Goal: Task Accomplishment & Management: Manage account settings

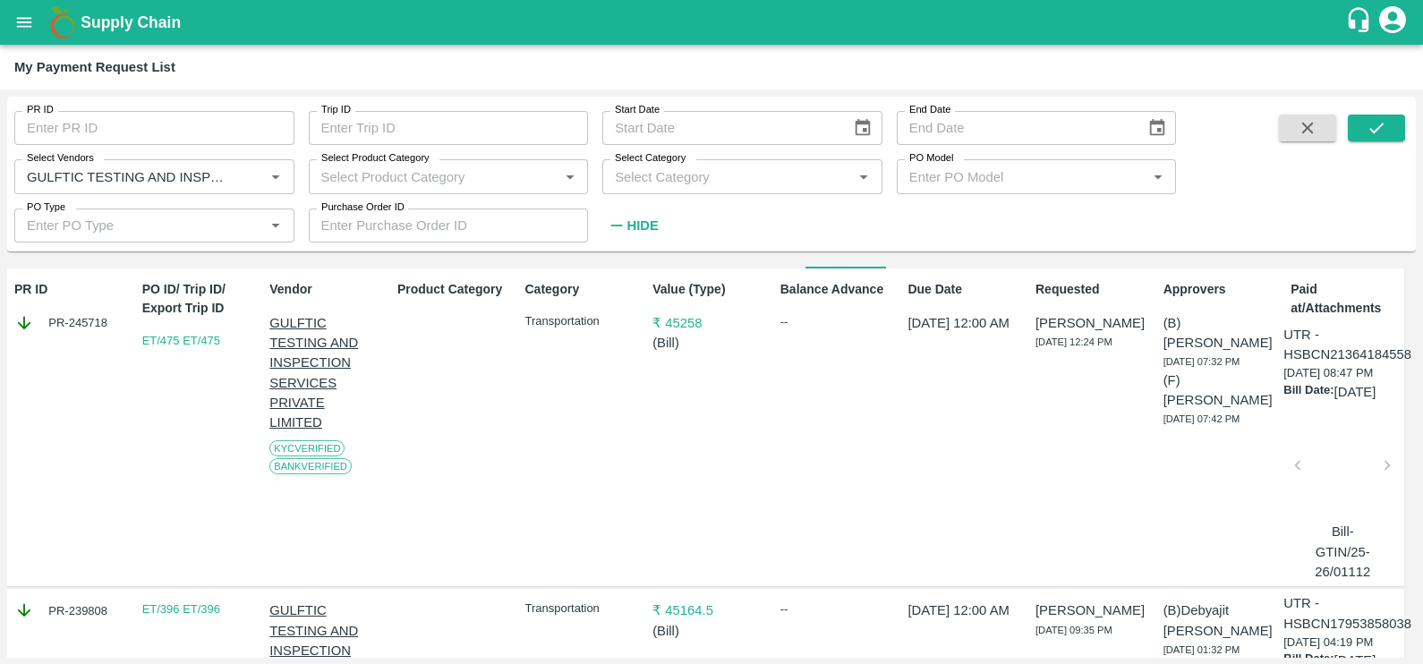
scroll to position [0, 4]
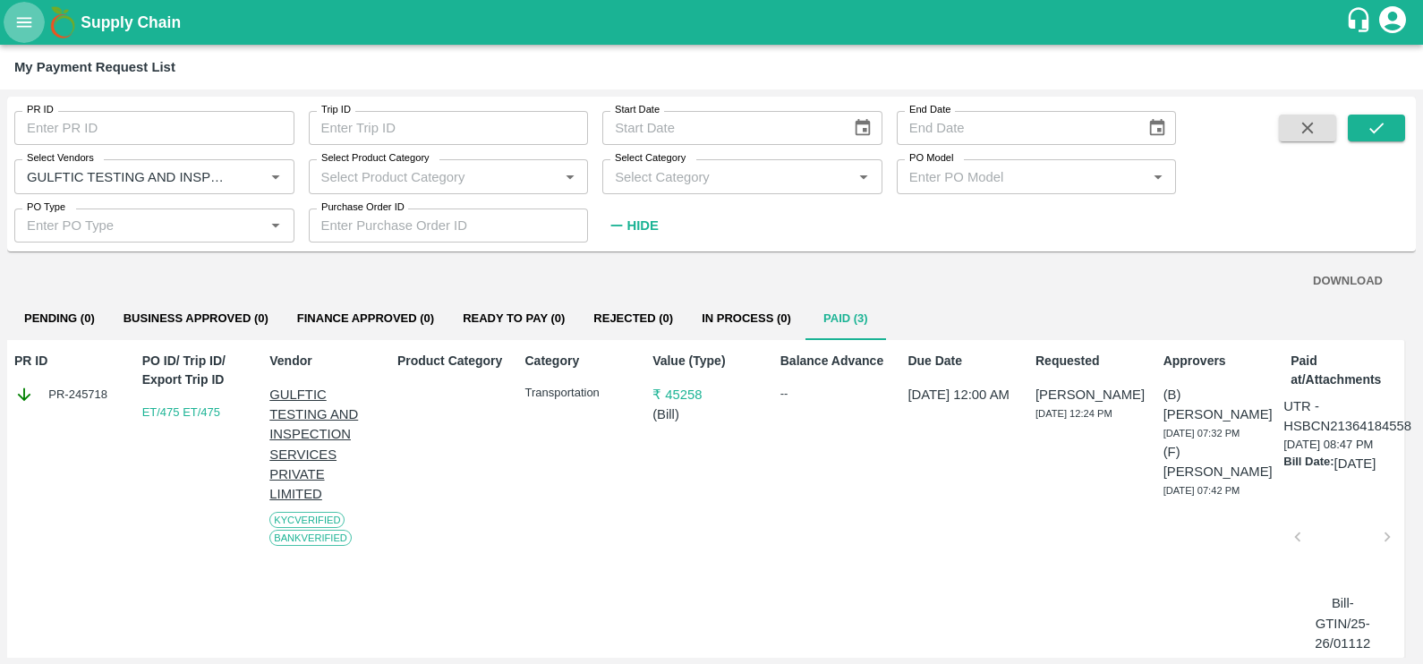
click at [20, 22] on icon "open drawer" at bounding box center [24, 22] width 15 height 10
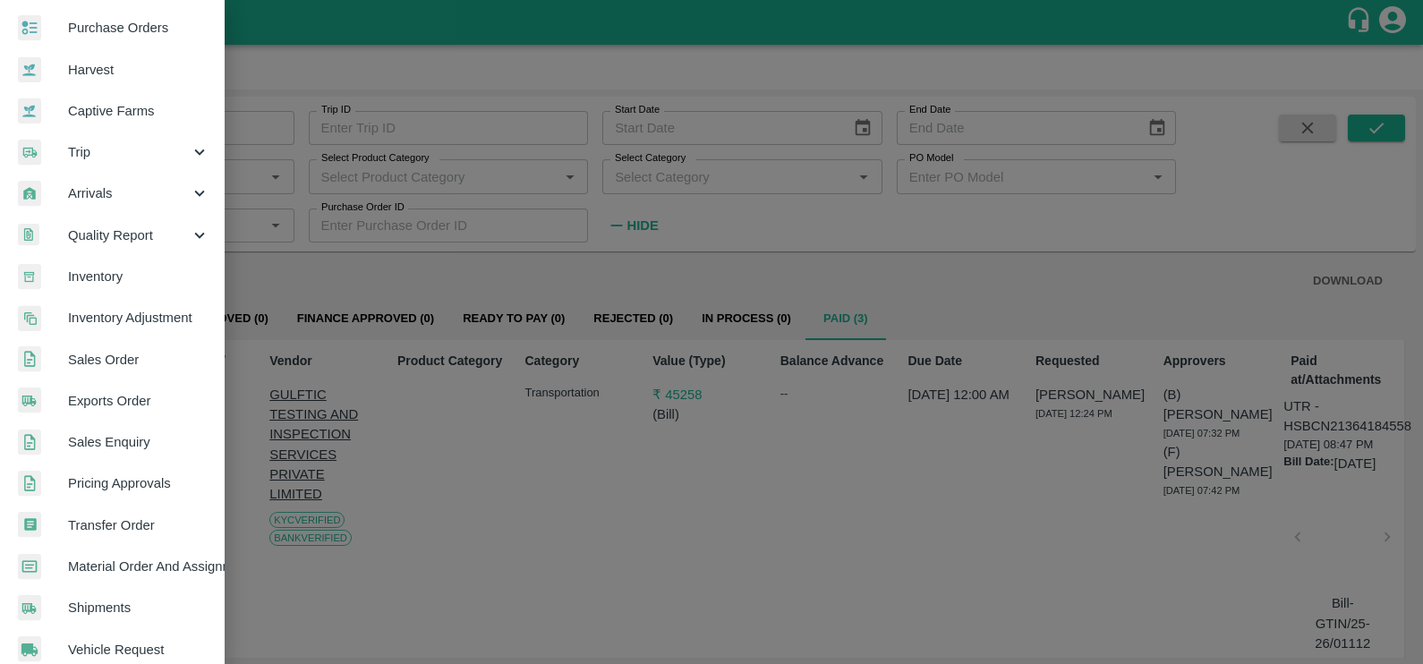
scroll to position [102, 0]
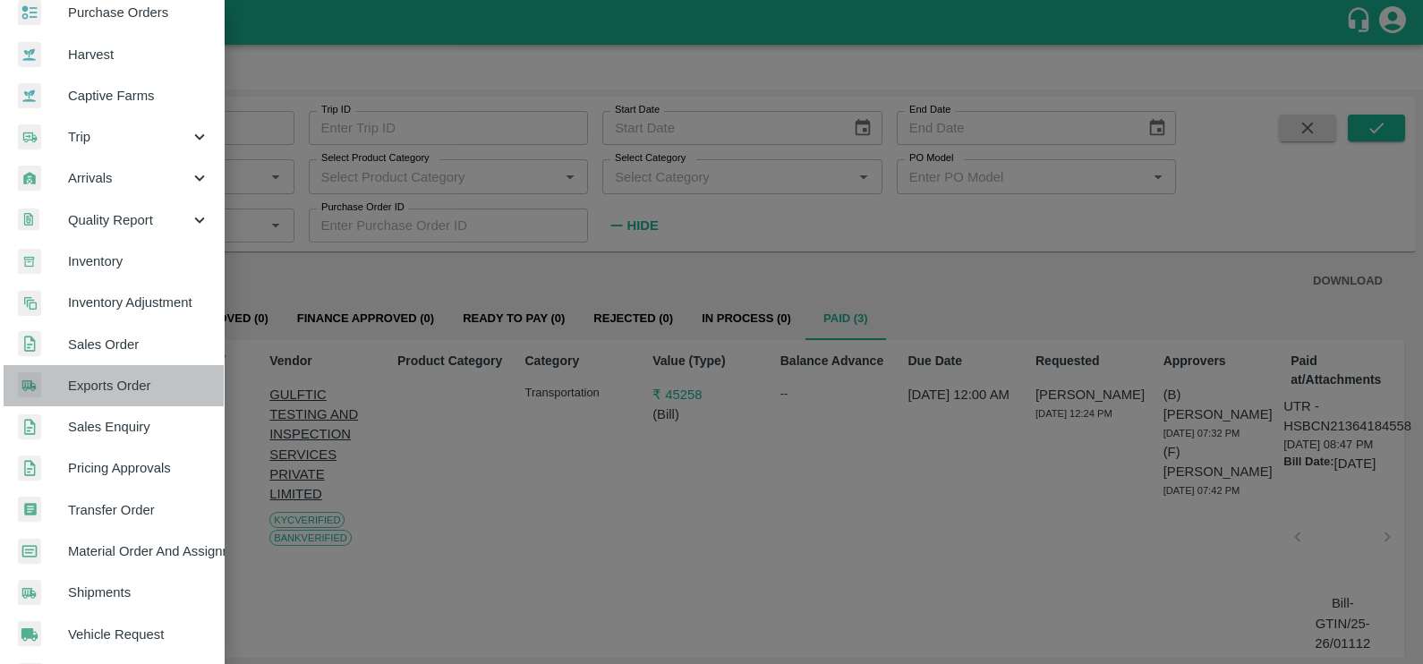
click at [121, 377] on span "Exports Order" at bounding box center [138, 386] width 141 height 20
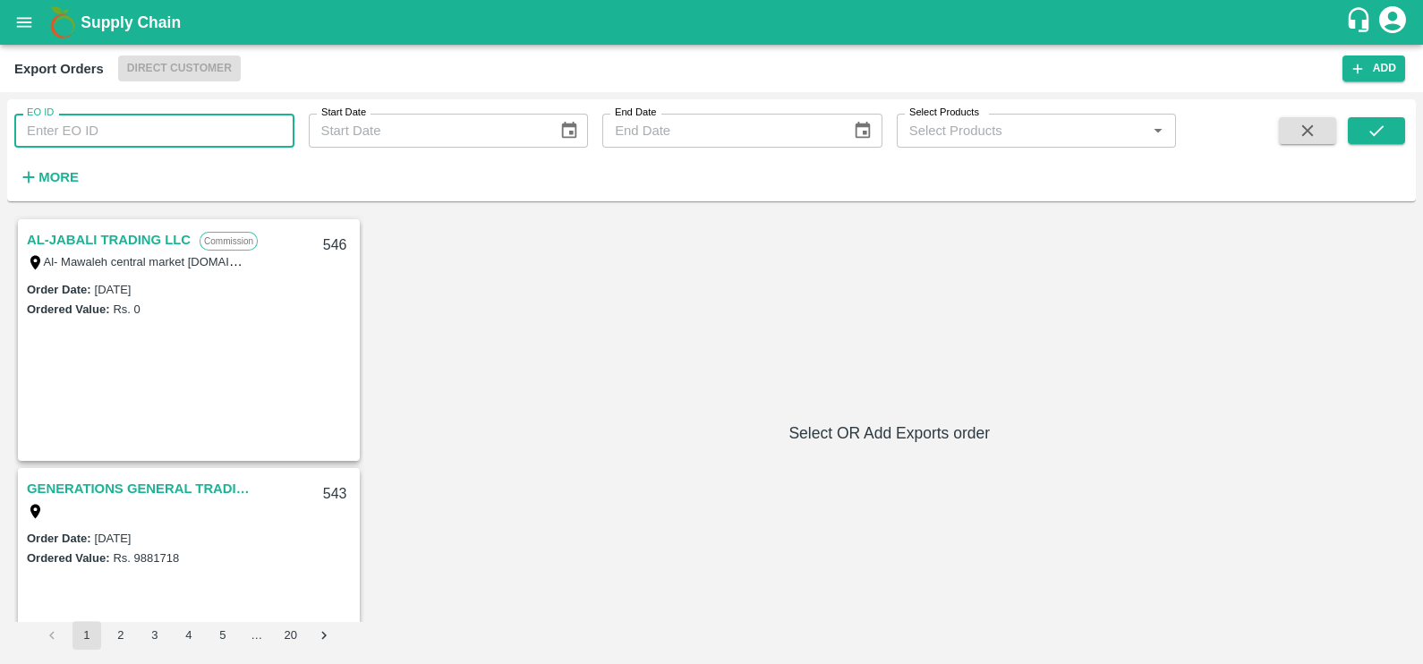
click at [128, 121] on input "EO ID" at bounding box center [154, 131] width 280 height 34
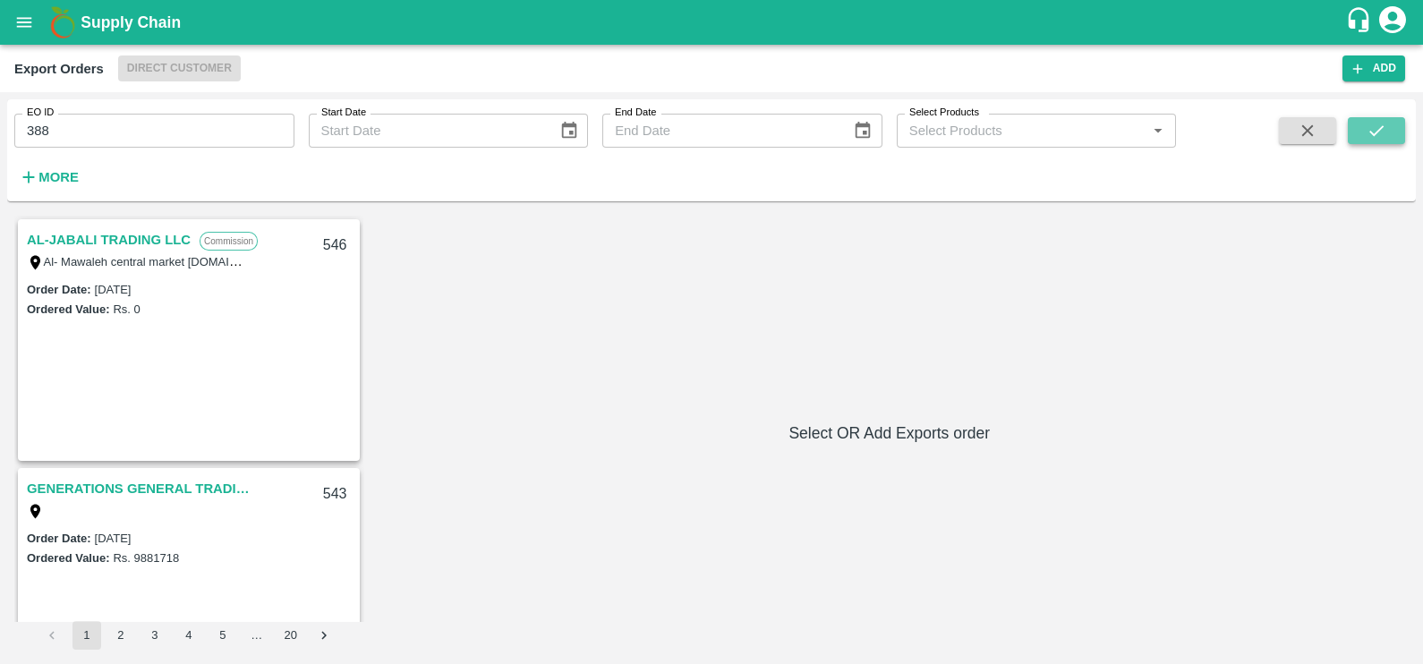
click at [1373, 131] on icon "submit" at bounding box center [1376, 131] width 20 height 20
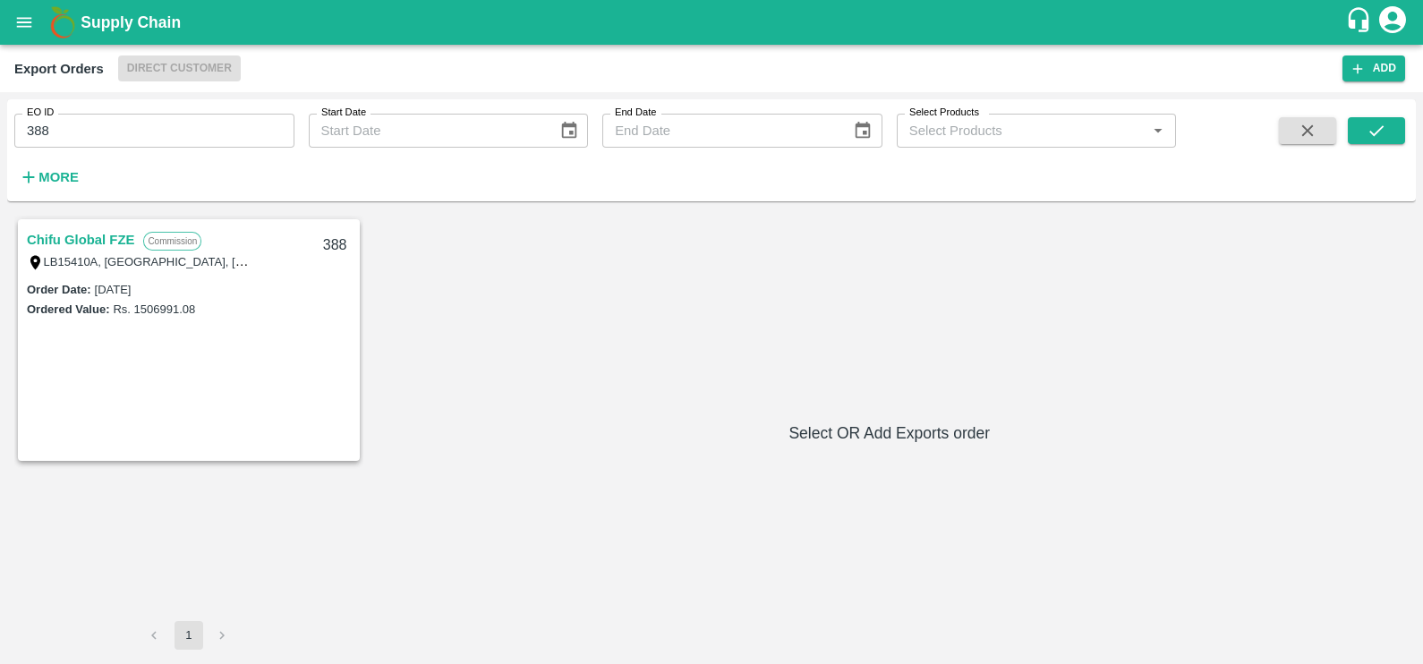
click at [100, 232] on link "Chifu Global FZE" at bounding box center [80, 239] width 107 height 23
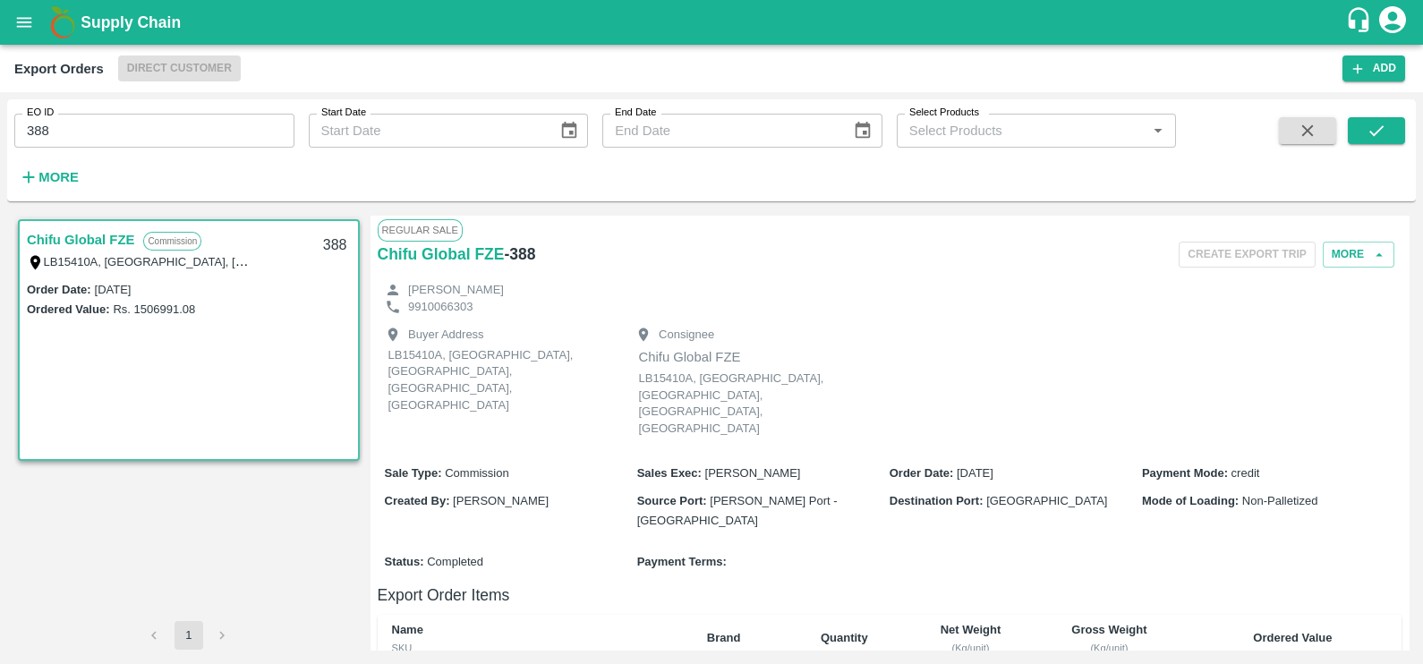
scroll to position [596, 0]
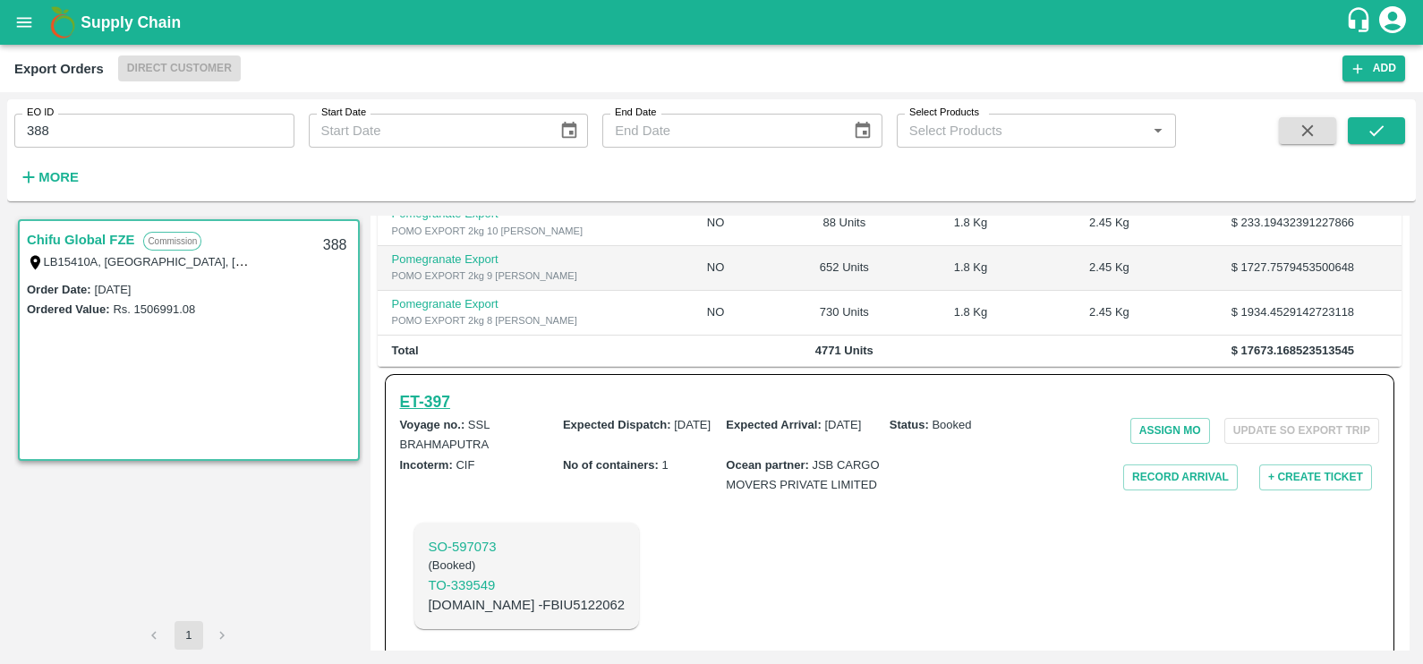
click at [442, 389] on h6 "ET- 397" at bounding box center [425, 401] width 50 height 25
click at [175, 133] on input "388" at bounding box center [154, 131] width 280 height 34
paste input "text"
type input "288"
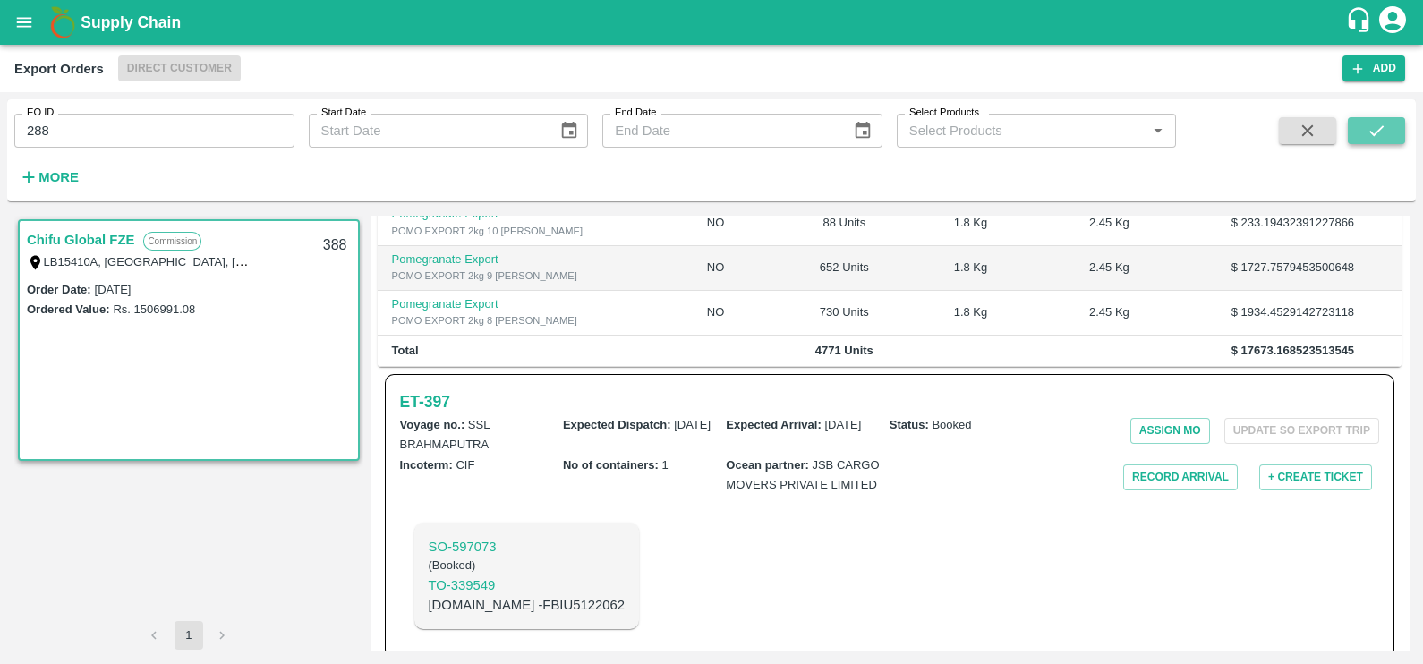
click at [1354, 130] on button "submit" at bounding box center [1375, 130] width 57 height 27
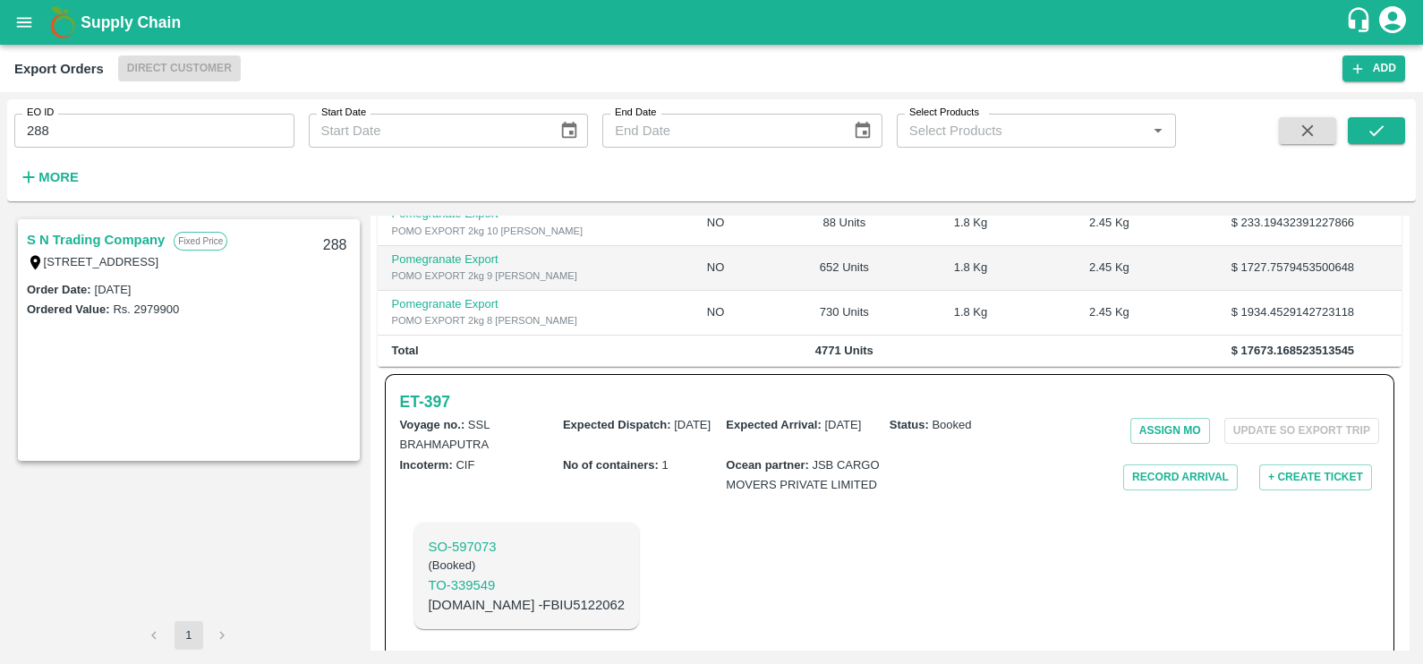
click at [121, 236] on link "S N Trading Company" at bounding box center [96, 239] width 138 height 23
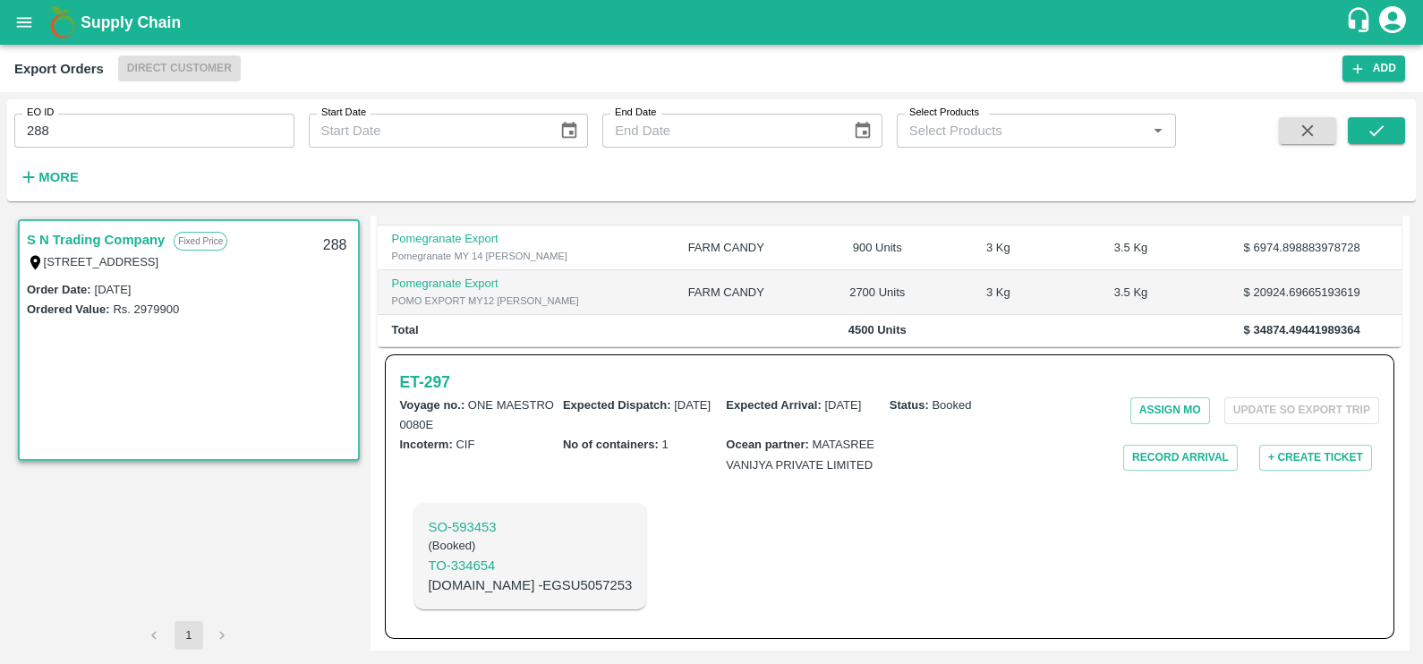
scroll to position [442, 0]
click at [414, 385] on h6 "ET- 297" at bounding box center [425, 382] width 50 height 25
click at [429, 377] on h6 "ET- 297" at bounding box center [425, 382] width 50 height 25
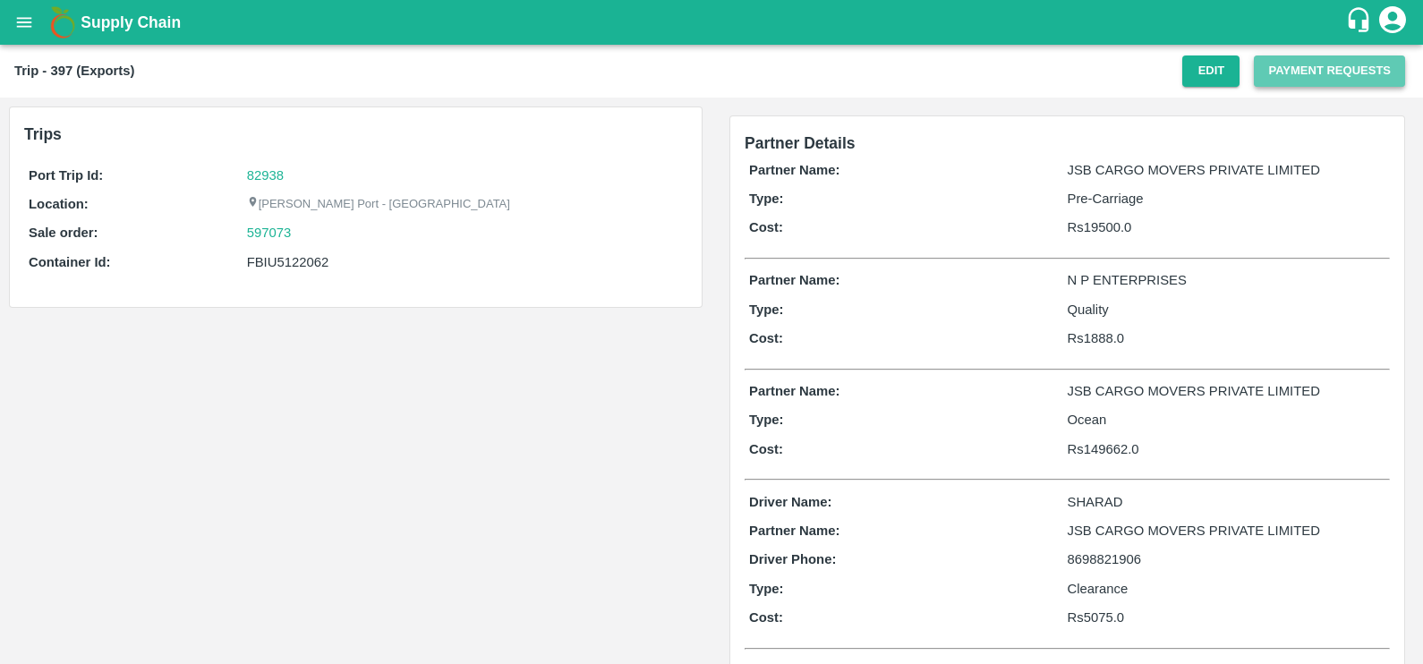
click at [1271, 66] on button "Payment Requests" at bounding box center [1328, 70] width 151 height 31
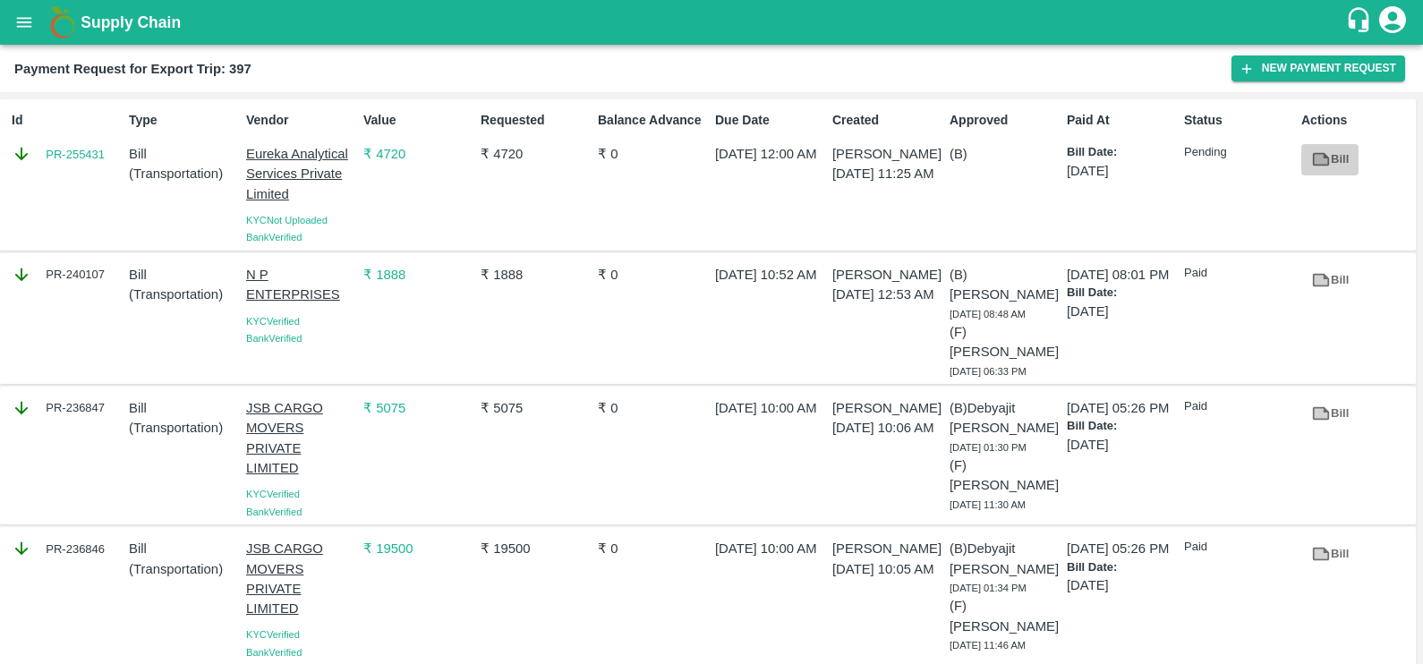
click at [1321, 166] on icon at bounding box center [1321, 159] width 20 height 20
click at [1268, 63] on button "New Payment Request" at bounding box center [1318, 68] width 174 height 26
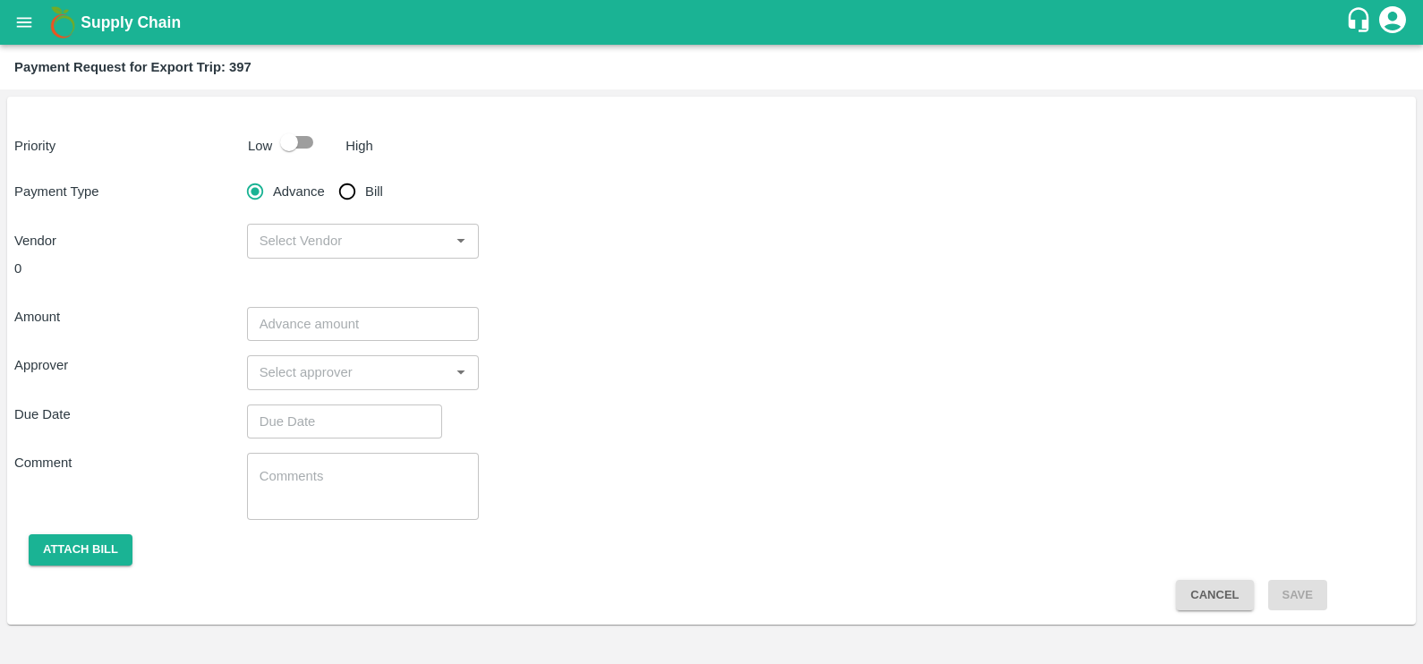
click at [381, 183] on span "Bill" at bounding box center [374, 192] width 18 height 20
click at [365, 183] on input "Bill" at bounding box center [347, 192] width 36 height 36
radio input "true"
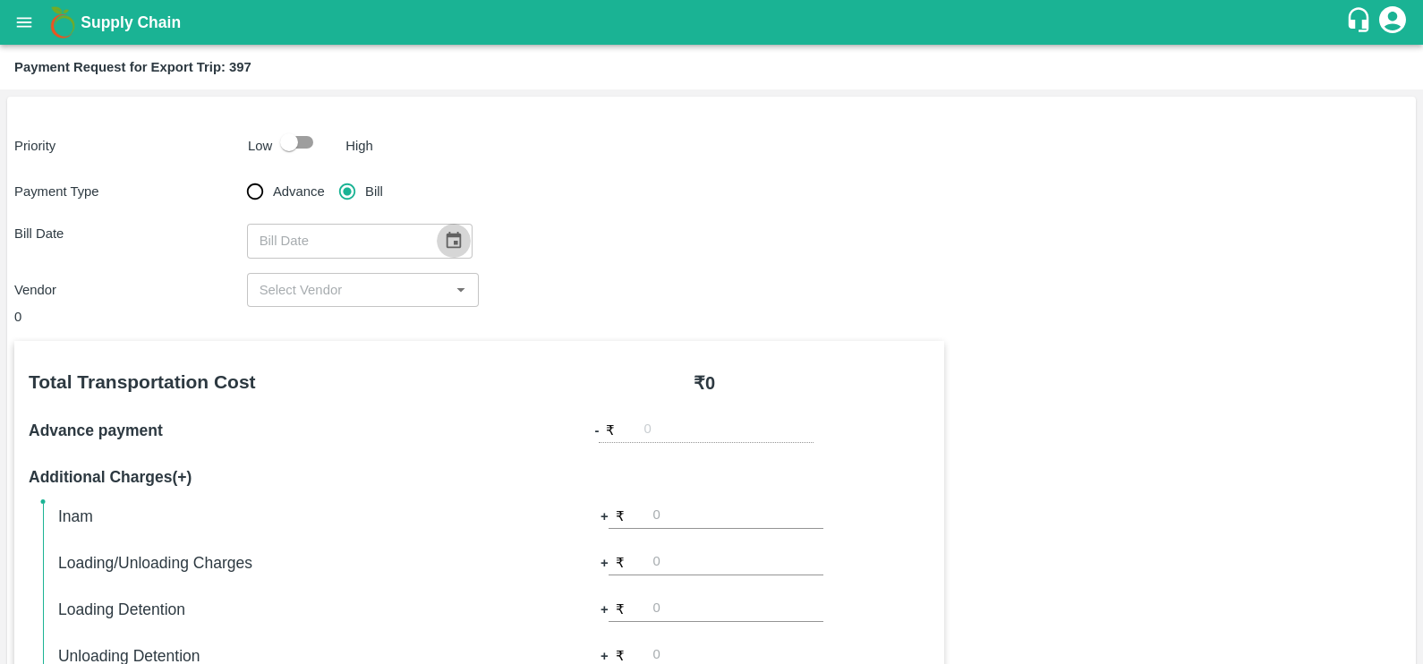
click at [446, 235] on icon "Choose date" at bounding box center [453, 240] width 15 height 17
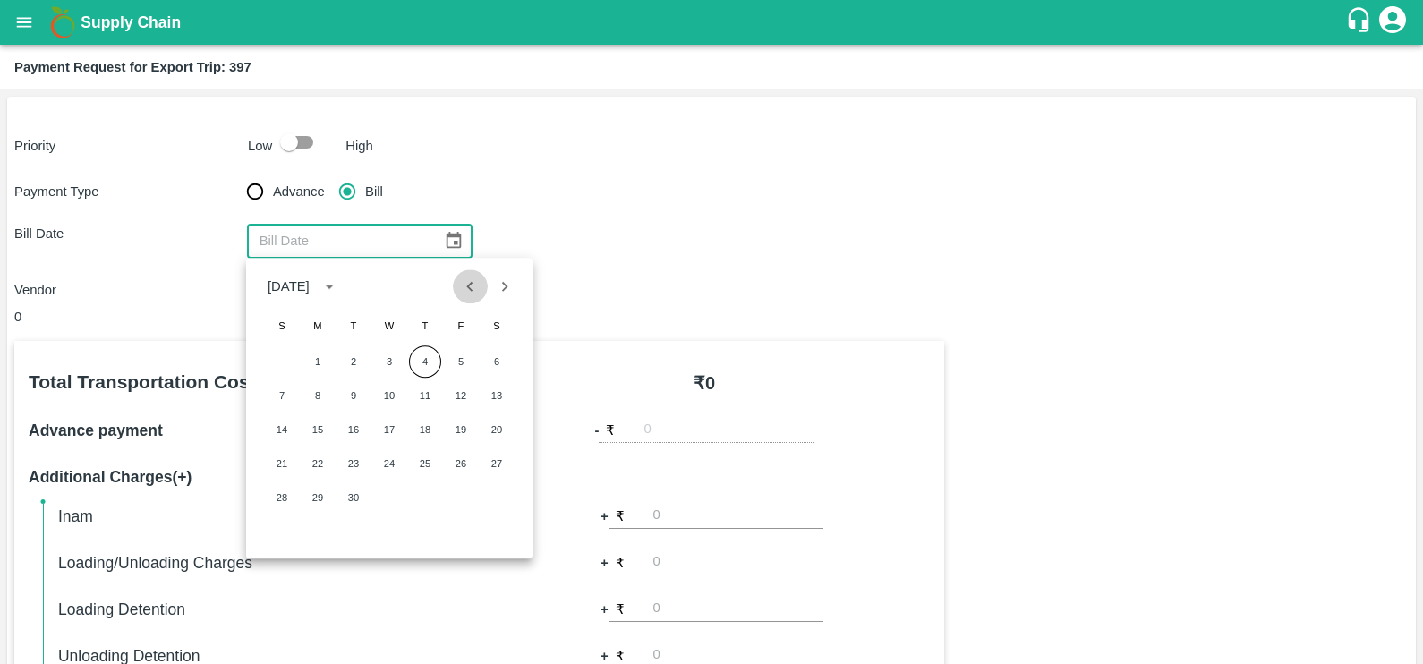
click at [462, 291] on icon "Previous month" at bounding box center [470, 286] width 20 height 20
click at [465, 285] on icon "Previous month" at bounding box center [470, 286] width 20 height 20
click at [385, 397] on button "7" at bounding box center [389, 395] width 32 height 32
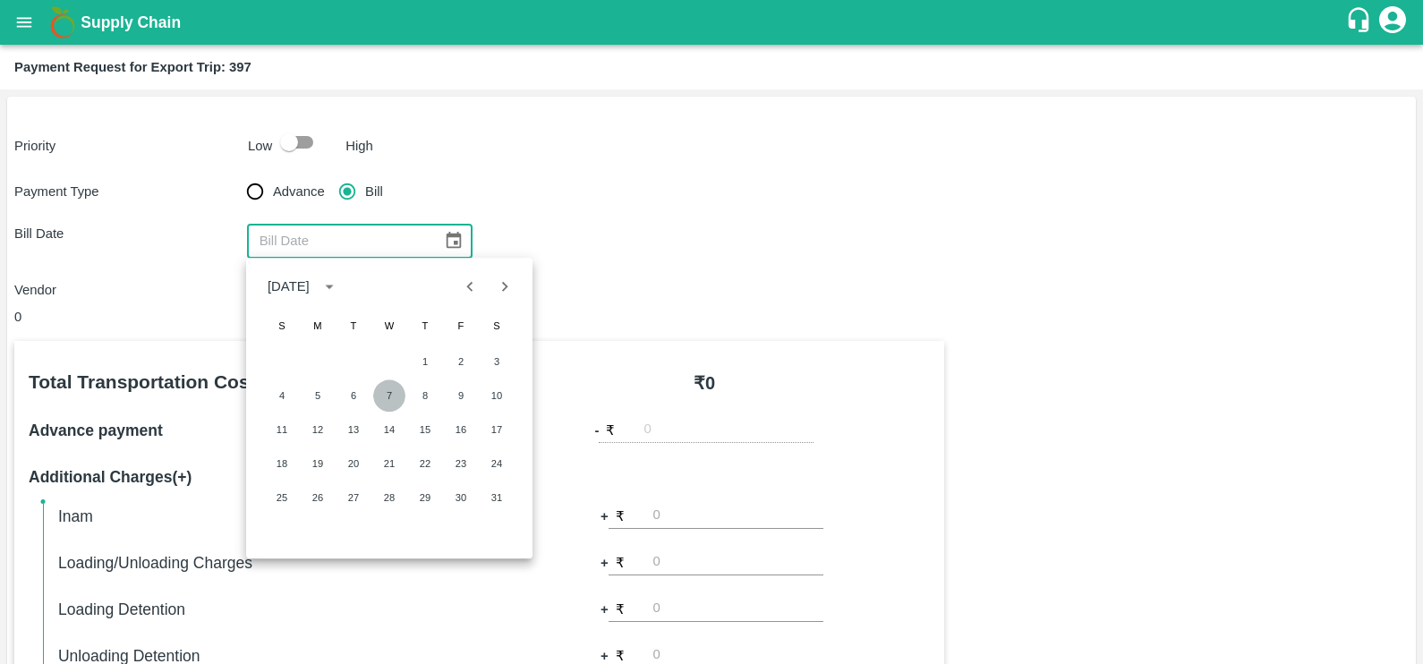
type input "07/05/2025"
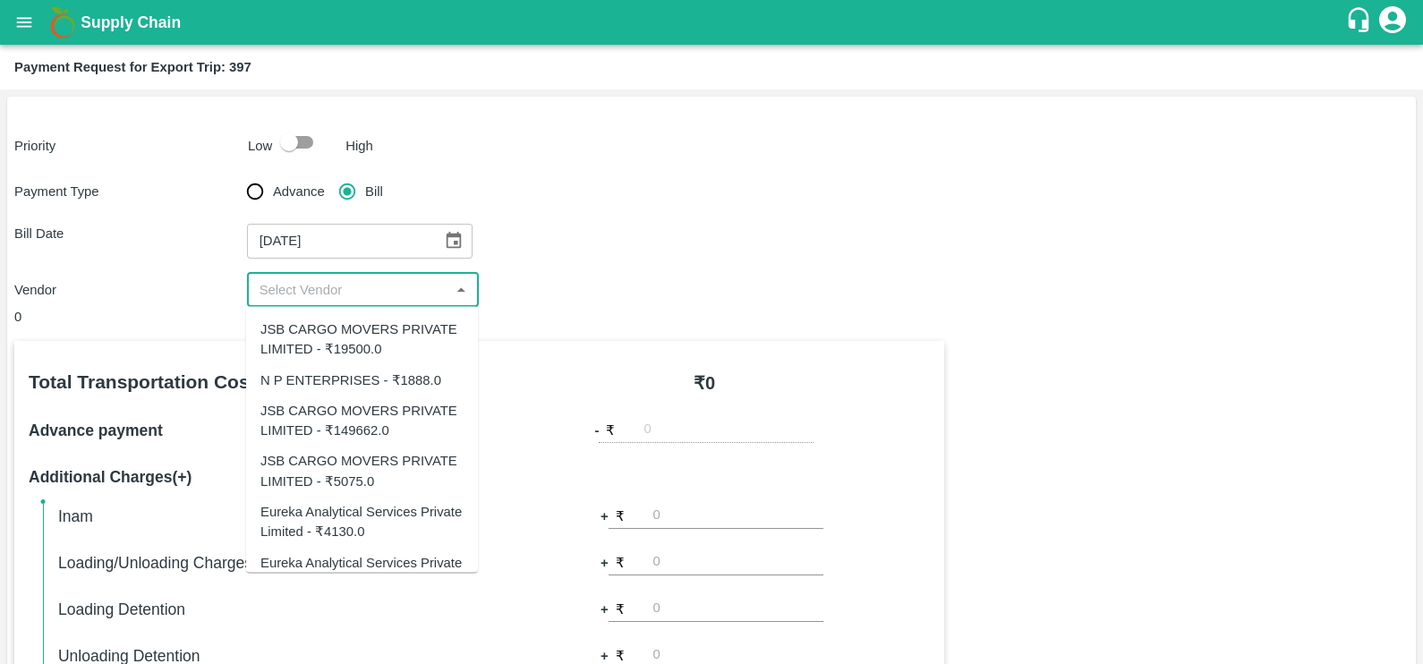
click at [344, 298] on input "input" at bounding box center [348, 289] width 192 height 23
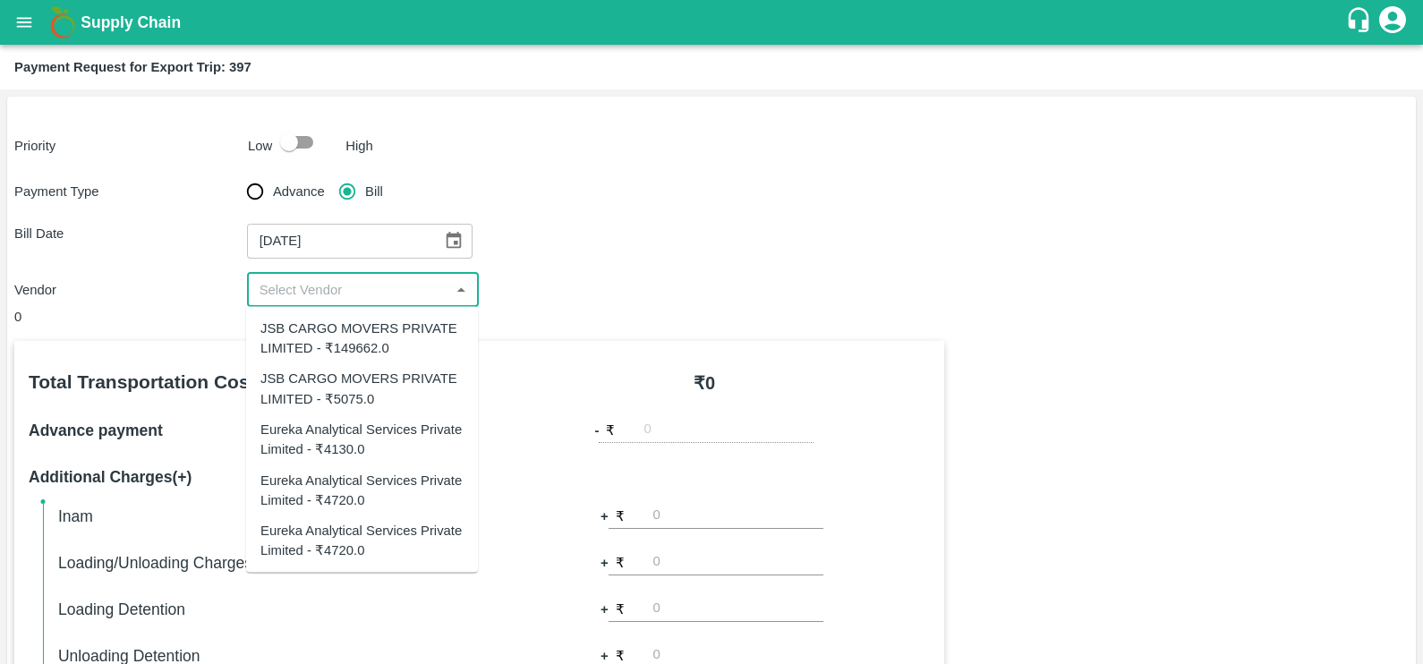
click at [376, 447] on div "Eureka Analytical Services Private Limited - ₹4130.0" at bounding box center [361, 439] width 203 height 40
type input "Eureka Analytical Services Private Limited - ₹4130.0"
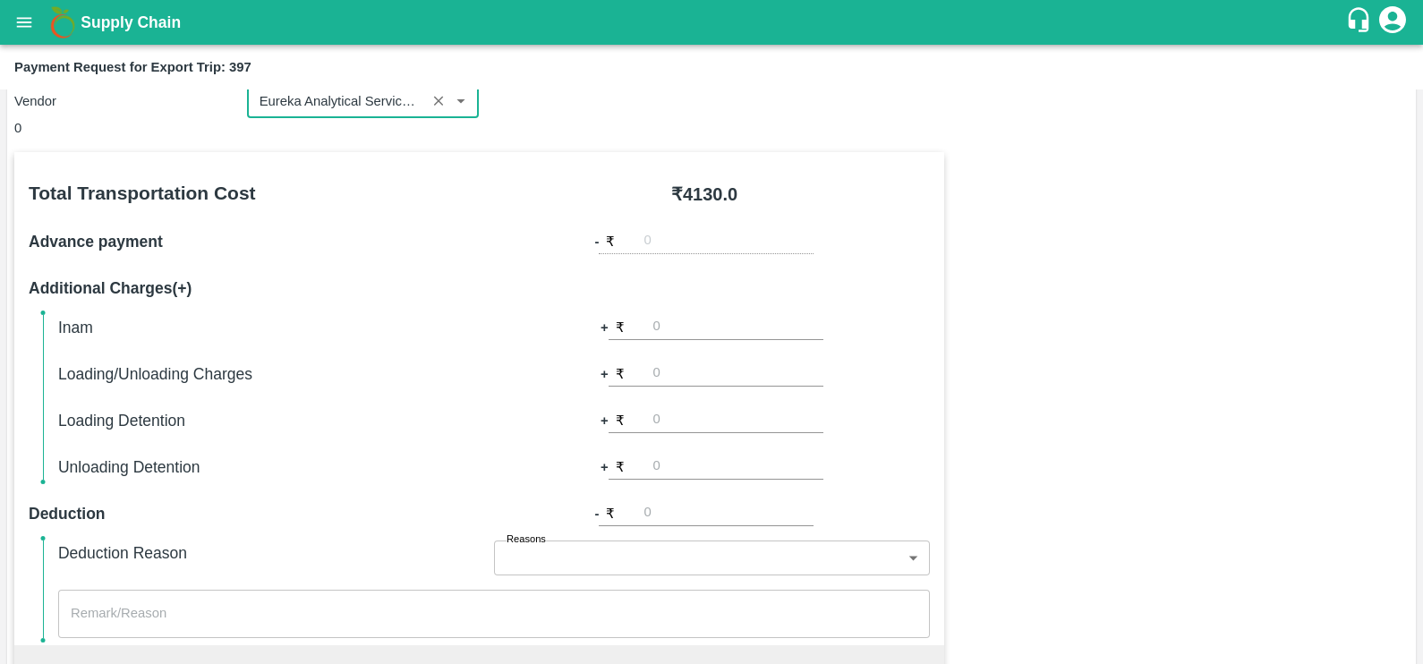
scroll to position [190, 0]
click at [703, 321] on input "number" at bounding box center [738, 327] width 170 height 24
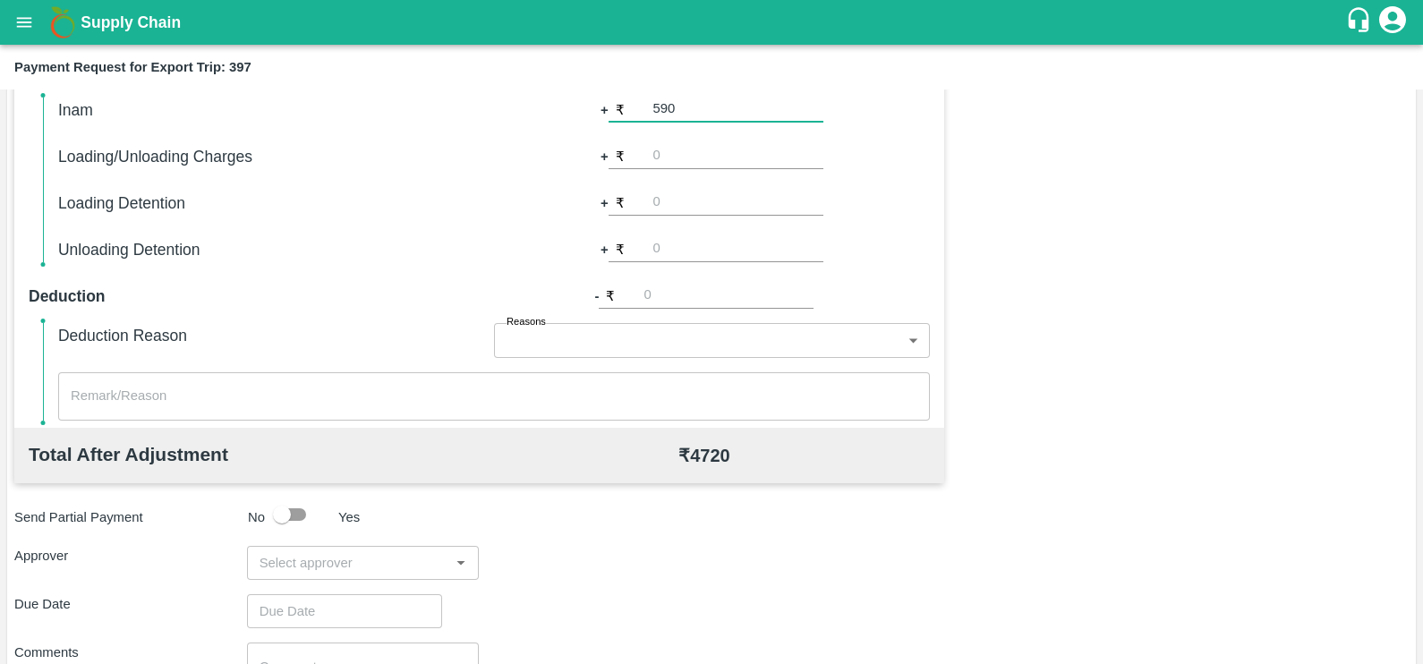
scroll to position [420, 0]
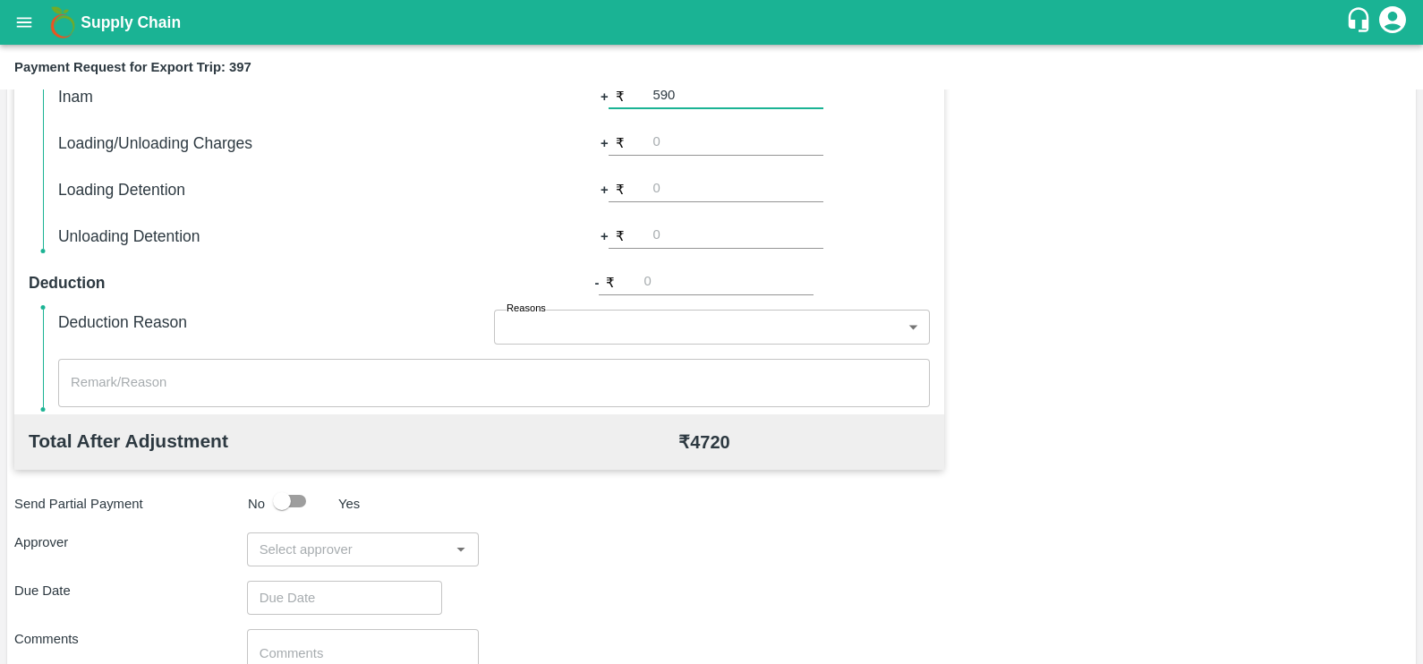
type input "590"
click at [353, 549] on input "input" at bounding box center [348, 549] width 192 height 23
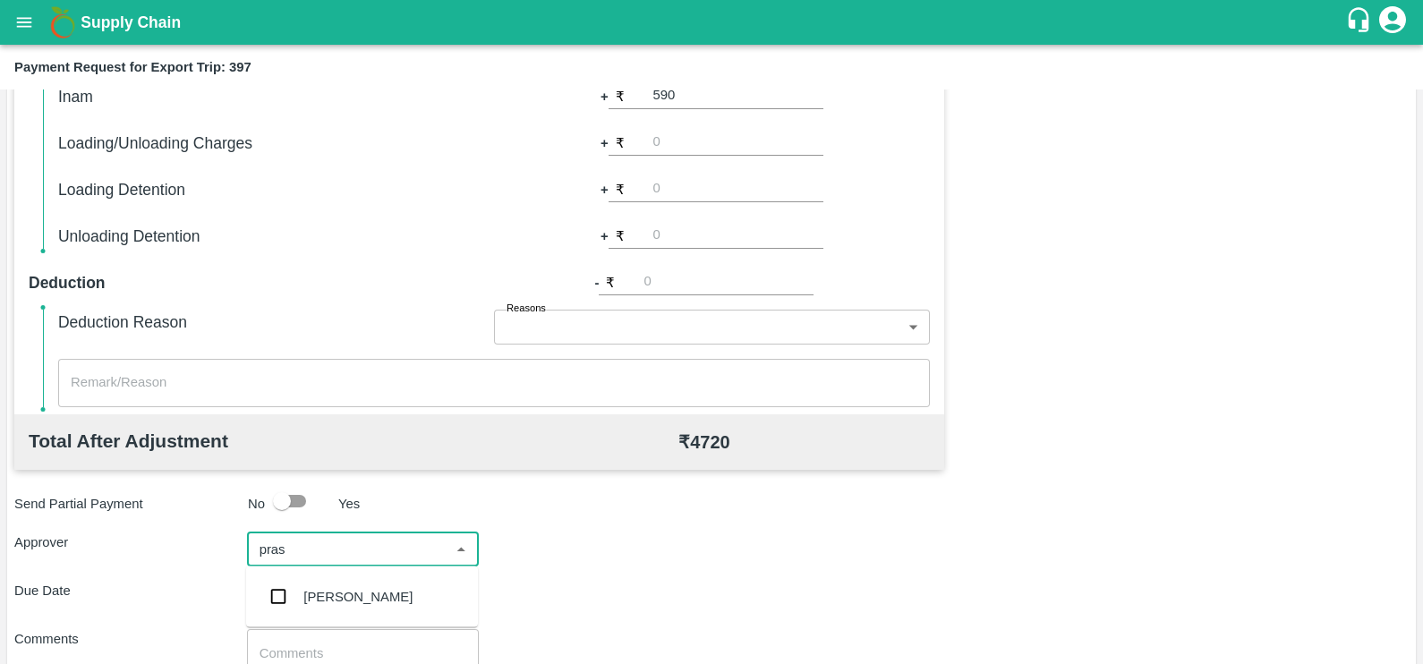
type input "prasa"
click at [366, 591] on div "[PERSON_NAME]" at bounding box center [357, 597] width 109 height 20
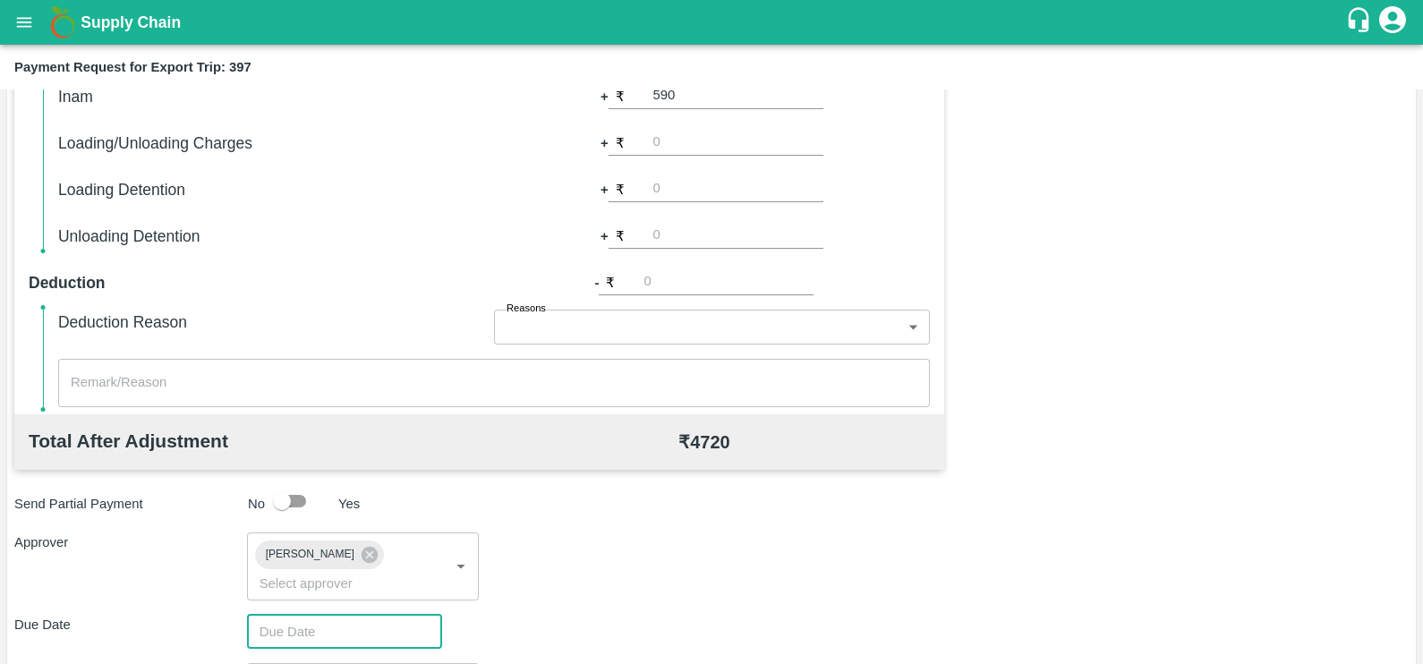
type input "DD/MM/YYYY hh:mm aa"
click at [373, 615] on input "DD/MM/YYYY hh:mm aa" at bounding box center [338, 632] width 183 height 34
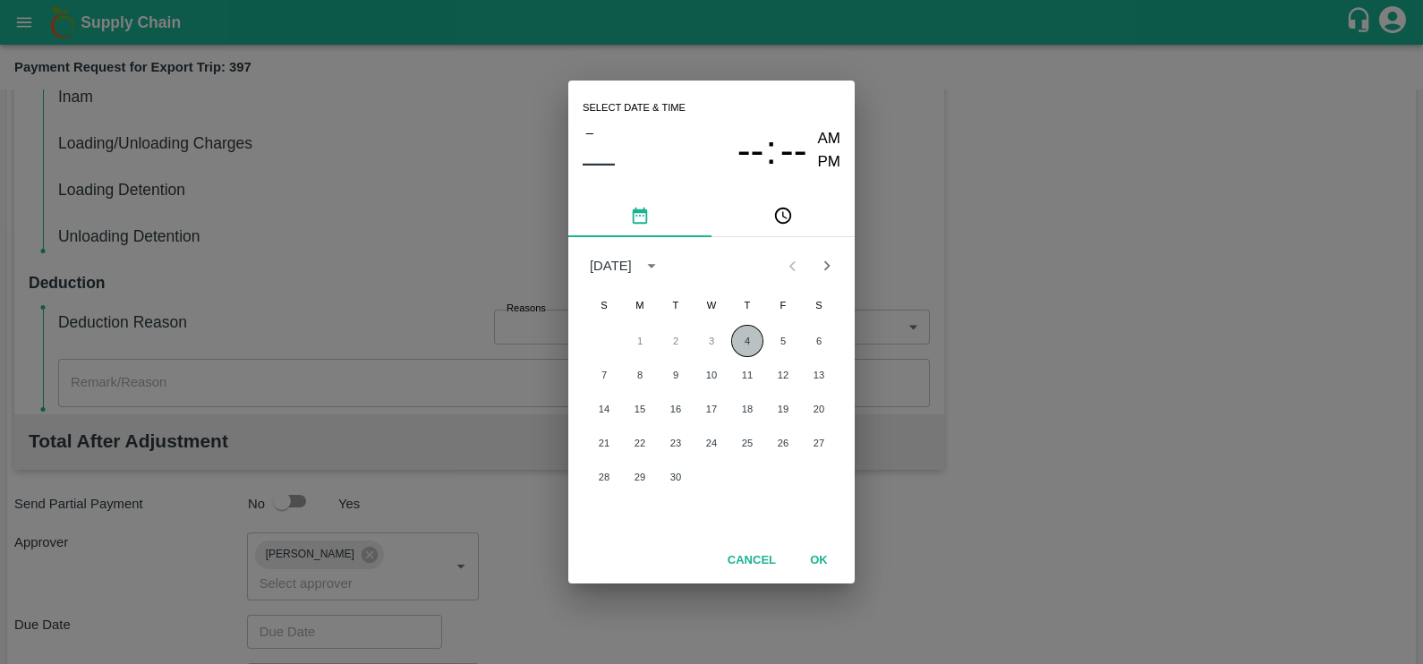
click at [750, 344] on button "4" at bounding box center [747, 341] width 32 height 32
type input "[DATE] 12:00 AM"
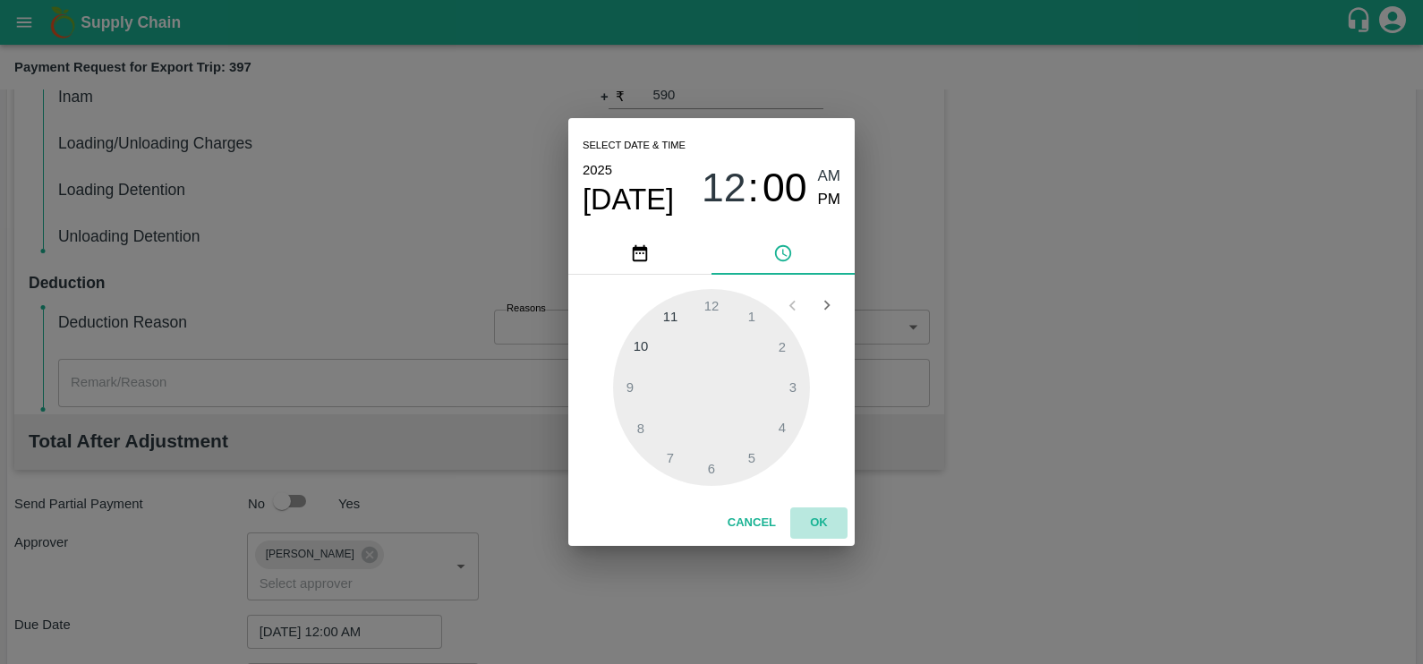
click at [814, 519] on button "OK" at bounding box center [818, 522] width 57 height 31
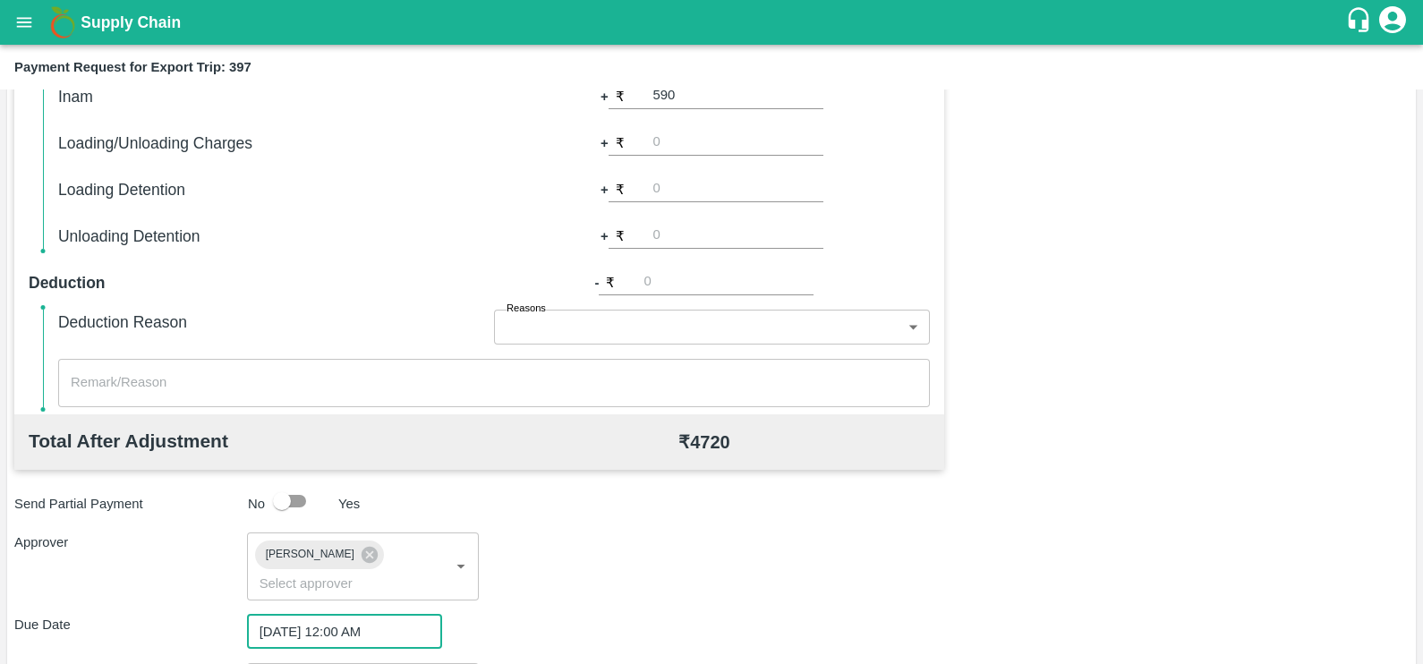
scroll to position [574, 0]
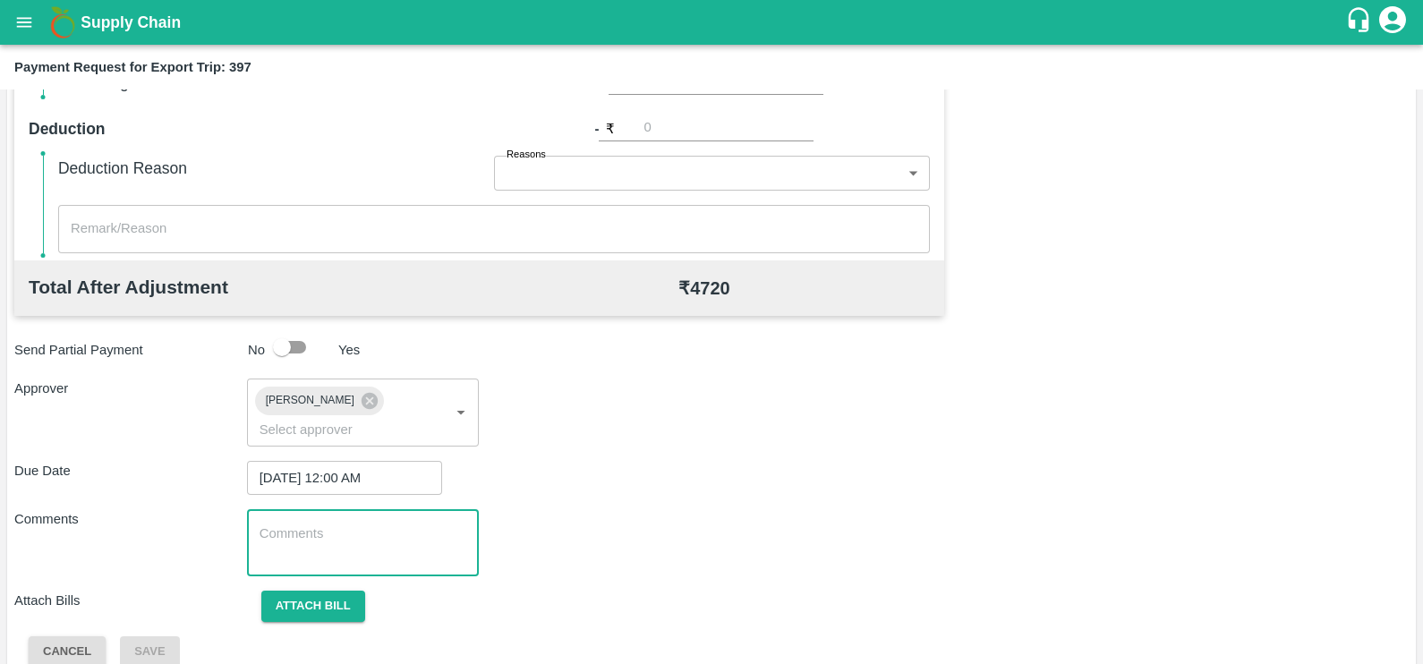
click at [365, 524] on textarea at bounding box center [363, 543] width 208 height 38
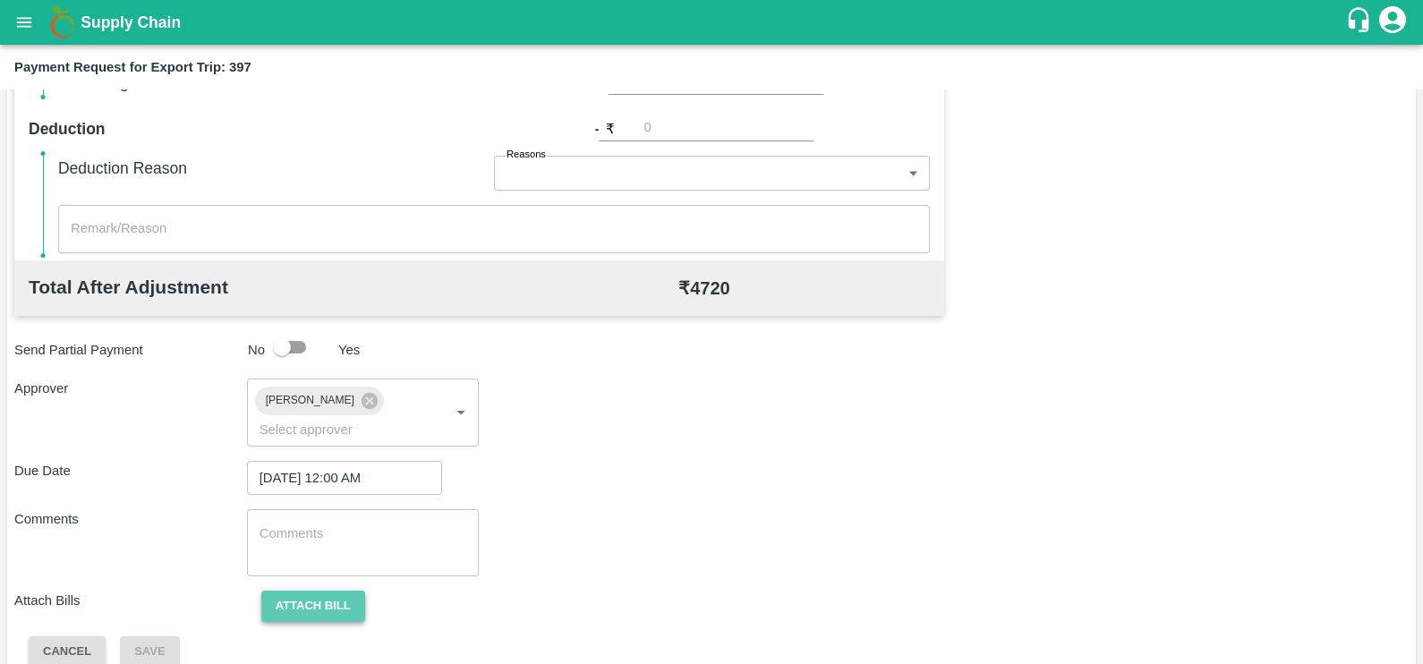
click at [332, 591] on button "Attach bill" at bounding box center [313, 606] width 104 height 31
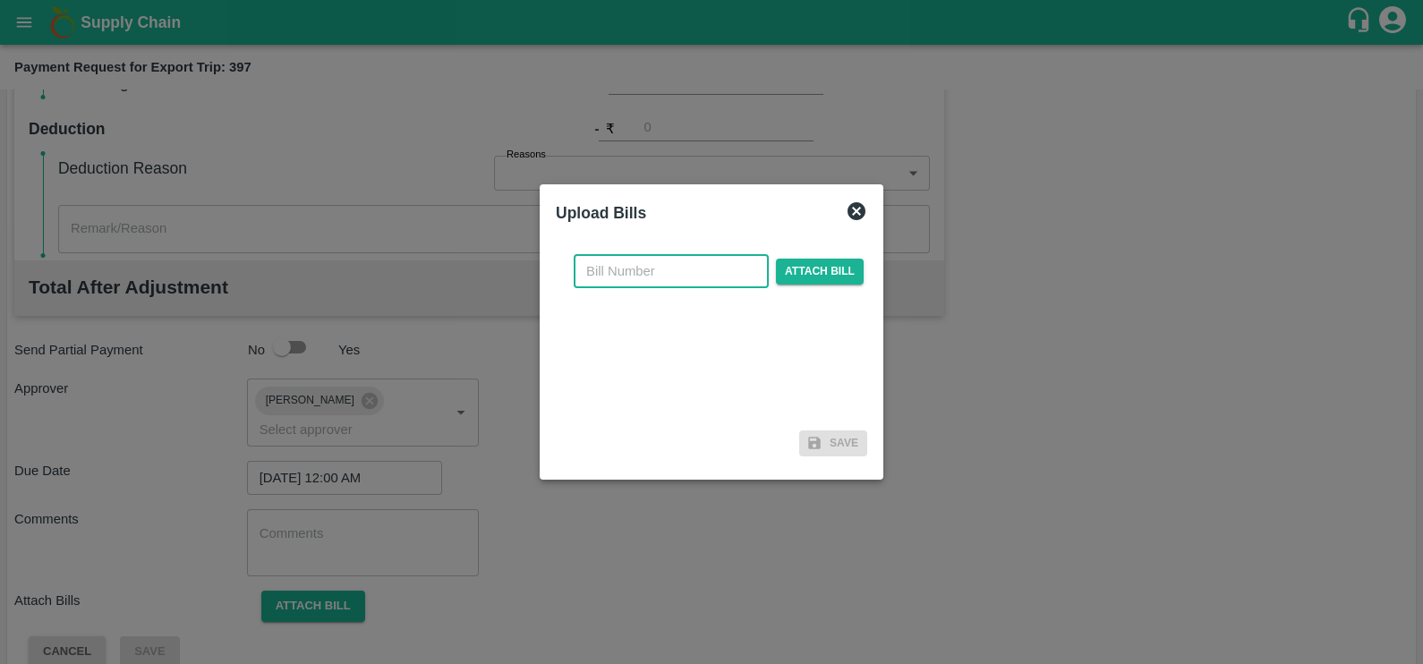
click at [640, 273] on input "text" at bounding box center [671, 271] width 195 height 34
paste input "EKA6/2526/0442"
type input "EKA6/2526/0442"
click at [832, 266] on span "Attach bill" at bounding box center [820, 272] width 88 height 26
click at [0, 0] on input "Attach bill" at bounding box center [0, 0] width 0 height 0
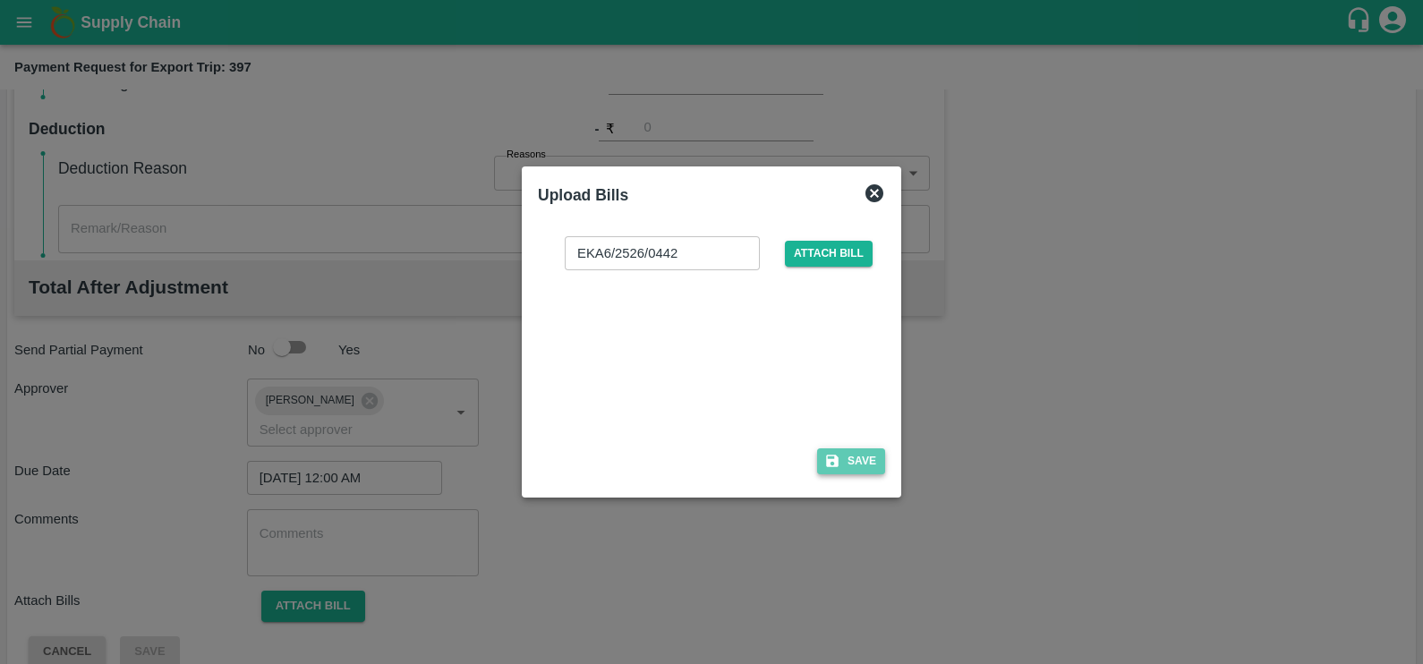
click at [861, 452] on button "Save" at bounding box center [851, 461] width 68 height 26
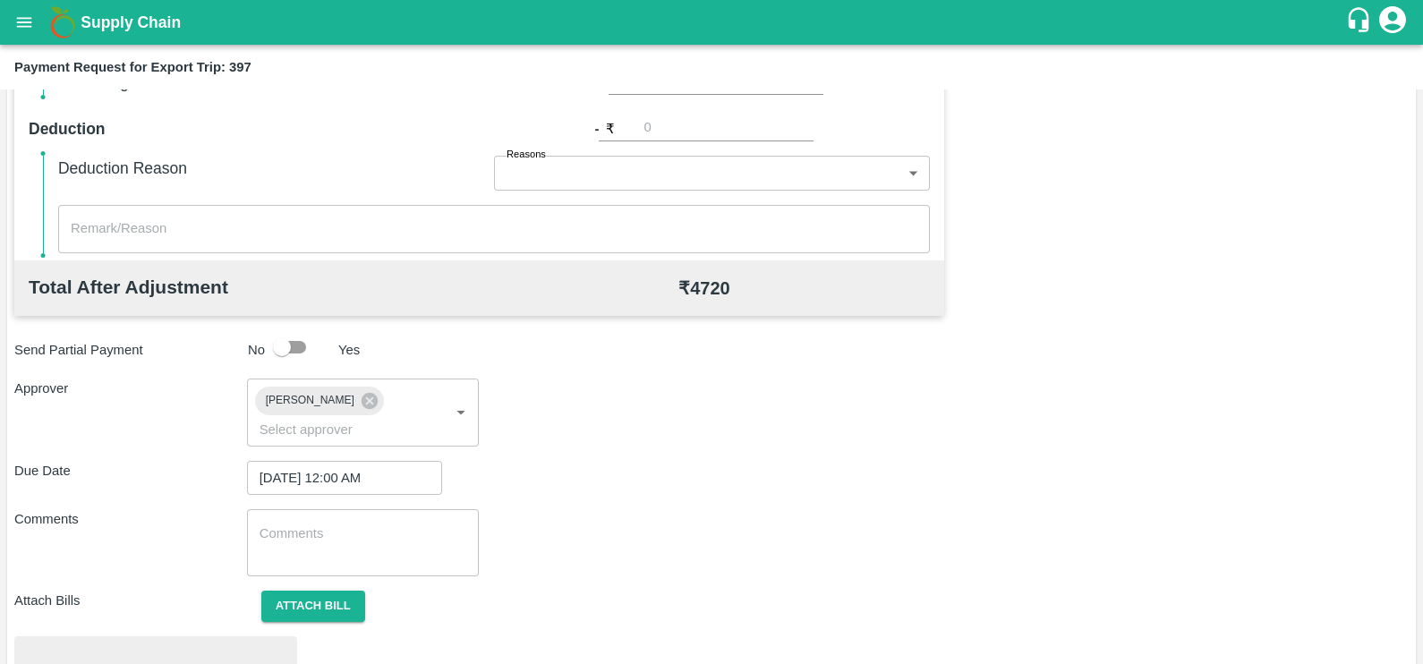
scroll to position [668, 0]
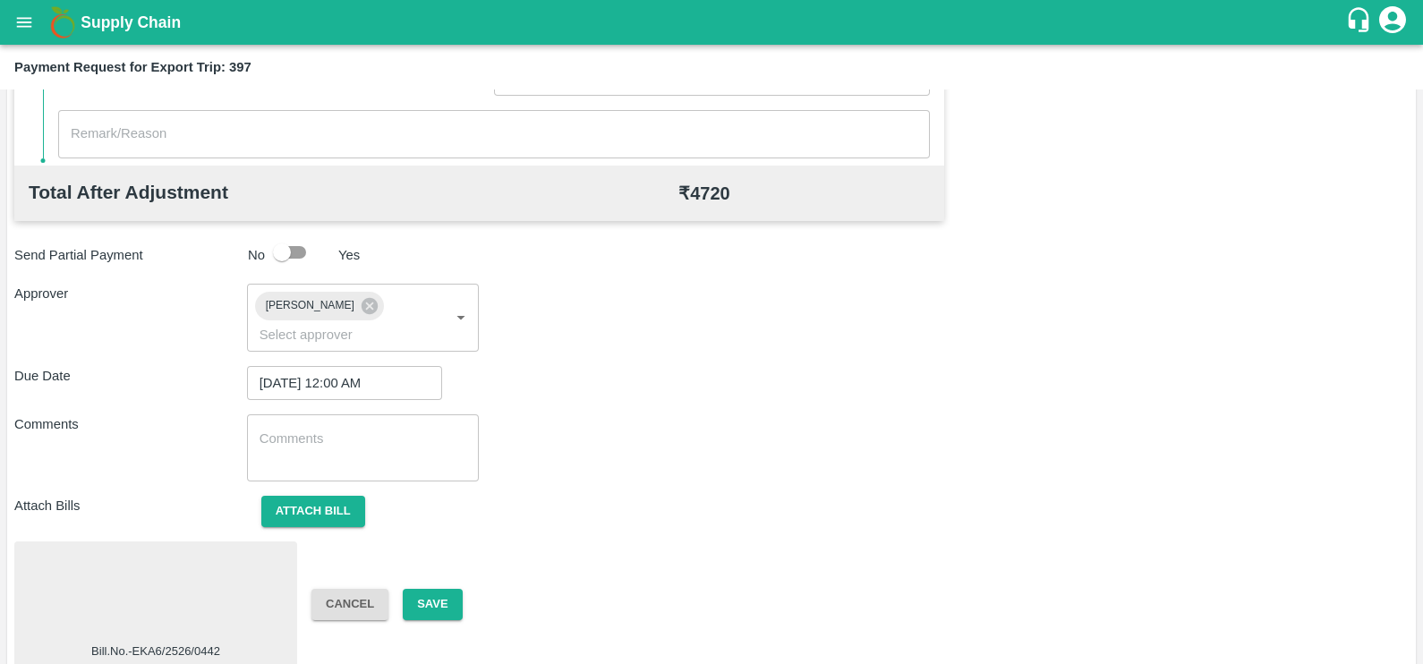
click at [183, 584] on div at bounding box center [155, 595] width 268 height 95
click at [423, 589] on button "Save" at bounding box center [432, 604] width 59 height 31
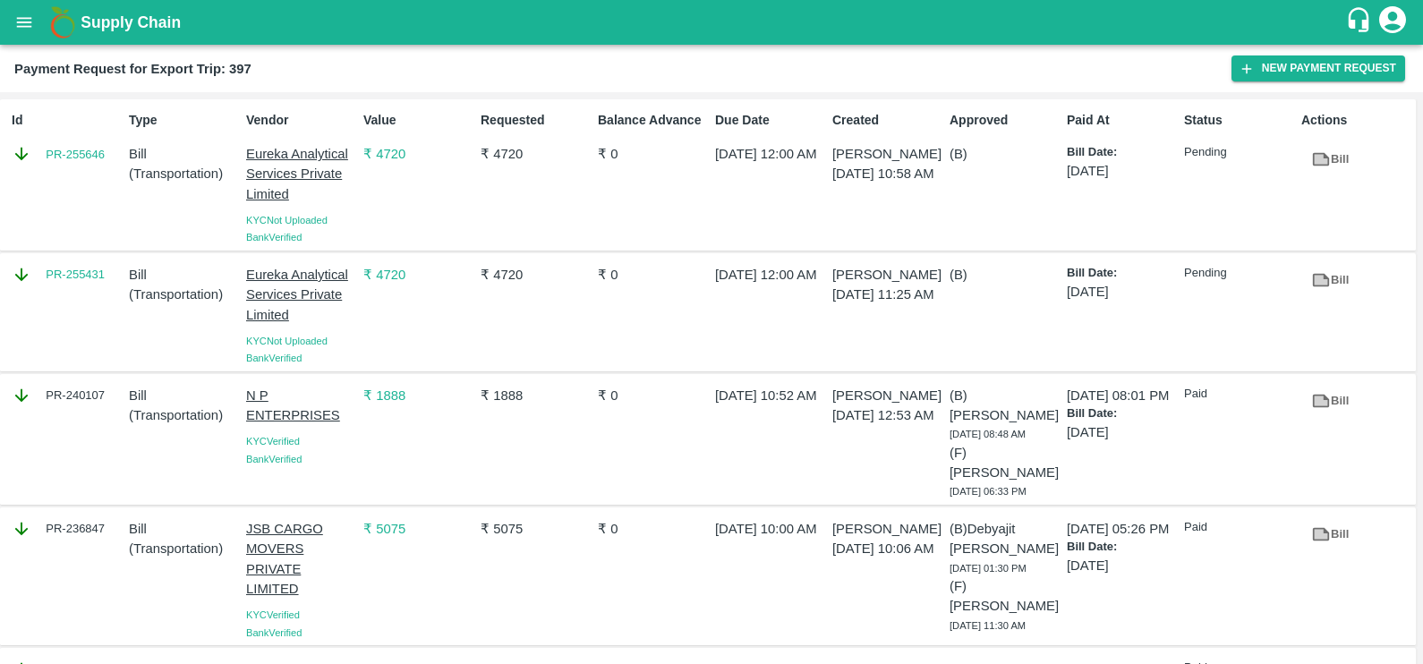
click at [81, 291] on div "PR-255431" at bounding box center [62, 312] width 117 height 109
copy link "PR-255431"
click at [73, 174] on div "Id PR-255646" at bounding box center [62, 175] width 117 height 142
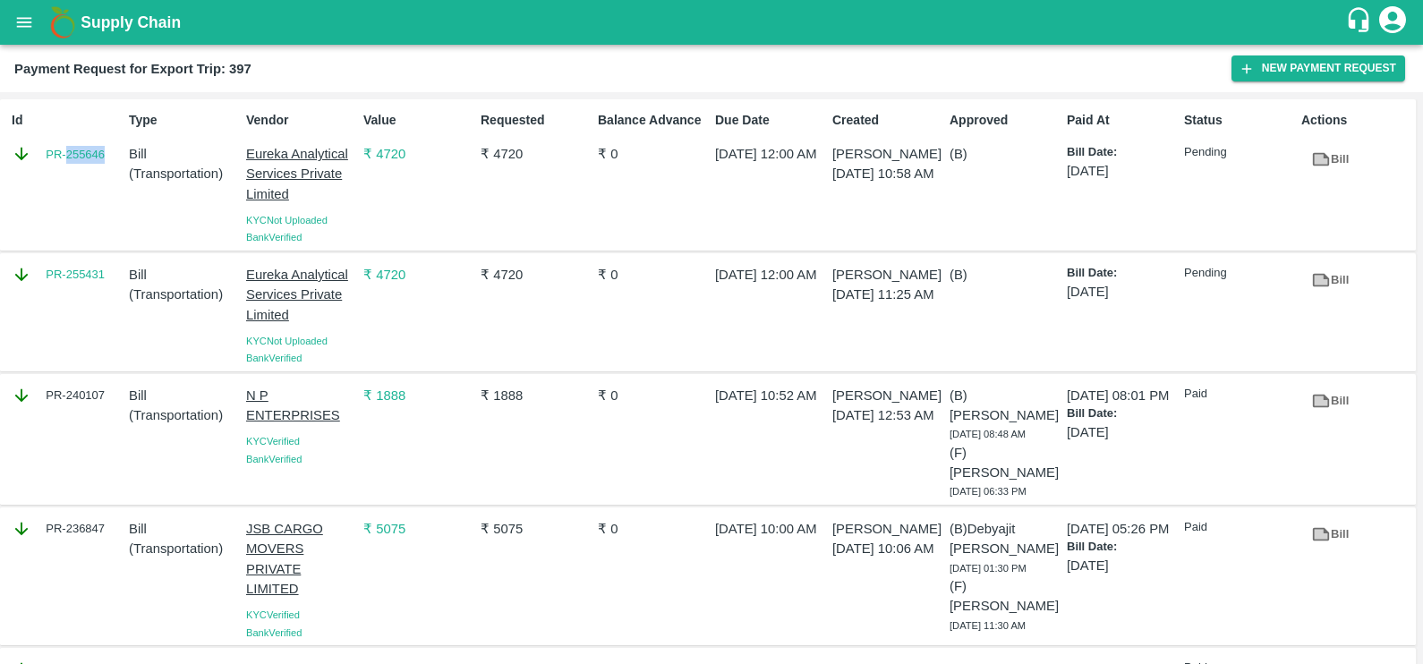
click at [73, 174] on div "Id PR-255646" at bounding box center [62, 175] width 117 height 142
copy link "PR-255646"
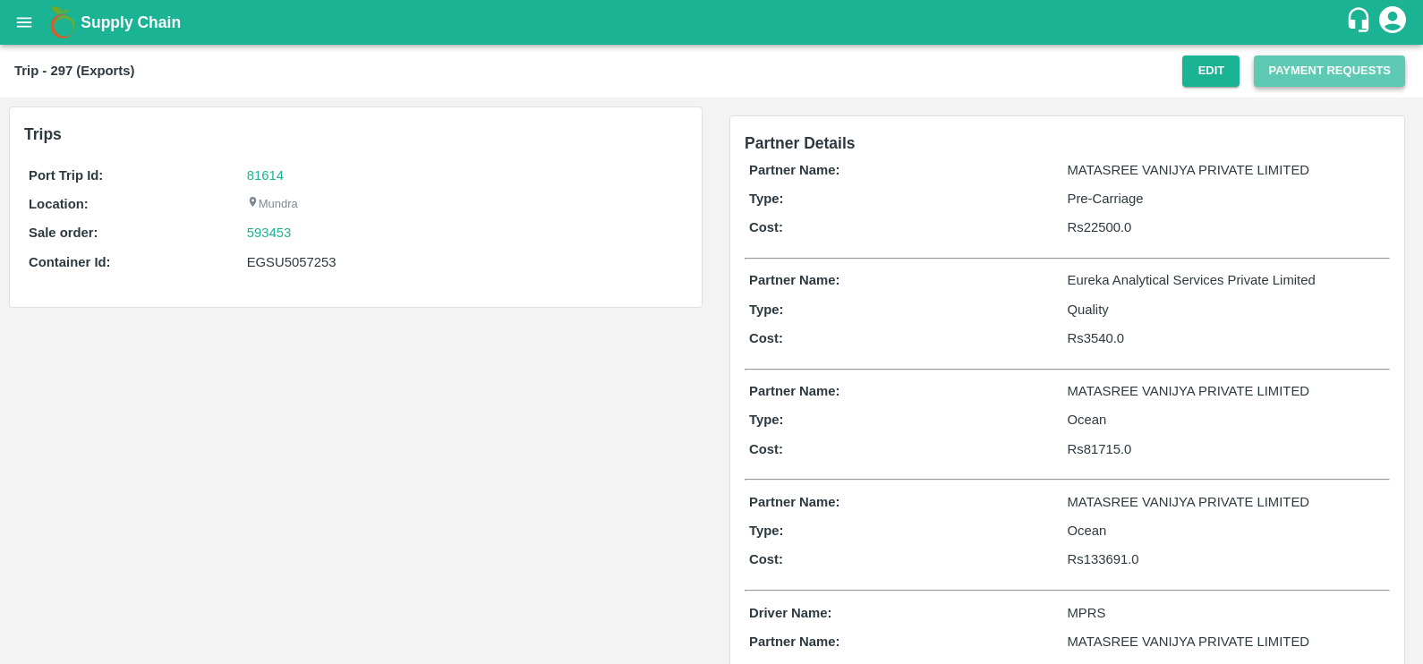
click at [1263, 79] on button "Payment Requests" at bounding box center [1328, 70] width 151 height 31
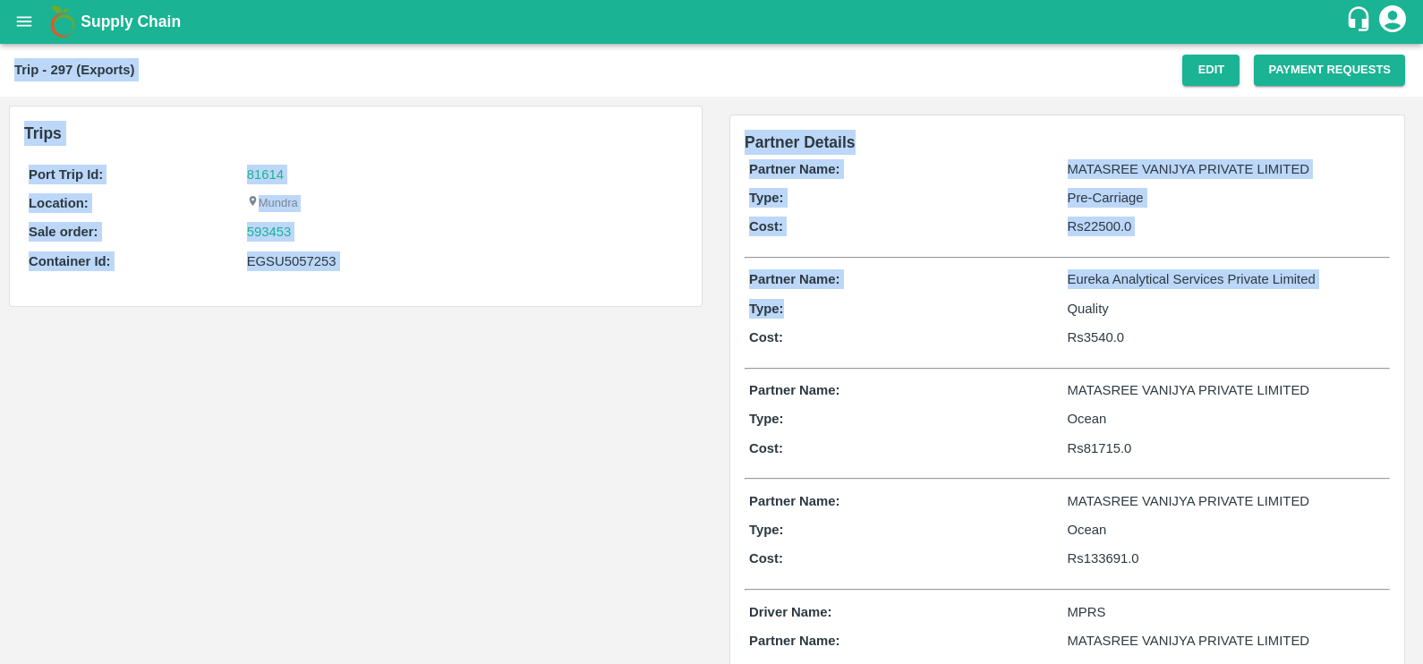
drag, startPoint x: 1030, startPoint y: 299, endPoint x: 654, endPoint y: -54, distance: 515.2
click at [654, 0] on html "Supply Chain Trip - 297 (Exports) Edit Payment Requests Trips Port Trip Id: 816…" at bounding box center [711, 332] width 1423 height 664
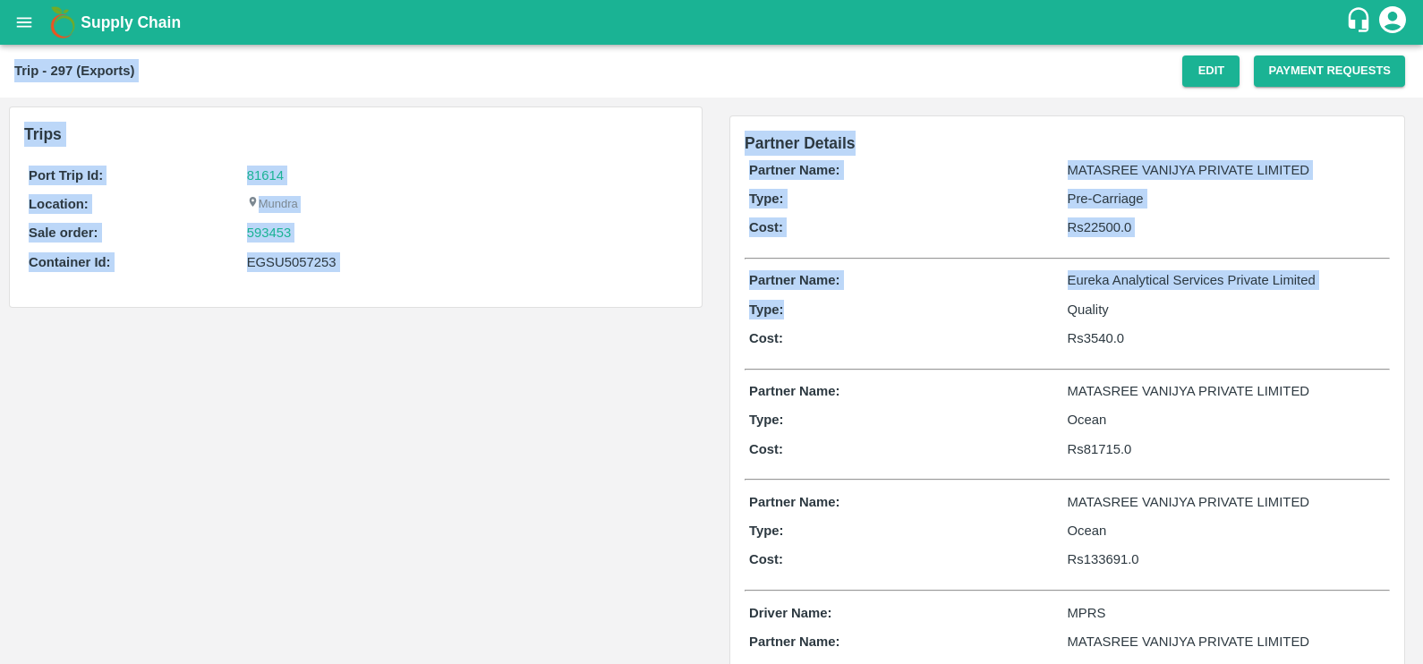
click at [676, 378] on div "Trips Port Trip Id: 81614 Location: Mundra Sale order: 593453 Container Id: EGS…" at bounding box center [355, 529] width 711 height 862
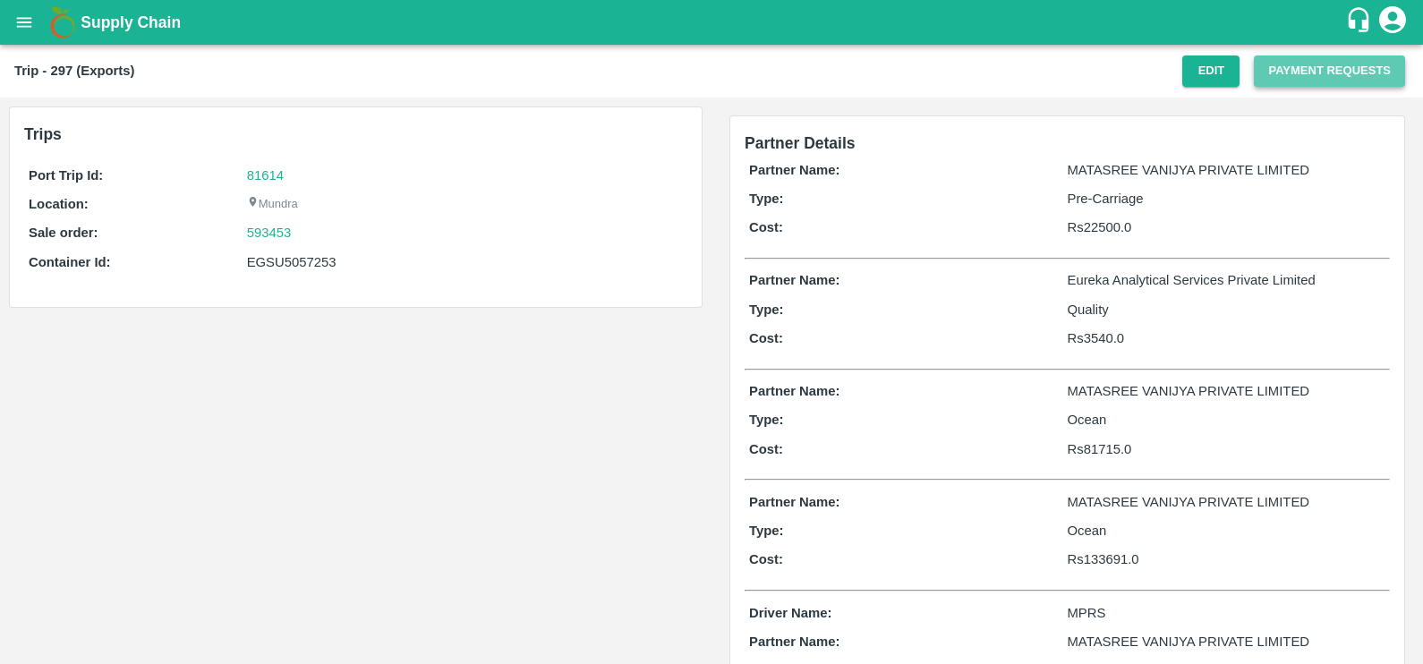
click at [1273, 63] on button "Payment Requests" at bounding box center [1328, 70] width 151 height 31
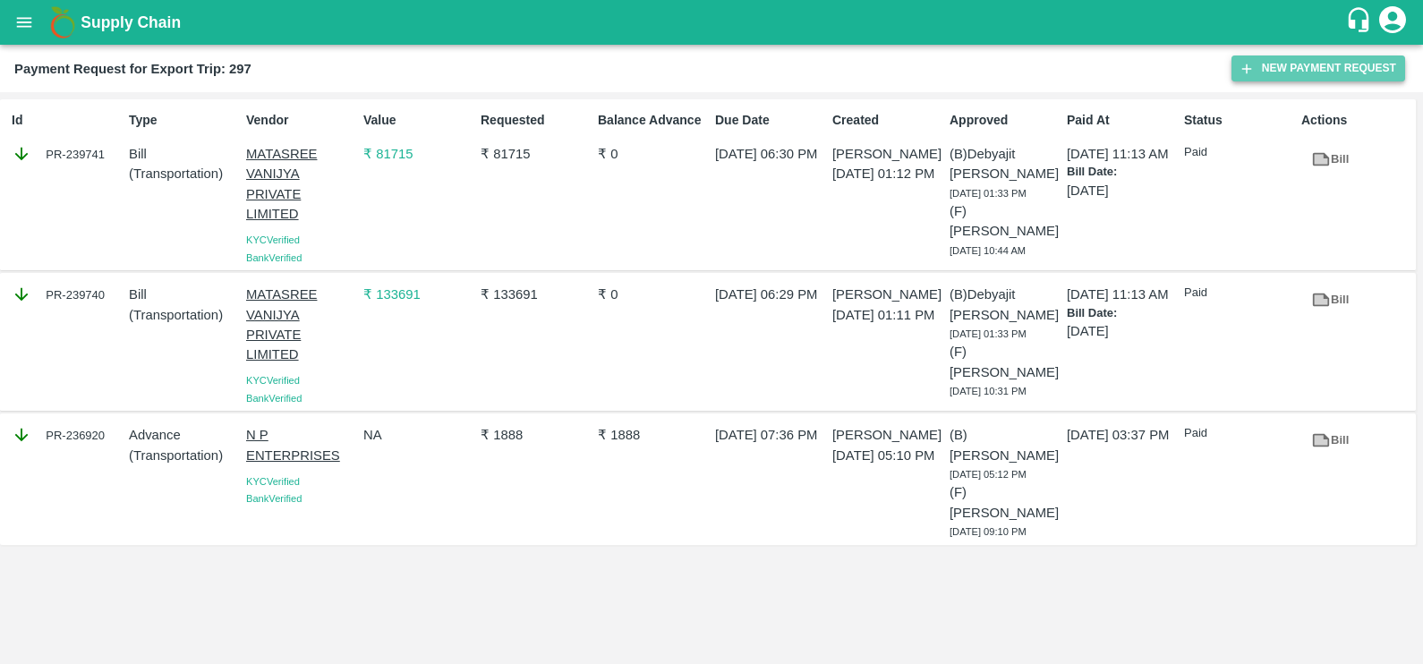
click at [1301, 67] on button "New Payment Request" at bounding box center [1318, 68] width 174 height 26
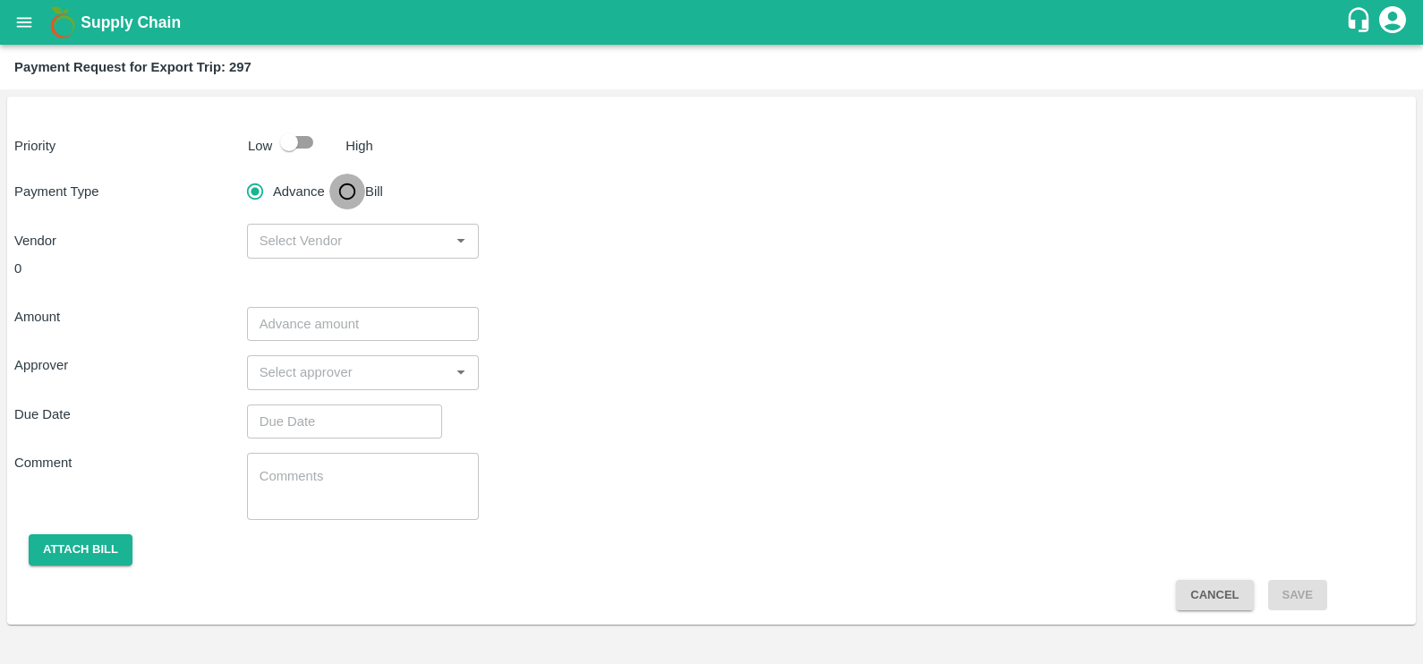
click at [360, 204] on input "Bill" at bounding box center [347, 192] width 36 height 36
radio input "true"
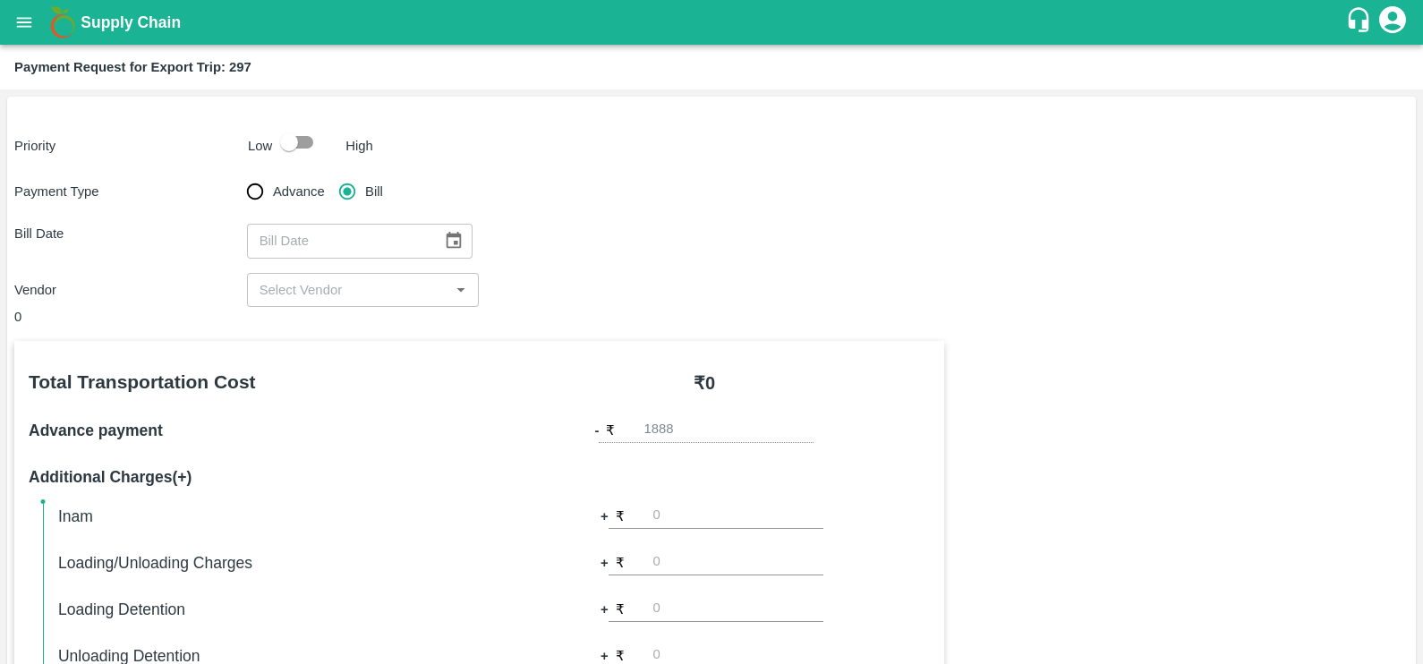
click at [444, 234] on icon "Choose date" at bounding box center [454, 241] width 20 height 20
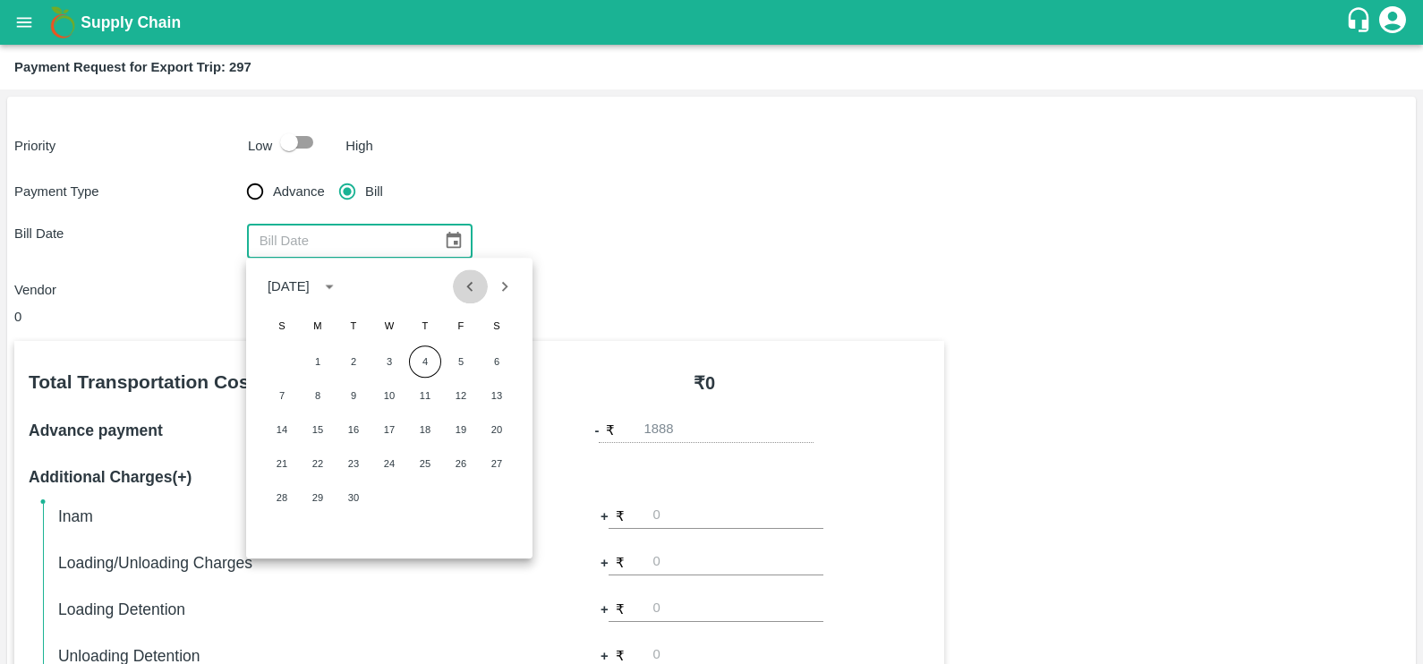
click at [478, 293] on icon "Previous month" at bounding box center [470, 286] width 20 height 20
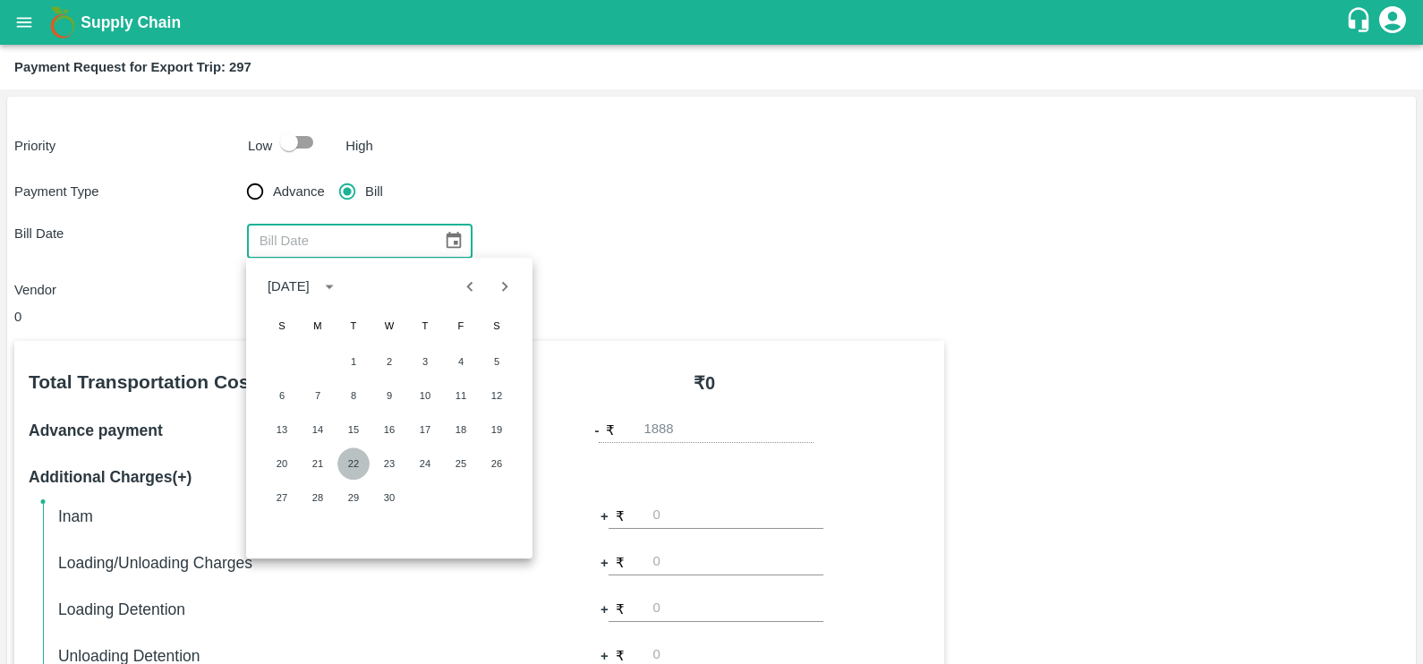
click at [353, 463] on button "22" at bounding box center [353, 463] width 32 height 32
type input "22/04/2025"
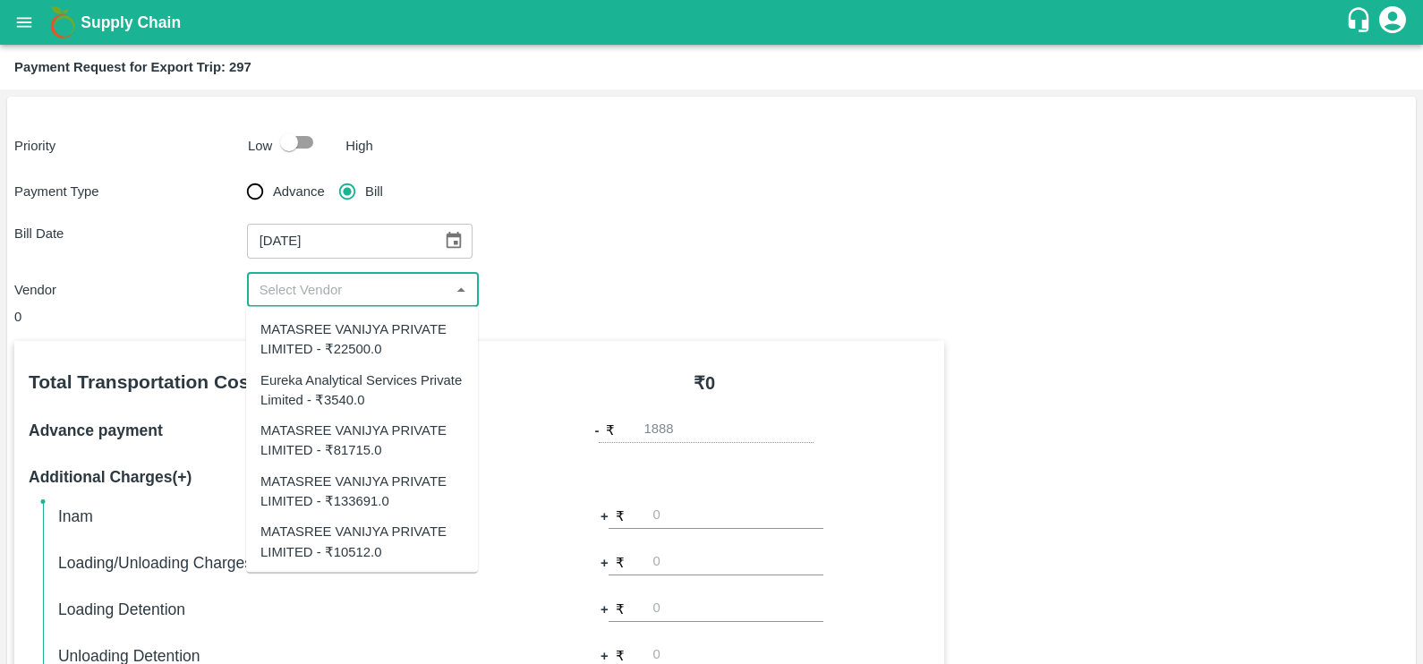
click at [346, 291] on input "input" at bounding box center [348, 289] width 192 height 23
click at [361, 382] on div "Eureka Analytical Services Private Limited - ₹3540.0" at bounding box center [361, 390] width 203 height 40
type input "Eureka Analytical Services Private Limited - ₹3540.0"
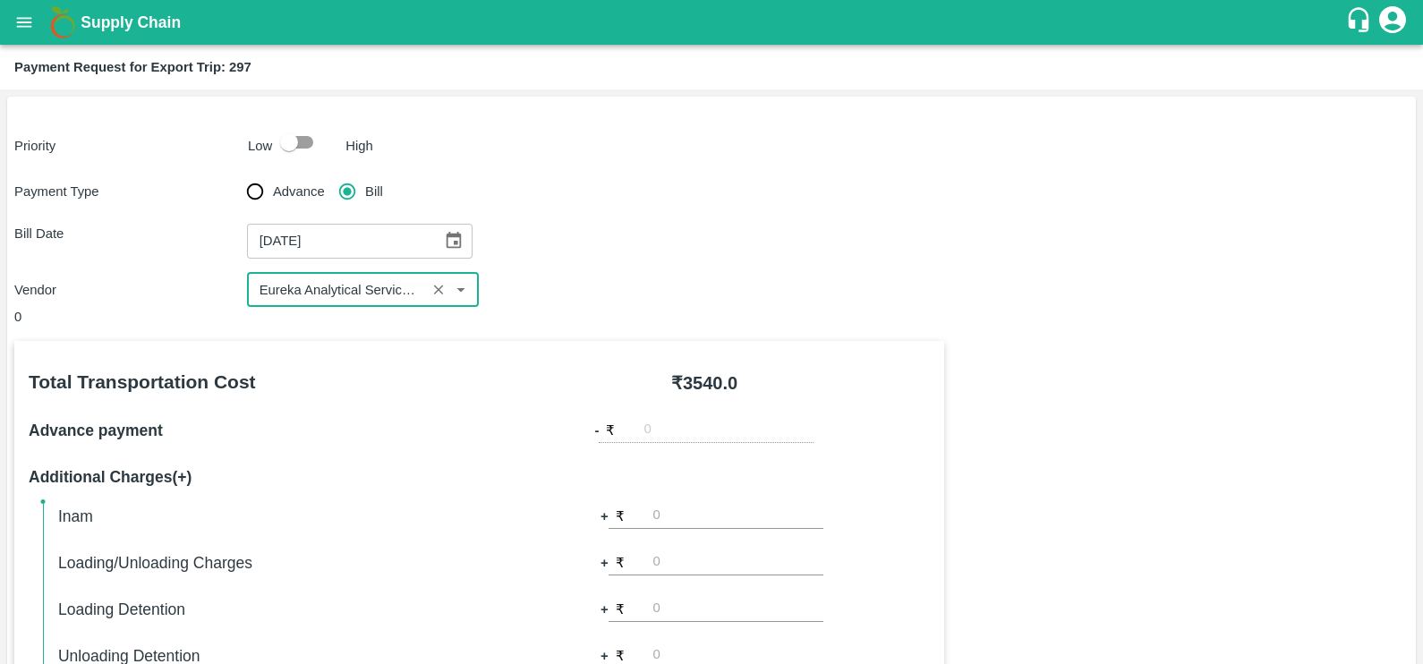
scroll to position [564, 0]
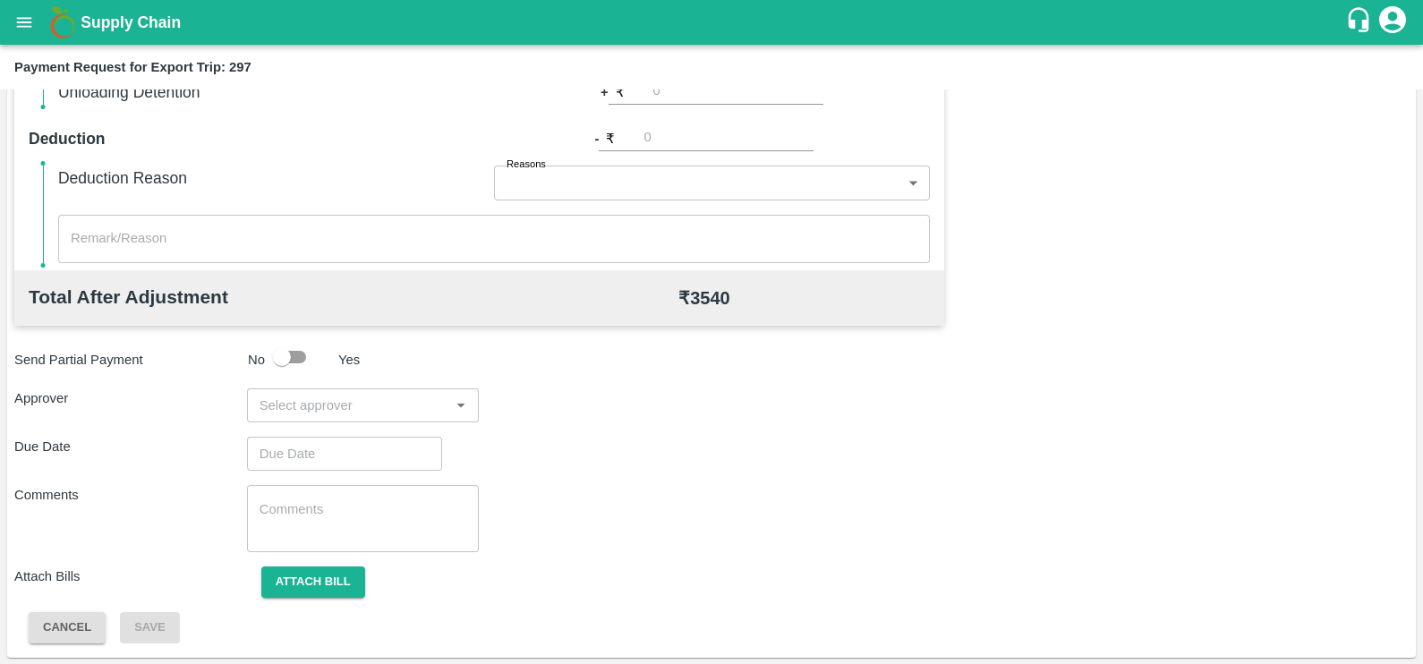
click at [414, 405] on input "input" at bounding box center [348, 405] width 192 height 23
type input "prasad"
click at [409, 434] on div "[PERSON_NAME]" at bounding box center [362, 452] width 232 height 47
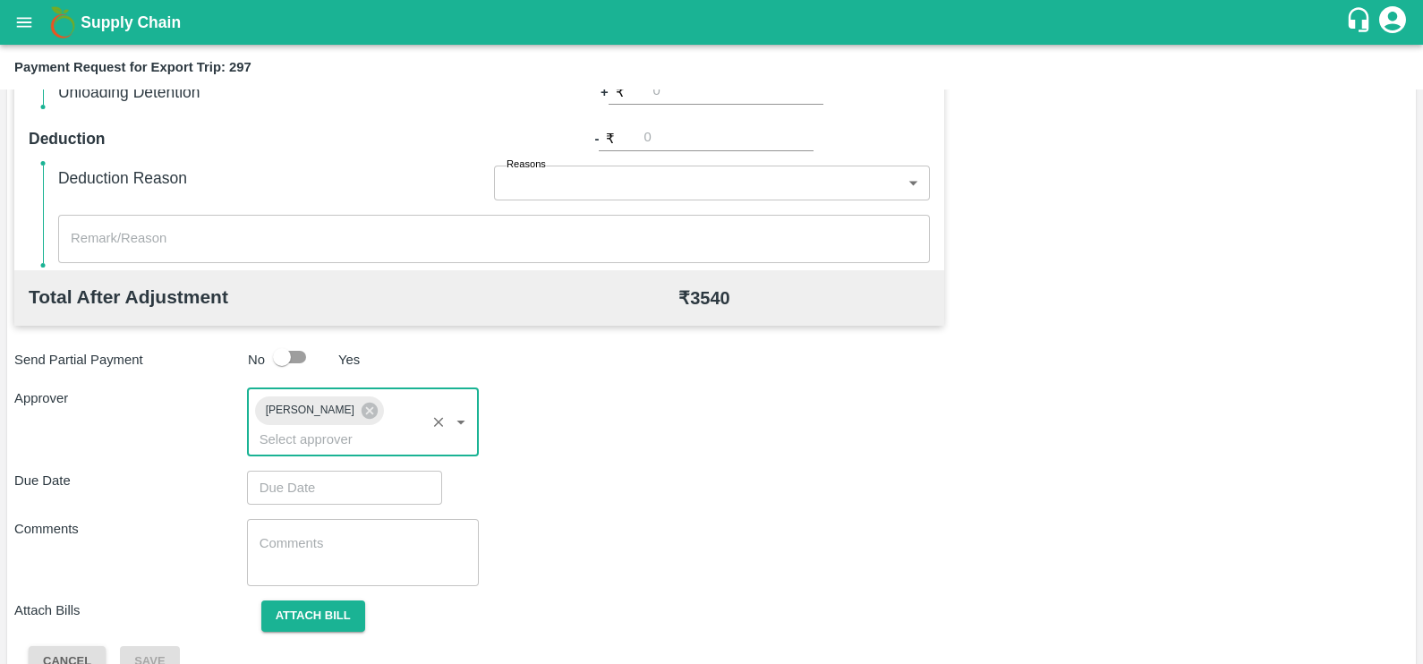
type input "DD/MM/YYYY hh:mm aa"
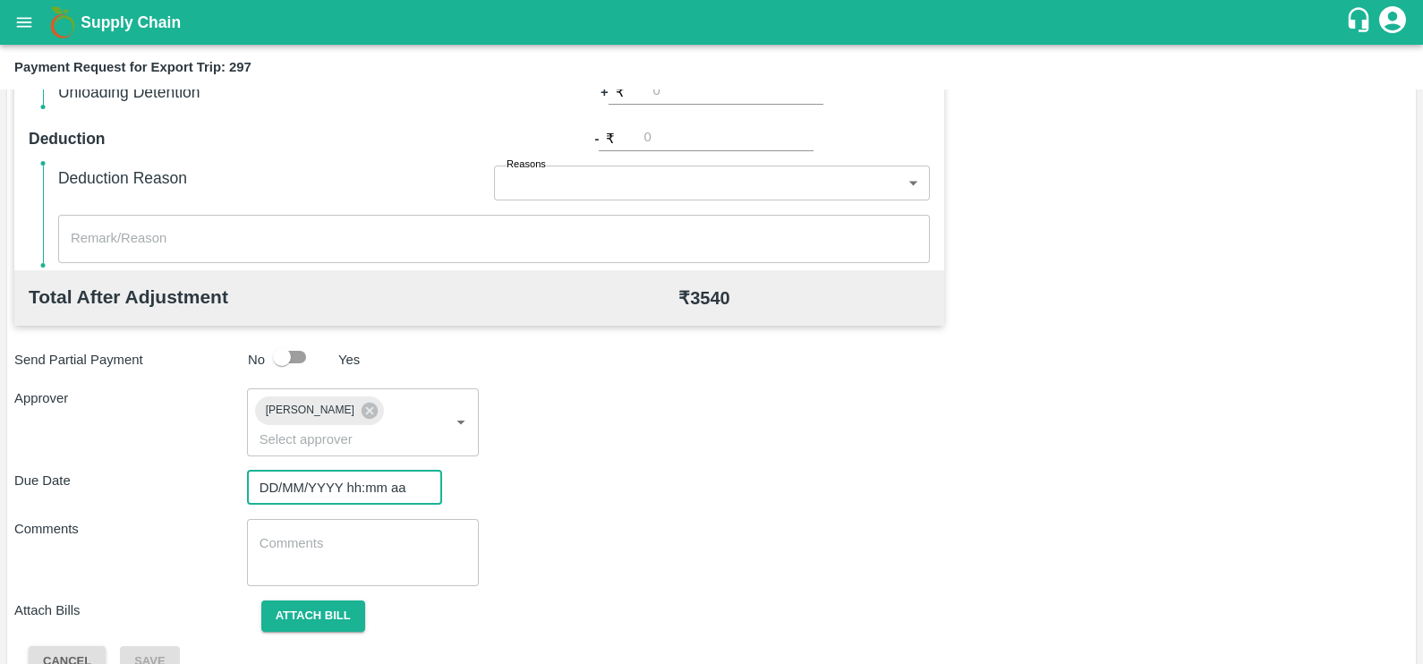
click at [356, 471] on input "DD/MM/YYYY hh:mm aa" at bounding box center [338, 488] width 183 height 34
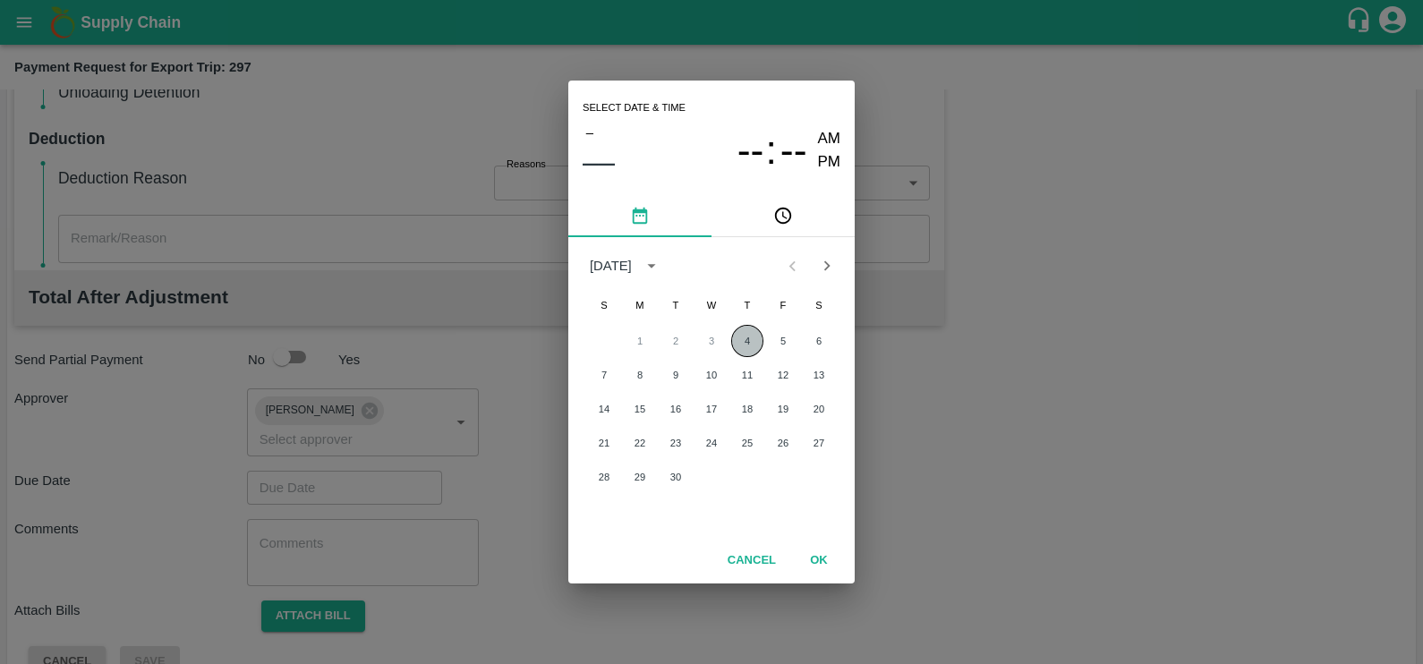
click at [737, 339] on button "4" at bounding box center [747, 341] width 32 height 32
type input "[DATE] 12:00 AM"
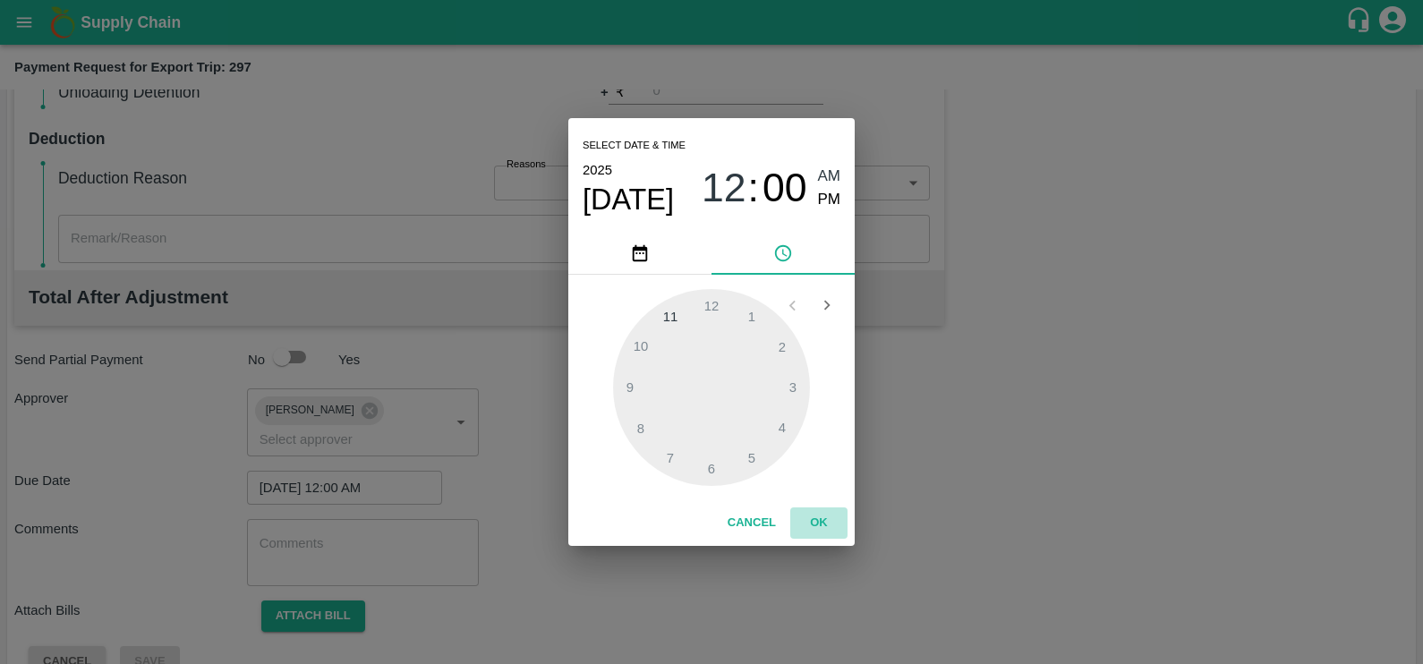
click at [825, 519] on button "OK" at bounding box center [818, 522] width 57 height 31
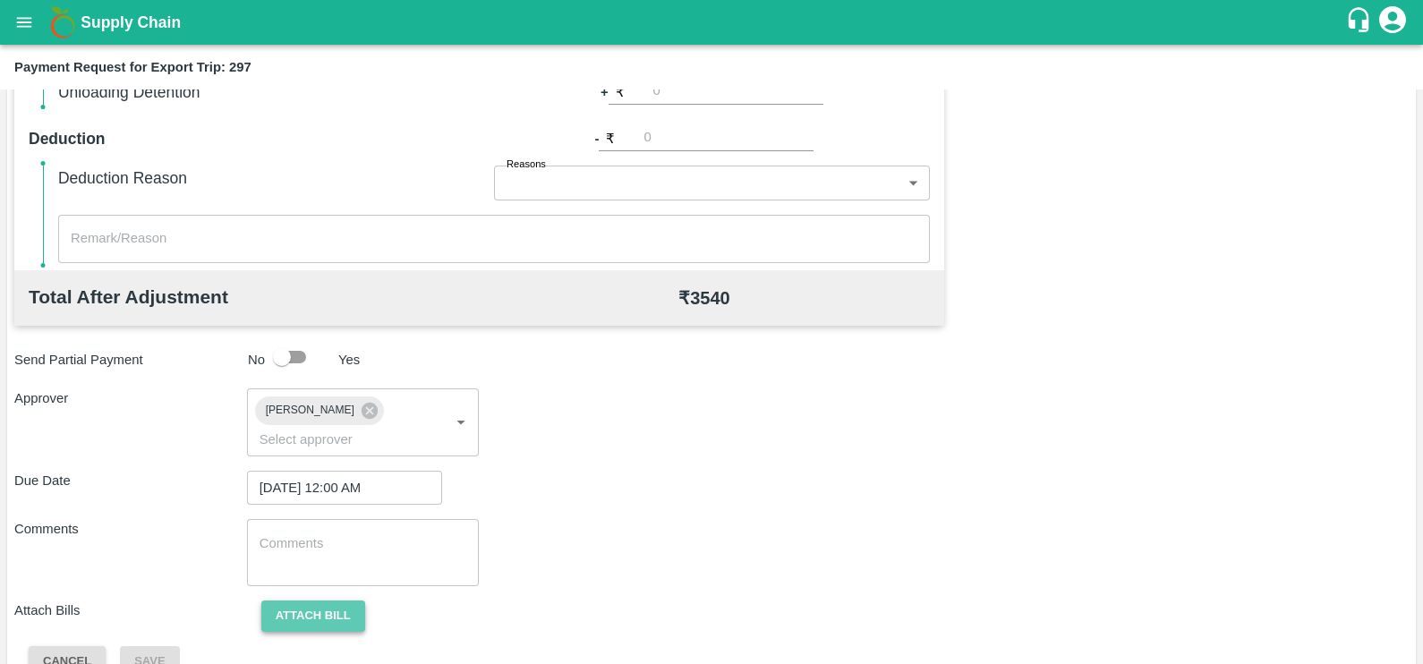
click at [340, 600] on button "Attach bill" at bounding box center [313, 615] width 104 height 31
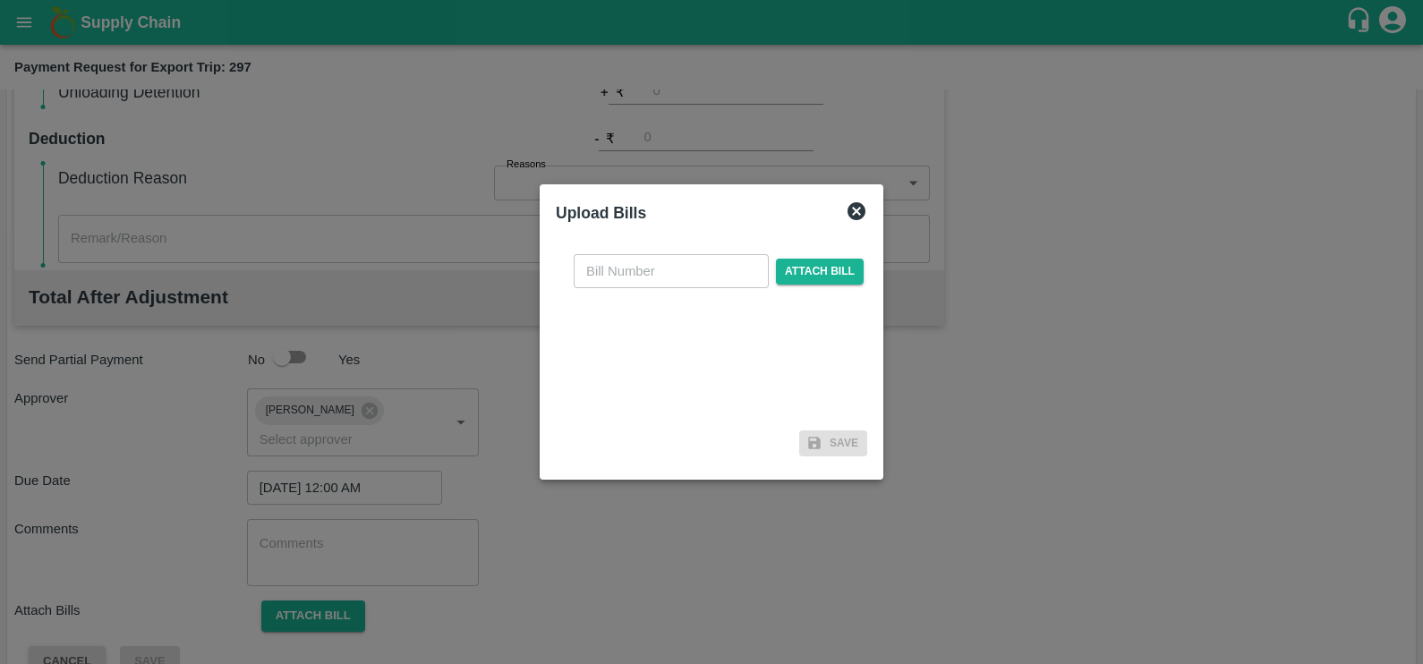
click at [714, 265] on input "text" at bounding box center [671, 271] width 195 height 34
paste input "EKA6/2526/0253"
type input "EKA6/2526/0253"
click at [790, 272] on span "Attach bill" at bounding box center [820, 272] width 88 height 26
click at [0, 0] on input "Attach bill" at bounding box center [0, 0] width 0 height 0
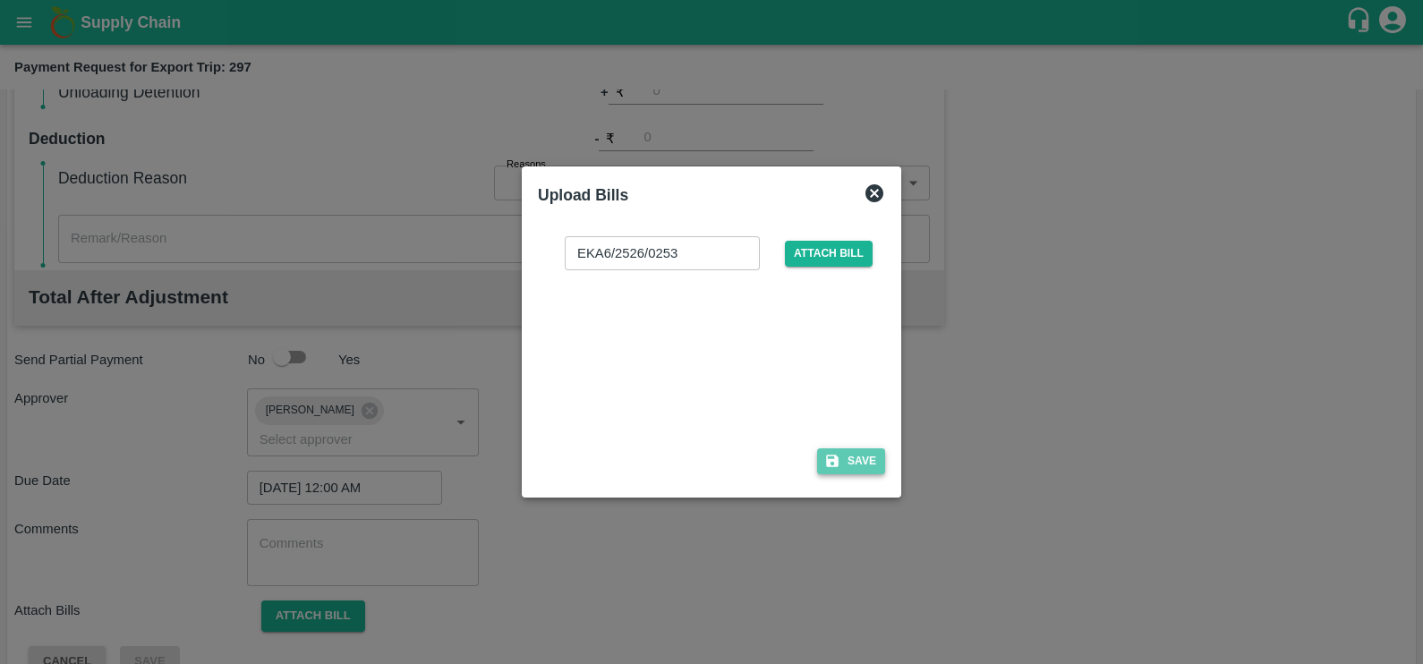
click at [831, 451] on button "Save" at bounding box center [851, 461] width 68 height 26
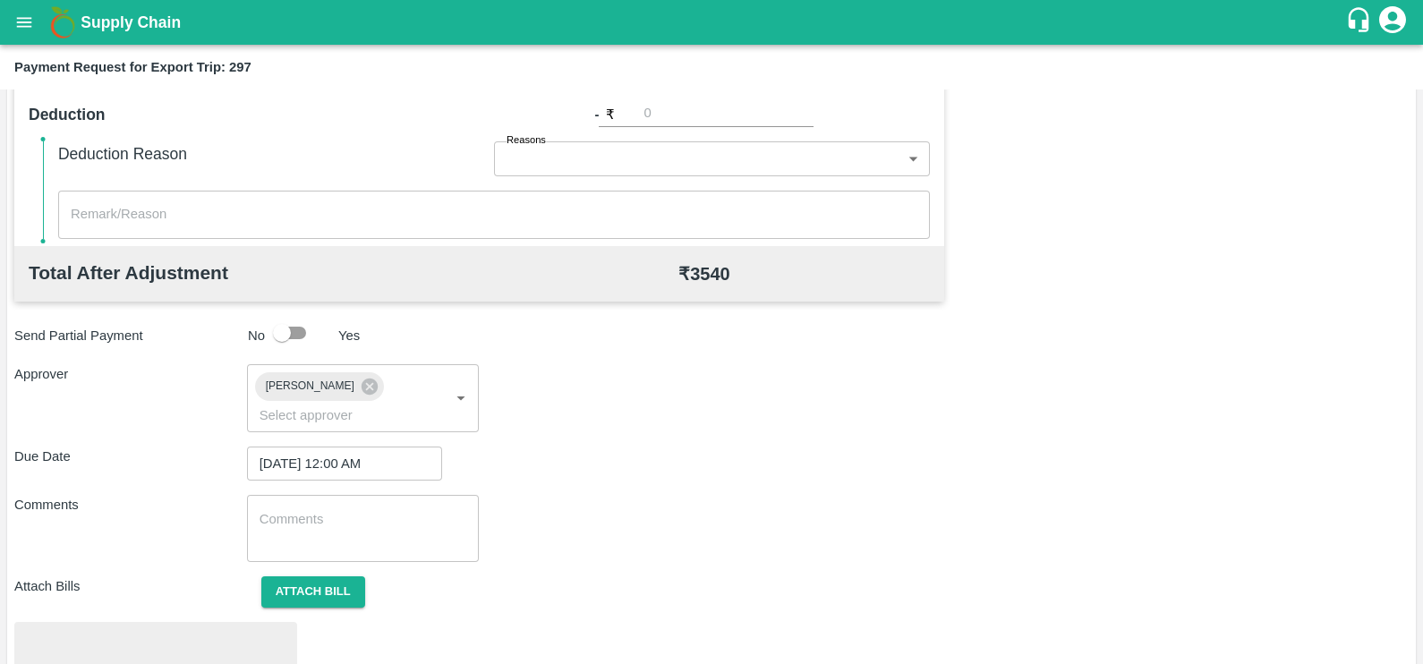
scroll to position [668, 0]
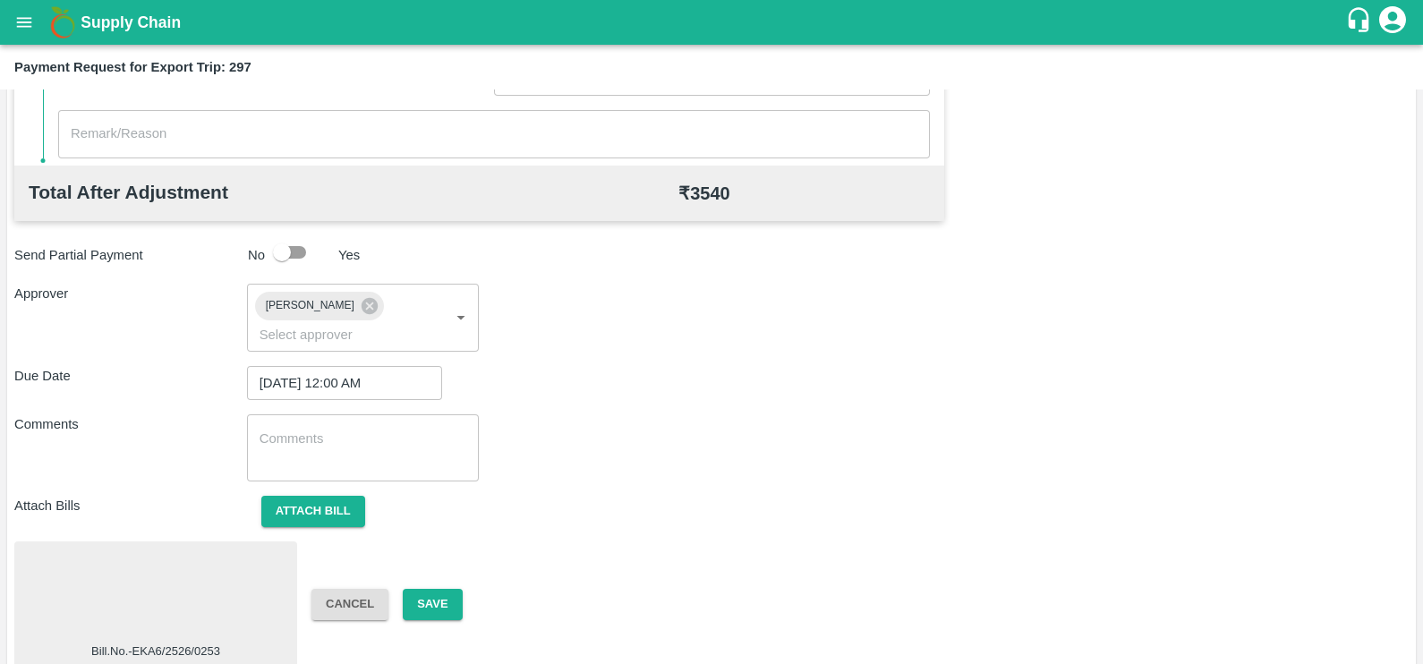
click at [200, 551] on div at bounding box center [155, 595] width 268 height 95
click at [356, 589] on button "Cancel" at bounding box center [349, 604] width 77 height 31
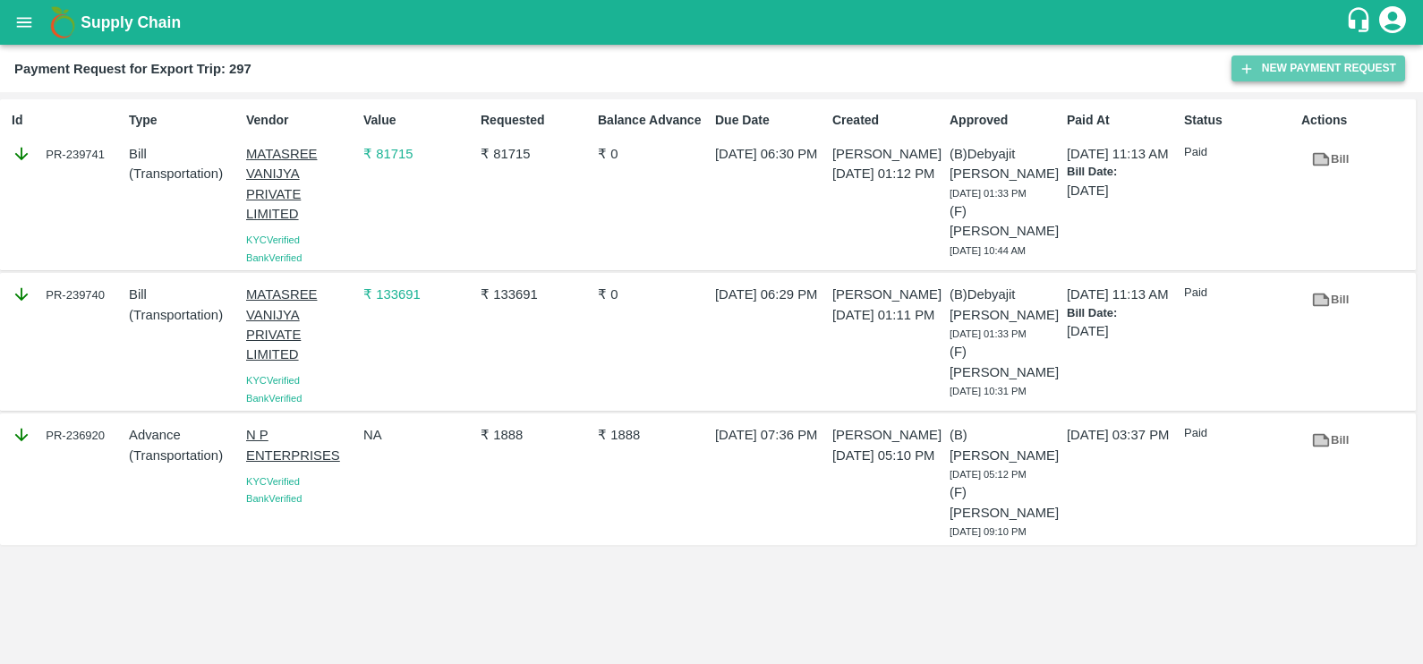
click at [1300, 67] on button "New Payment Request" at bounding box center [1318, 68] width 174 height 26
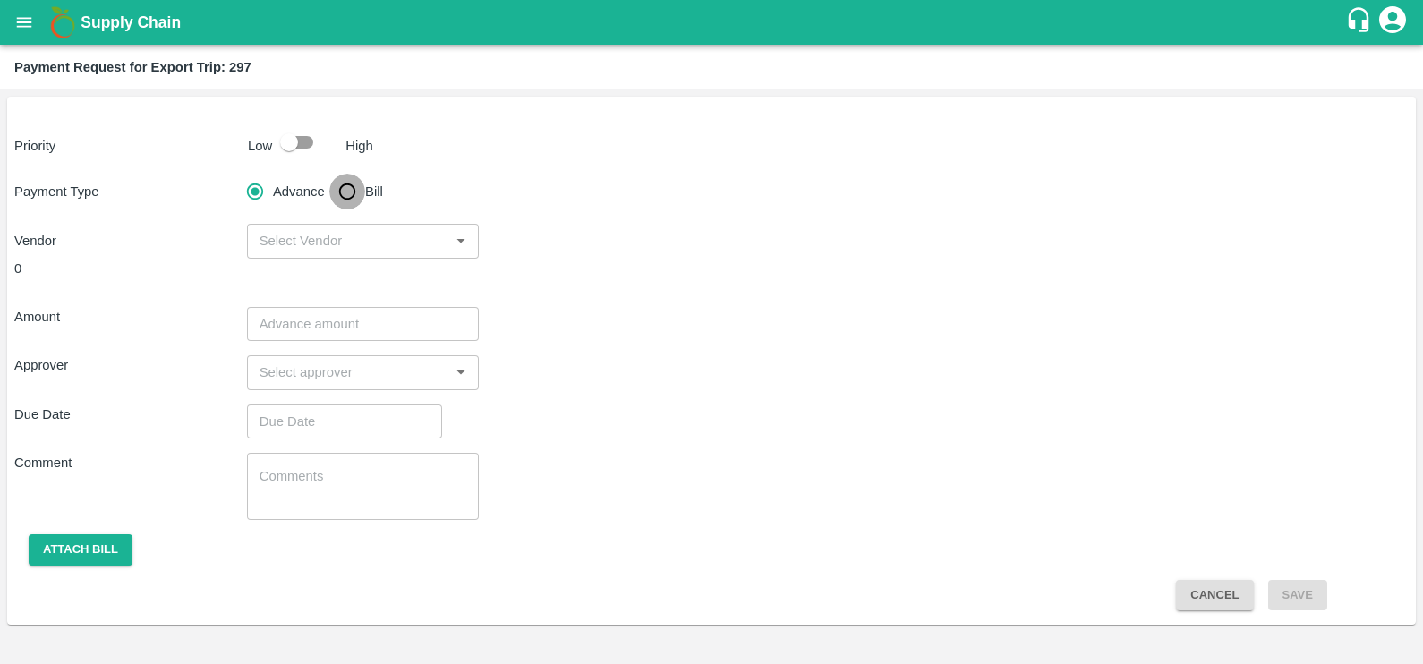
click at [343, 205] on input "Bill" at bounding box center [347, 192] width 36 height 36
radio input "true"
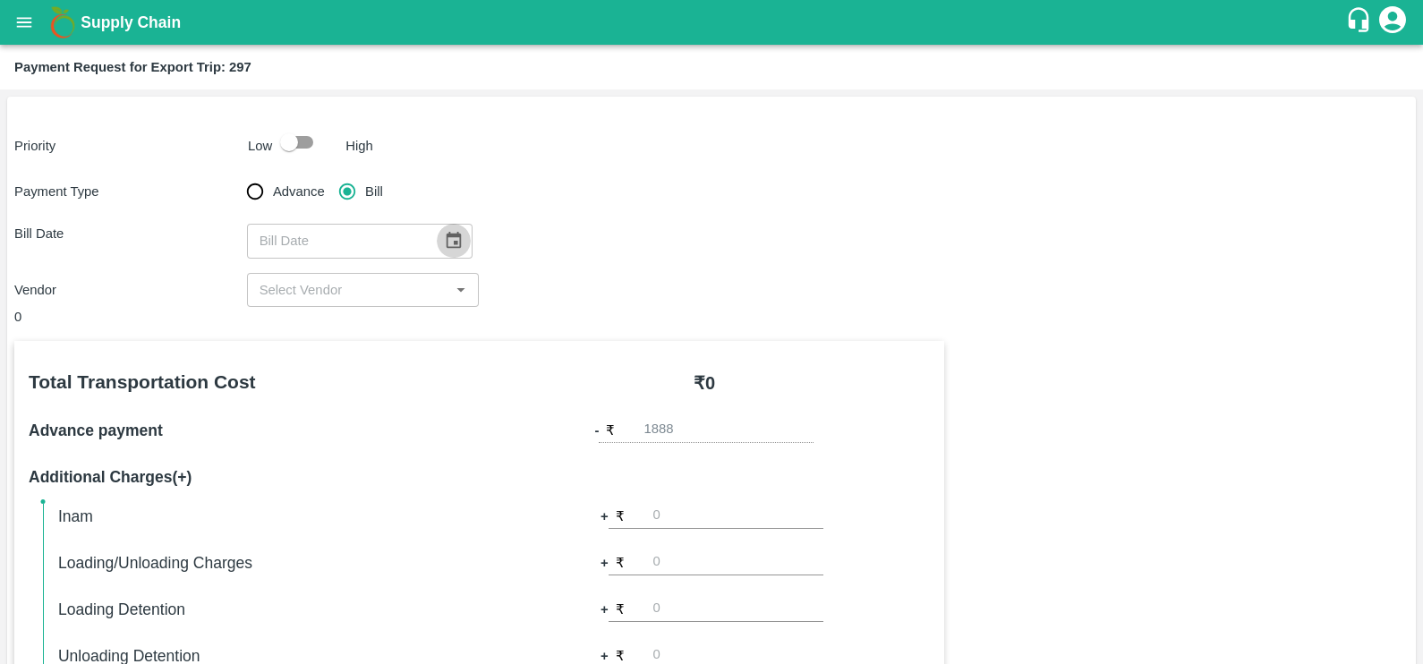
click at [446, 237] on icon "Choose date" at bounding box center [453, 240] width 15 height 17
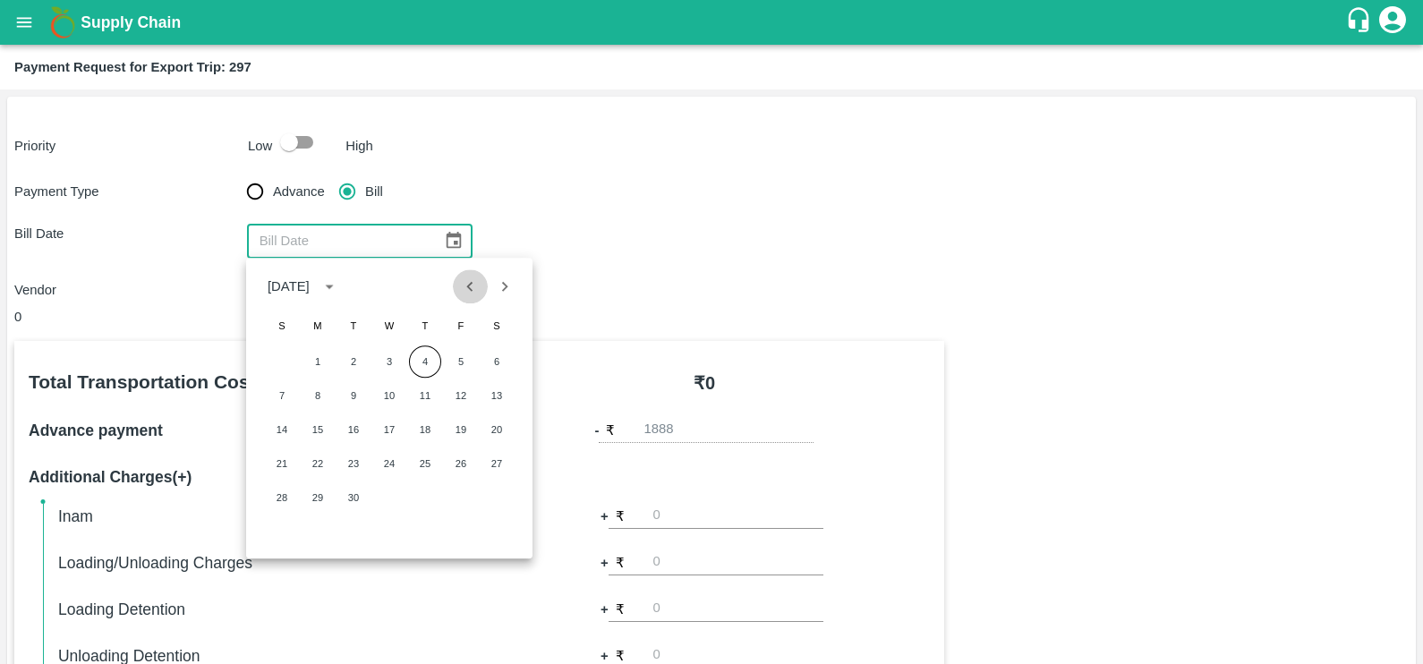
click at [465, 281] on icon "Previous month" at bounding box center [470, 286] width 20 height 20
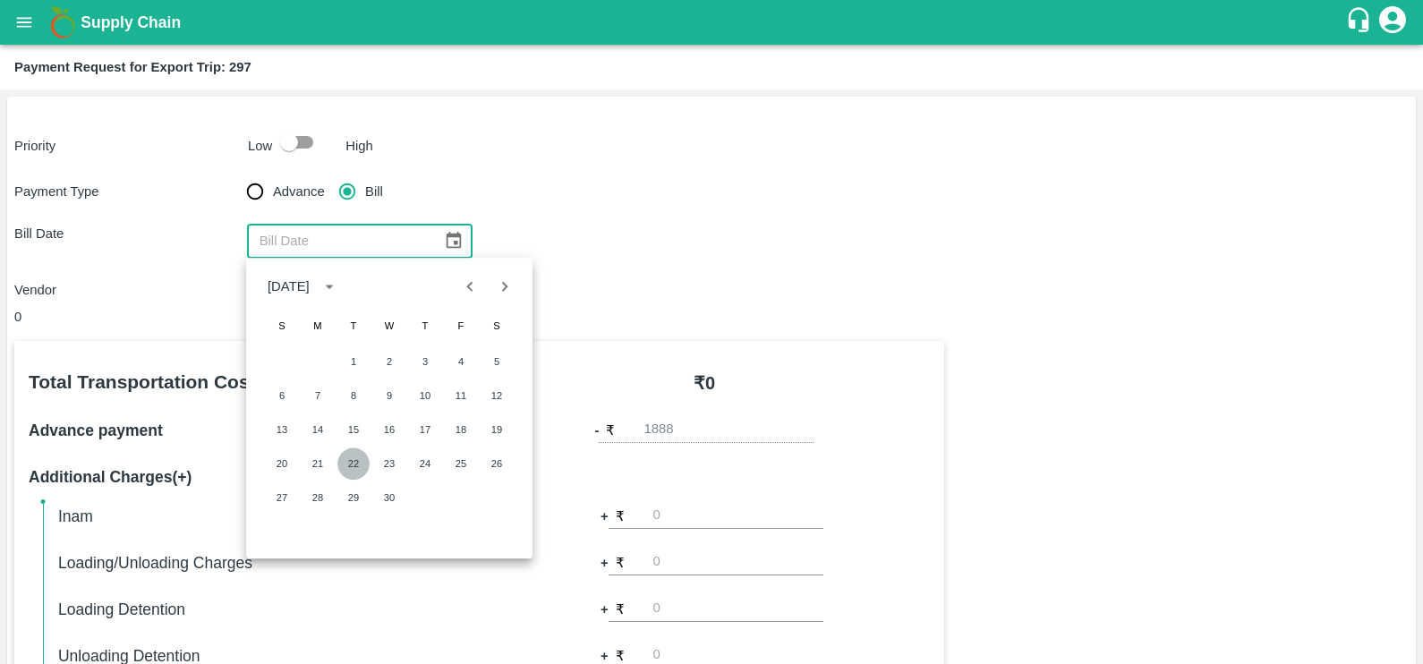
click at [361, 462] on button "22" at bounding box center [353, 463] width 32 height 32
type input "22/04/2025"
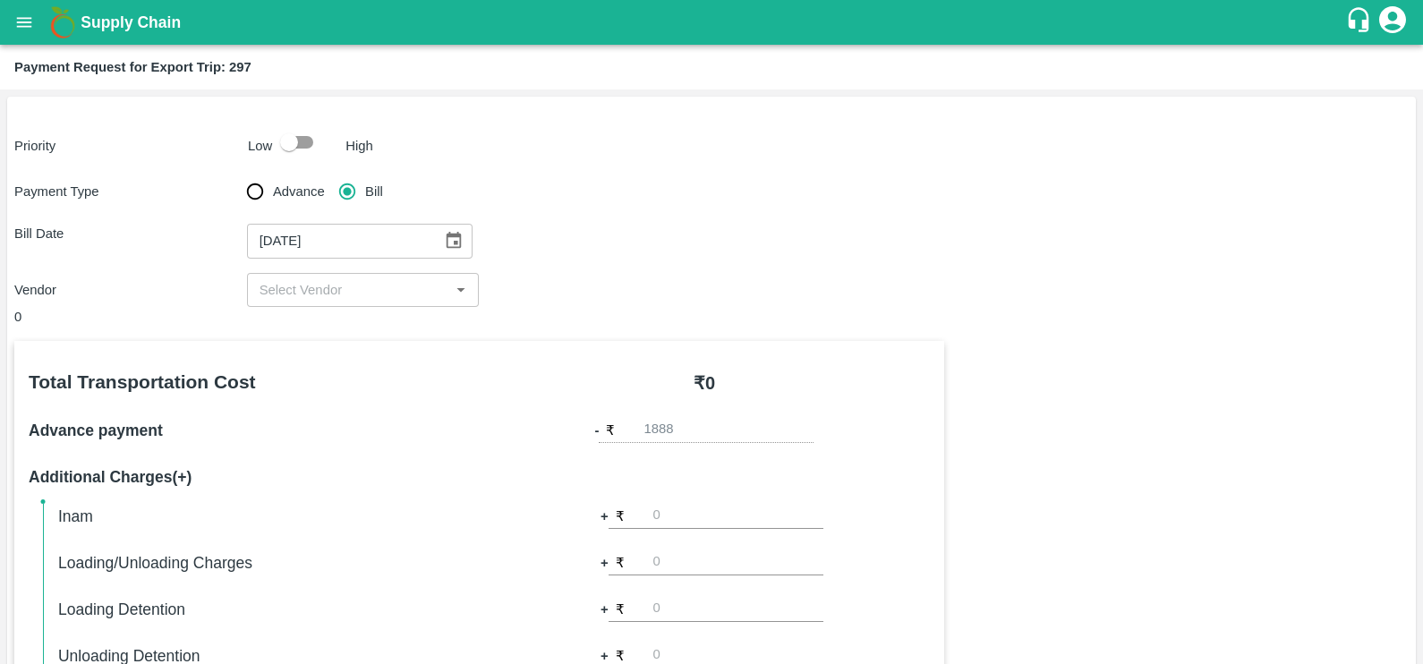
click at [336, 282] on input "input" at bounding box center [348, 289] width 192 height 23
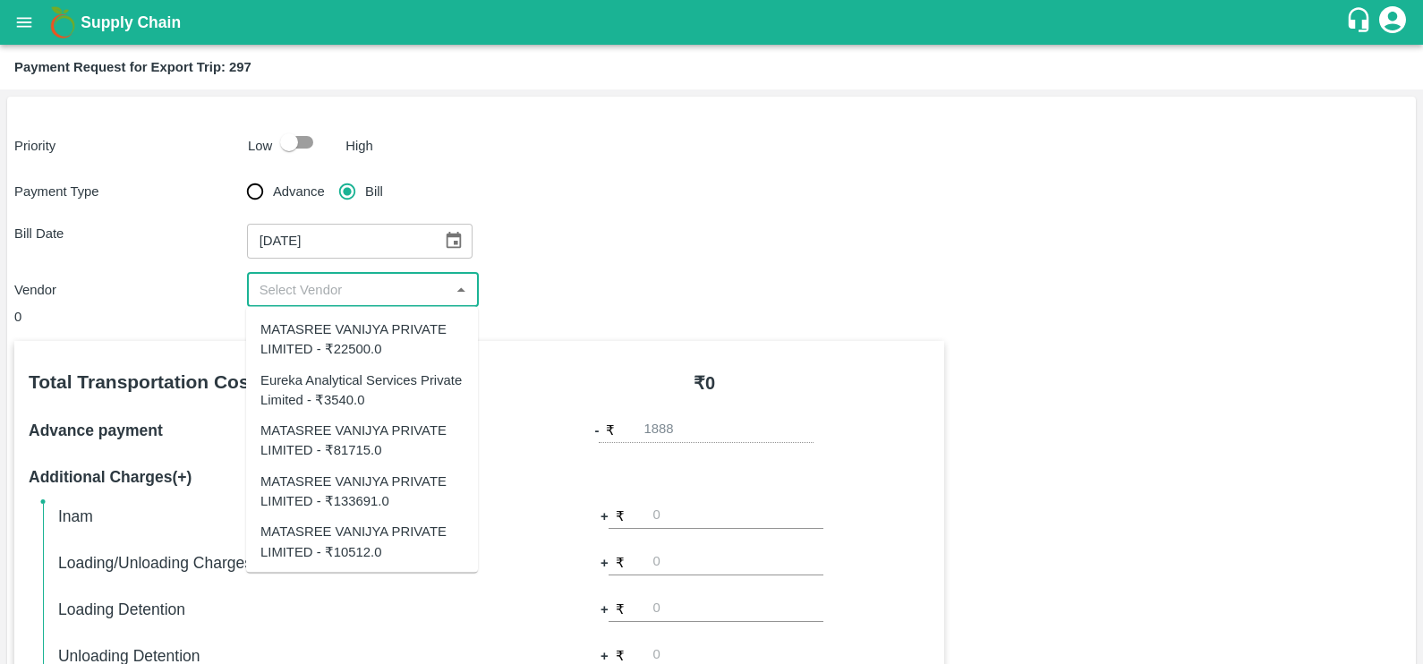
click at [360, 371] on div "Eureka Analytical Services Private Limited - ₹3540.0" at bounding box center [361, 390] width 203 height 40
type input "Eureka Analytical Services Private Limited - ₹3540.0"
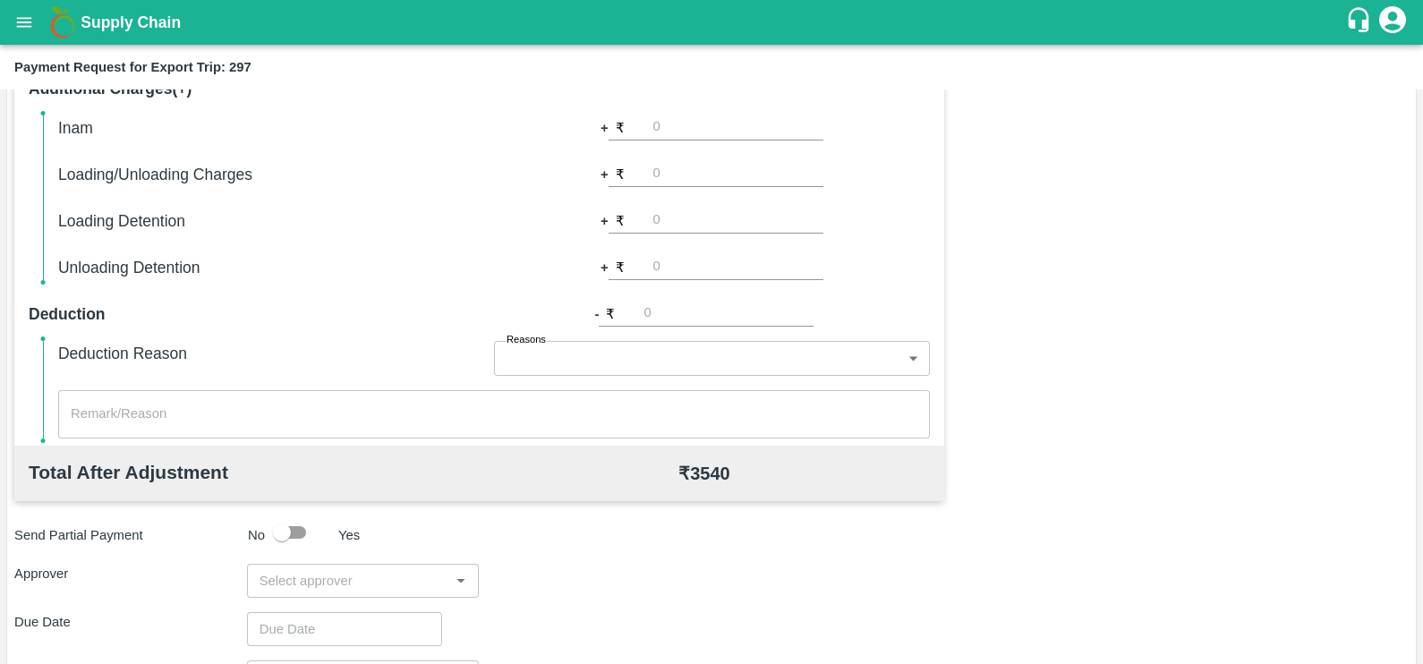
scroll to position [564, 0]
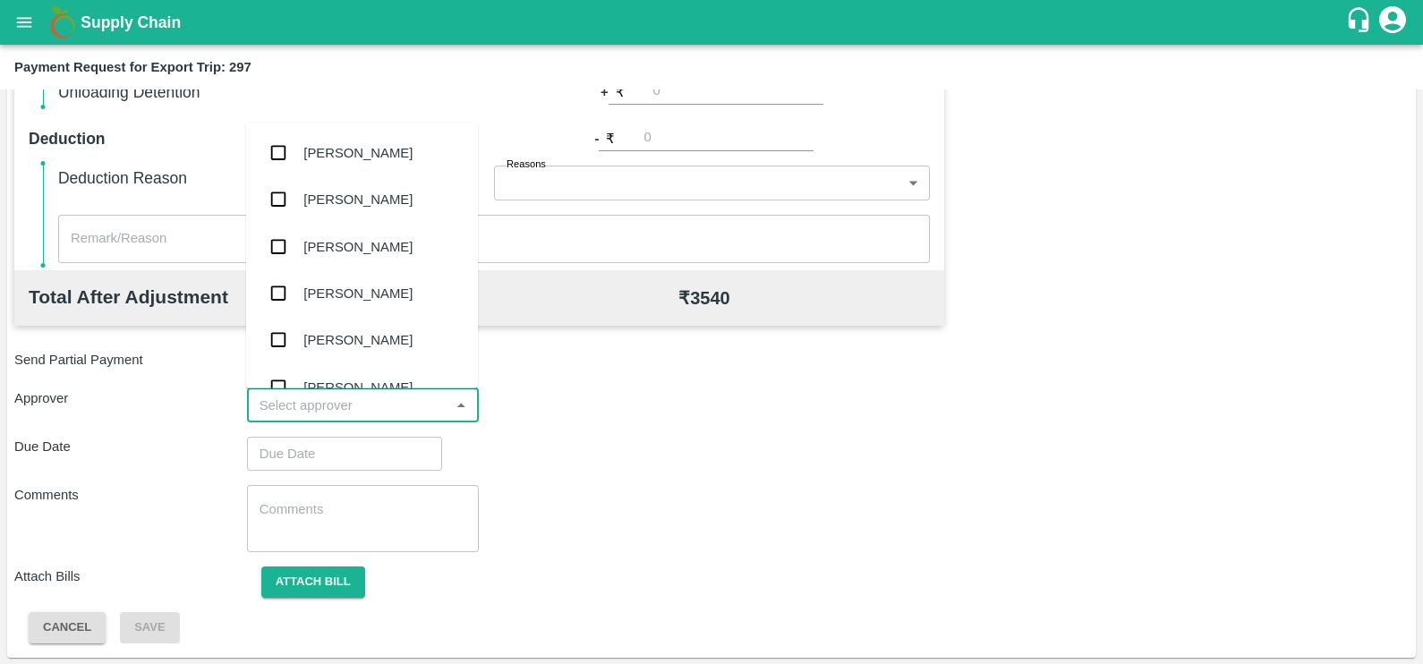
click at [370, 403] on input "input" at bounding box center [348, 405] width 192 height 23
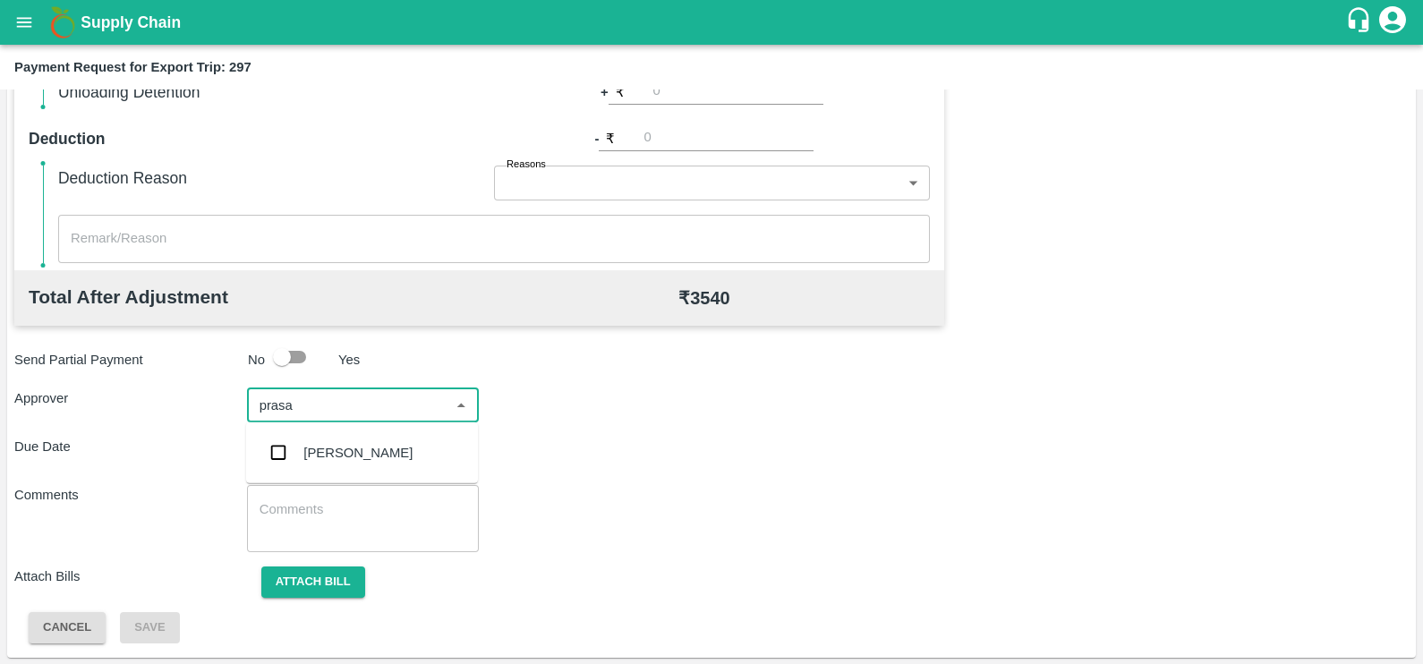
type input "prasad"
click at [379, 462] on div "[PERSON_NAME]" at bounding box center [357, 453] width 109 height 20
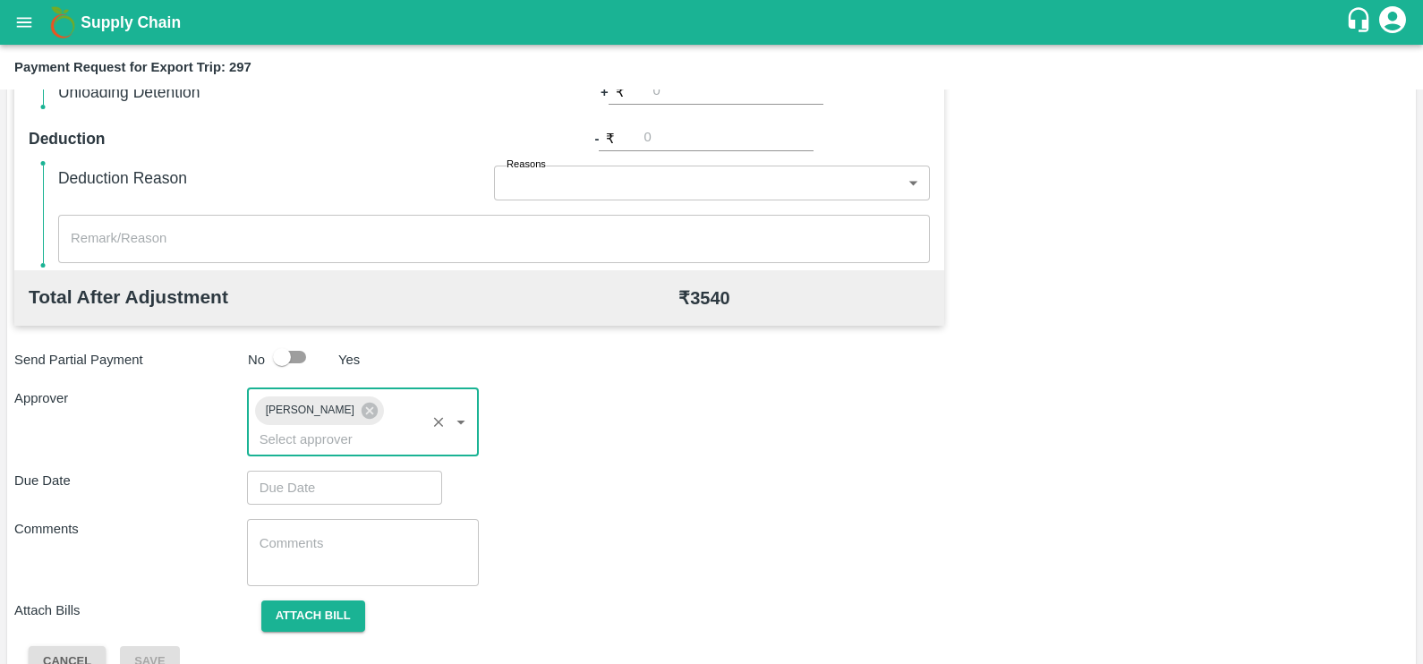
type input "DD/MM/YYYY hh:mm aa"
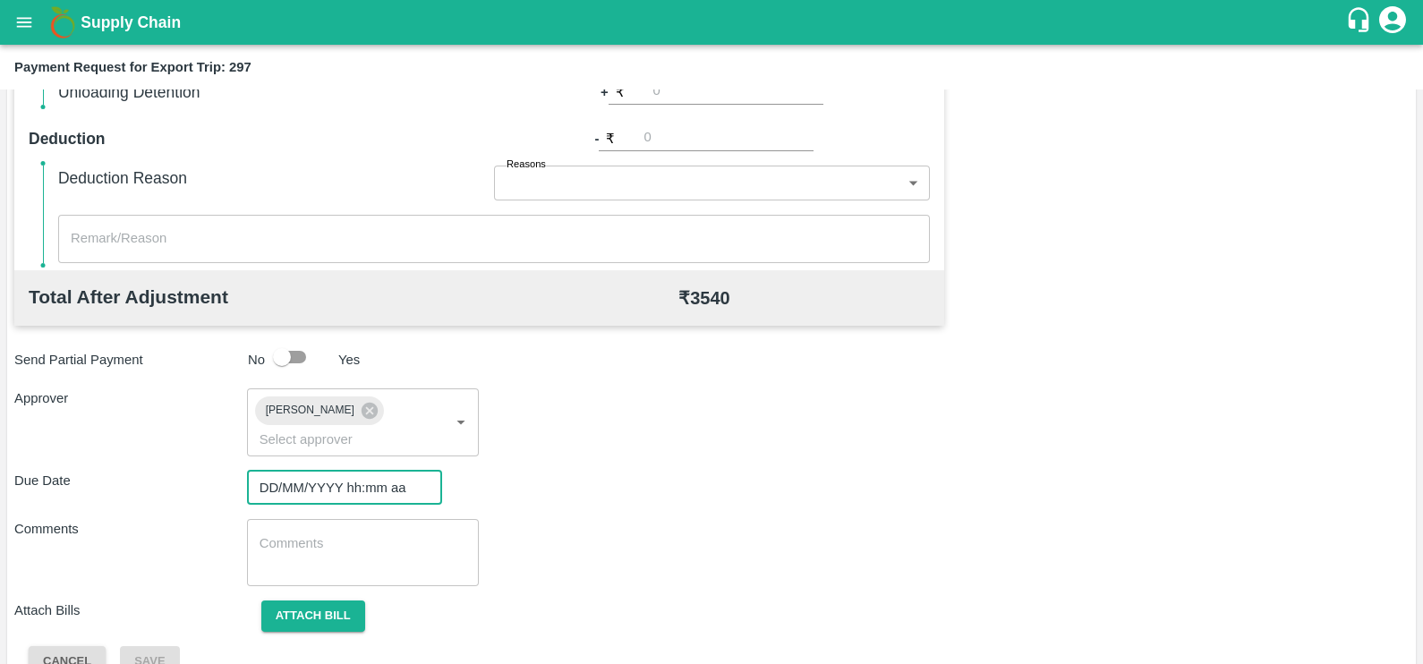
click at [376, 471] on input "DD/MM/YYYY hh:mm aa" at bounding box center [338, 488] width 183 height 34
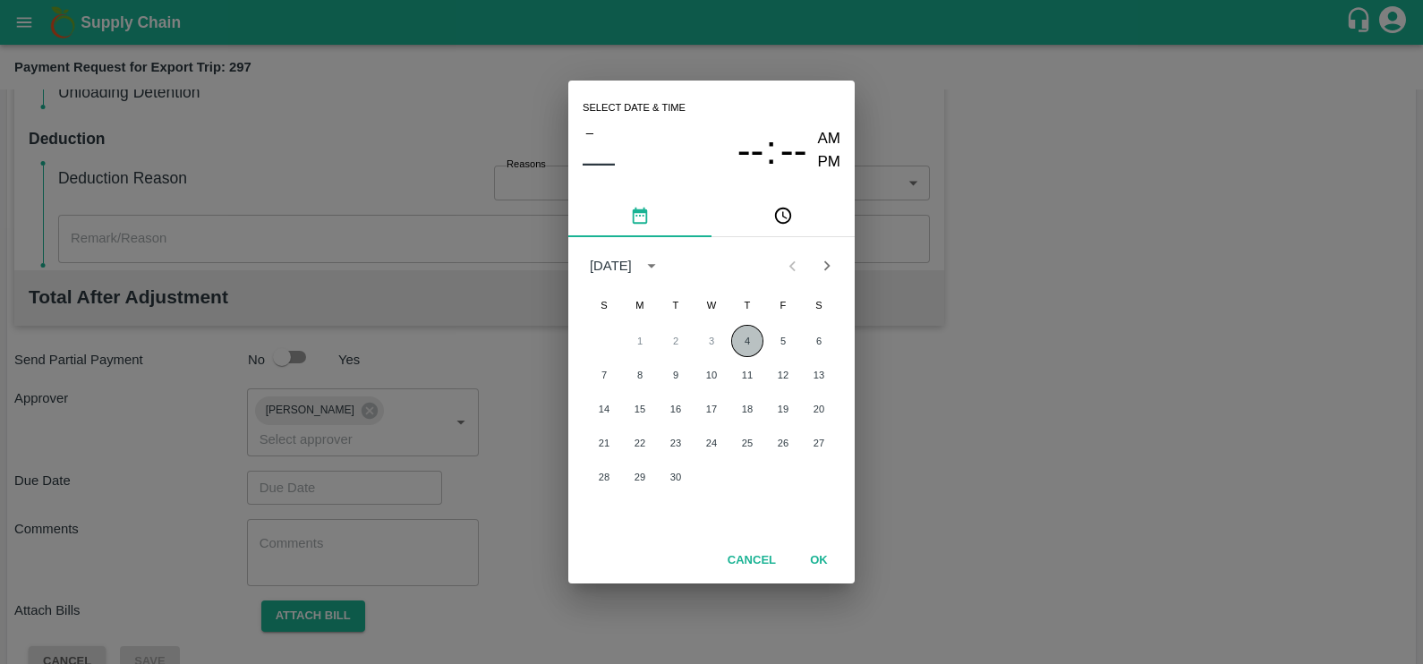
click at [746, 332] on button "4" at bounding box center [747, 341] width 32 height 32
type input "[DATE] 12:00 AM"
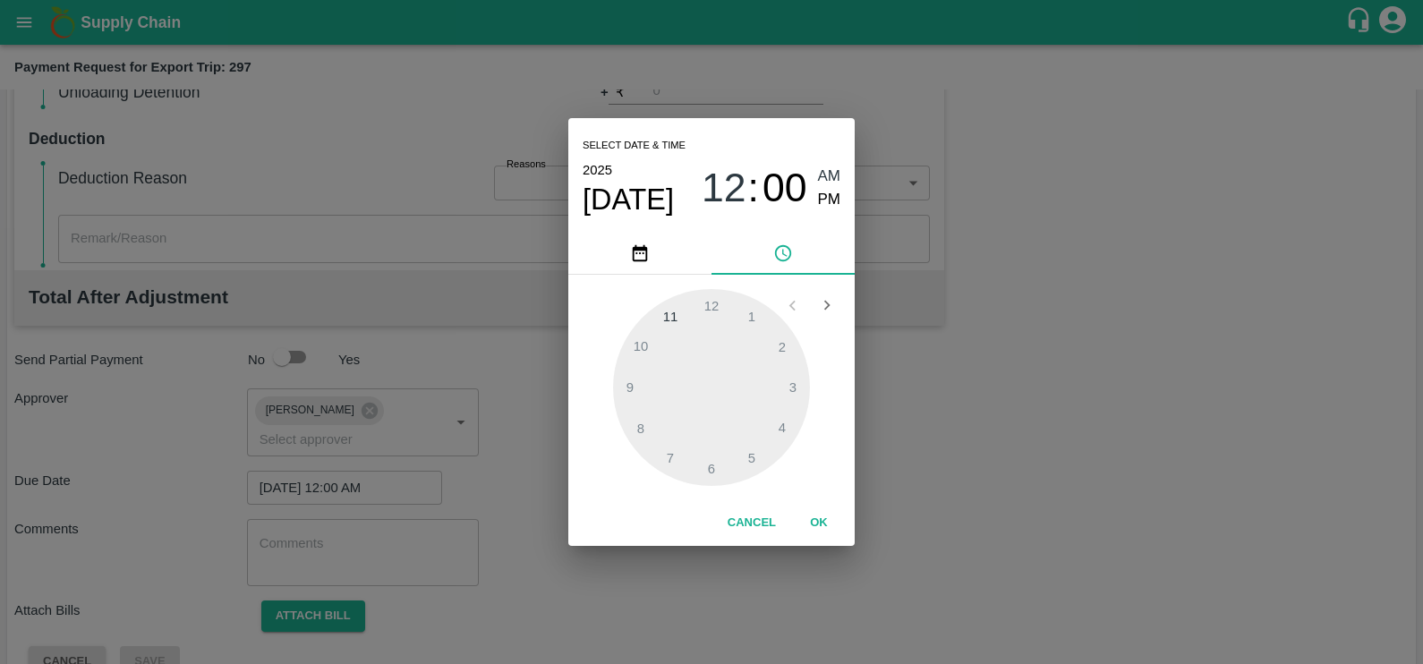
click at [810, 523] on button "OK" at bounding box center [818, 522] width 57 height 31
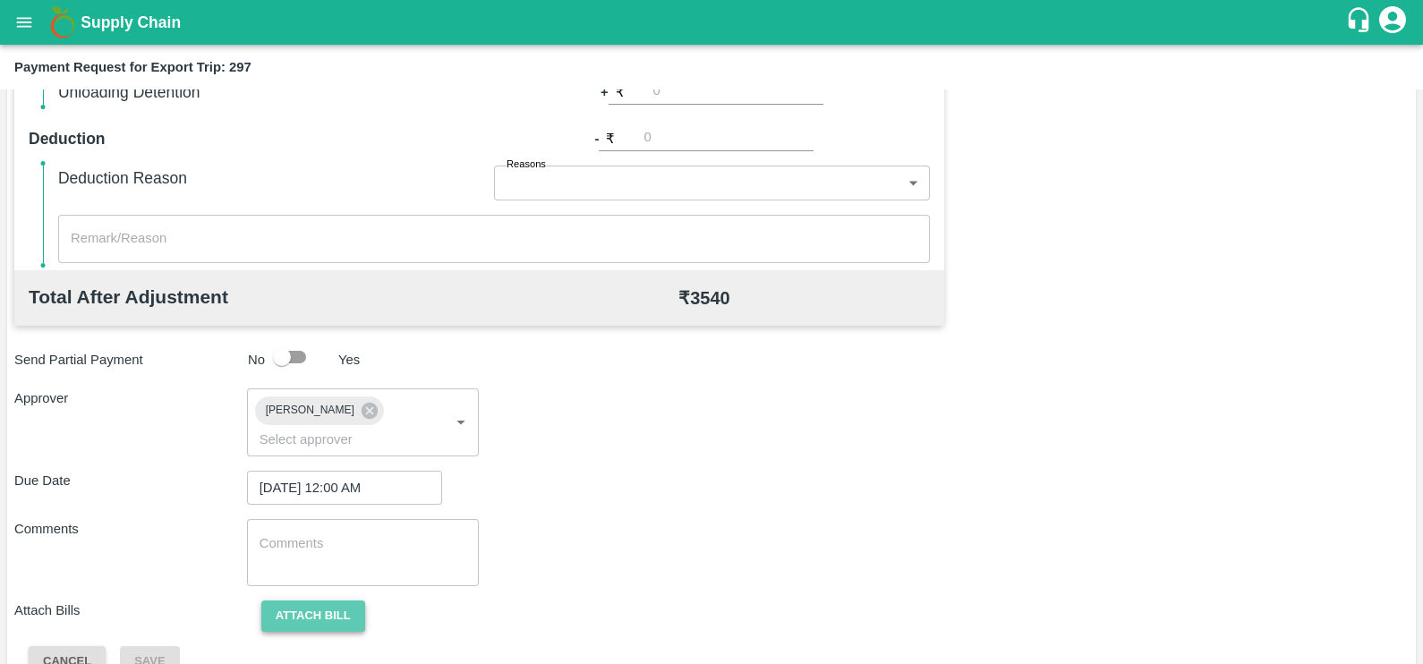
click at [356, 600] on button "Attach bill" at bounding box center [313, 615] width 104 height 31
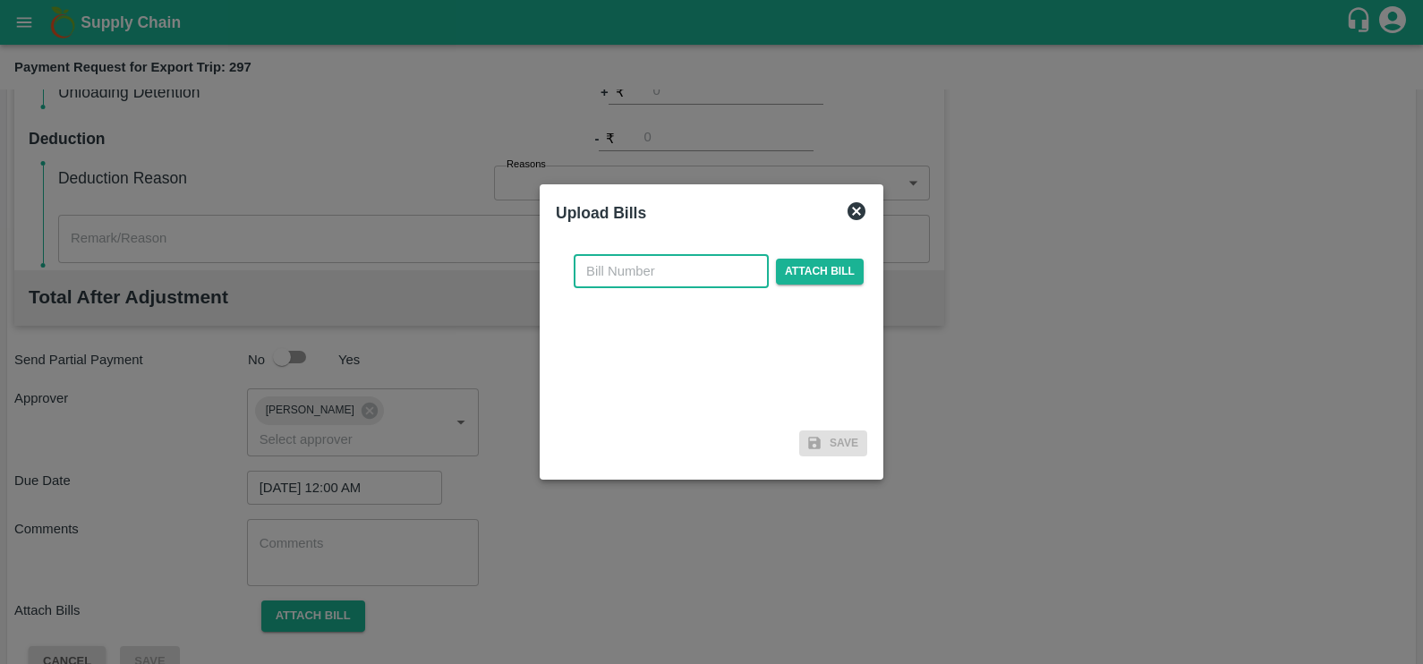
click at [649, 285] on input "text" at bounding box center [671, 271] width 195 height 34
paste input "EKA6/2526/0253"
type input "EKA6/2526/0253"
click at [768, 269] on div "EKA6/2526/0253 ​ Attach bill" at bounding box center [718, 271] width 297 height 34
click at [790, 269] on span "Attach bill" at bounding box center [820, 272] width 88 height 26
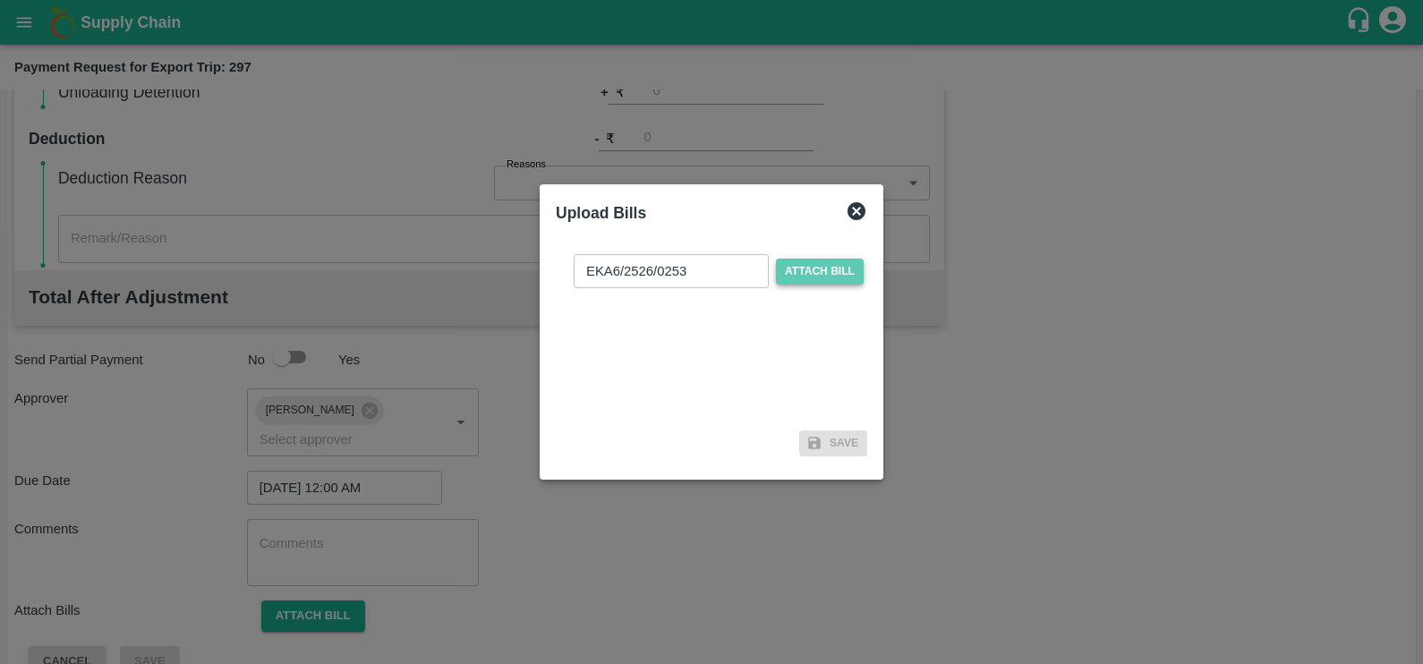
click at [0, 0] on input "Attach bill" at bounding box center [0, 0] width 0 height 0
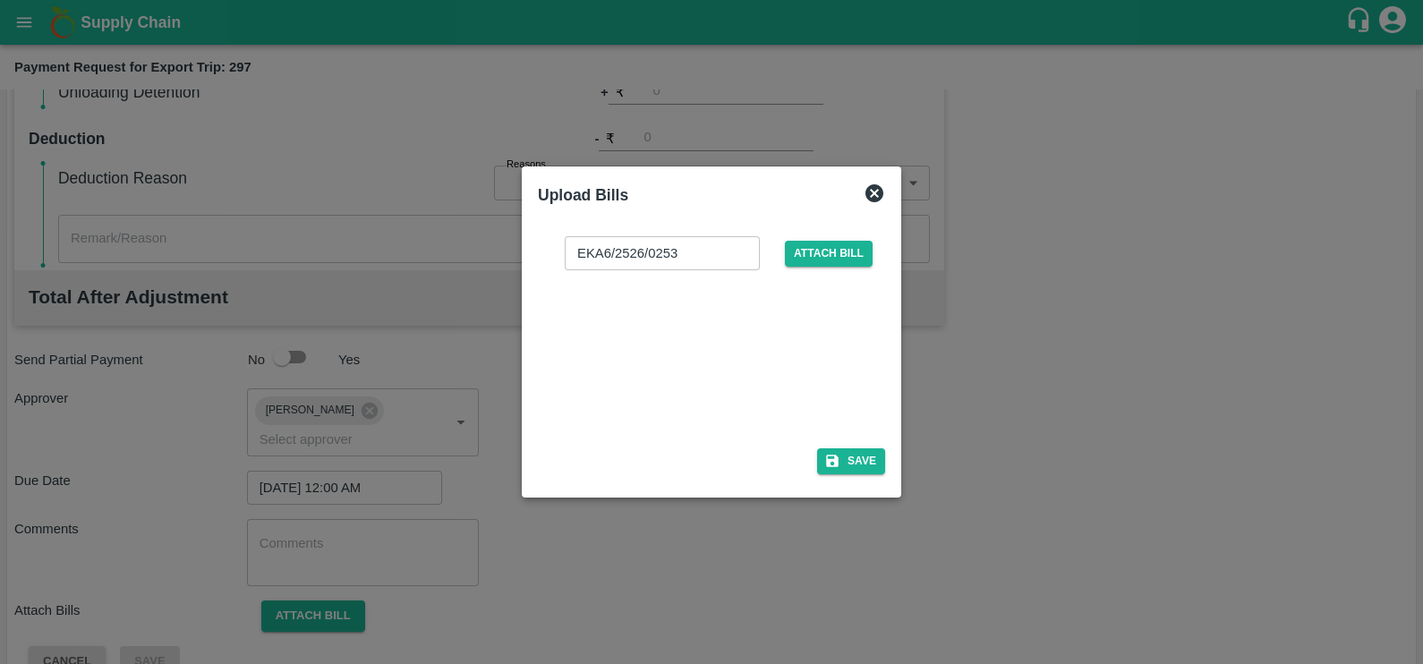
click at [829, 445] on div "EKA6/2526/0253 ​ Attach bill Save" at bounding box center [711, 351] width 347 height 259
click at [835, 461] on icon "button" at bounding box center [832, 461] width 13 height 13
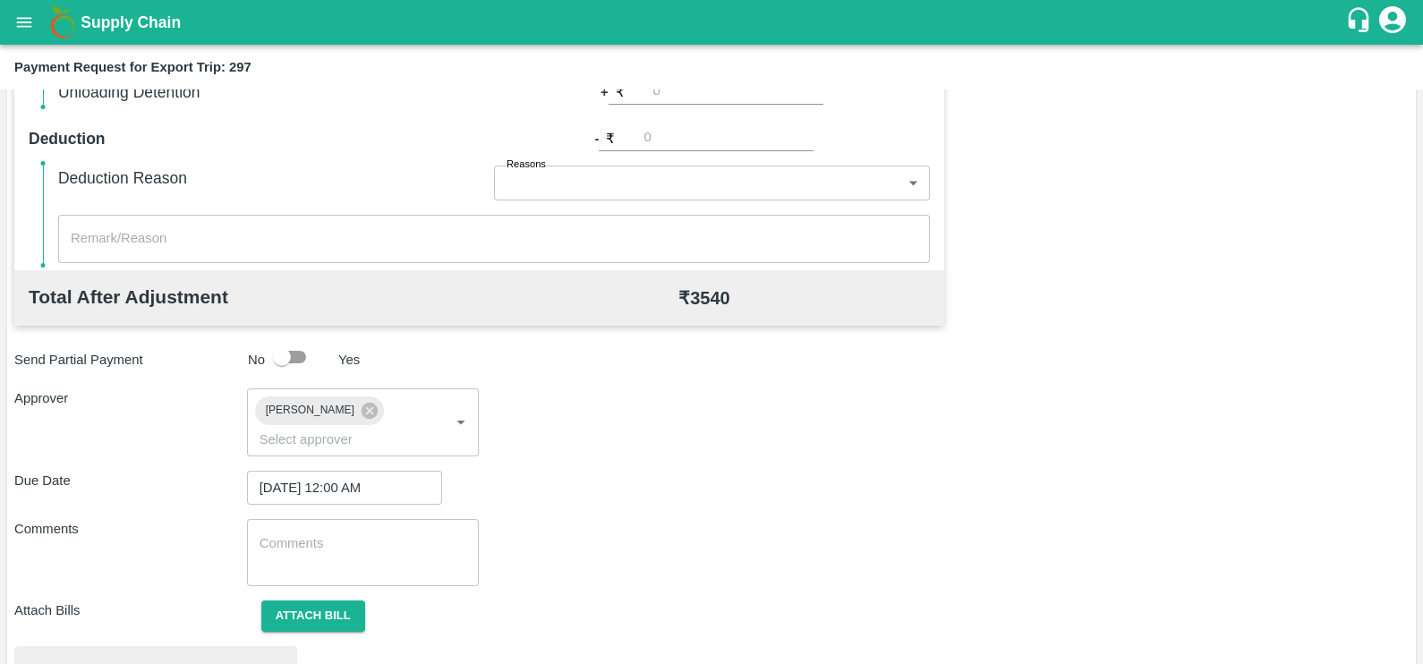
scroll to position [668, 0]
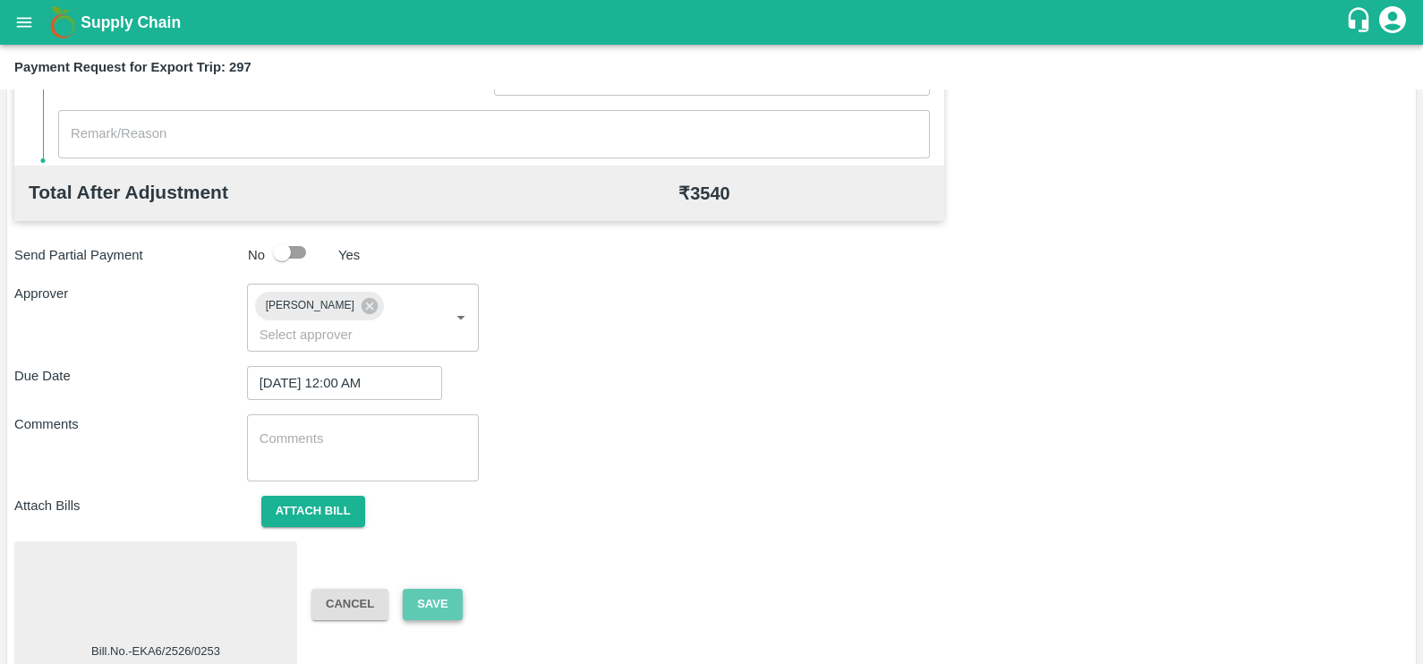
click at [434, 589] on button "Save" at bounding box center [432, 604] width 59 height 31
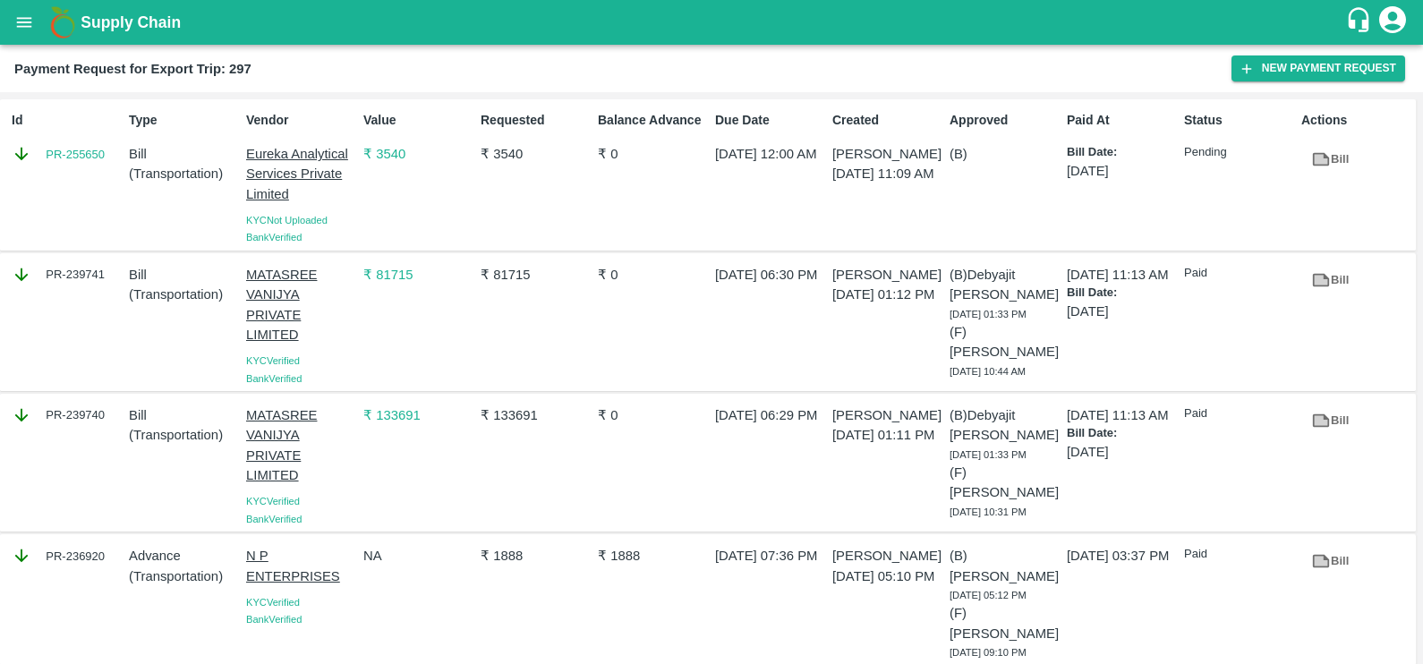
click at [60, 172] on div "Id PR-255650" at bounding box center [62, 175] width 117 height 142
copy link "PR-255650"
click at [1330, 278] on link "Bill" at bounding box center [1329, 280] width 57 height 31
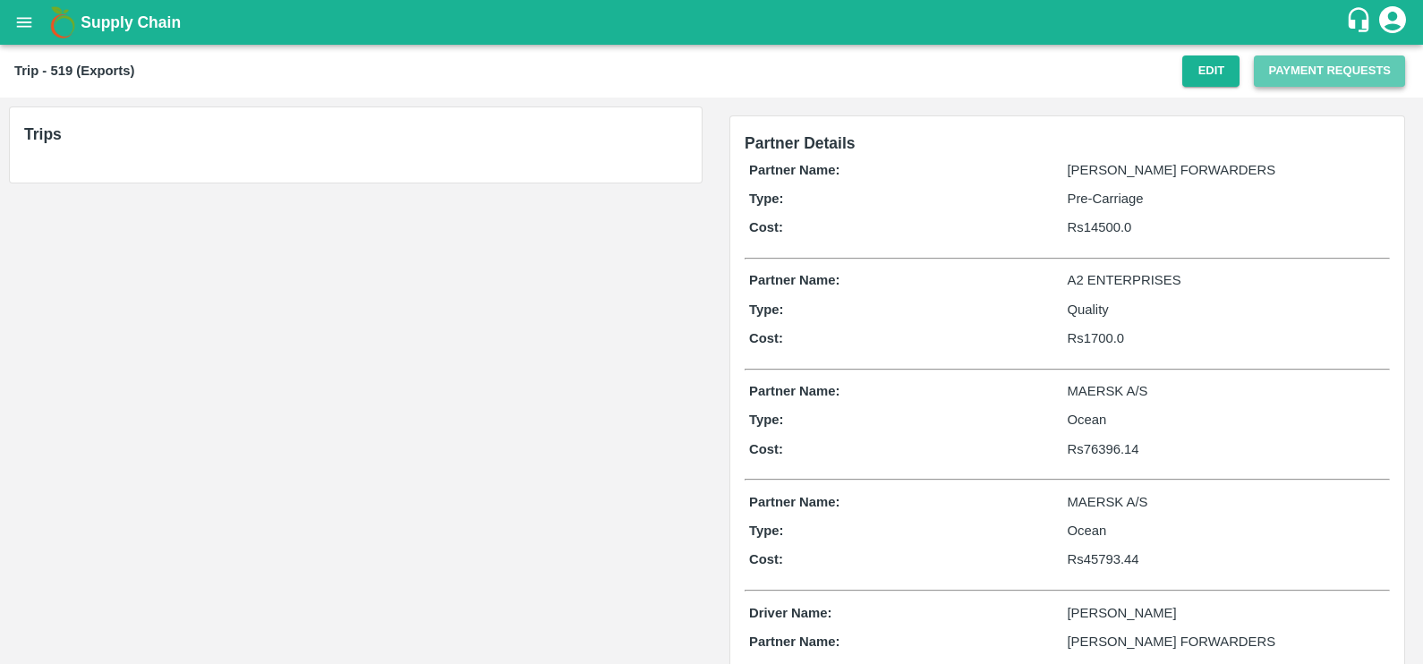
click at [1321, 67] on button "Payment Requests" at bounding box center [1328, 70] width 151 height 31
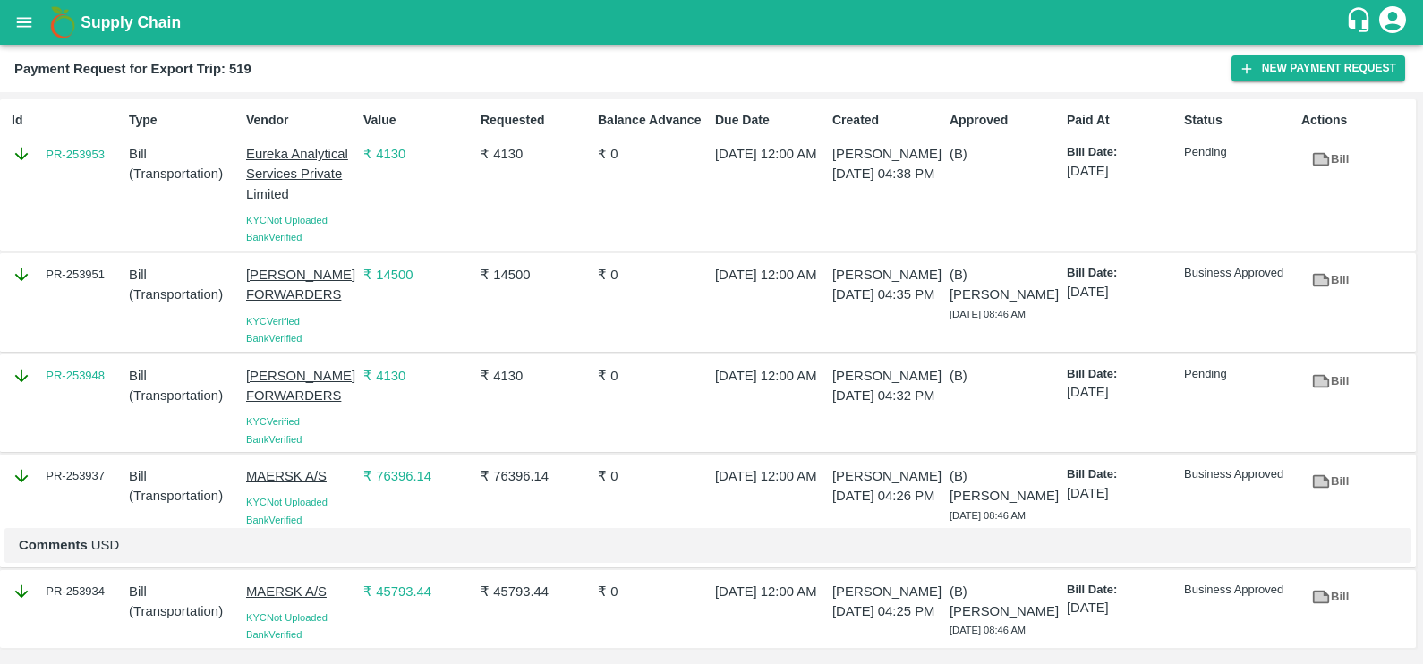
click at [65, 173] on div "Id PR-253953" at bounding box center [62, 175] width 117 height 142
copy link "PR-253953"
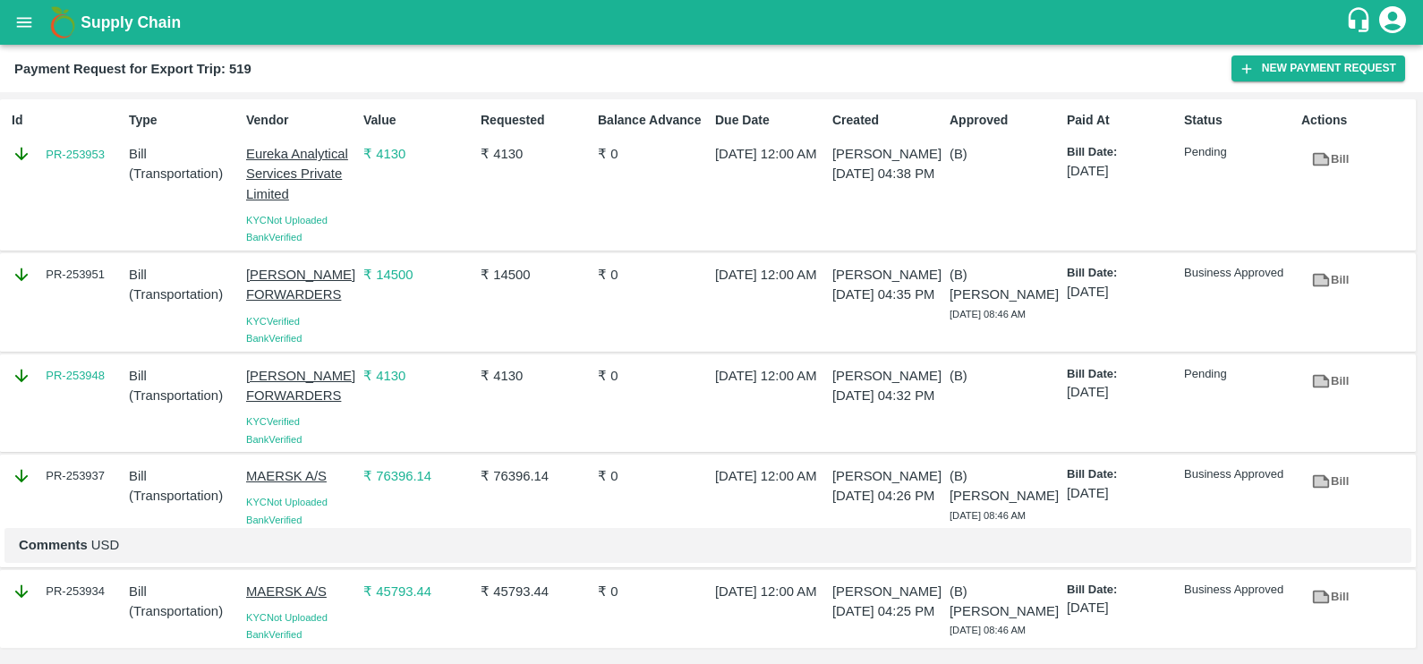
click at [58, 258] on div "PR-253951" at bounding box center [62, 302] width 117 height 89
copy div "PR-253951"
click at [63, 363] on div "PR-253948" at bounding box center [62, 403] width 117 height 89
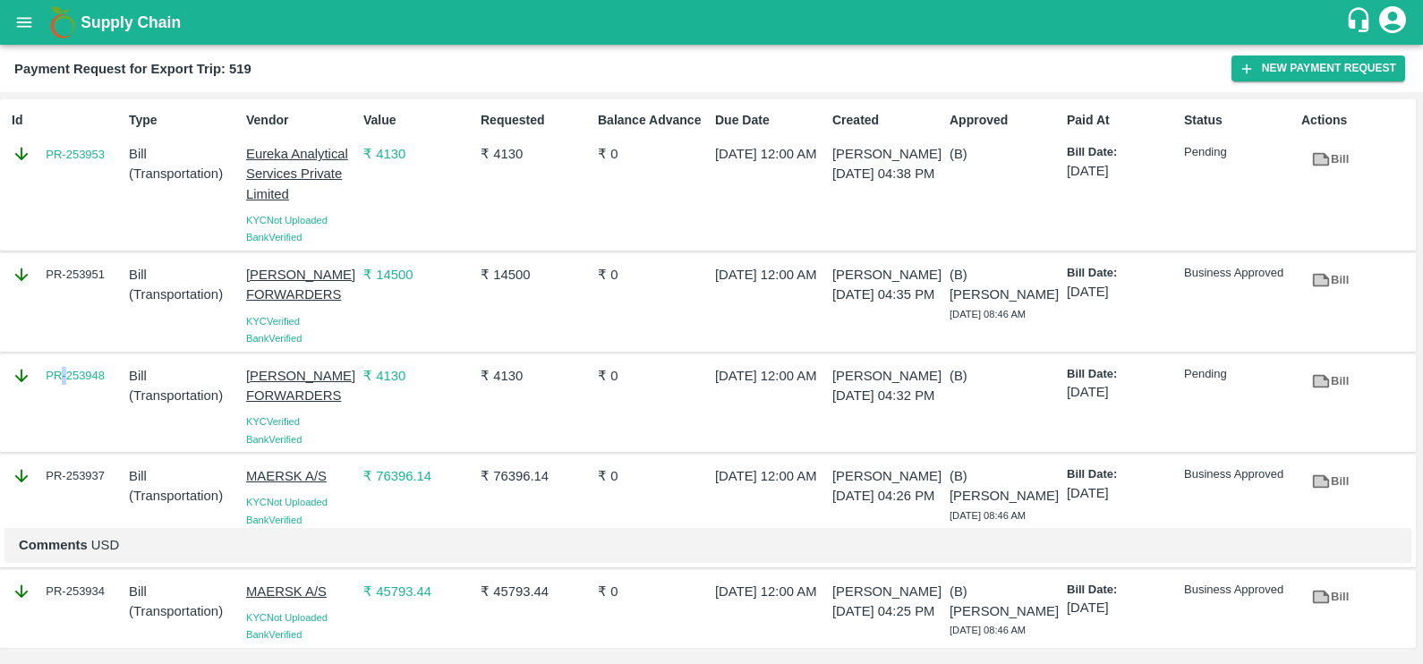
click at [63, 363] on div "PR-253948" at bounding box center [62, 403] width 117 height 89
copy link "PR-253948"
click at [63, 459] on div "PR-253937" at bounding box center [62, 493] width 117 height 69
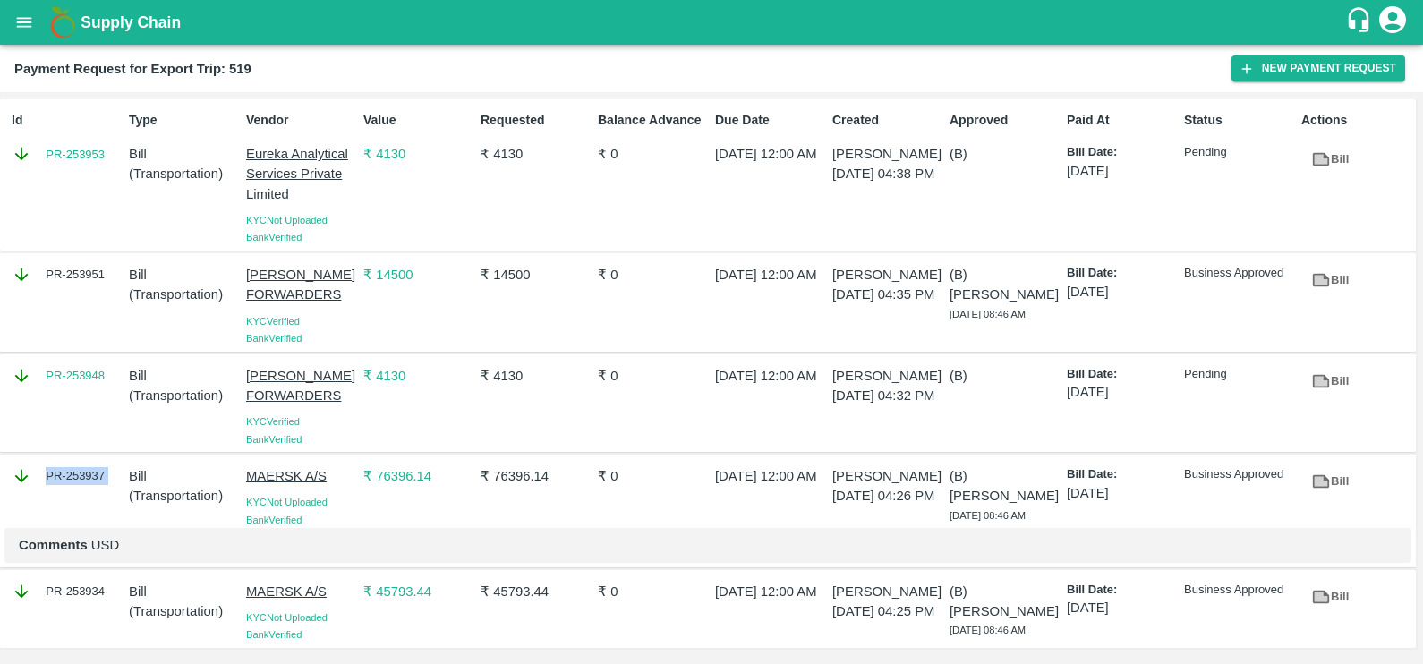
click at [63, 459] on div "PR-253937" at bounding box center [62, 493] width 117 height 69
copy div "PR-253937"
click at [83, 603] on div "PR-253934" at bounding box center [62, 608] width 117 height 69
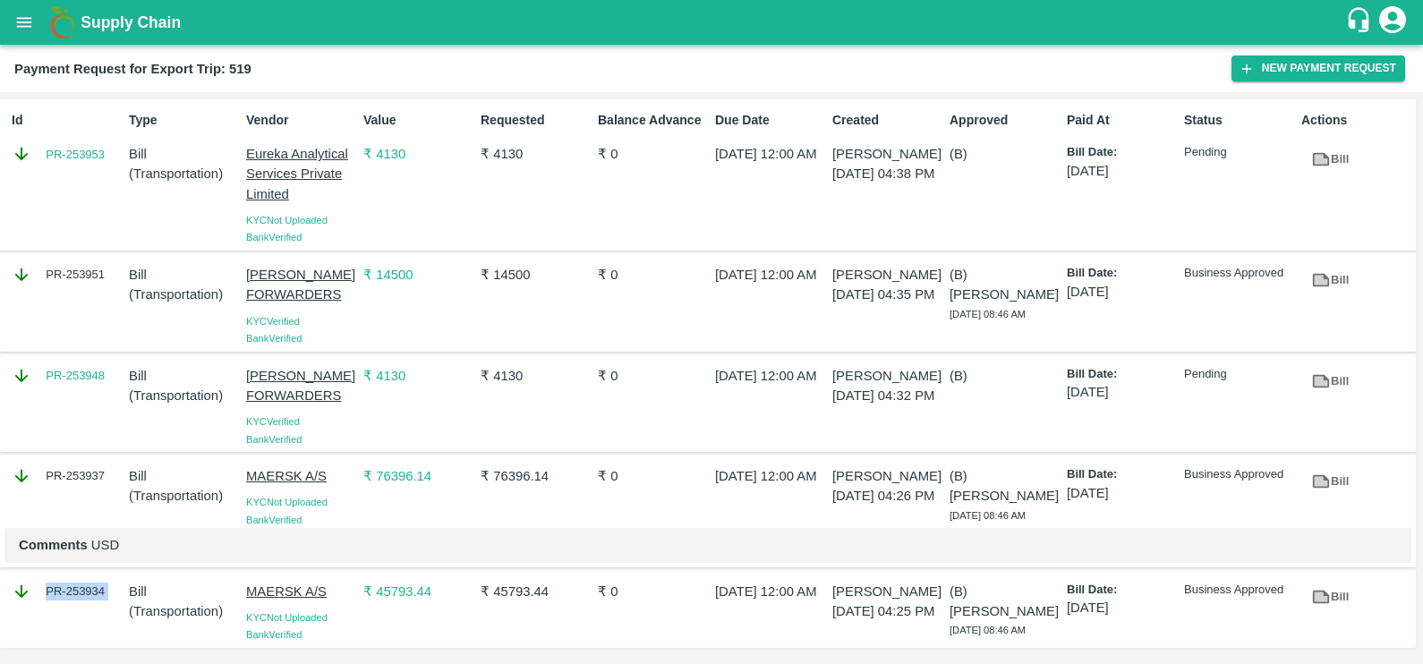
copy div "PR-253934"
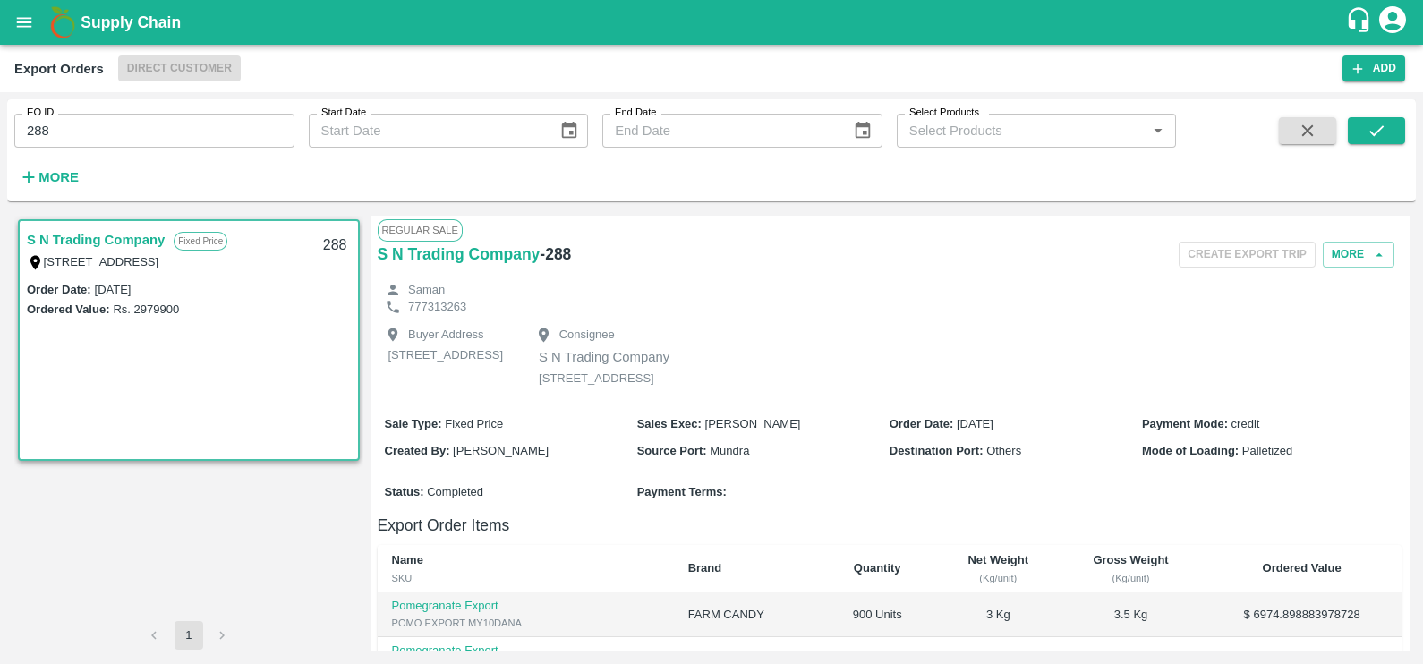
scroll to position [442, 0]
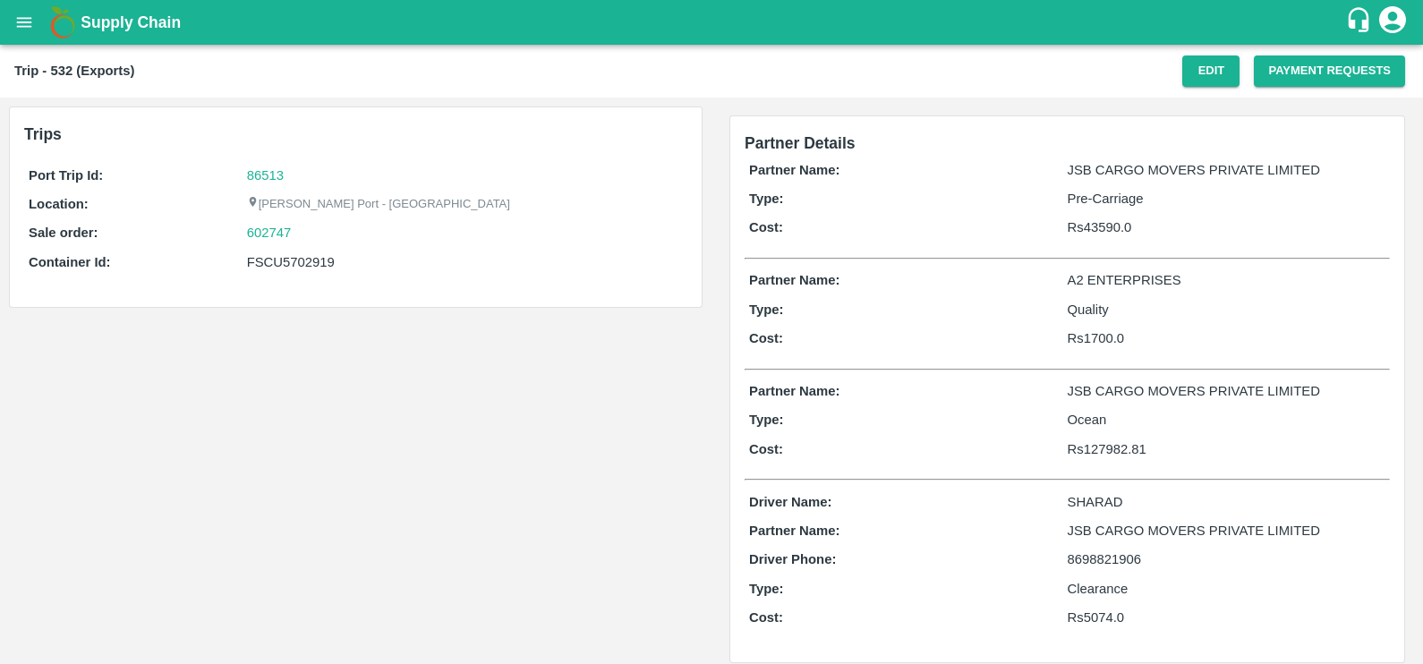
scroll to position [15, 0]
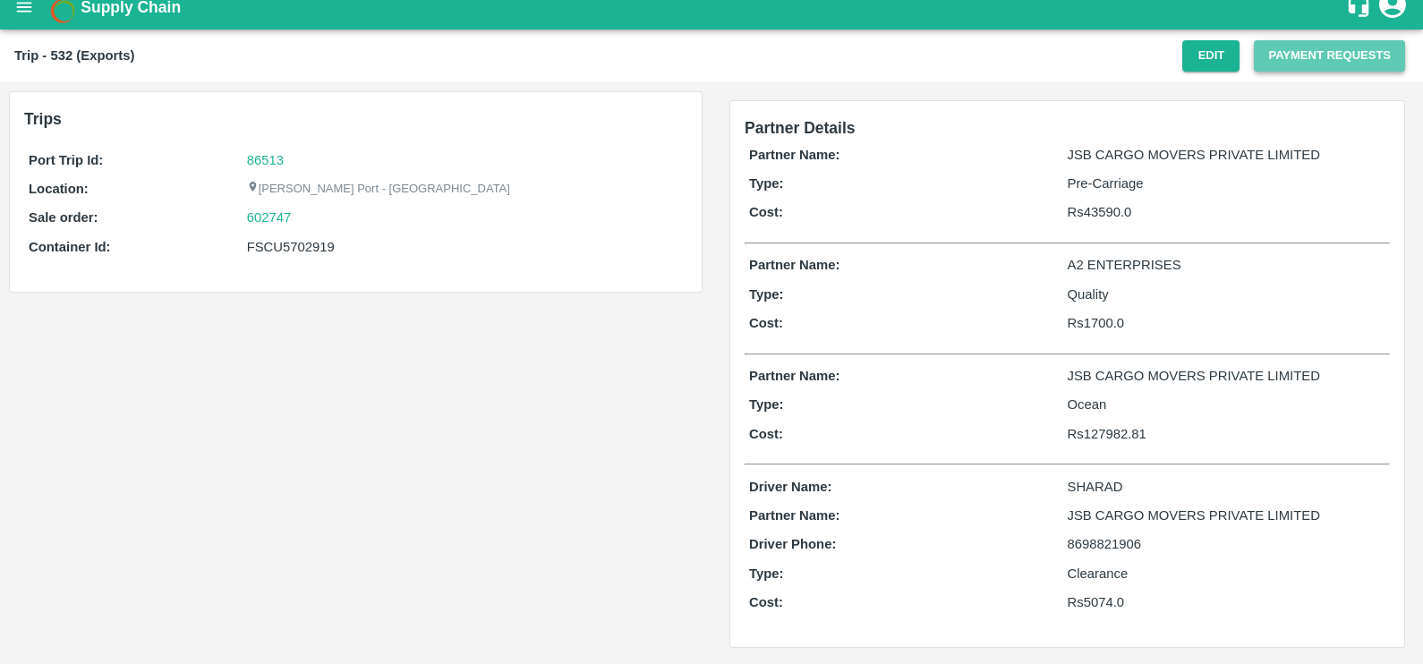
click at [1284, 67] on button "Payment Requests" at bounding box center [1328, 55] width 151 height 31
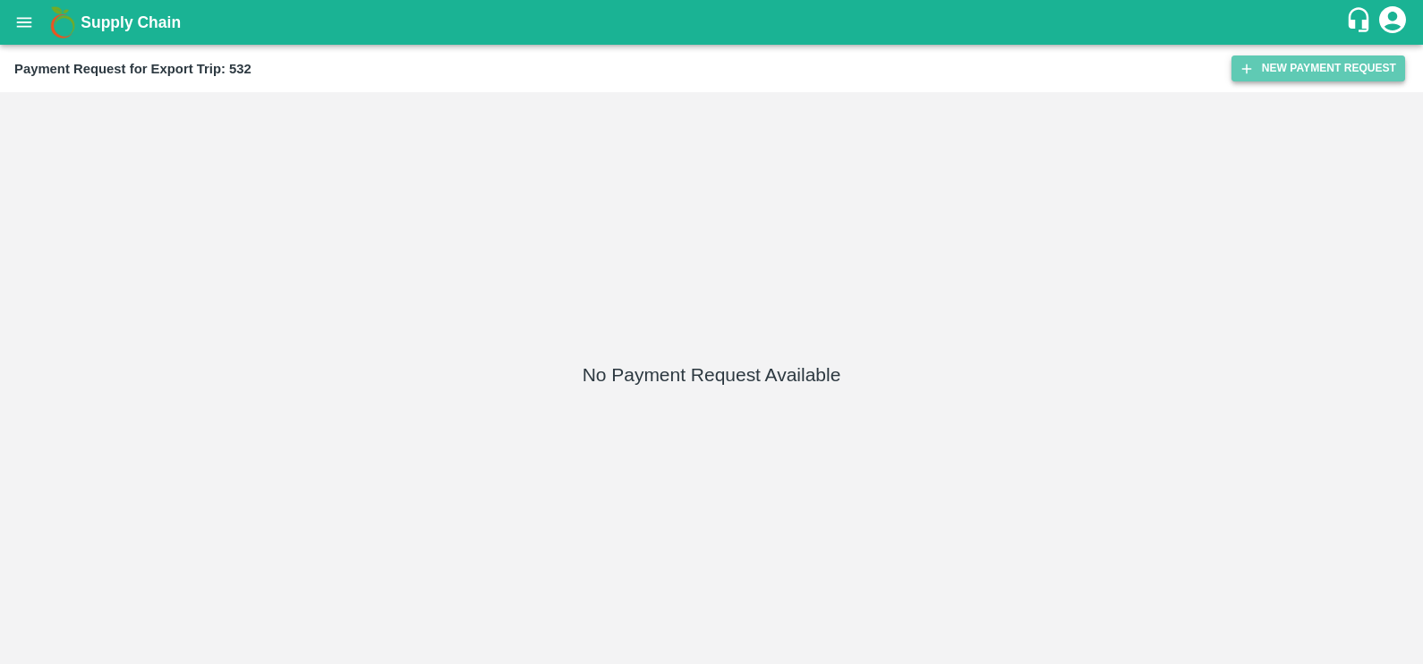
click at [1246, 61] on icon "button" at bounding box center [1246, 69] width 16 height 16
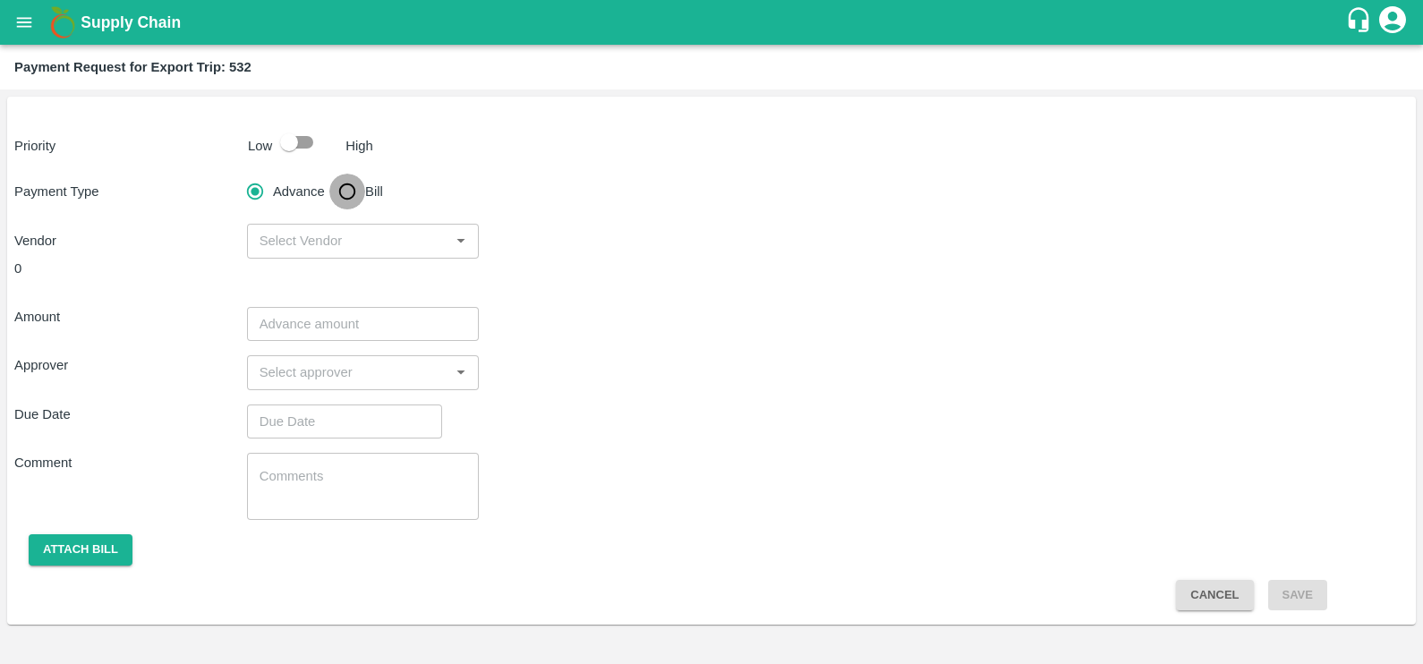
drag, startPoint x: 340, startPoint y: 183, endPoint x: 879, endPoint y: 13, distance: 564.8
click at [340, 183] on input "Bill" at bounding box center [347, 192] width 36 height 36
radio input "true"
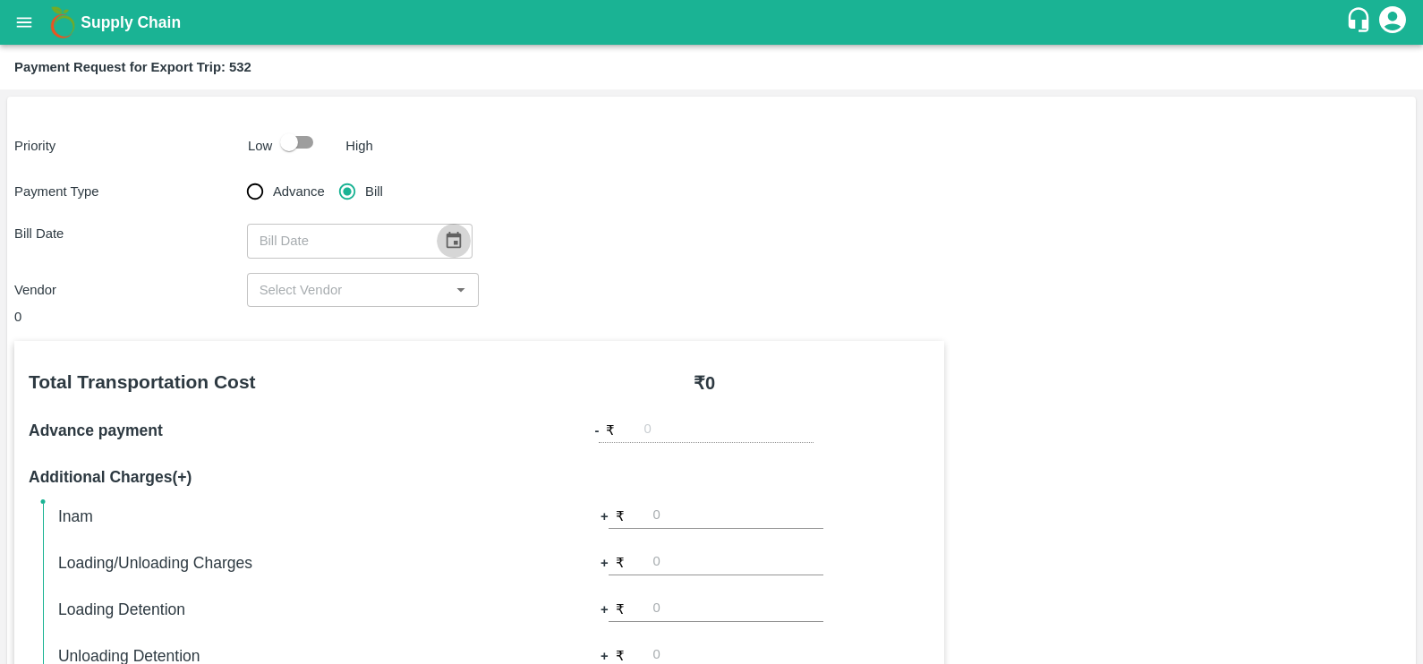
click at [446, 240] on icon "Choose date" at bounding box center [453, 240] width 15 height 17
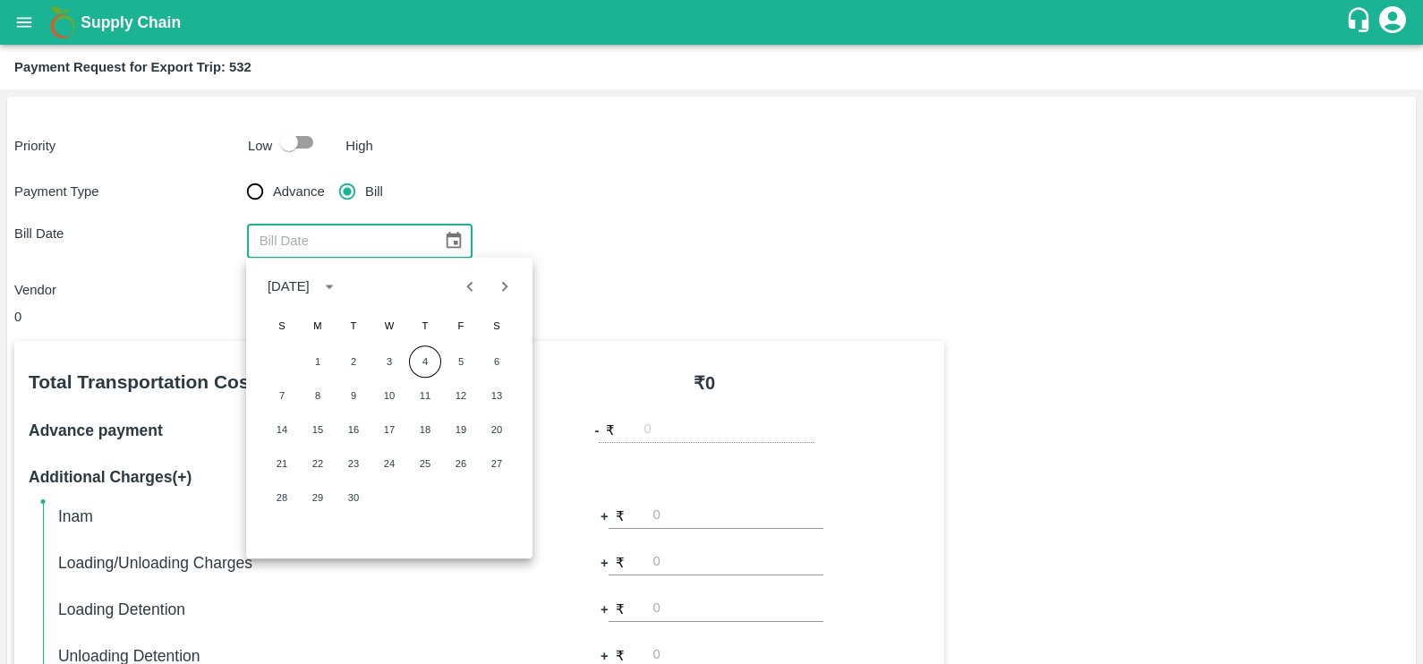
click at [459, 290] on button "Previous month" at bounding box center [470, 286] width 34 height 34
drag, startPoint x: 416, startPoint y: 429, endPoint x: 408, endPoint y: 402, distance: 28.0
click at [416, 429] on button "14" at bounding box center [425, 429] width 32 height 32
type input "14/08/2025"
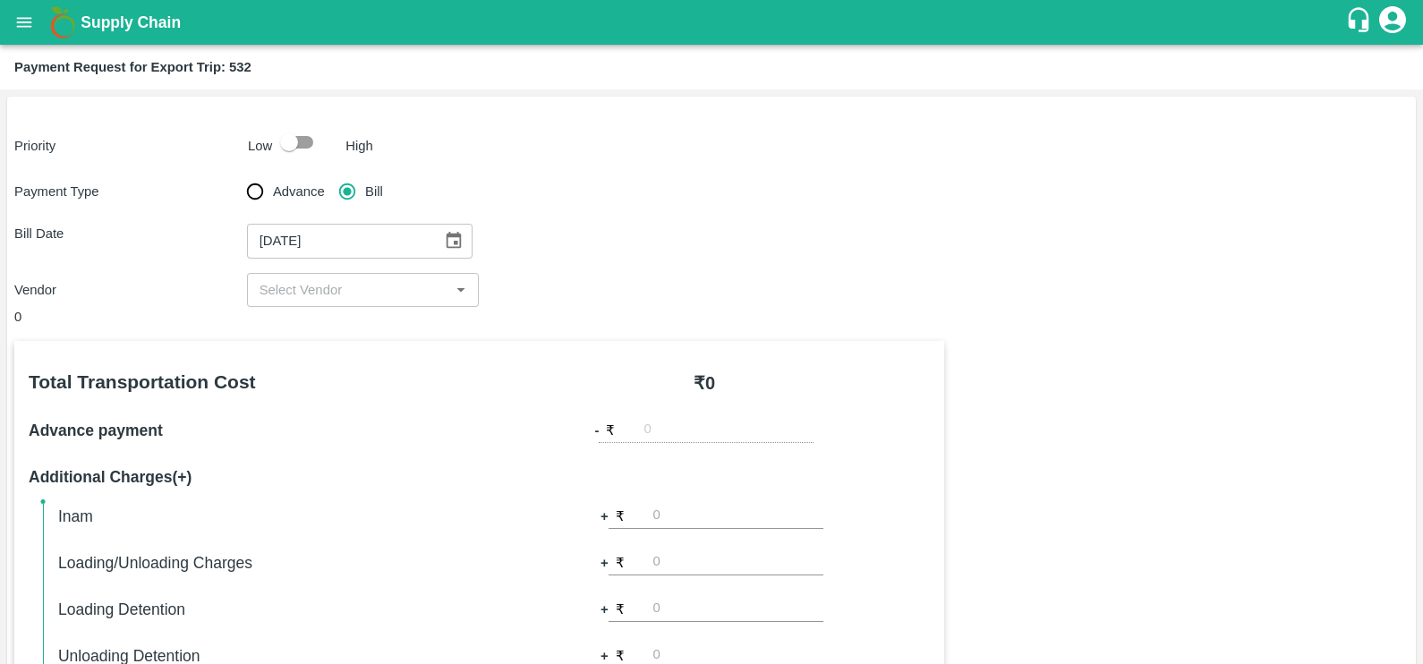
click at [364, 295] on input "input" at bounding box center [348, 289] width 192 height 23
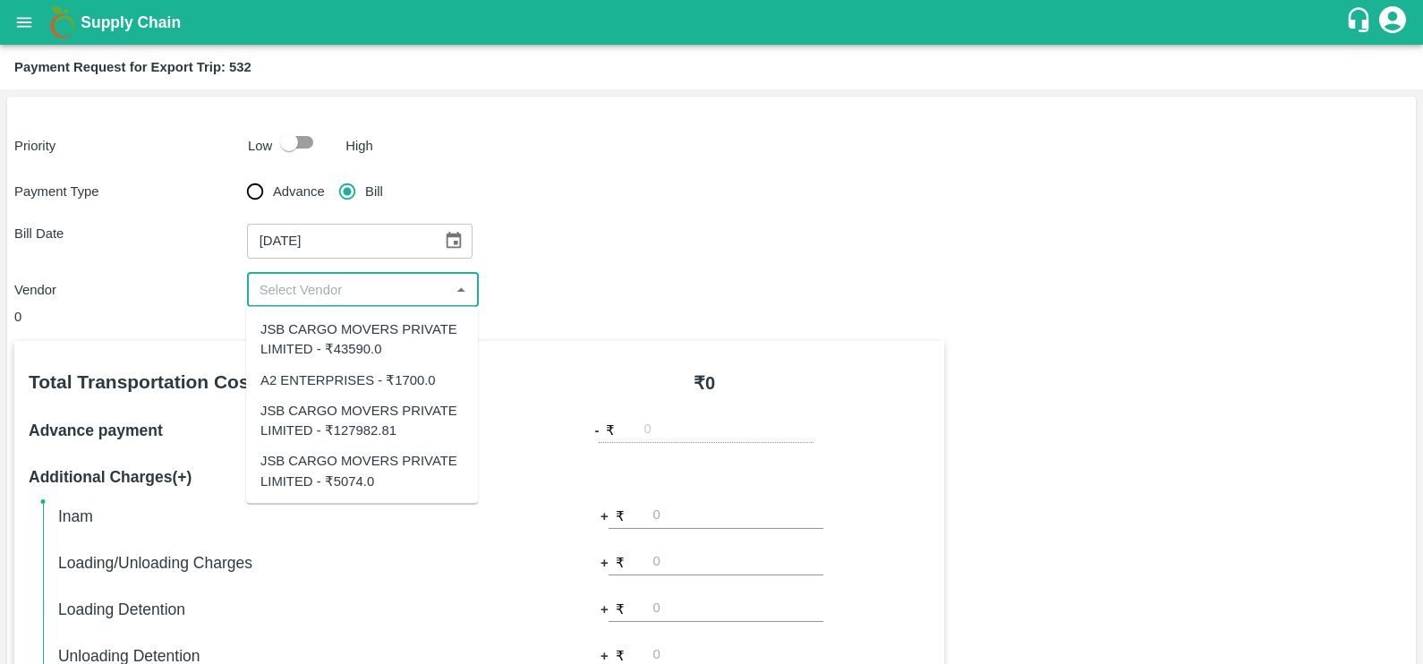
click at [375, 411] on div "JSB CARGO MOVERS PRIVATE LIMITED - ₹127982.81" at bounding box center [361, 420] width 203 height 40
type input "JSB CARGO MOVERS PRIVATE LIMITED - ₹127982.81"
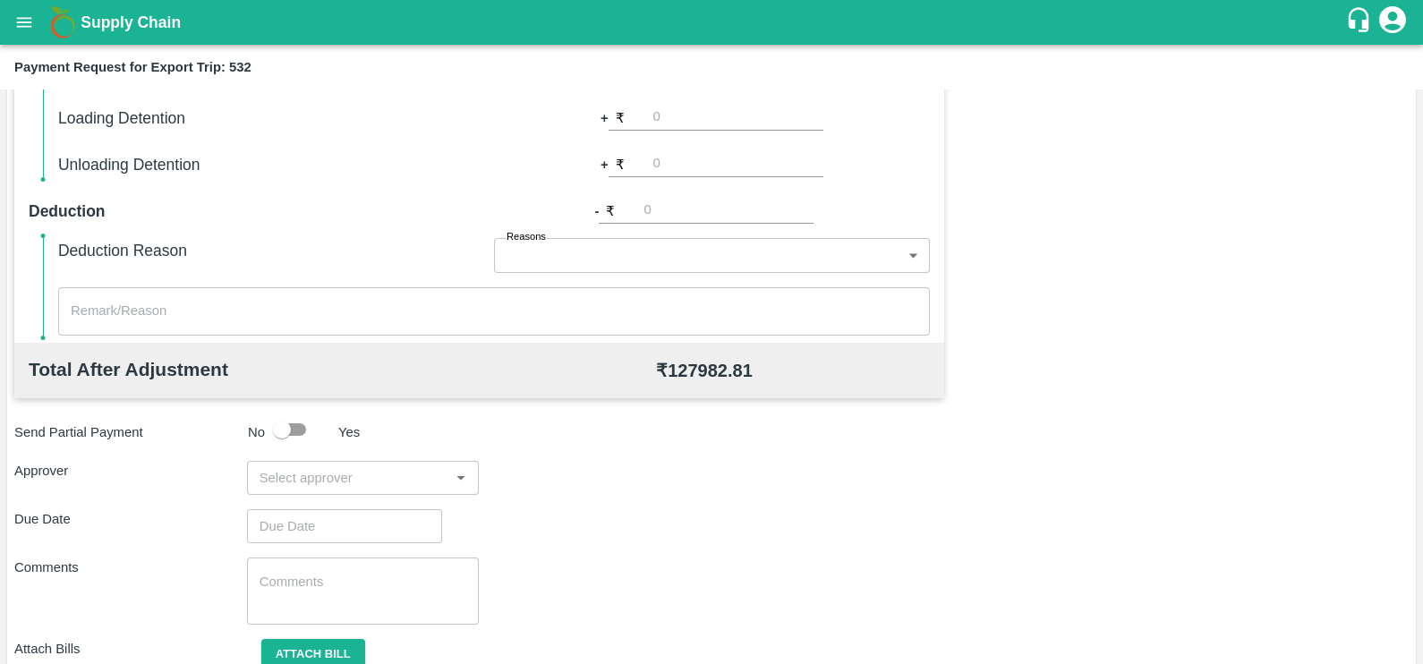
scroll to position [564, 0]
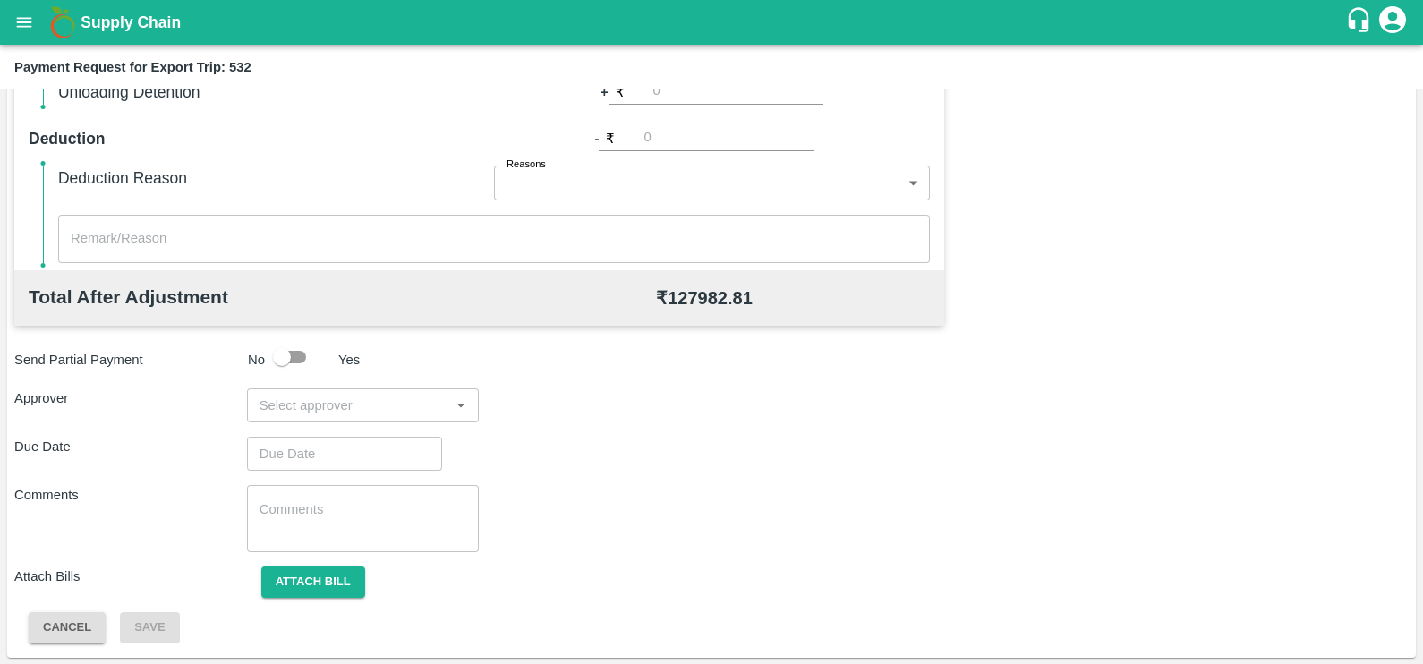
click at [339, 398] on input "input" at bounding box center [348, 405] width 192 height 23
type input "prasad"
click at [349, 456] on div "[PERSON_NAME]" at bounding box center [357, 453] width 109 height 20
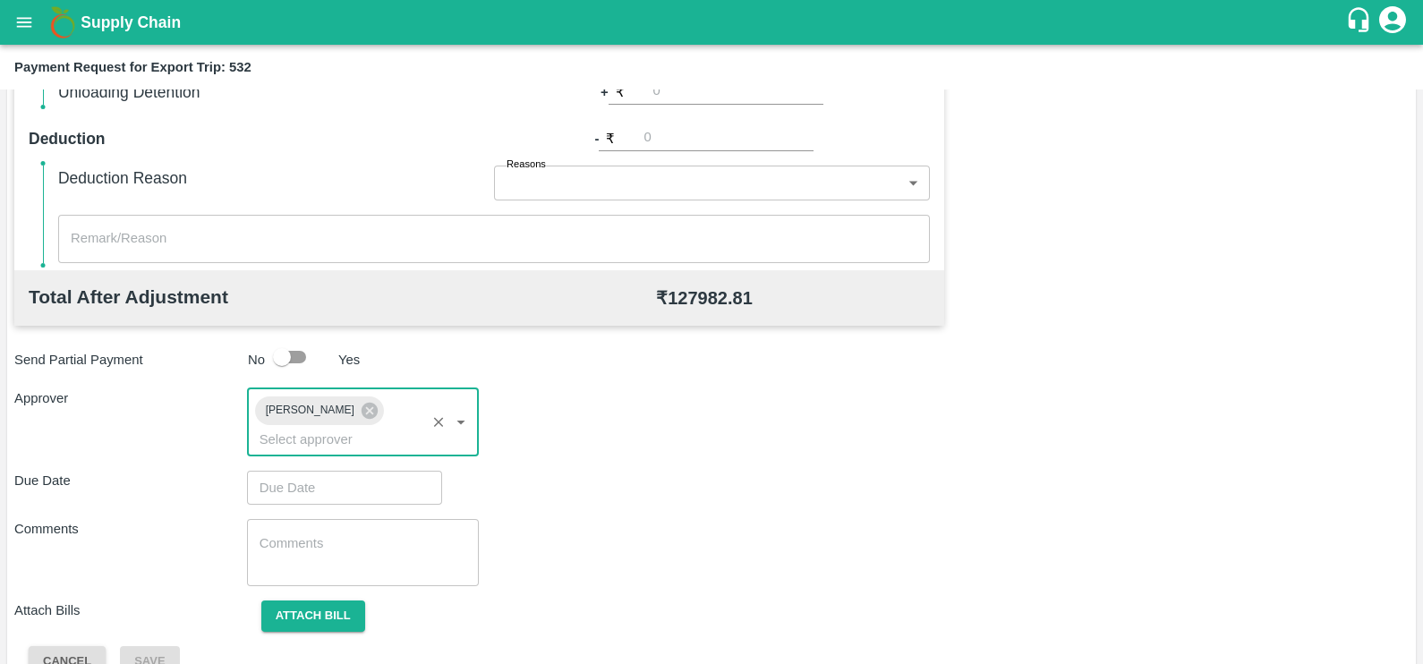
type input "DD/MM/YYYY hh:mm aa"
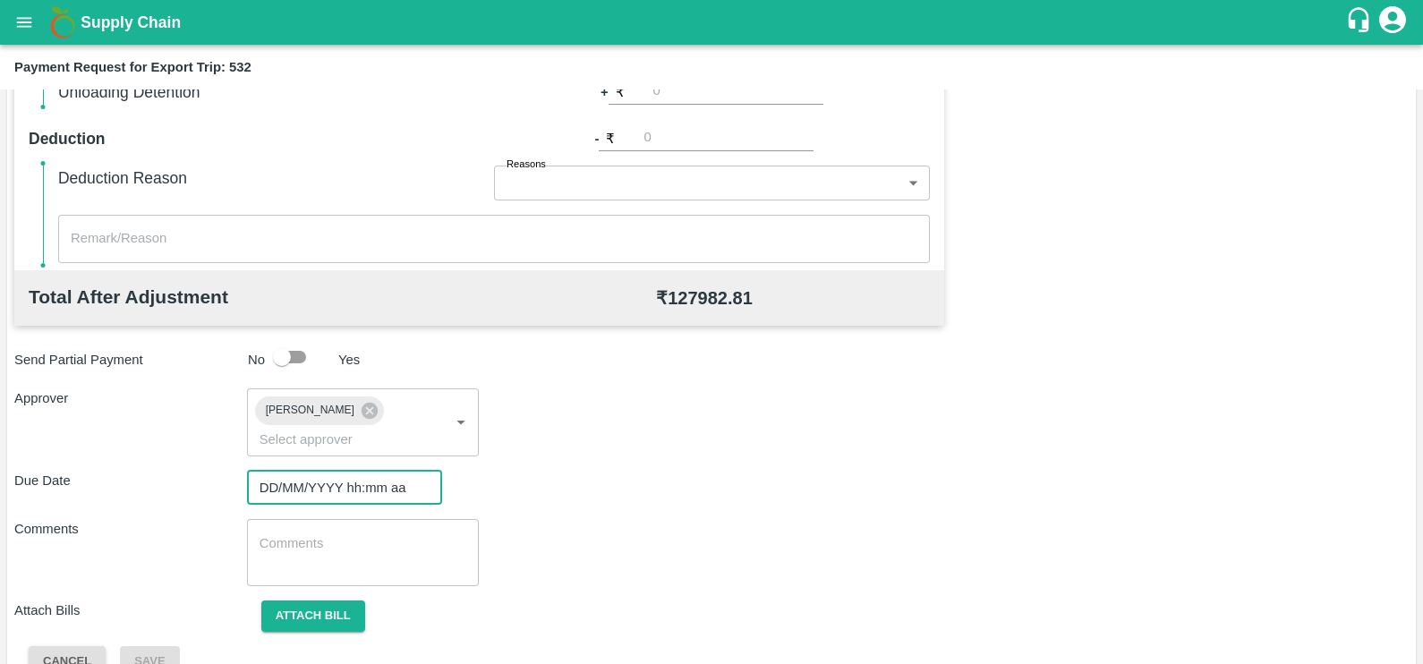
click at [350, 471] on input "DD/MM/YYYY hh:mm aa" at bounding box center [338, 488] width 183 height 34
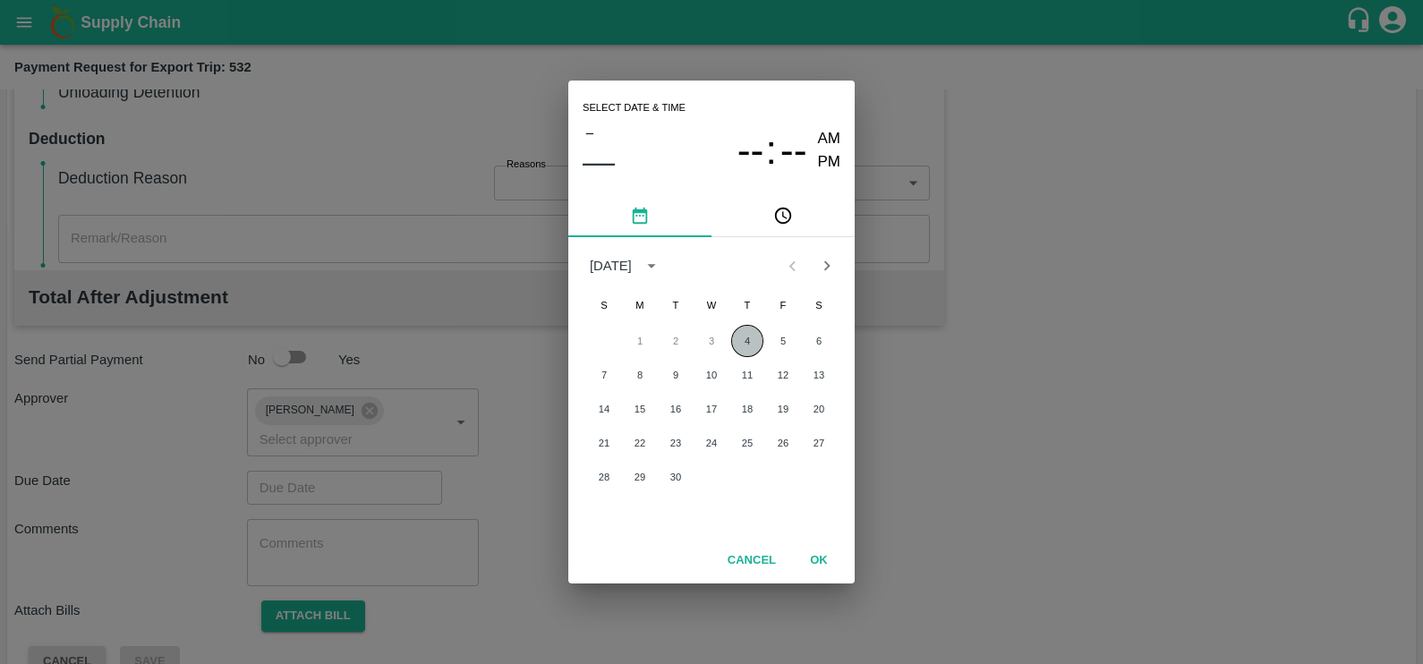
click at [739, 343] on button "4" at bounding box center [747, 341] width 32 height 32
type input "[DATE] 12:00 AM"
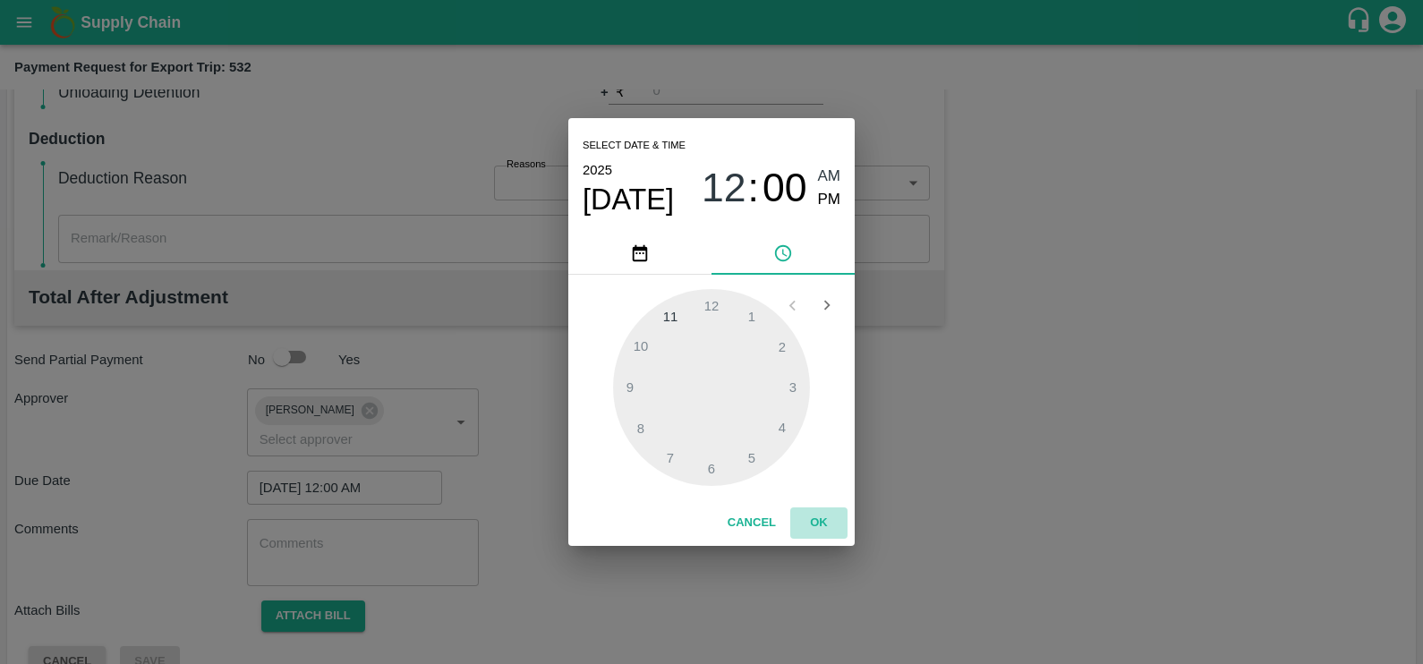
click at [806, 516] on button "OK" at bounding box center [818, 522] width 57 height 31
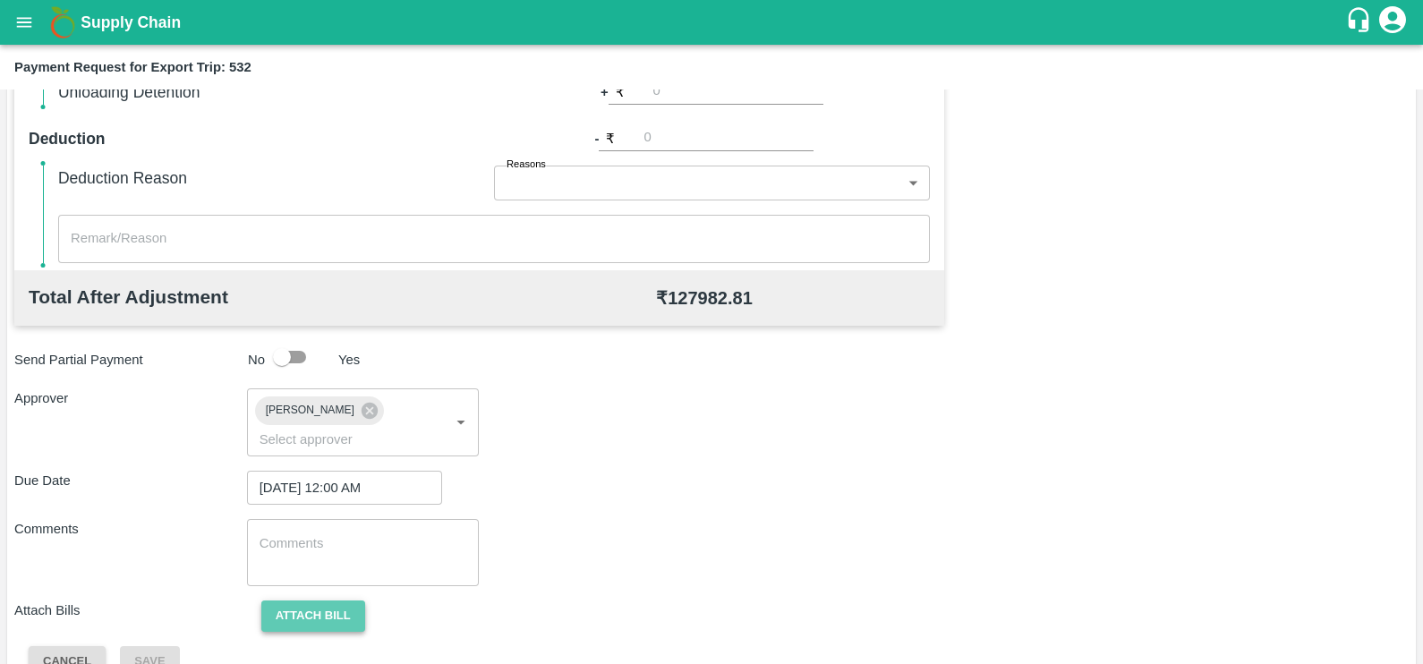
click at [330, 600] on button "Attach bill" at bounding box center [313, 615] width 104 height 31
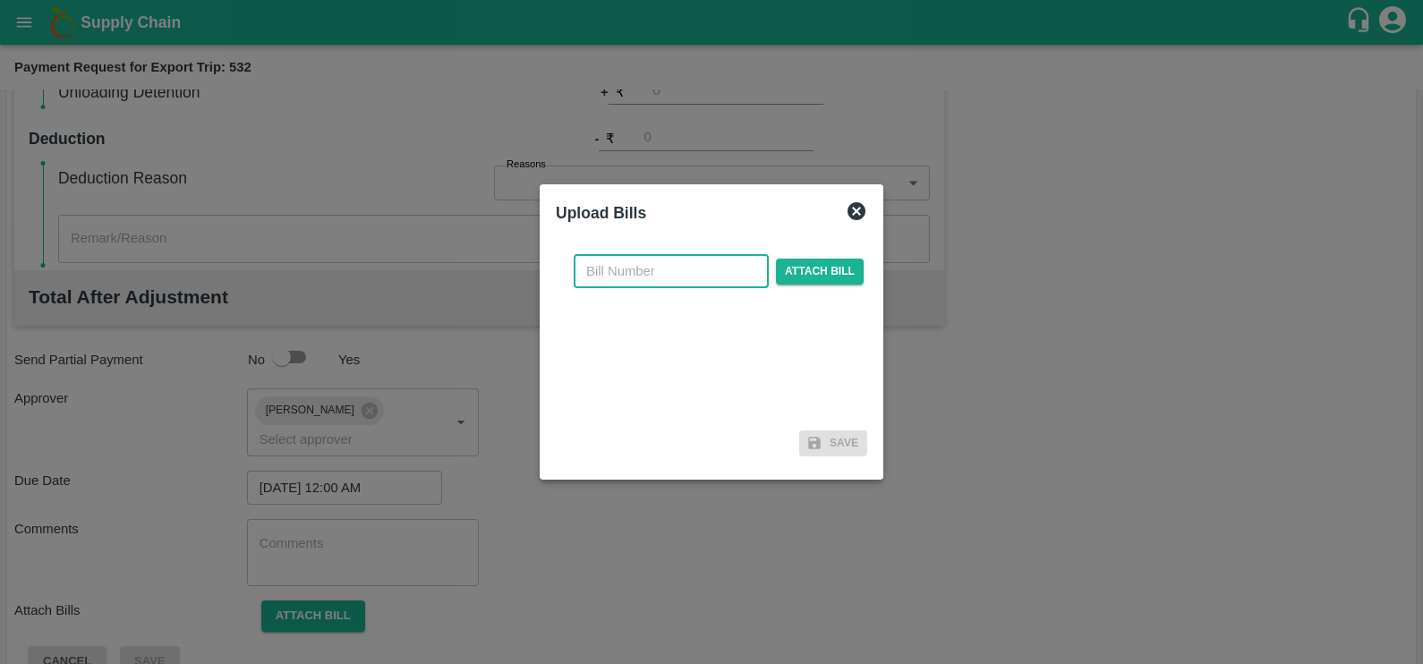
click at [701, 276] on input "text" at bounding box center [671, 271] width 195 height 34
paste input "JCAR/25-26/04849"
type input "JCAR/25-26/04849"
click at [778, 263] on span "Attach bill" at bounding box center [820, 272] width 88 height 26
click at [0, 0] on input "Attach bill" at bounding box center [0, 0] width 0 height 0
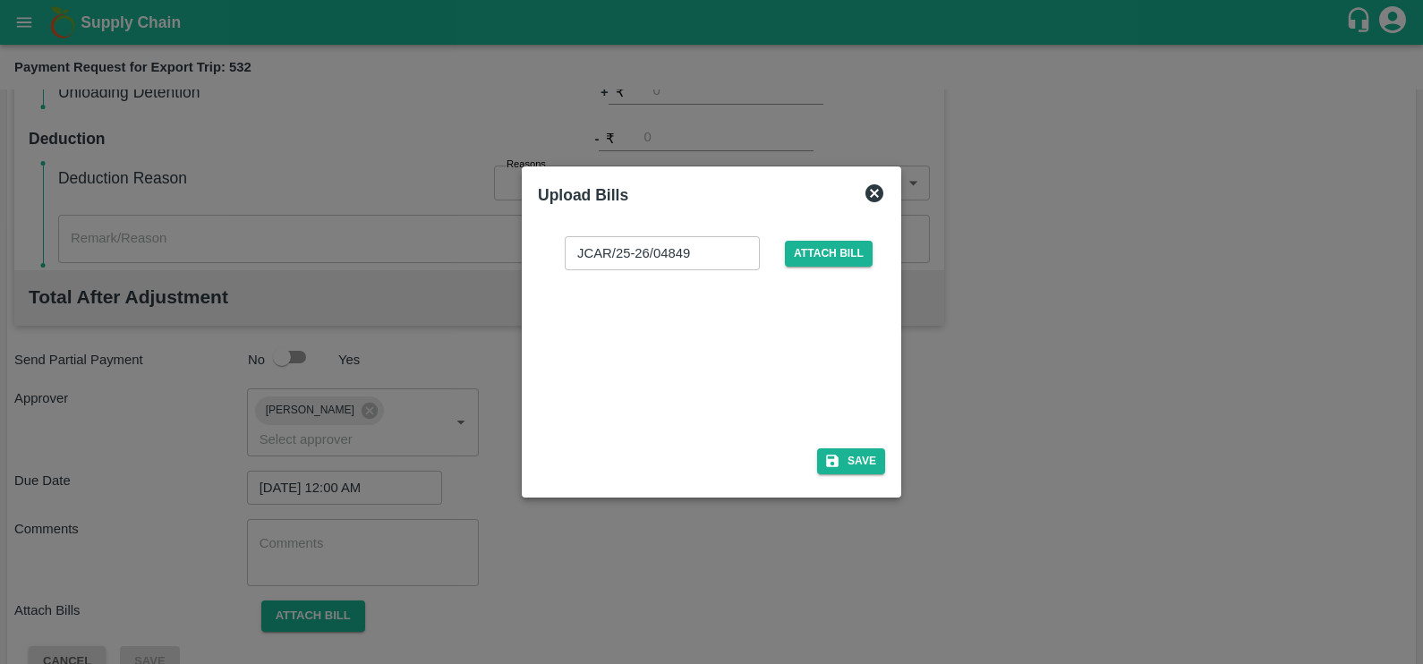
click at [687, 374] on div at bounding box center [708, 353] width 268 height 95
click at [859, 461] on button "Save" at bounding box center [851, 461] width 68 height 26
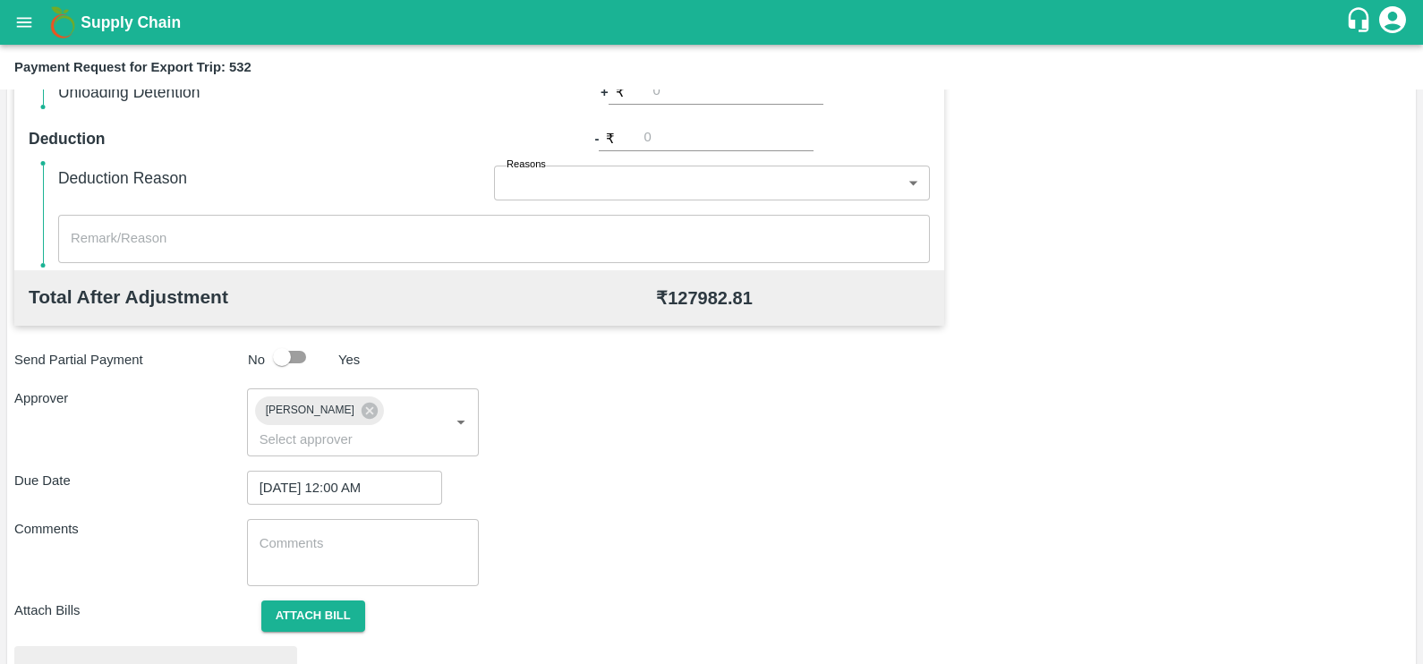
scroll to position [668, 0]
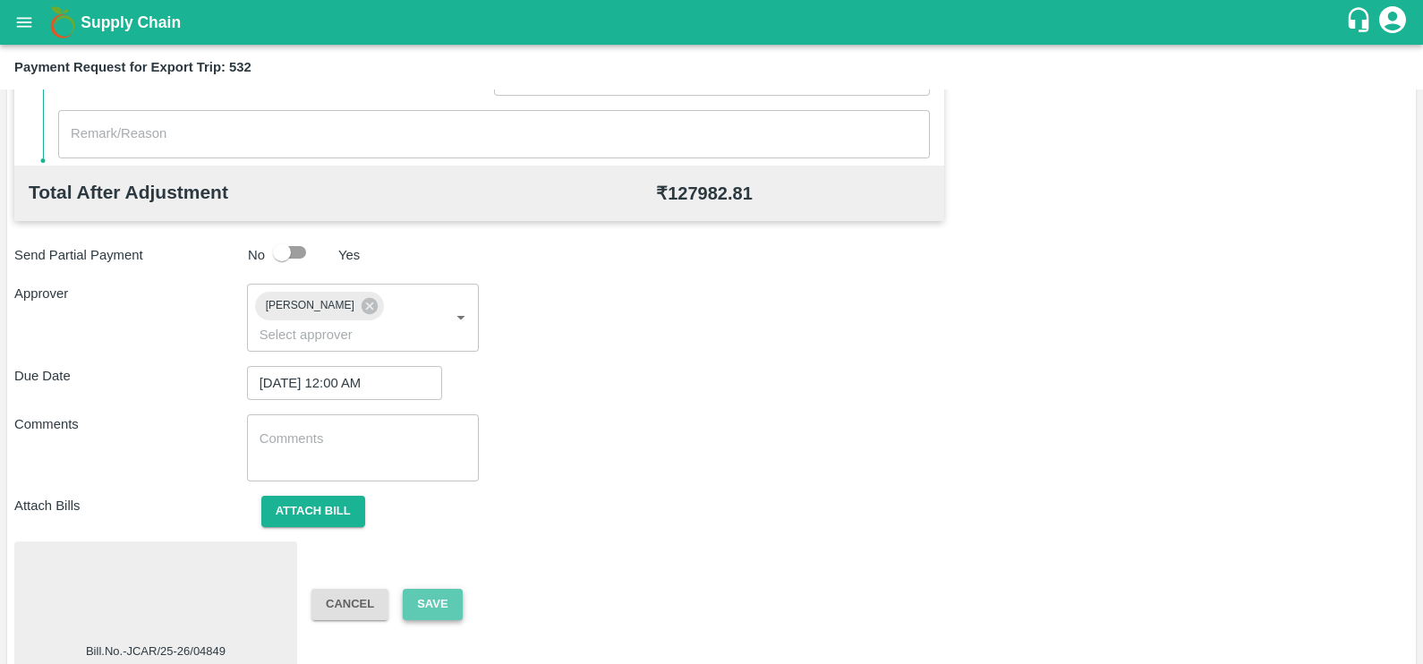
click at [452, 589] on button "Save" at bounding box center [432, 604] width 59 height 31
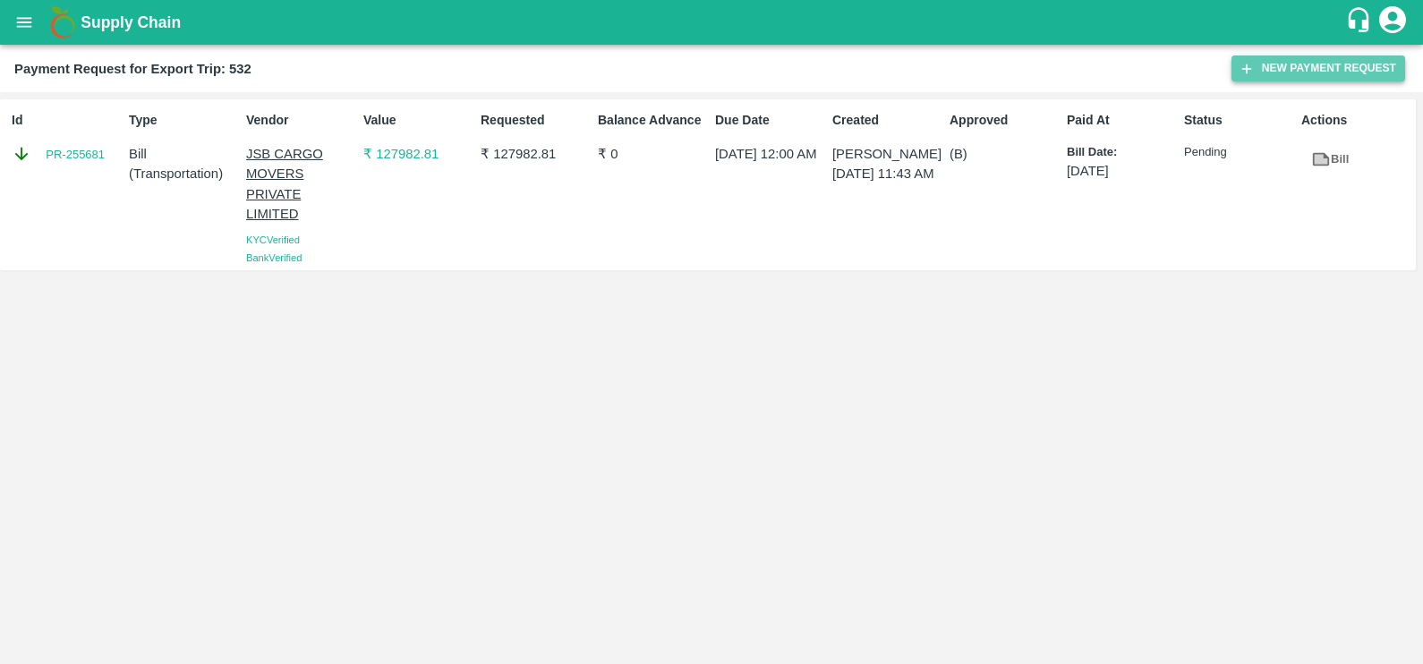
click at [1270, 58] on button "New Payment Request" at bounding box center [1318, 68] width 174 height 26
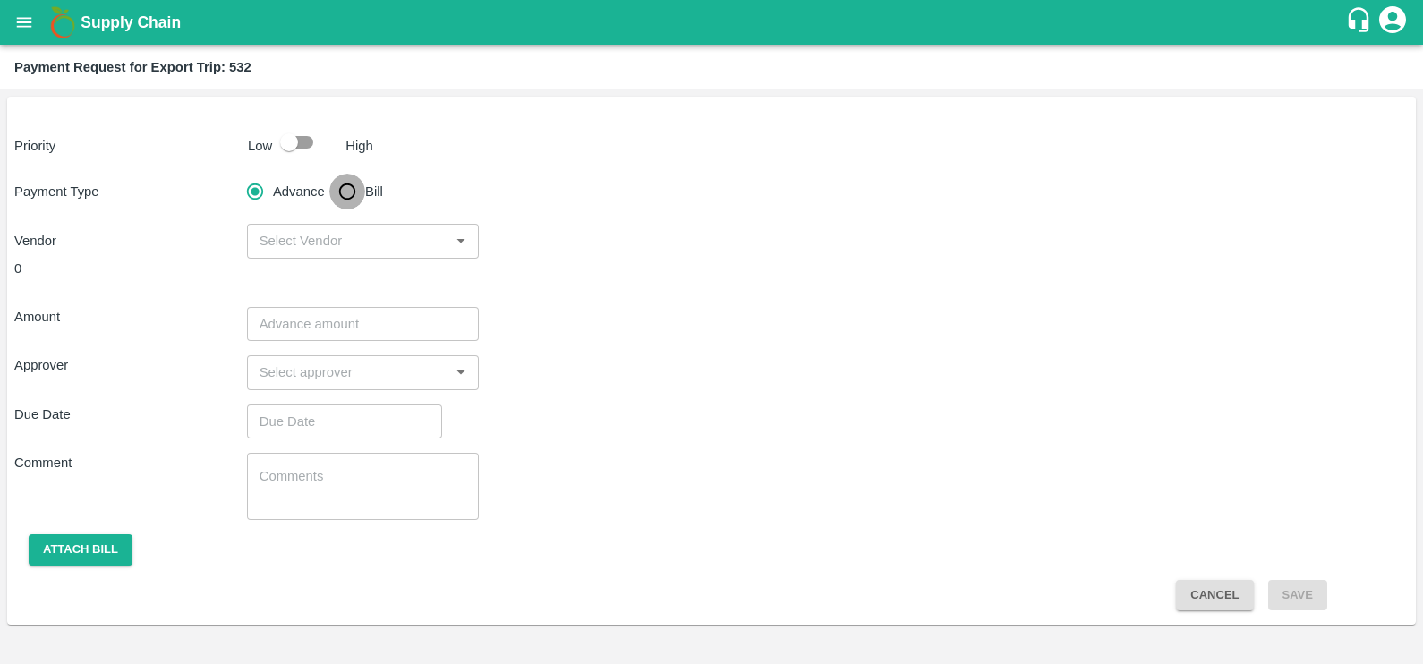
click at [363, 192] on input "Bill" at bounding box center [347, 192] width 36 height 36
radio input "true"
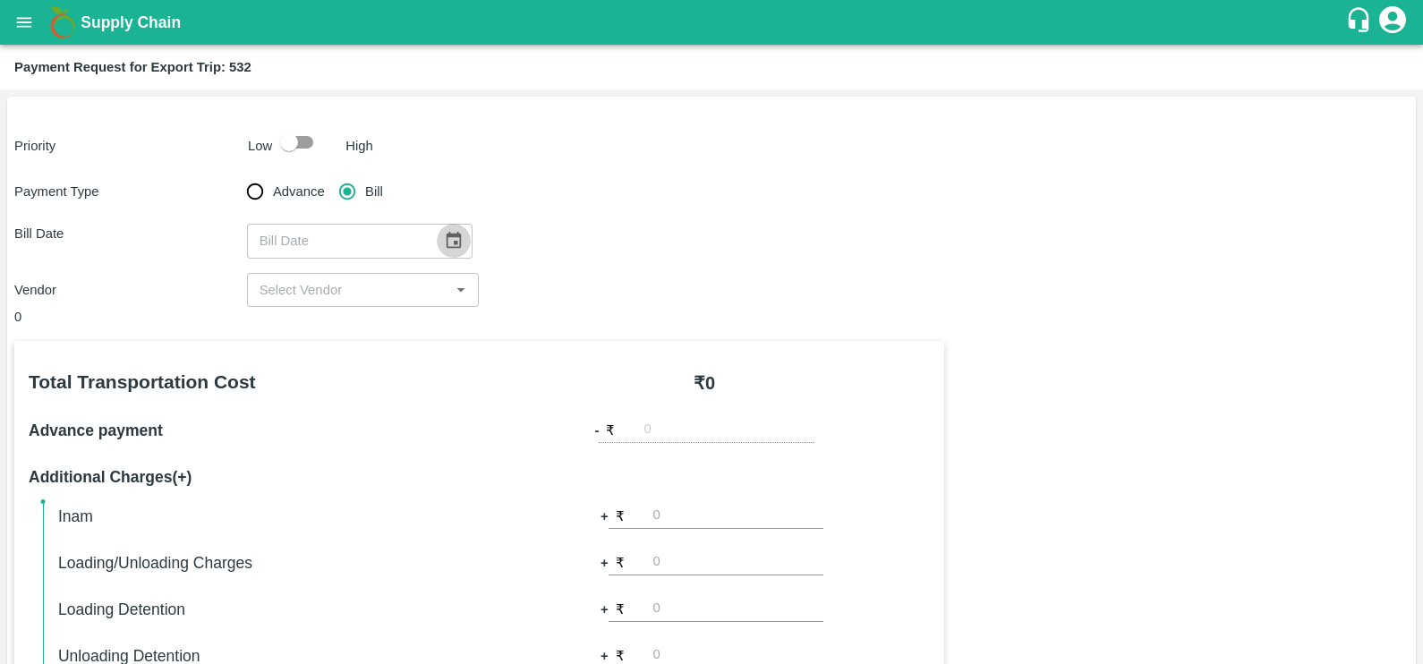
click at [444, 246] on icon "Choose date" at bounding box center [454, 241] width 20 height 20
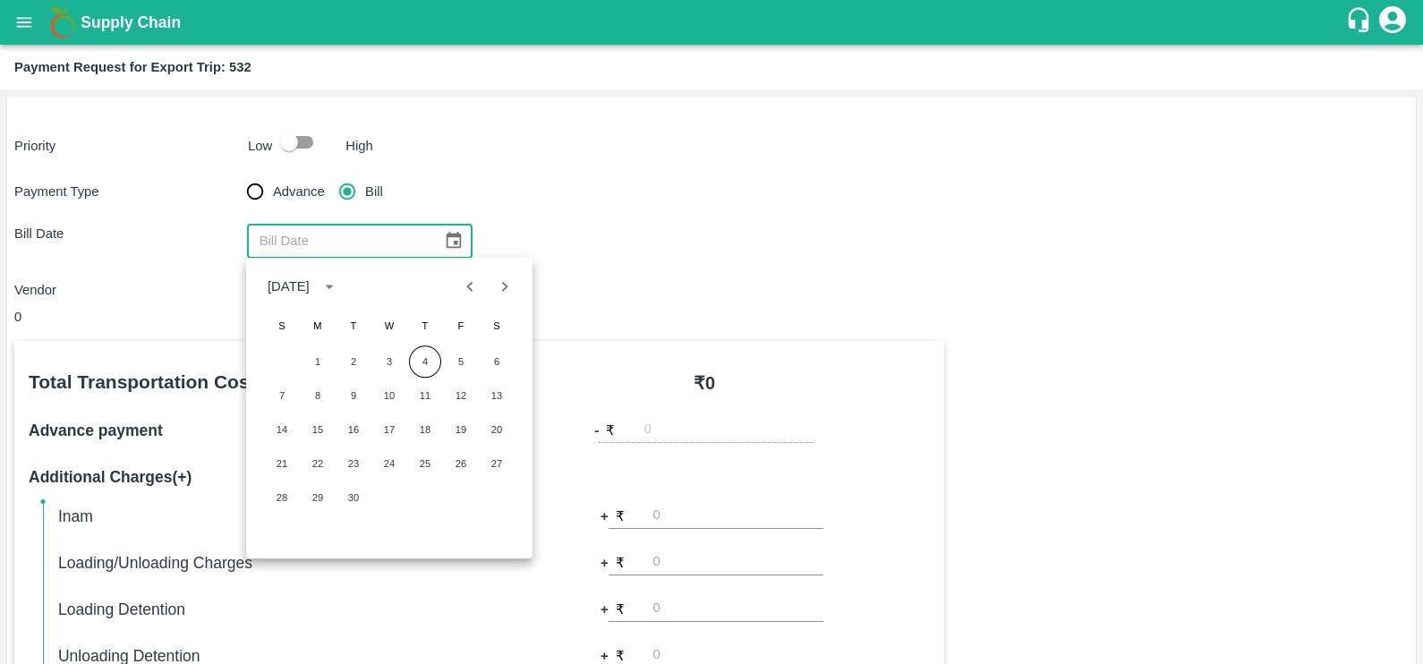
click at [470, 288] on icon "Previous month" at bounding box center [470, 287] width 6 height 10
click at [422, 423] on button "14" at bounding box center [425, 429] width 32 height 32
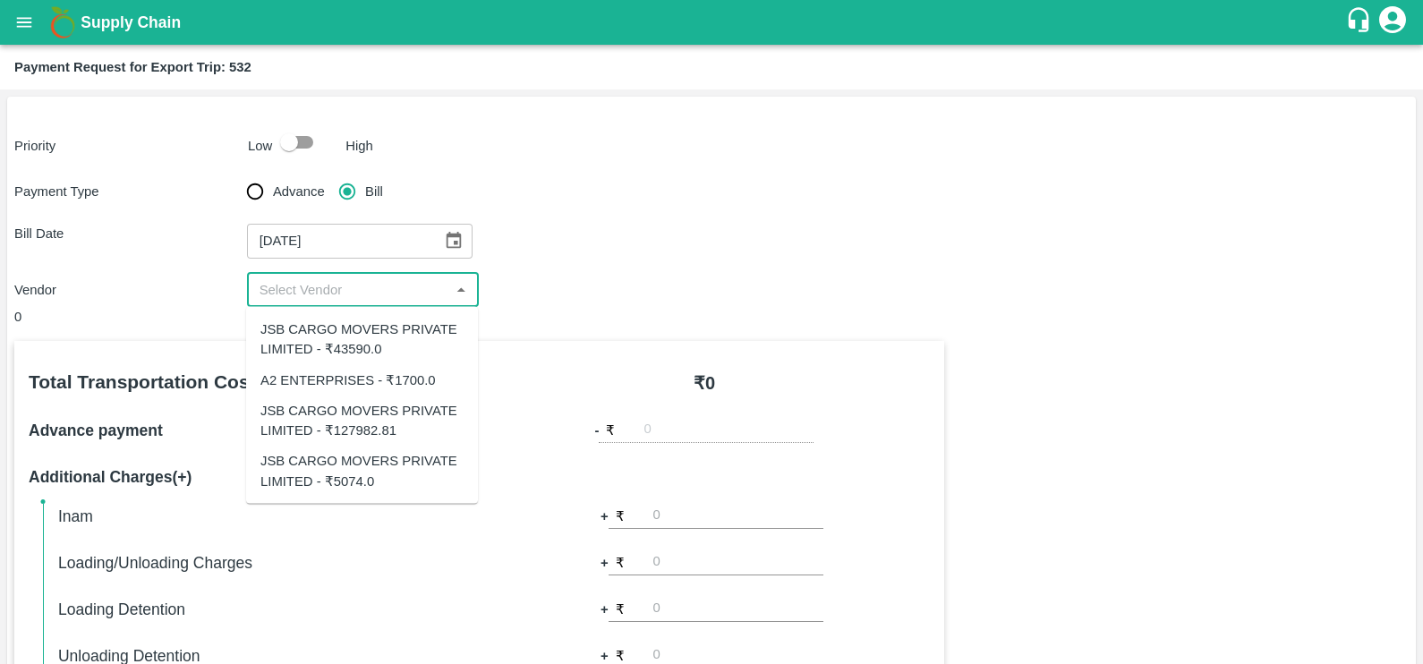
click at [367, 293] on input "input" at bounding box center [348, 289] width 192 height 23
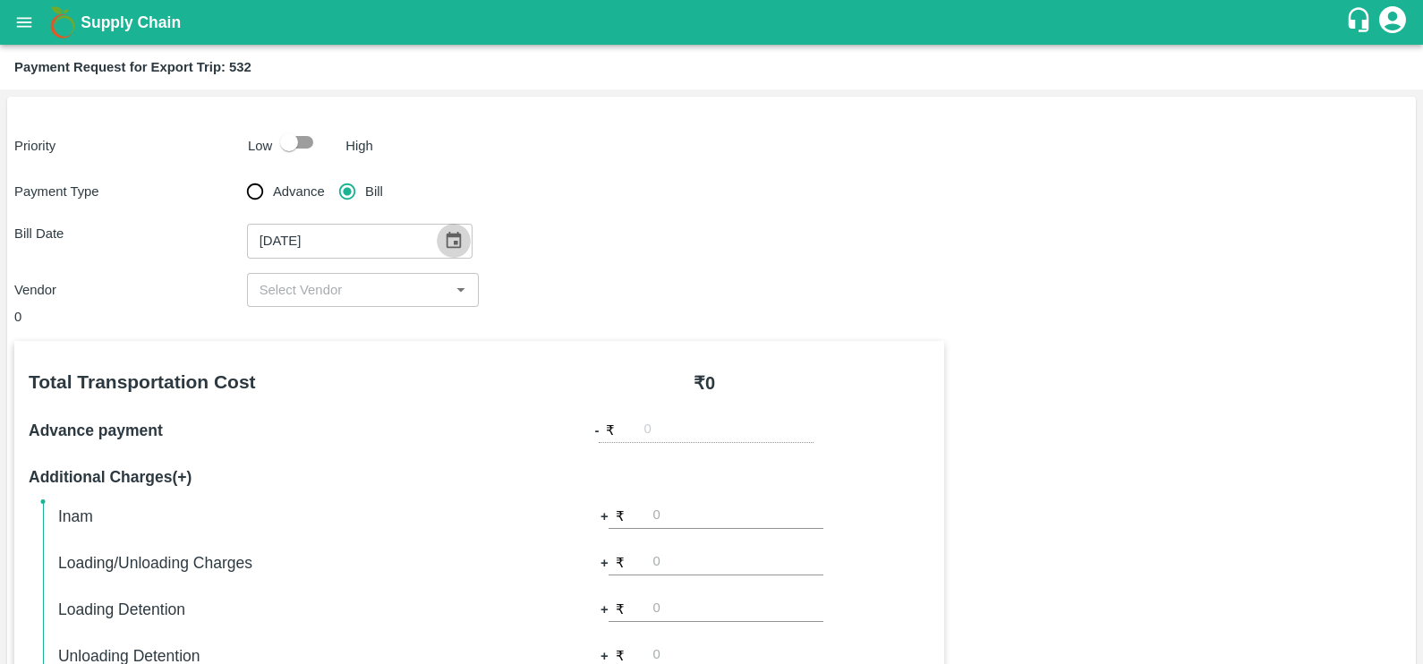
click at [447, 240] on icon "Choose date, selected date is Aug 14, 2025" at bounding box center [454, 241] width 20 height 20
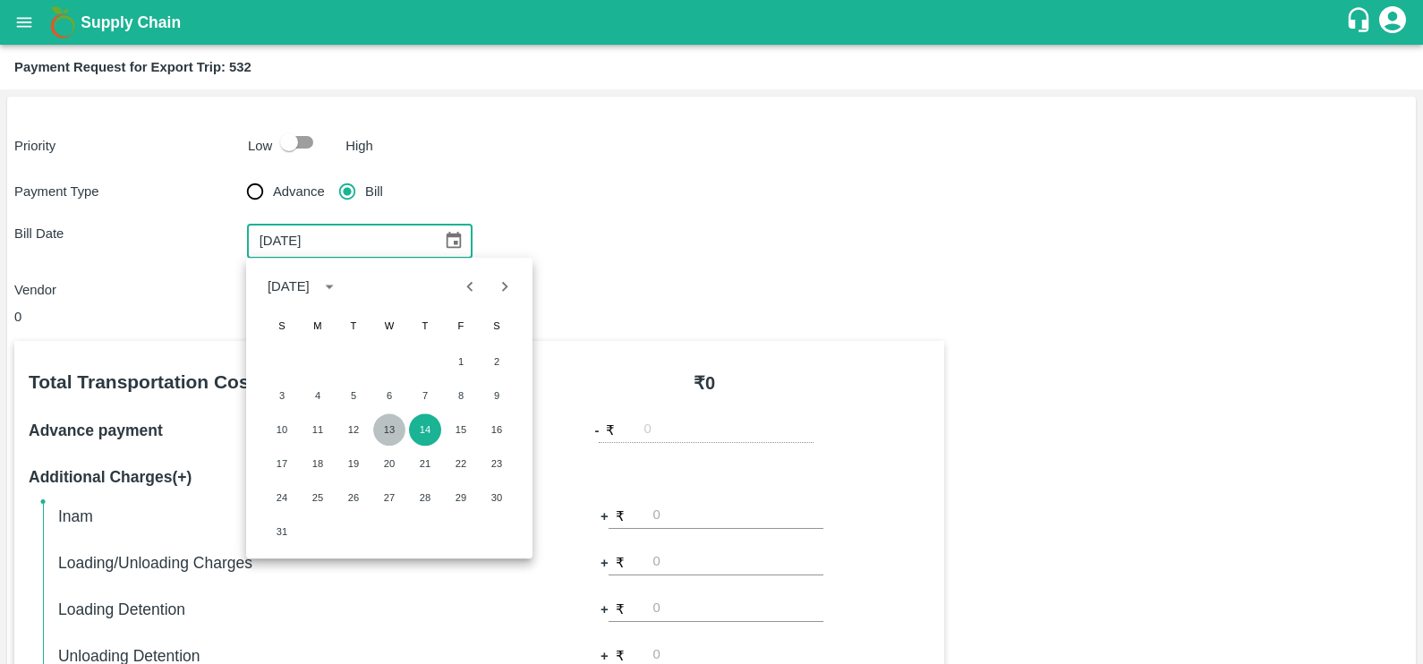
click at [395, 421] on button "13" at bounding box center [389, 429] width 32 height 32
type input "13/08/2025"
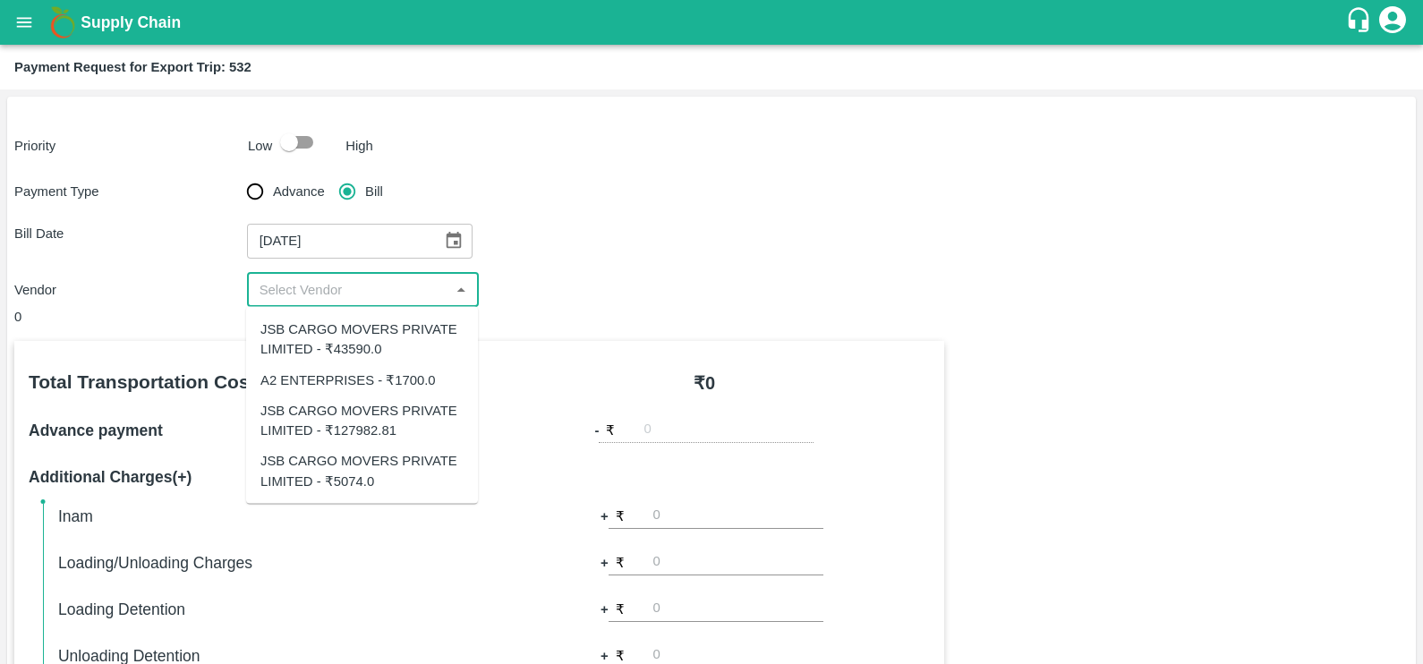
click at [322, 295] on input "input" at bounding box center [348, 289] width 192 height 23
click at [338, 342] on div "JSB CARGO MOVERS PRIVATE LIMITED - ₹43590.0" at bounding box center [361, 339] width 203 height 40
type input "JSB CARGO MOVERS PRIVATE LIMITED - ₹43590.0"
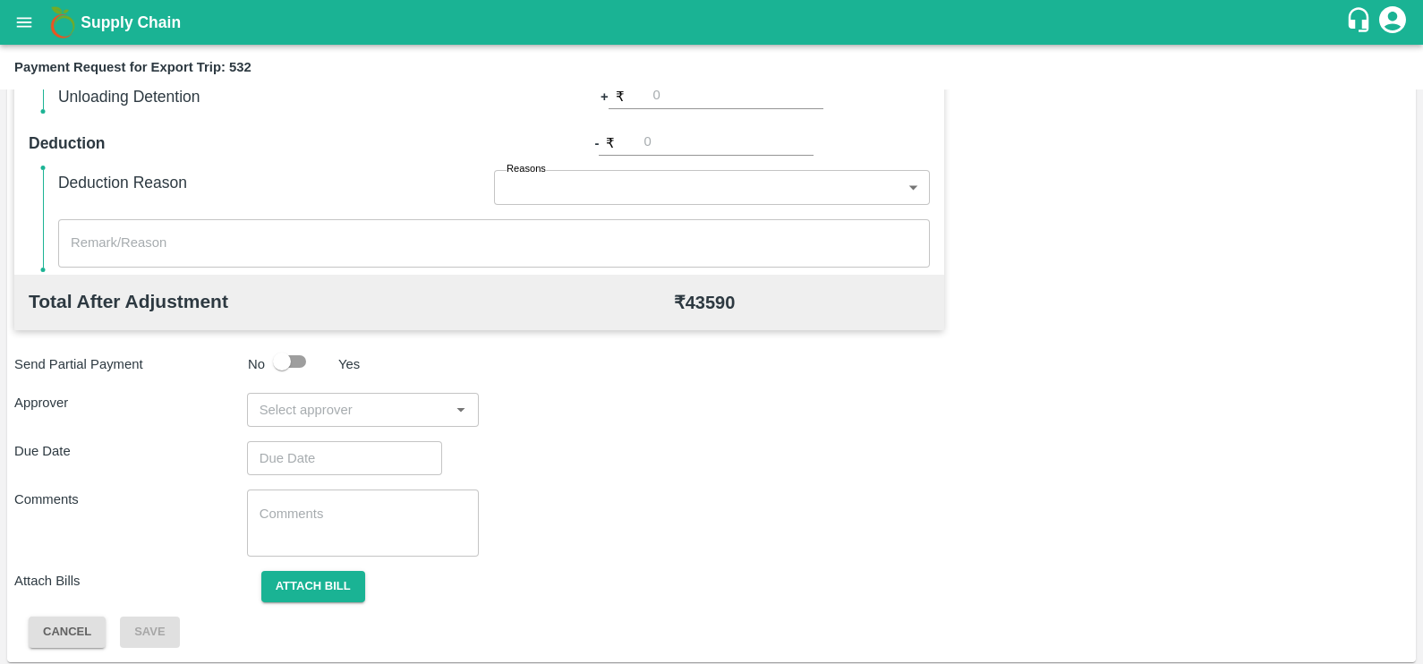
scroll to position [560, 0]
click at [330, 419] on input "input" at bounding box center [348, 408] width 192 height 23
type input "prasad"
click at [336, 434] on div "[PERSON_NAME]" at bounding box center [362, 455] width 232 height 47
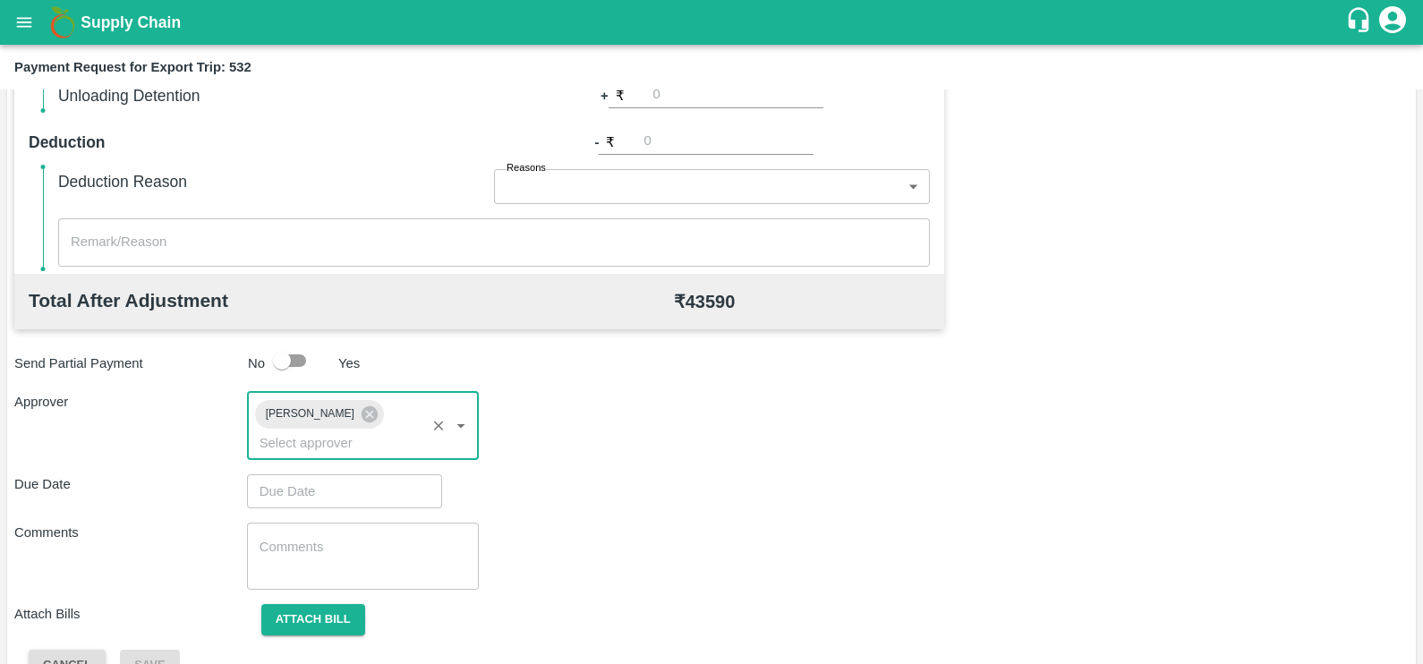
type input "DD/MM/YYYY hh:mm aa"
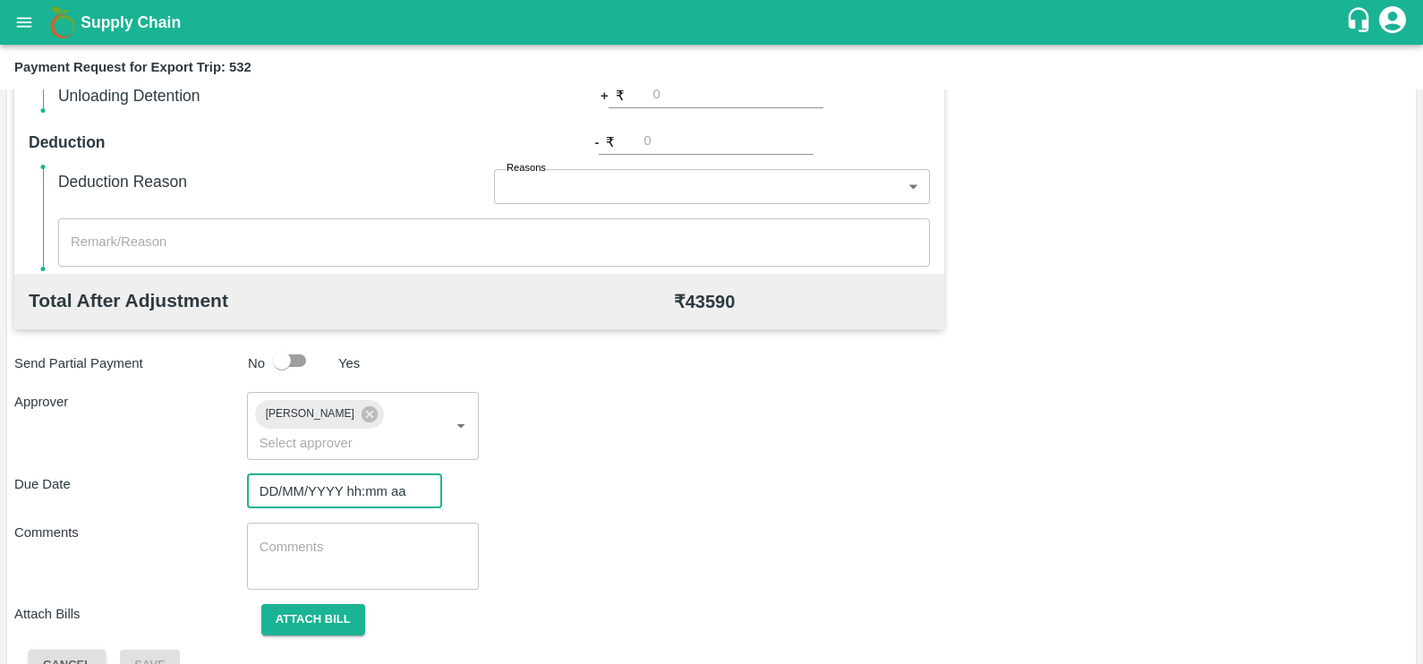
click at [347, 474] on input "DD/MM/YYYY hh:mm aa" at bounding box center [338, 491] width 183 height 34
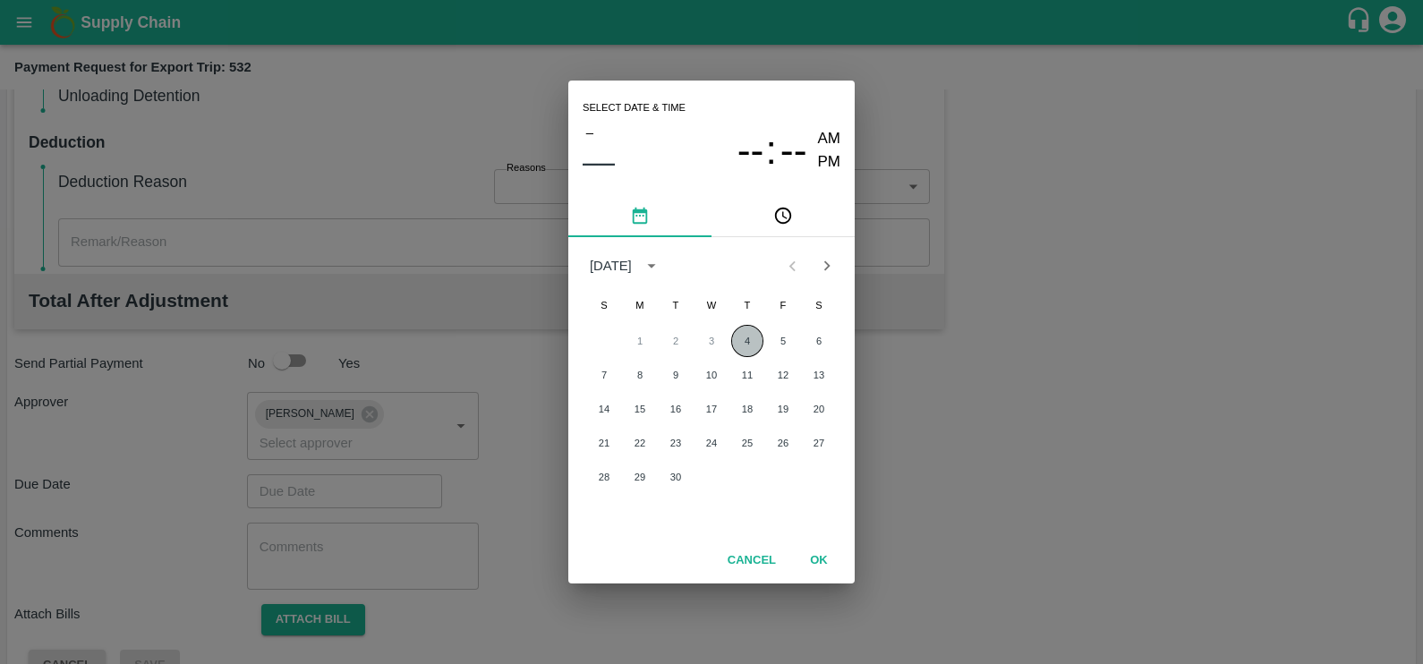
click at [752, 340] on button "4" at bounding box center [747, 341] width 32 height 32
type input "[DATE] 12:00 AM"
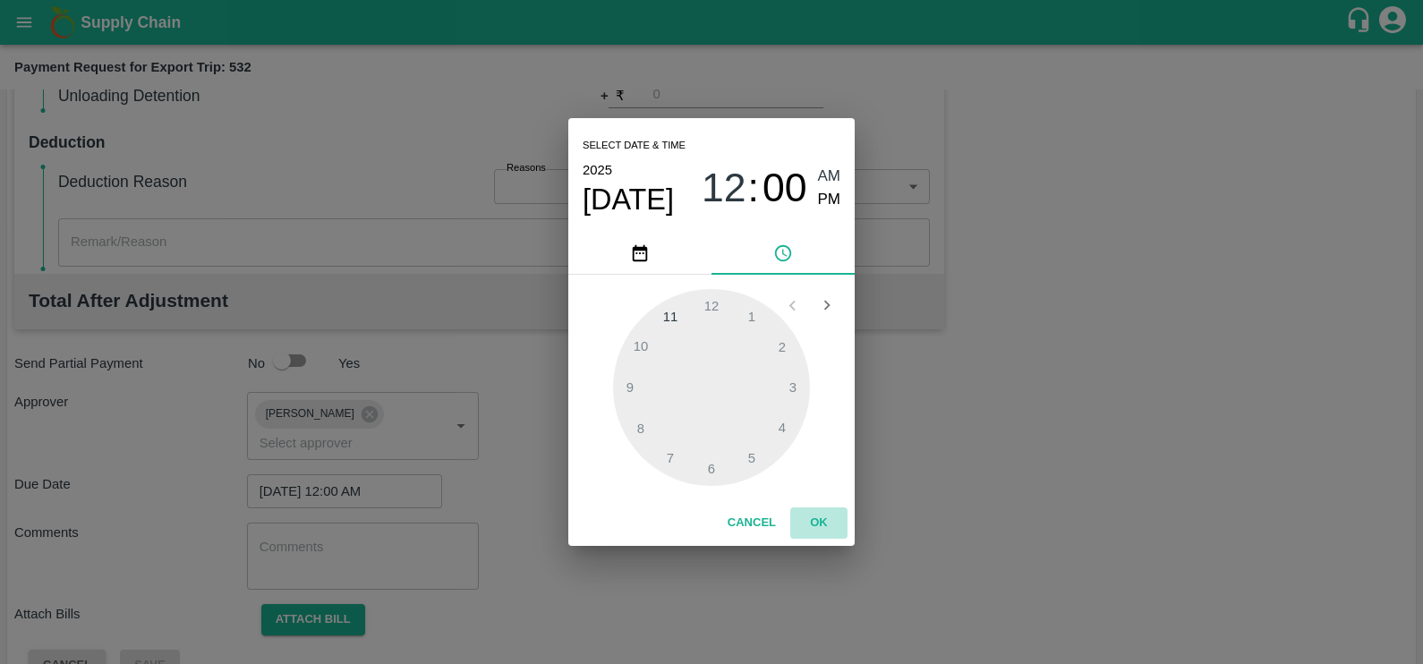
click at [809, 517] on button "OK" at bounding box center [818, 522] width 57 height 31
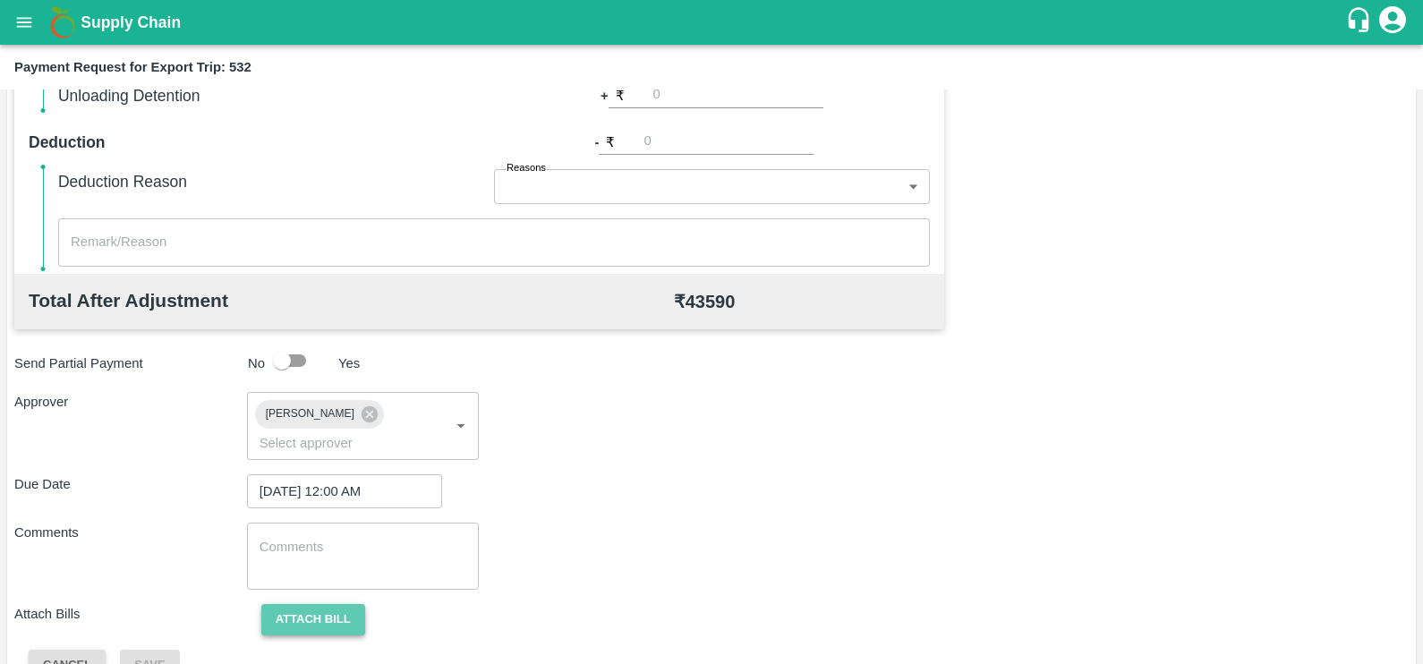
click at [289, 604] on button "Attach bill" at bounding box center [313, 619] width 104 height 31
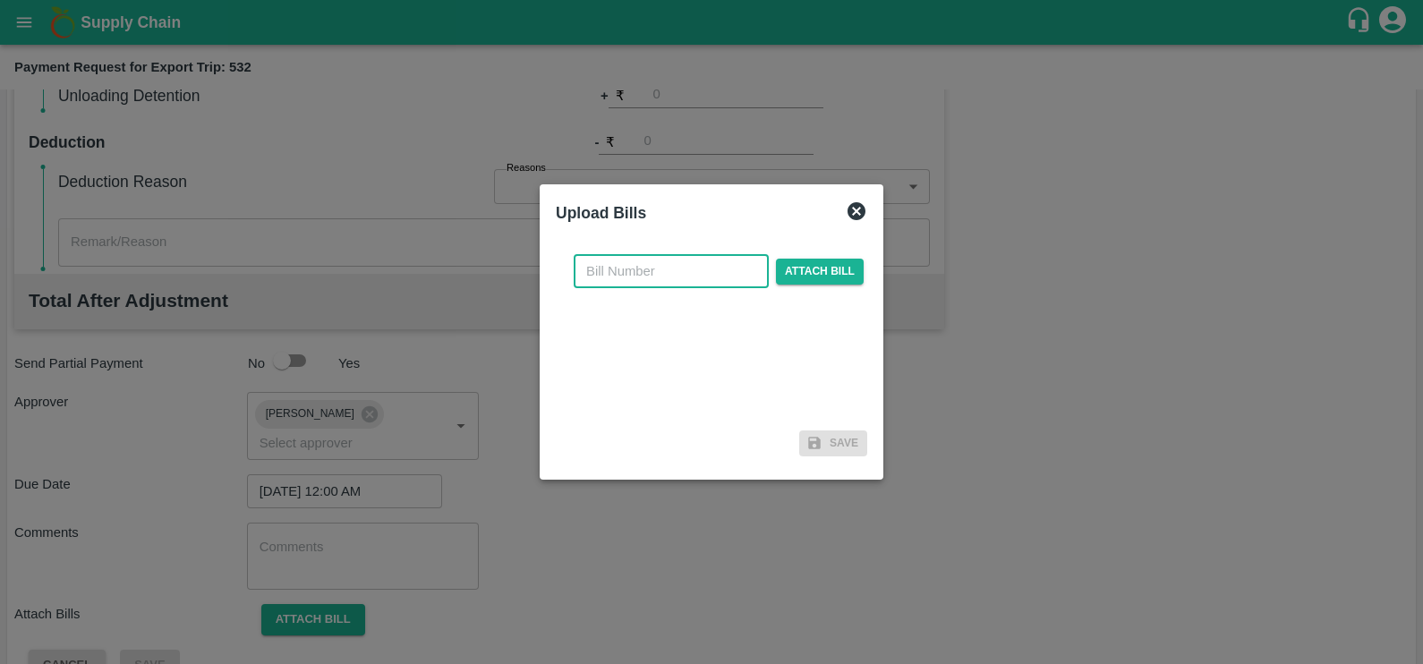
click at [646, 263] on input "text" at bounding box center [671, 271] width 195 height 34
paste input "JCAR/25-26/04812"
type input "JCAR/25-26/04812"
click at [769, 282] on div "JCAR/25-26/04812 ​ Attach bill" at bounding box center [718, 271] width 297 height 34
click at [794, 281] on span "Attach bill" at bounding box center [820, 272] width 88 height 26
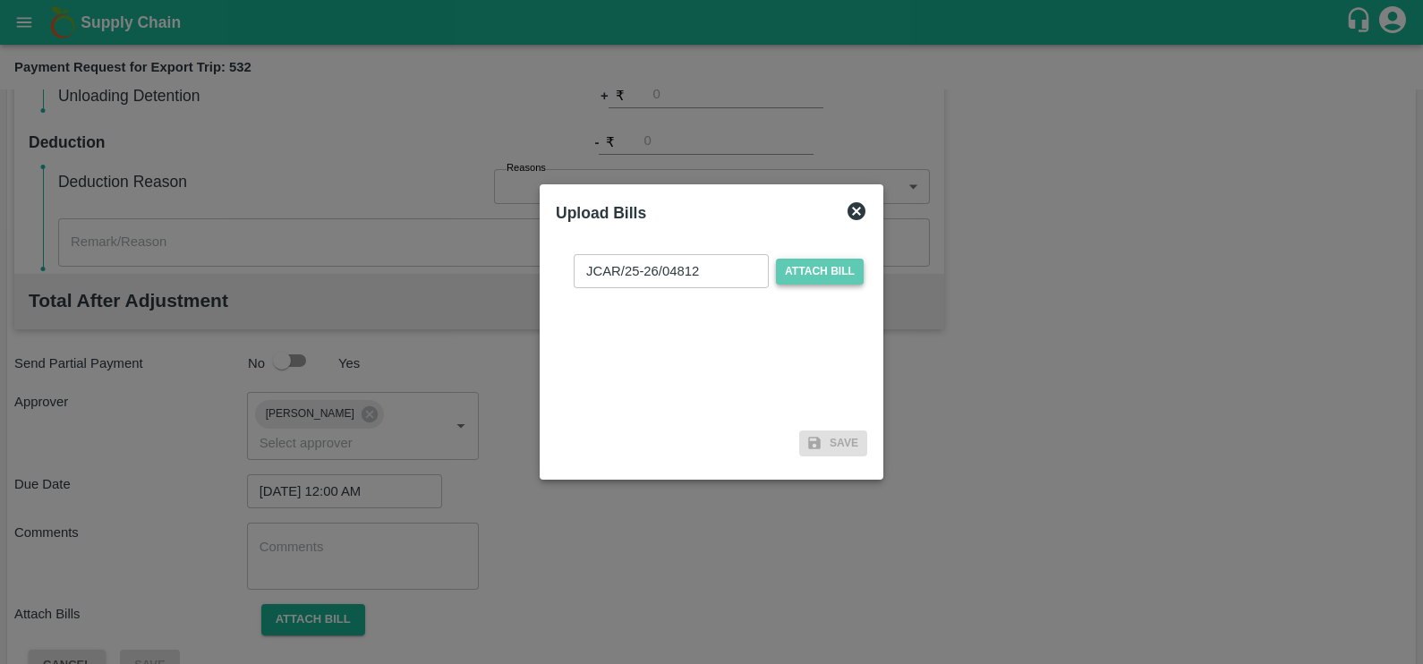
click at [0, 0] on input "Attach bill" at bounding box center [0, 0] width 0 height 0
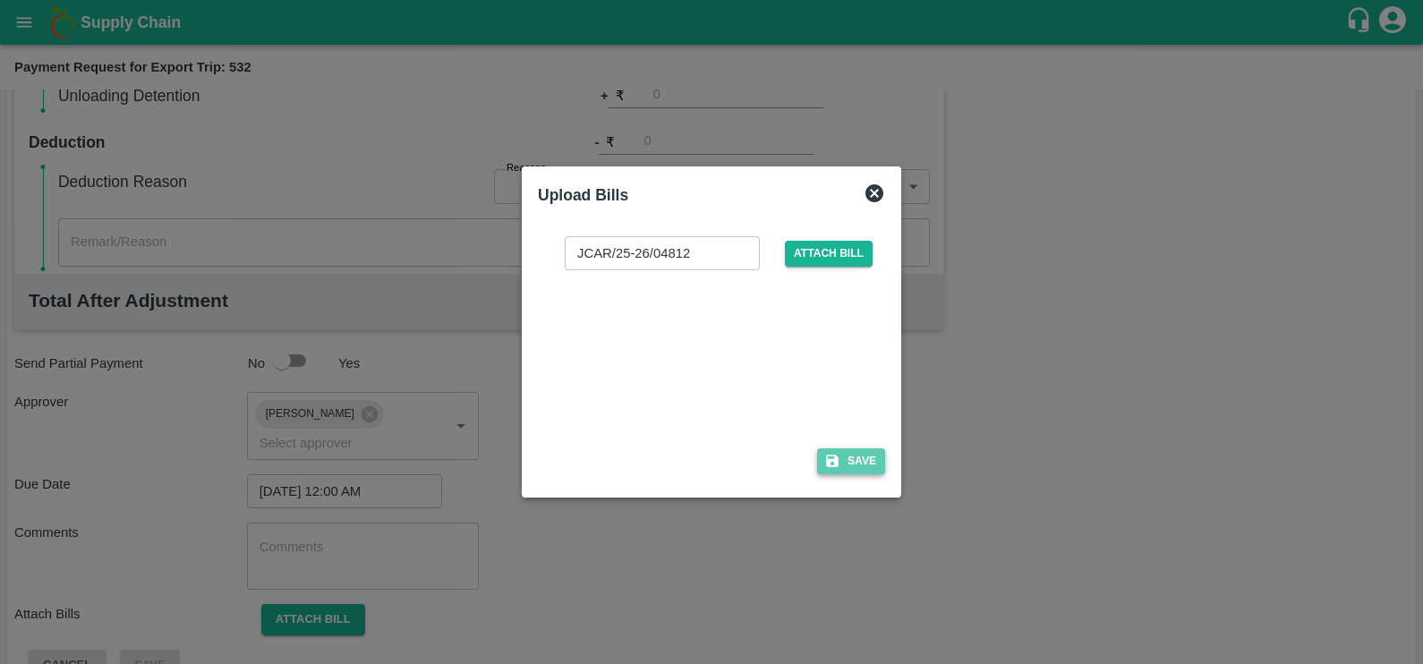
click at [845, 453] on button "Save" at bounding box center [851, 461] width 68 height 26
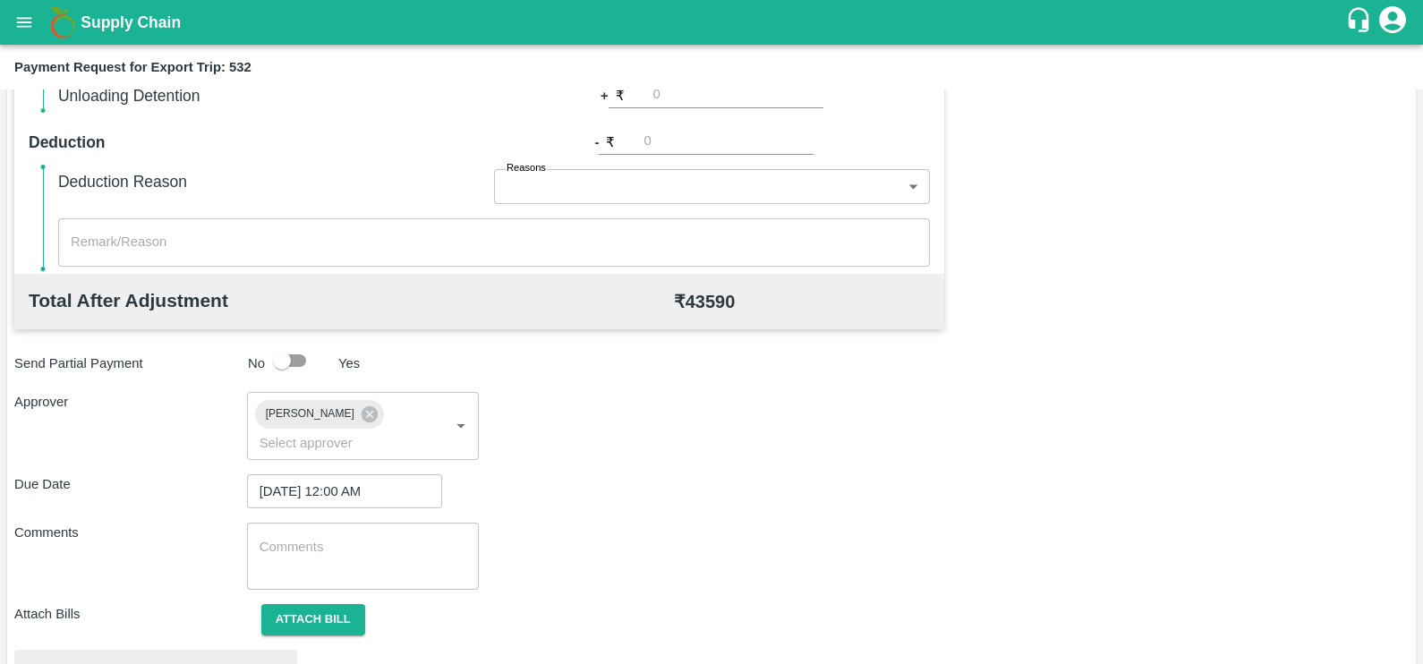
scroll to position [668, 0]
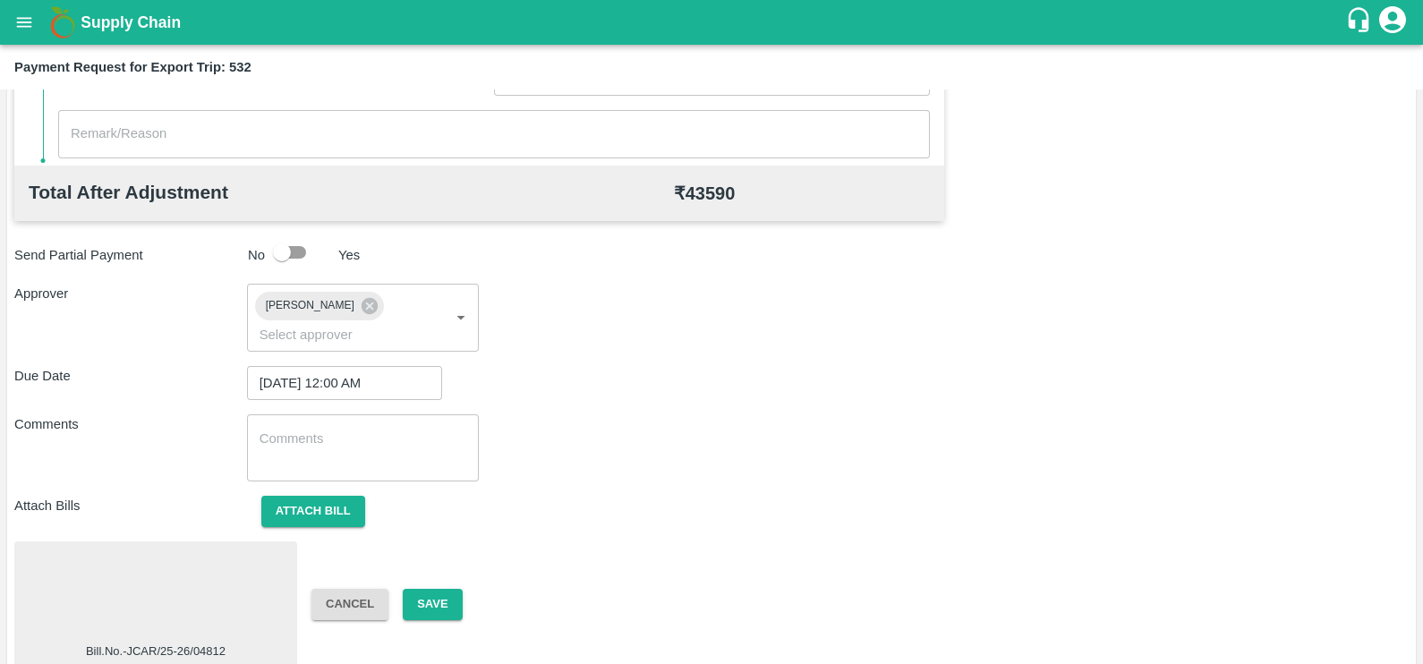
click at [189, 551] on div at bounding box center [155, 595] width 268 height 95
click at [437, 589] on button "Save" at bounding box center [432, 604] width 59 height 31
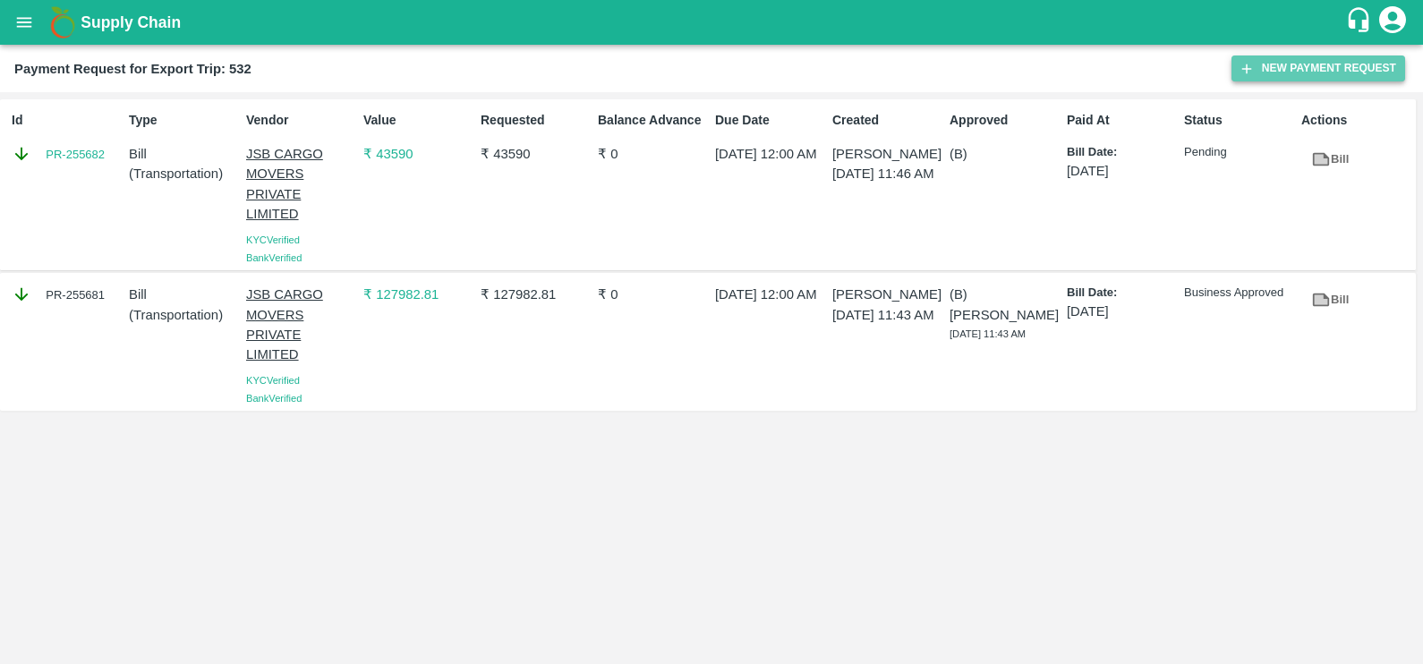
click at [1270, 66] on button "New Payment Request" at bounding box center [1318, 68] width 174 height 26
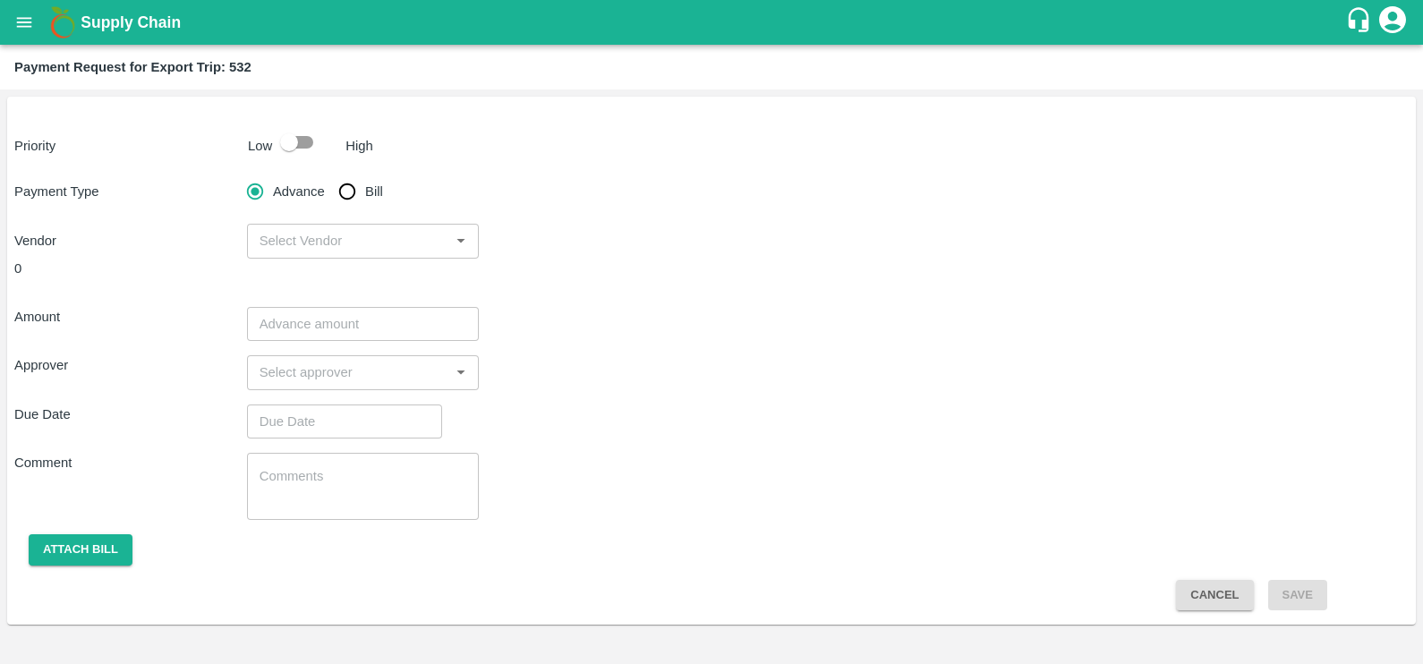
click at [1270, 66] on div "Payment Request for Export Trip: 532" at bounding box center [709, 66] width 1390 height 23
click at [355, 199] on input "Bill" at bounding box center [347, 192] width 36 height 36
radio input "true"
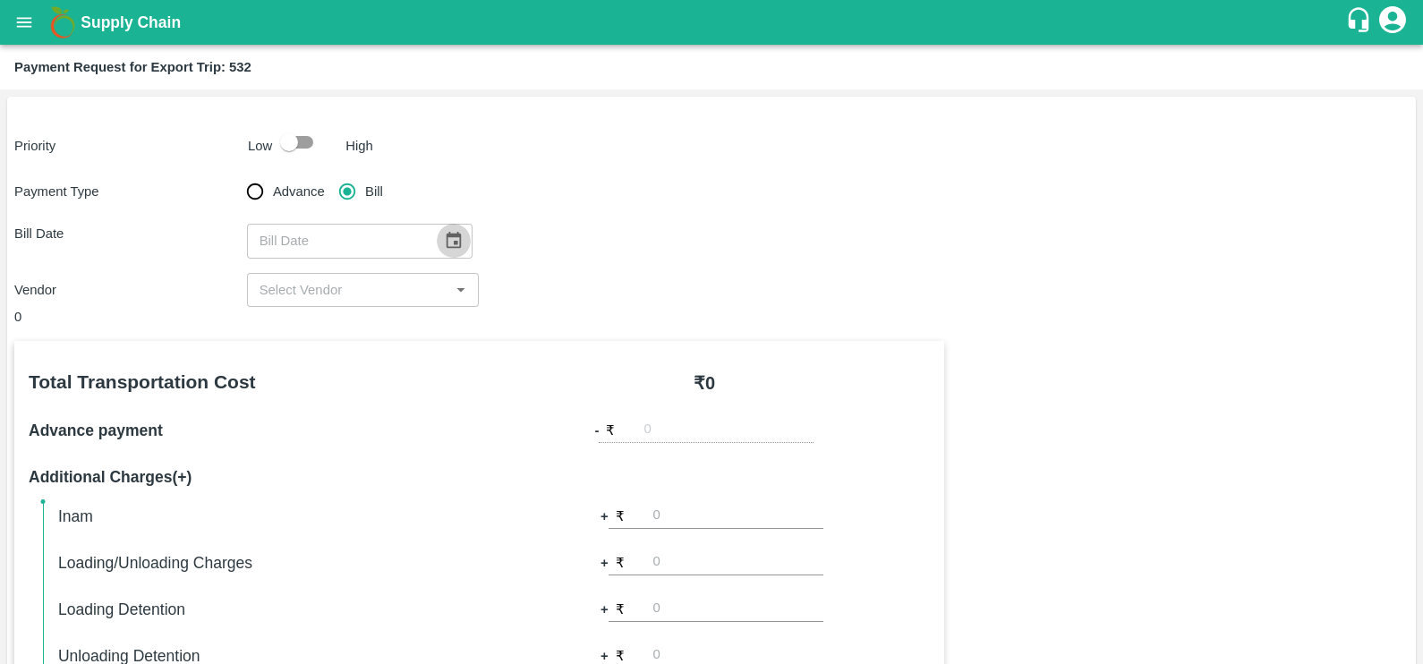
click at [446, 246] on icon "Choose date" at bounding box center [454, 241] width 20 height 20
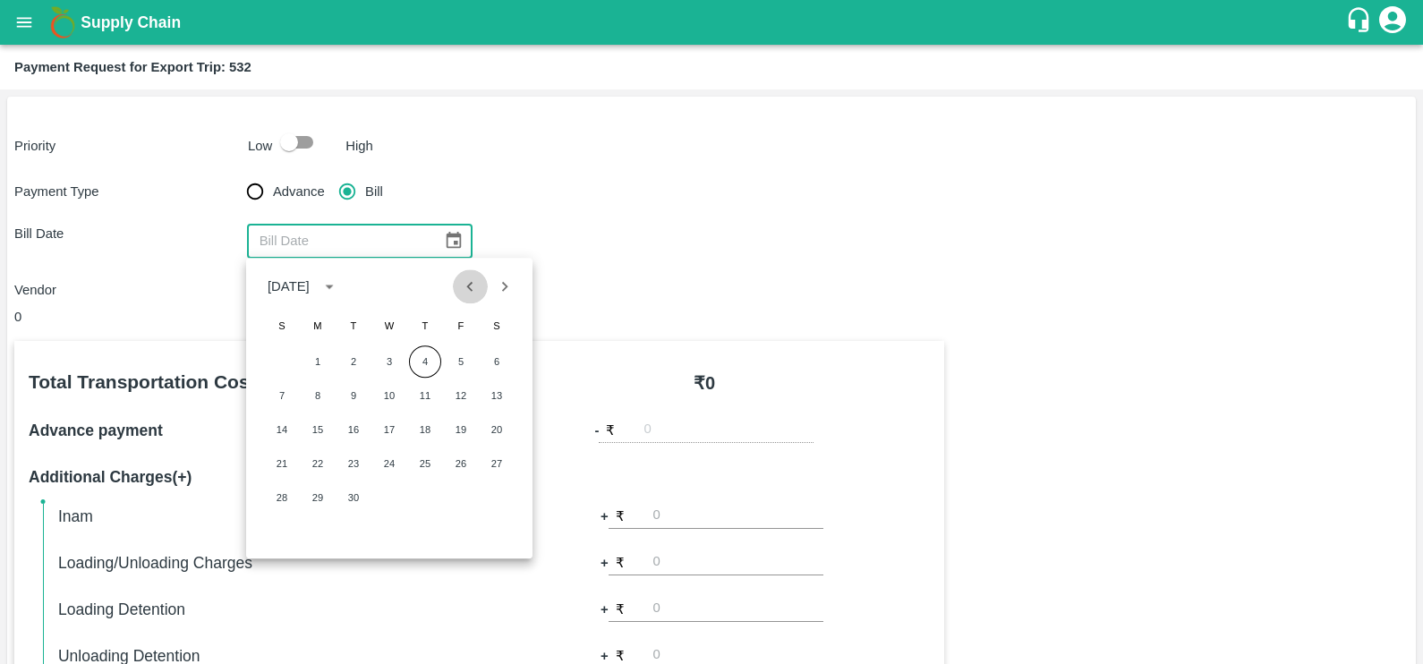
click at [476, 285] on icon "Previous month" at bounding box center [470, 286] width 20 height 20
click at [378, 433] on button "13" at bounding box center [389, 429] width 32 height 32
type input "13/08/2025"
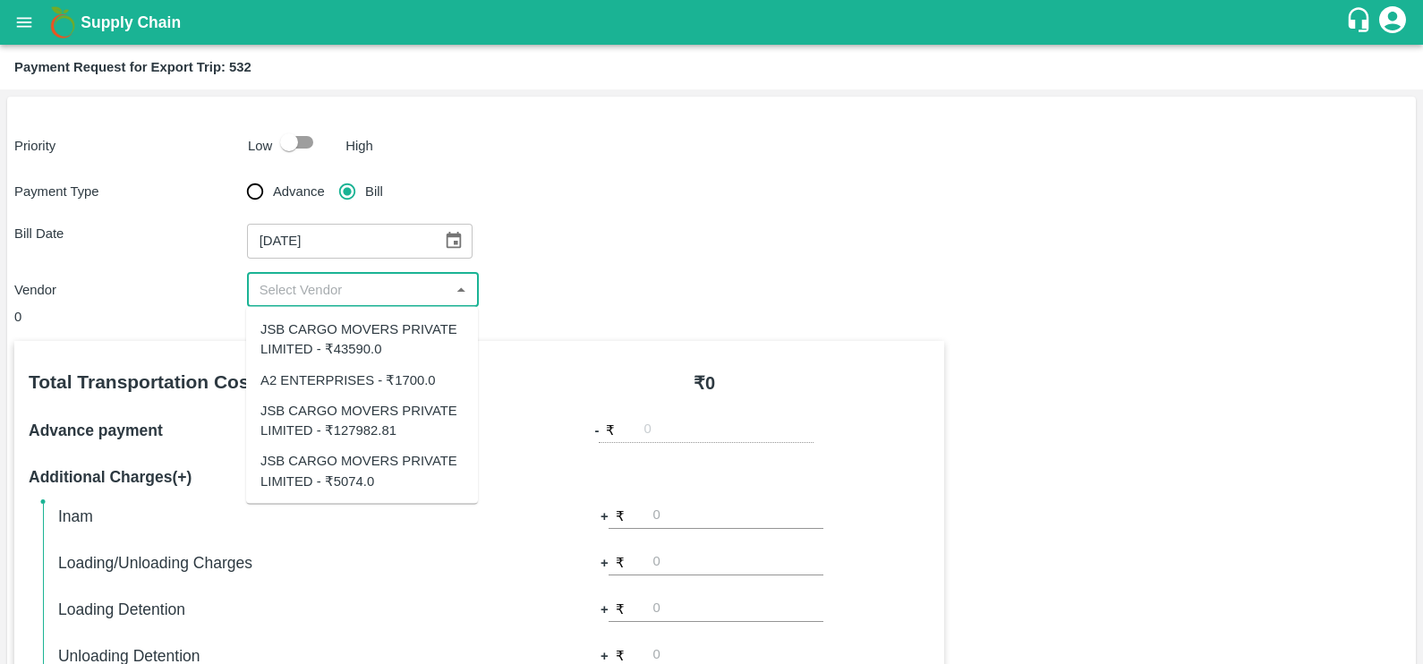
click at [353, 282] on input "input" at bounding box center [348, 289] width 192 height 23
click at [358, 456] on div "JSB CARGO MOVERS PRIVATE LIMITED - ₹5074.0" at bounding box center [361, 471] width 203 height 40
type input "JSB CARGO MOVERS PRIVATE LIMITED - ₹5074.0"
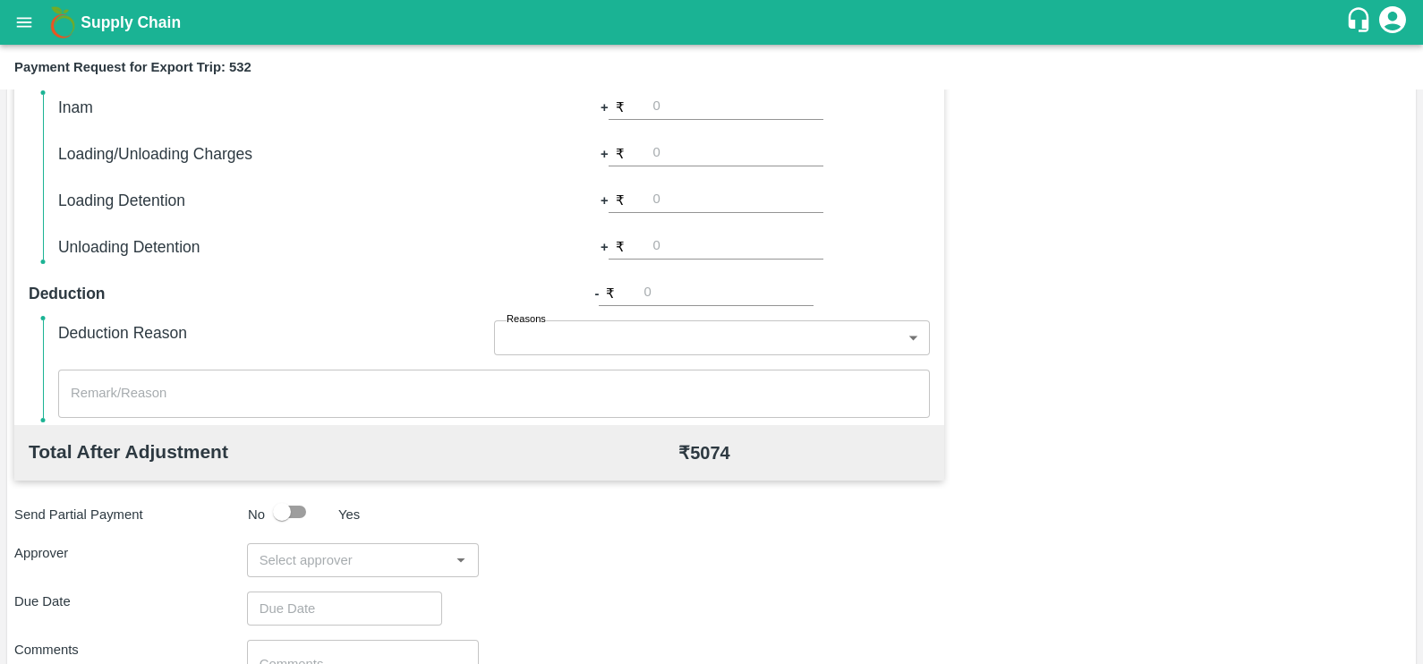
scroll to position [467, 0]
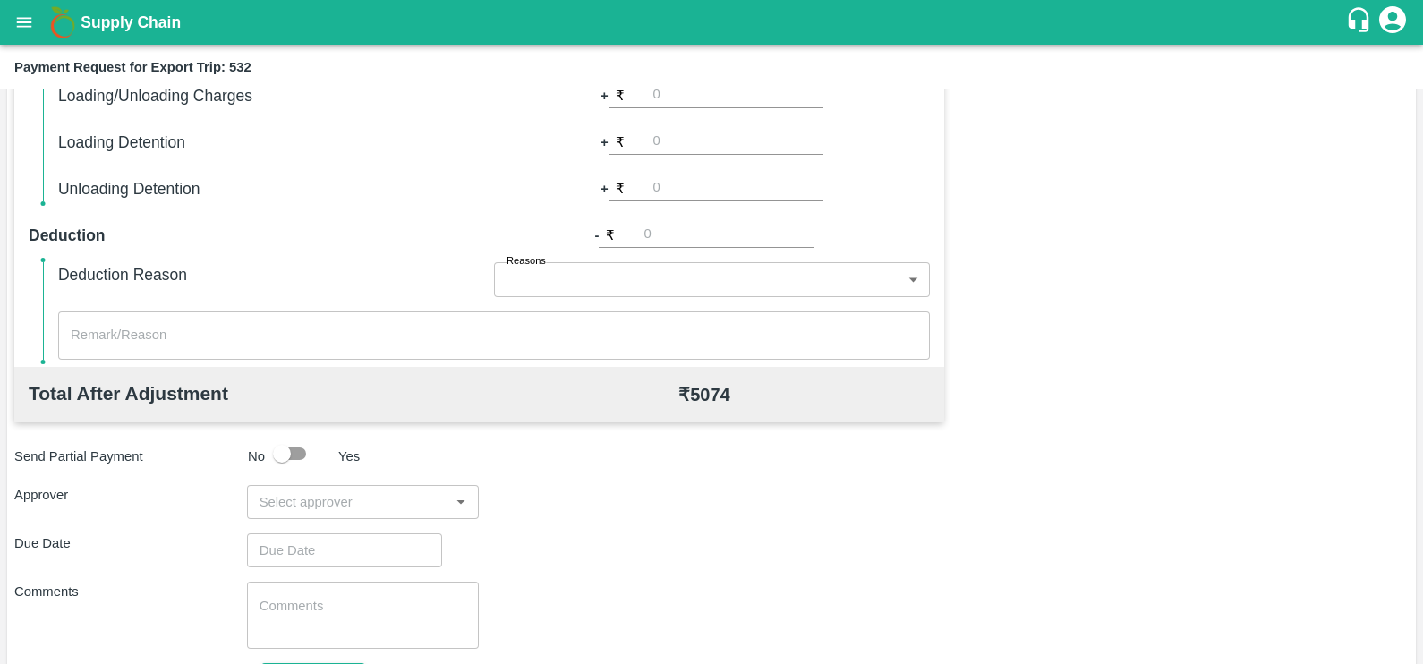
click at [371, 516] on div "​" at bounding box center [363, 502] width 233 height 34
type input "prasad"
click at [375, 560] on div "[PERSON_NAME]" at bounding box center [362, 548] width 232 height 47
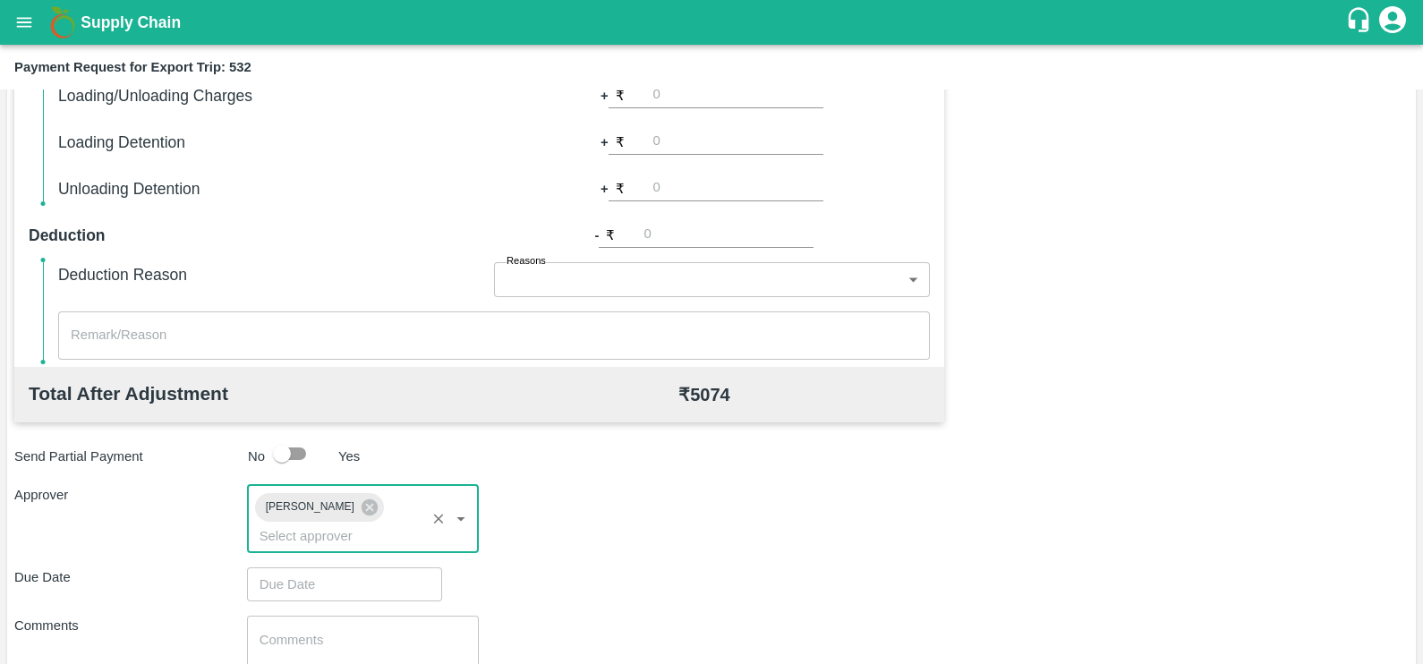
type input "DD/MM/YYYY hh:mm aa"
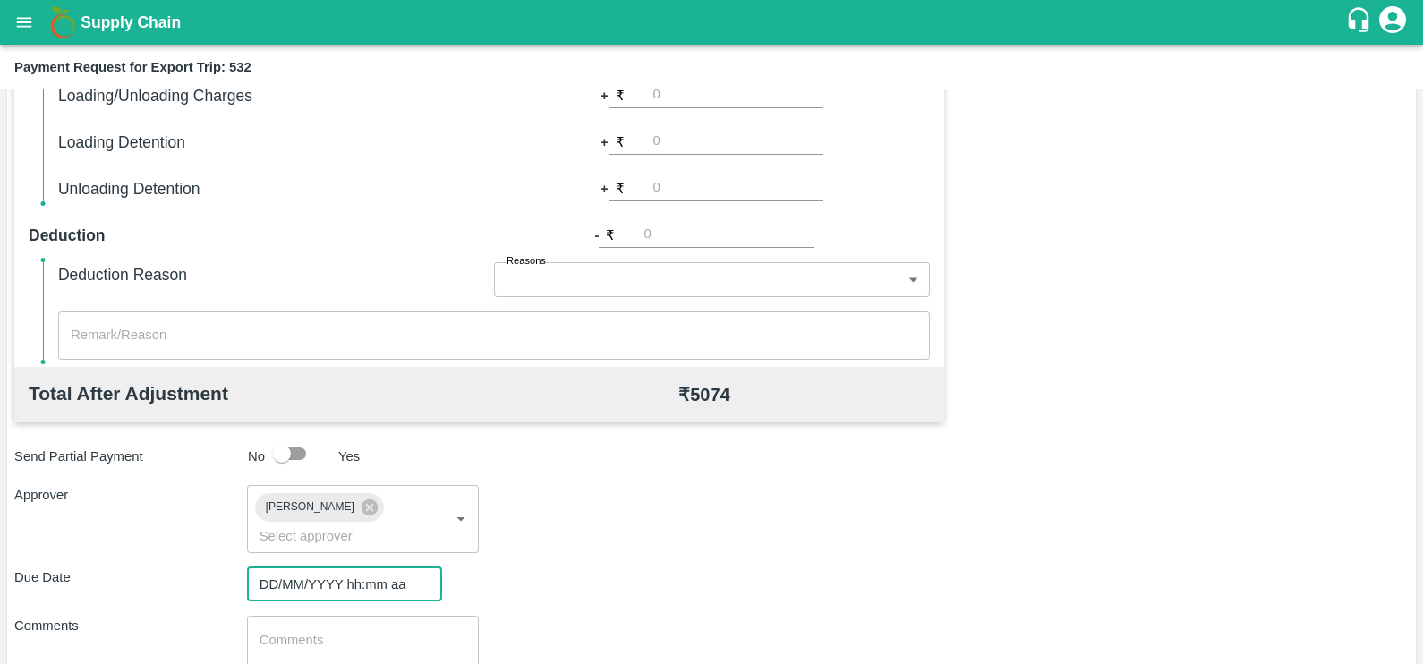
click at [375, 567] on input "DD/MM/YYYY hh:mm aa" at bounding box center [338, 584] width 183 height 34
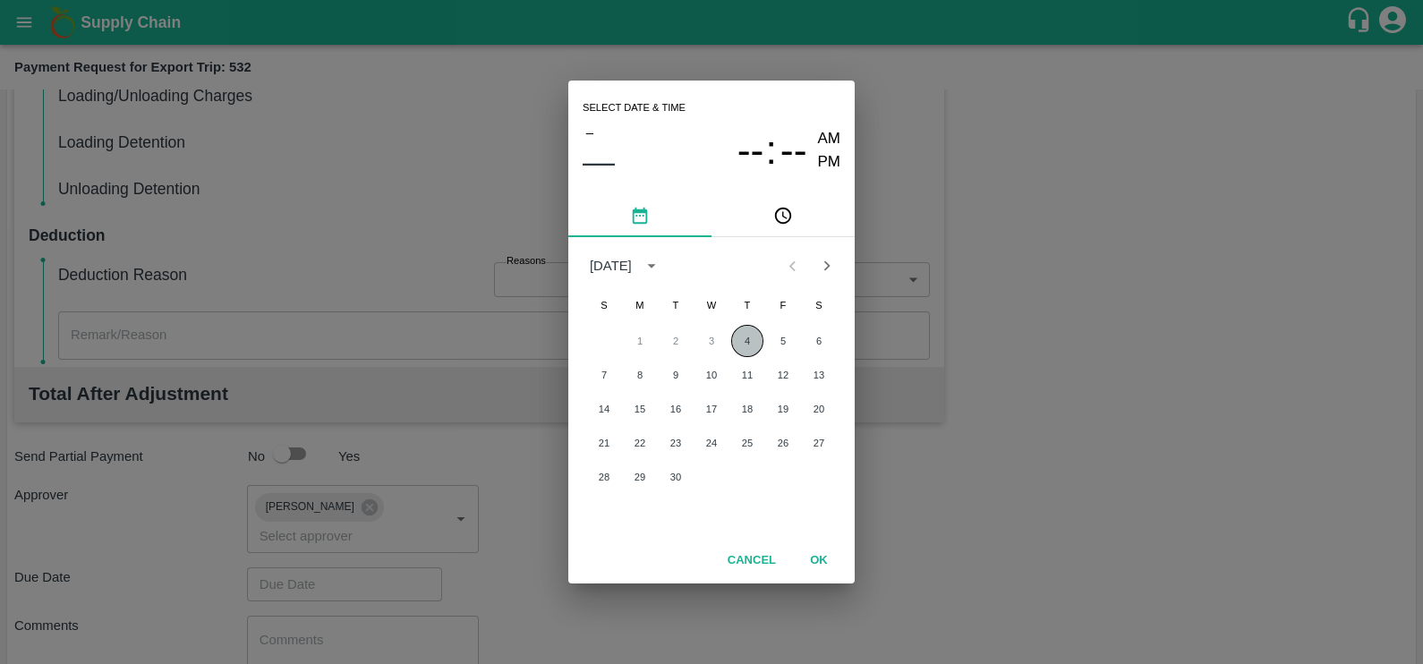
click at [737, 345] on button "4" at bounding box center [747, 341] width 32 height 32
type input "[DATE] 12:00 AM"
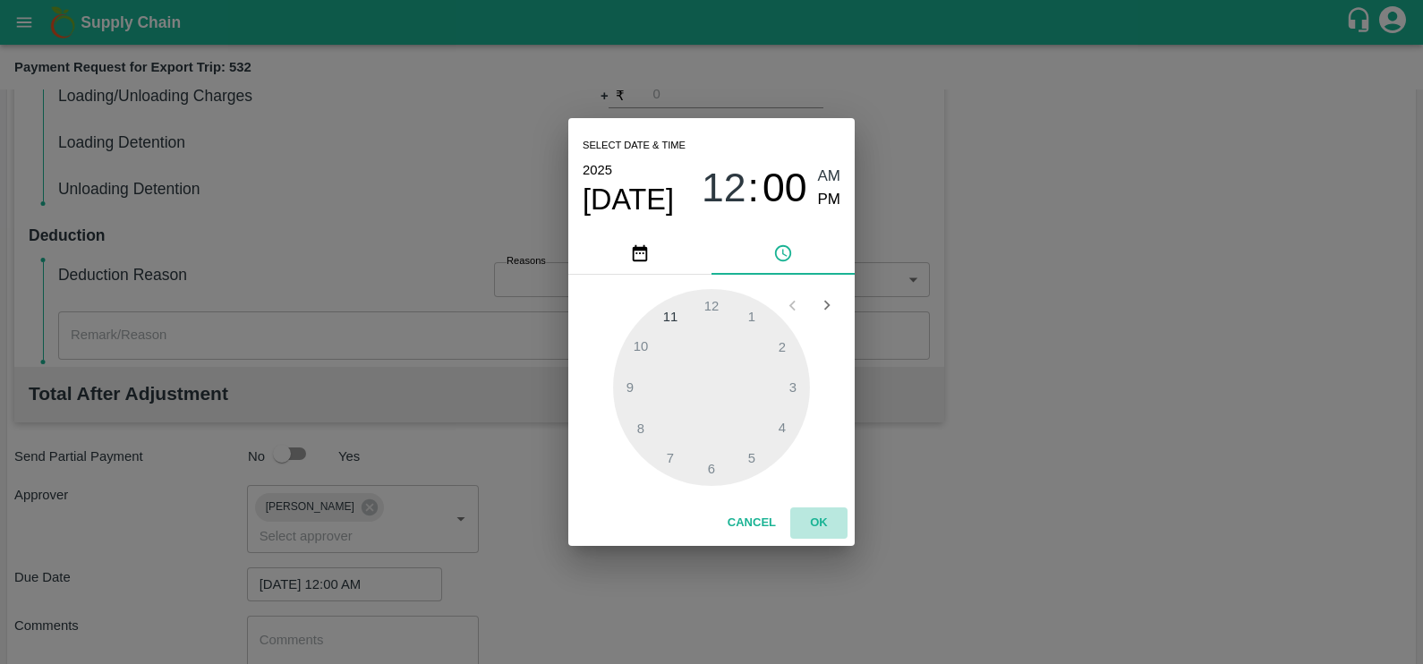
click at [802, 521] on button "OK" at bounding box center [818, 522] width 57 height 31
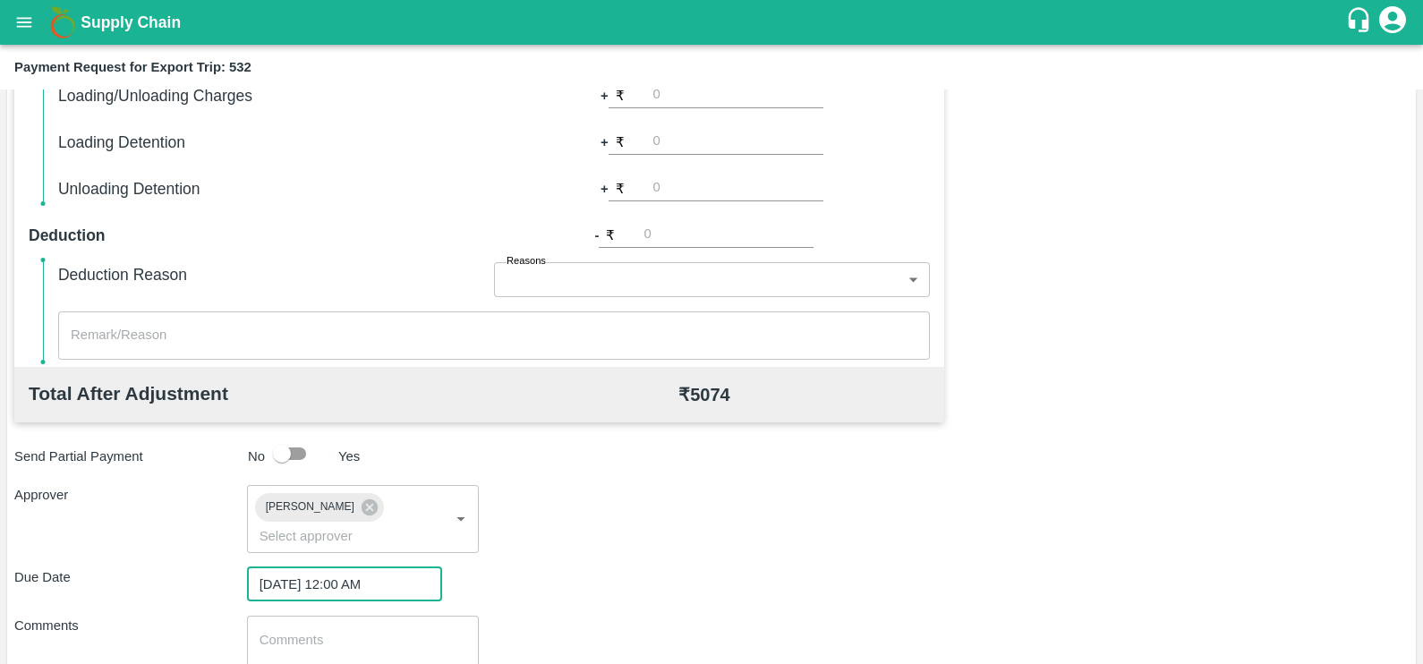
scroll to position [574, 0]
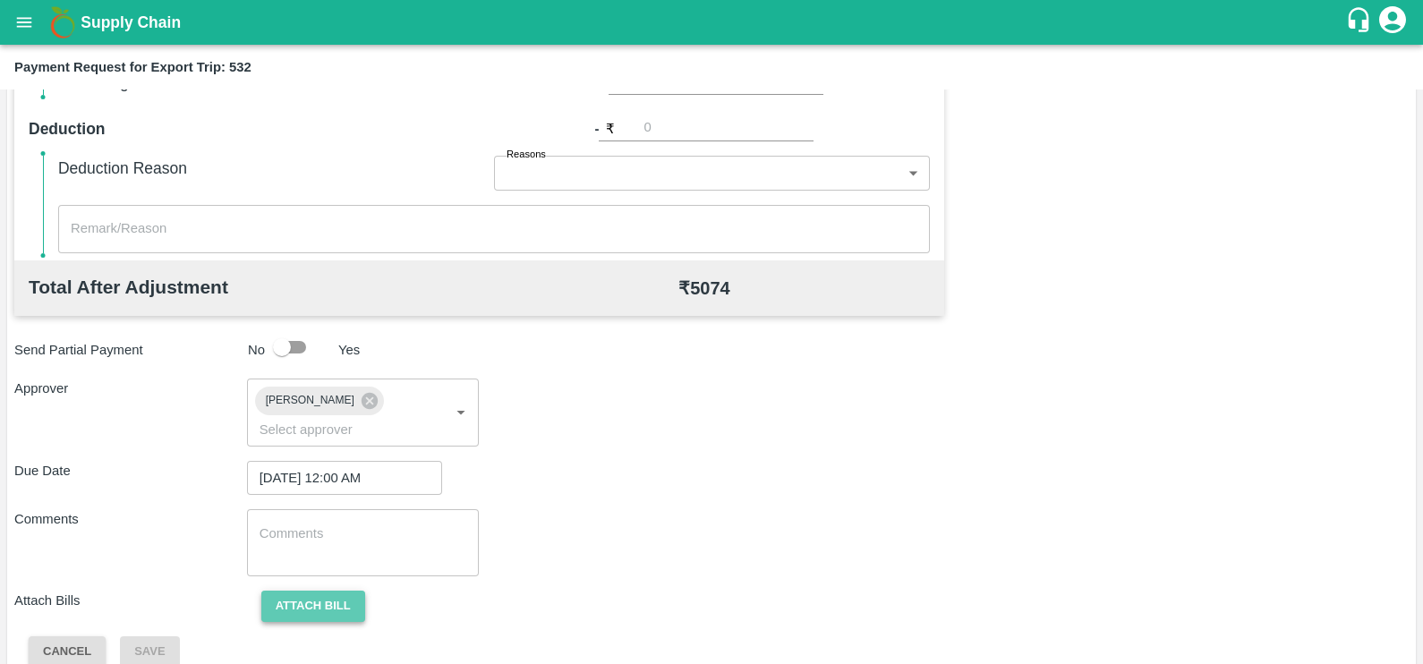
click at [321, 593] on button "Attach bill" at bounding box center [313, 606] width 104 height 31
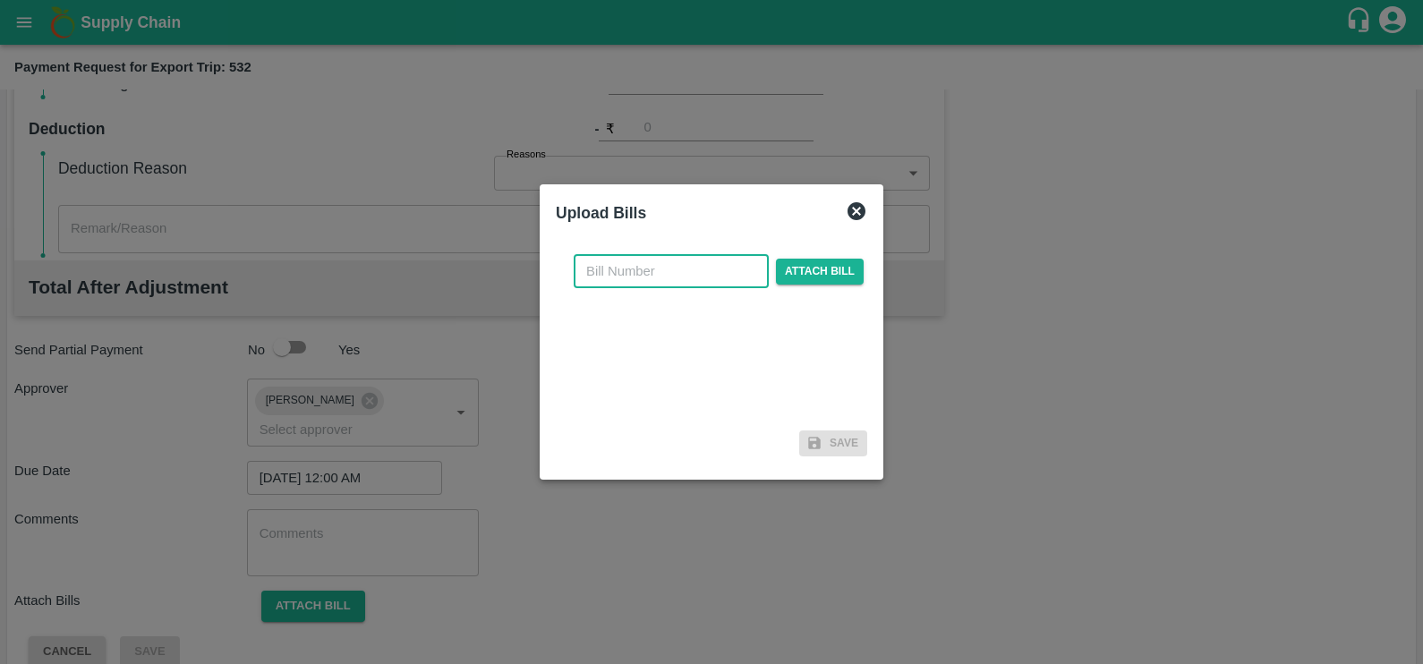
click at [698, 268] on input "text" at bounding box center [671, 271] width 195 height 34
paste input "JCAR/25-26/04813"
type input "JCAR/25-26/04813"
click at [803, 277] on span "Attach bill" at bounding box center [820, 272] width 88 height 26
click at [0, 0] on input "Attach bill" at bounding box center [0, 0] width 0 height 0
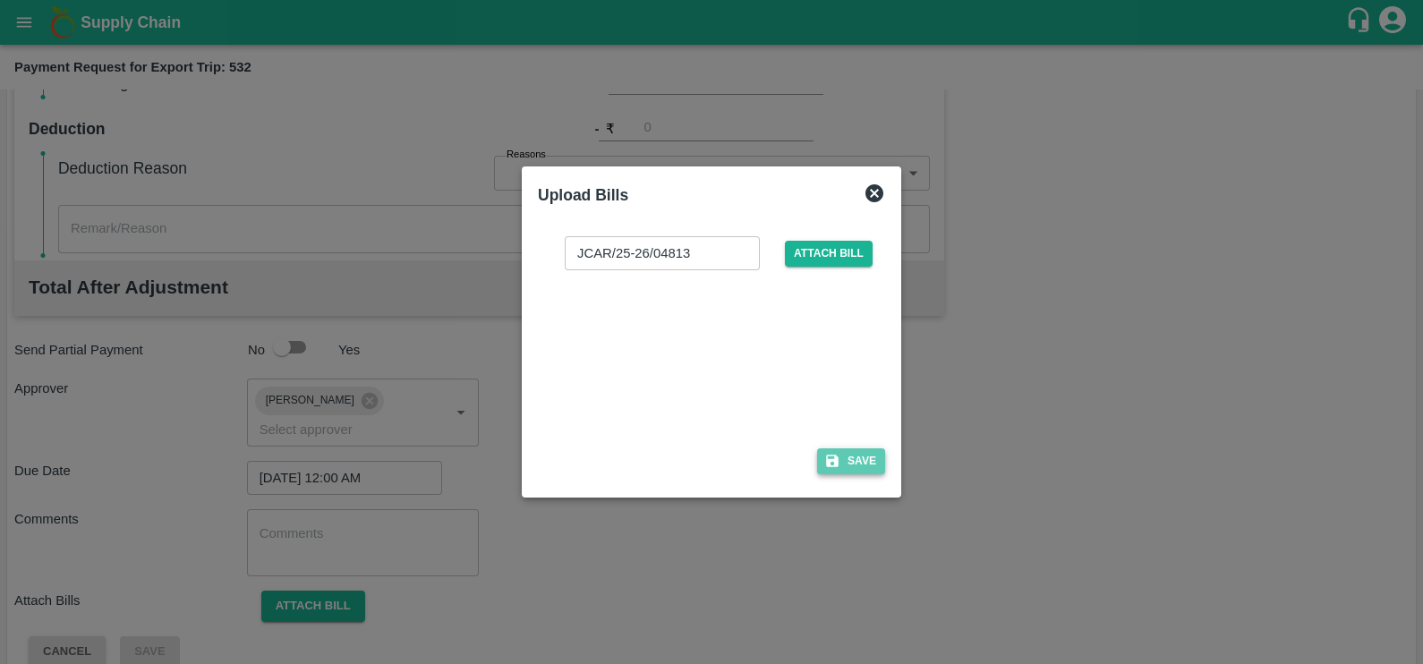
click at [848, 465] on button "Save" at bounding box center [851, 461] width 68 height 26
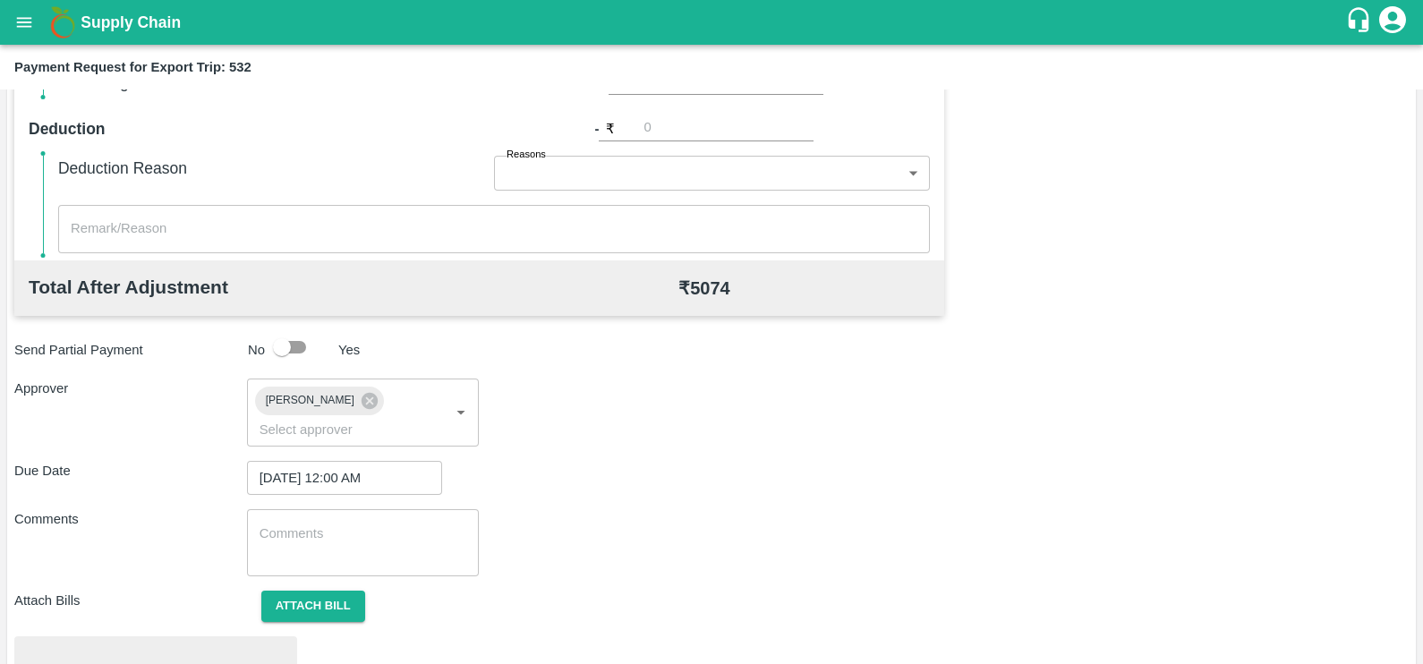
scroll to position [668, 0]
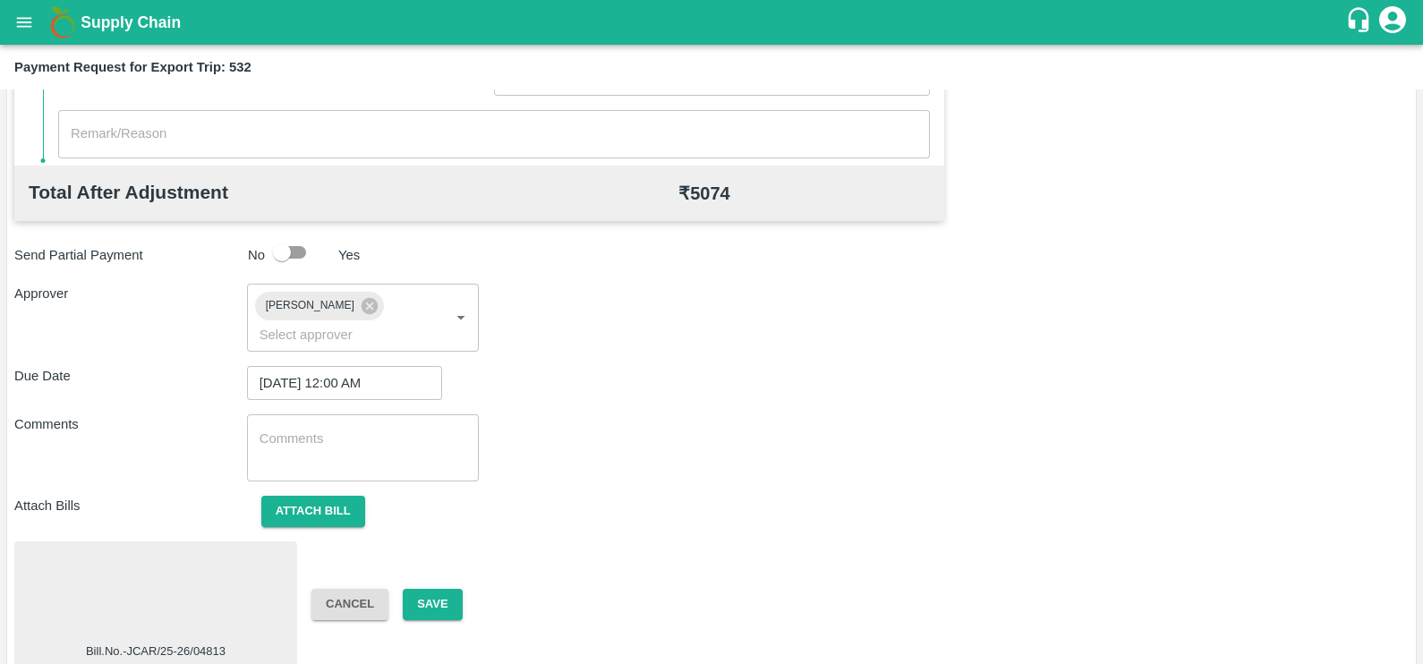
click at [204, 574] on div at bounding box center [155, 595] width 268 height 95
click at [433, 589] on button "Save" at bounding box center [432, 604] width 59 height 31
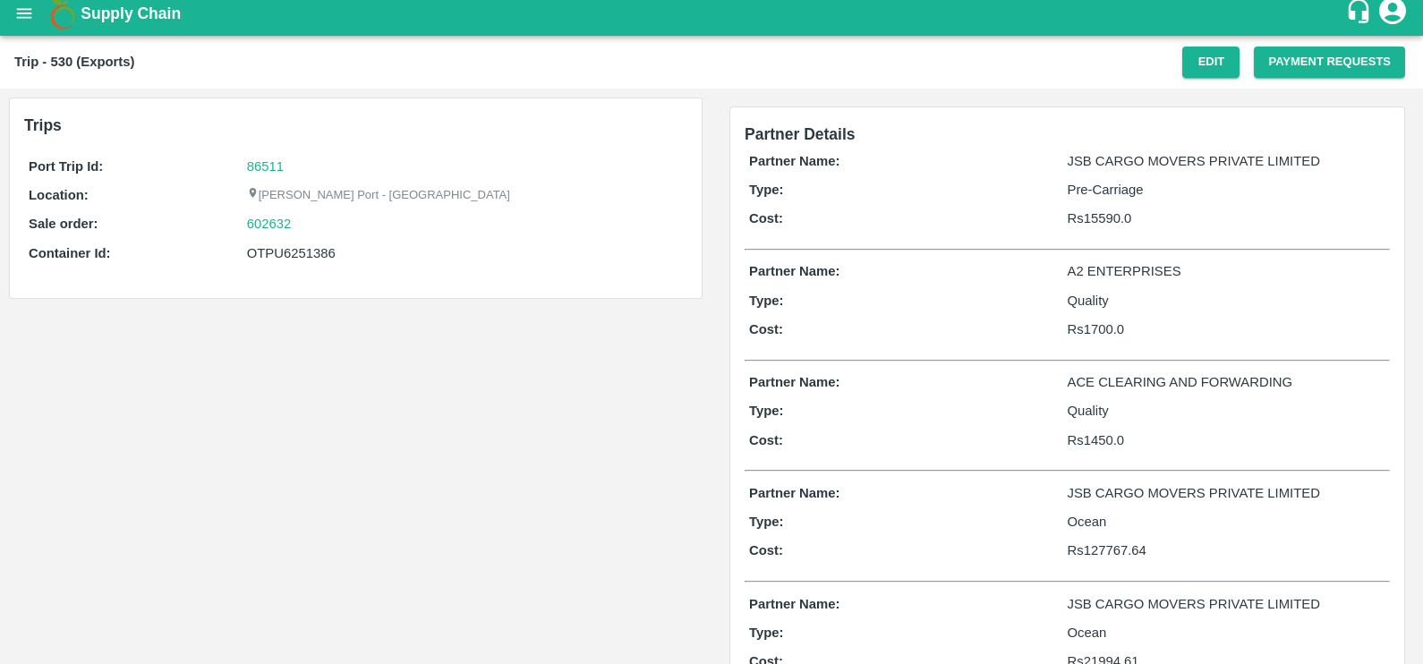
scroll to position [8, 0]
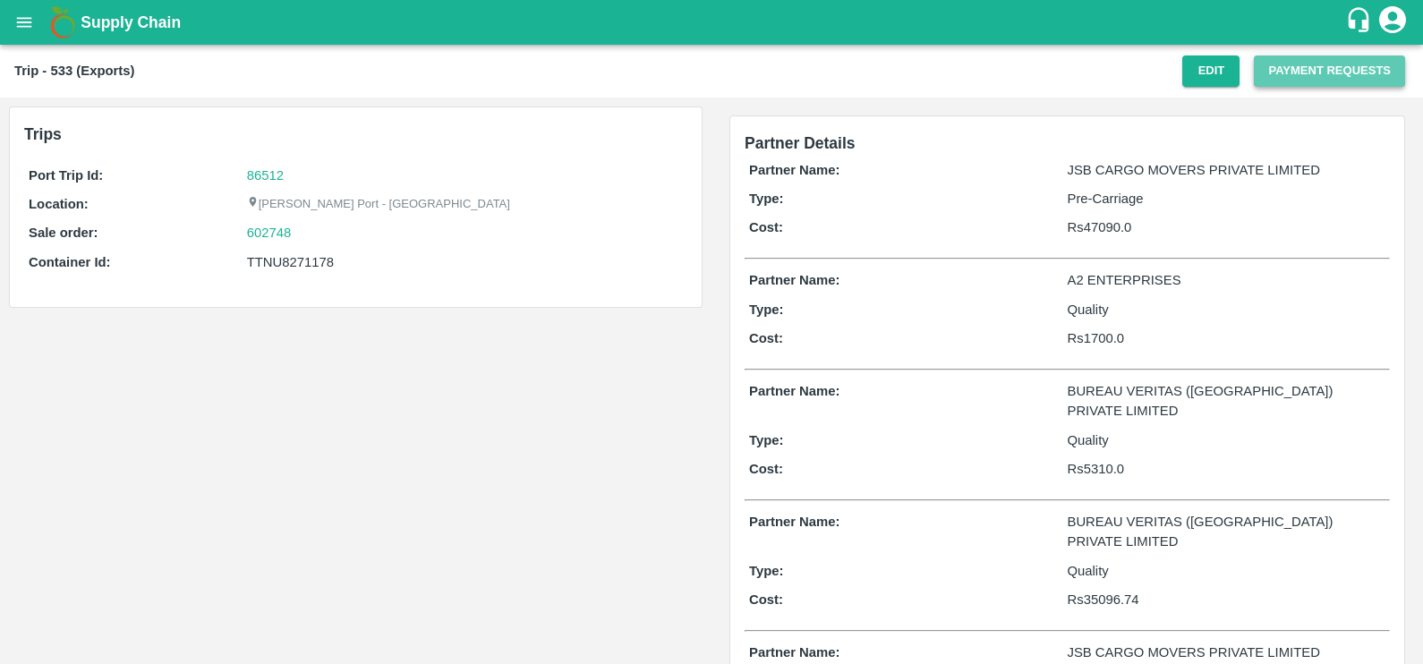
click at [1314, 75] on button "Payment Requests" at bounding box center [1328, 70] width 151 height 31
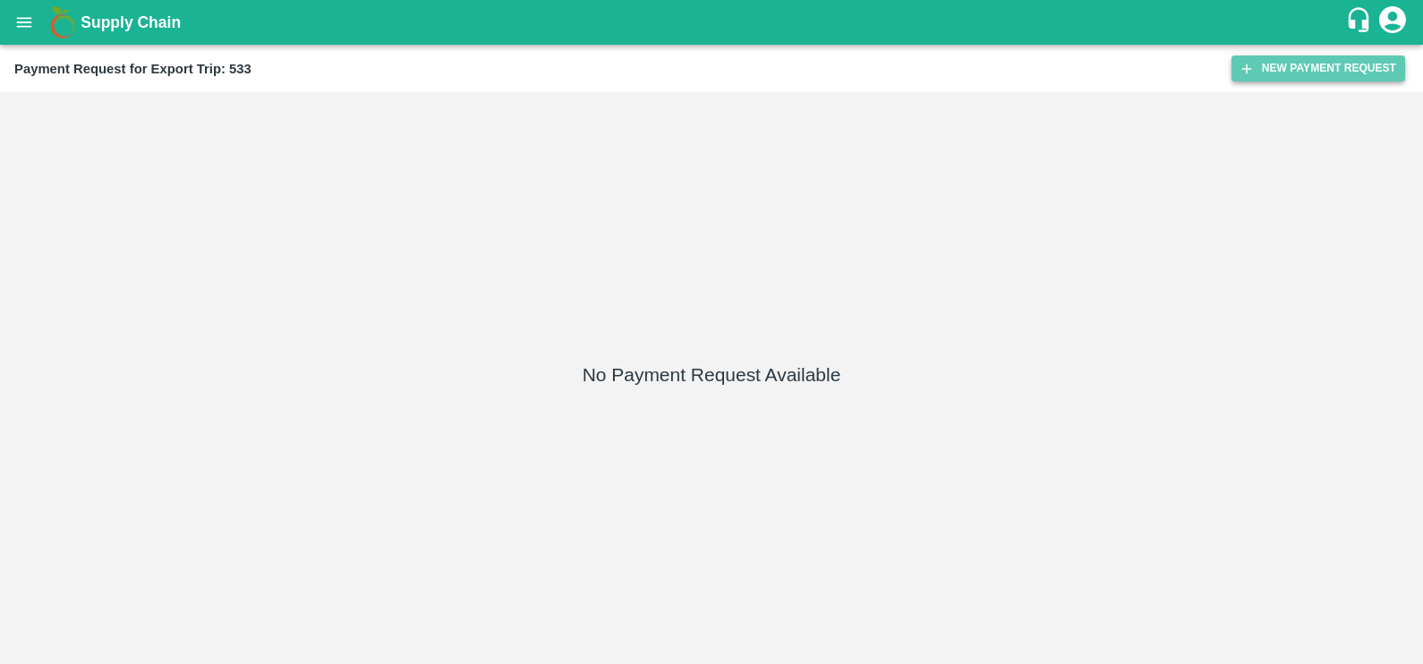
click at [1265, 61] on button "New Payment Request" at bounding box center [1318, 68] width 174 height 26
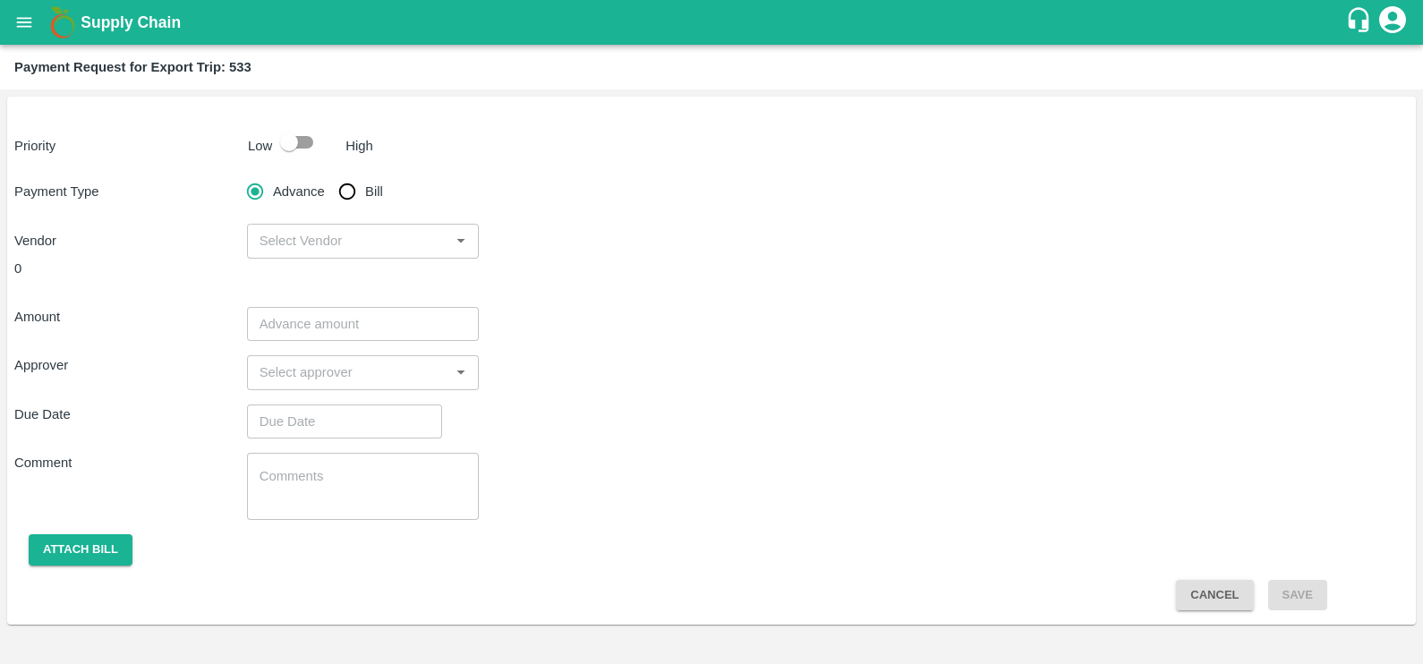
click at [378, 188] on span "Bill" at bounding box center [374, 192] width 18 height 20
click at [365, 188] on input "Bill" at bounding box center [347, 192] width 36 height 36
radio input "true"
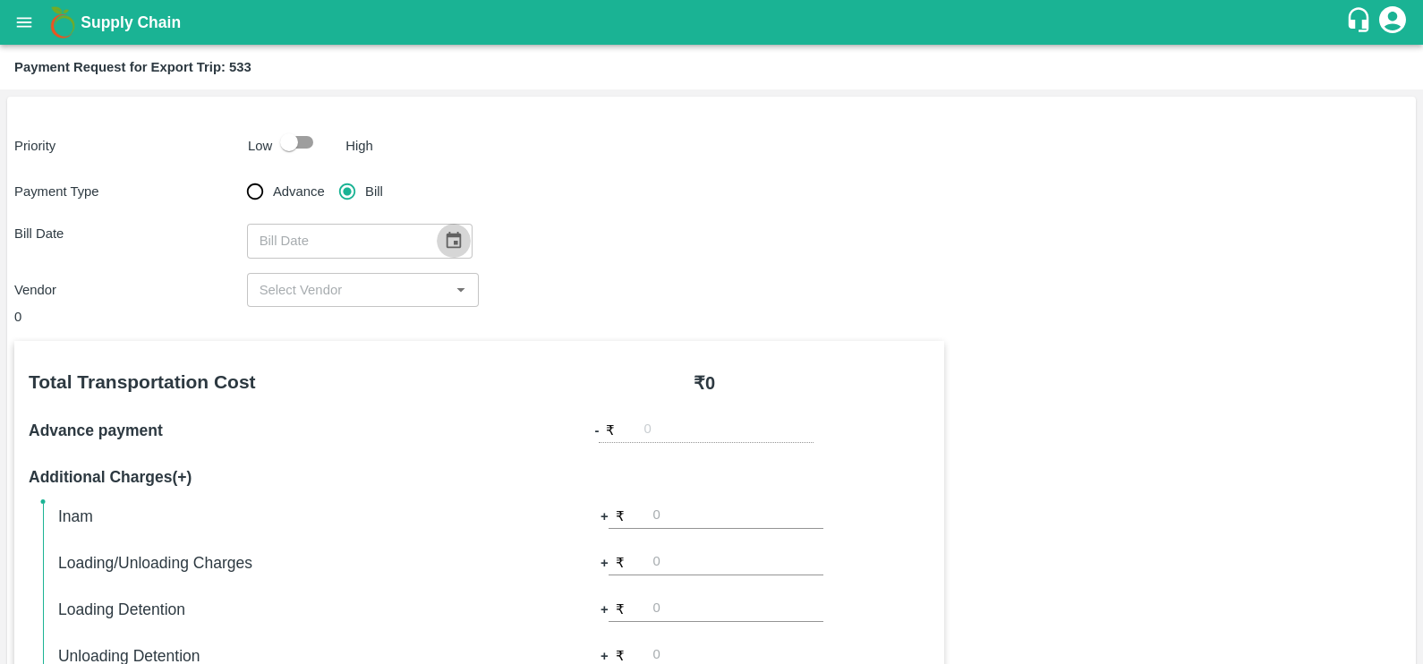
click at [448, 237] on icon "Choose date" at bounding box center [453, 240] width 15 height 17
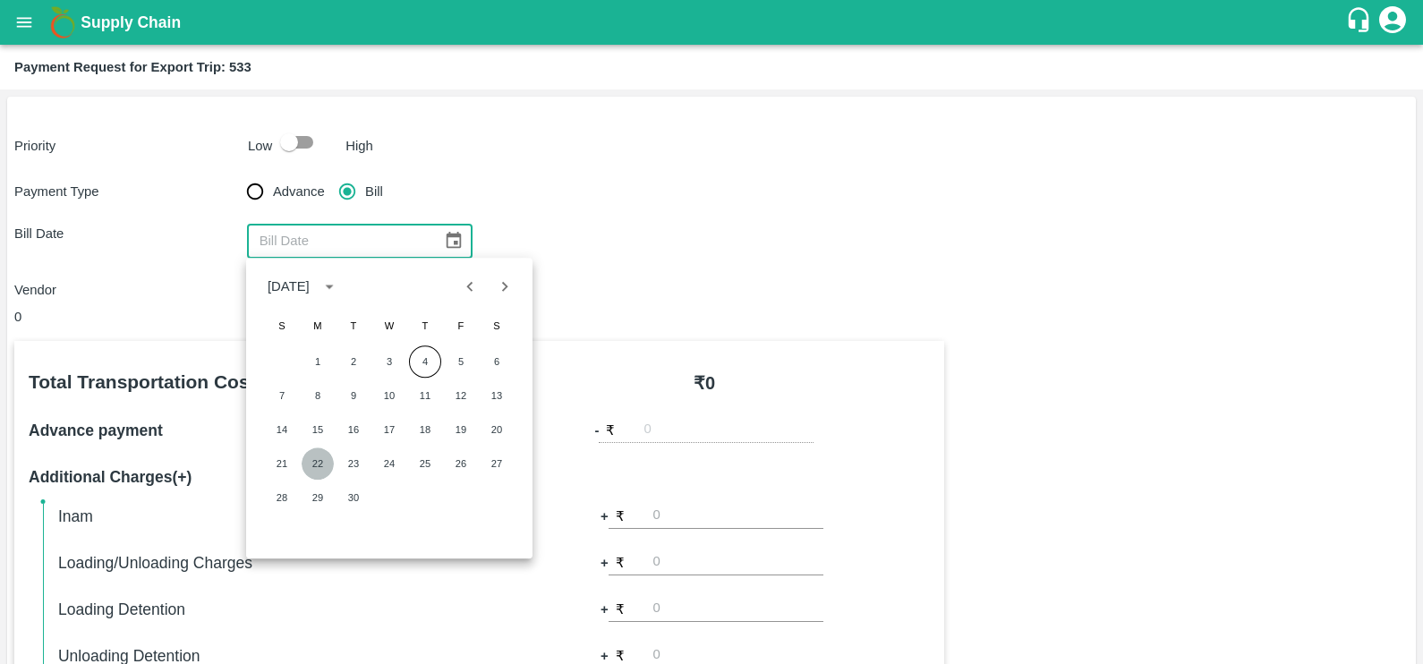
click at [305, 474] on button "22" at bounding box center [318, 463] width 32 height 32
type input "[DATE]"
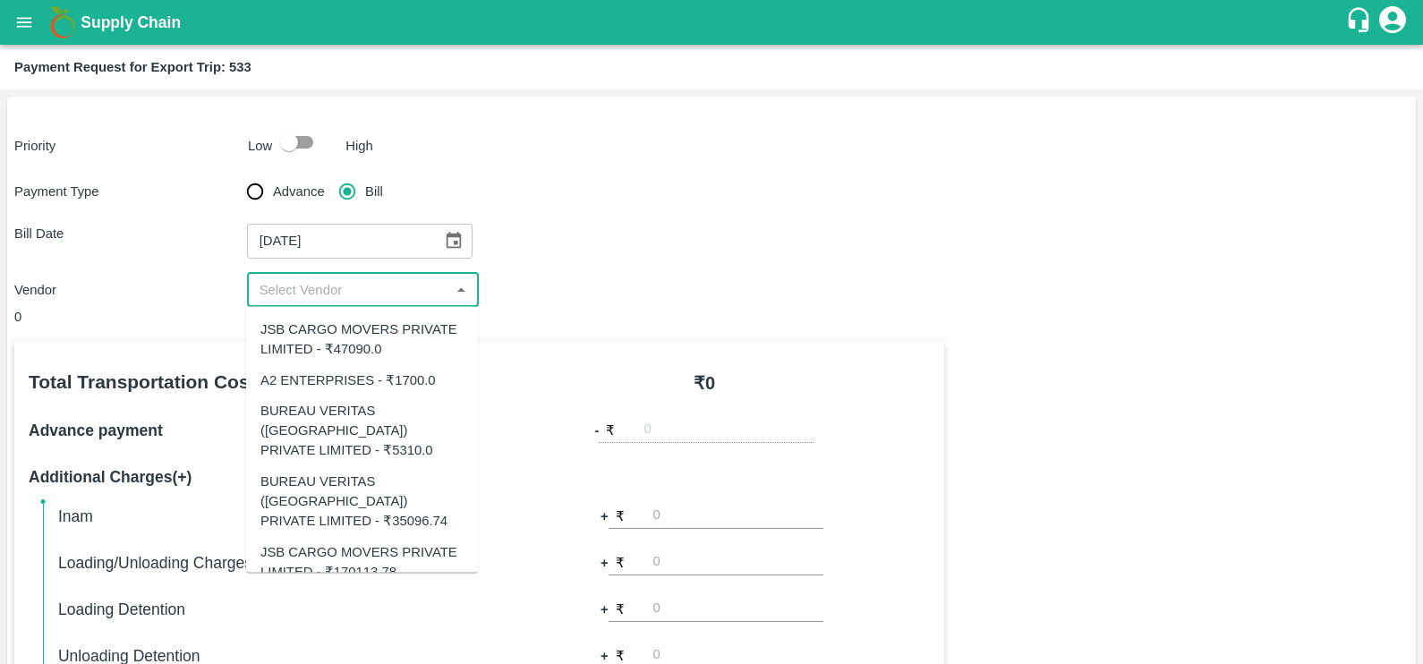
click at [327, 290] on input "input" at bounding box center [348, 289] width 192 height 23
click at [380, 295] on input "input" at bounding box center [348, 289] width 192 height 23
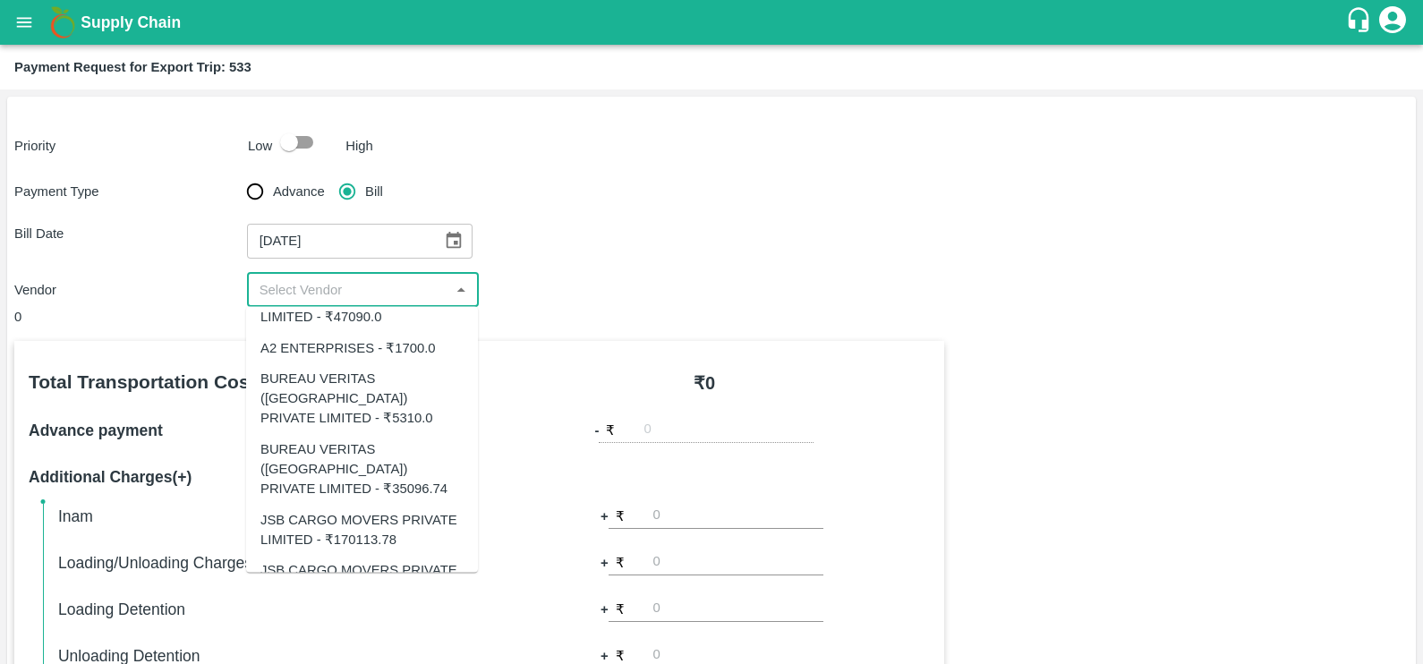
click at [367, 560] on div "JSB CARGO MOVERS PRIVATE LIMITED - ₹5074.0" at bounding box center [361, 580] width 203 height 40
type input "JSB CARGO MOVERS PRIVATE LIMITED - ₹5074.0"
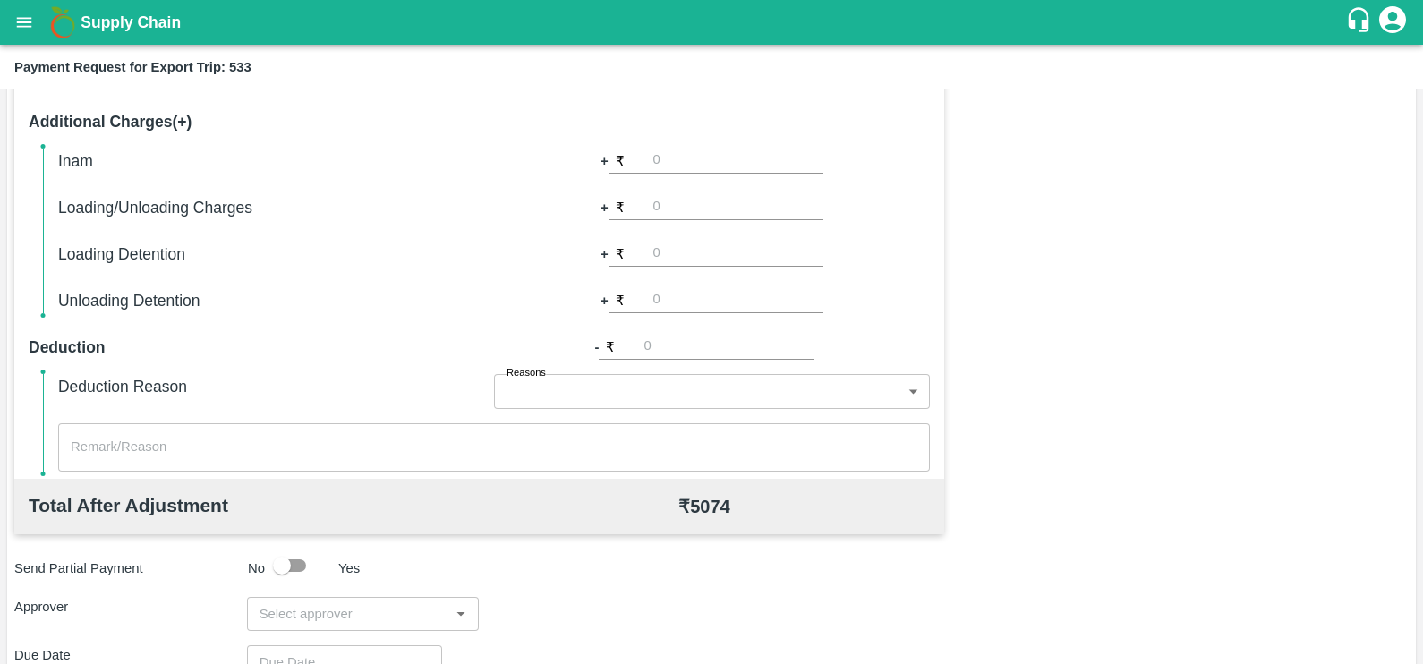
scroll to position [564, 0]
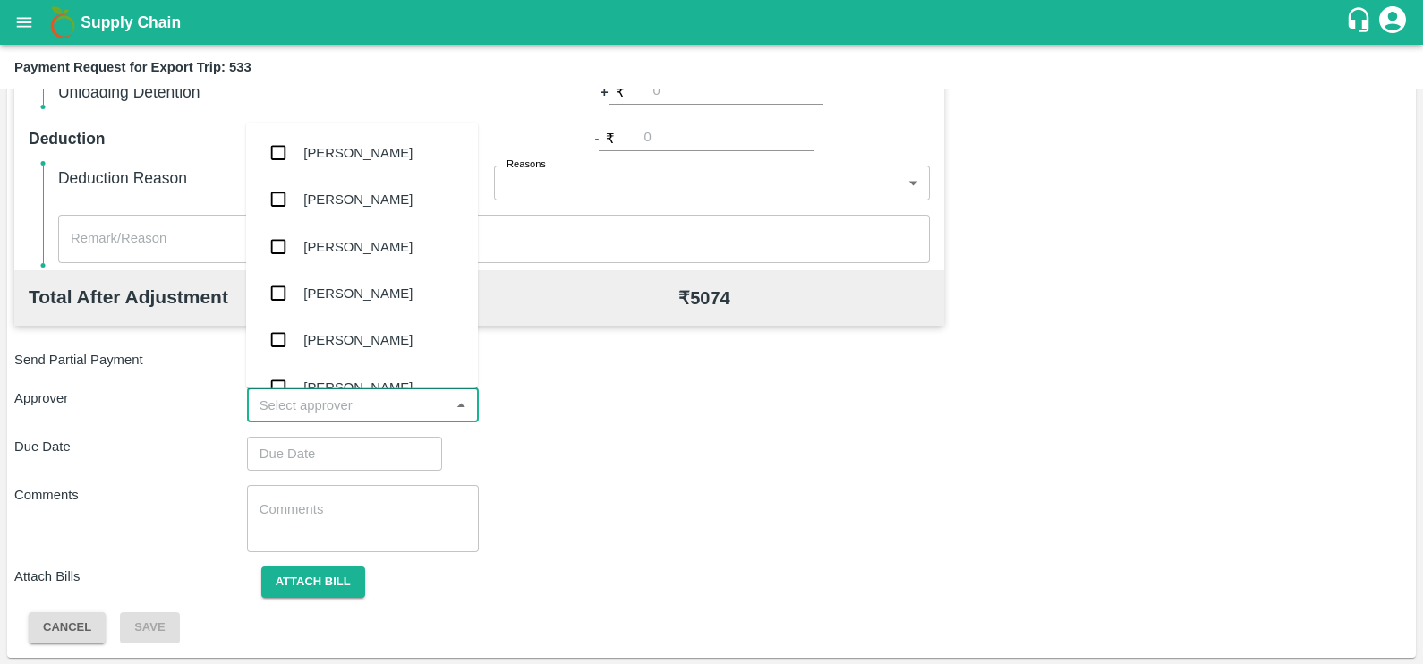
click at [356, 395] on input "input" at bounding box center [348, 405] width 192 height 23
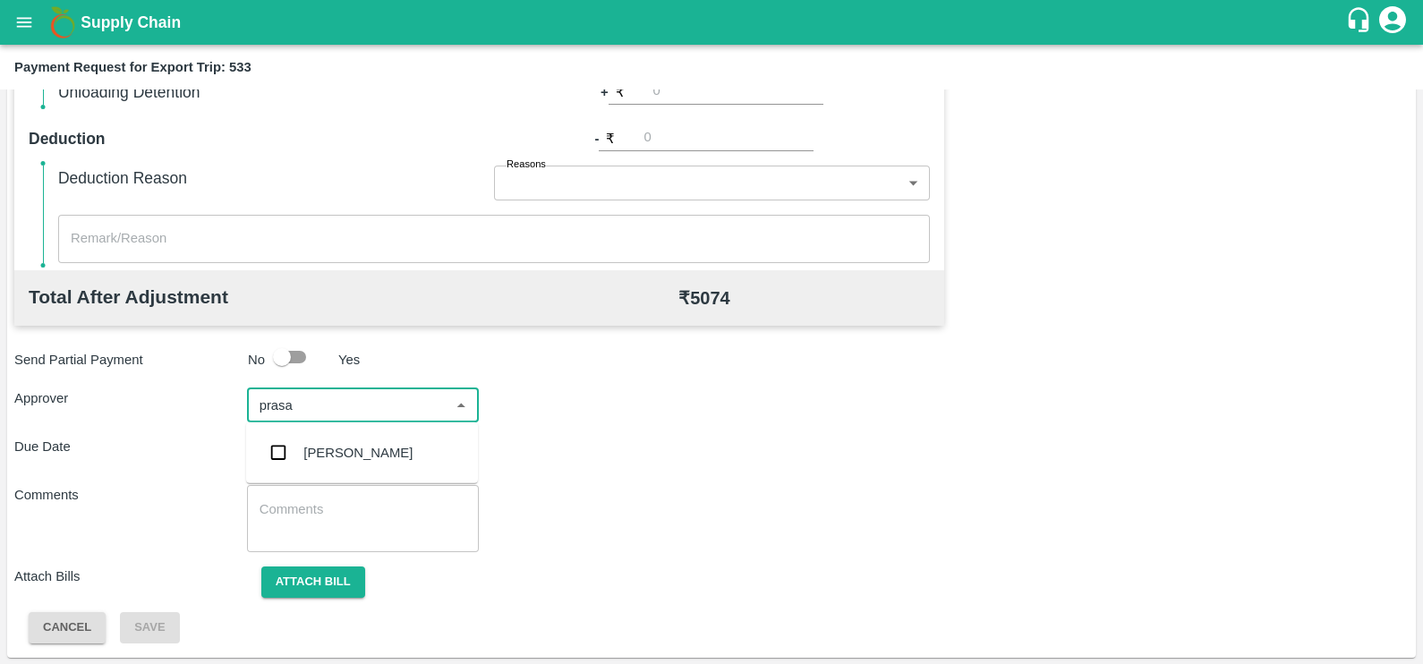
type input "prasad"
click at [368, 438] on div "[PERSON_NAME]" at bounding box center [362, 452] width 232 height 47
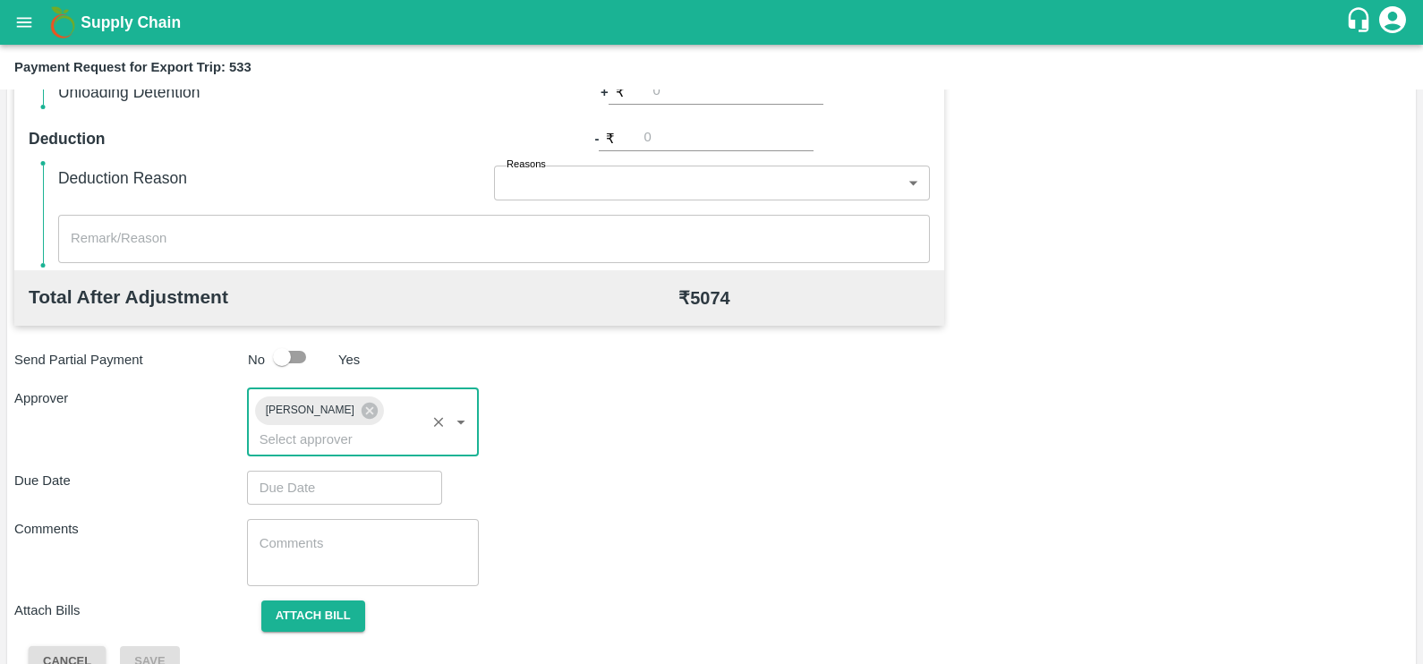
type input "DD/MM/YYYY hh:mm aa"
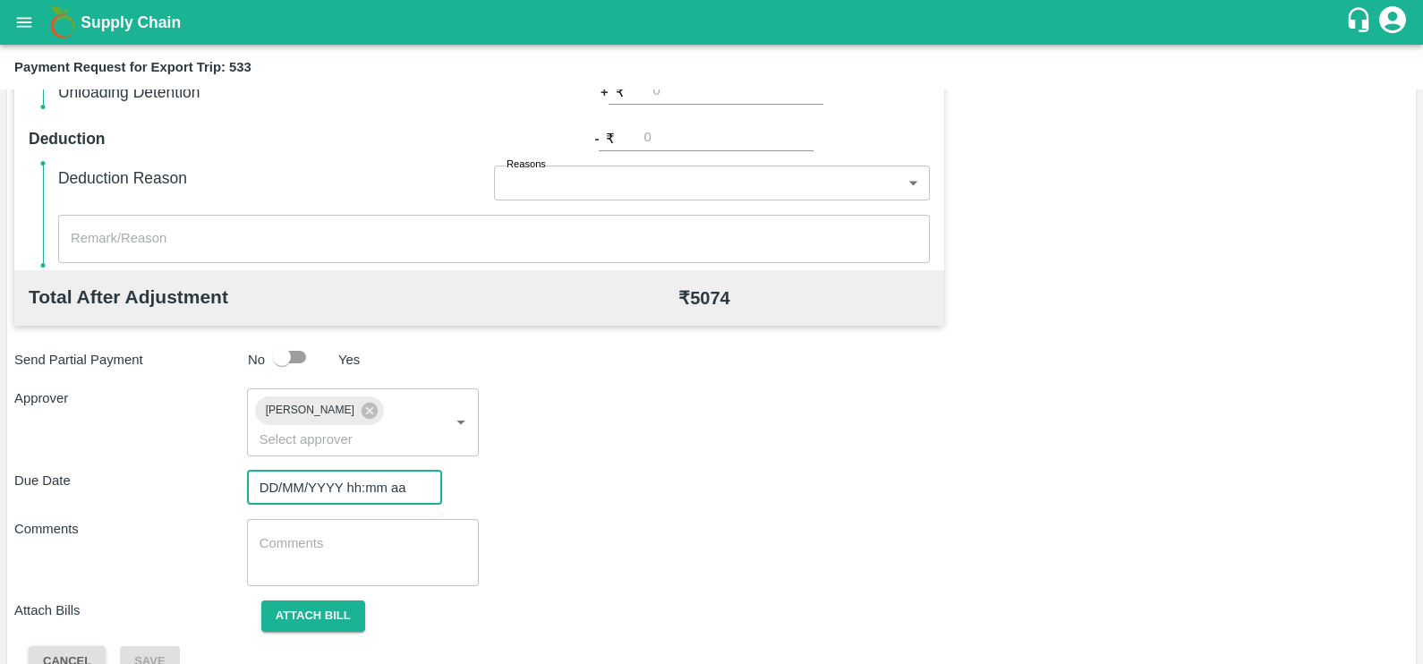
click at [376, 471] on input "DD/MM/YYYY hh:mm aa" at bounding box center [338, 488] width 183 height 34
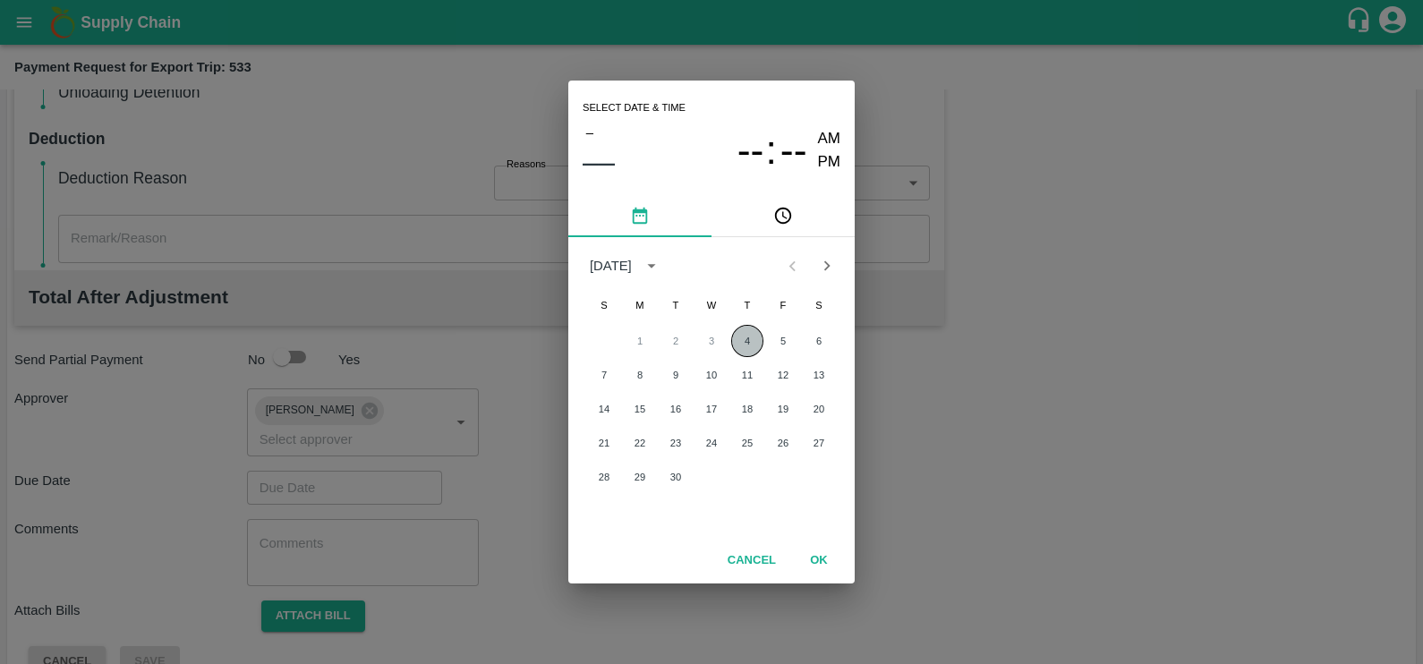
click at [750, 346] on button "4" at bounding box center [747, 341] width 32 height 32
type input "[DATE] 12:00 AM"
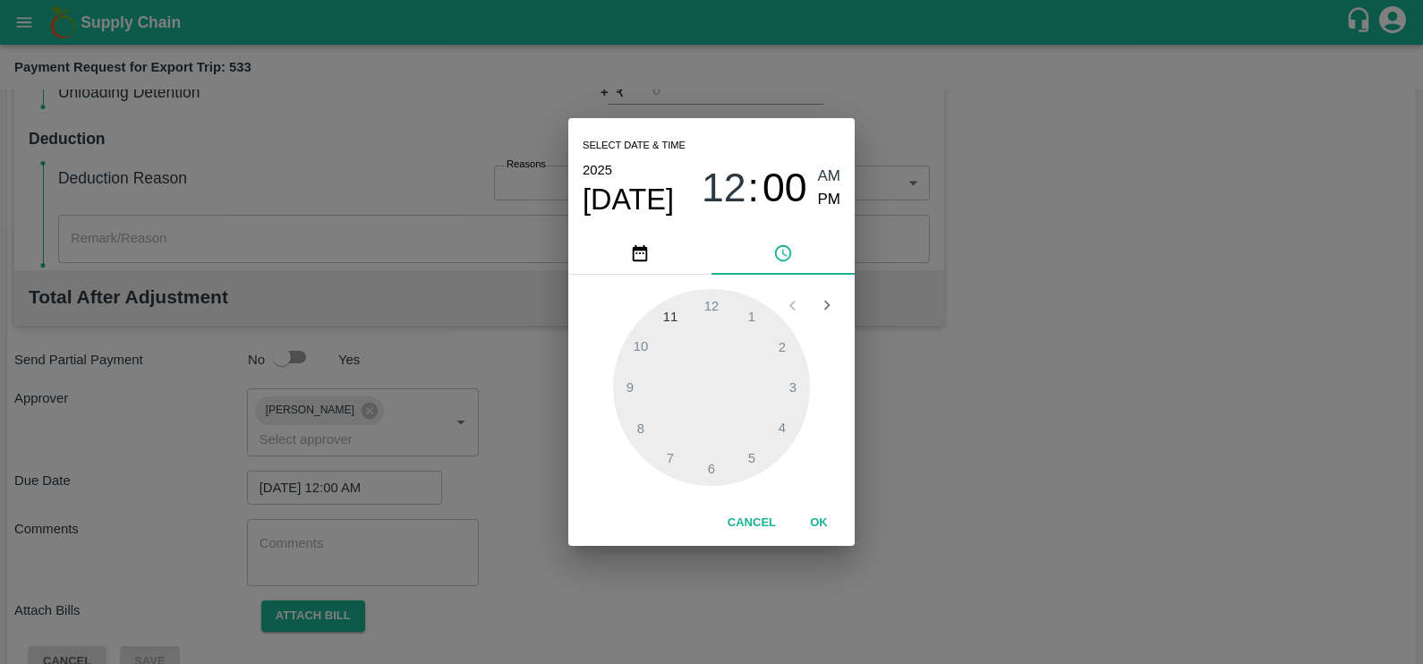
click at [826, 529] on button "OK" at bounding box center [818, 522] width 57 height 31
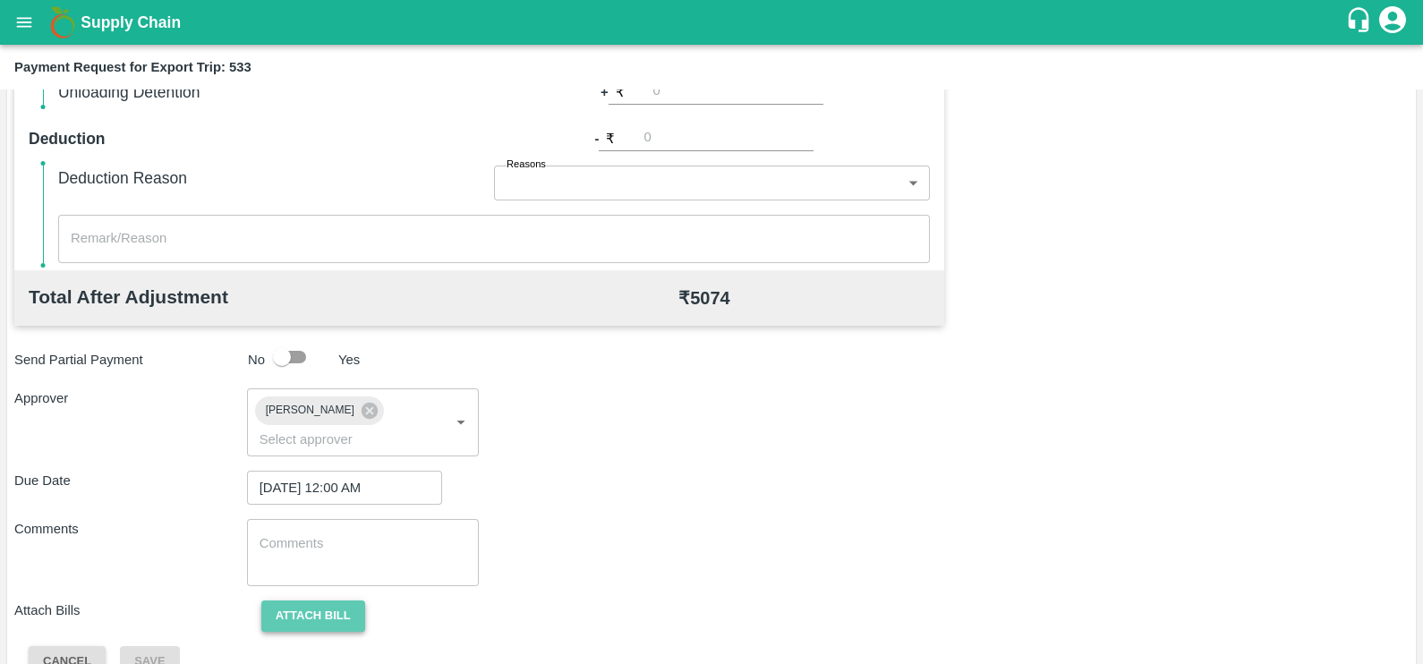
click at [327, 600] on button "Attach bill" at bounding box center [313, 615] width 104 height 31
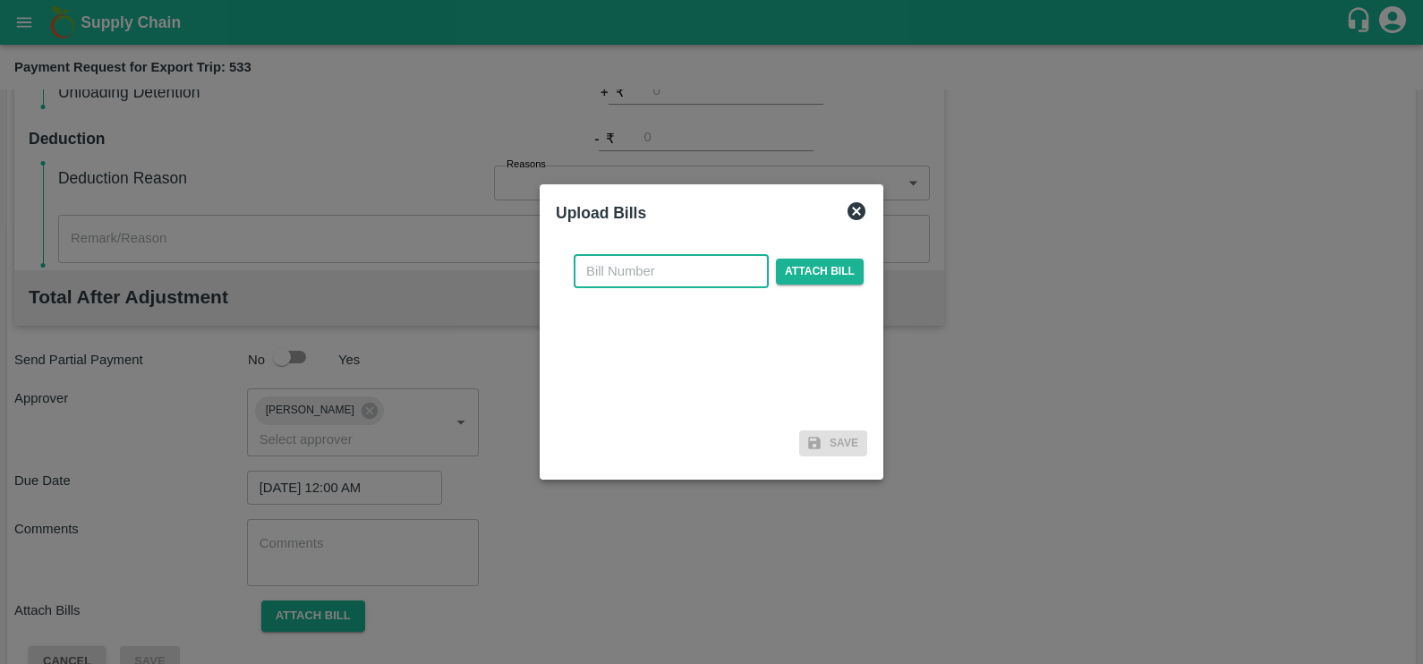
click at [685, 279] on input "text" at bounding box center [671, 271] width 195 height 34
paste input "JCAR/25-26/05143"
type input "JCAR/25-26/05143"
click at [794, 259] on span "Attach bill" at bounding box center [820, 272] width 88 height 26
click at [0, 0] on input "Attach bill" at bounding box center [0, 0] width 0 height 0
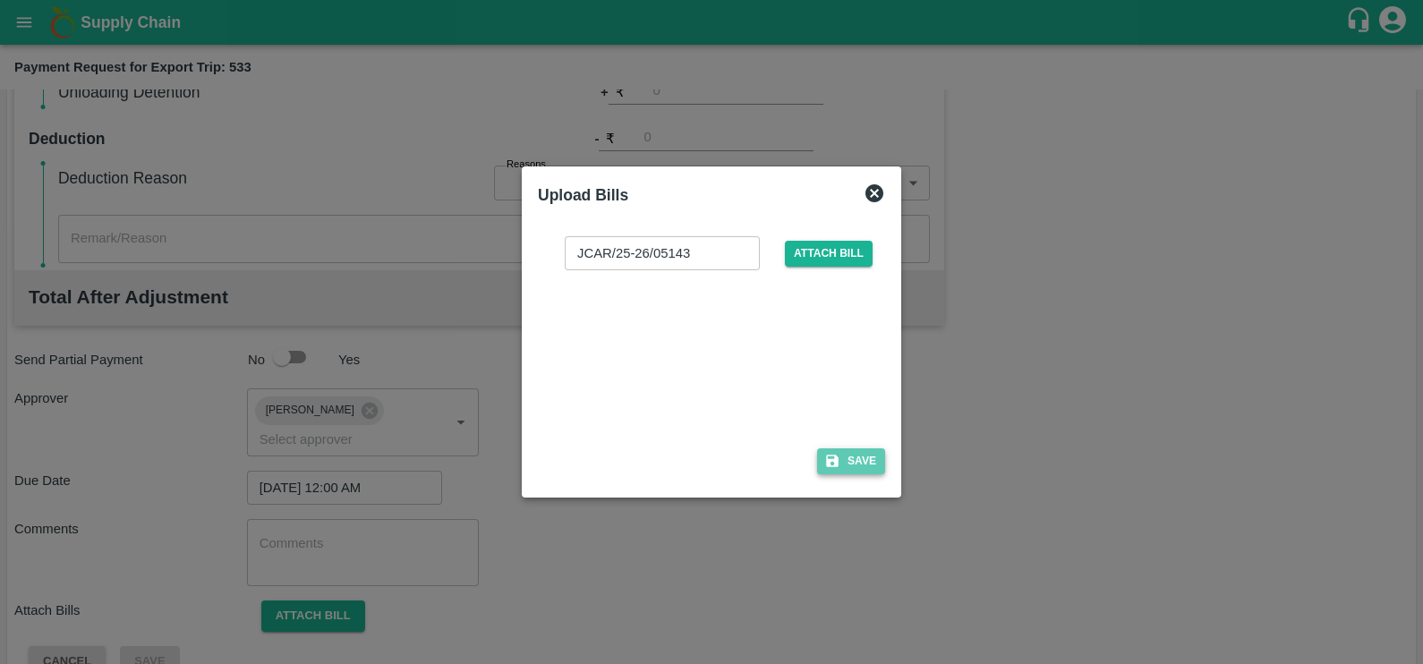
click at [825, 457] on icon "button" at bounding box center [832, 461] width 16 height 16
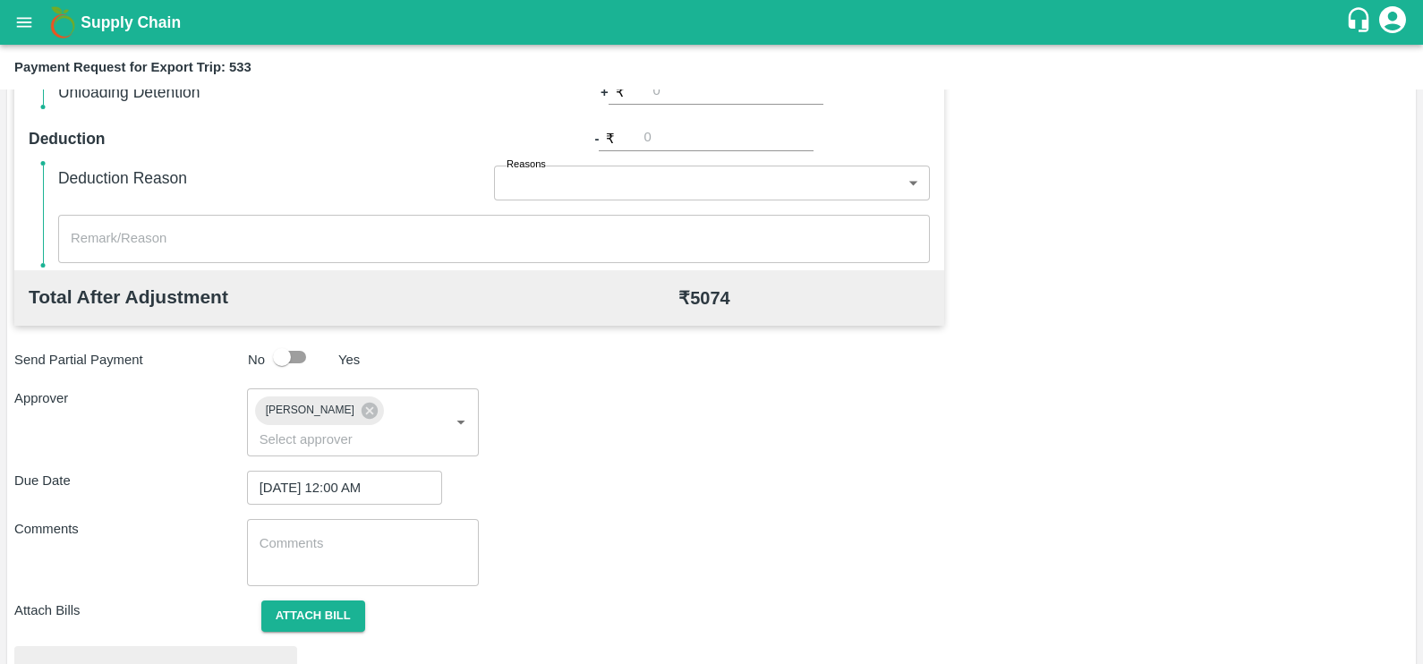
scroll to position [668, 0]
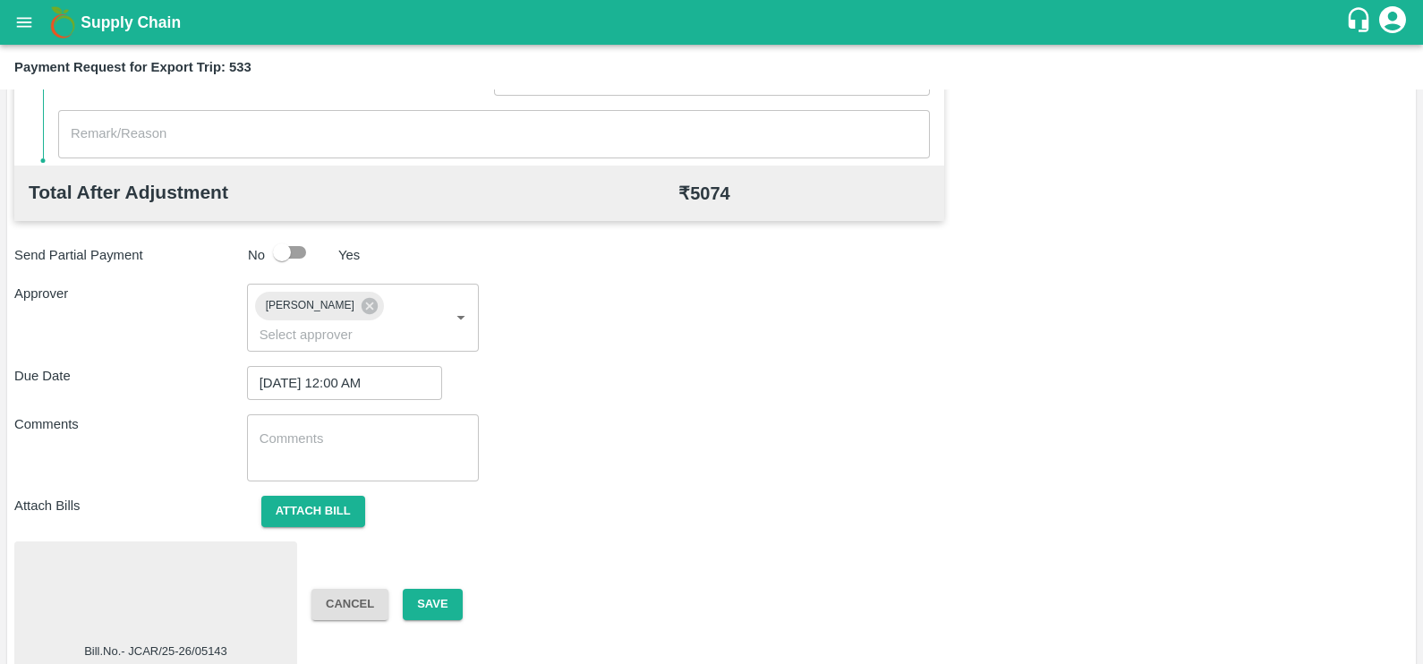
click at [188, 557] on div at bounding box center [155, 595] width 268 height 95
click at [447, 560] on div "Bill.No.- JCAR/25-26/05143 Cancel Save" at bounding box center [711, 604] width 1394 height 126
click at [447, 589] on button "Save" at bounding box center [432, 604] width 59 height 31
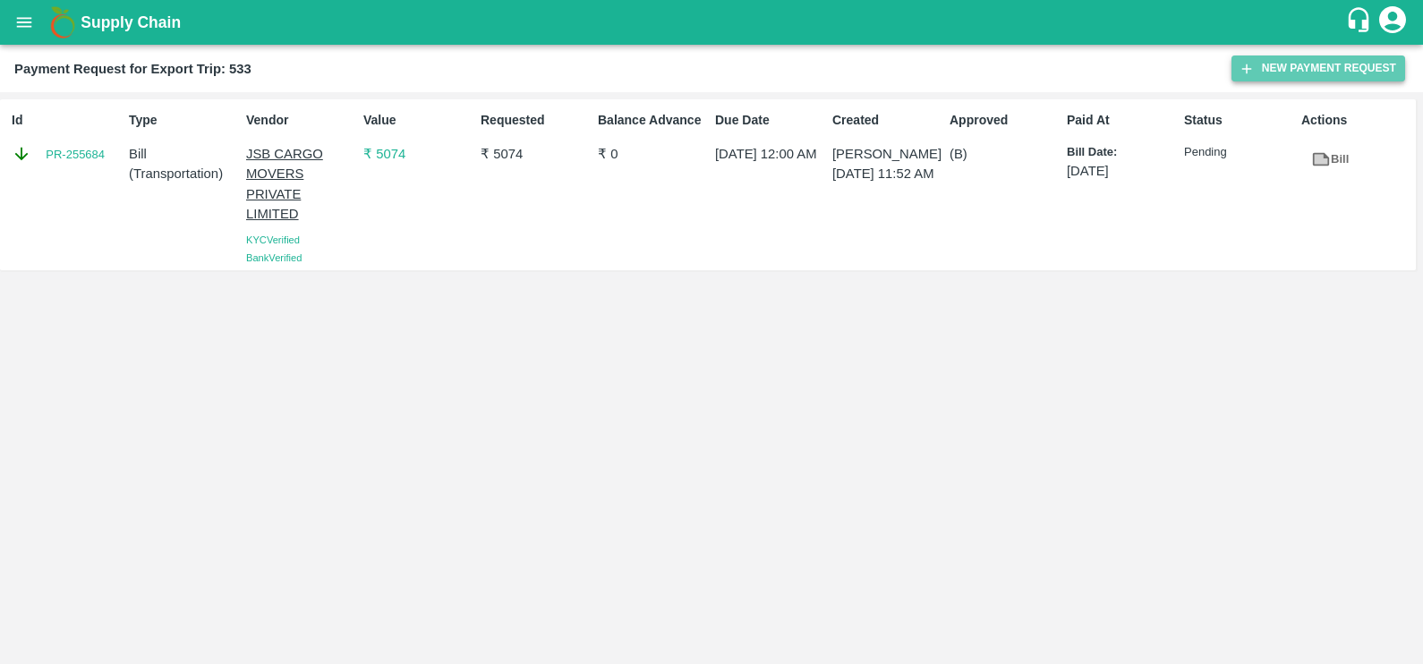
click at [1288, 73] on button "New Payment Request" at bounding box center [1318, 68] width 174 height 26
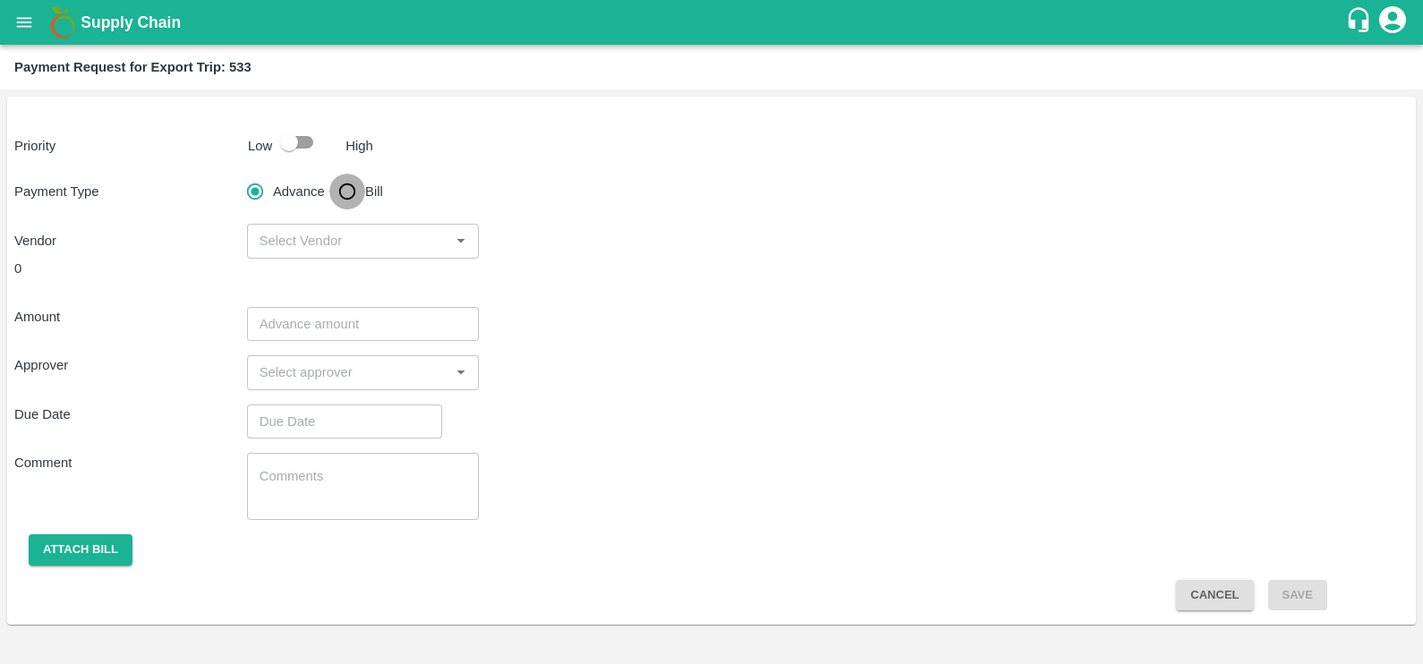
click at [352, 201] on input "Bill" at bounding box center [347, 192] width 36 height 36
radio input "true"
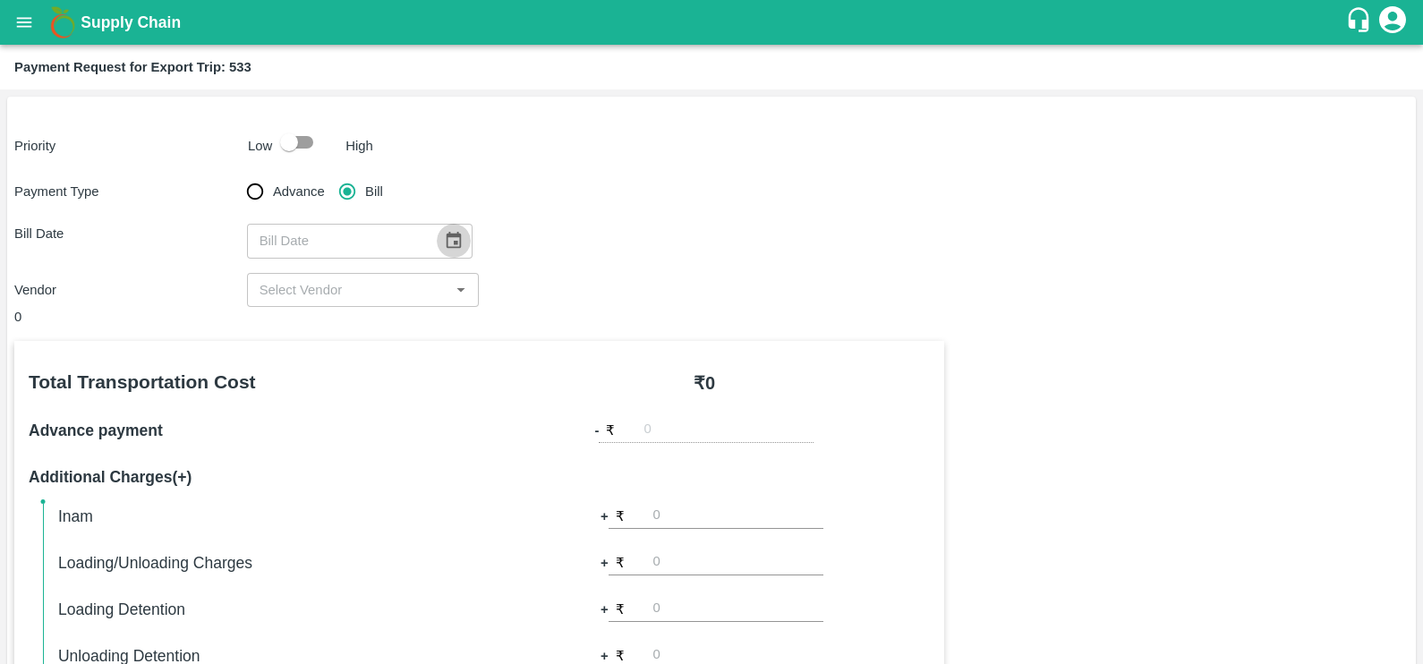
click at [447, 246] on icon "Choose date" at bounding box center [454, 241] width 20 height 20
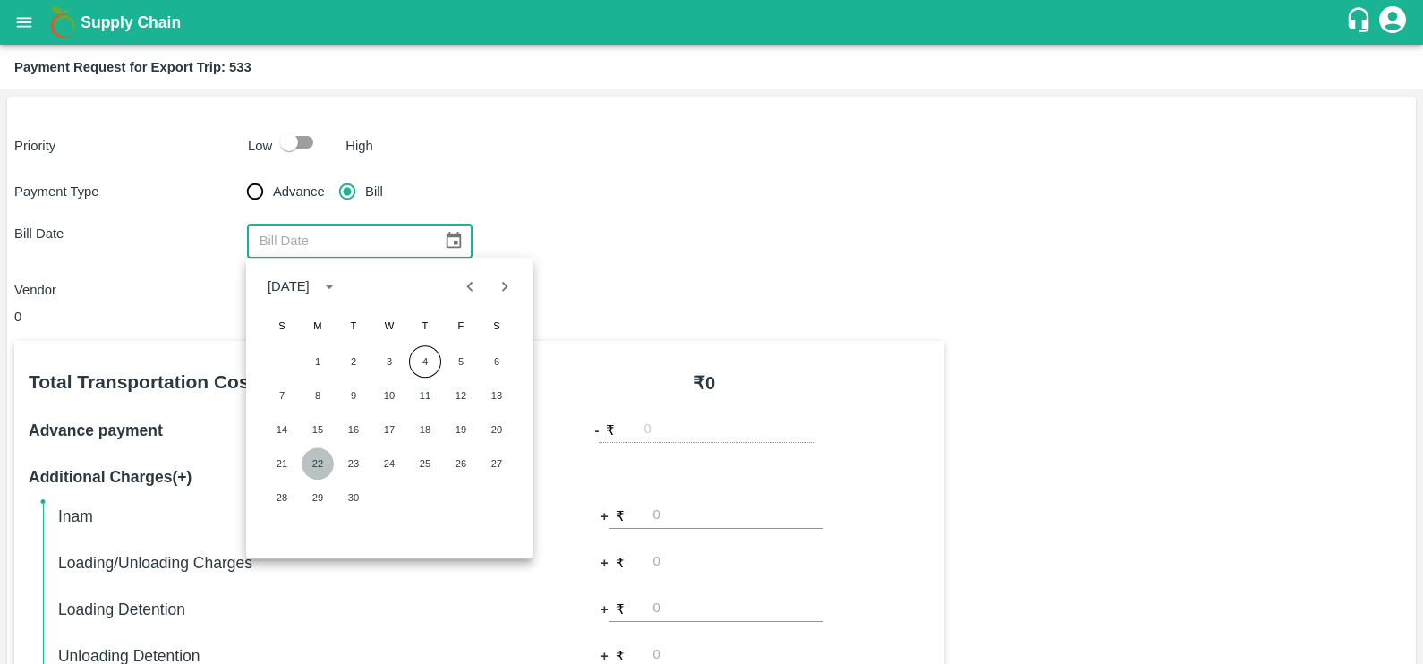
click at [326, 462] on button "22" at bounding box center [318, 463] width 32 height 32
type input "[DATE]"
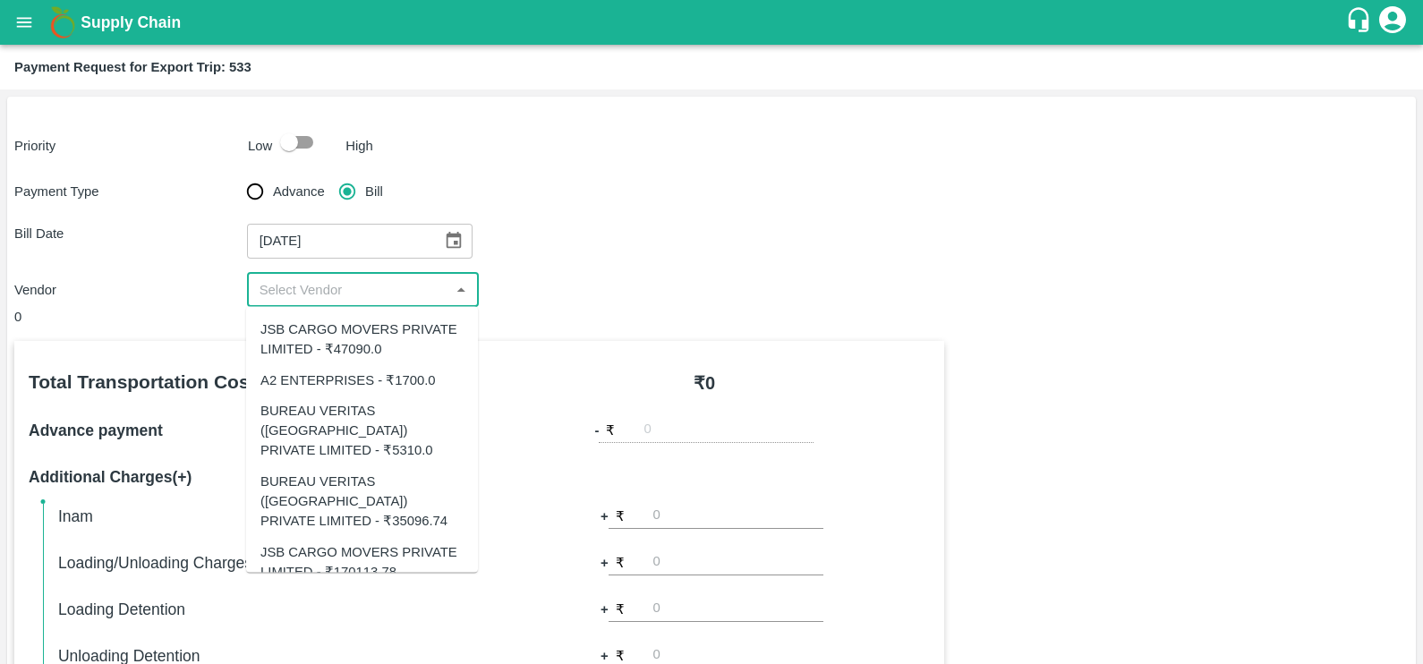
click at [327, 291] on input "input" at bounding box center [348, 289] width 192 height 23
click at [347, 340] on div "JSB CARGO MOVERS PRIVATE LIMITED - ₹47090.0" at bounding box center [361, 339] width 203 height 40
type input "JSB CARGO MOVERS PRIVATE LIMITED - ₹47090.0"
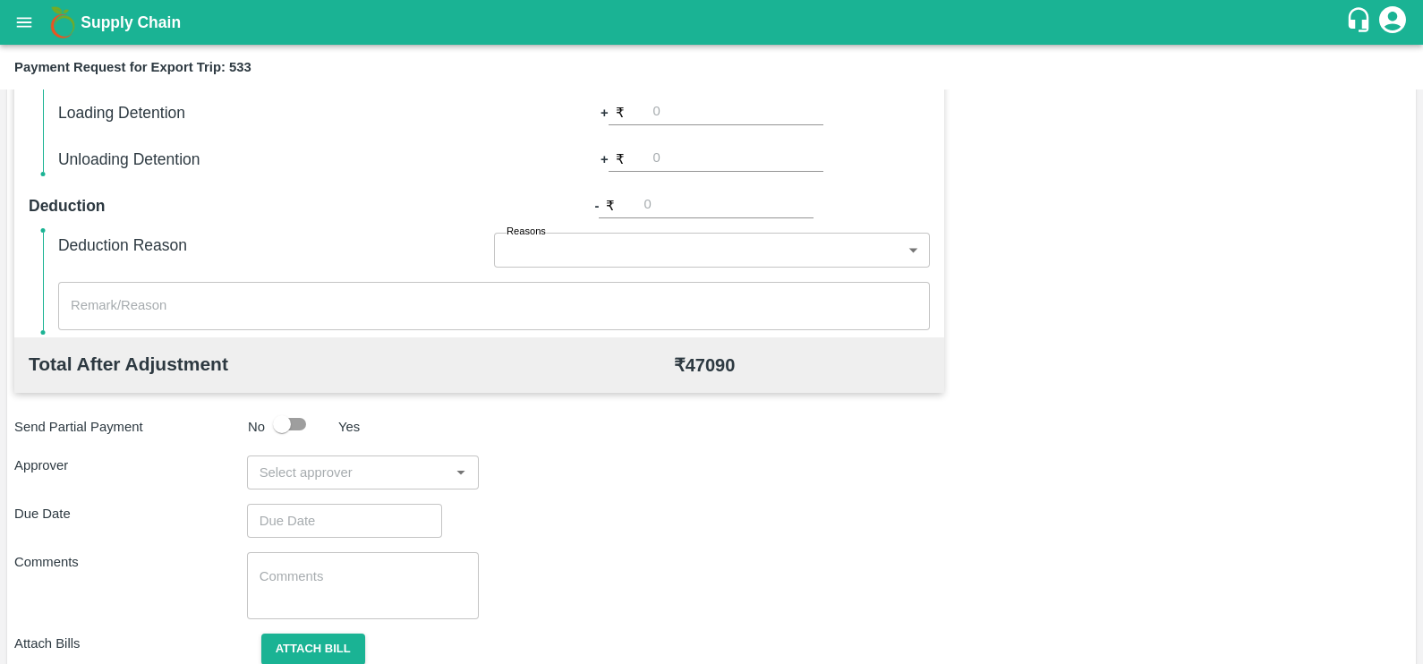
scroll to position [564, 0]
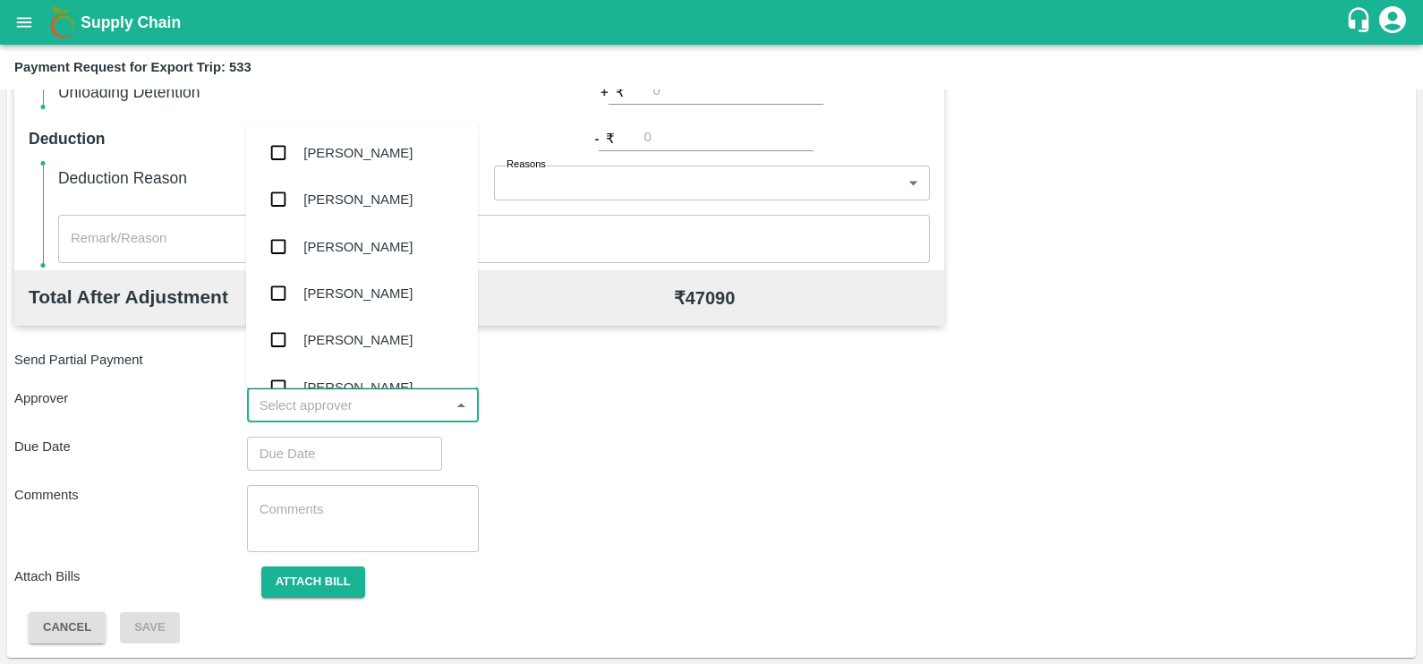
click at [347, 409] on input "input" at bounding box center [348, 405] width 192 height 23
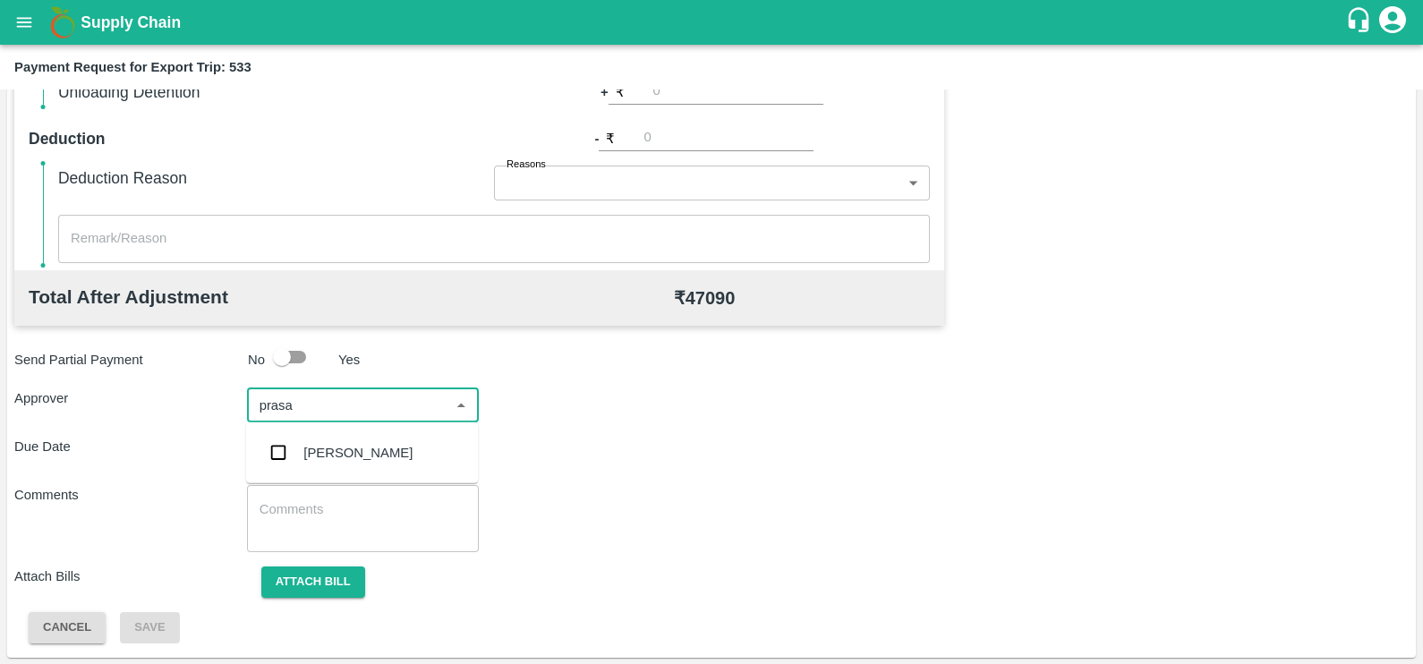
type input "prasad"
click at [357, 441] on div "[PERSON_NAME]" at bounding box center [362, 452] width 232 height 47
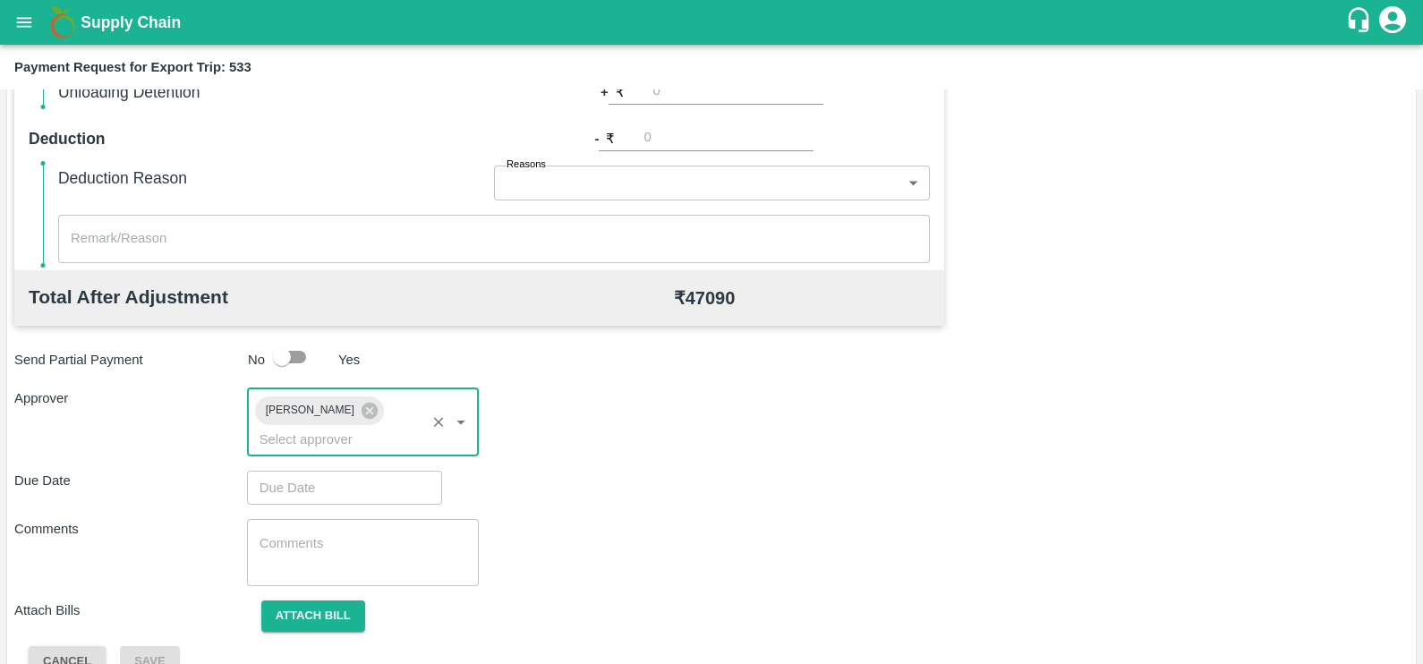
type input "DD/MM/YYYY hh:mm aa"
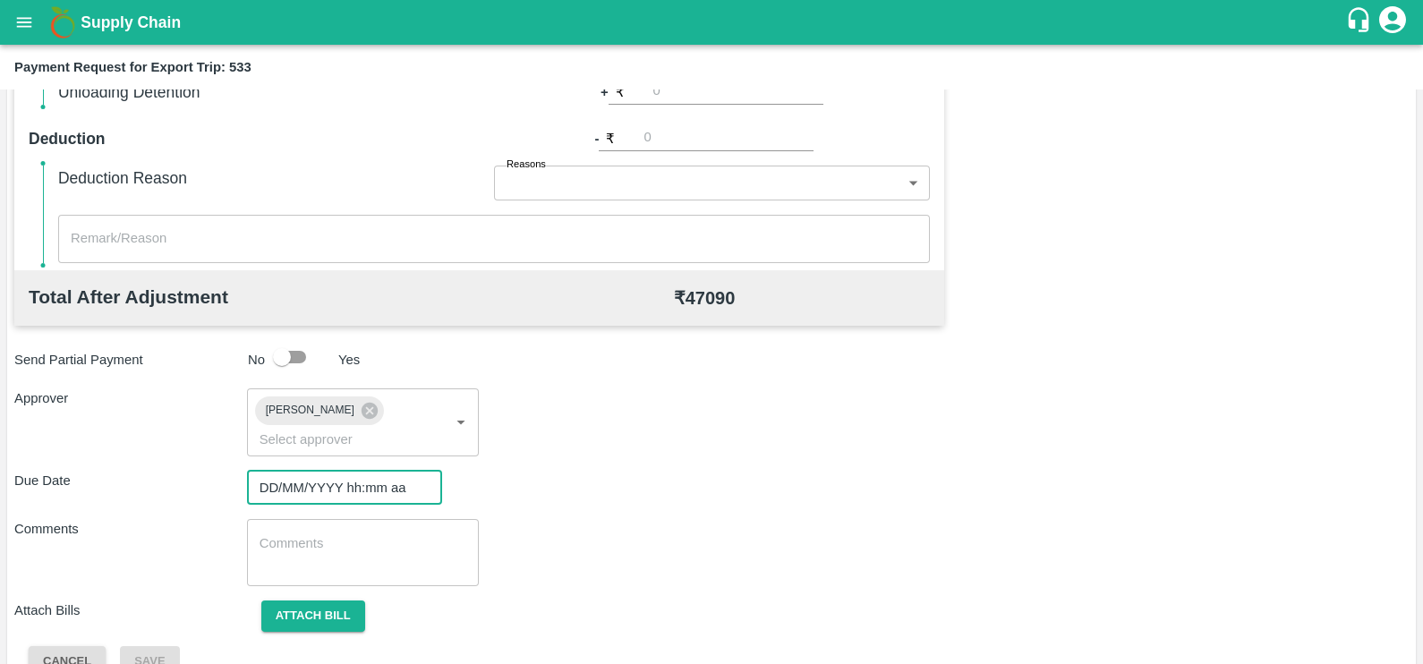
click at [361, 471] on input "DD/MM/YYYY hh:mm aa" at bounding box center [338, 488] width 183 height 34
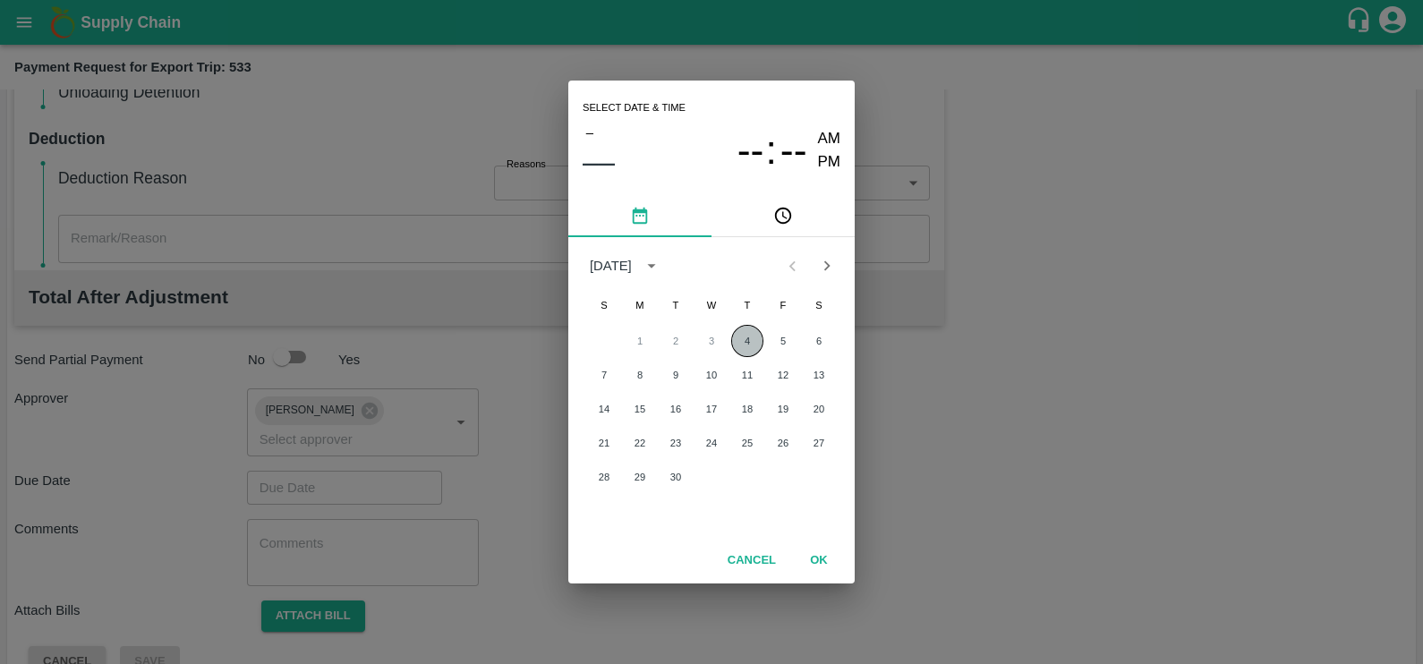
click at [747, 338] on button "4" at bounding box center [747, 341] width 32 height 32
type input "[DATE] 12:00 AM"
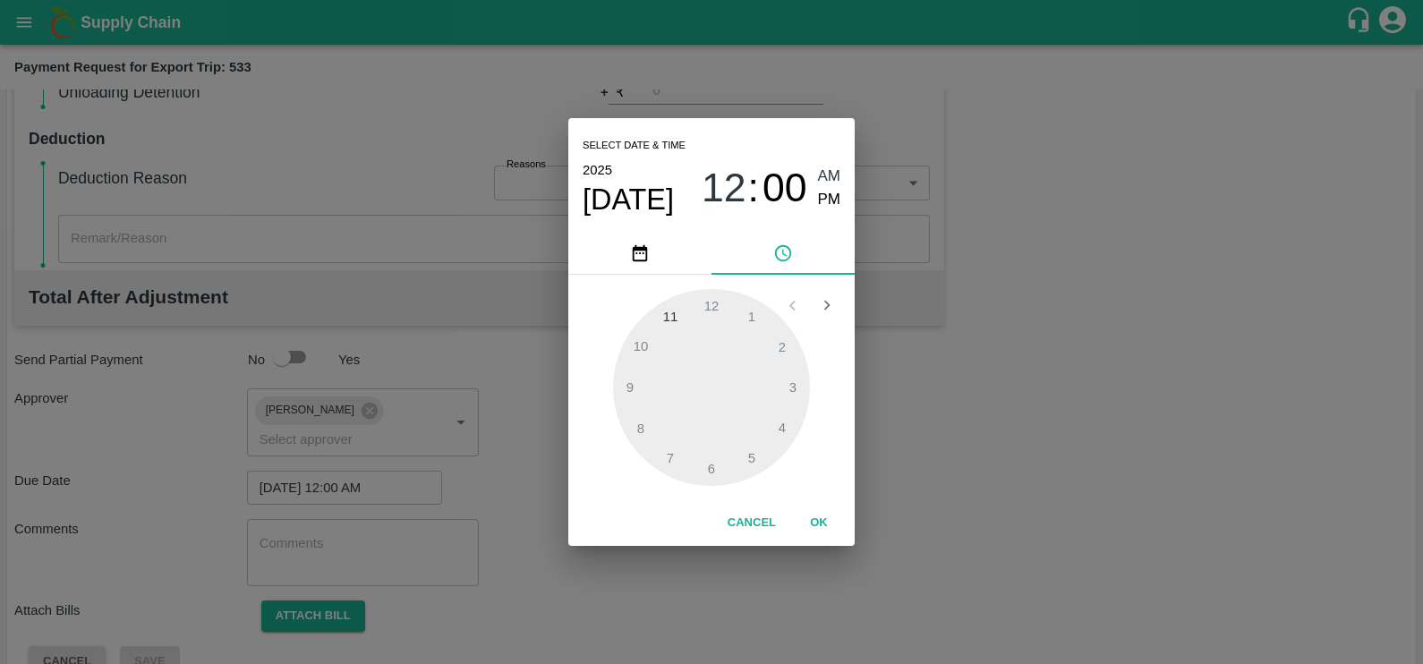
click at [814, 505] on div "Cancel OK" at bounding box center [711, 523] width 286 height 46
click at [814, 516] on button "OK" at bounding box center [818, 522] width 57 height 31
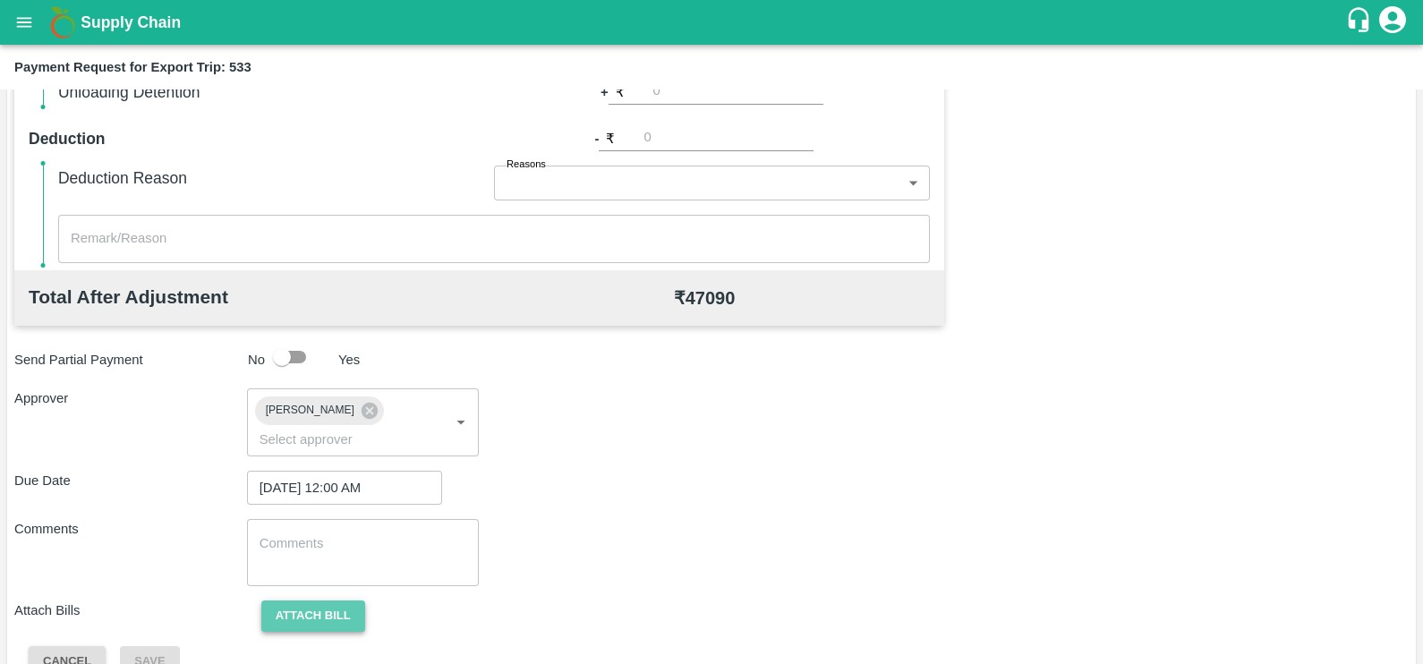
click at [329, 600] on button "Attach bill" at bounding box center [313, 615] width 104 height 31
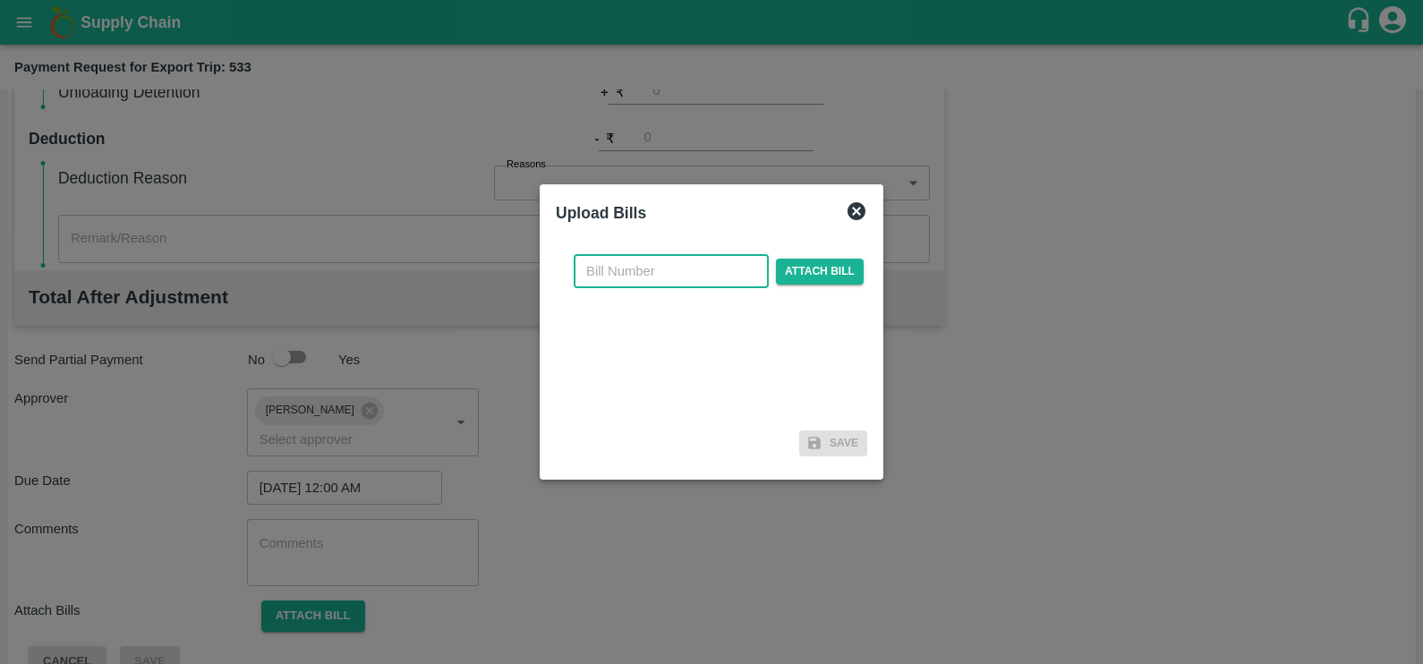
click at [614, 277] on input "text" at bounding box center [671, 271] width 195 height 34
paste input "JCAR/25-26/05144"
type input "JCAR/25-26/05144"
click at [850, 268] on span "Attach bill" at bounding box center [820, 272] width 88 height 26
click at [0, 0] on input "Attach bill" at bounding box center [0, 0] width 0 height 0
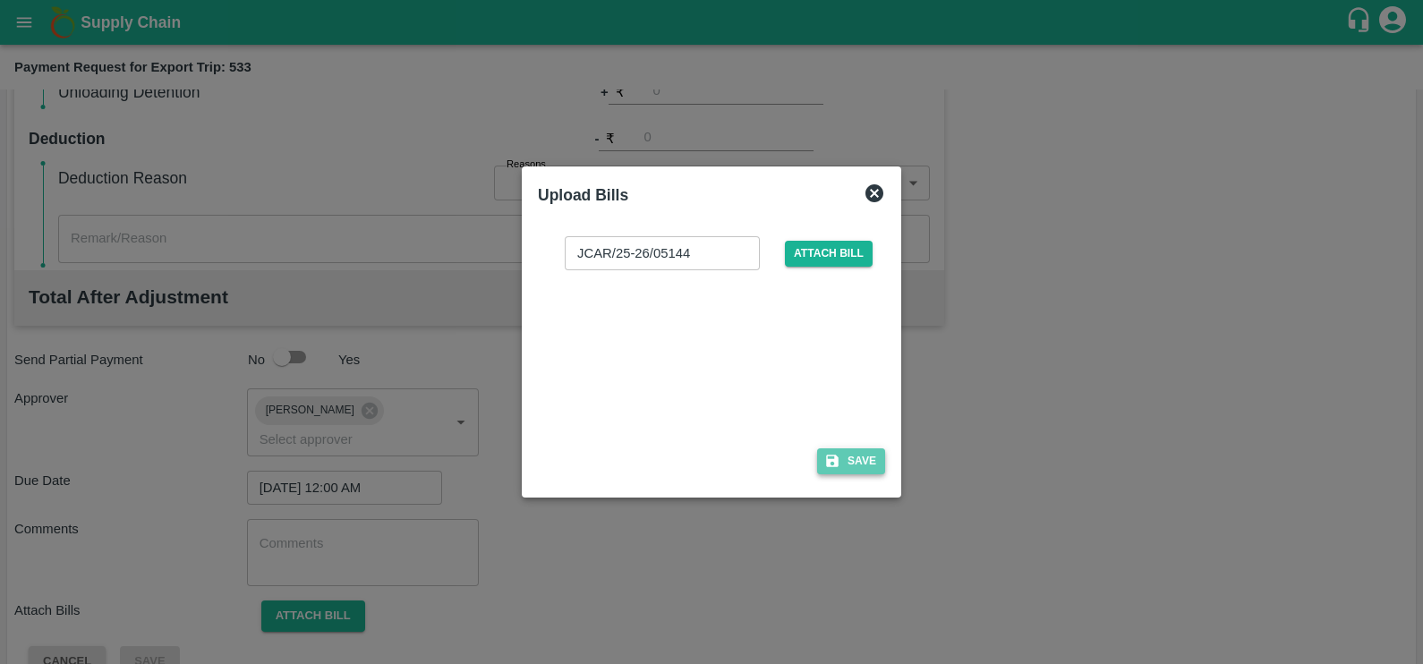
click at [832, 461] on icon "button" at bounding box center [832, 461] width 13 height 13
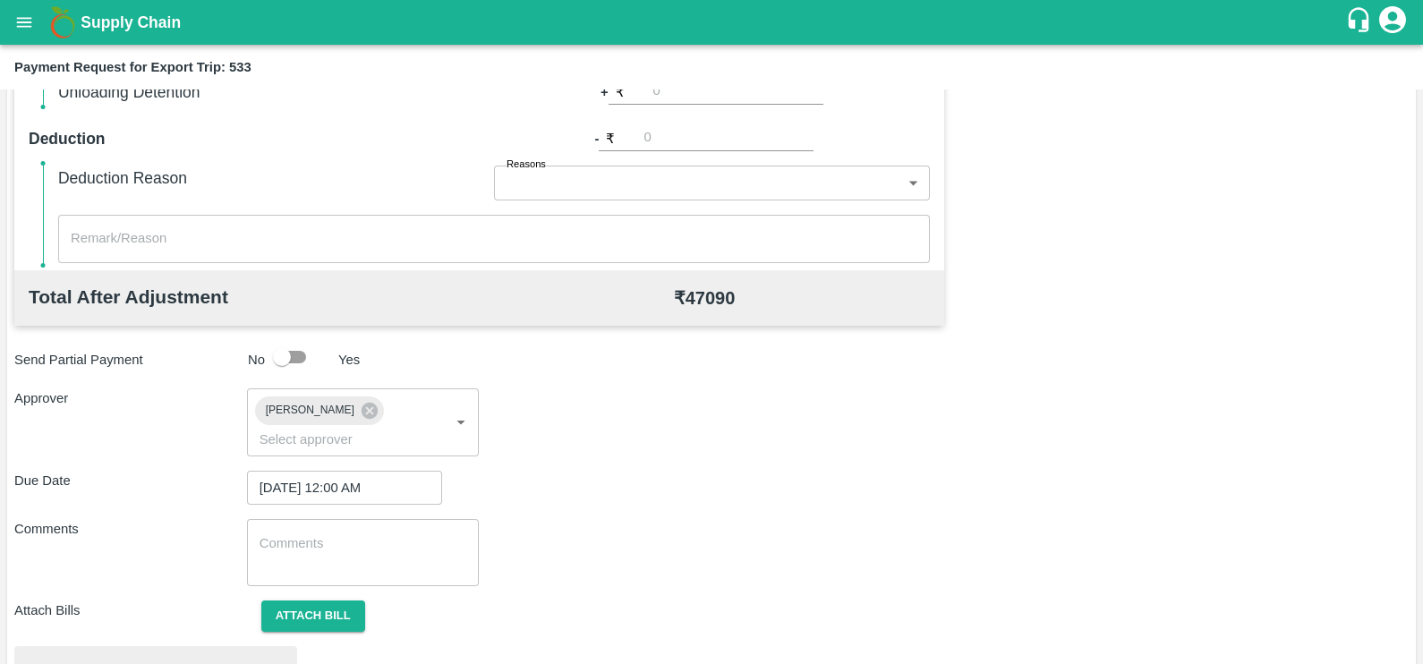
scroll to position [668, 0]
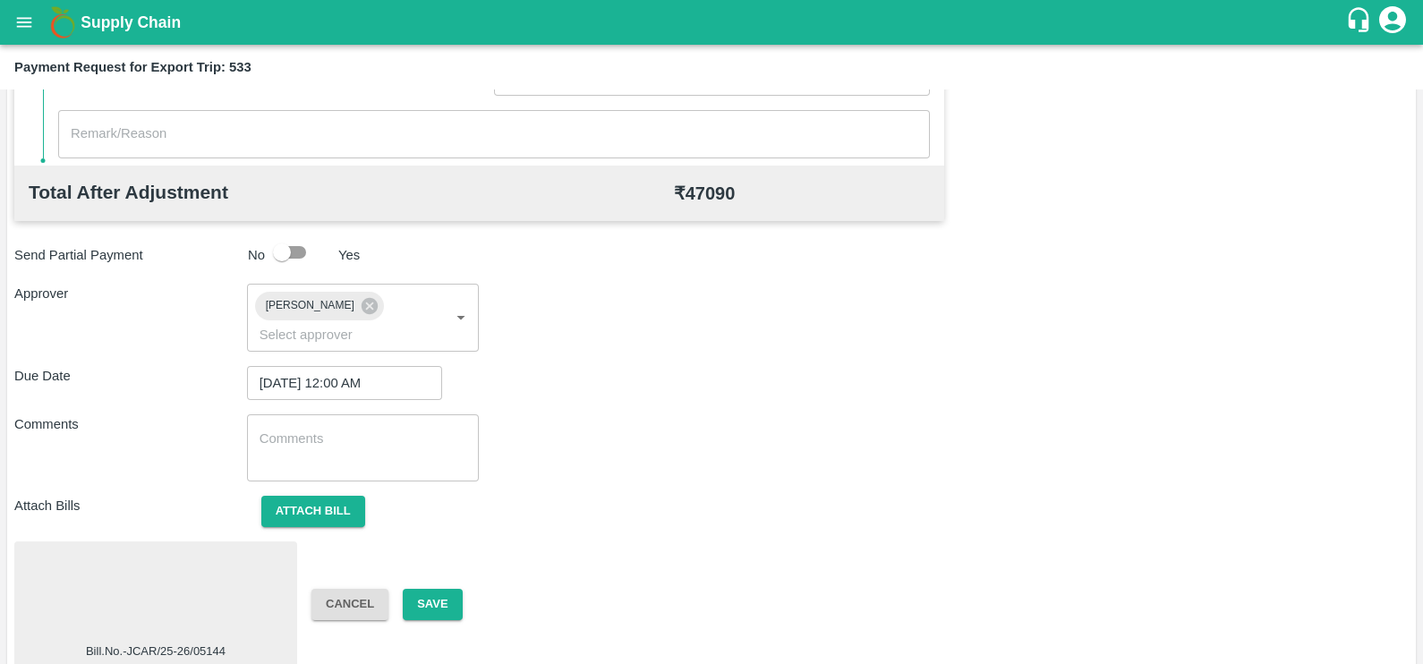
click at [188, 565] on div at bounding box center [155, 595] width 268 height 95
click at [445, 589] on button "Save" at bounding box center [432, 604] width 59 height 31
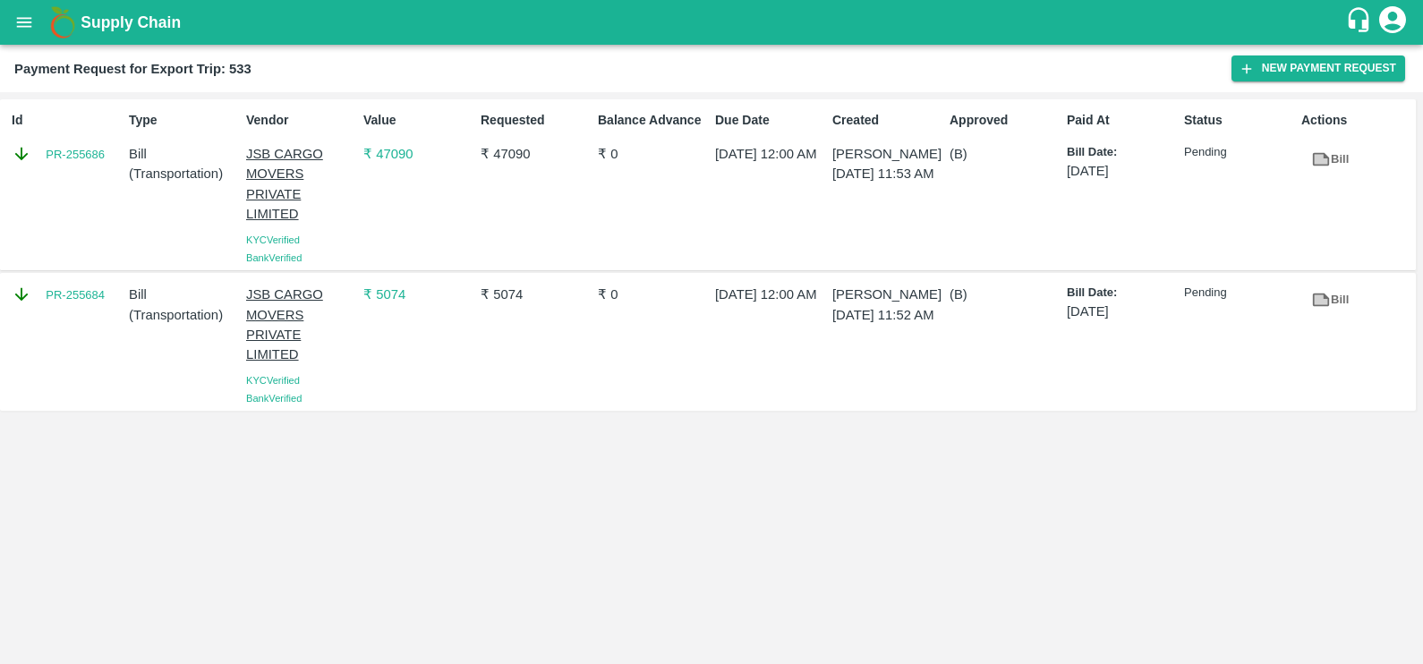
click at [65, 188] on div "Id PR-255686" at bounding box center [62, 185] width 117 height 162
copy link "PR-255686"
click at [76, 324] on div "PR-255684" at bounding box center [62, 341] width 117 height 129
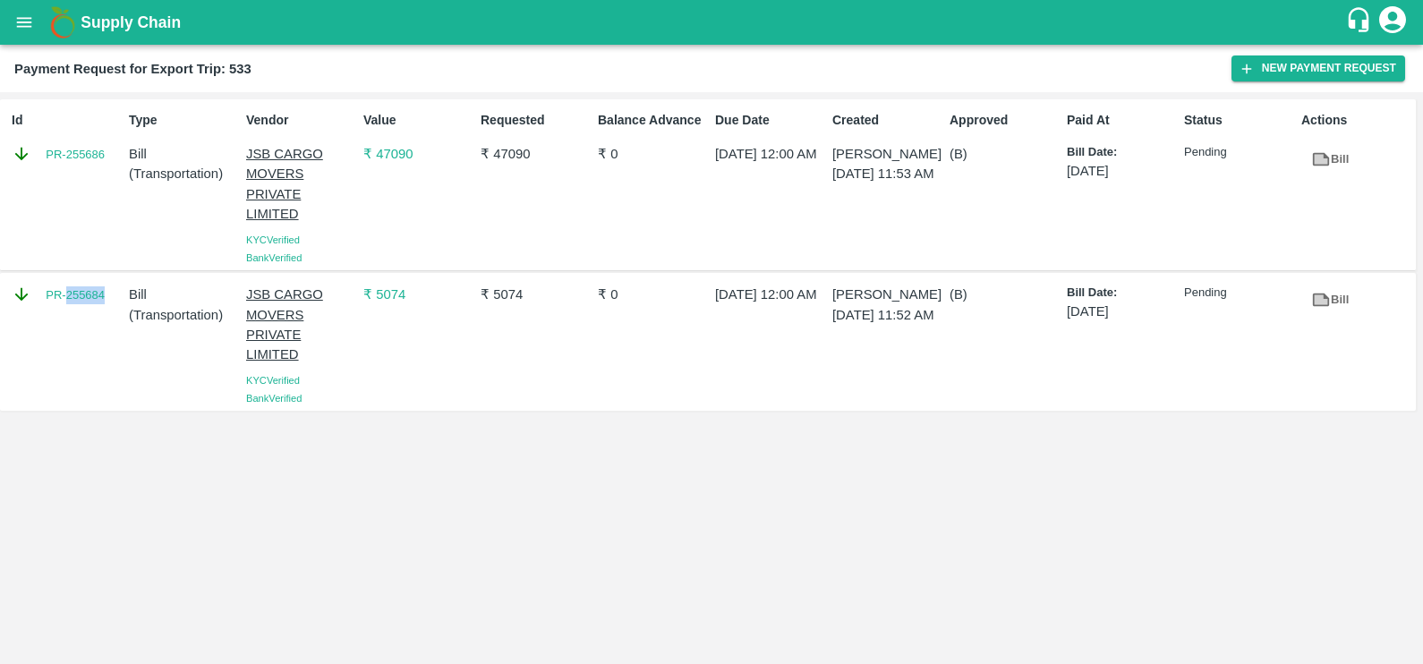
click at [76, 324] on div "PR-255684" at bounding box center [62, 341] width 117 height 129
copy link "PR-255684"
click at [1247, 72] on icon "button" at bounding box center [1246, 69] width 16 height 16
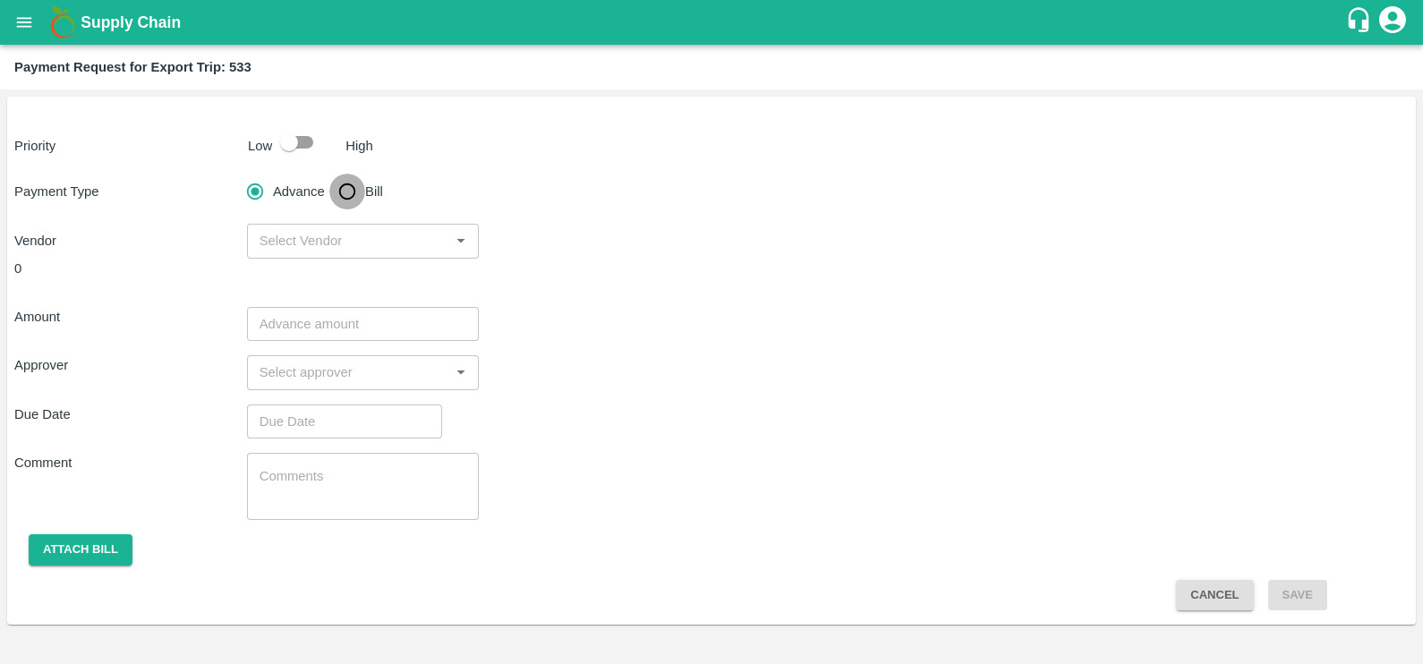
click at [358, 192] on input "Bill" at bounding box center [347, 192] width 36 height 36
radio input "true"
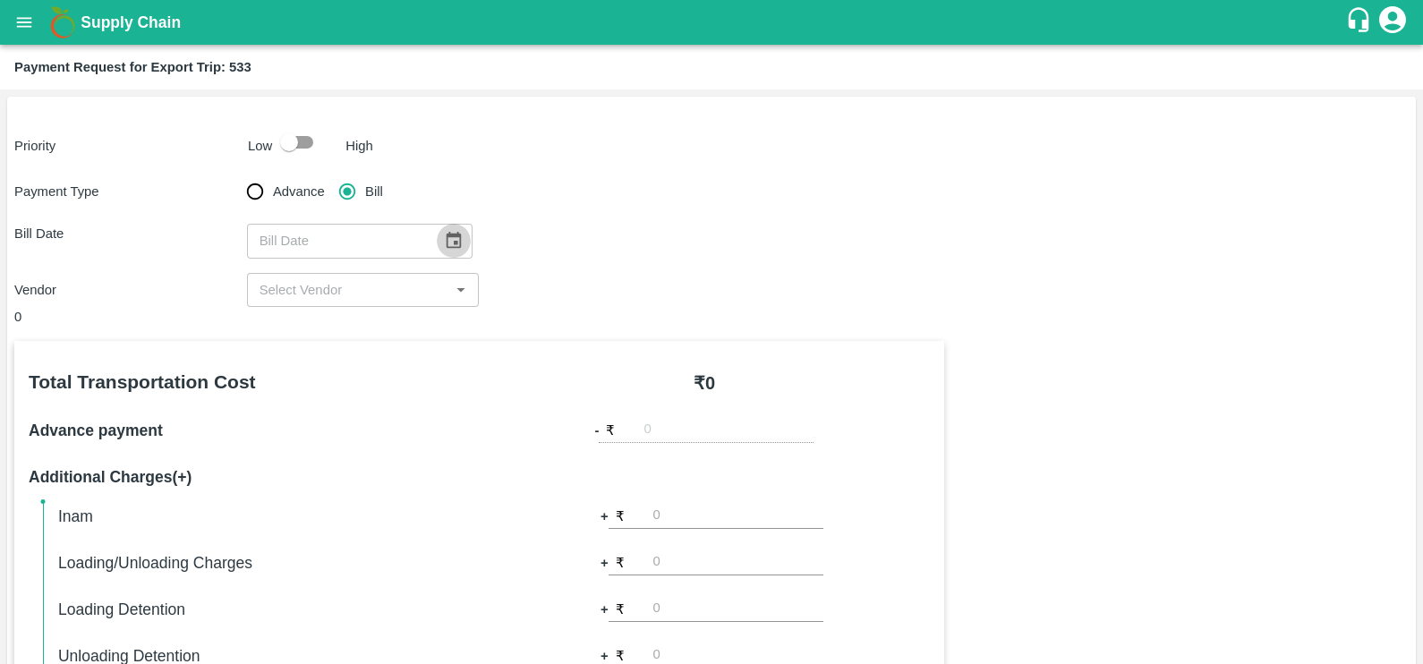
click at [444, 242] on icon "Choose date" at bounding box center [454, 241] width 20 height 20
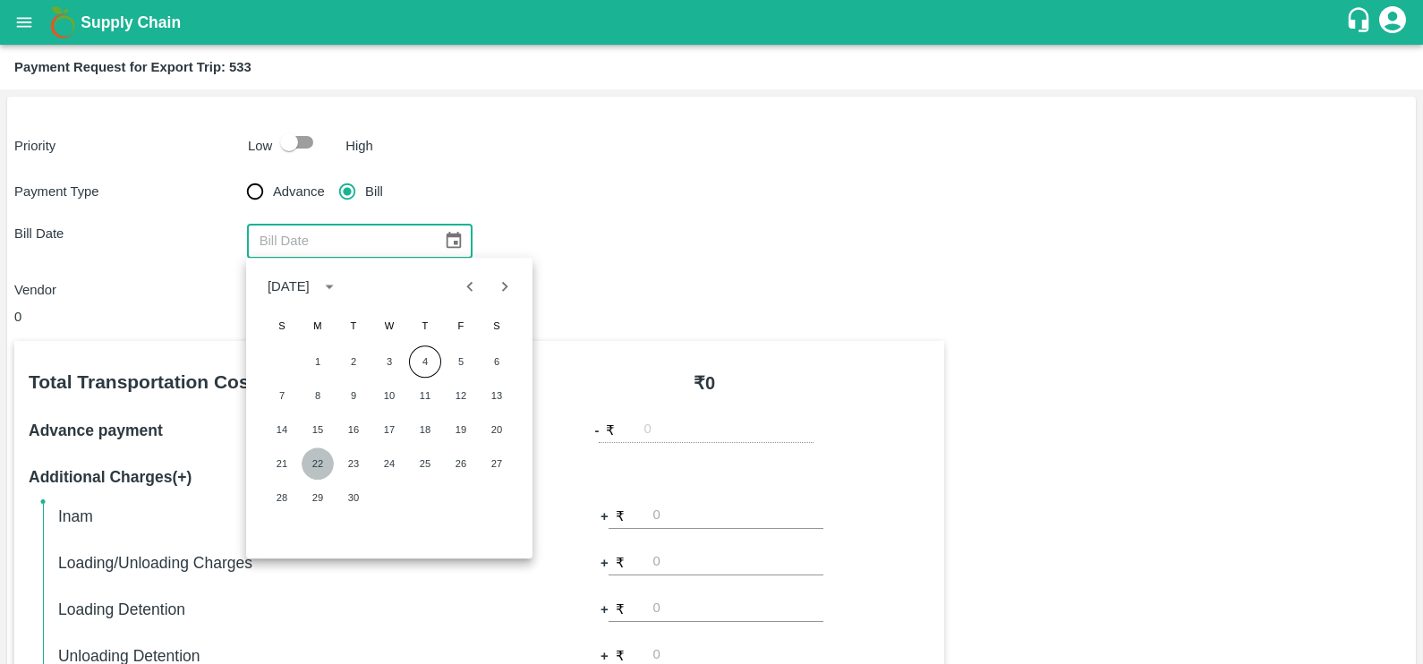
click at [319, 475] on button "22" at bounding box center [318, 463] width 32 height 32
type input "[DATE]"
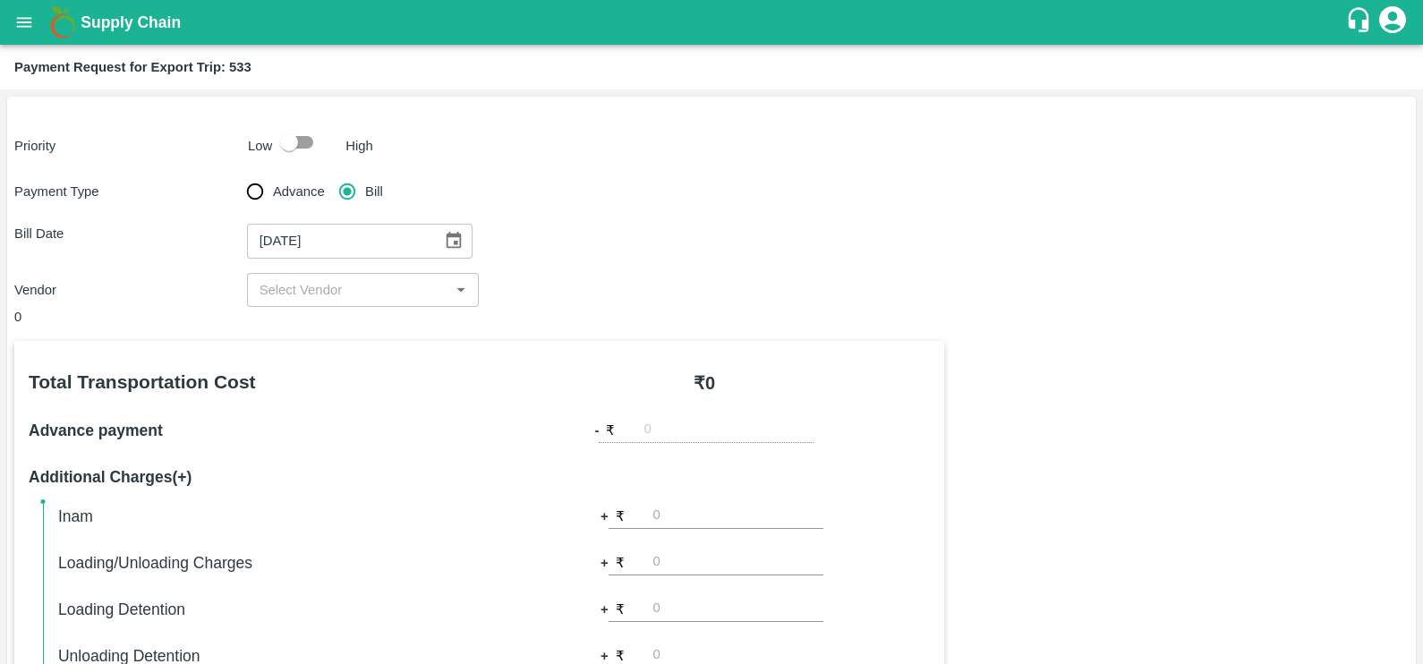
click at [316, 275] on div "​" at bounding box center [363, 290] width 233 height 34
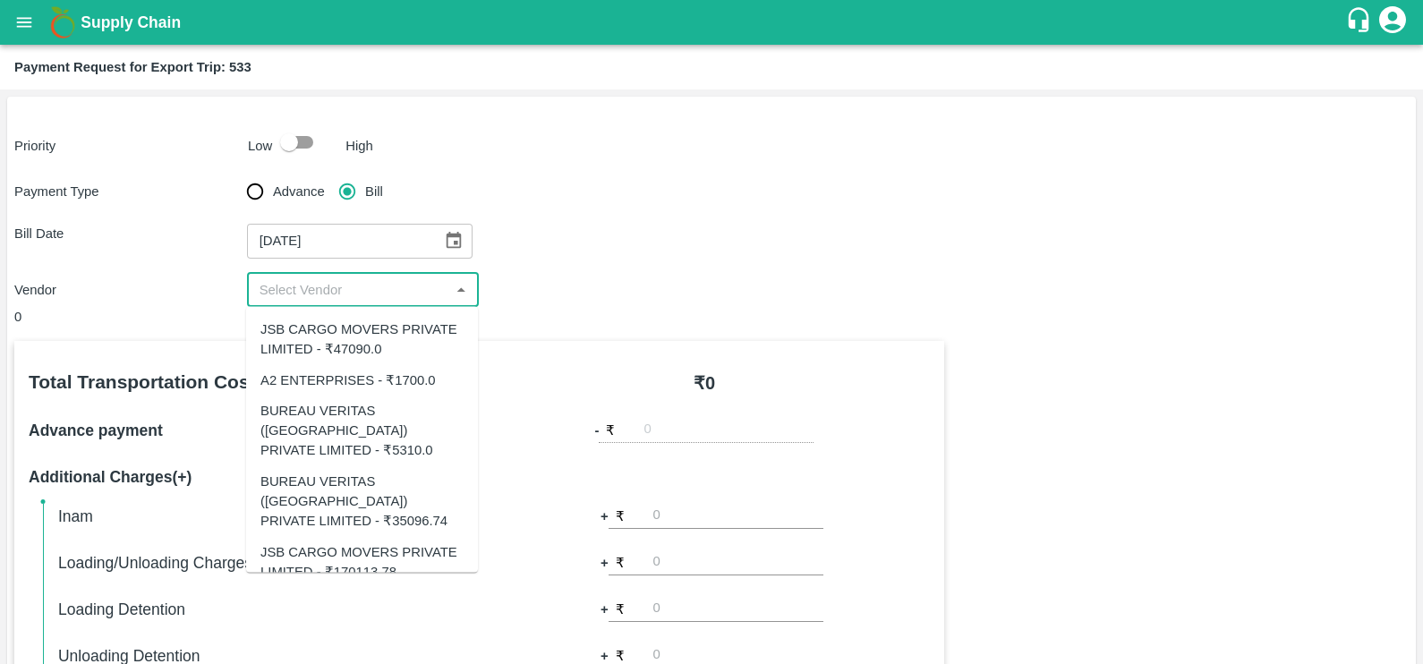
click at [342, 541] on div "JSB CARGO MOVERS PRIVATE LIMITED - ₹170113.78" at bounding box center [361, 561] width 203 height 40
type input "JSB CARGO MOVERS PRIVATE LIMITED - ₹170113.78"
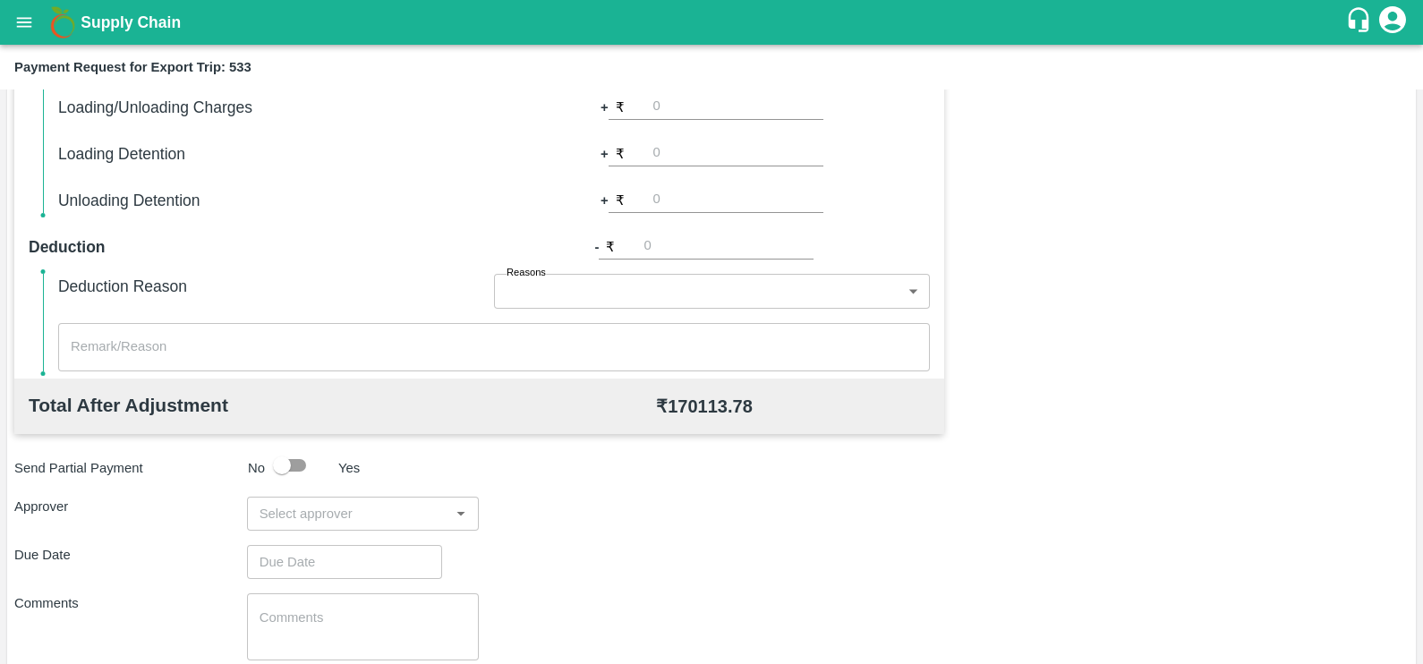
scroll to position [564, 0]
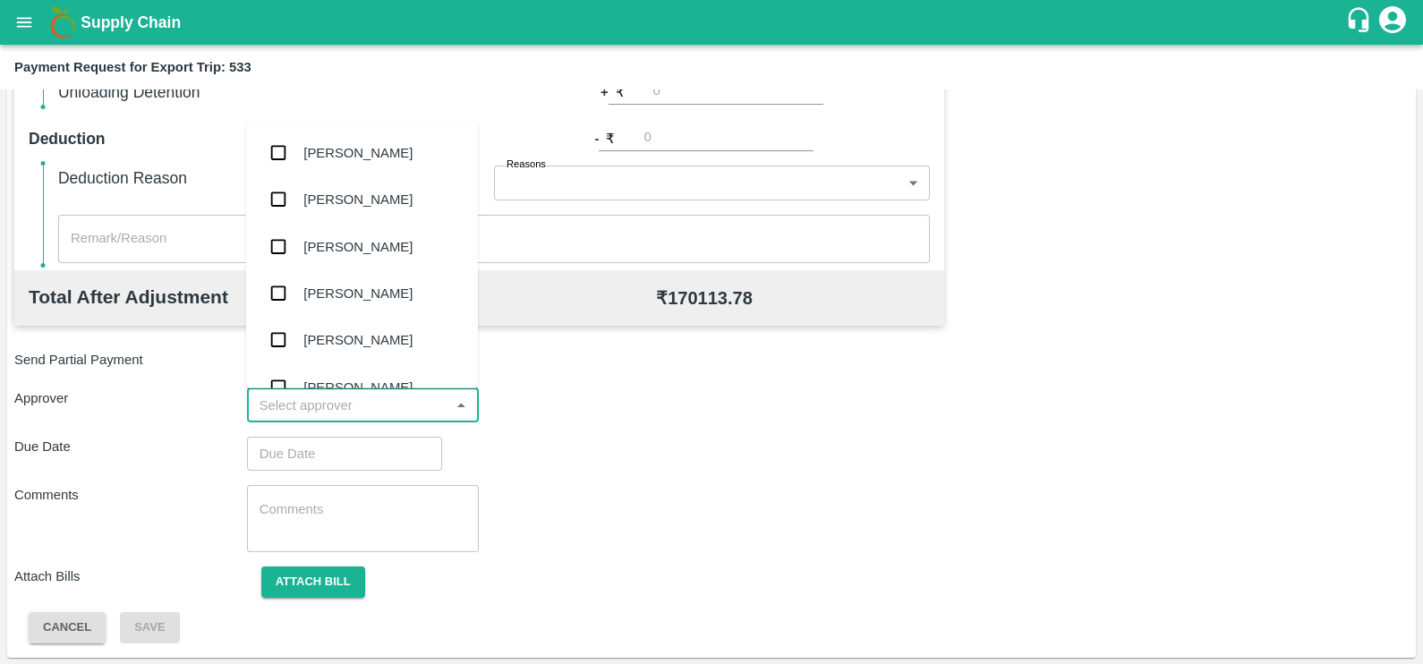
click at [304, 406] on input "input" at bounding box center [348, 405] width 192 height 23
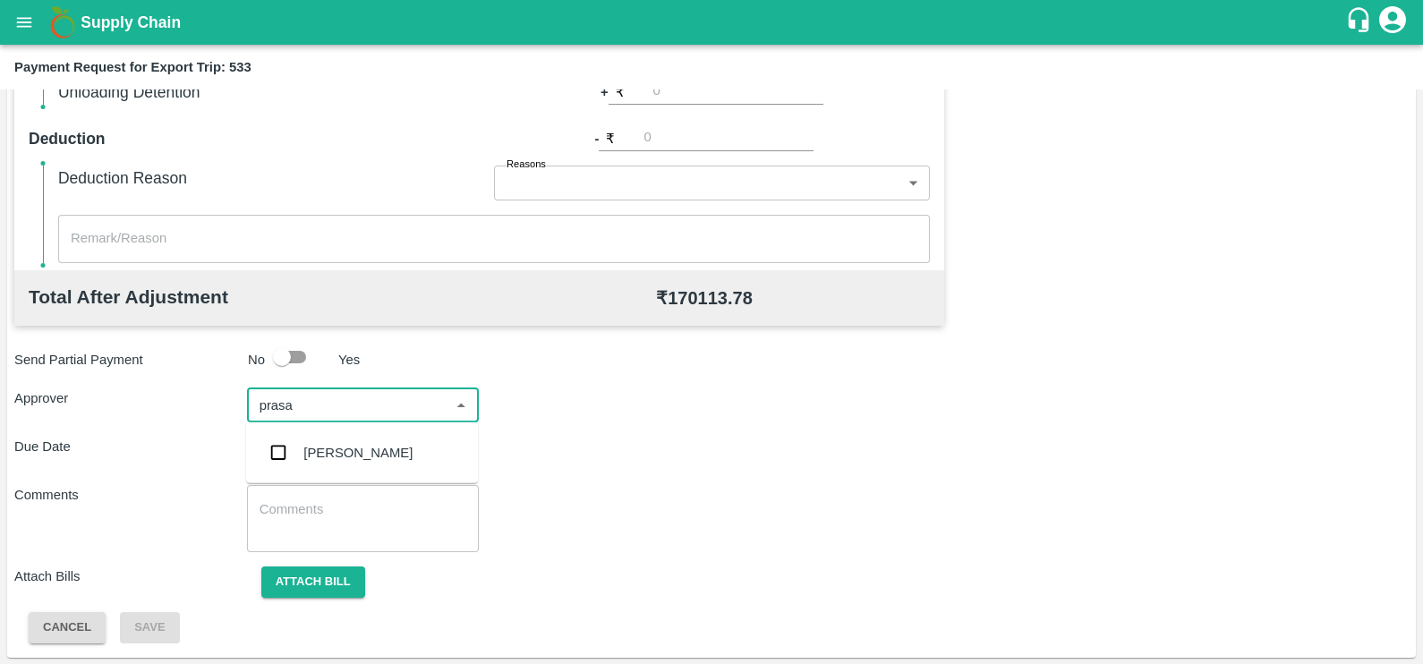
type input "prasad"
click at [311, 435] on div "[PERSON_NAME]" at bounding box center [362, 452] width 232 height 47
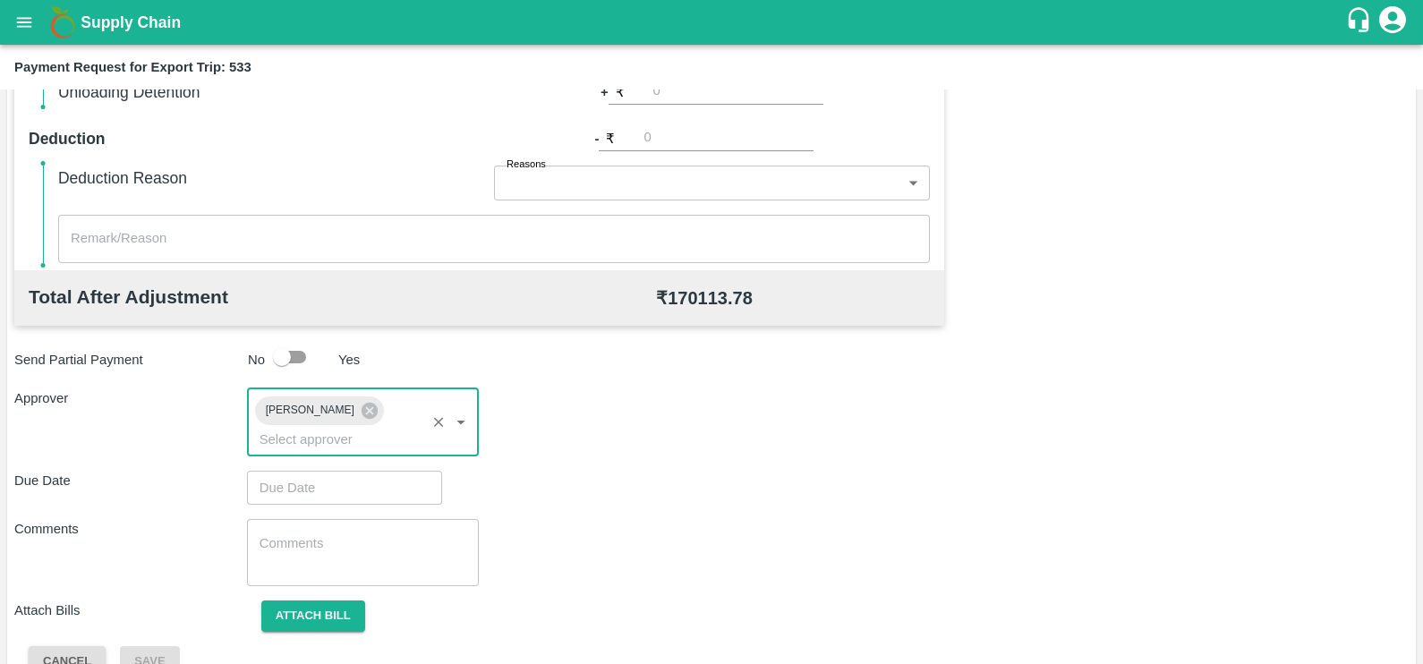
type input "DD/MM/YYYY hh:mm aa"
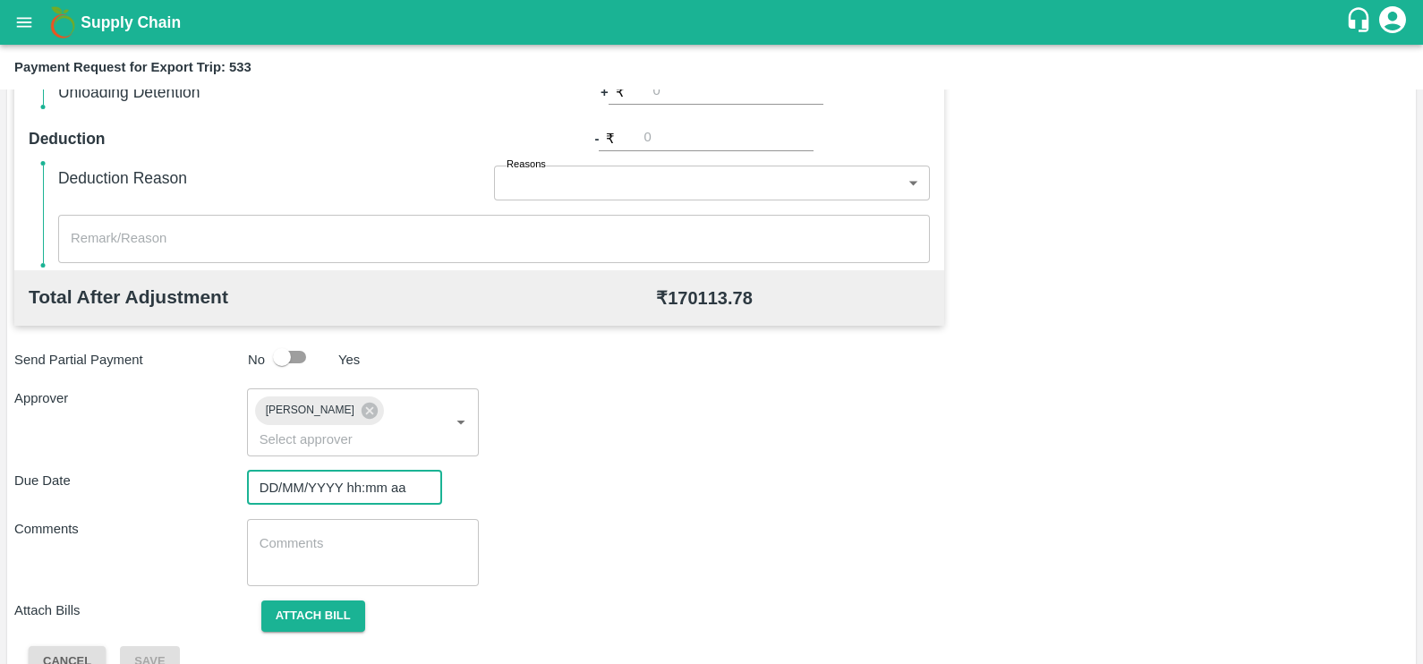
click at [318, 471] on input "DD/MM/YYYY hh:mm aa" at bounding box center [338, 488] width 183 height 34
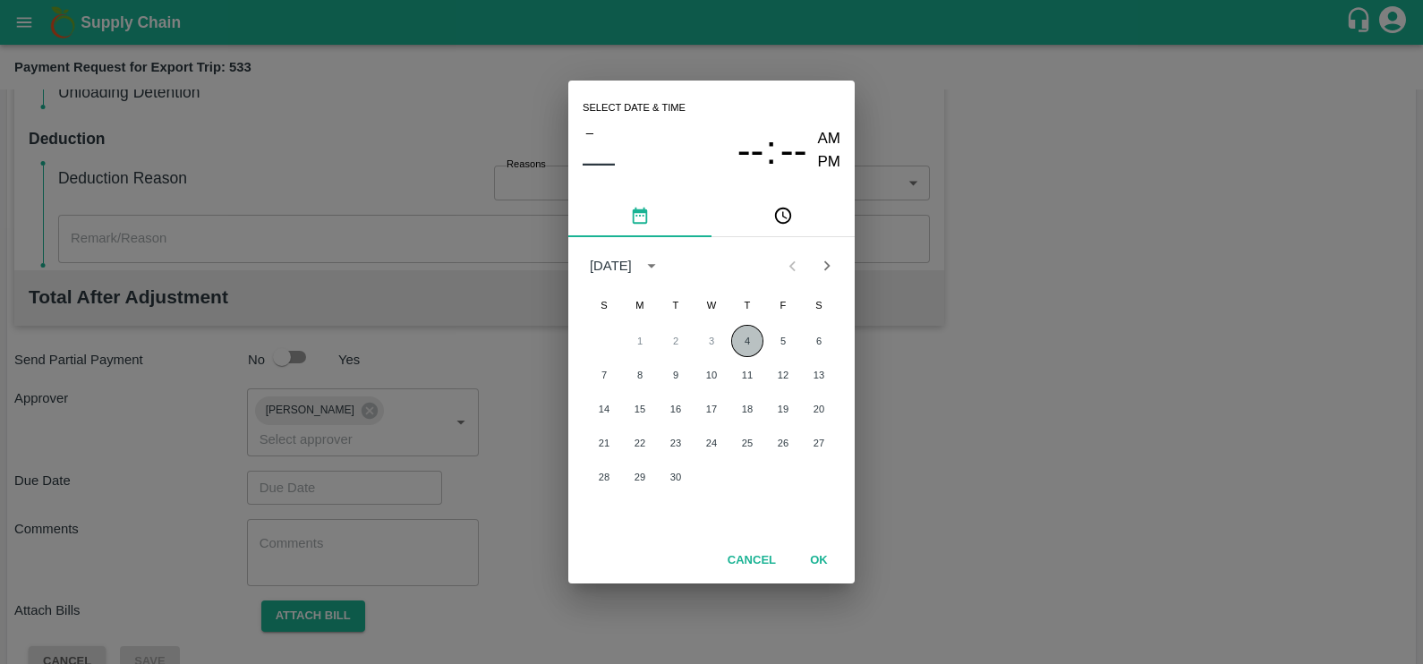
click at [750, 339] on button "4" at bounding box center [747, 341] width 32 height 32
type input "[DATE] 12:00 AM"
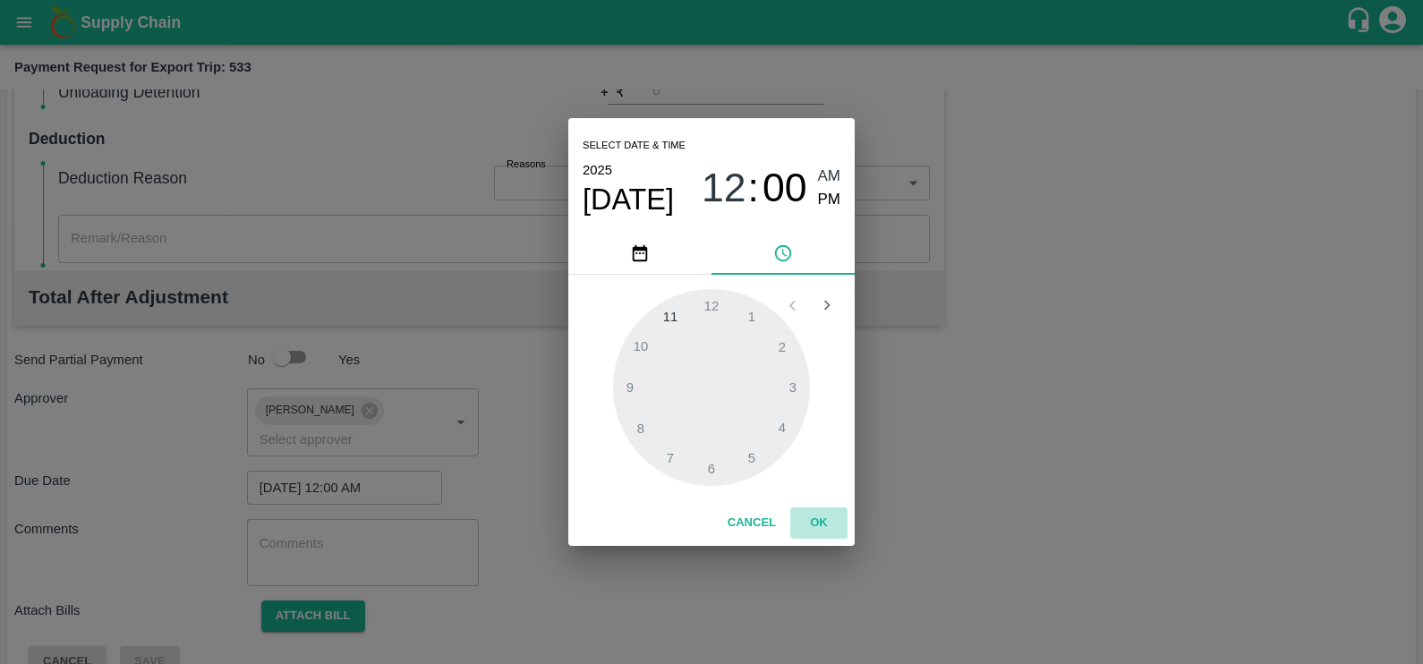
click at [817, 532] on button "OK" at bounding box center [818, 522] width 57 height 31
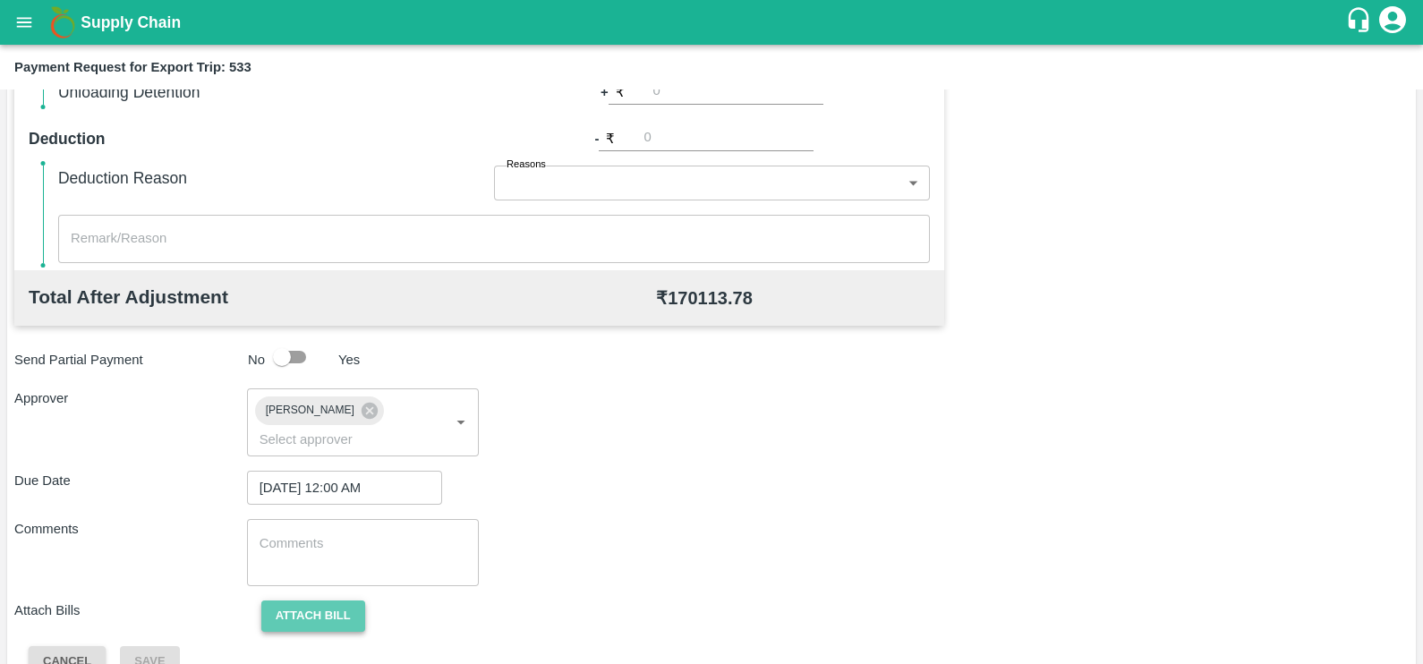
click at [336, 600] on button "Attach bill" at bounding box center [313, 615] width 104 height 31
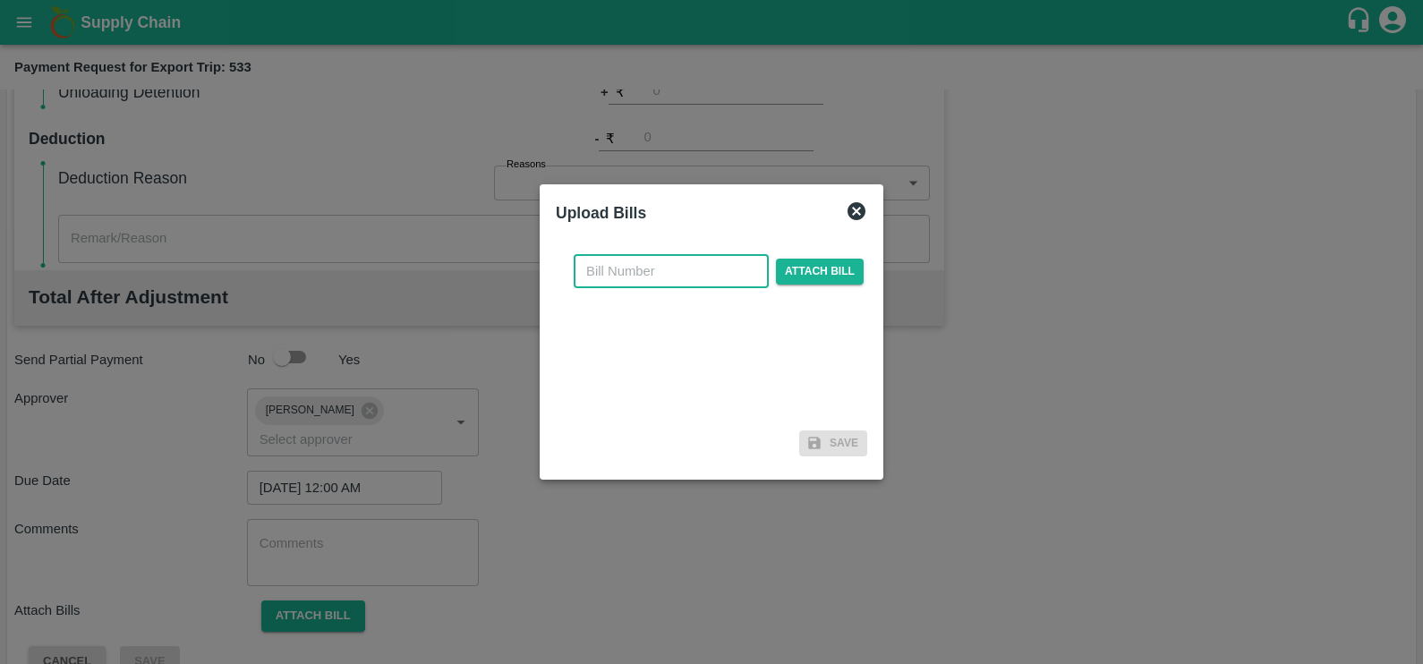
click at [622, 285] on input "text" at bounding box center [671, 271] width 195 height 34
paste input "JCAR/25-26/05150"
type input "JCAR/25-26/05150"
click at [810, 268] on span "Attach bill" at bounding box center [820, 272] width 88 height 26
click at [0, 0] on input "Attach bill" at bounding box center [0, 0] width 0 height 0
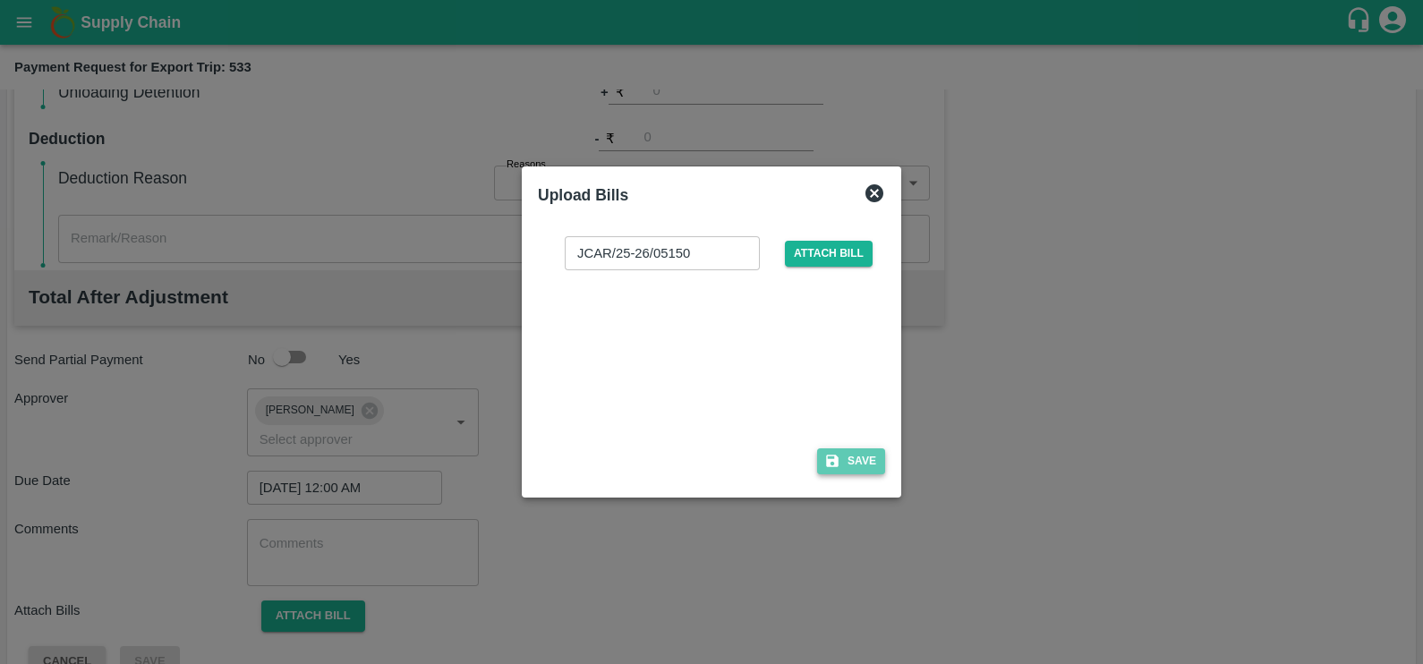
click at [844, 461] on button "Save" at bounding box center [851, 461] width 68 height 26
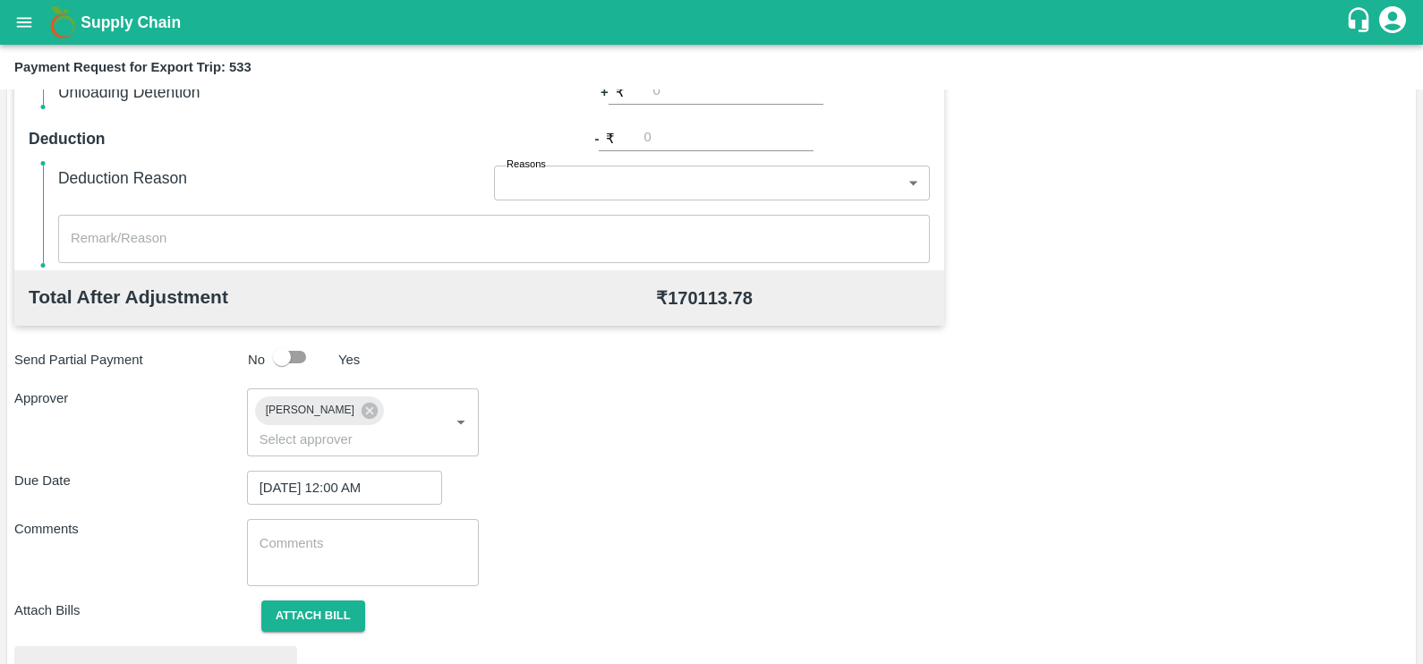
scroll to position [668, 0]
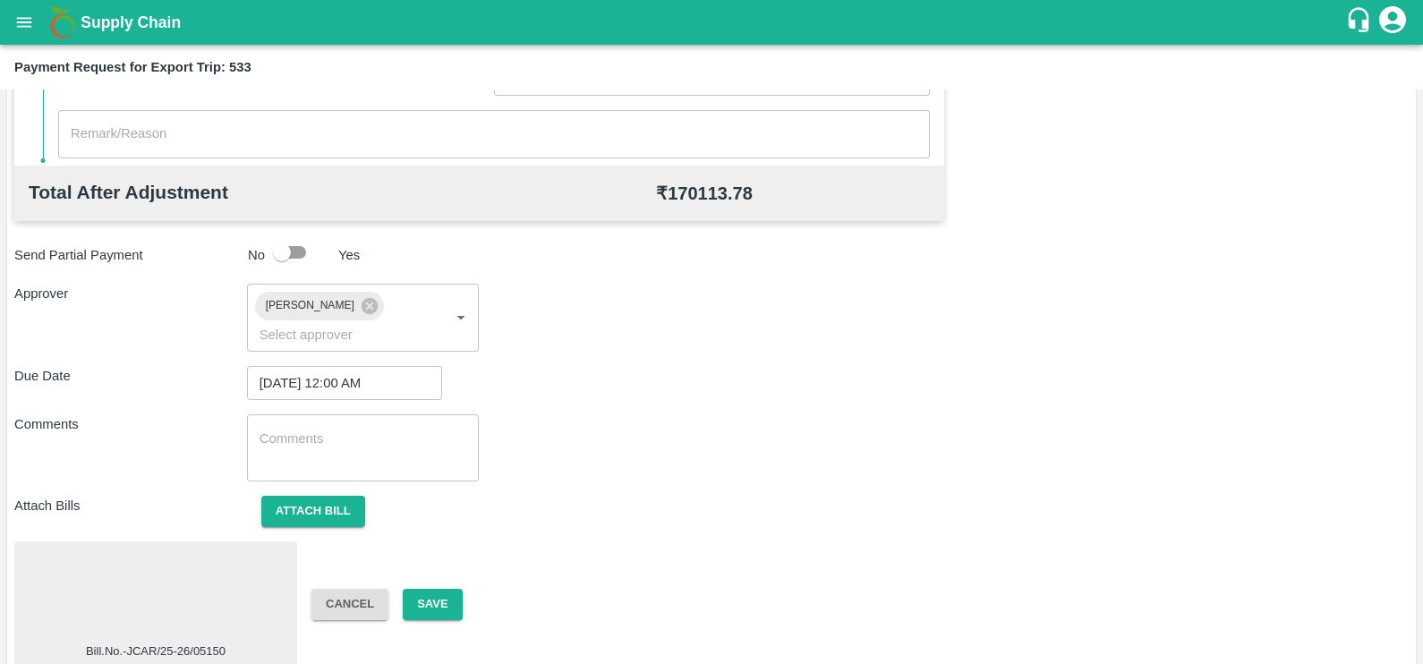
click at [219, 571] on div at bounding box center [155, 595] width 268 height 95
click at [414, 589] on button "Save" at bounding box center [432, 604] width 59 height 31
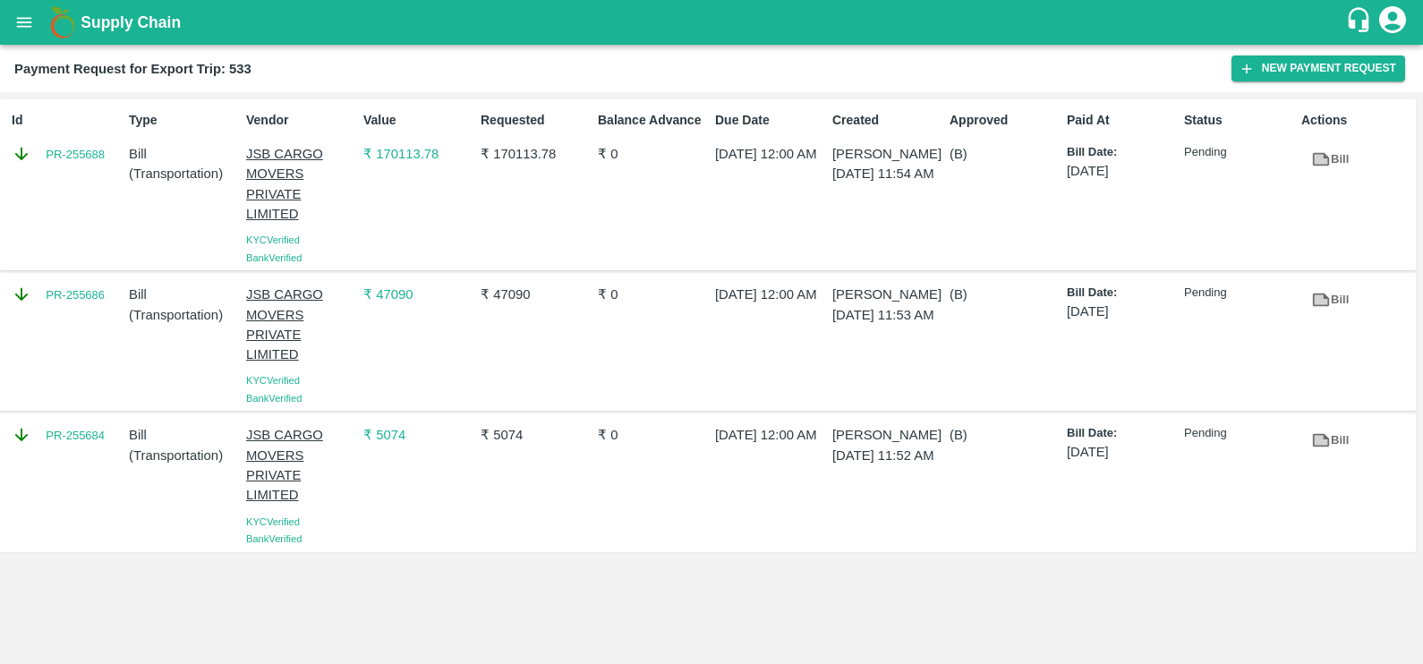
click at [64, 171] on div "Id PR-255688" at bounding box center [62, 185] width 117 height 162
copy link "PR-255688"
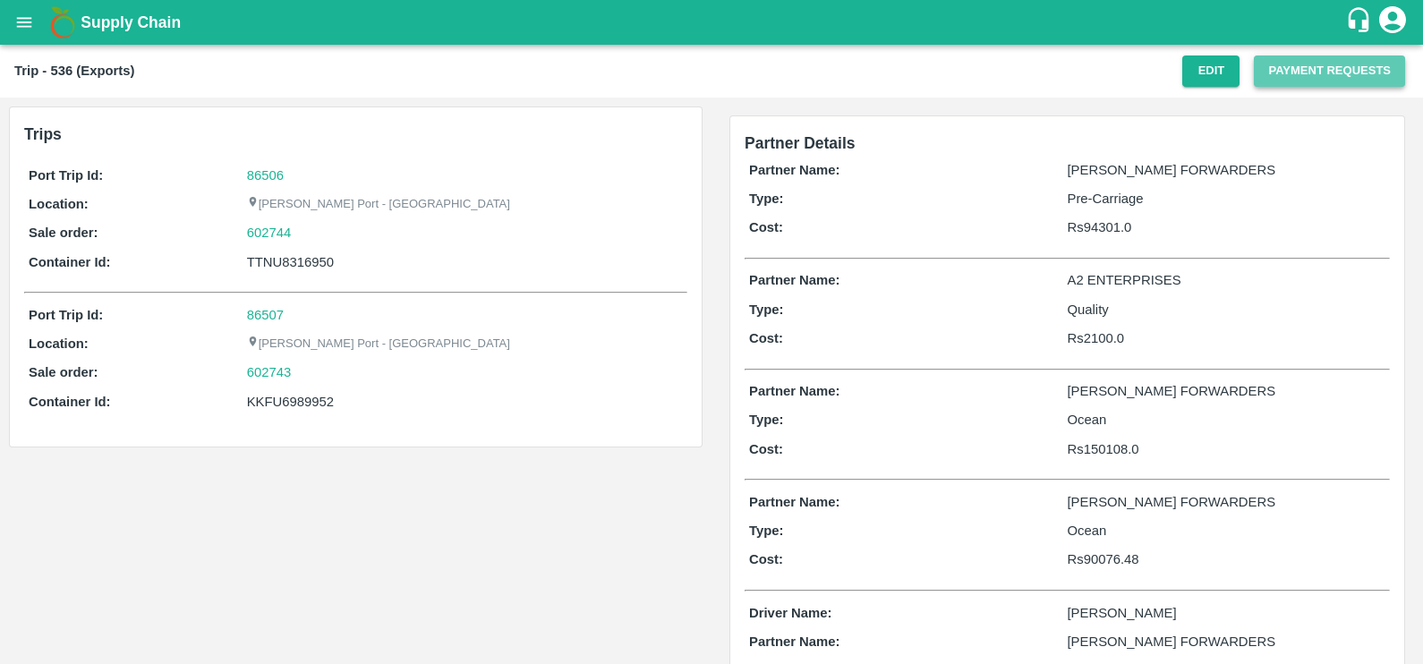
click at [1278, 64] on button "Payment Requests" at bounding box center [1328, 70] width 151 height 31
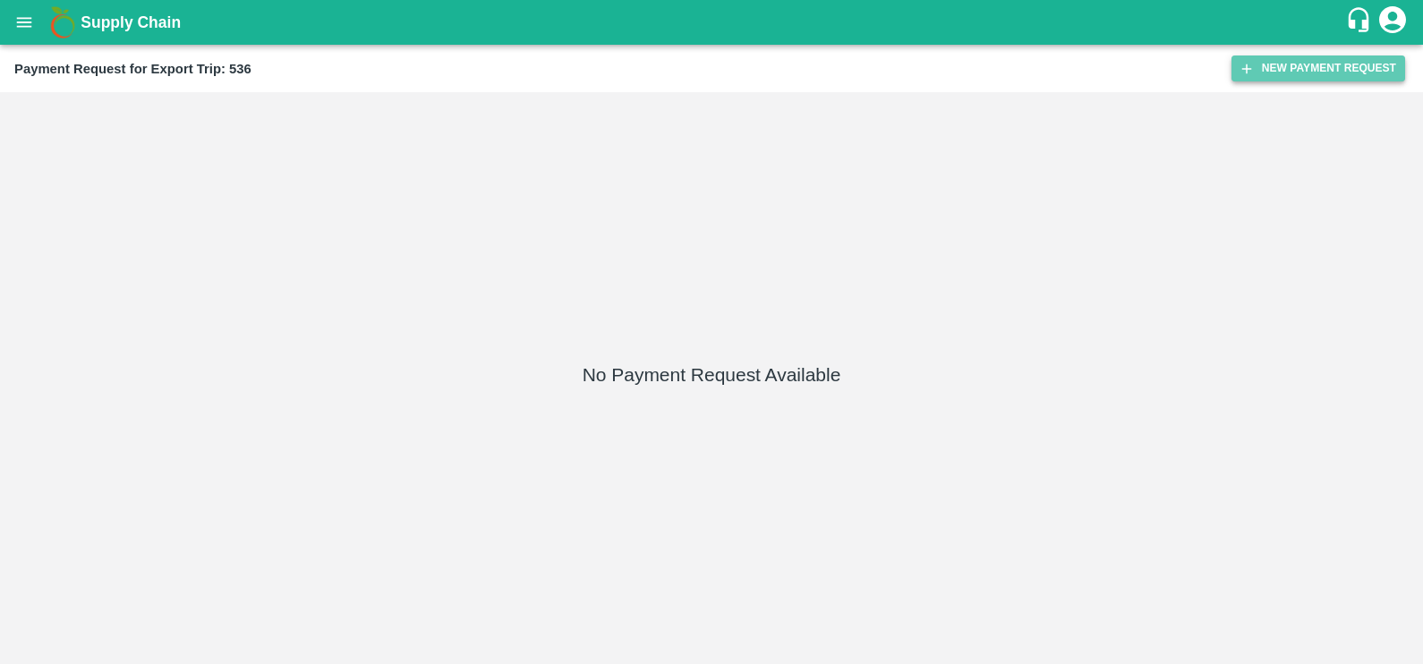
click at [1301, 63] on button "New Payment Request" at bounding box center [1318, 68] width 174 height 26
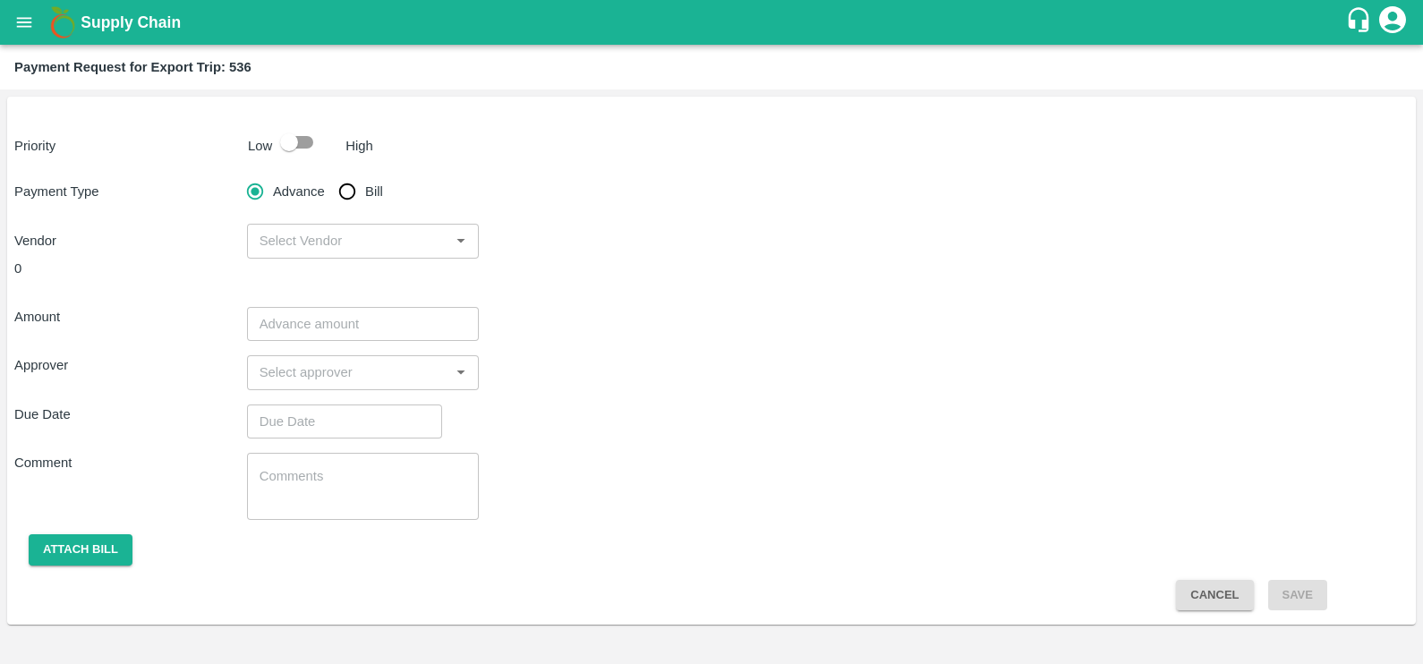
click at [374, 201] on label "Bill" at bounding box center [356, 192] width 54 height 36
click at [365, 201] on input "Bill" at bounding box center [347, 192] width 36 height 36
radio input "true"
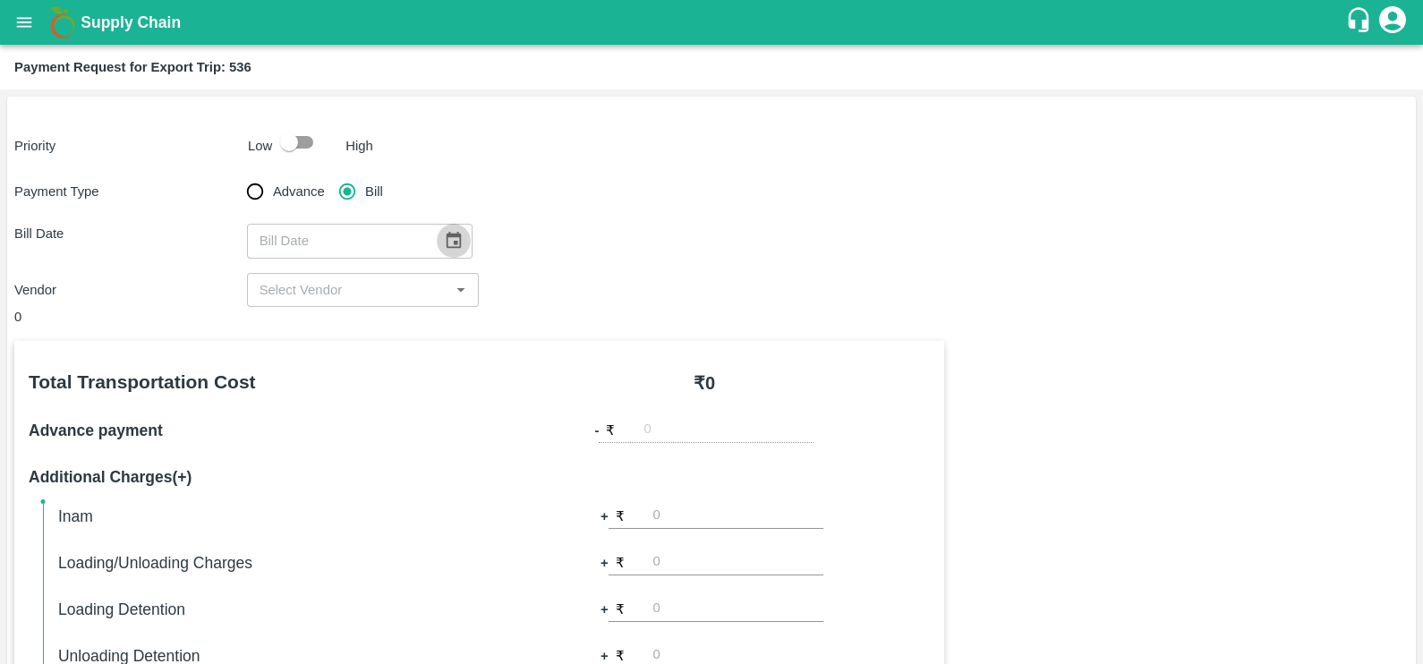
click at [444, 242] on icon "Choose date" at bounding box center [454, 241] width 20 height 20
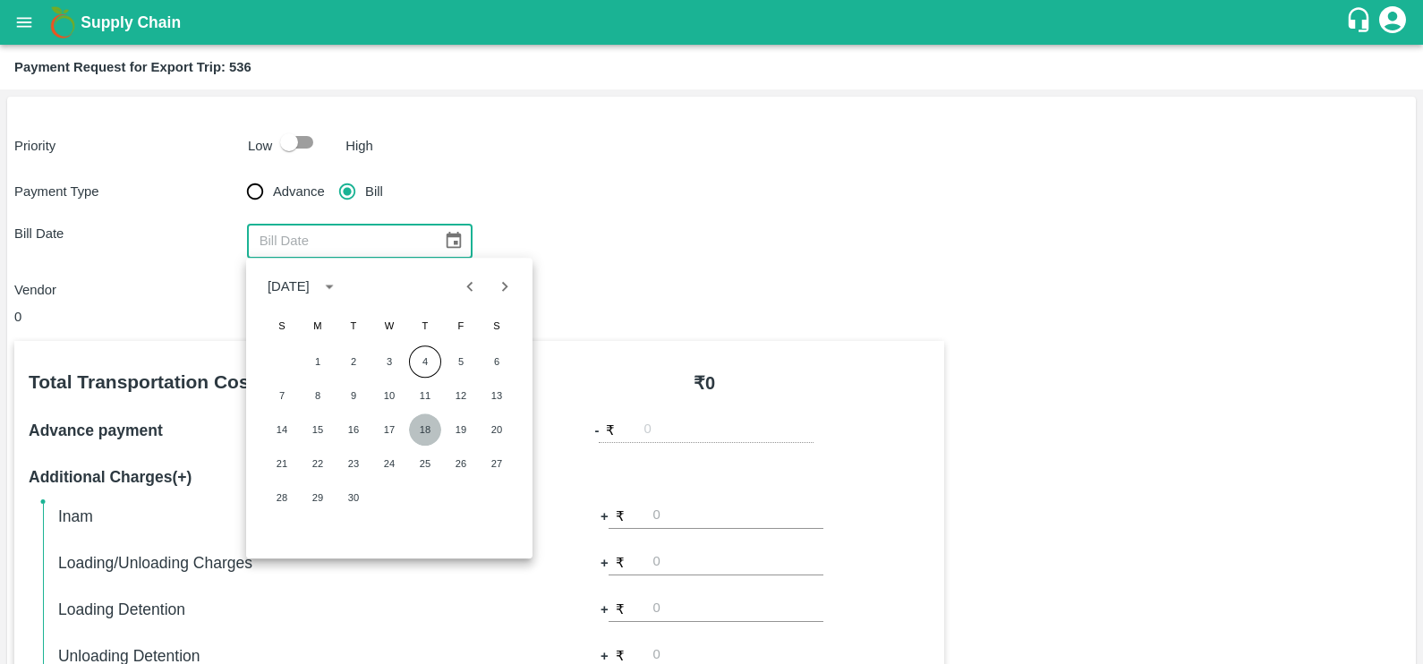
click at [432, 429] on button "18" at bounding box center [425, 429] width 32 height 32
type input "18/09/2025"
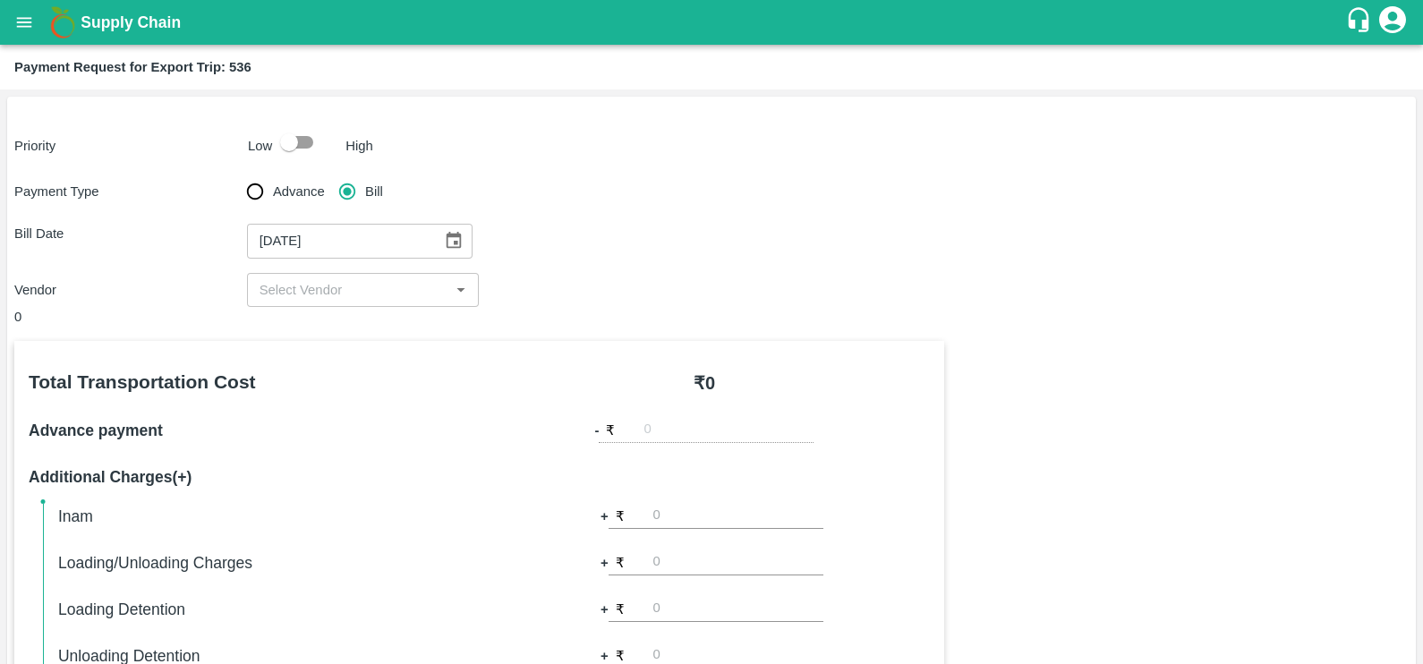
click at [383, 306] on div "​" at bounding box center [363, 290] width 233 height 34
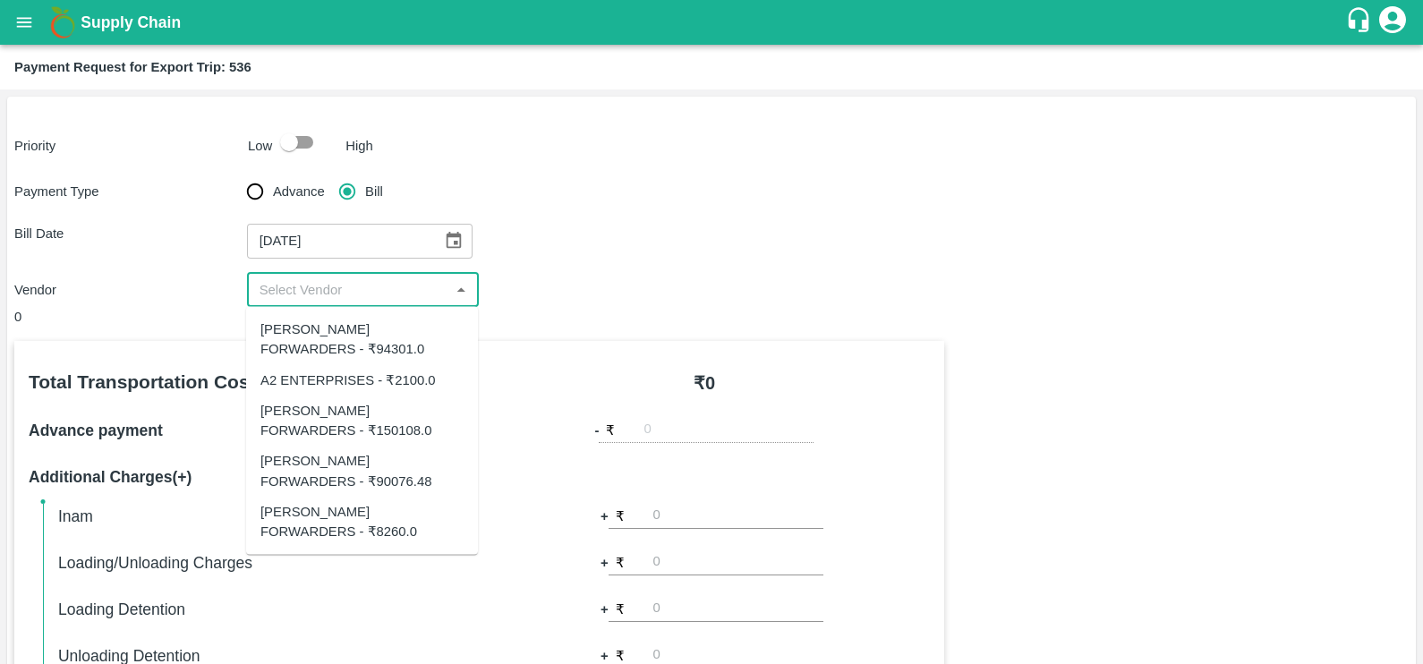
click at [367, 459] on div "SHUBHAM FORWARDERS - ₹90076.48" at bounding box center [361, 471] width 203 height 40
type input "SHUBHAM FORWARDERS - ₹90076.48"
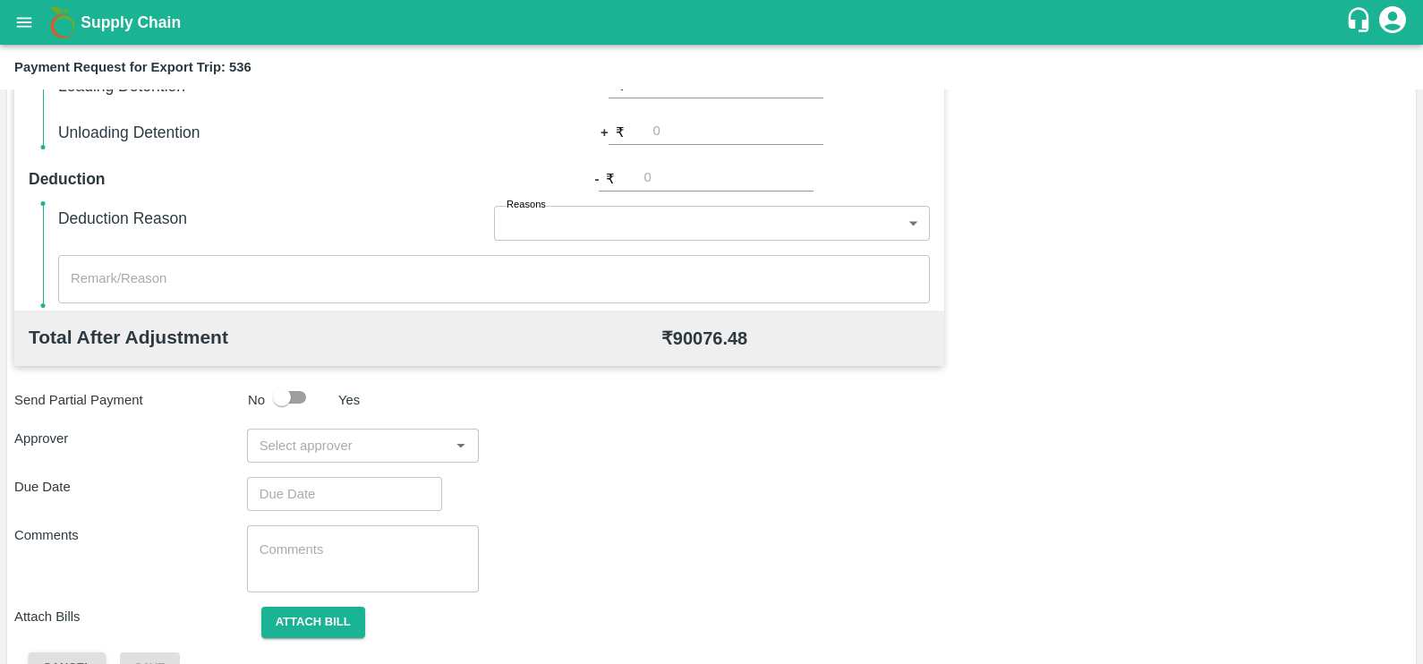
scroll to position [524, 0]
click at [363, 454] on input "input" at bounding box center [348, 444] width 192 height 23
type input "prasad"
click at [370, 493] on div "[PERSON_NAME]" at bounding box center [357, 491] width 109 height 20
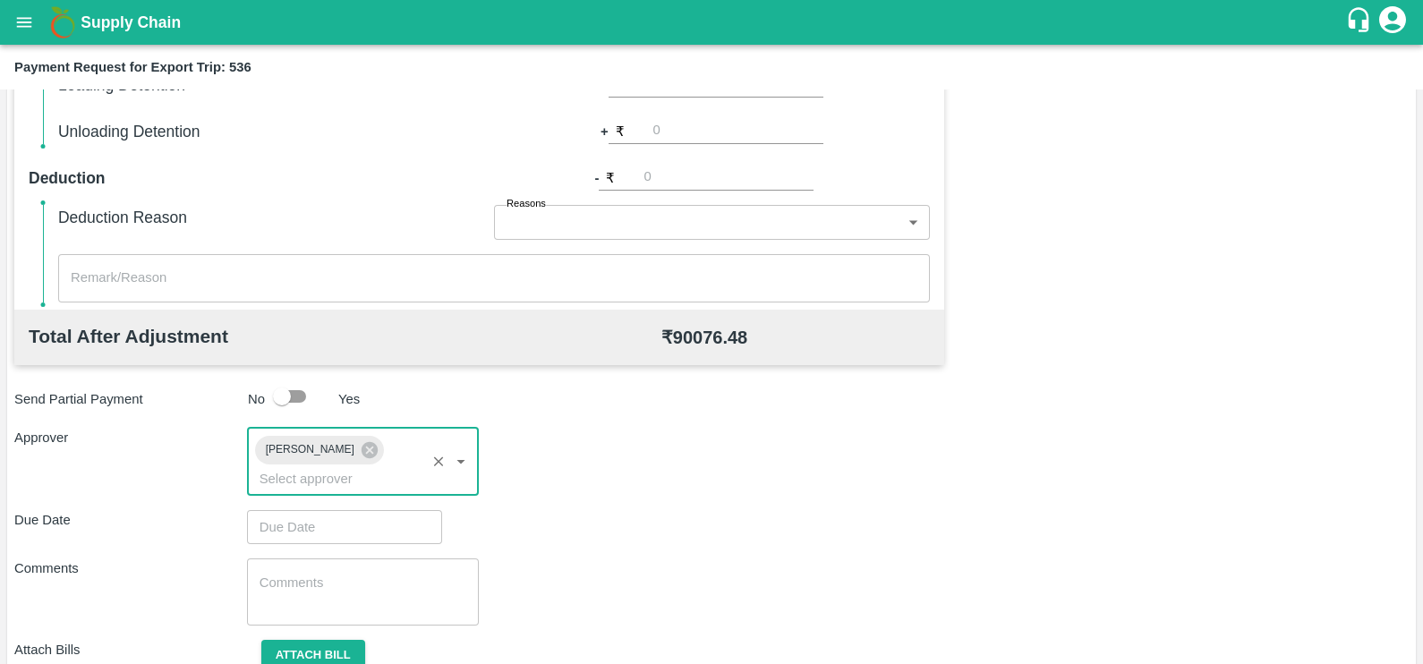
type input "DD/MM/YYYY hh:mm aa"
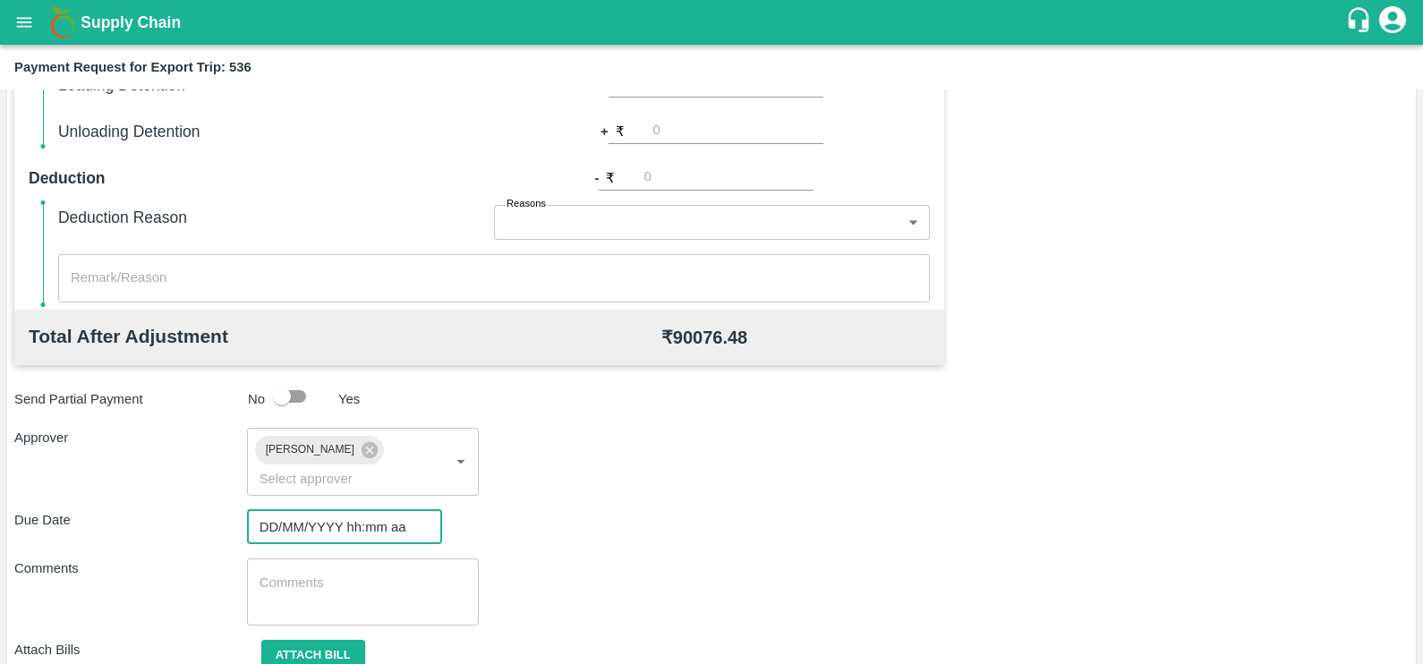
click at [370, 510] on input "DD/MM/YYYY hh:mm aa" at bounding box center [338, 527] width 183 height 34
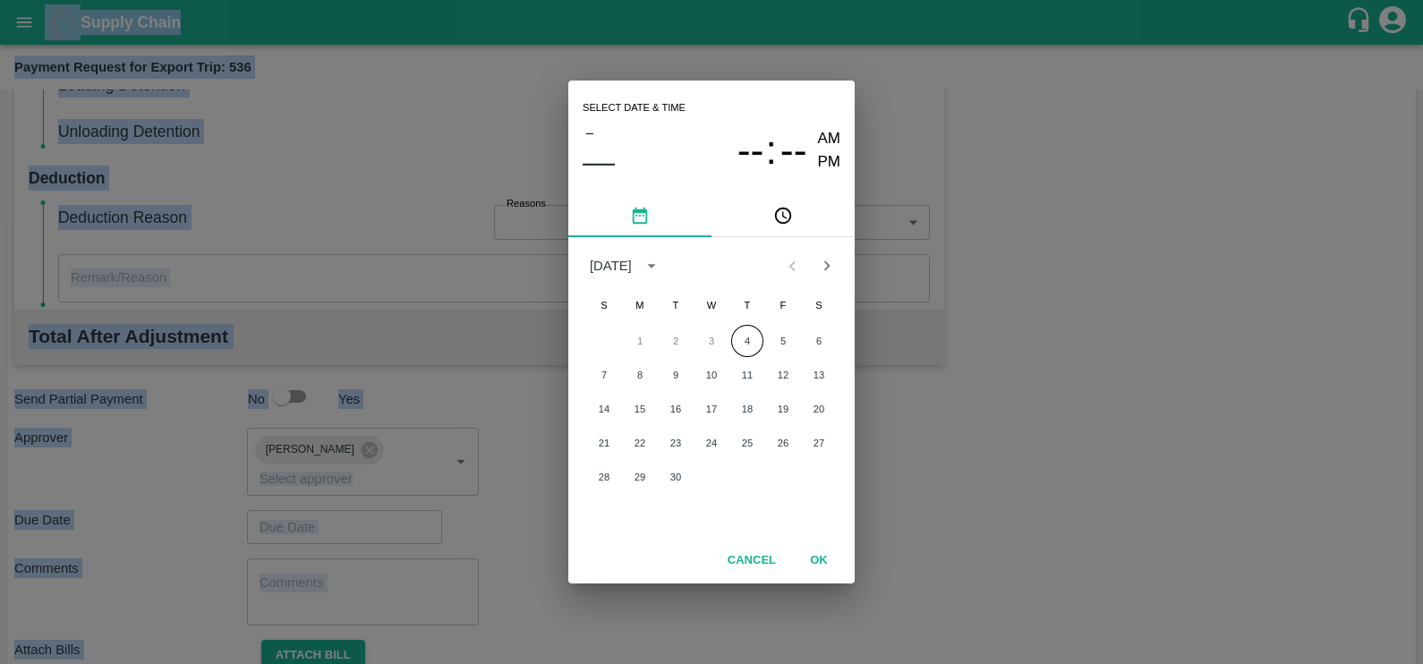
click at [370, 493] on div "Select date & time – –– -- : -- AM PM September 2025 S M T W T F S 1 2 3 4 5 6 …" at bounding box center [711, 332] width 1423 height 664
type input "DD/MM/YYYY hh:mm aa"
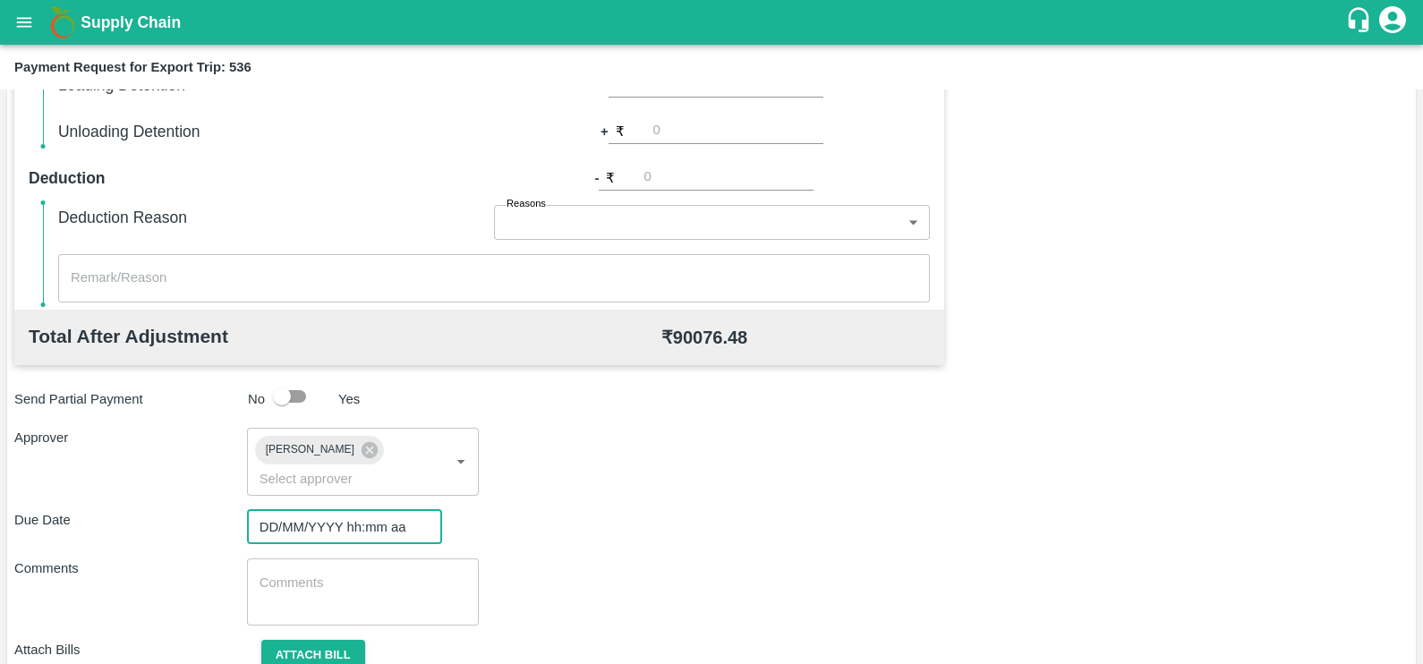
click at [391, 510] on input "DD/MM/YYYY hh:mm aa" at bounding box center [338, 527] width 183 height 34
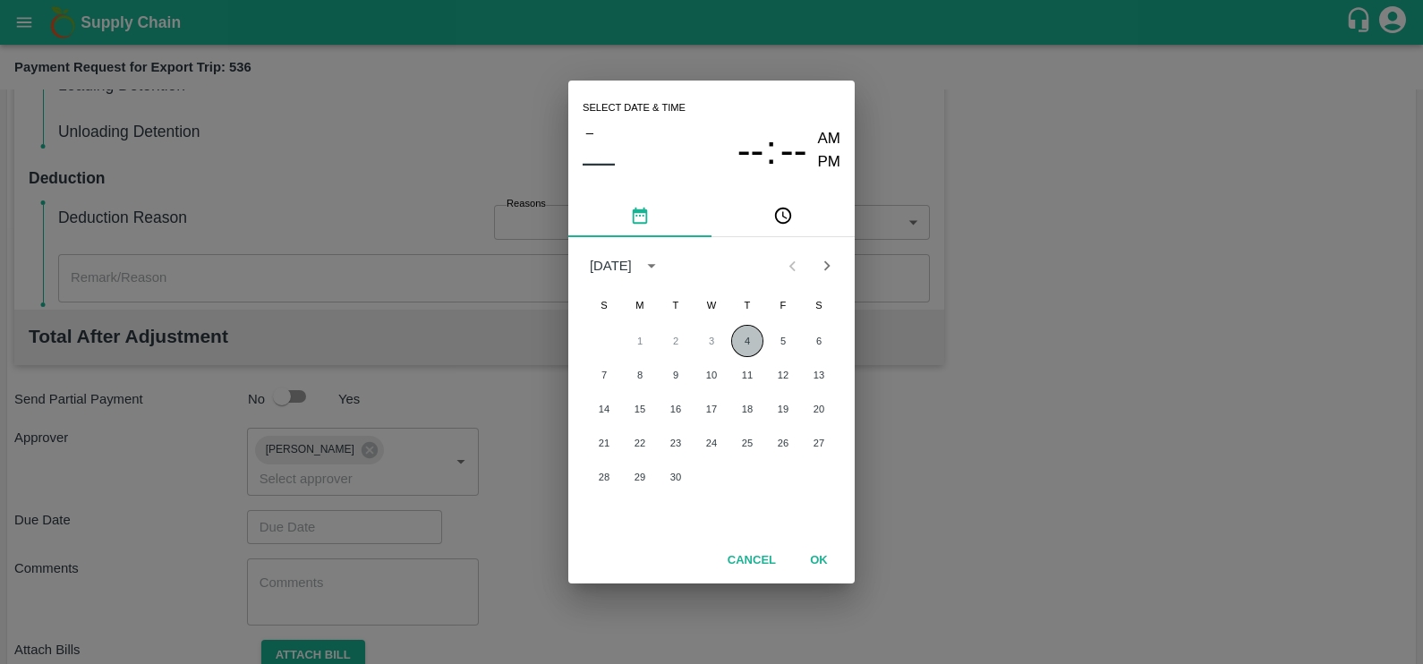
click at [756, 343] on button "4" at bounding box center [747, 341] width 32 height 32
type input "[DATE] 12:00 AM"
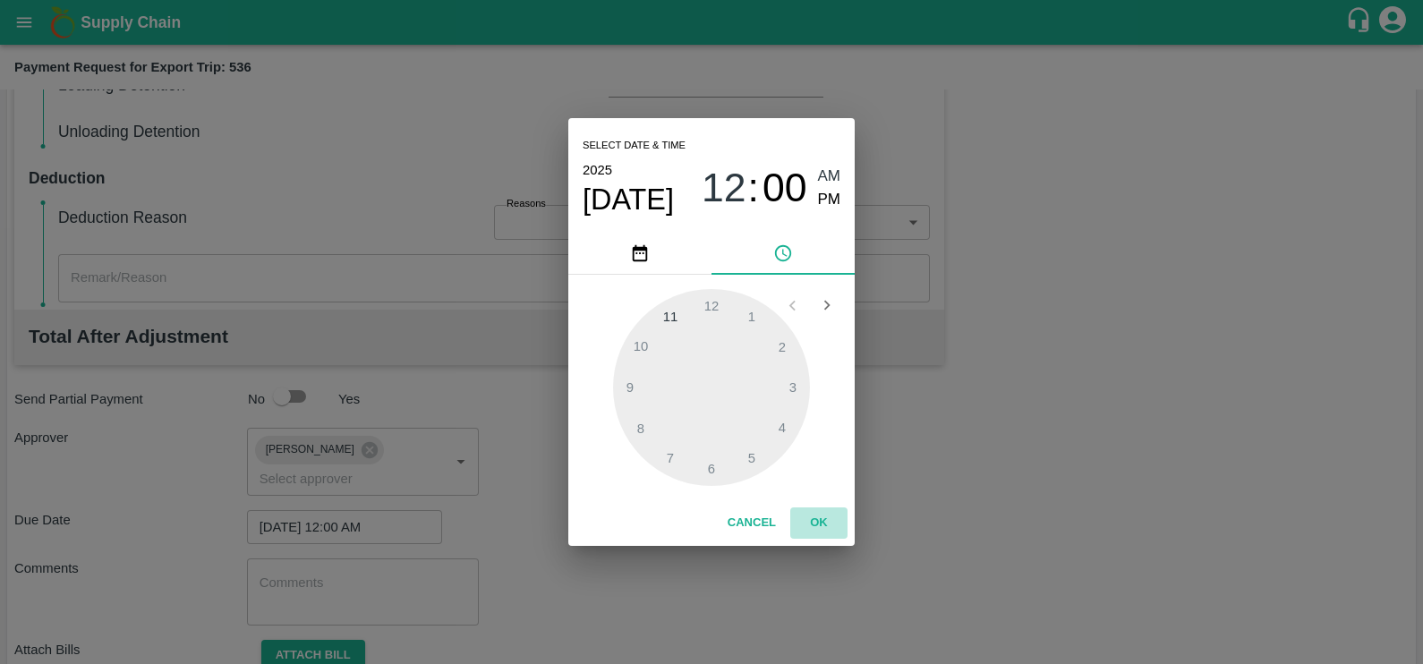
click at [832, 523] on button "OK" at bounding box center [818, 522] width 57 height 31
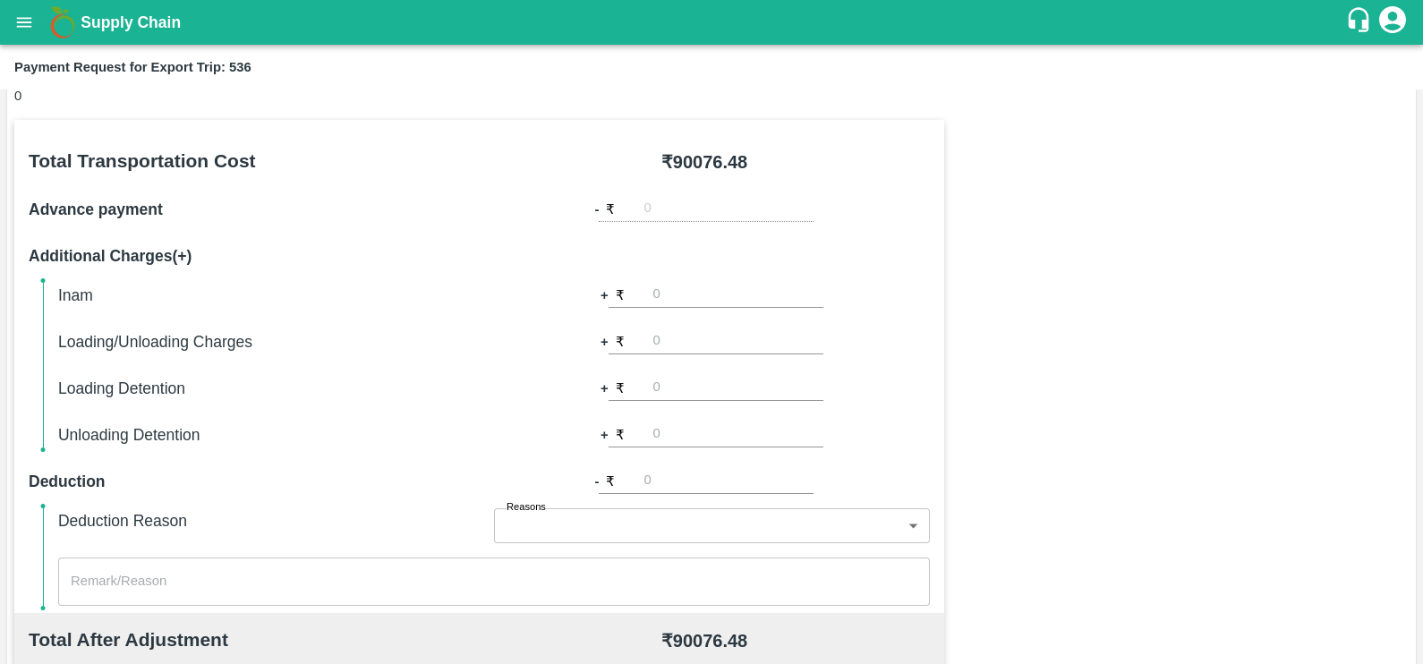
scroll to position [0, 0]
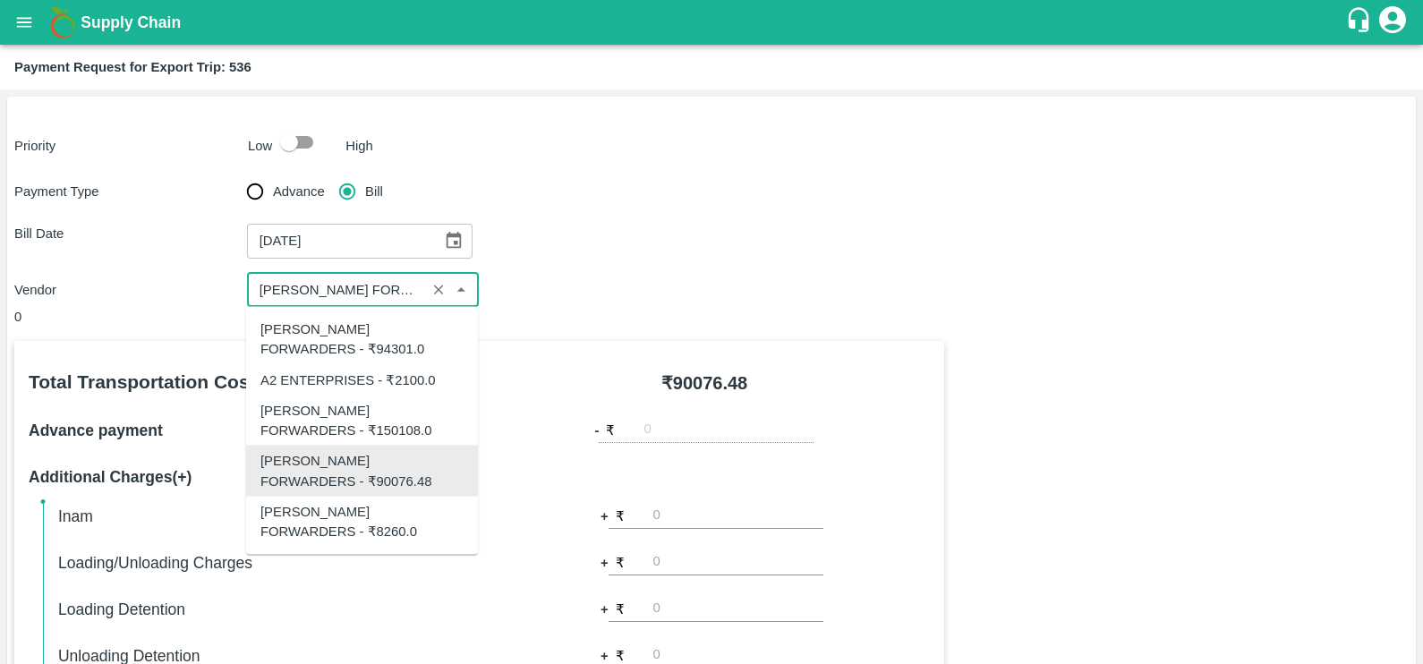
click at [394, 278] on input "input" at bounding box center [336, 289] width 169 height 23
click at [357, 514] on div "SHUBHAM FORWARDERS - ₹8260.0" at bounding box center [361, 521] width 203 height 40
type input "SHUBHAM FORWARDERS - ₹8260.0"
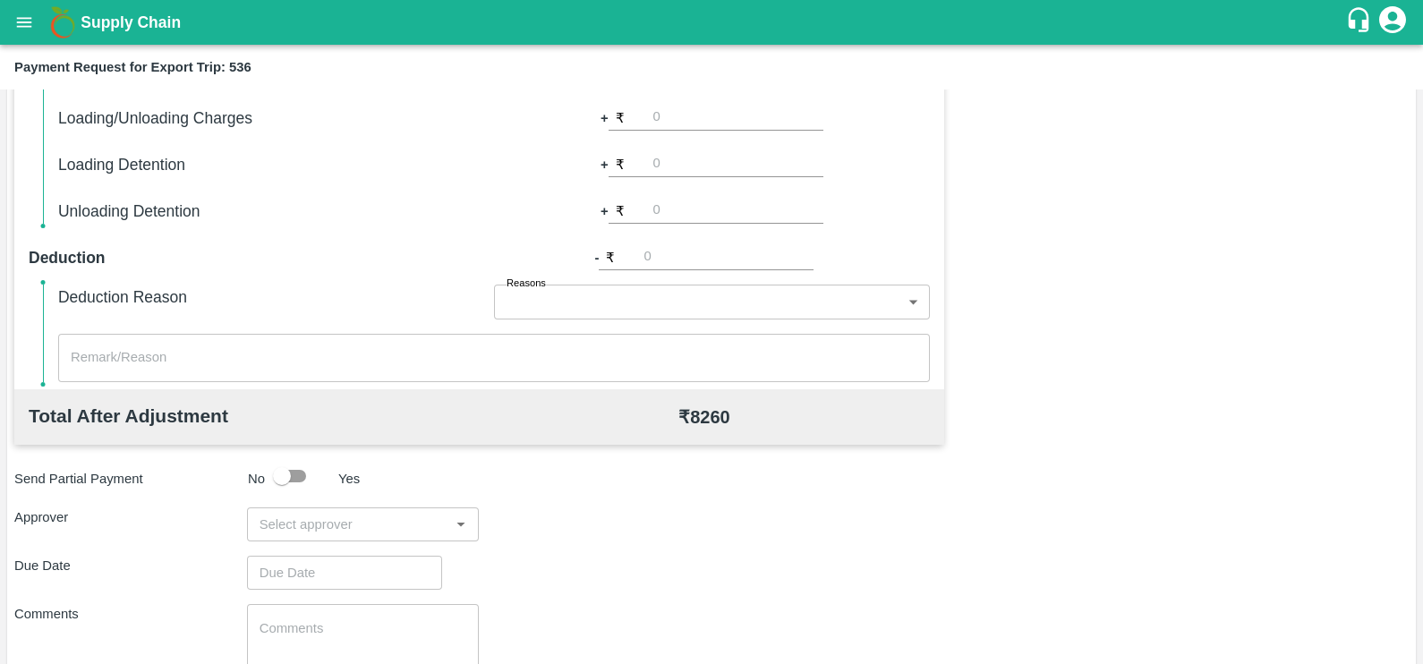
scroll to position [564, 0]
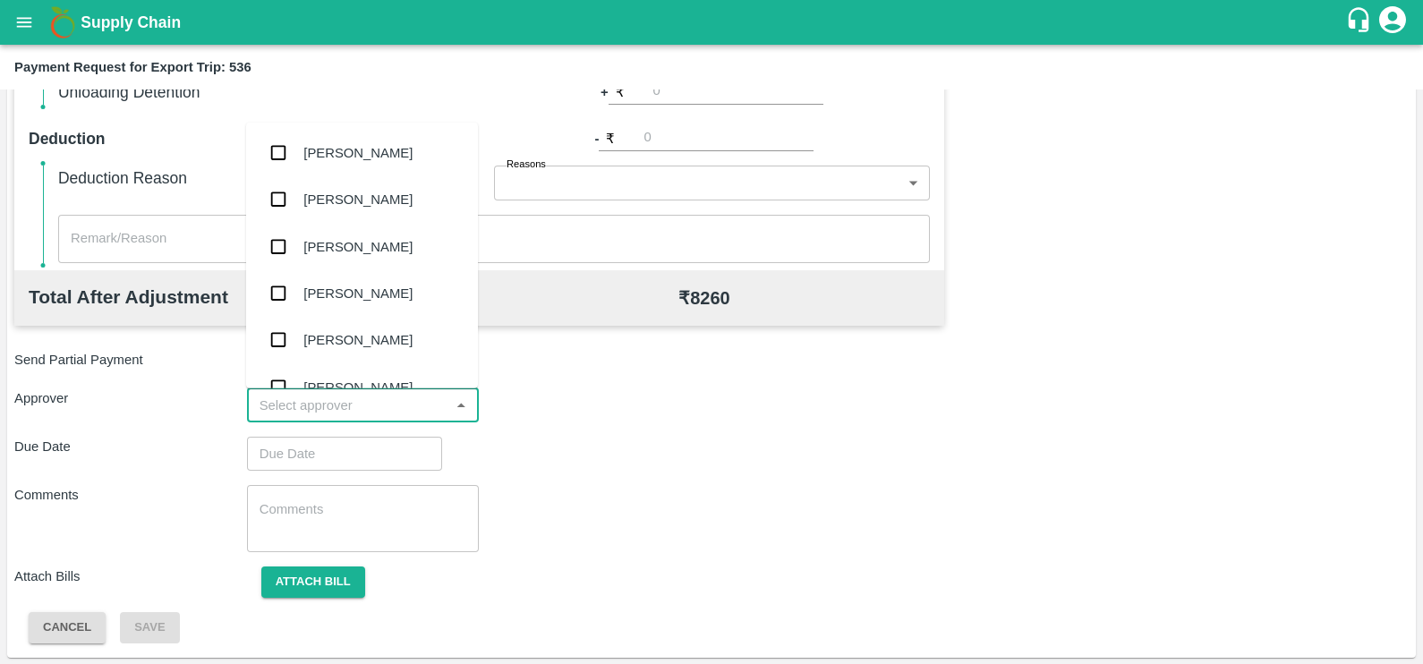
click at [358, 399] on input "input" at bounding box center [348, 405] width 192 height 23
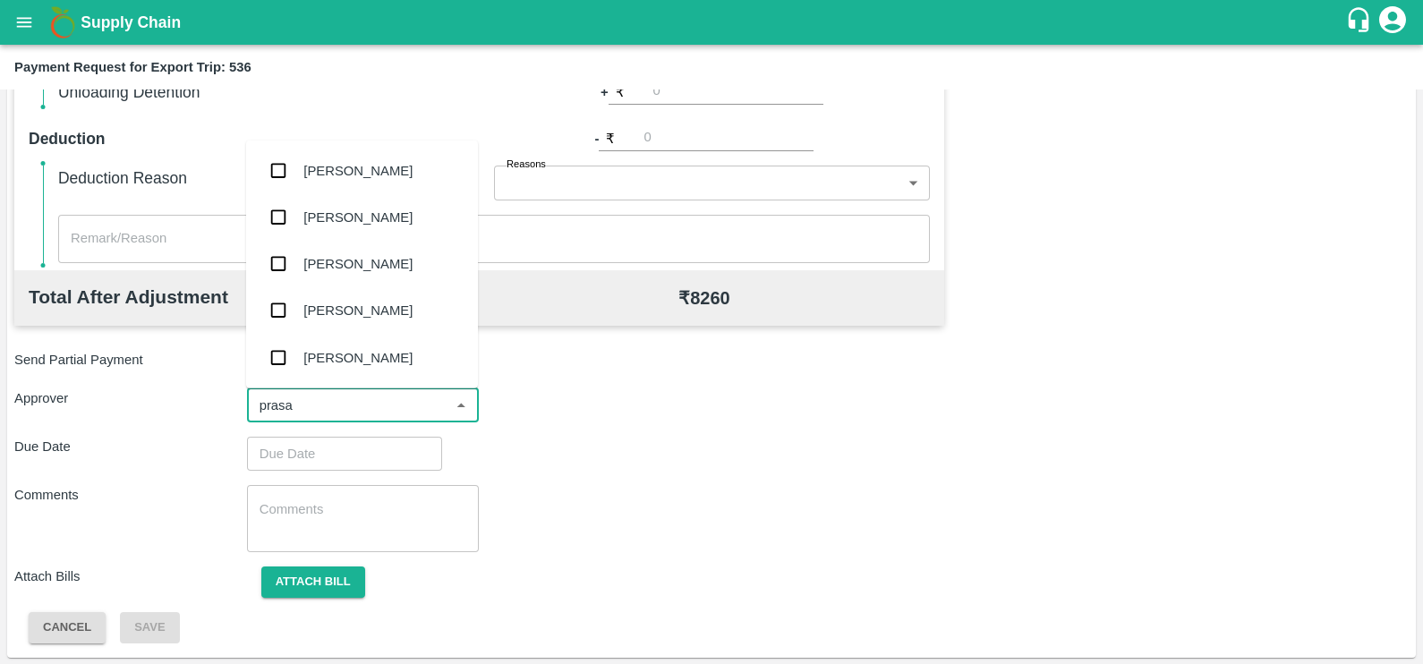
type input "prasad"
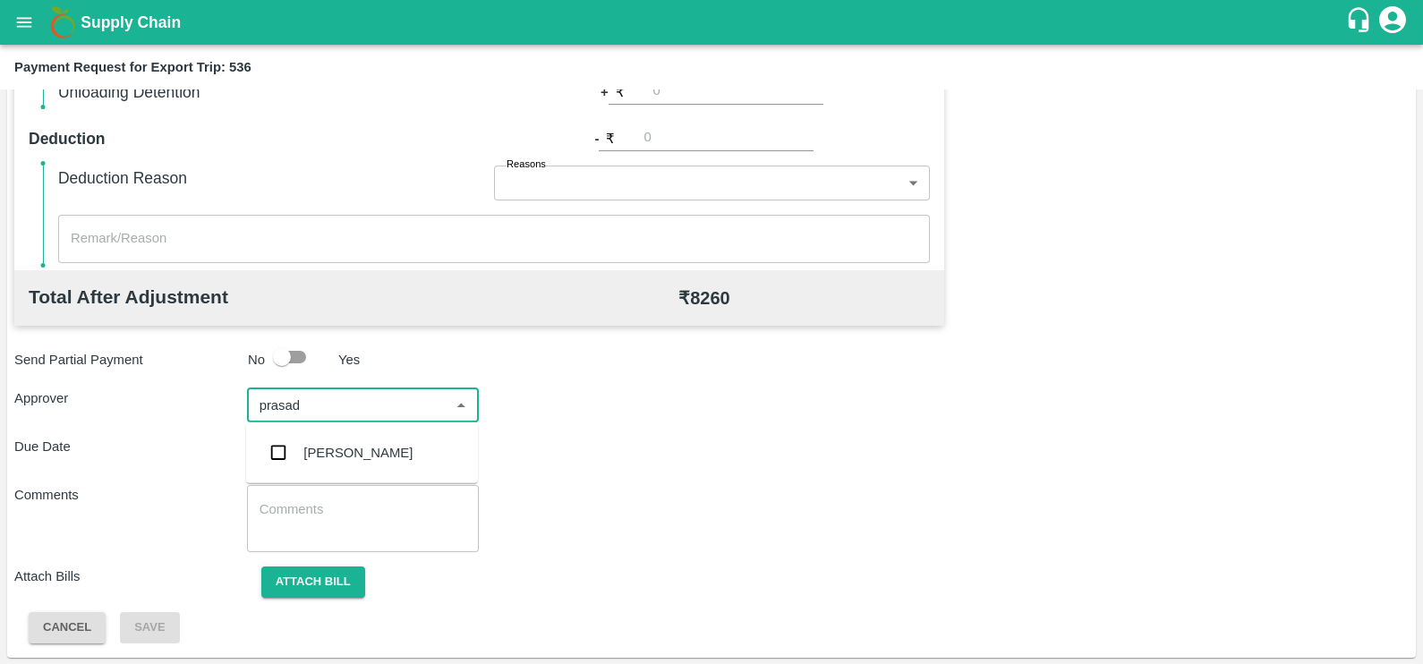
click at [362, 447] on div "[PERSON_NAME]" at bounding box center [357, 453] width 109 height 20
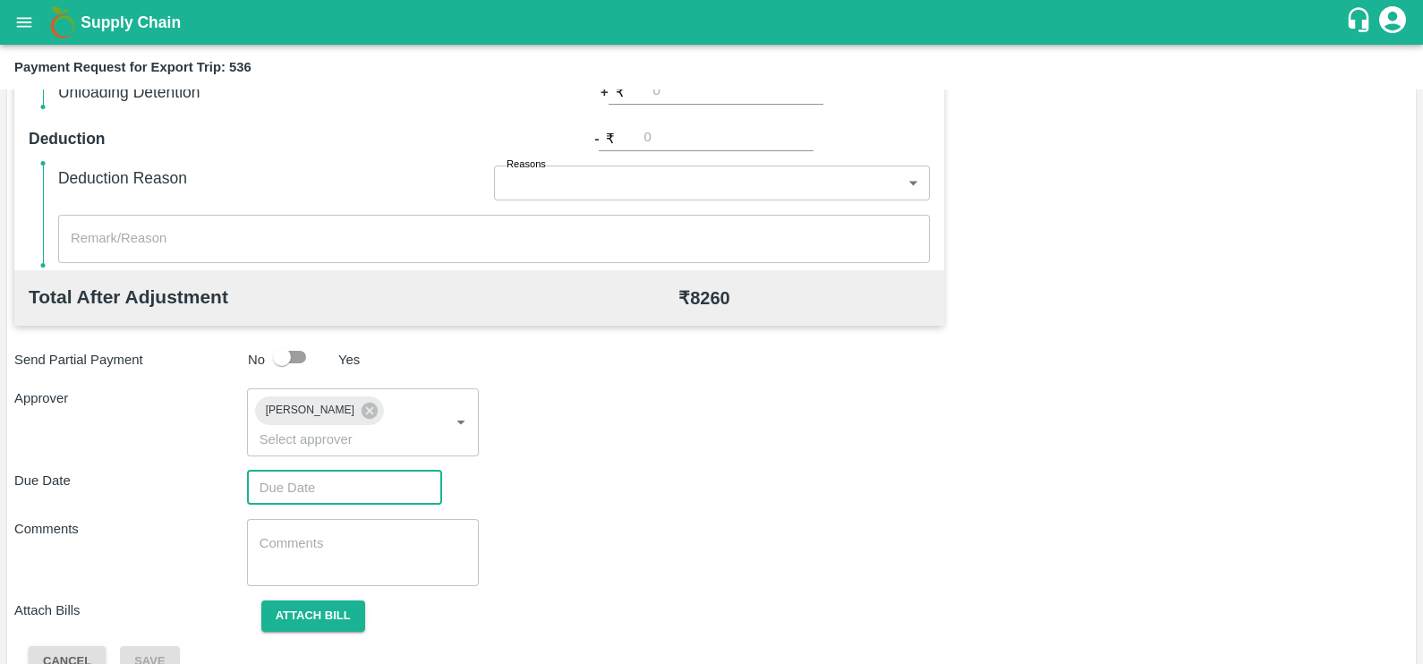
type input "DD/MM/YYYY hh:mm aa"
click at [368, 471] on input "DD/MM/YYYY hh:mm aa" at bounding box center [338, 488] width 183 height 34
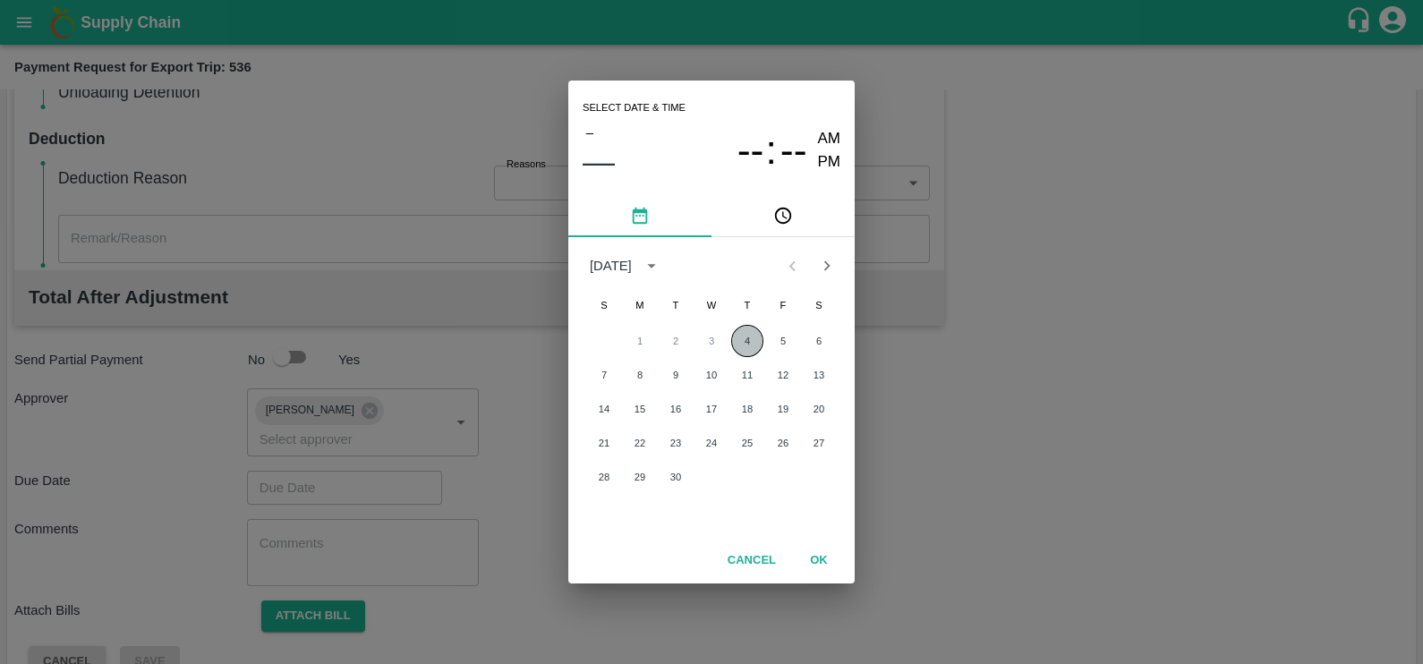
click at [732, 342] on button "4" at bounding box center [747, 341] width 32 height 32
type input "[DATE] 12:00 AM"
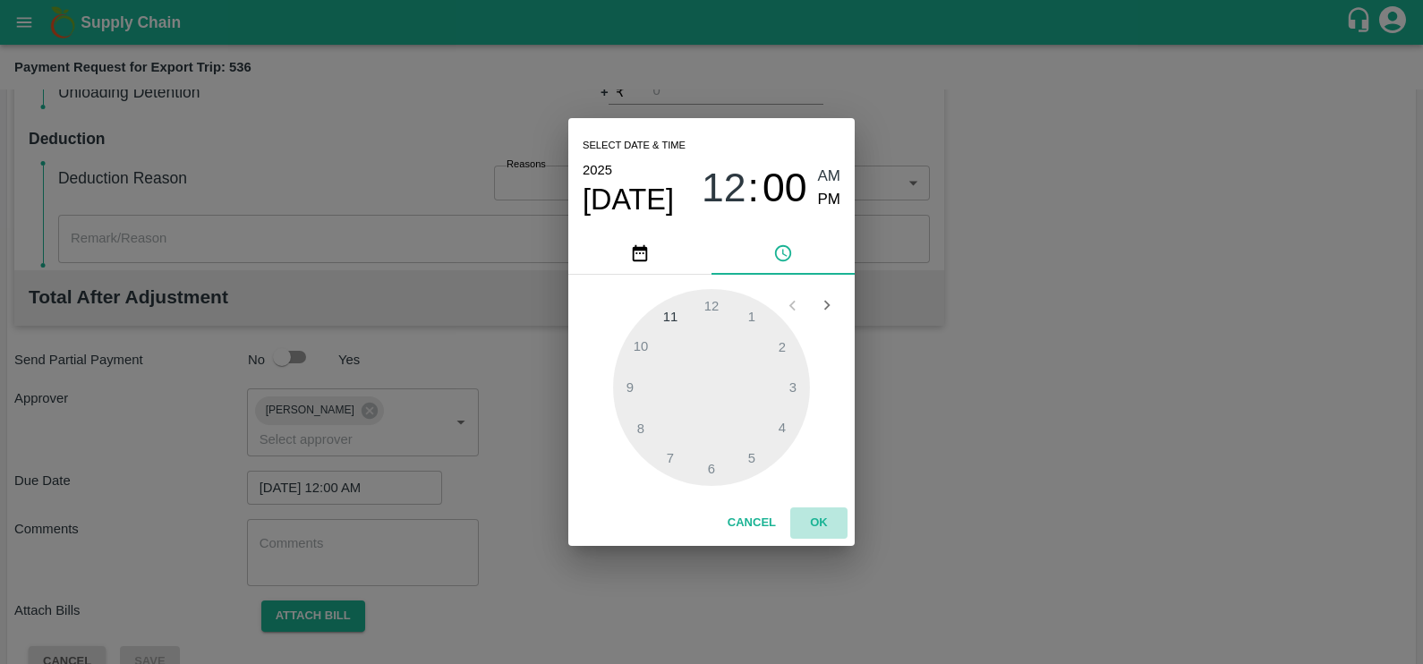
click at [815, 516] on button "OK" at bounding box center [818, 522] width 57 height 31
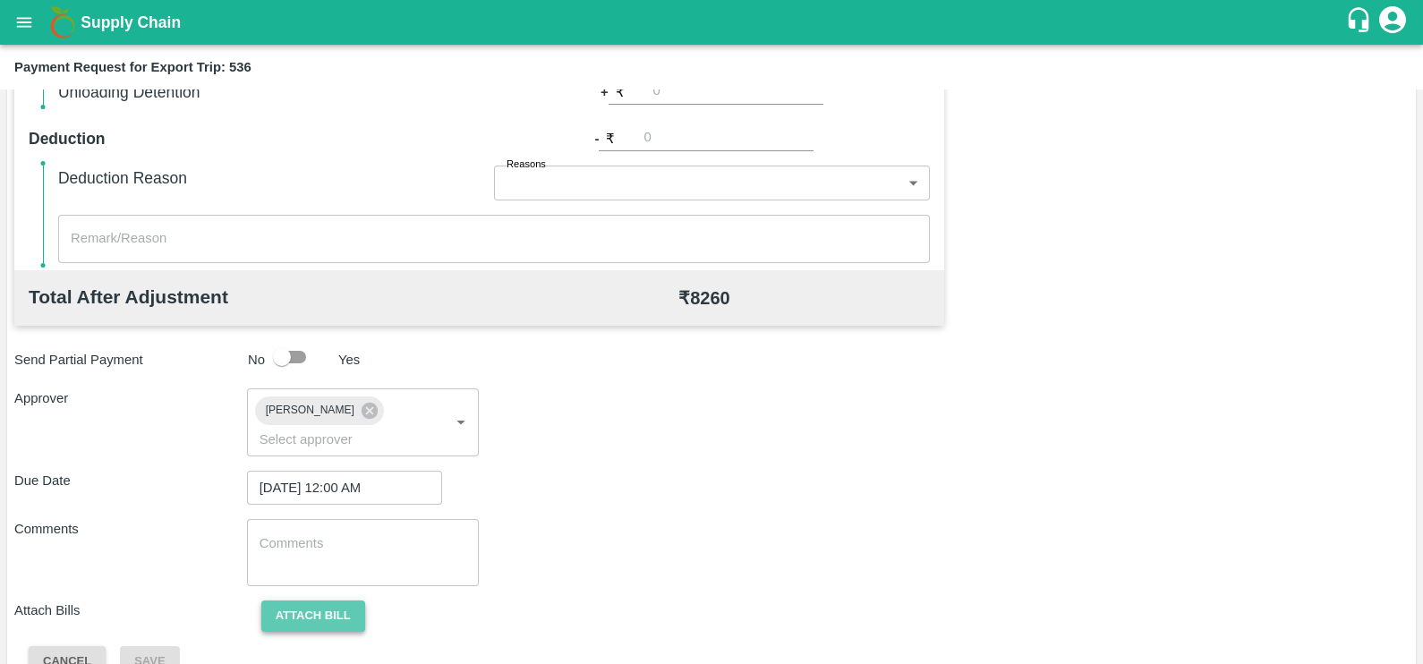
click at [346, 600] on button "Attach bill" at bounding box center [313, 615] width 104 height 31
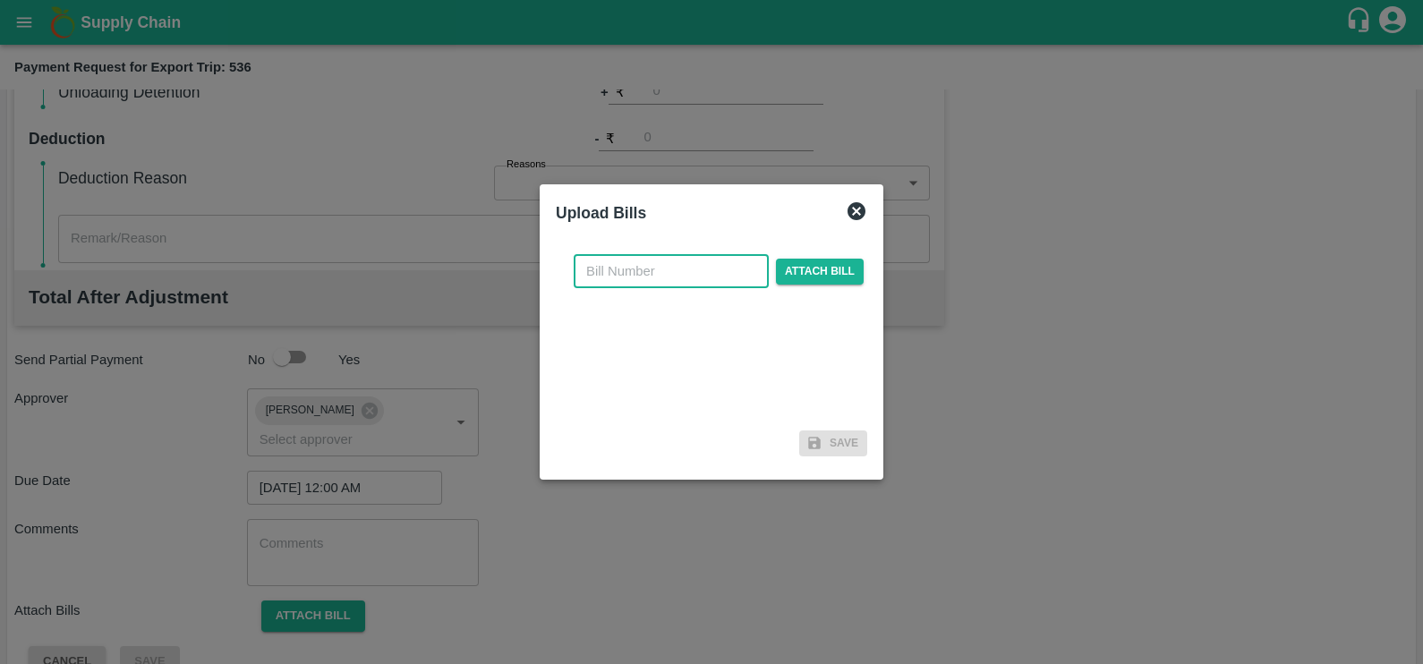
click at [676, 274] on input "text" at bounding box center [671, 271] width 195 height 34
paste input "SF-CHA-EXP-25-26-068"
type input "SF-CHA-EXP-25-26-068"
click at [810, 265] on span "Attach bill" at bounding box center [820, 272] width 88 height 26
click at [0, 0] on input "Attach bill" at bounding box center [0, 0] width 0 height 0
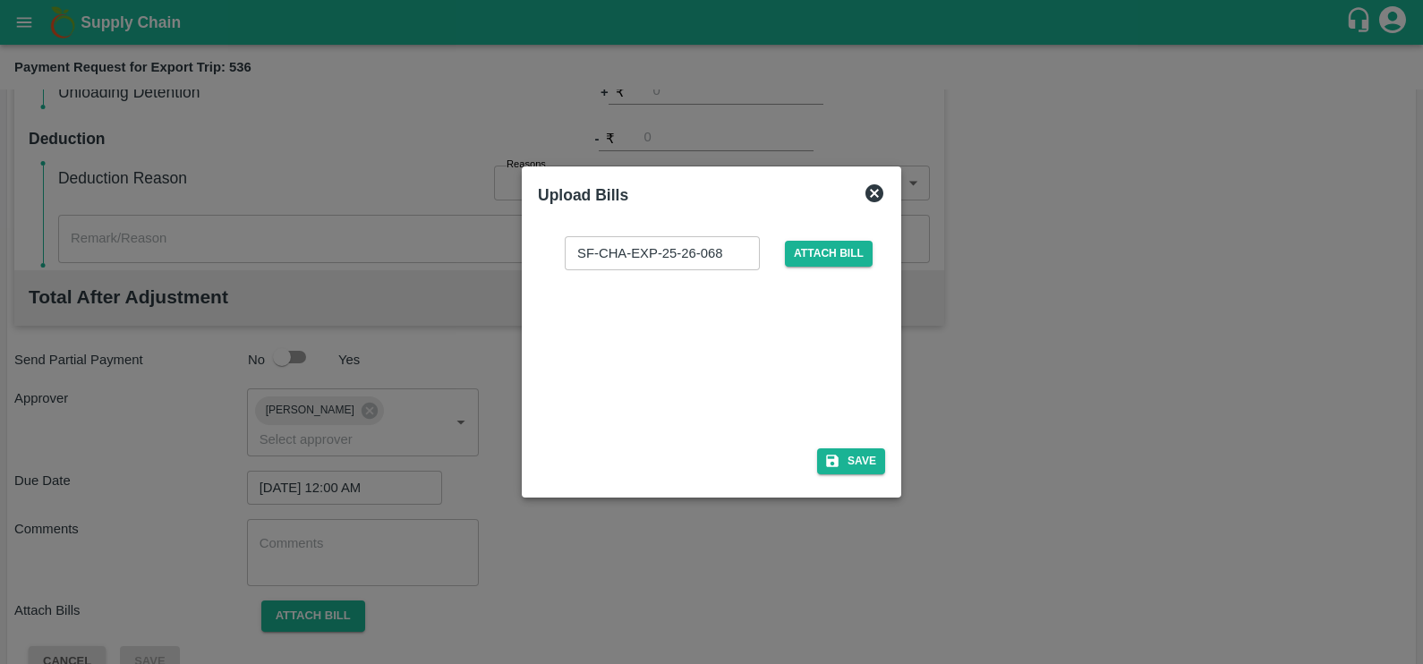
click at [649, 361] on div at bounding box center [708, 353] width 268 height 95
click at [872, 453] on button "Save" at bounding box center [851, 461] width 68 height 26
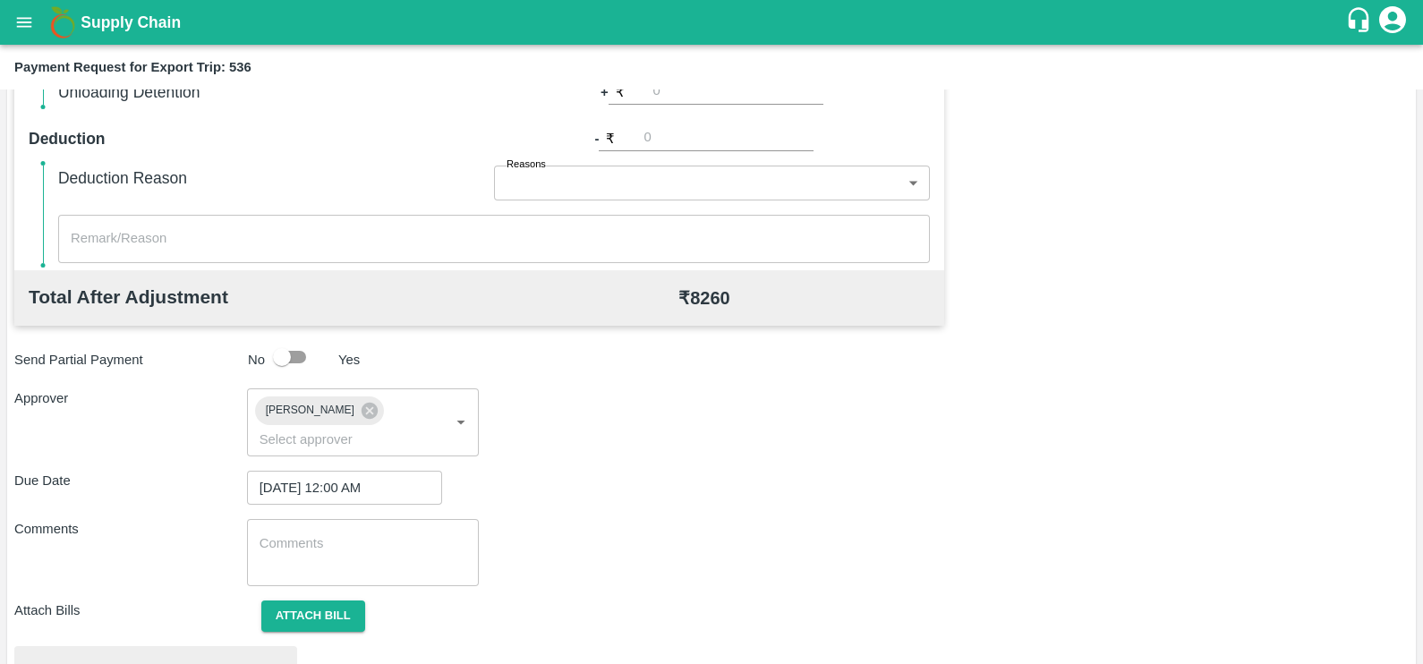
scroll to position [668, 0]
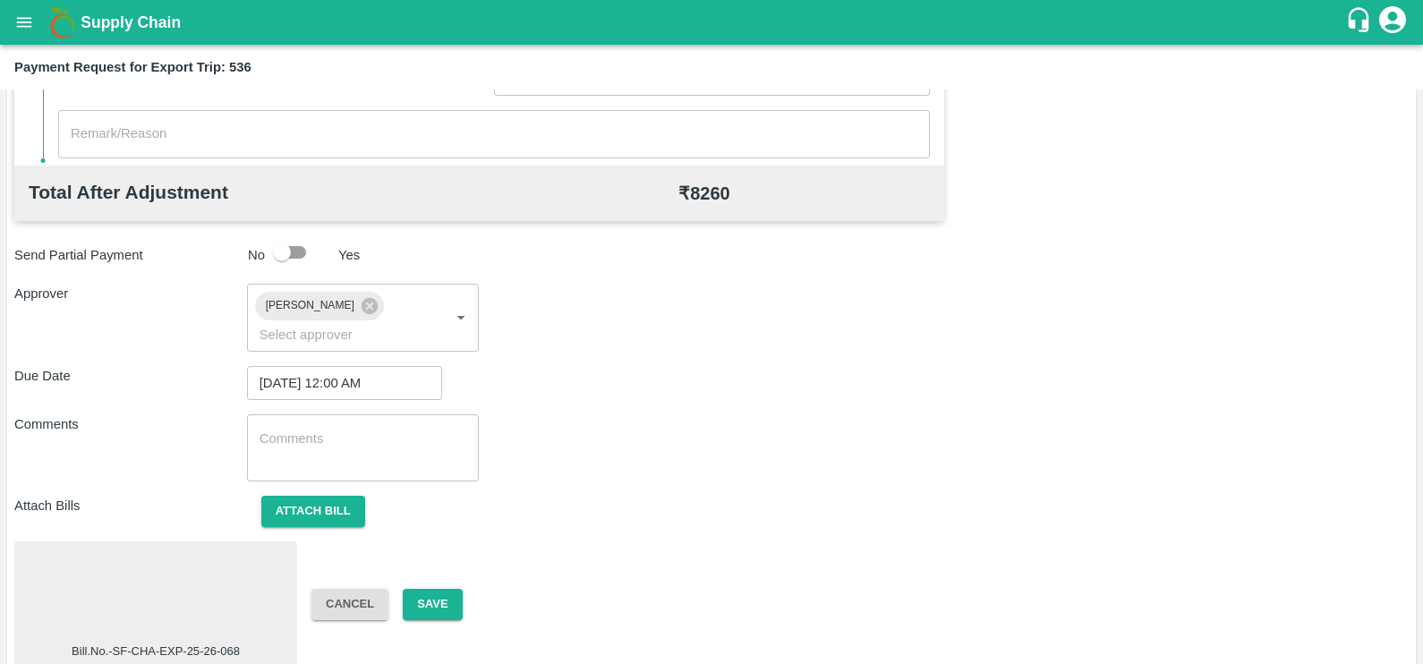
click at [246, 561] on div at bounding box center [155, 595] width 268 height 95
click at [434, 589] on button "Save" at bounding box center [432, 604] width 59 height 31
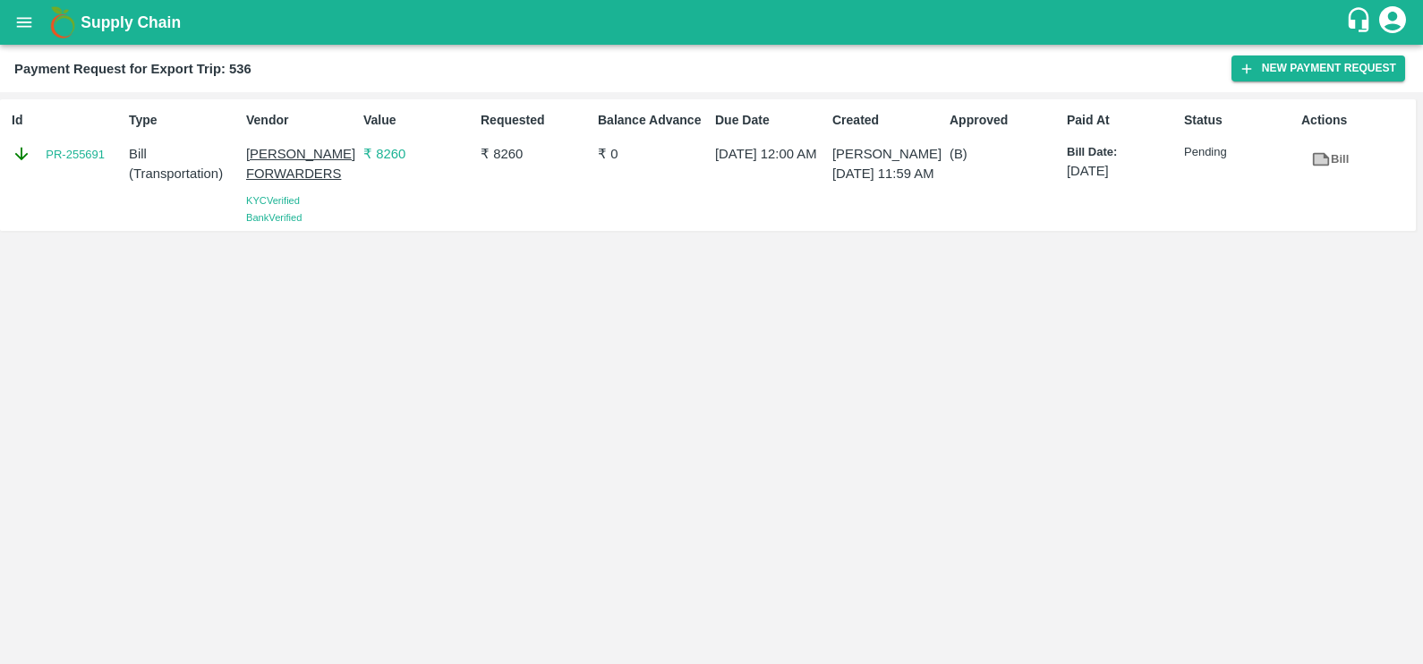
click at [73, 168] on div "Id PR-255691" at bounding box center [62, 165] width 117 height 123
copy link "PR-255691"
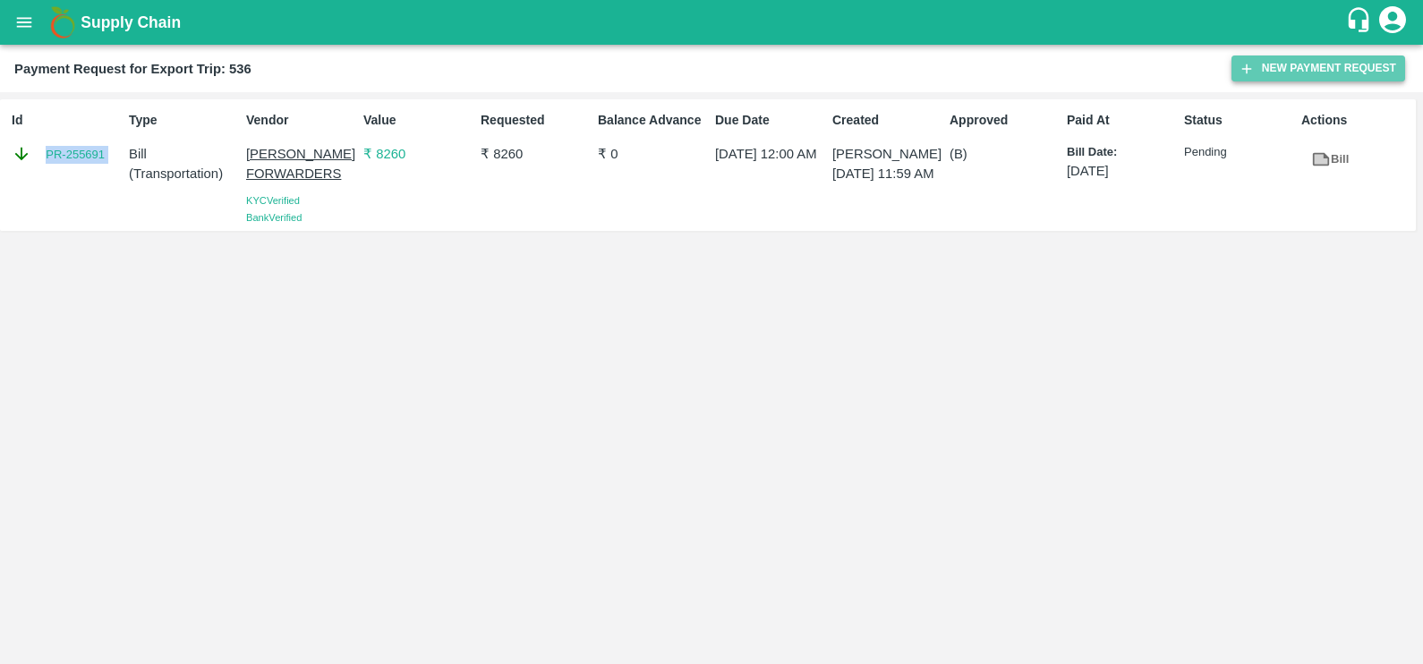
click at [1266, 58] on button "New Payment Request" at bounding box center [1318, 68] width 174 height 26
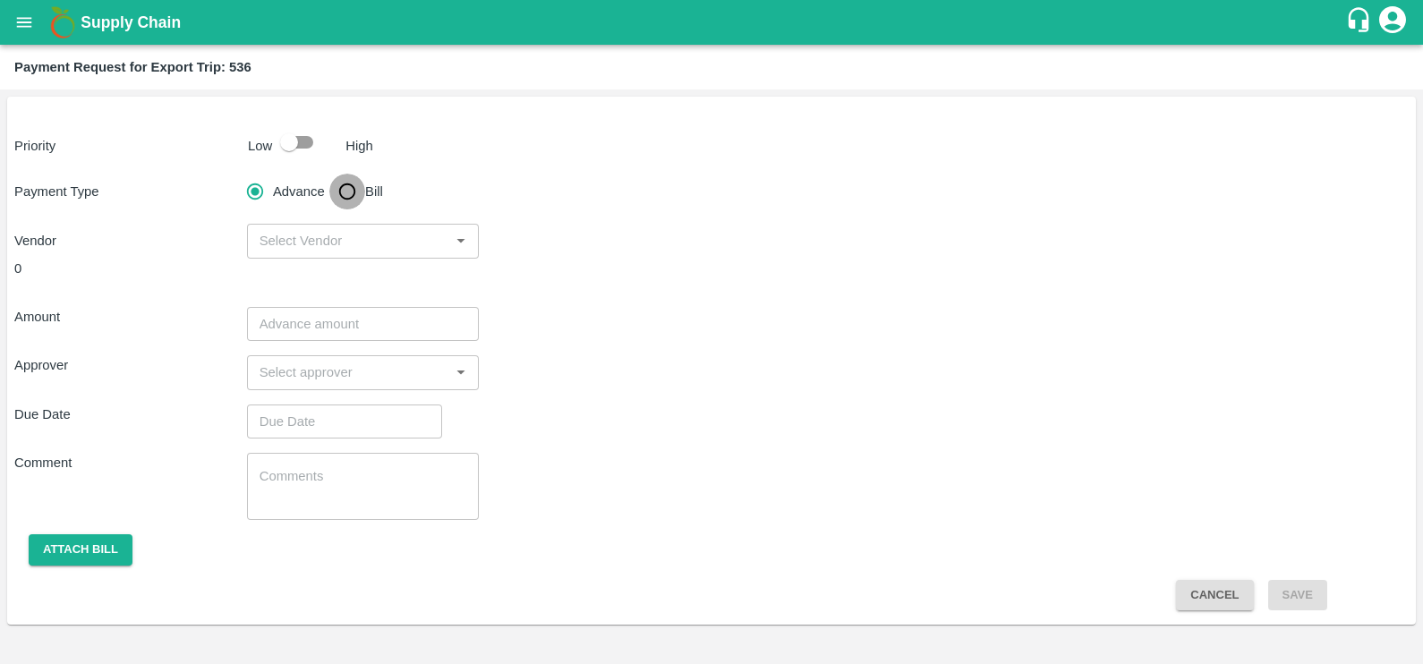
click at [361, 186] on input "Bill" at bounding box center [347, 192] width 36 height 36
radio input "true"
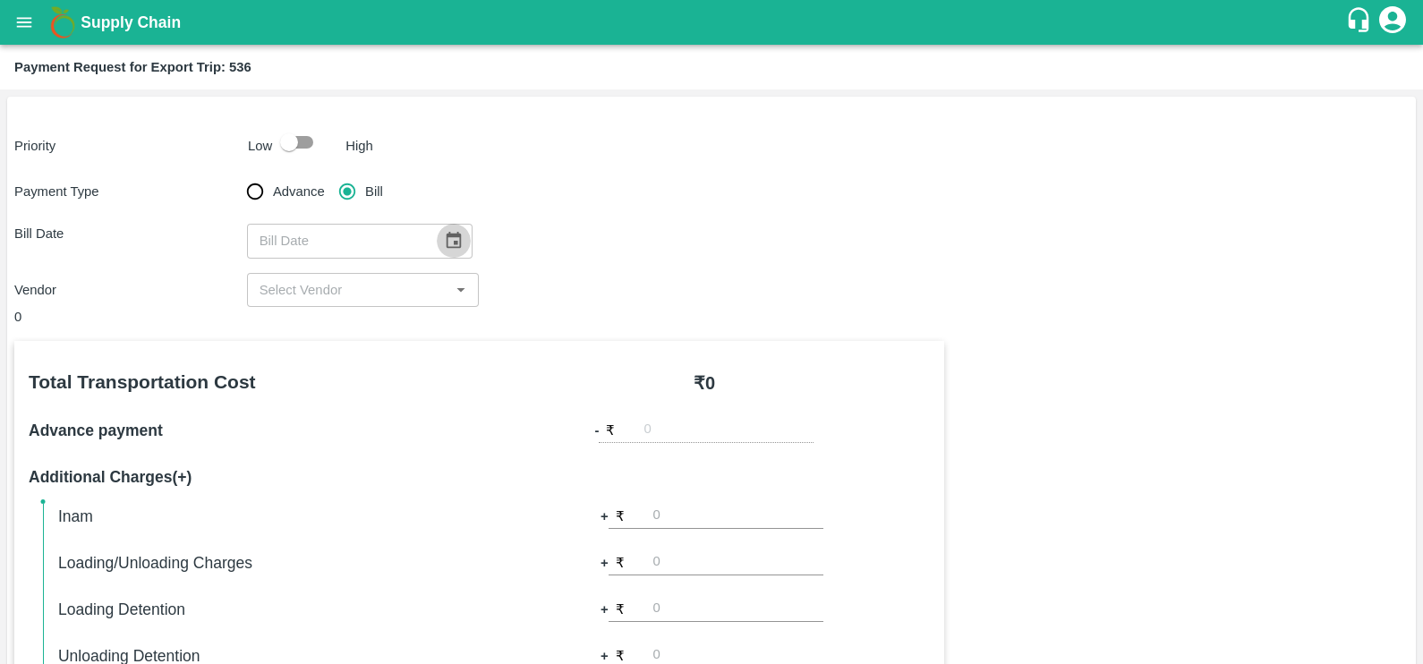
click at [451, 237] on icon "Choose date" at bounding box center [453, 240] width 15 height 17
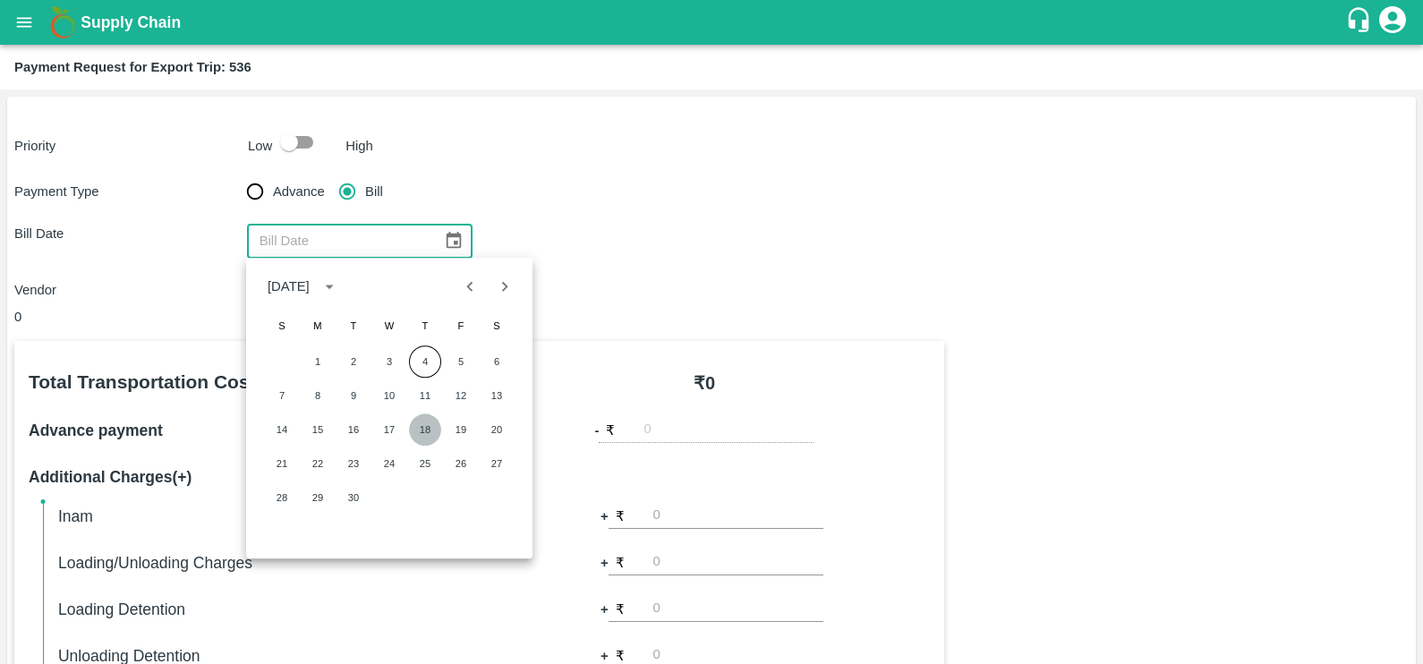
click at [435, 438] on button "18" at bounding box center [425, 429] width 32 height 32
type input "18/09/2025"
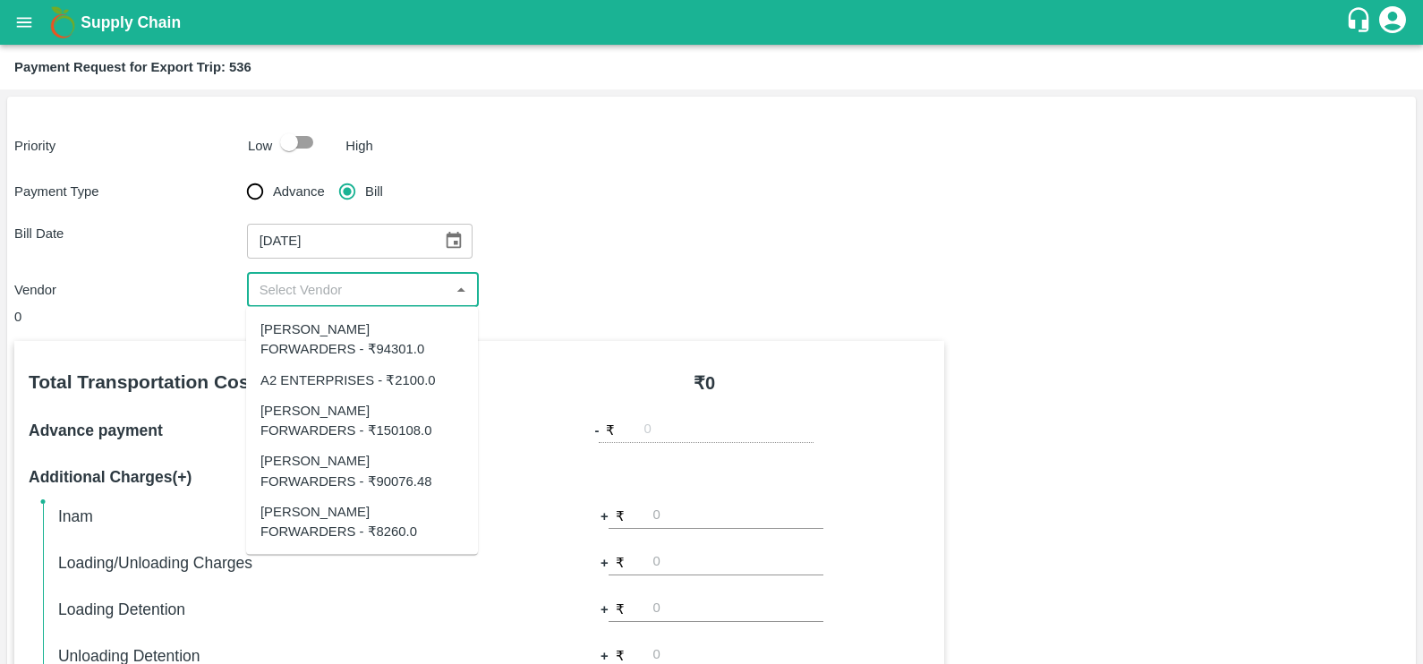
click at [356, 300] on input "input" at bounding box center [348, 289] width 192 height 23
click at [428, 286] on input "input" at bounding box center [348, 289] width 192 height 23
click at [321, 456] on div "SHUBHAM FORWARDERS - ₹90076.48" at bounding box center [361, 471] width 203 height 40
type input "SHUBHAM FORWARDERS - ₹90076.48"
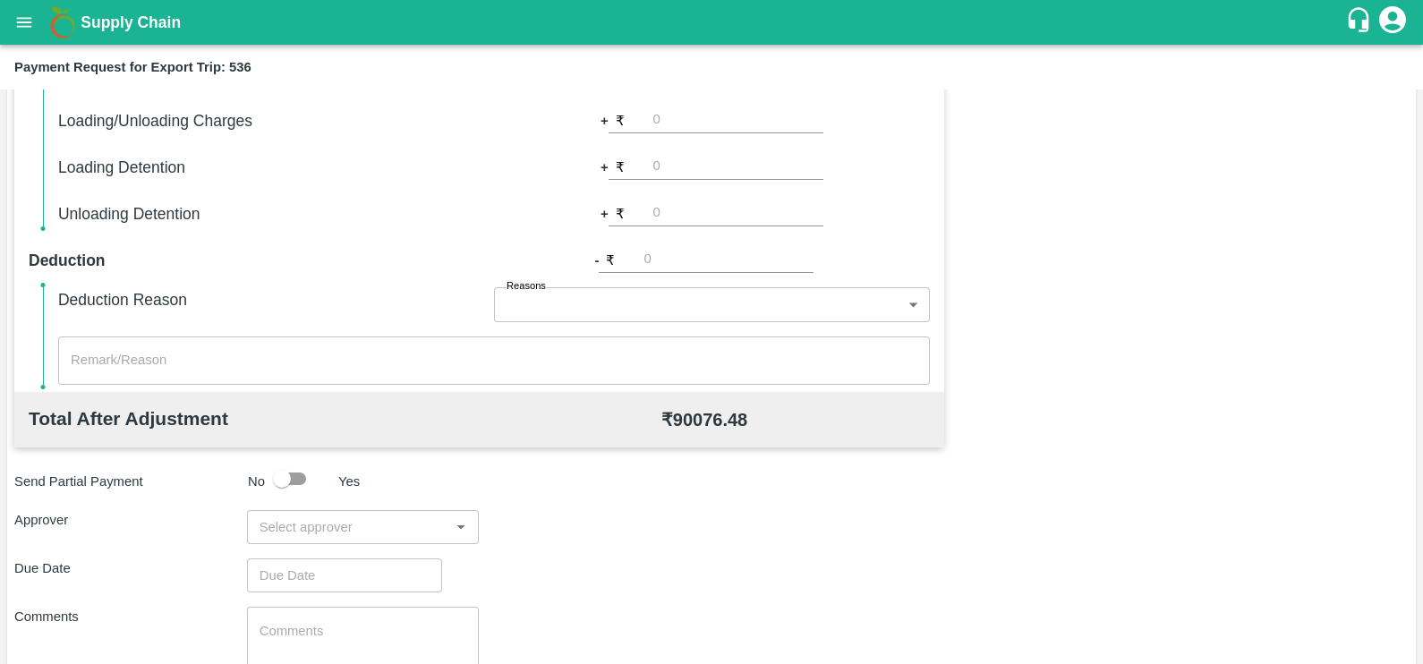
scroll to position [564, 0]
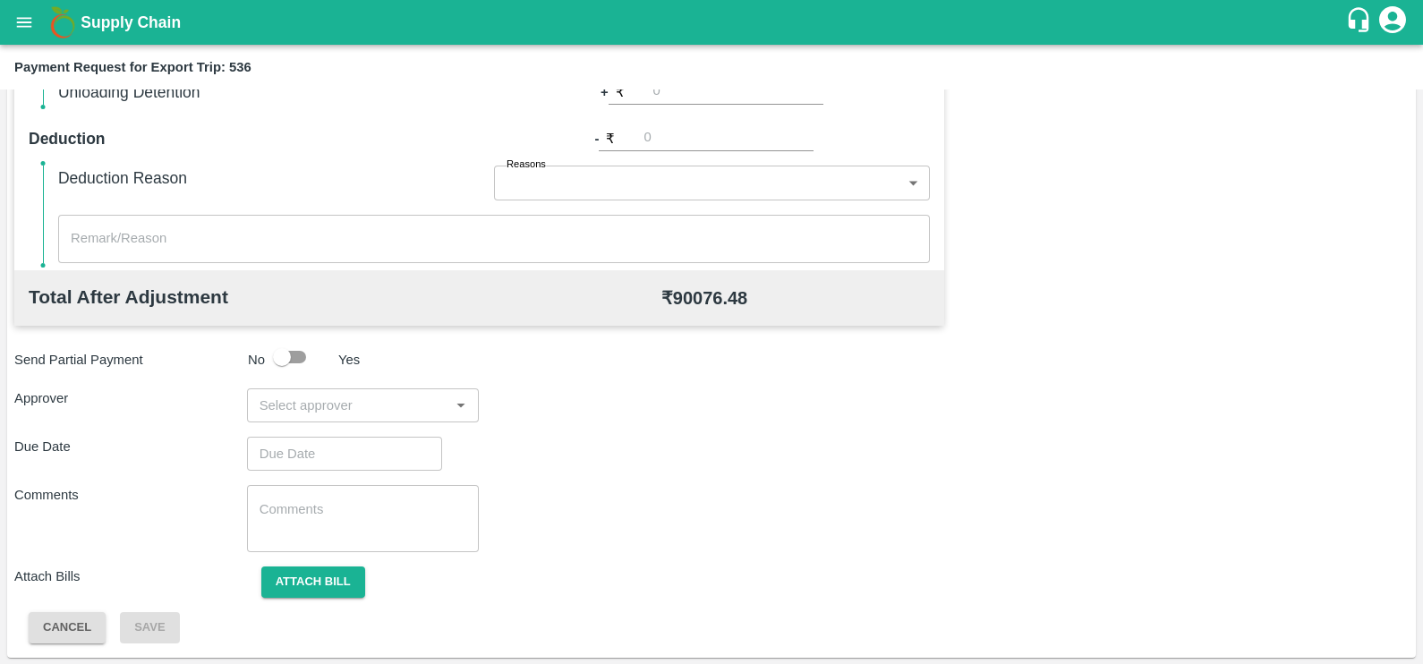
click at [333, 395] on input "input" at bounding box center [348, 405] width 192 height 23
type input "prasad"
click at [340, 443] on div "[PERSON_NAME]" at bounding box center [357, 453] width 109 height 20
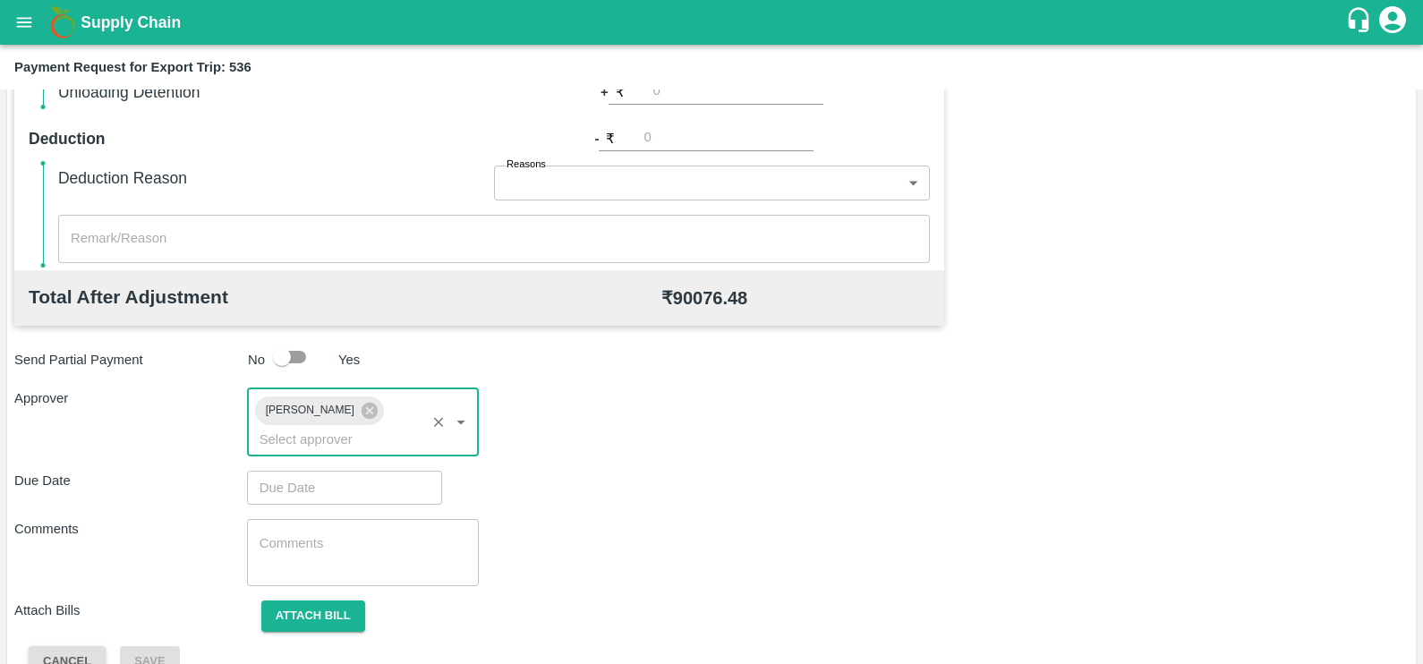
type input "DD/MM/YYYY hh:mm aa"
click at [352, 471] on input "DD/MM/YYYY hh:mm aa" at bounding box center [338, 488] width 183 height 34
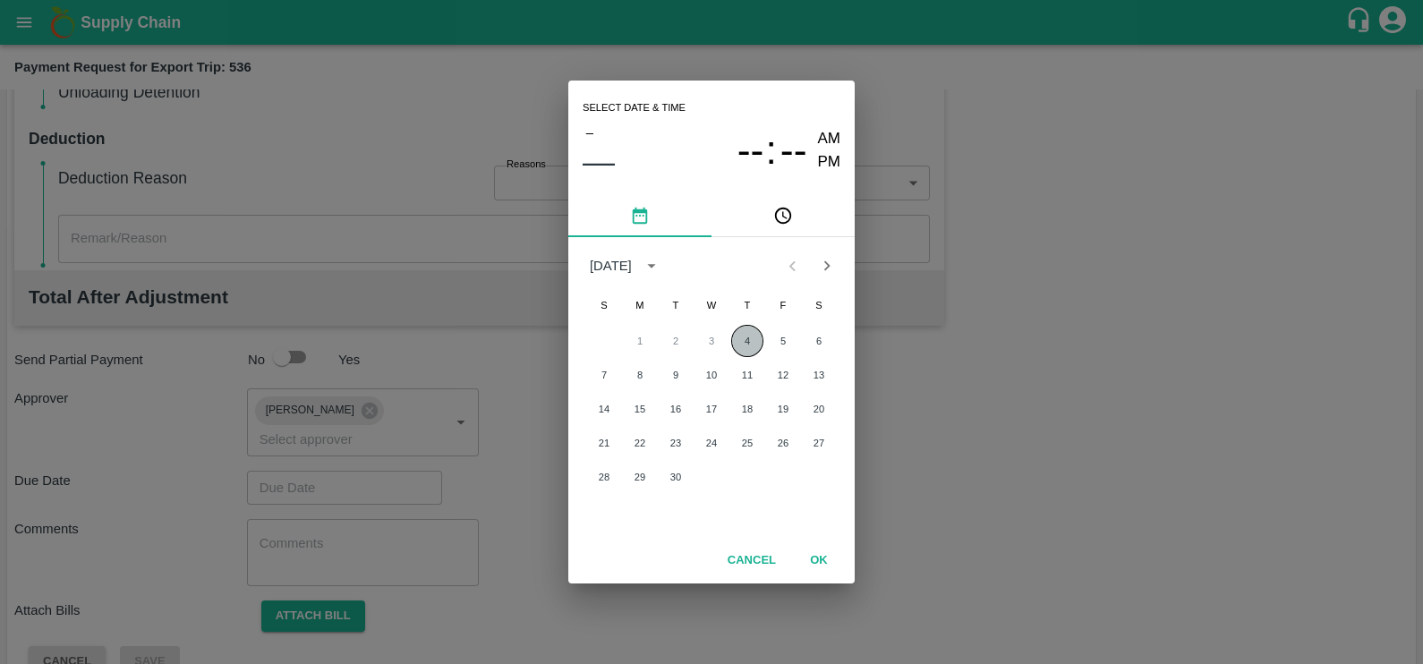
click at [754, 343] on button "4" at bounding box center [747, 341] width 32 height 32
type input "[DATE] 12:00 AM"
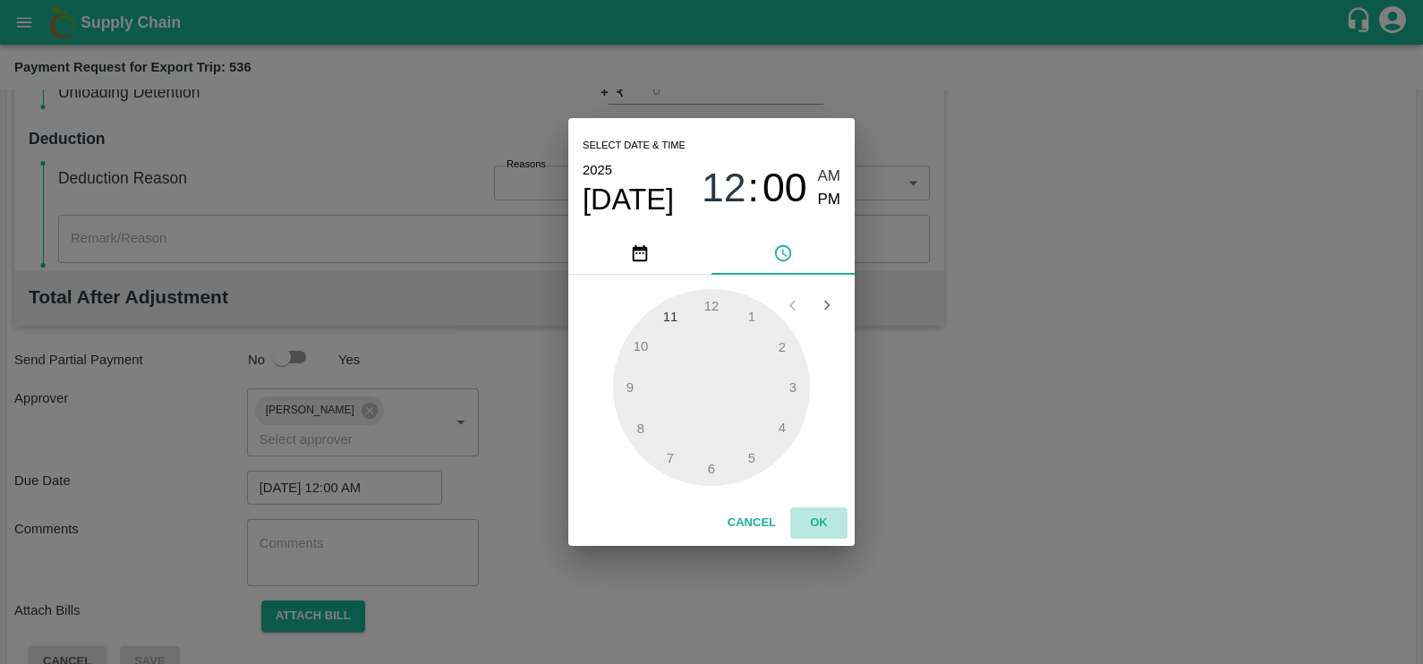
click at [814, 525] on button "OK" at bounding box center [818, 522] width 57 height 31
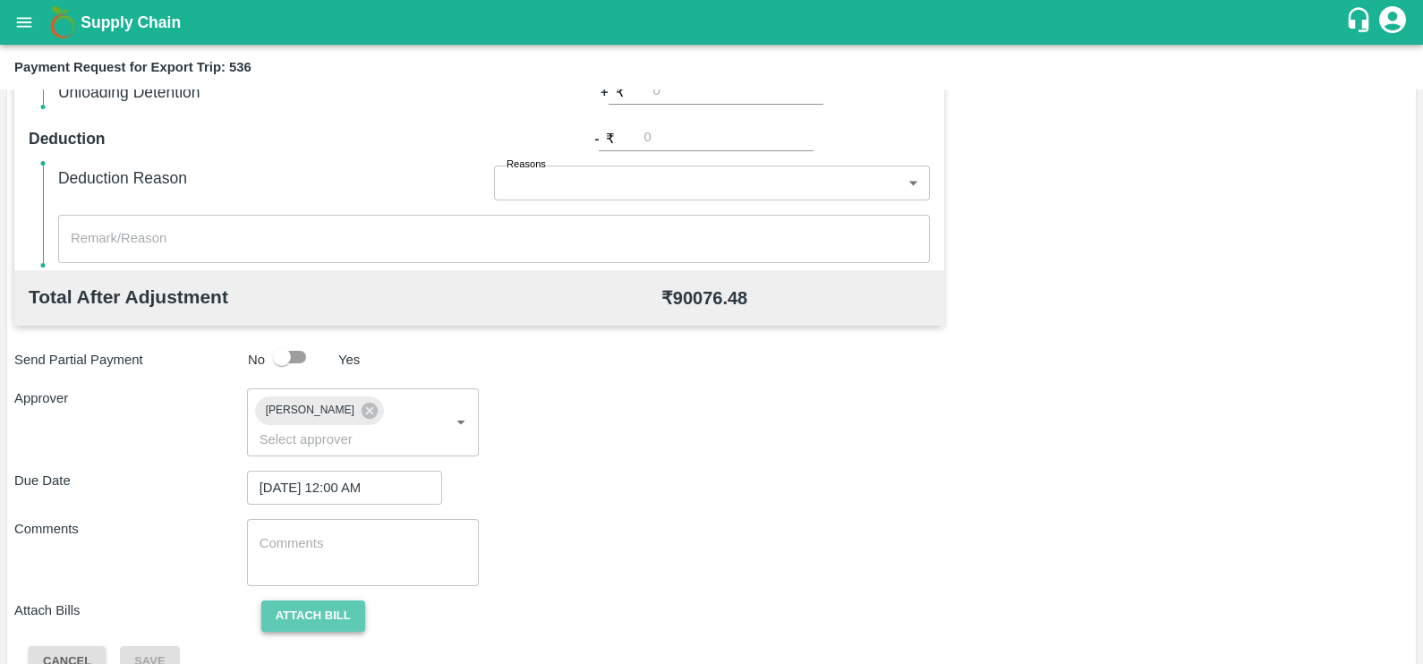
click at [267, 600] on button "Attach bill" at bounding box center [313, 615] width 104 height 31
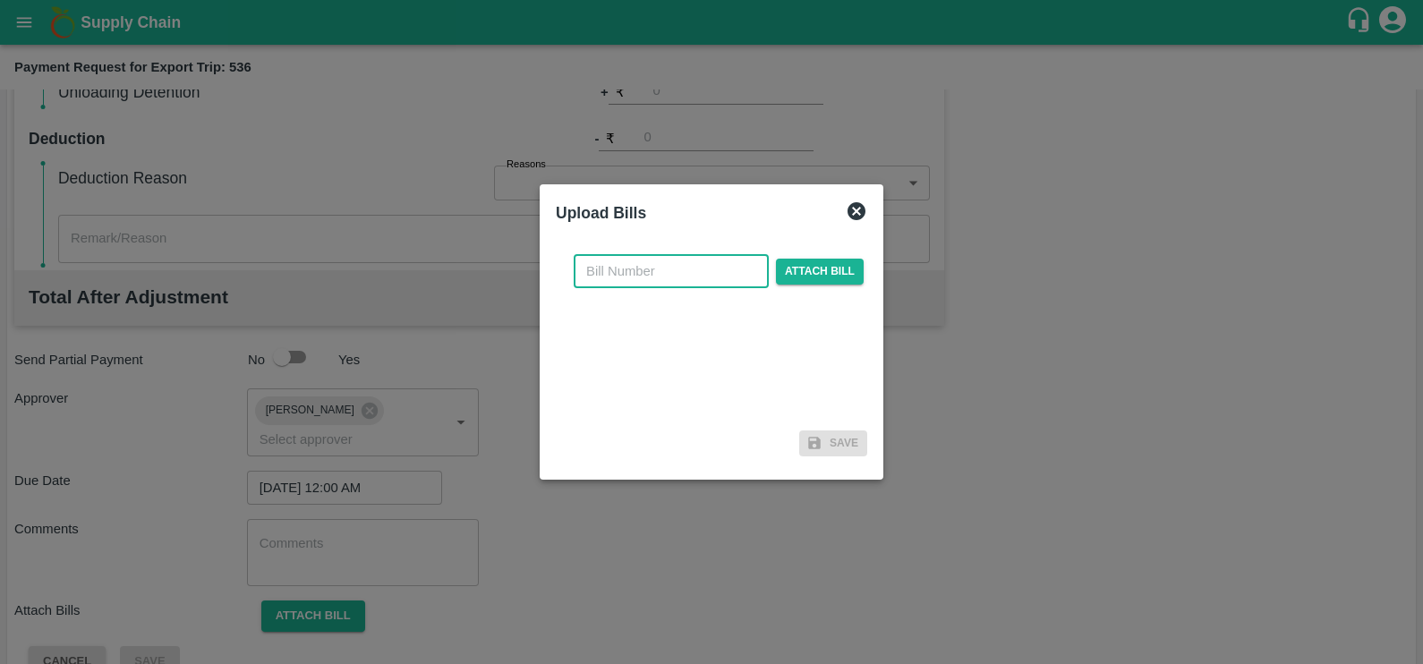
click at [701, 264] on input "text" at bounding box center [671, 271] width 195 height 34
paste input "SF-FOB-EXP-25-26-068"
type input "SF-FOB-EXP-25-26-068"
click at [813, 282] on span "Attach bill" at bounding box center [820, 272] width 88 height 26
click at [0, 0] on input "Attach bill" at bounding box center [0, 0] width 0 height 0
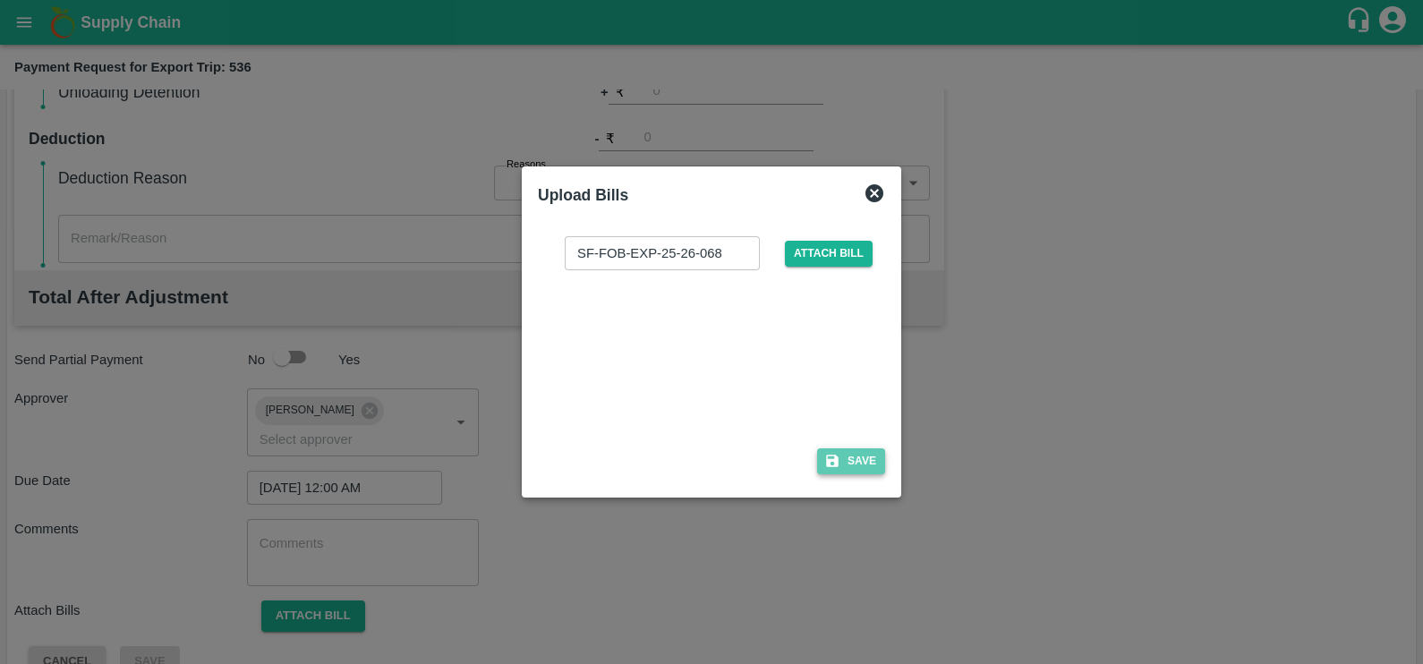
click at [842, 465] on button "Save" at bounding box center [851, 461] width 68 height 26
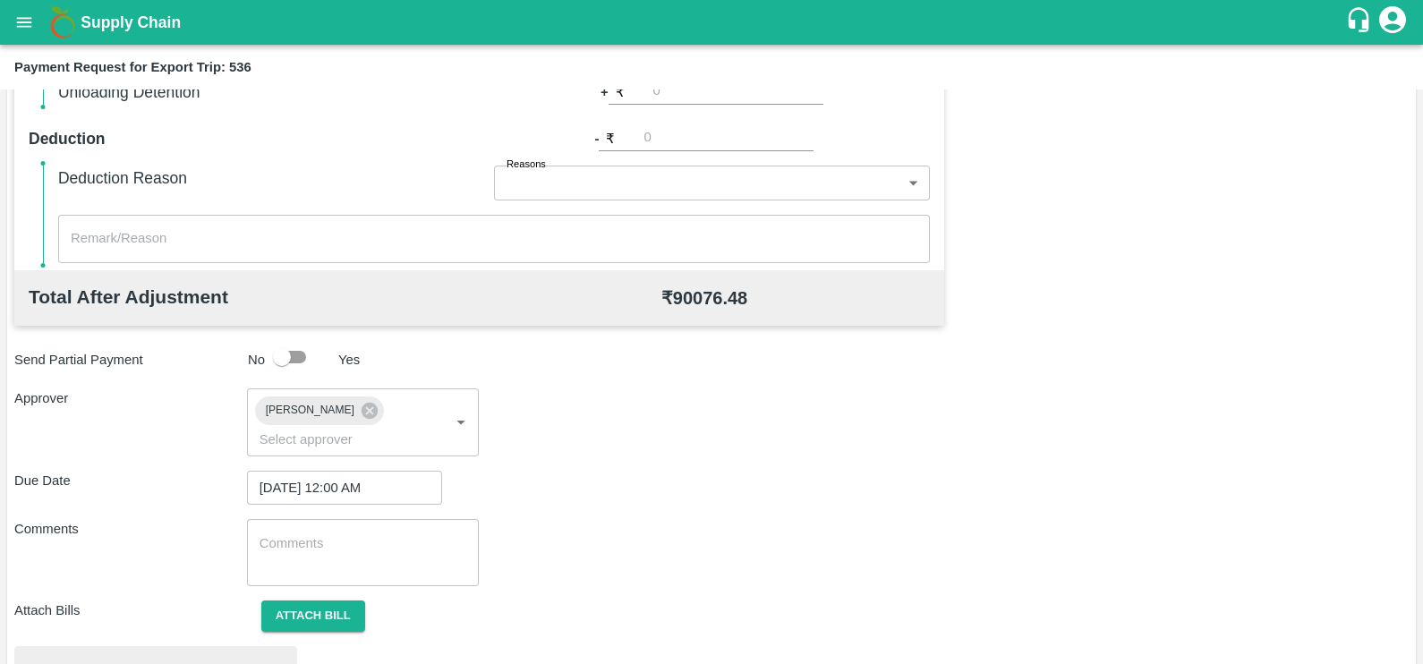
scroll to position [668, 0]
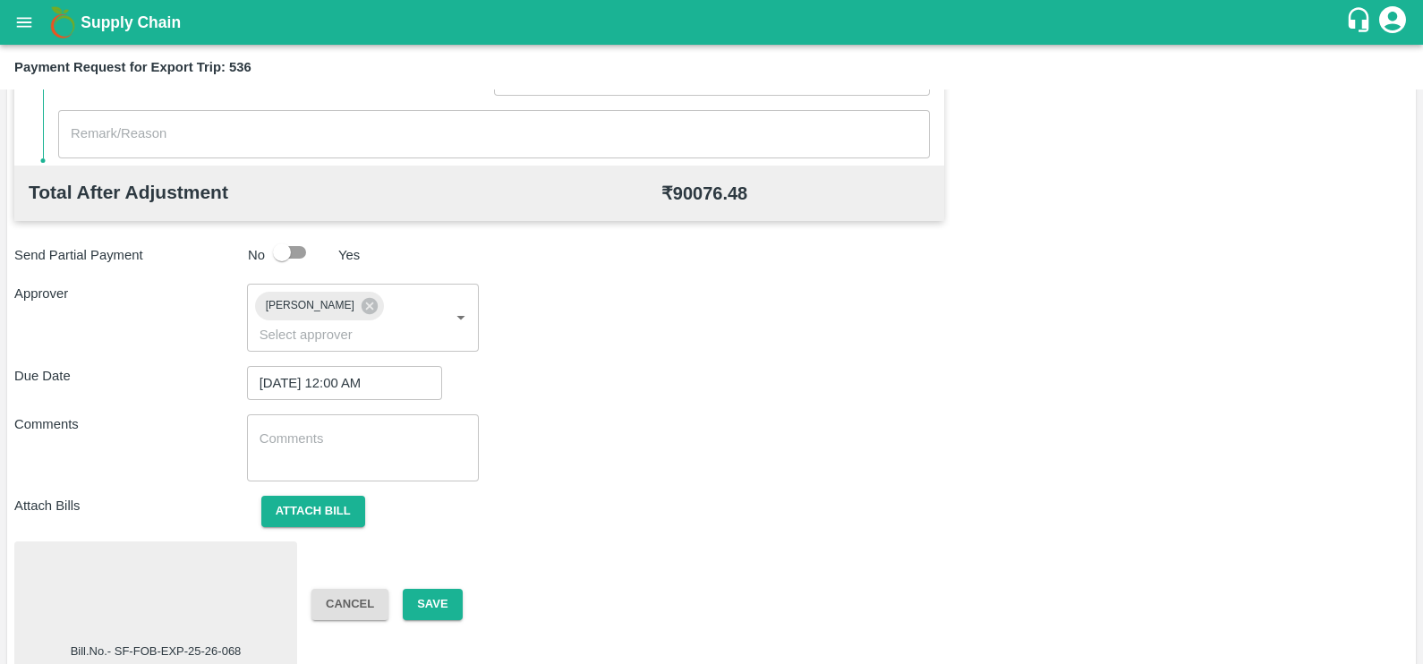
click at [159, 548] on div at bounding box center [155, 595] width 268 height 95
click at [437, 589] on button "Save" at bounding box center [432, 604] width 59 height 31
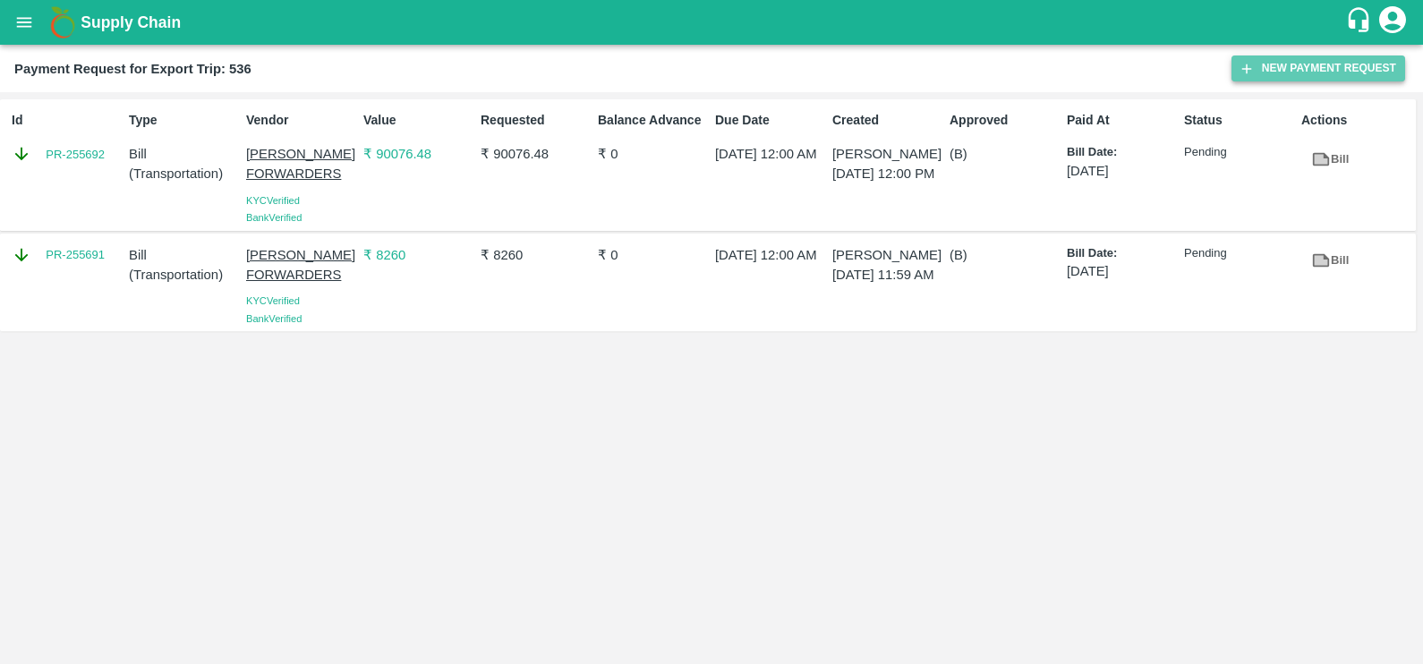
click at [1242, 76] on button "New Payment Request" at bounding box center [1318, 68] width 174 height 26
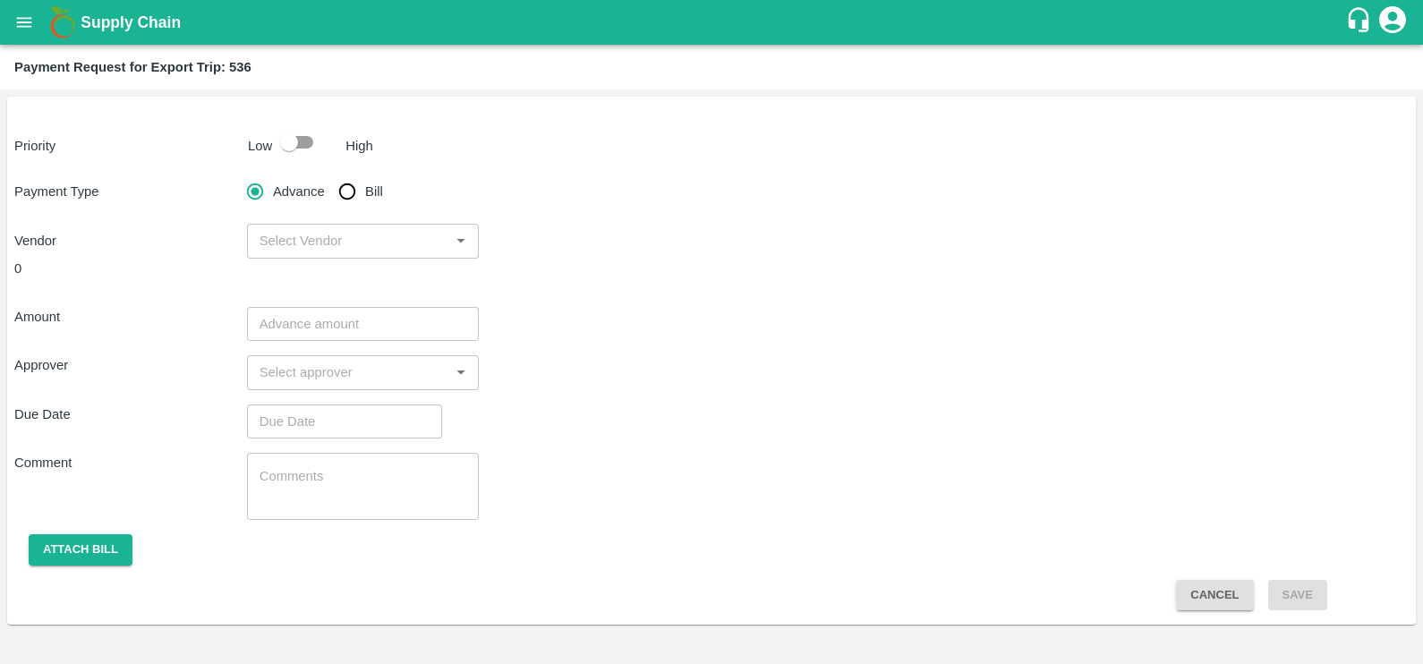
click at [353, 191] on input "Bill" at bounding box center [347, 192] width 36 height 36
radio input "true"
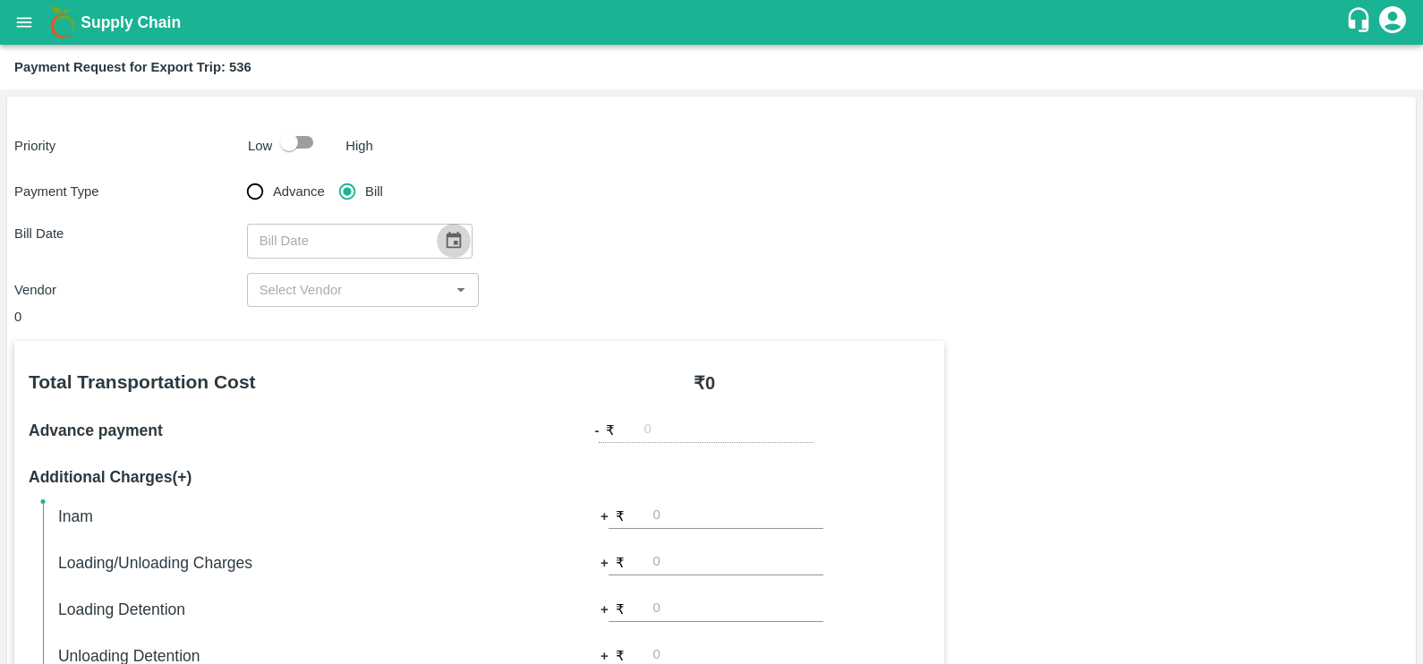
click at [437, 236] on button "Choose date" at bounding box center [454, 241] width 34 height 34
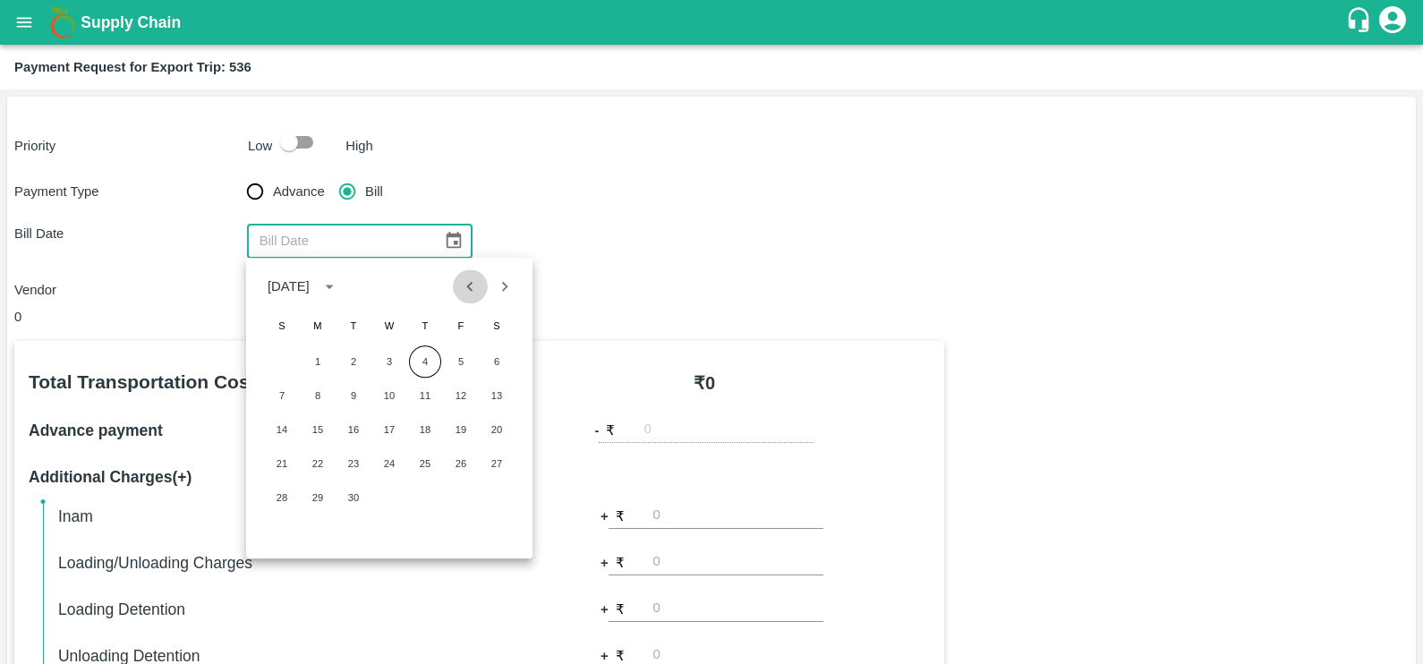
click at [474, 280] on icon "Previous month" at bounding box center [470, 286] width 20 height 20
click at [319, 460] on button "18" at bounding box center [318, 463] width 32 height 32
type input "[DATE]"
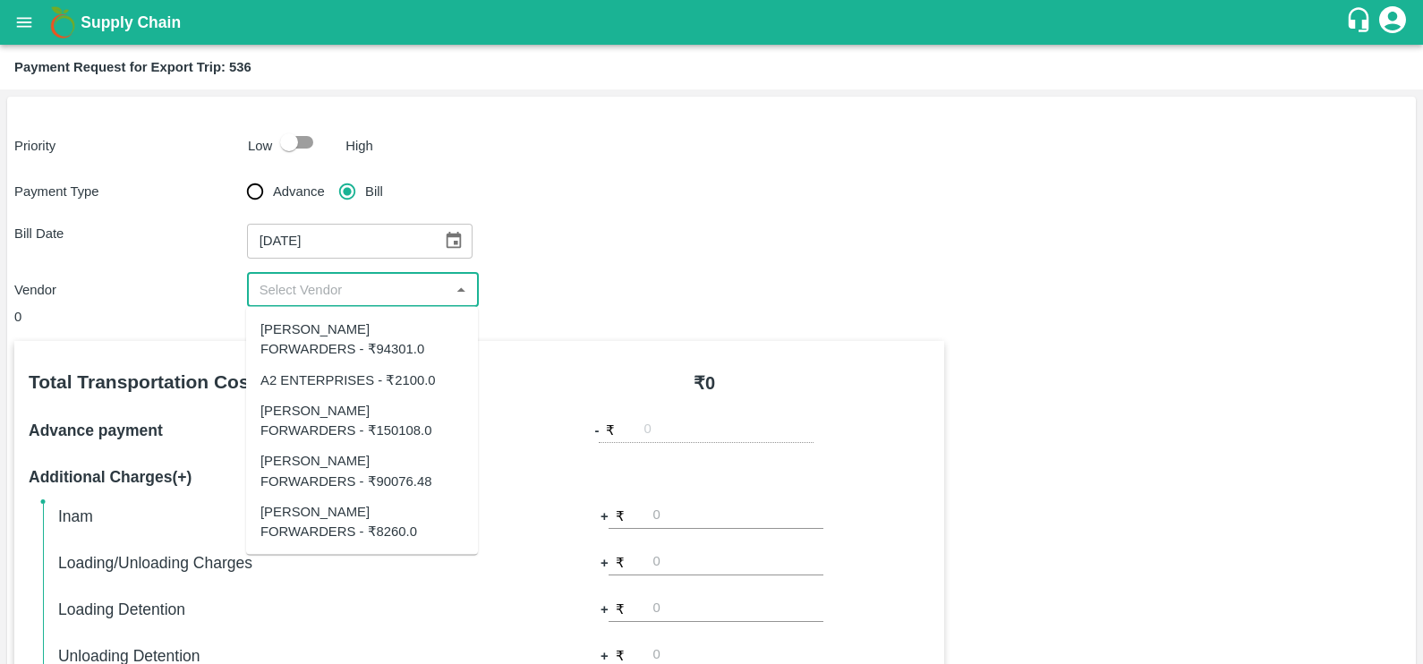
click at [370, 286] on input "input" at bounding box center [348, 289] width 192 height 23
click at [382, 295] on input "input" at bounding box center [348, 289] width 192 height 23
click at [340, 295] on input "input" at bounding box center [348, 289] width 192 height 23
click at [325, 423] on div "SHUBHAM FORWARDERS - ₹150108.0" at bounding box center [361, 420] width 203 height 40
type input "SHUBHAM FORWARDERS - ₹150108.0"
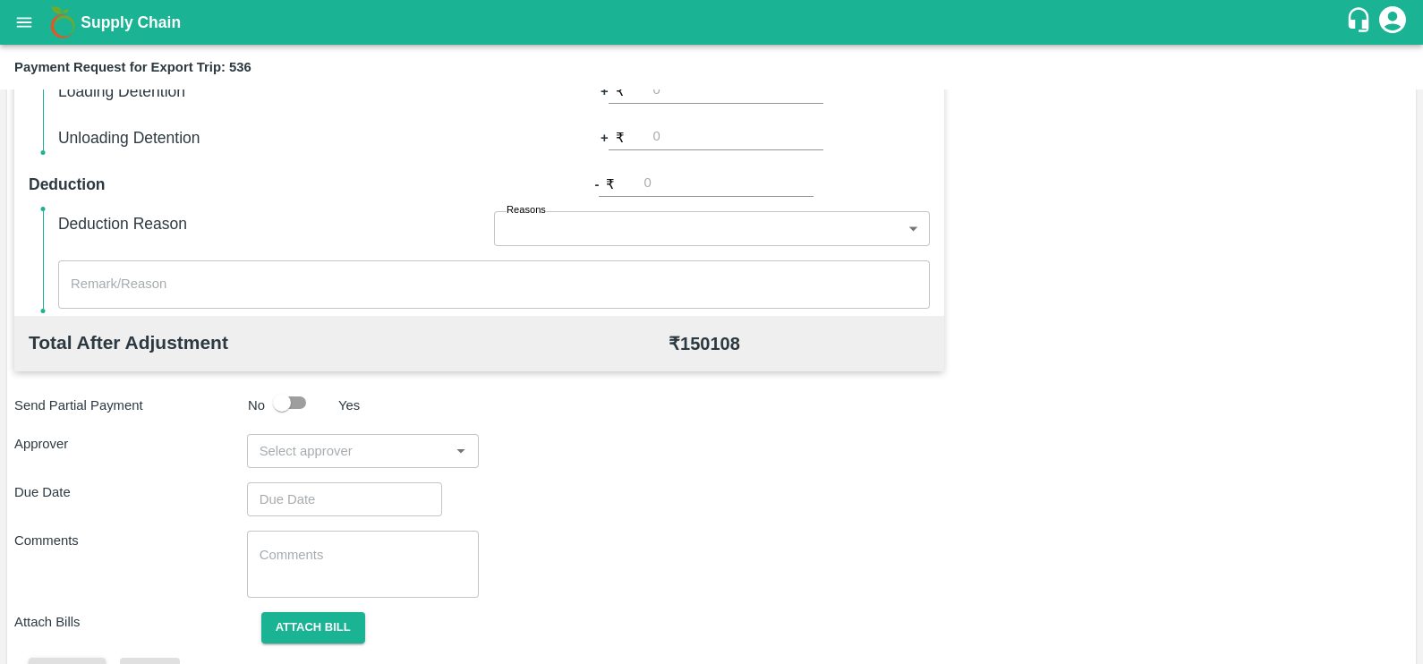
scroll to position [533, 0]
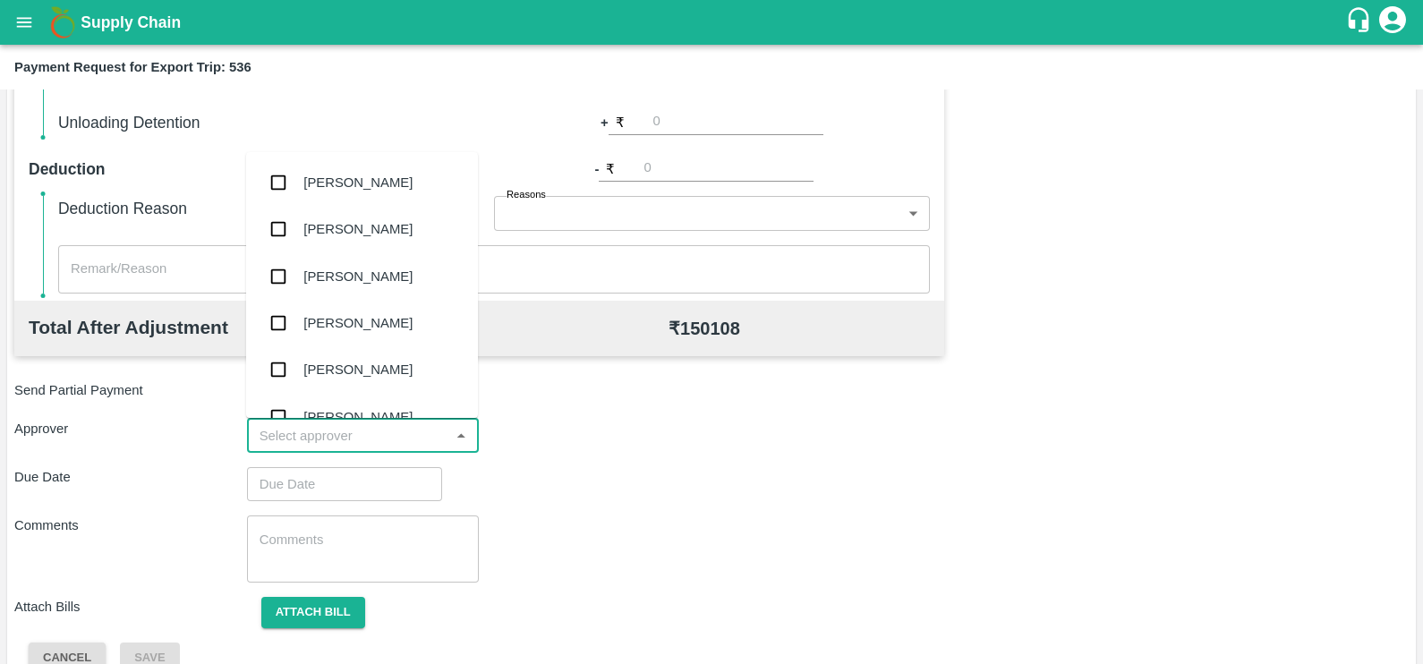
click at [378, 434] on input "input" at bounding box center [348, 435] width 192 height 23
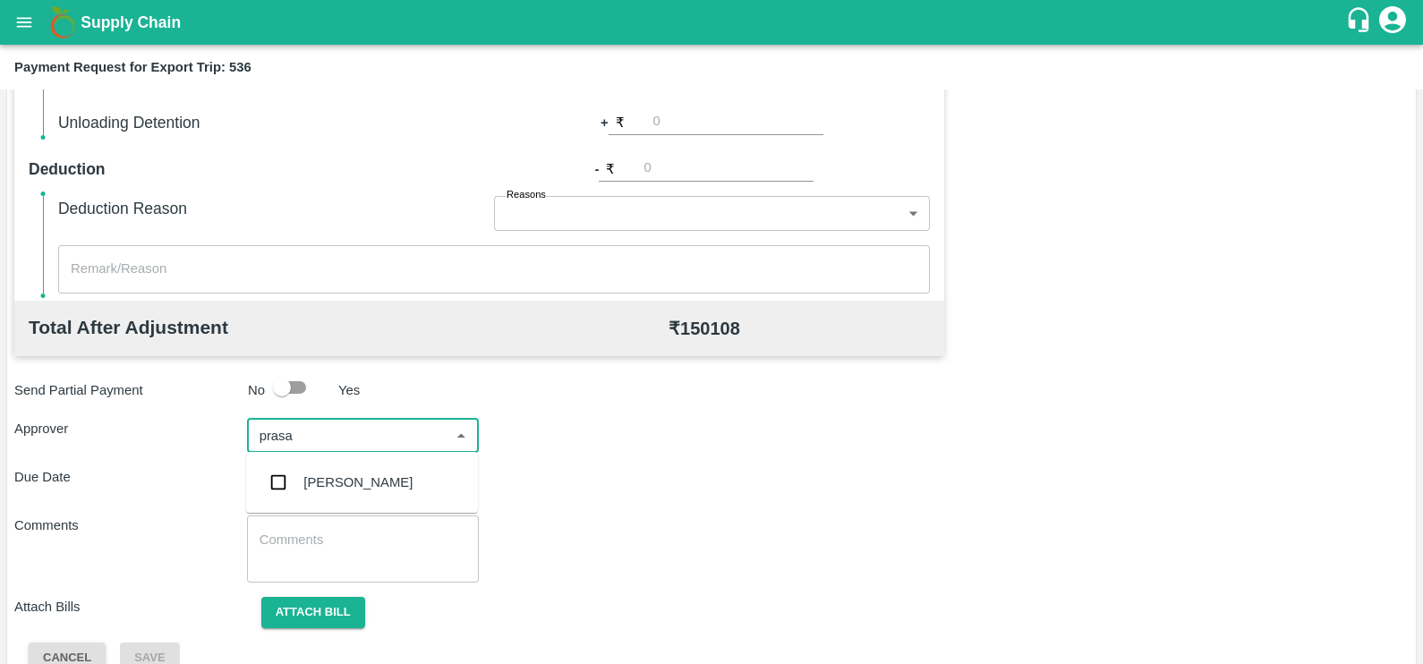
type input "prasad"
click at [378, 479] on div "[PERSON_NAME]" at bounding box center [357, 482] width 109 height 20
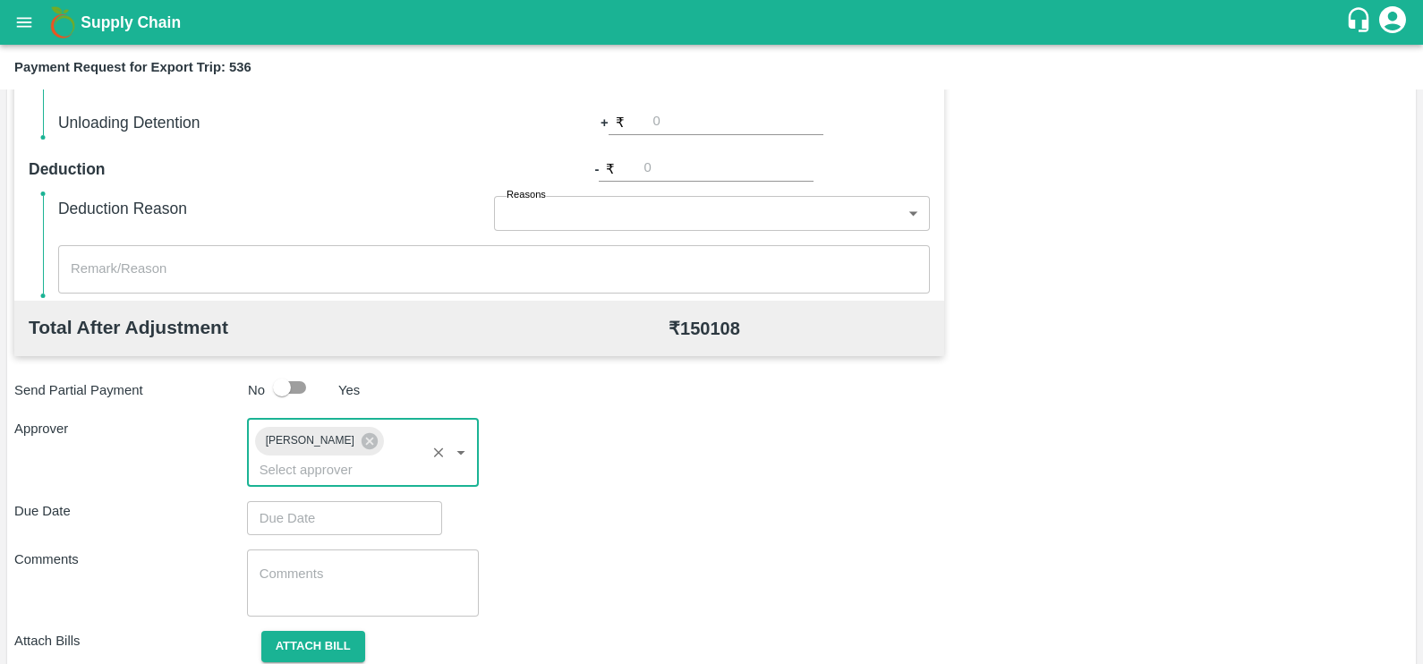
type input "DD/MM/YYYY hh:mm aa"
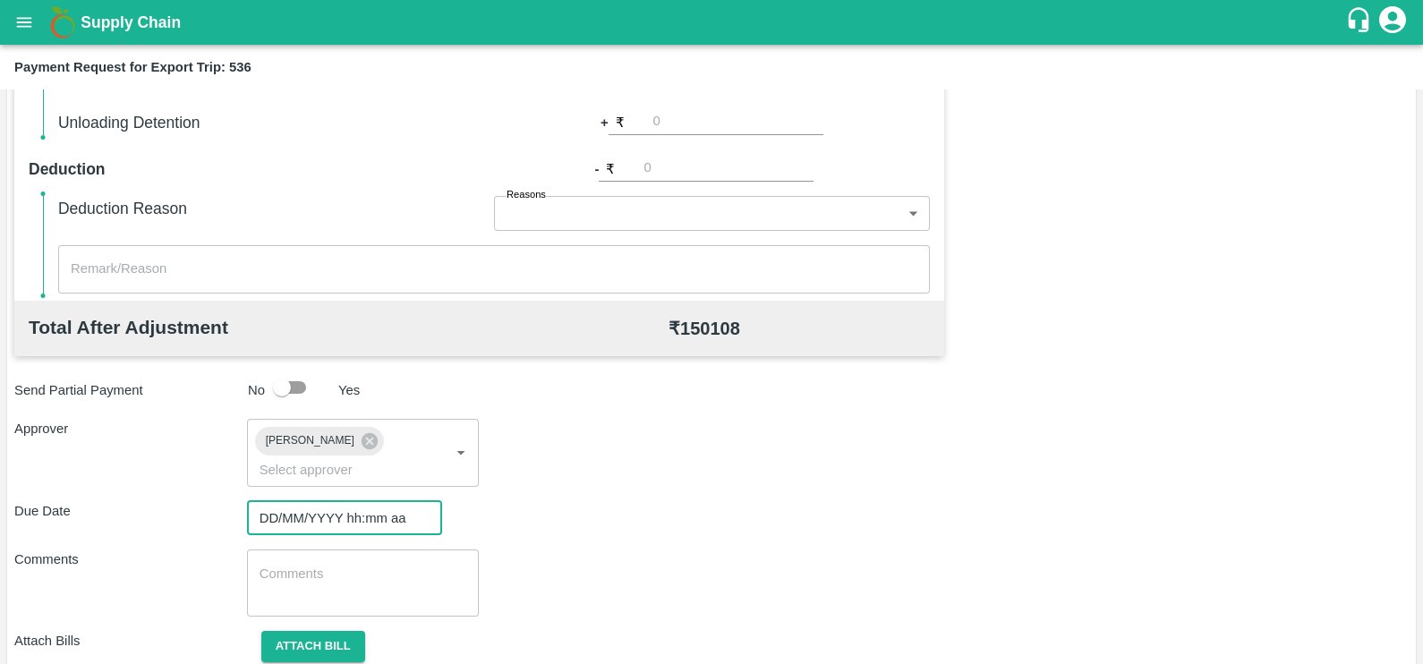
click at [378, 501] on input "DD/MM/YYYY hh:mm aa" at bounding box center [338, 518] width 183 height 34
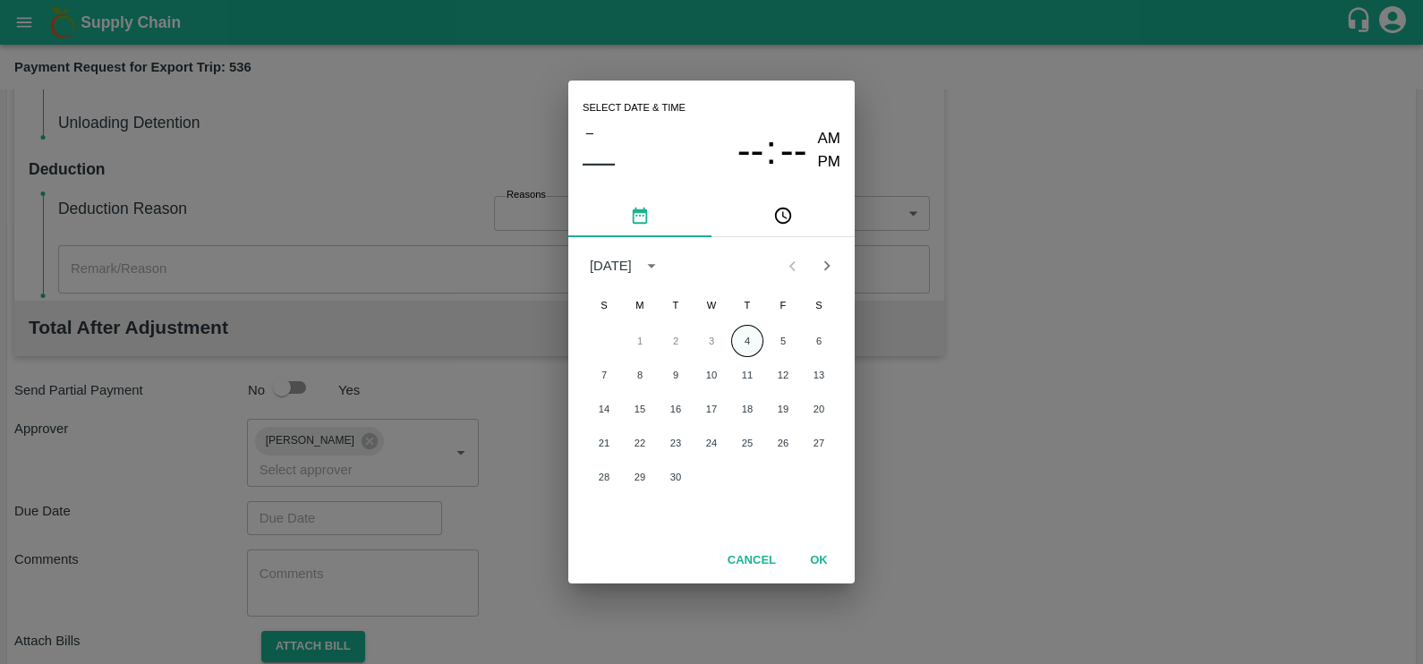
click at [739, 352] on button "4" at bounding box center [747, 341] width 32 height 32
type input "[DATE] 12:00 AM"
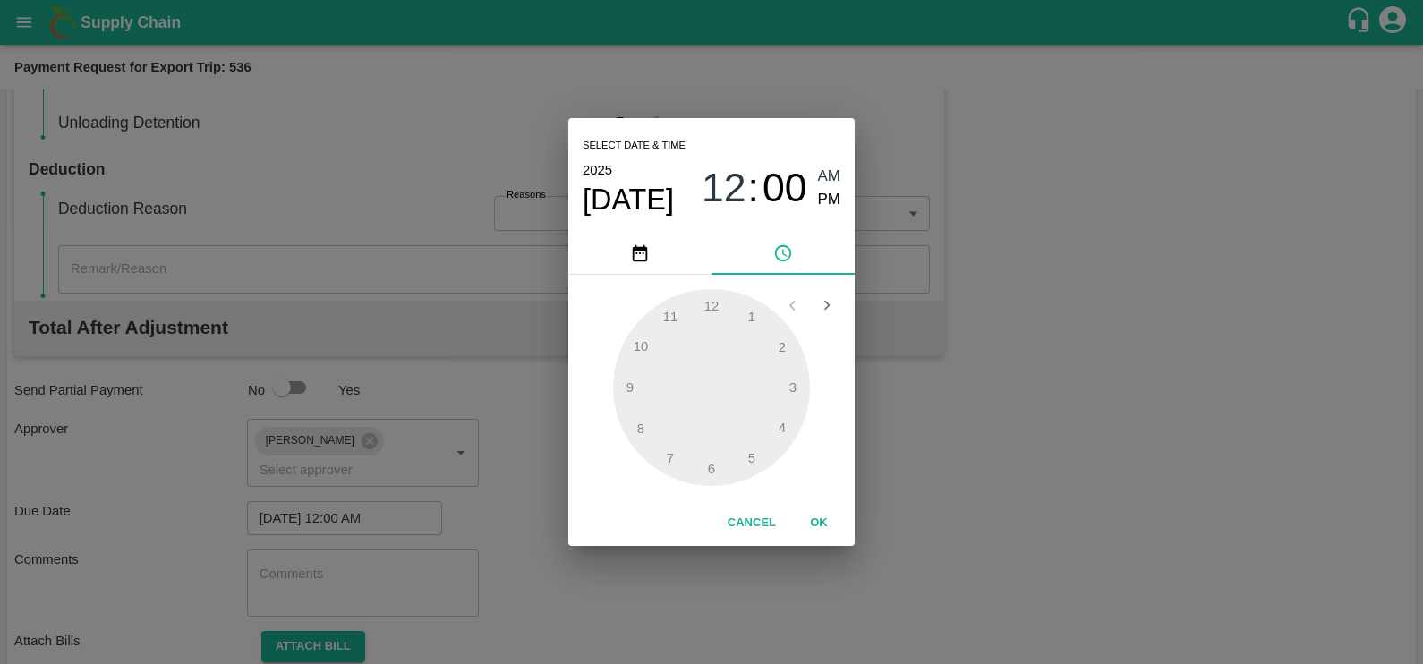
click at [809, 519] on button "OK" at bounding box center [818, 522] width 57 height 31
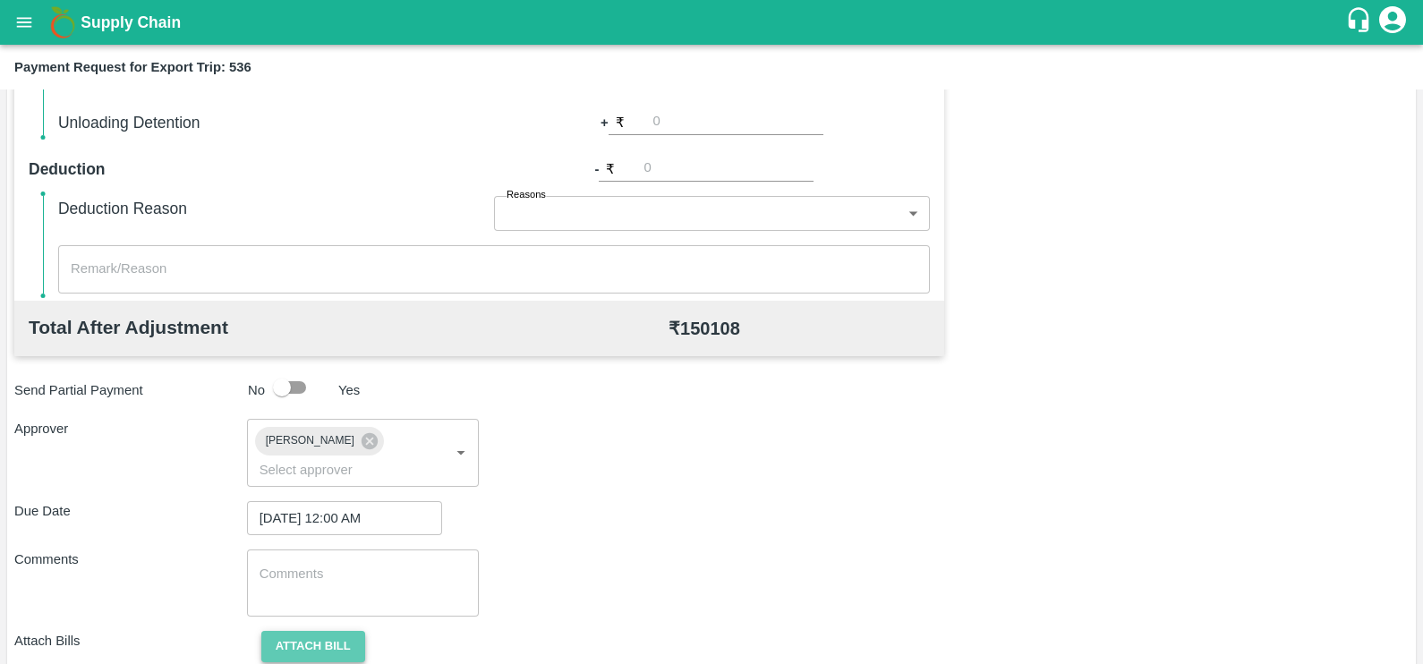
click at [337, 631] on button "Attach bill" at bounding box center [313, 646] width 104 height 31
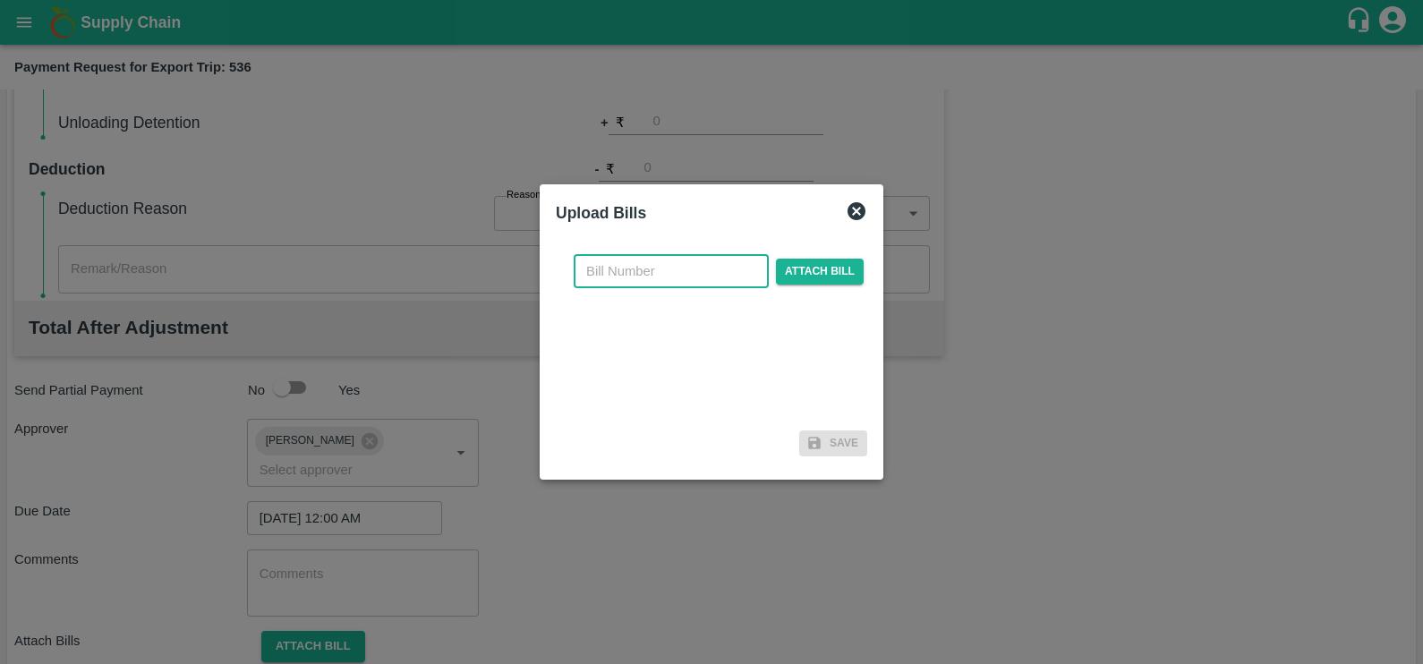
click at [636, 265] on input "text" at bounding box center [671, 271] width 195 height 34
paste input "SF-OF-EXP-25-26-06"
type input "SF-OF-EXP-25-26-068"
click at [835, 271] on span "Attach bill" at bounding box center [820, 272] width 88 height 26
click at [0, 0] on input "Attach bill" at bounding box center [0, 0] width 0 height 0
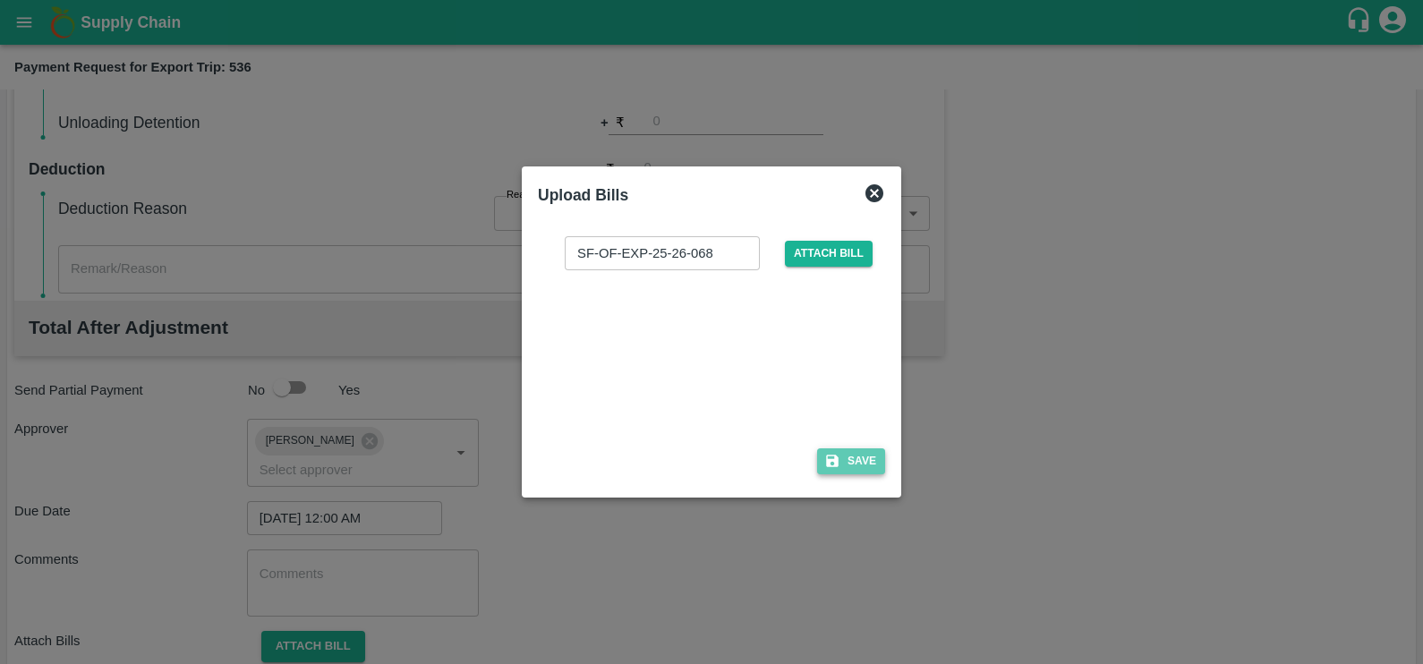
click at [876, 464] on button "Save" at bounding box center [851, 461] width 68 height 26
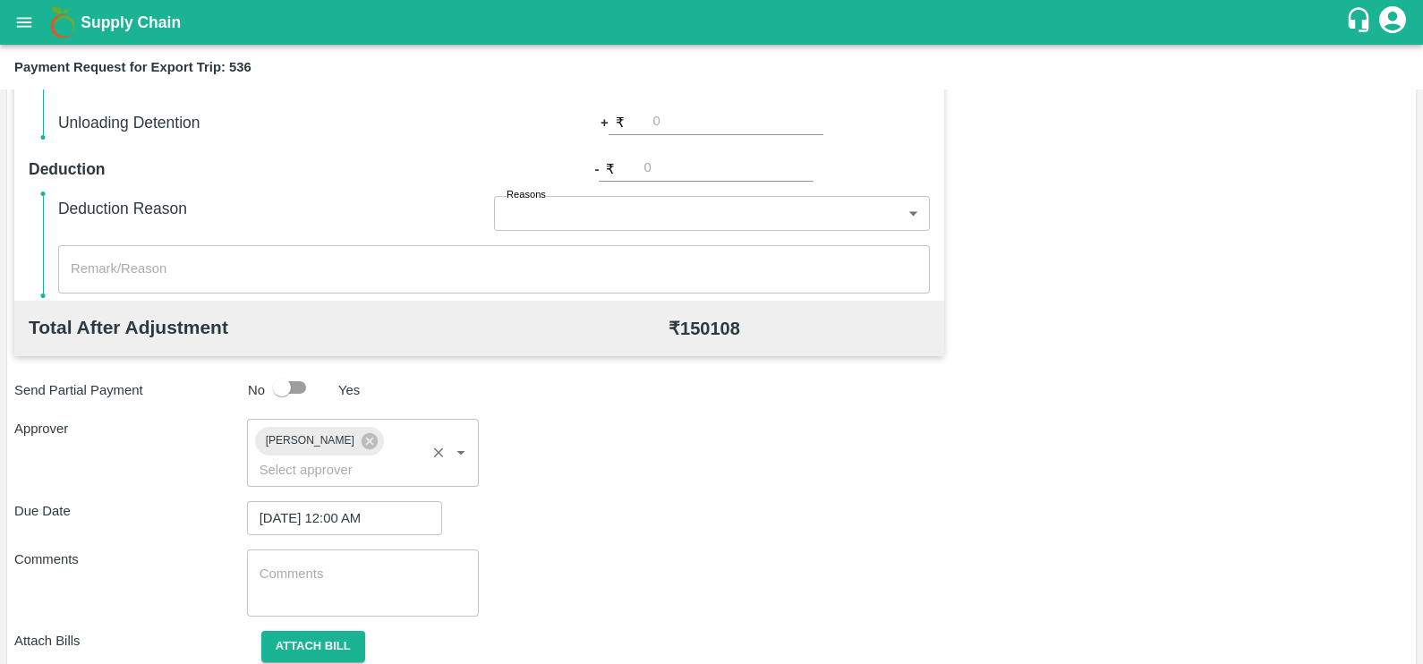
scroll to position [668, 0]
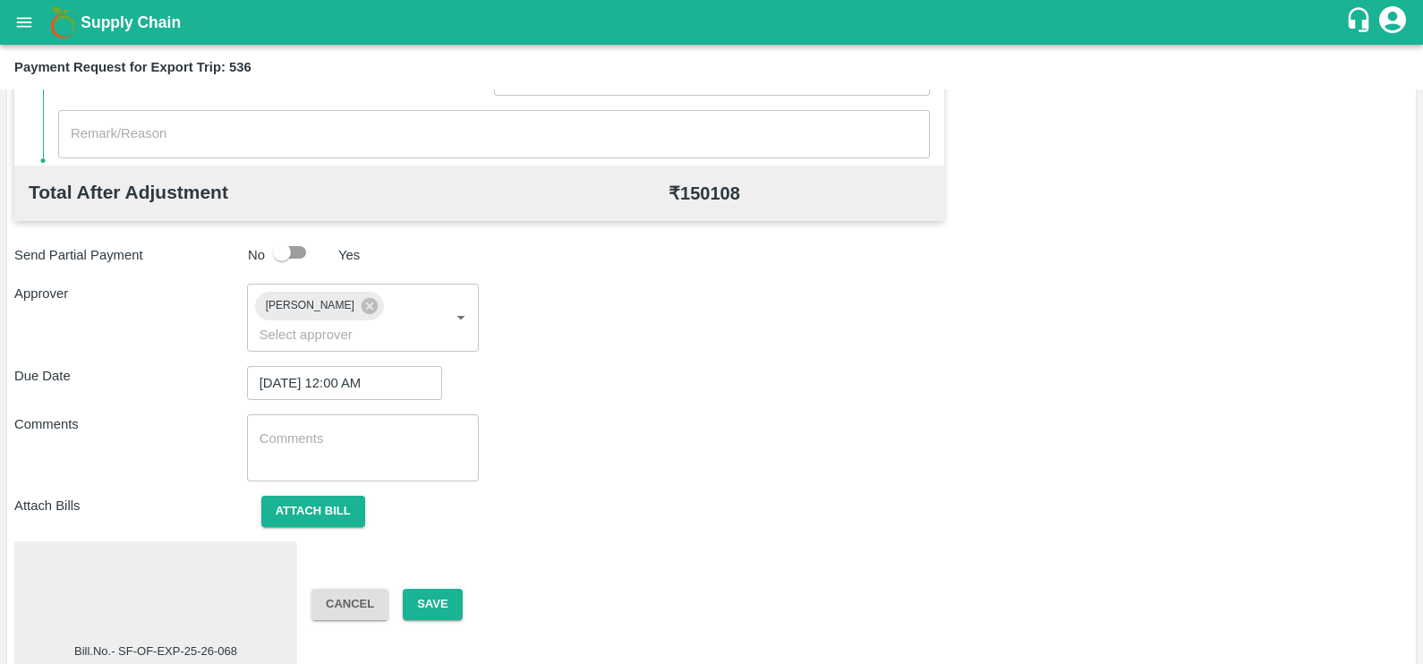
click at [190, 560] on div at bounding box center [155, 595] width 268 height 95
click at [438, 589] on button "Save" at bounding box center [432, 604] width 59 height 31
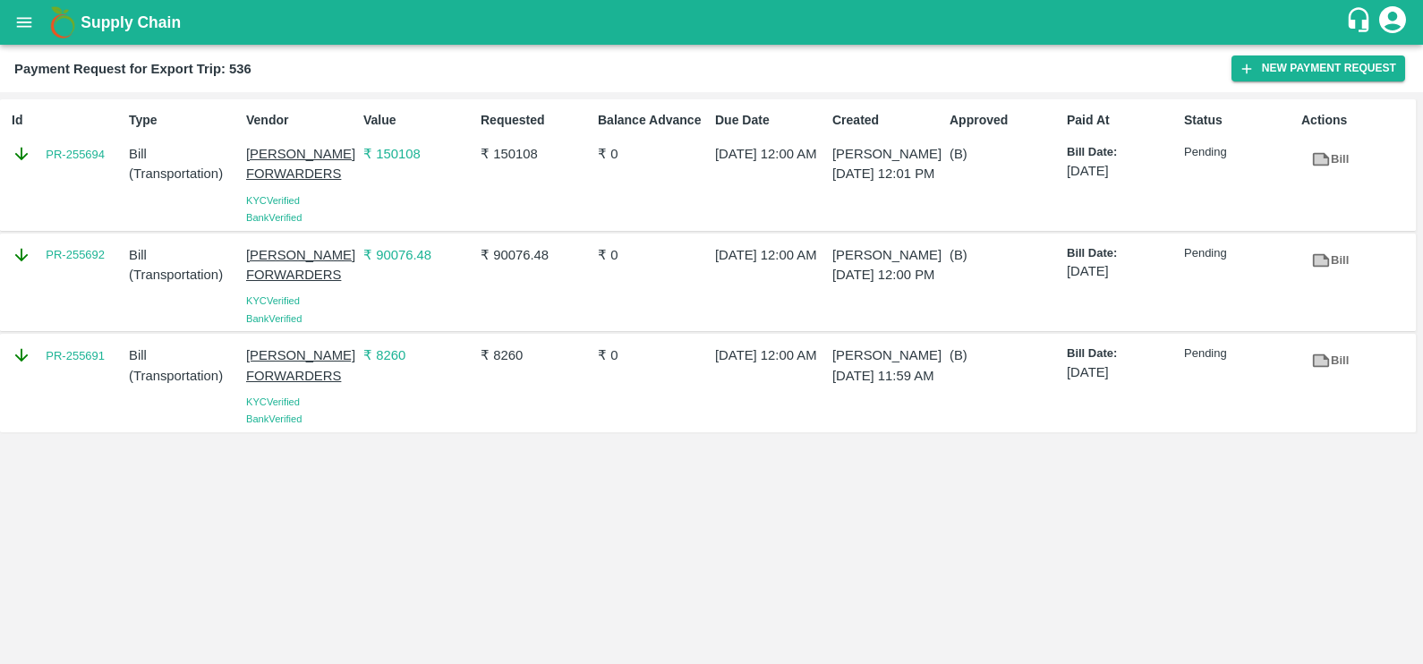
click at [82, 265] on div "PR-255692" at bounding box center [67, 255] width 110 height 20
click at [78, 257] on link "PR-255692" at bounding box center [75, 255] width 59 height 18
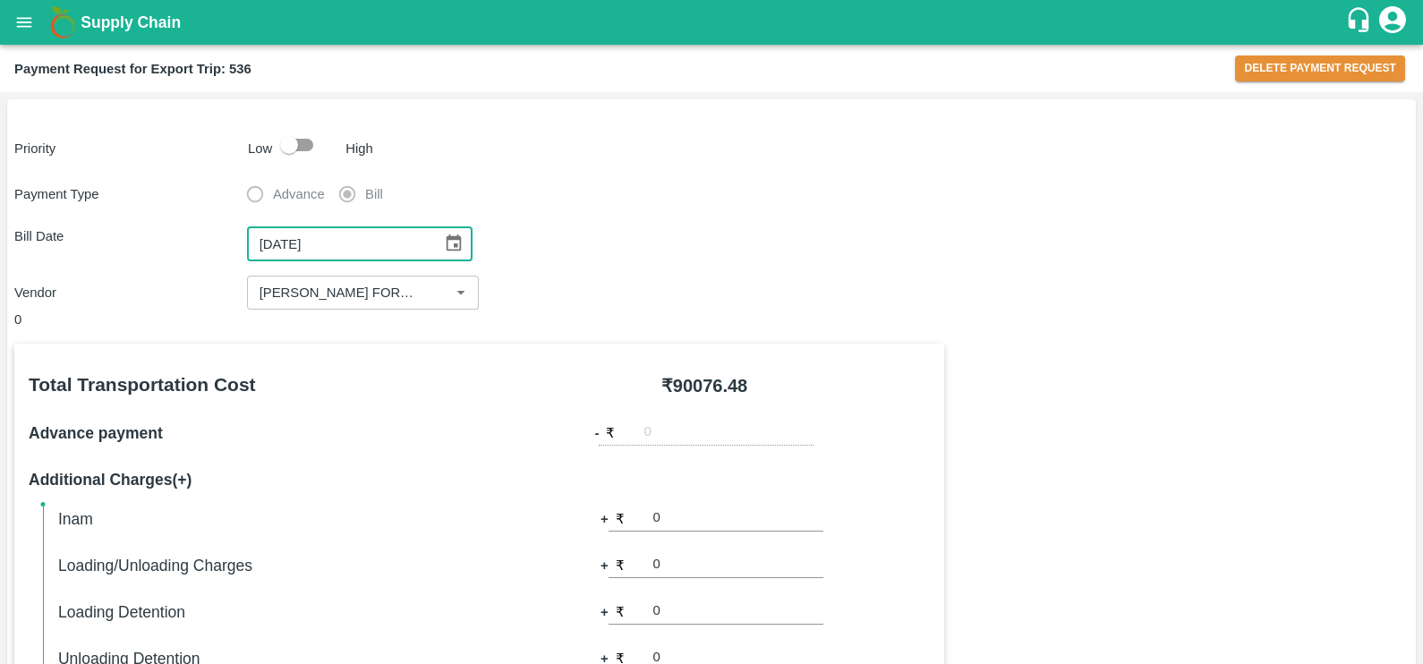
click at [289, 242] on input "[DATE]" at bounding box center [338, 243] width 183 height 34
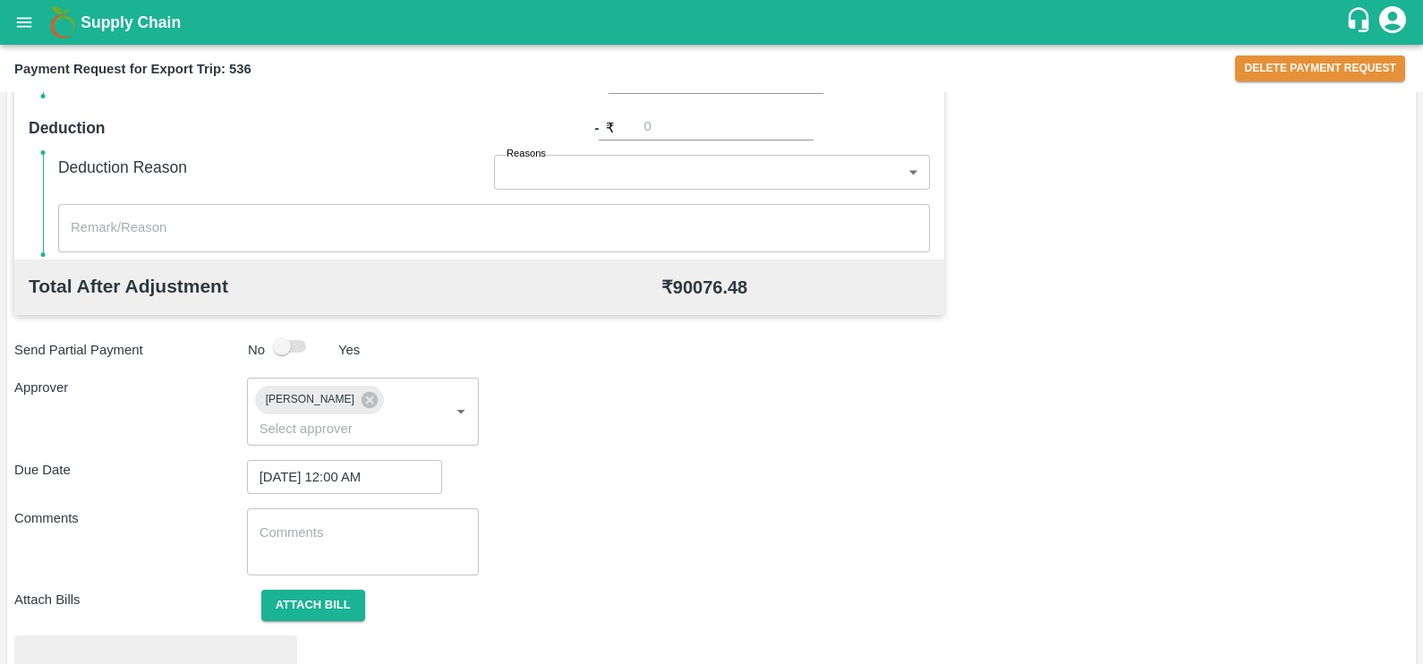
scroll to position [671, 0]
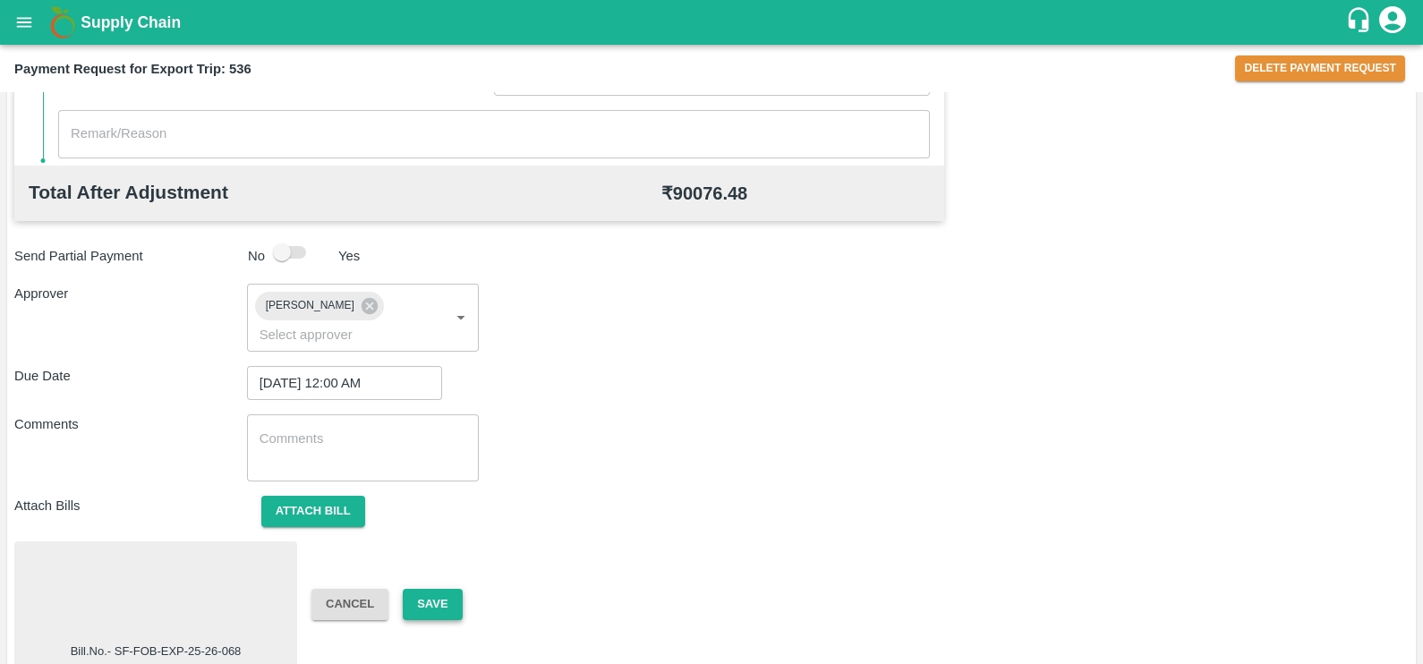
type input "[DATE]"
click at [437, 589] on button "Save" at bounding box center [432, 604] width 59 height 31
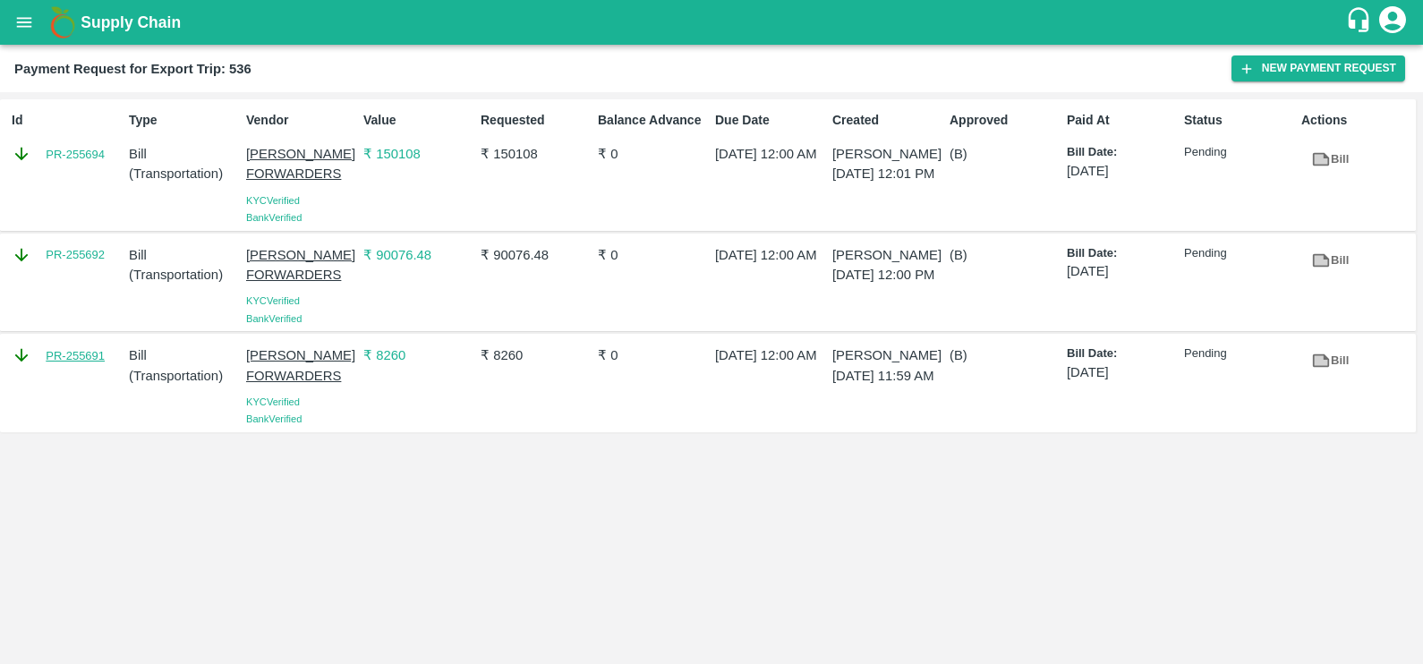
click at [89, 363] on link "PR-255691" at bounding box center [75, 356] width 59 height 18
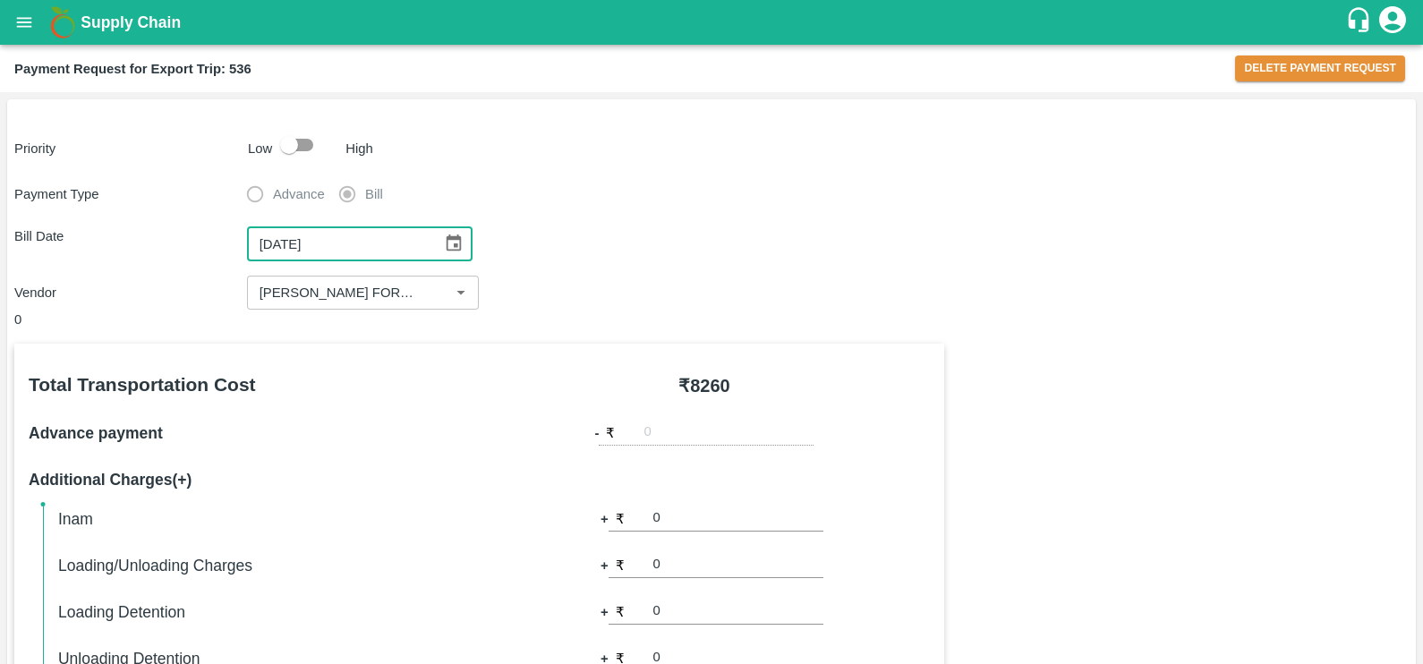
click at [285, 240] on input "[DATE]" at bounding box center [338, 243] width 183 height 34
click at [285, 240] on input "17/09/2025" at bounding box center [338, 243] width 183 height 34
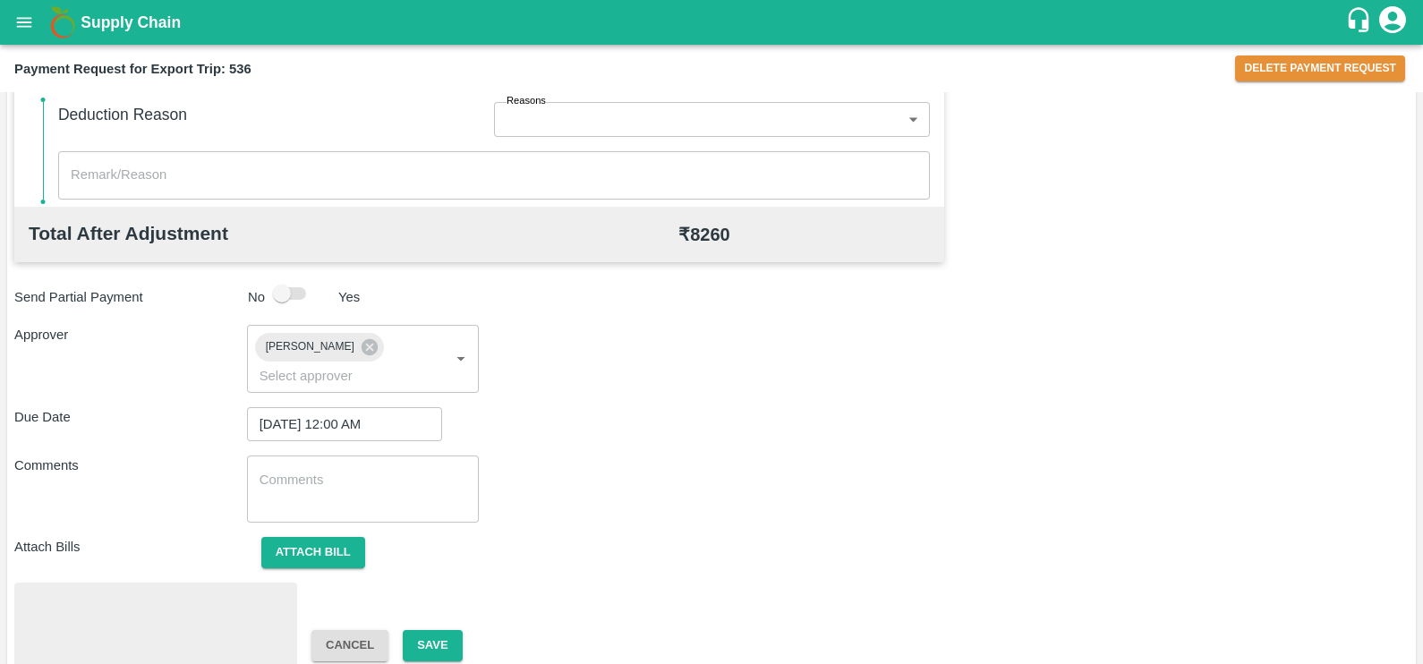
scroll to position [671, 0]
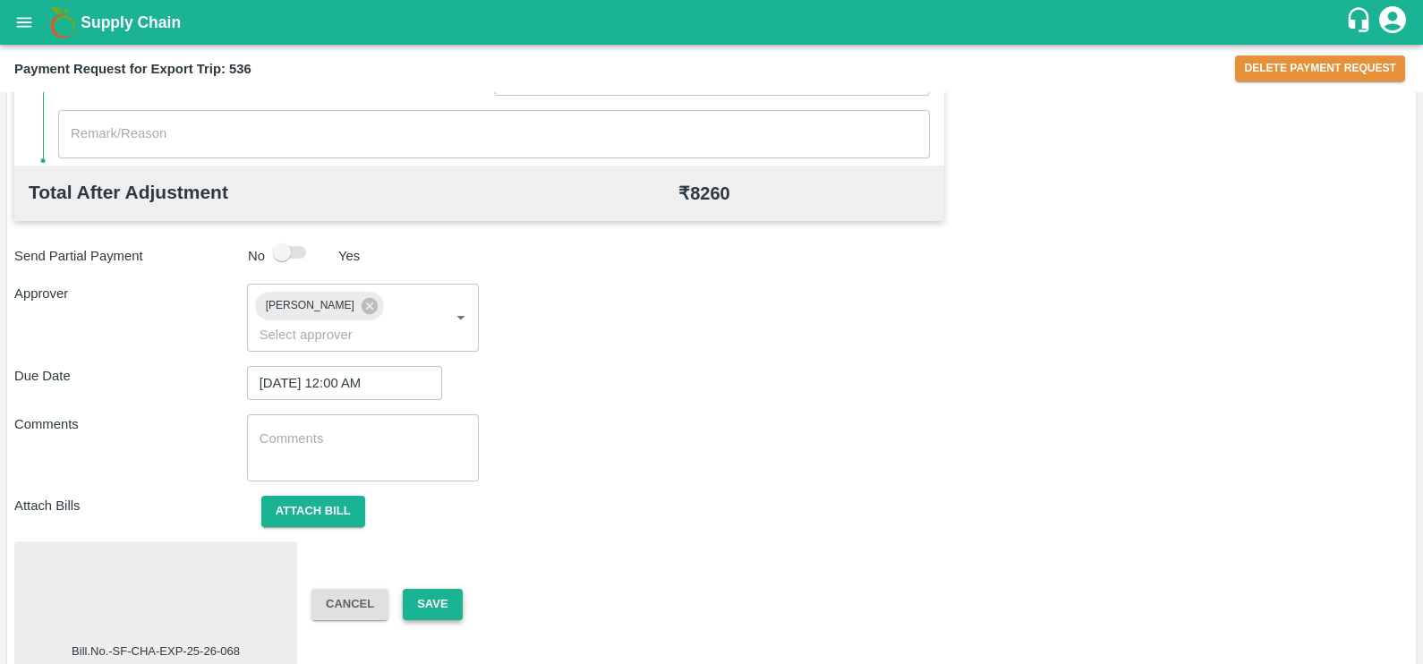
type input "17/08/2025"
click at [440, 589] on button "Save" at bounding box center [432, 604] width 59 height 31
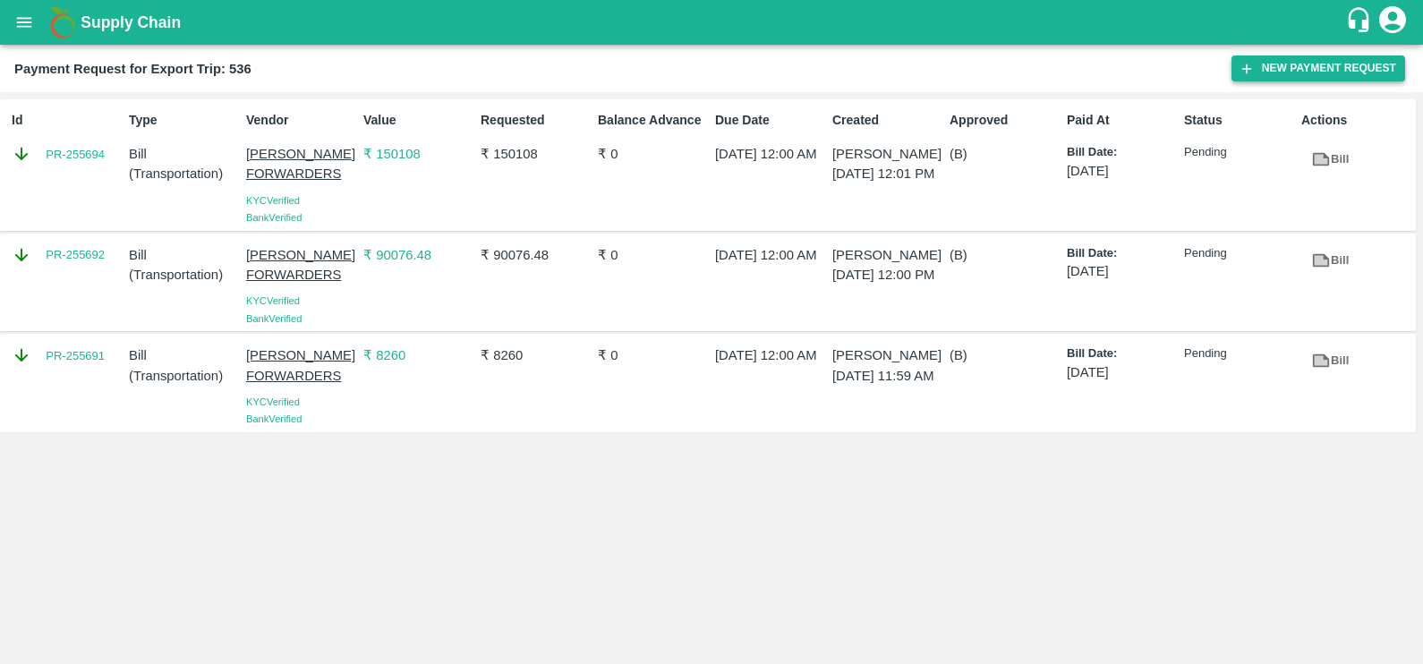
click at [1287, 66] on button "New Payment Request" at bounding box center [1318, 68] width 174 height 26
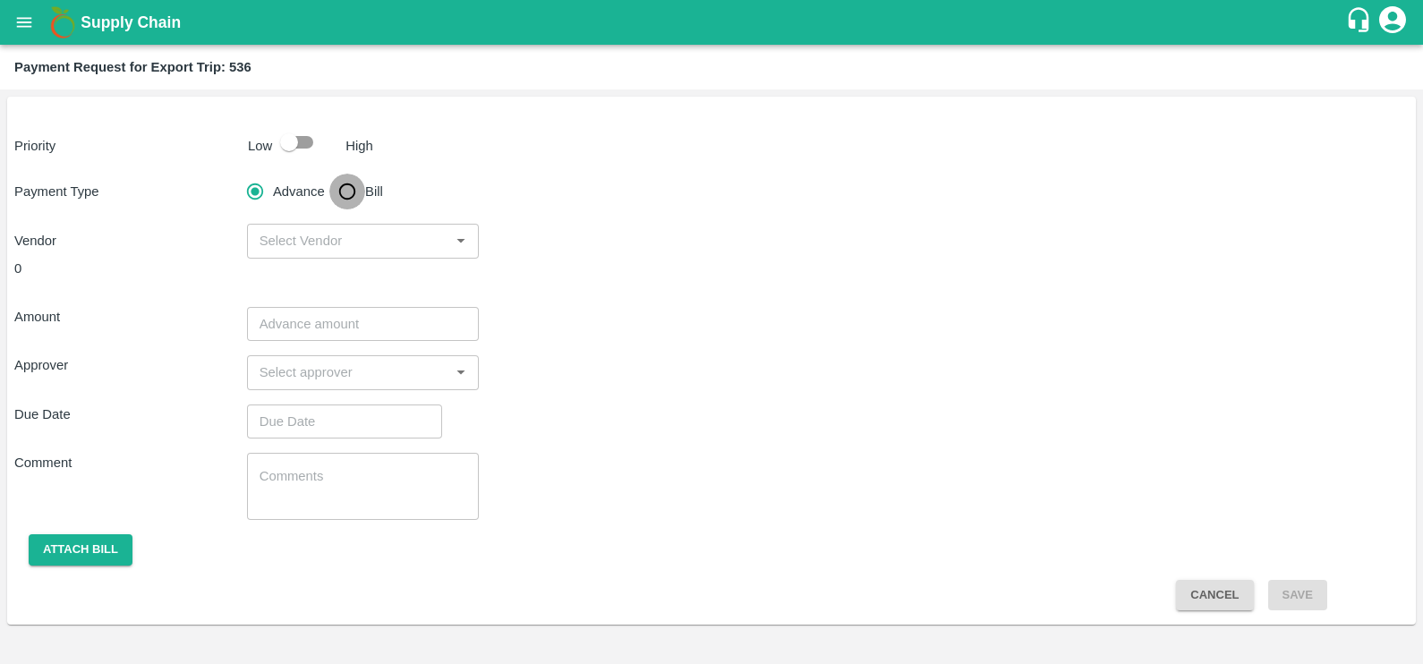
click at [344, 191] on input "Bill" at bounding box center [347, 192] width 36 height 36
radio input "true"
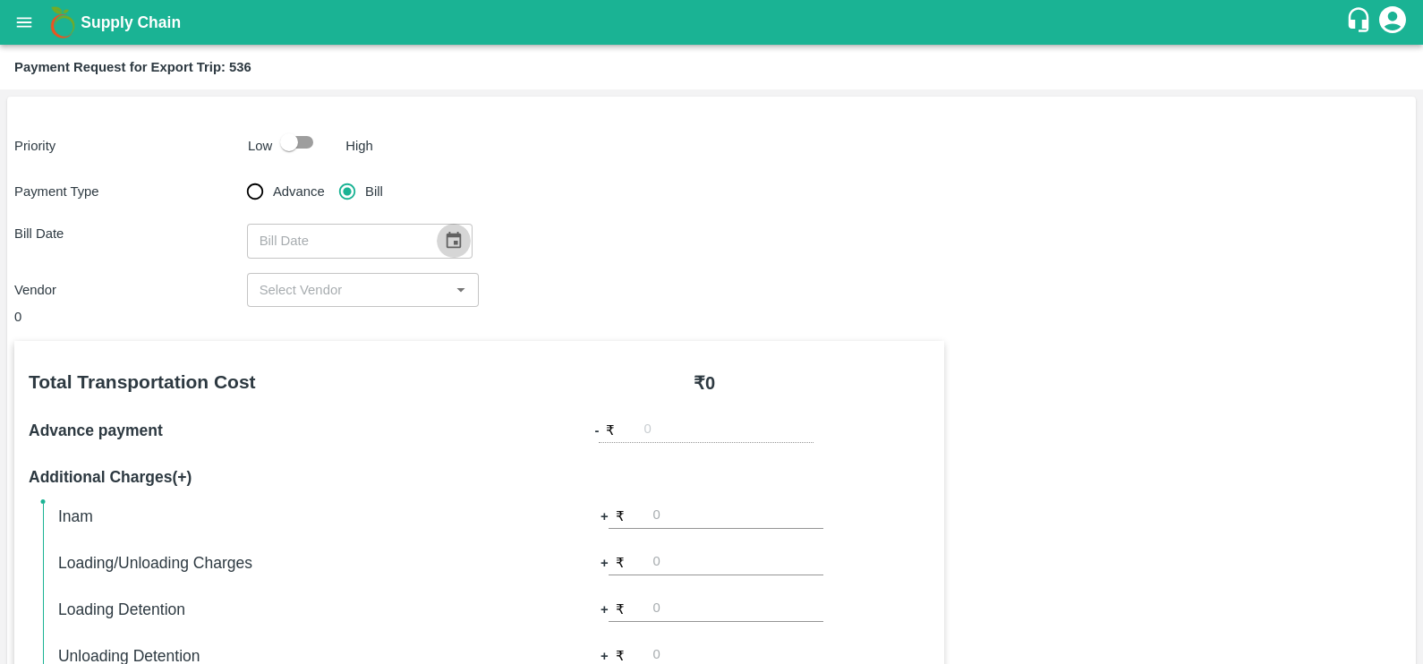
click at [445, 239] on icon "Choose date" at bounding box center [454, 241] width 20 height 20
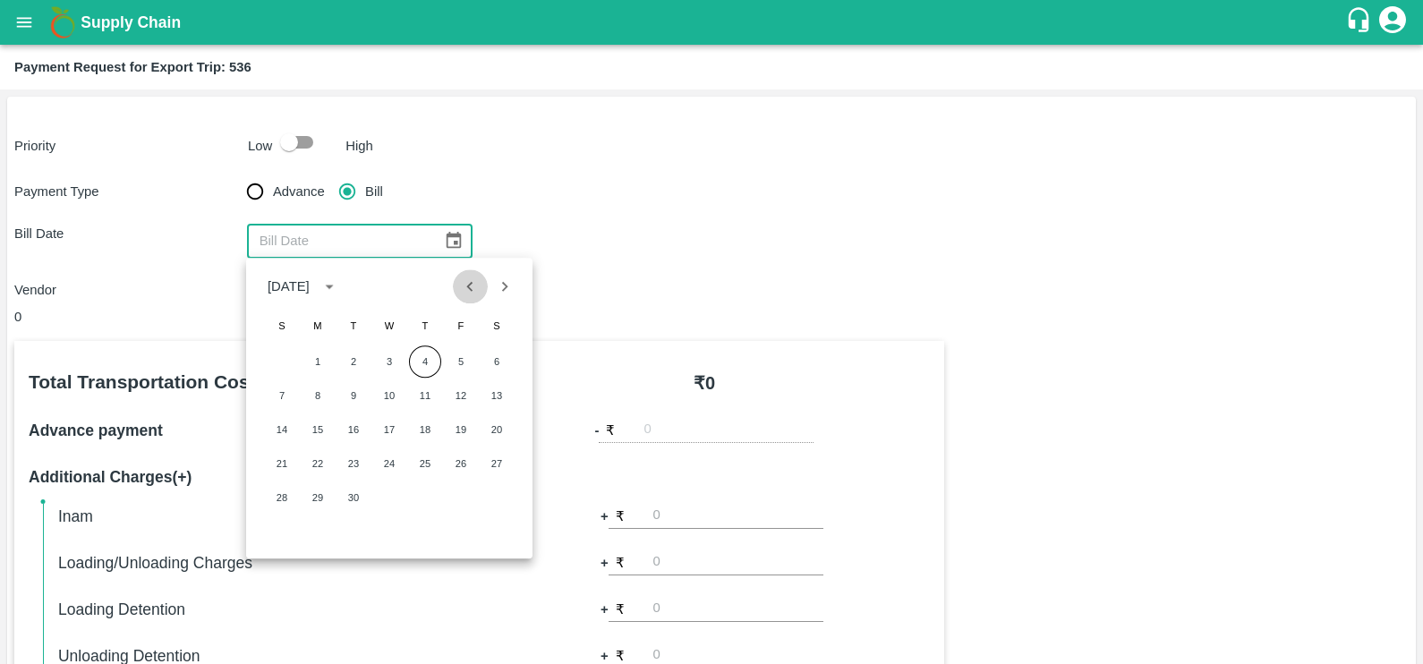
click at [471, 285] on icon "Previous month" at bounding box center [470, 286] width 20 height 20
click at [322, 468] on button "18" at bounding box center [318, 463] width 32 height 32
type input "18/08/2025"
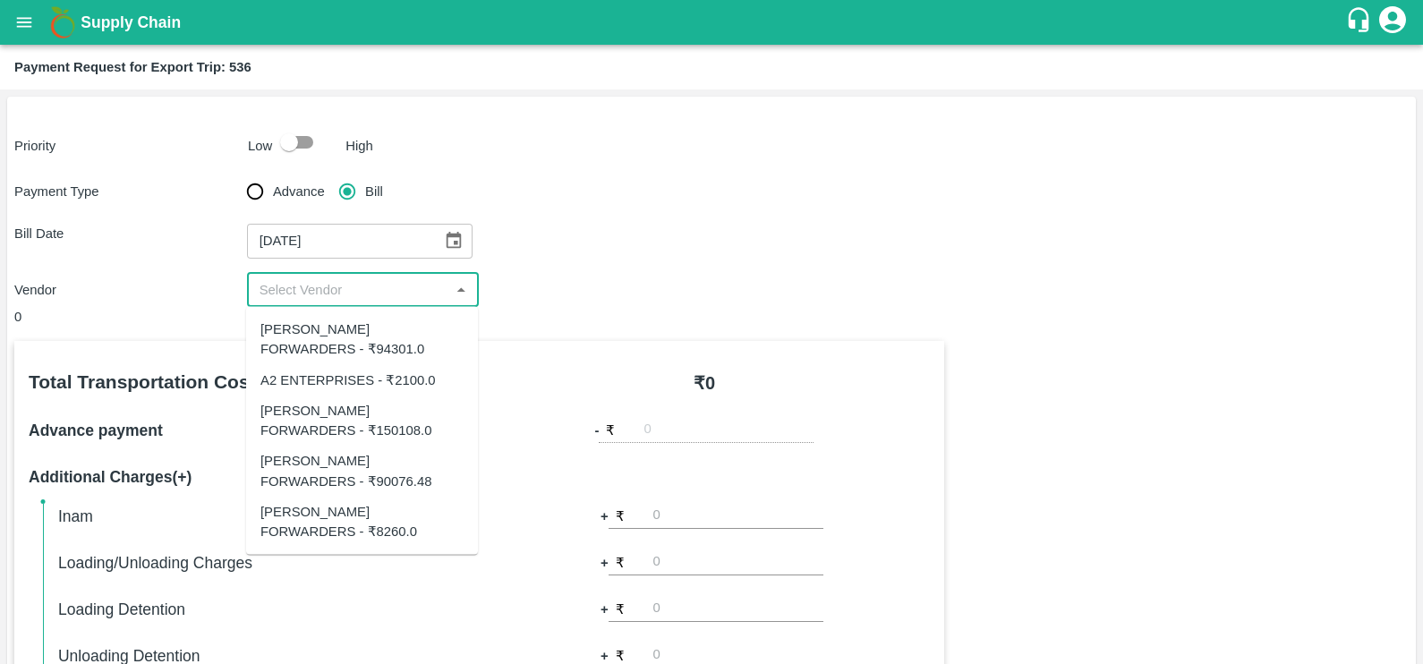
click at [395, 300] on input "input" at bounding box center [348, 289] width 192 height 23
click at [363, 351] on div "SHUBHAM FORWARDERS - ₹94301.0" at bounding box center [361, 339] width 203 height 40
type input "SHUBHAM FORWARDERS - ₹94301.0"
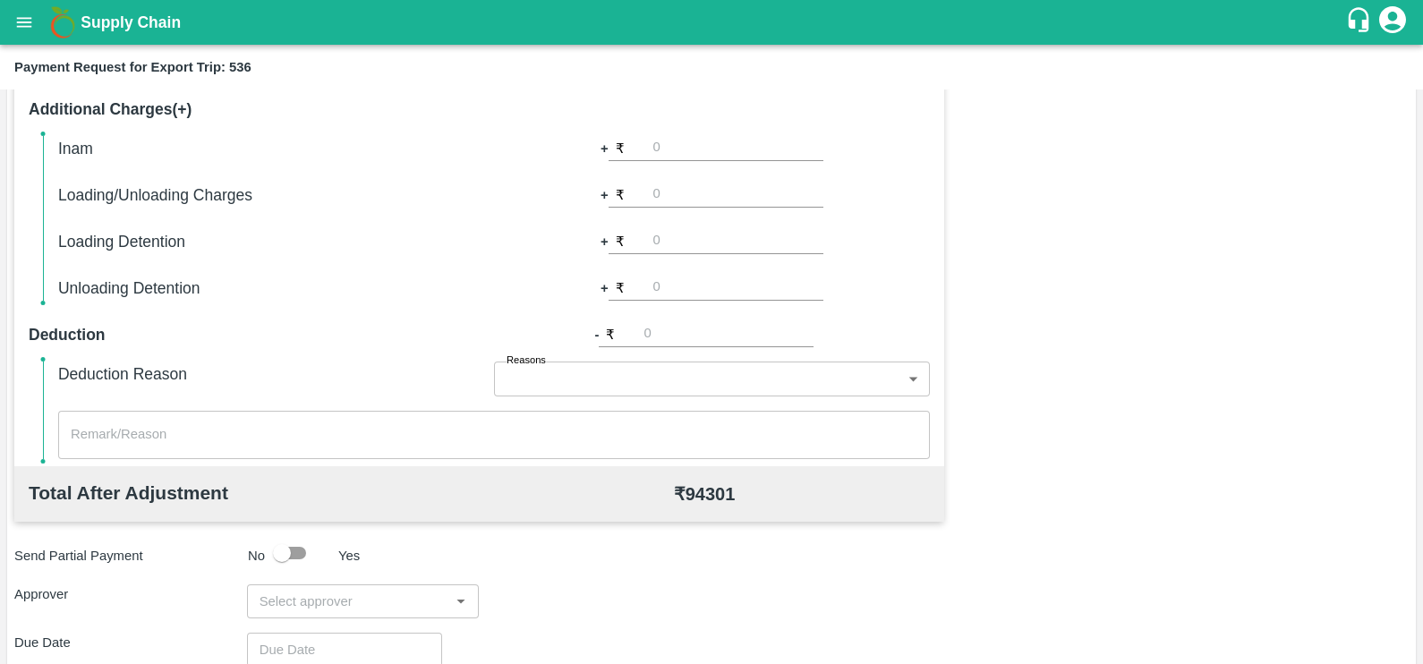
scroll to position [564, 0]
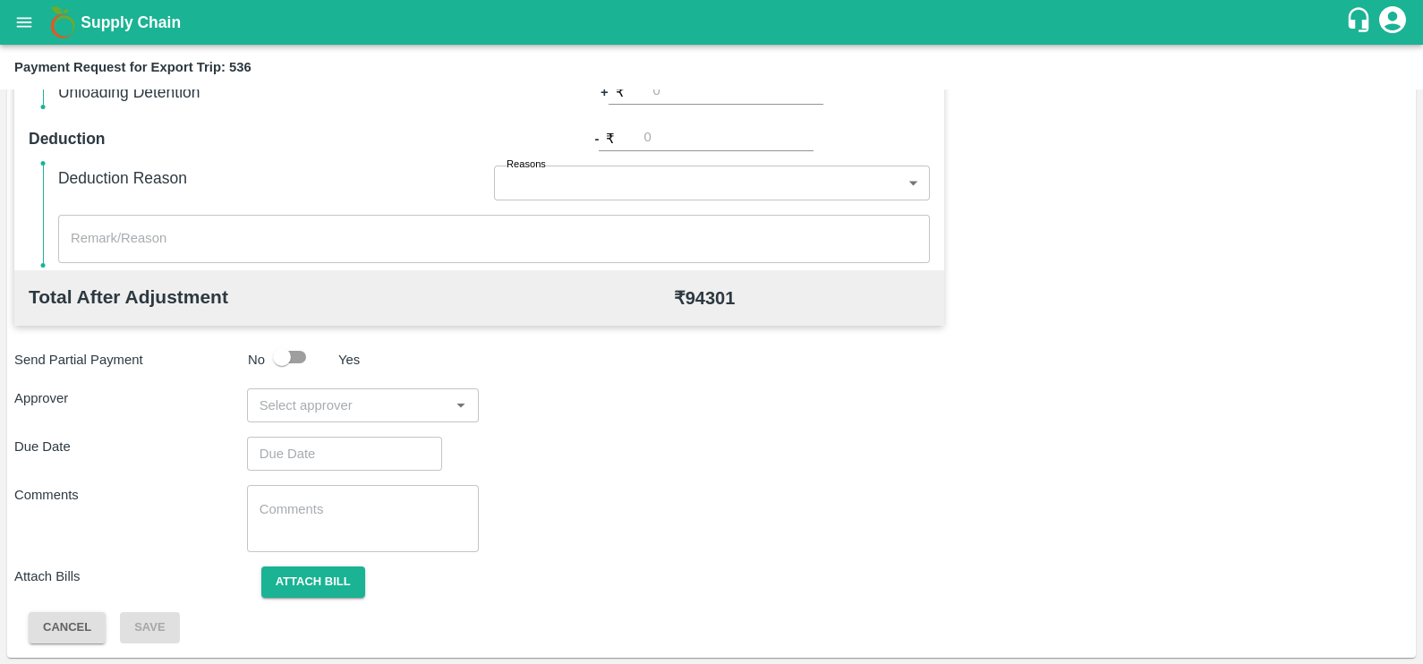
click at [349, 419] on div "​" at bounding box center [363, 405] width 233 height 34
type input "prasad"
click at [319, 451] on div "[PERSON_NAME]" at bounding box center [357, 453] width 109 height 20
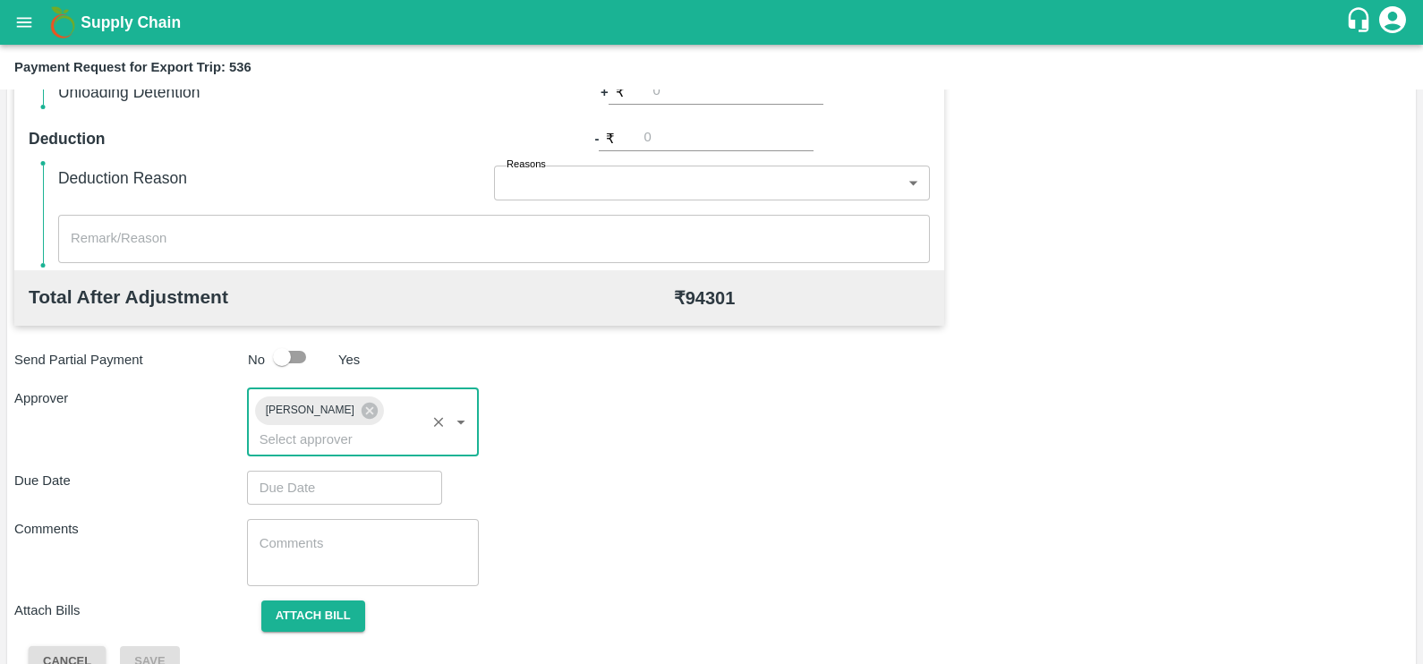
type input "DD/MM/YYYY hh:mm aa"
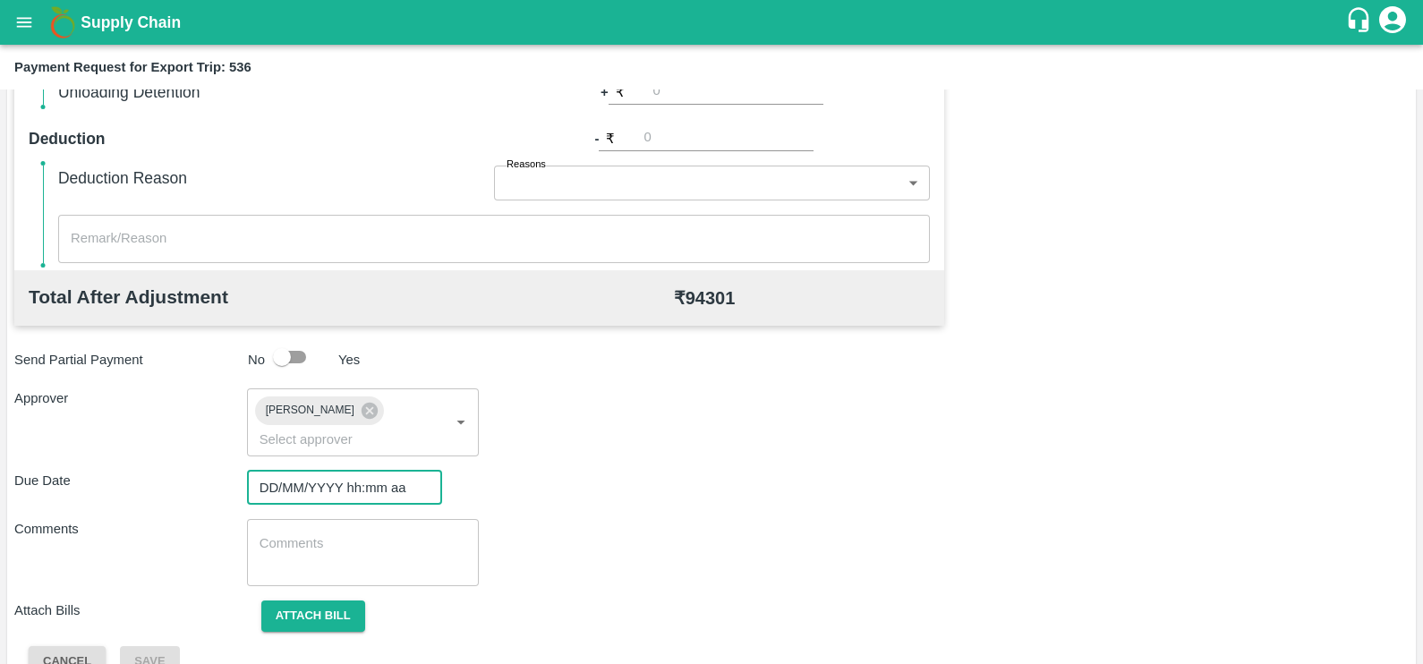
click at [324, 471] on input "DD/MM/YYYY hh:mm aa" at bounding box center [338, 488] width 183 height 34
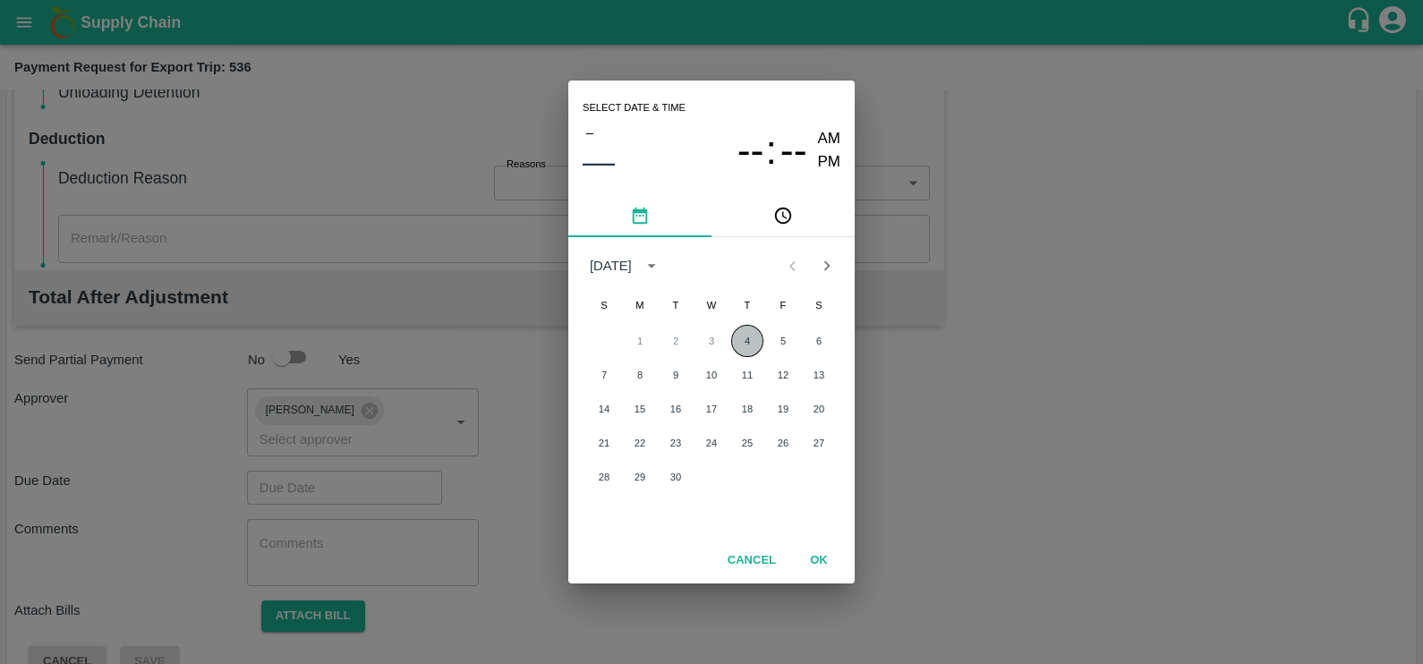
click at [746, 338] on button "4" at bounding box center [747, 341] width 32 height 32
type input "[DATE] 12:00 AM"
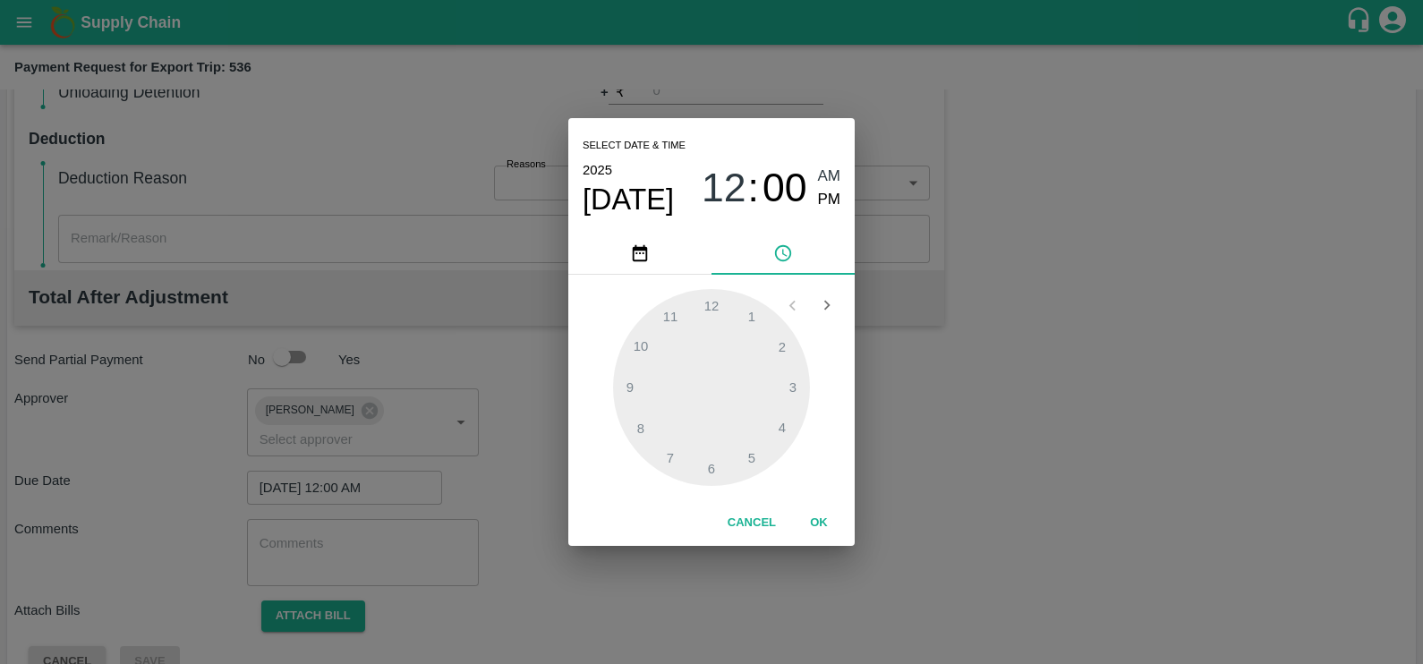
click at [814, 539] on div "Cancel OK" at bounding box center [711, 523] width 286 height 46
click at [814, 514] on button "OK" at bounding box center [818, 522] width 57 height 31
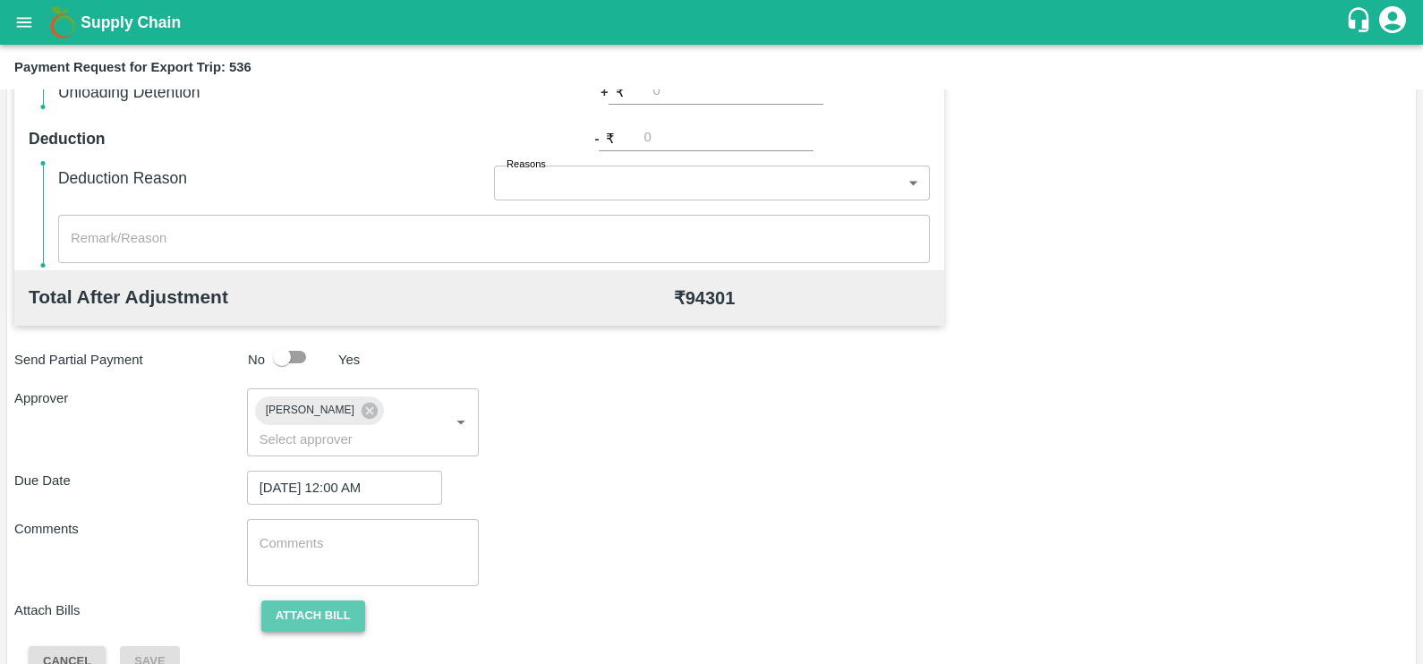
click at [323, 600] on button "Attach bill" at bounding box center [313, 615] width 104 height 31
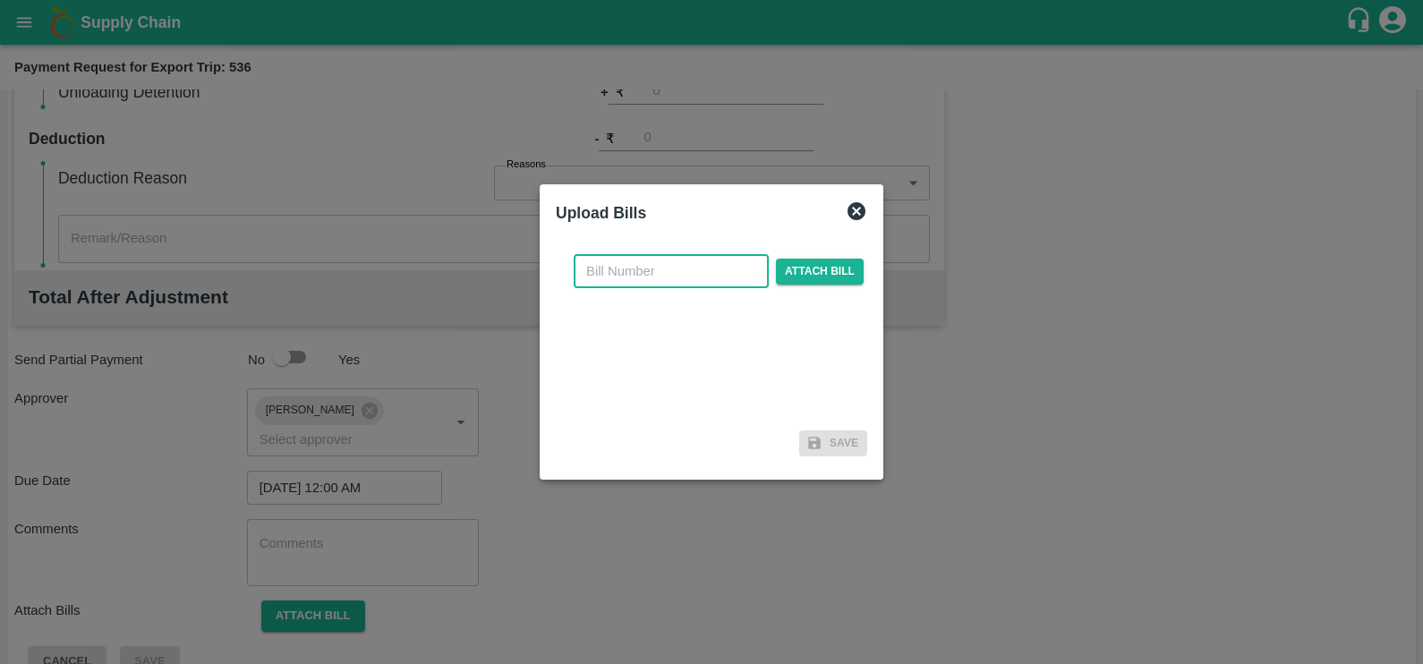
click at [723, 272] on input "text" at bounding box center [671, 271] width 195 height 34
paste input "SF-TRANS-EXP-25-26-068"
type input "SF-TRANS-EXP-25-26-068"
click at [801, 270] on span "Attach bill" at bounding box center [820, 272] width 88 height 26
click at [0, 0] on input "Attach bill" at bounding box center [0, 0] width 0 height 0
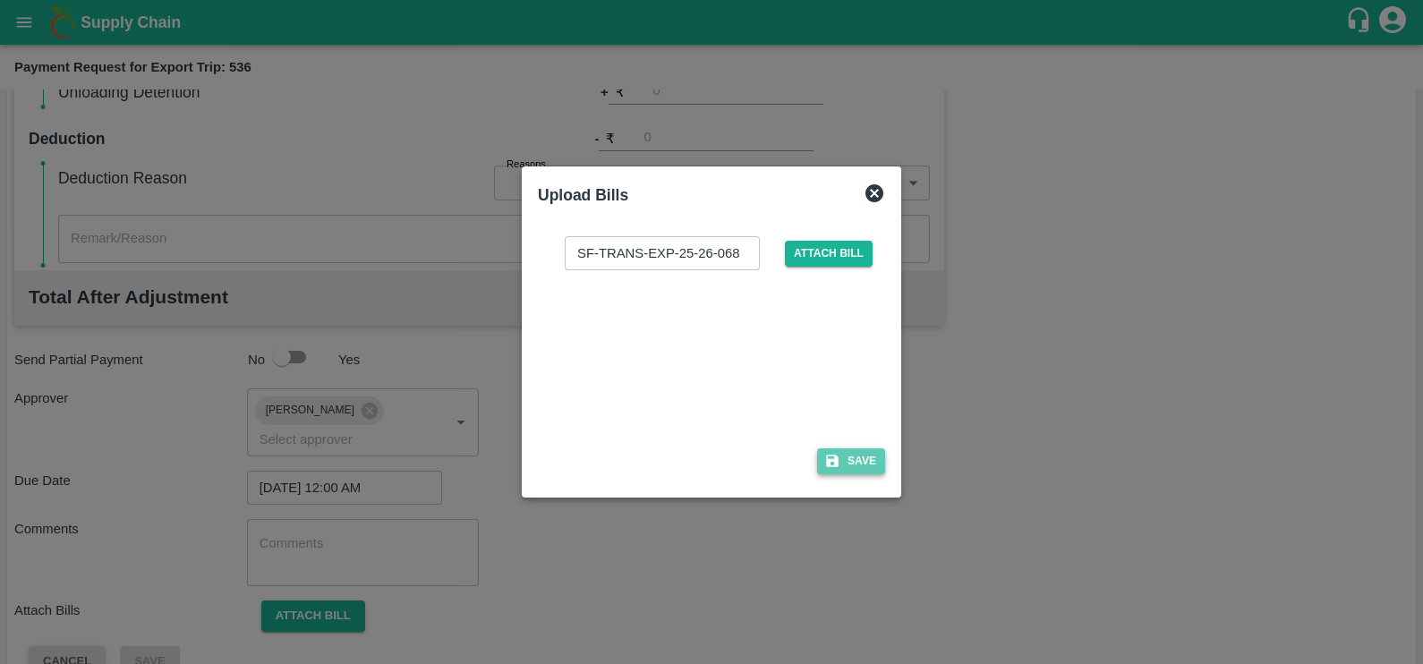
click at [854, 458] on button "Save" at bounding box center [851, 461] width 68 height 26
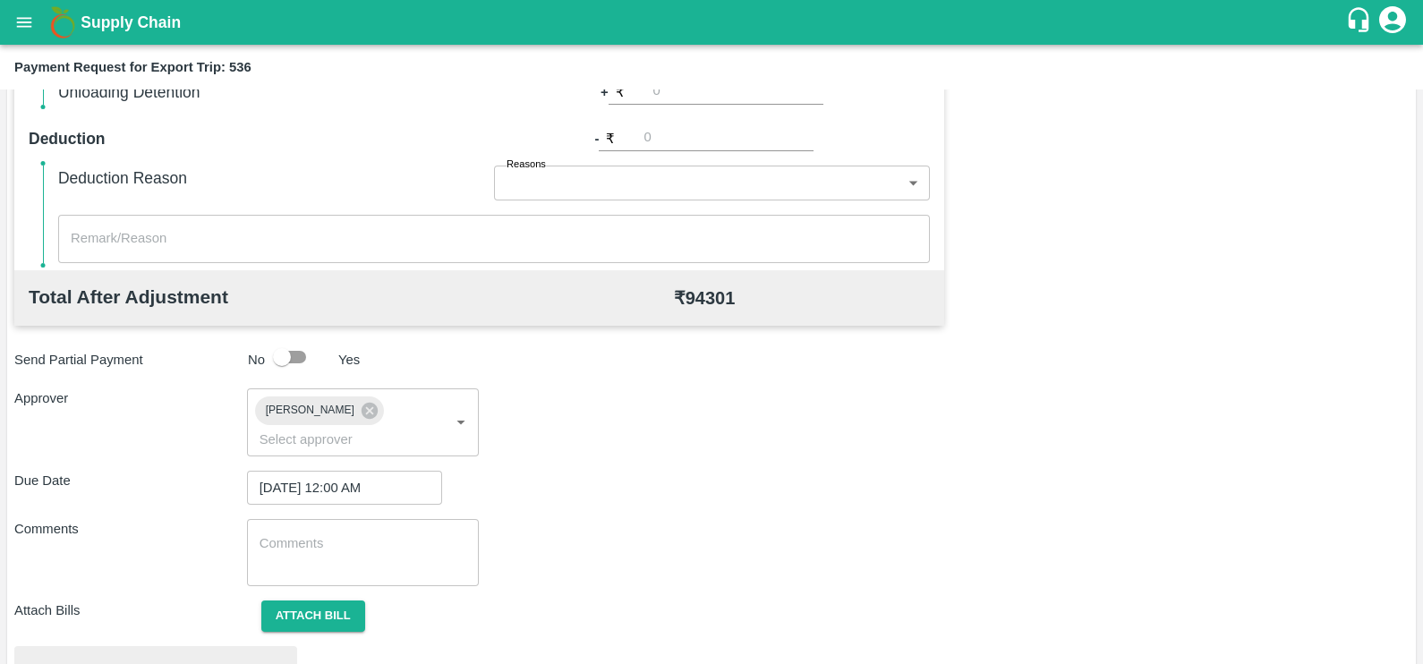
scroll to position [668, 0]
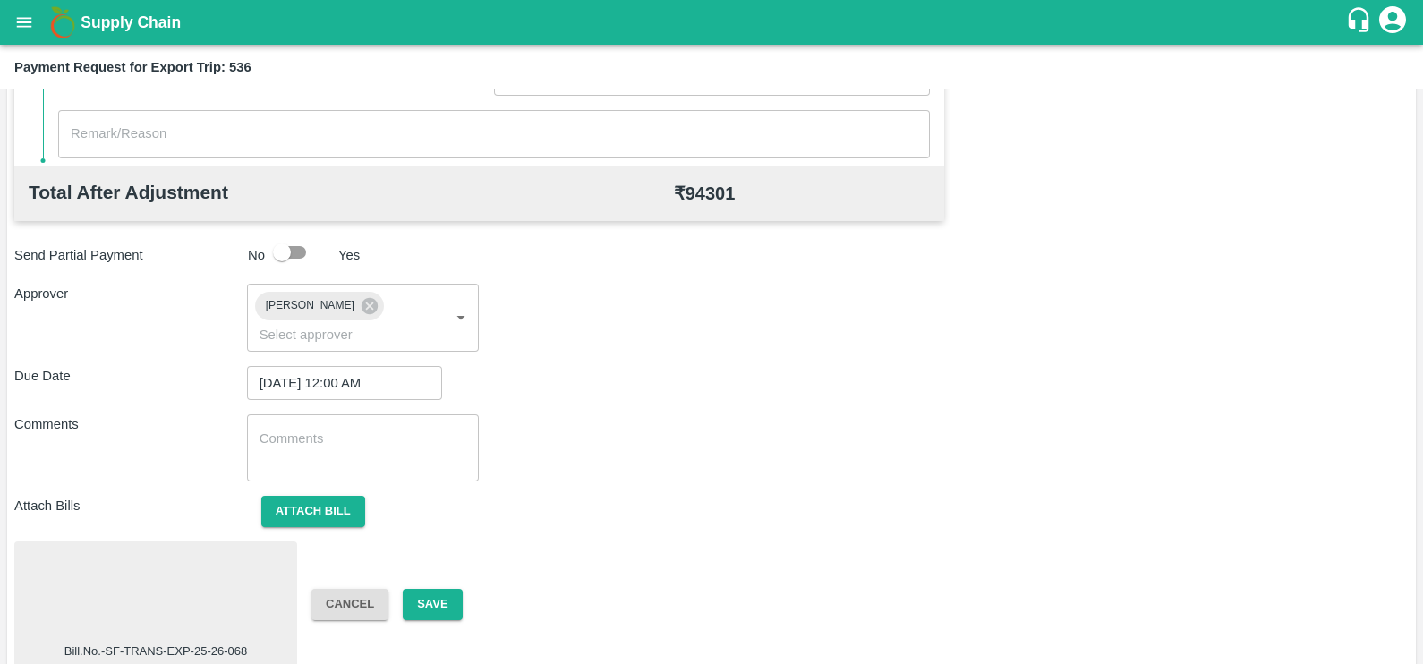
click at [157, 558] on div at bounding box center [155, 595] width 268 height 95
click at [424, 556] on div "Bill.No.-SF-TRANS-EXP-25-26-068 Cancel Save" at bounding box center [711, 604] width 1394 height 126
click at [429, 589] on button "Save" at bounding box center [432, 604] width 59 height 31
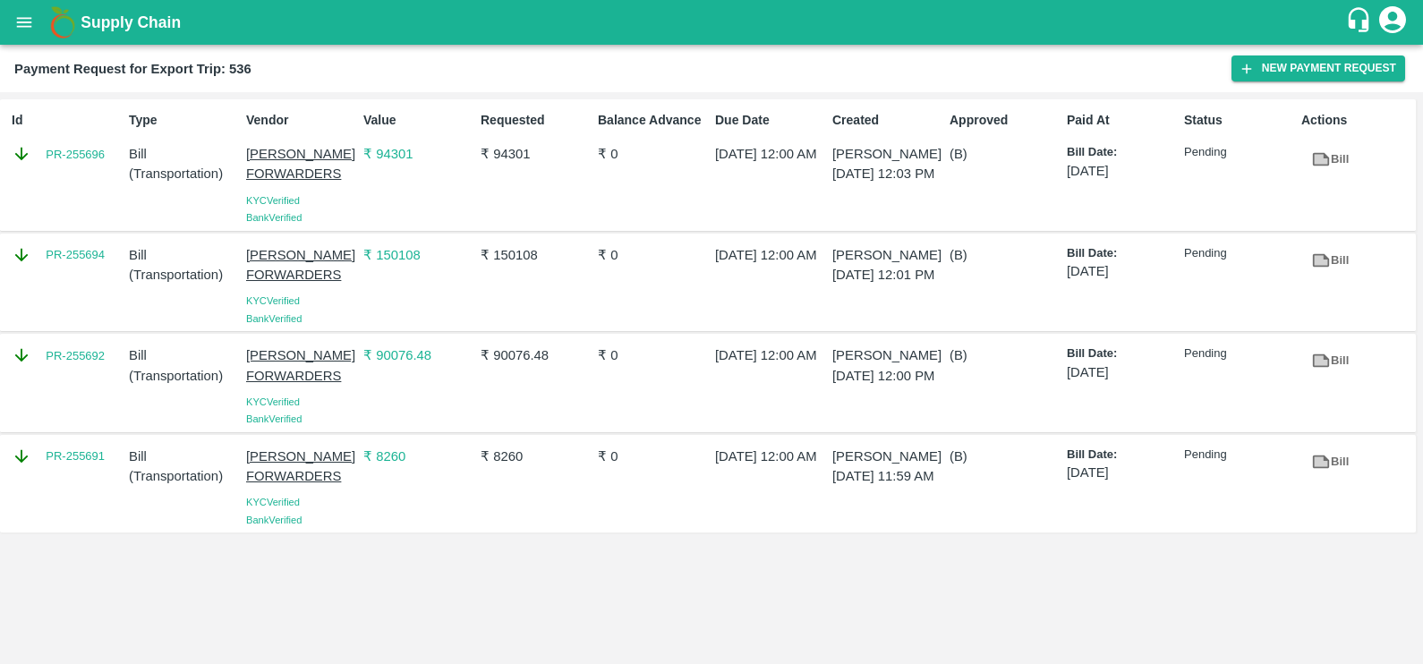
click at [54, 392] on div "PR-255692" at bounding box center [62, 382] width 117 height 89
copy link "PR-255692"
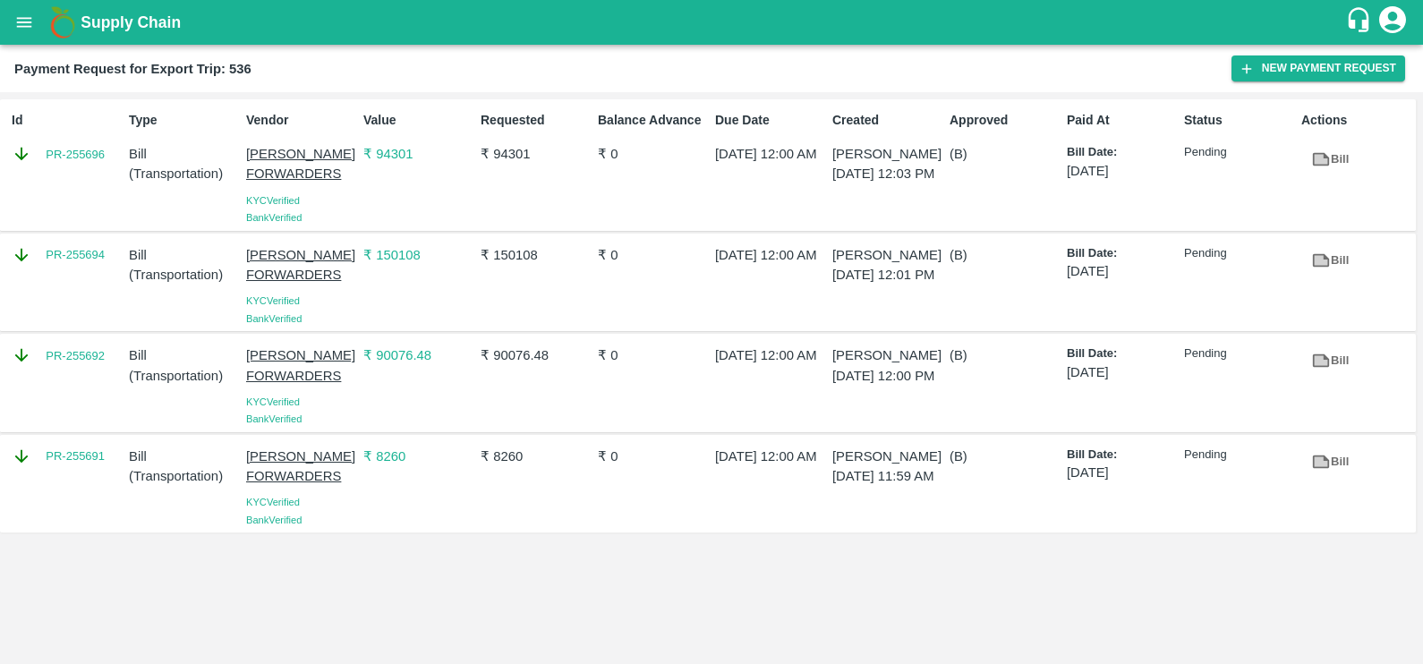
click at [74, 277] on div "PR-255694" at bounding box center [62, 282] width 117 height 89
copy link "PR-255694"
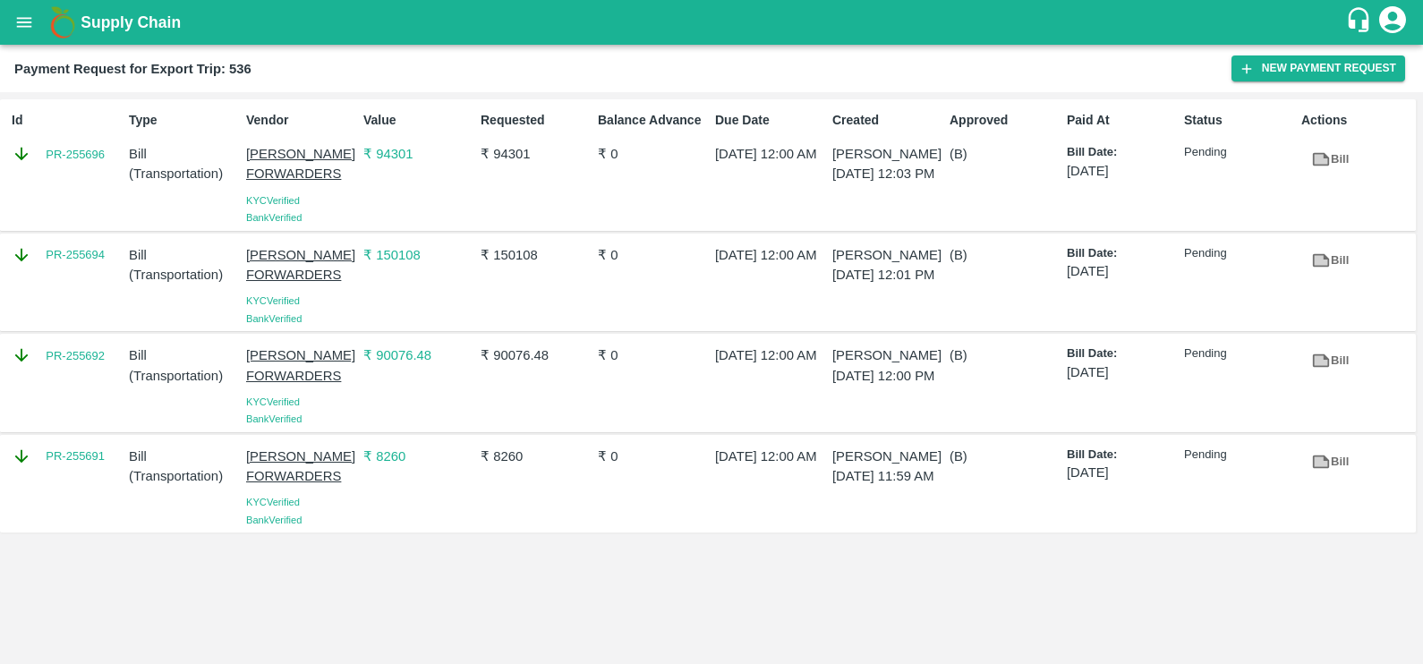
click at [56, 174] on div "Id PR-255696" at bounding box center [62, 165] width 117 height 123
copy link "PR-255696"
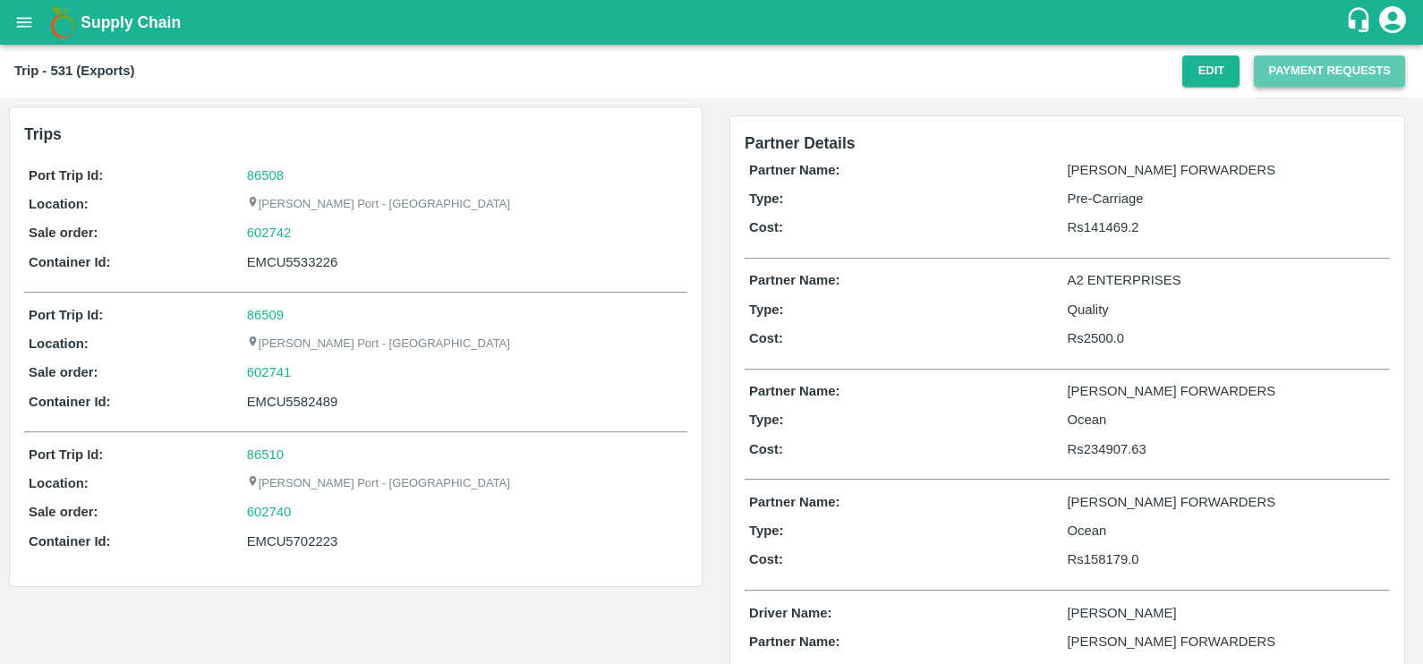
click at [1302, 60] on button "Payment Requests" at bounding box center [1328, 70] width 151 height 31
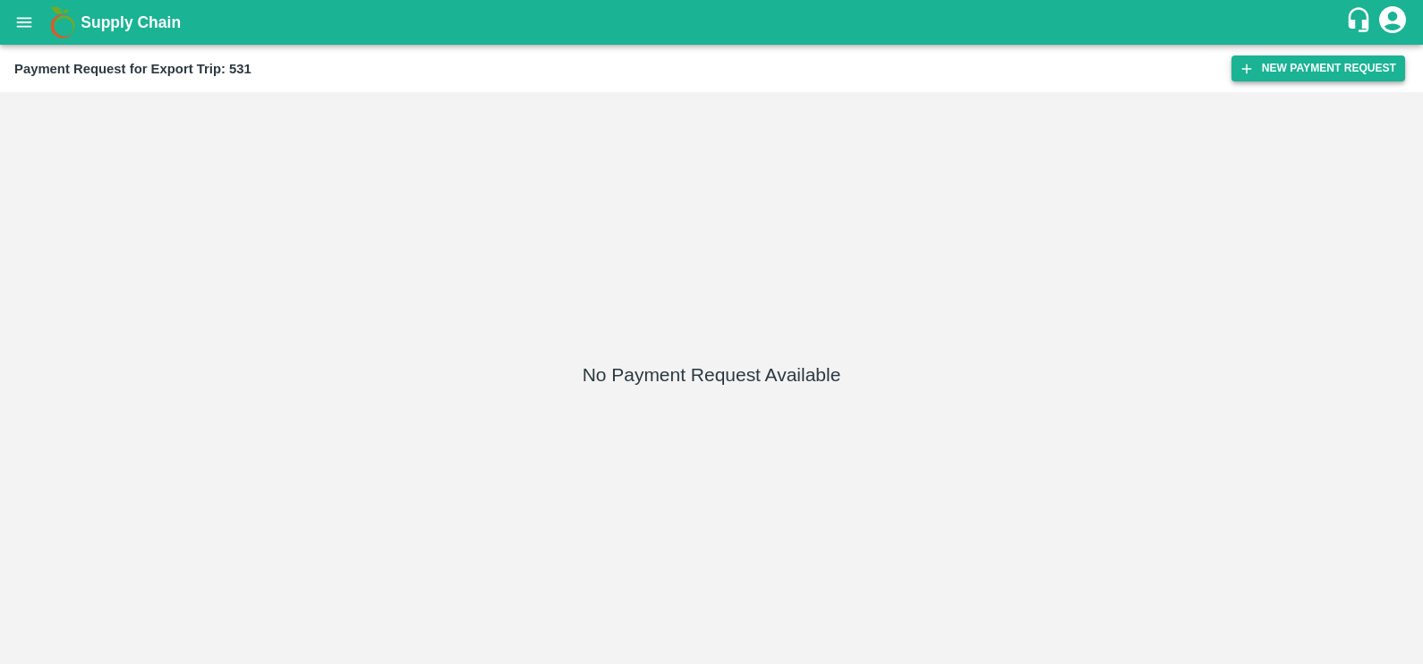
click at [1241, 71] on icon "button" at bounding box center [1246, 69] width 16 height 16
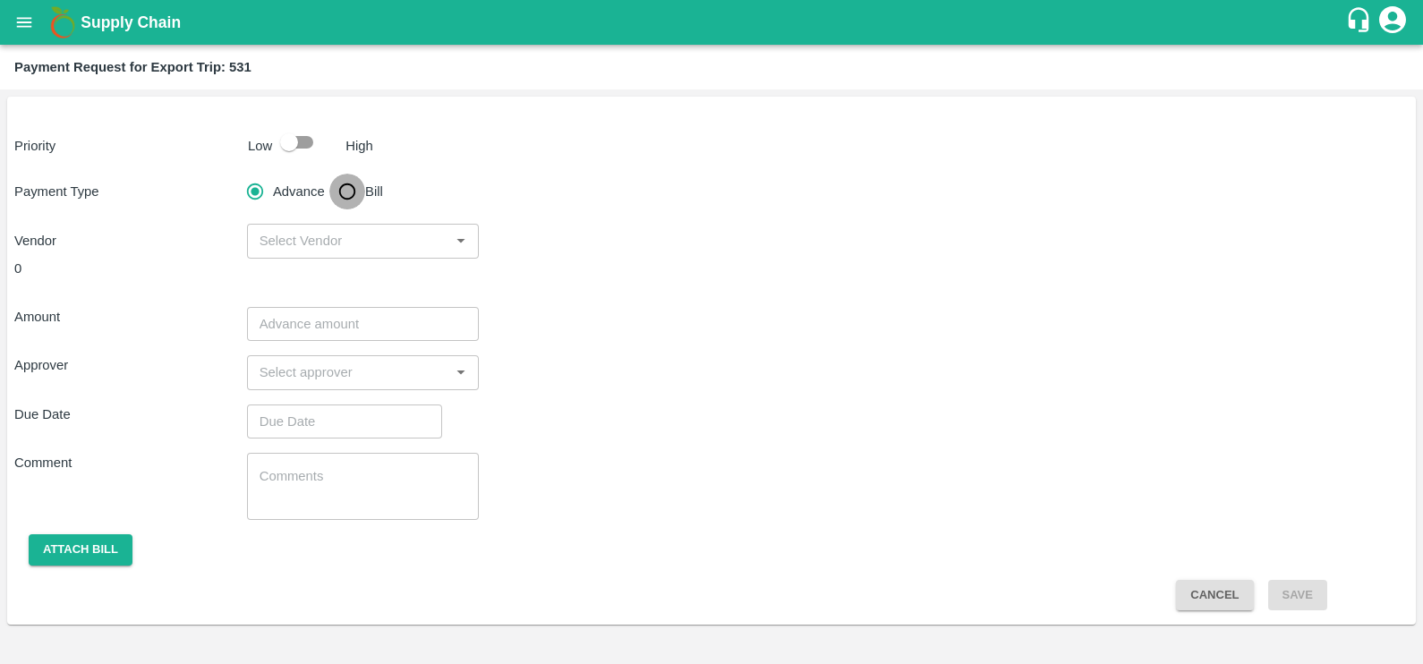
click at [352, 190] on input "Bill" at bounding box center [347, 192] width 36 height 36
radio input "true"
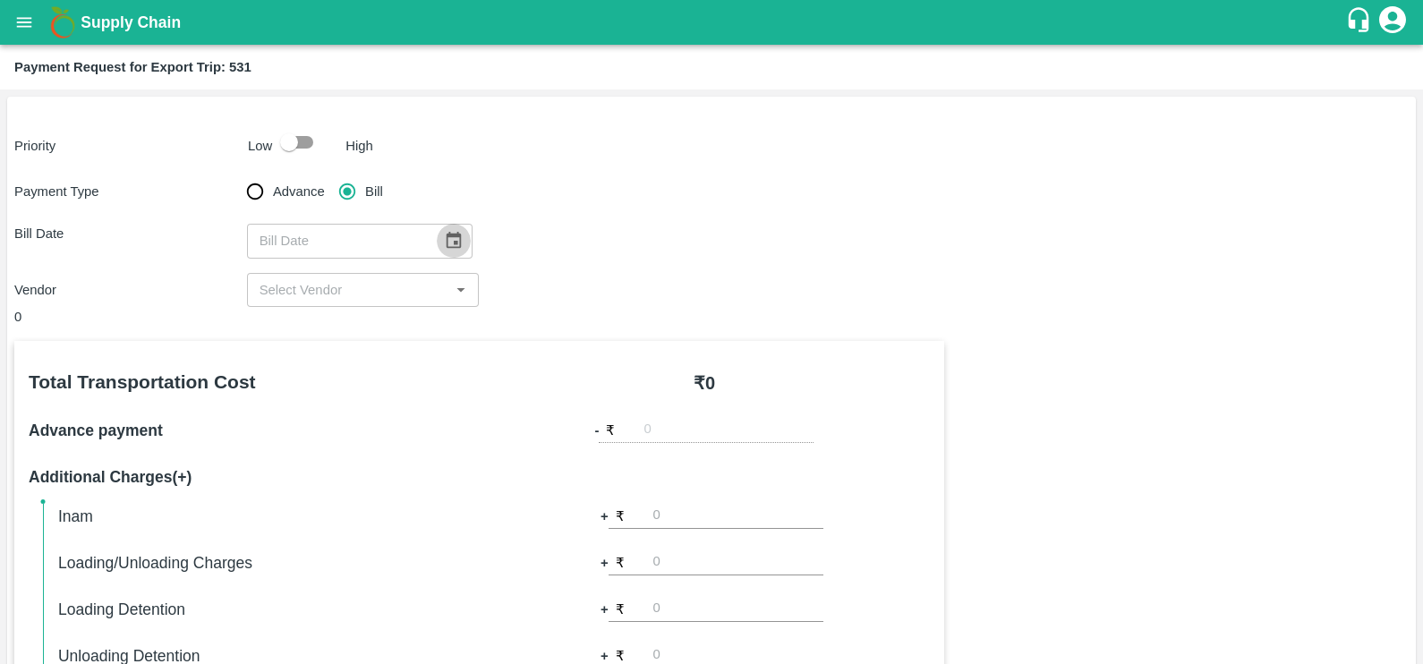
click at [452, 247] on icon "Choose date" at bounding box center [453, 240] width 15 height 17
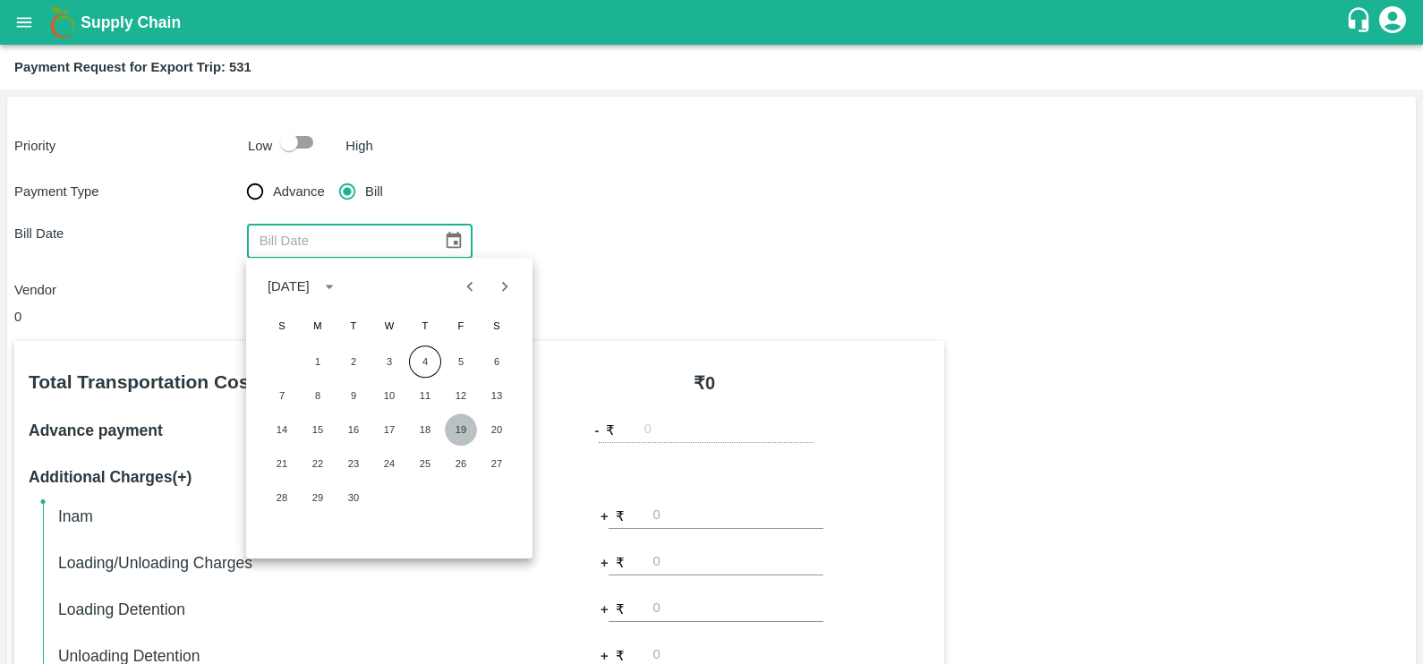
click at [470, 425] on button "19" at bounding box center [461, 429] width 32 height 32
type input "[DATE]"
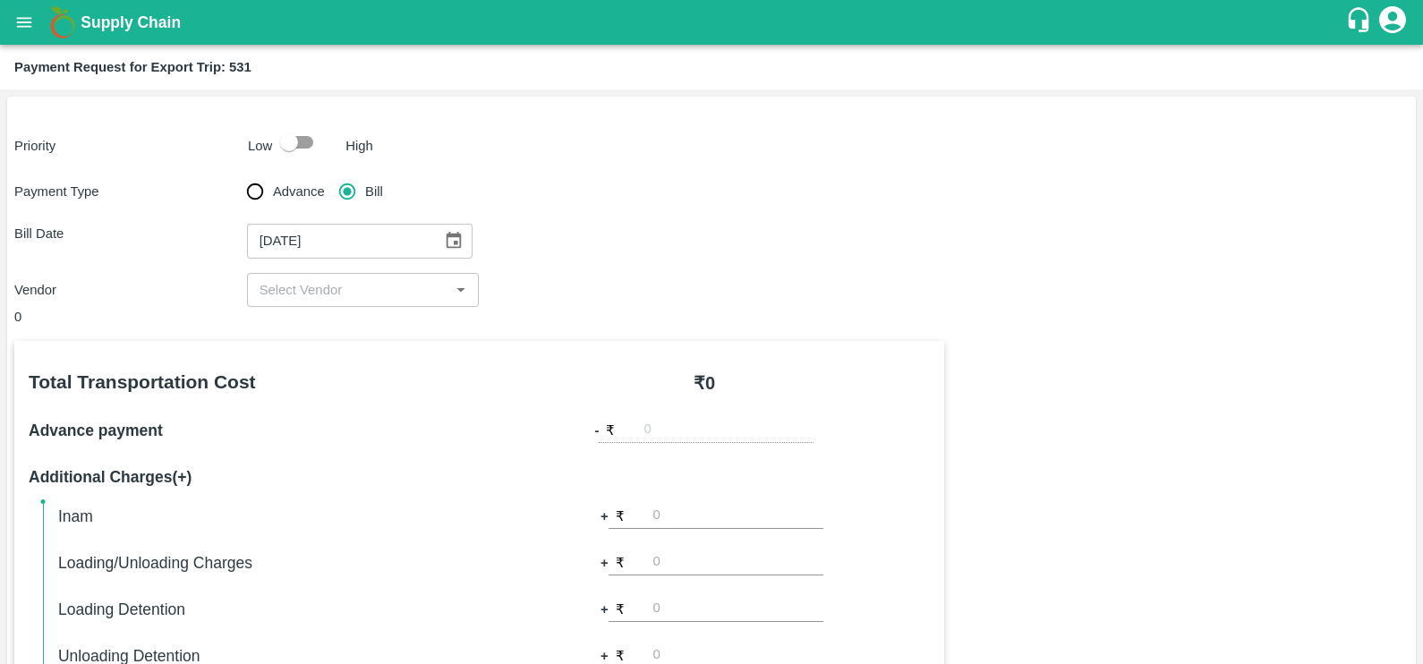
click at [416, 302] on div "​" at bounding box center [363, 290] width 233 height 34
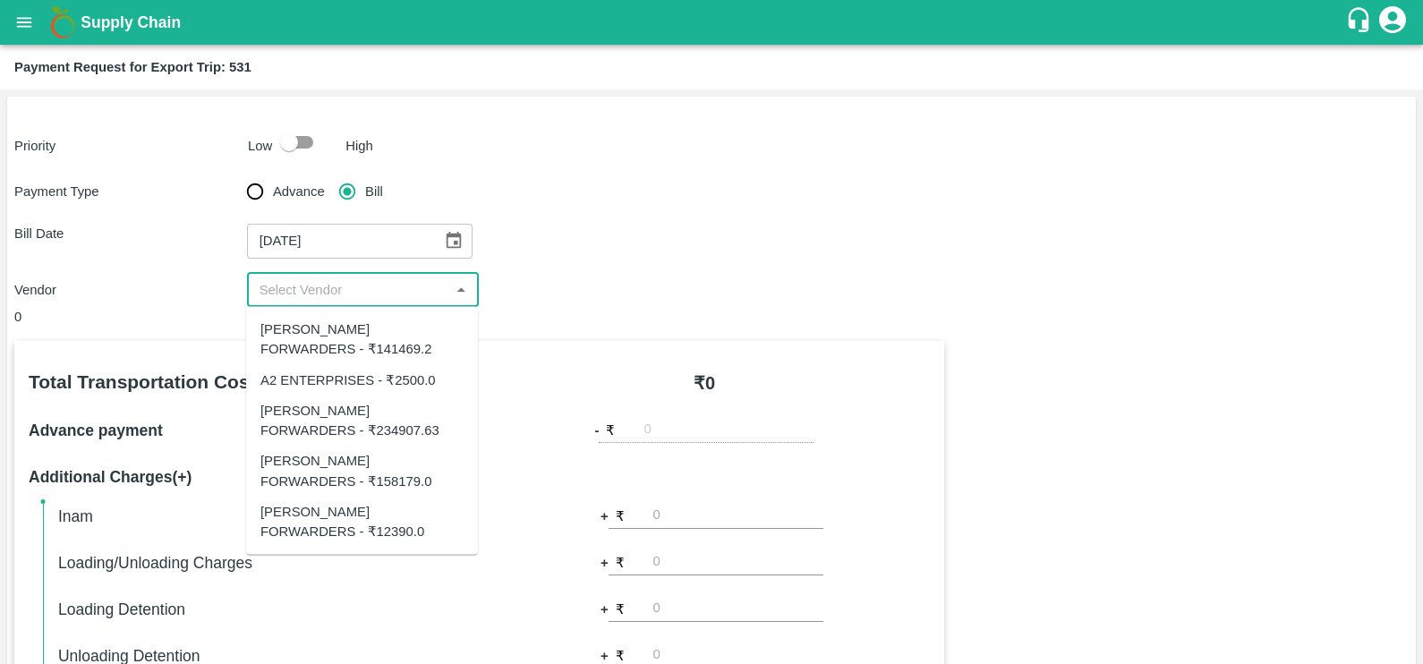
click at [368, 298] on input "input" at bounding box center [348, 289] width 192 height 23
click at [335, 511] on div "SHUBHAM FORWARDERS - ₹12390.0" at bounding box center [361, 521] width 203 height 40
type input "SHUBHAM FORWARDERS - ₹12390.0"
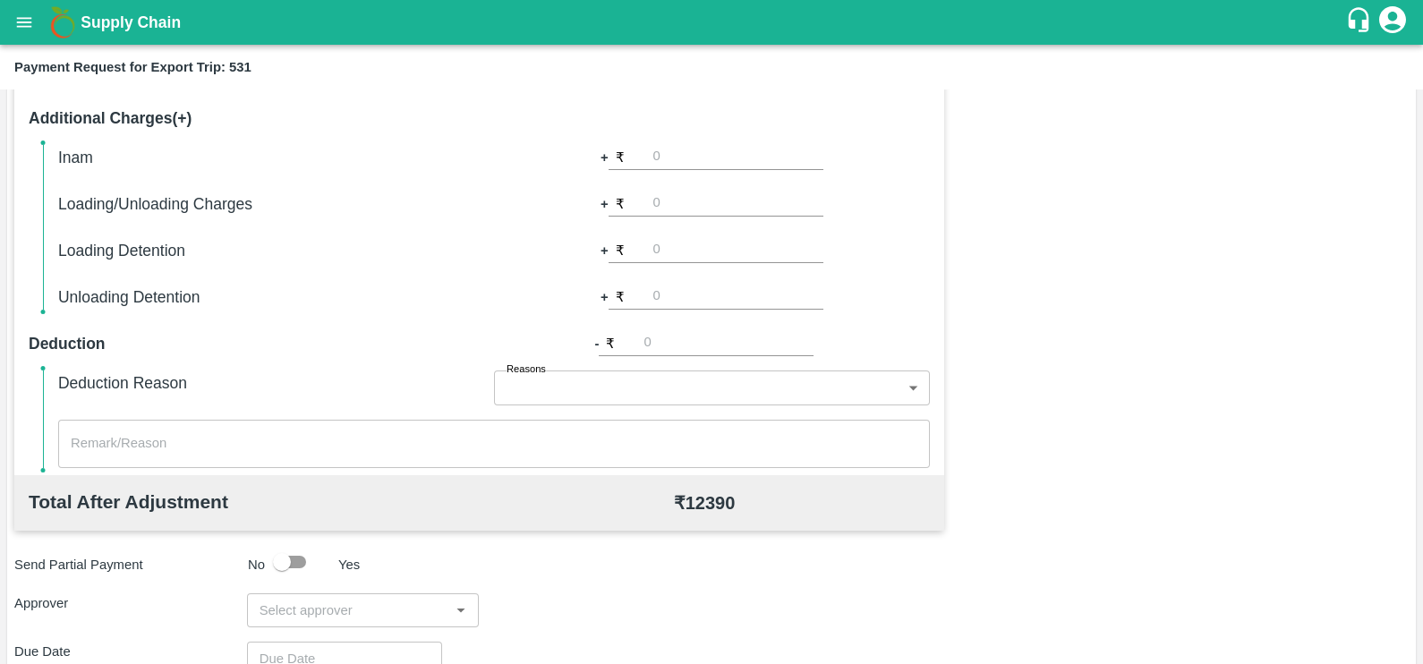
scroll to position [564, 0]
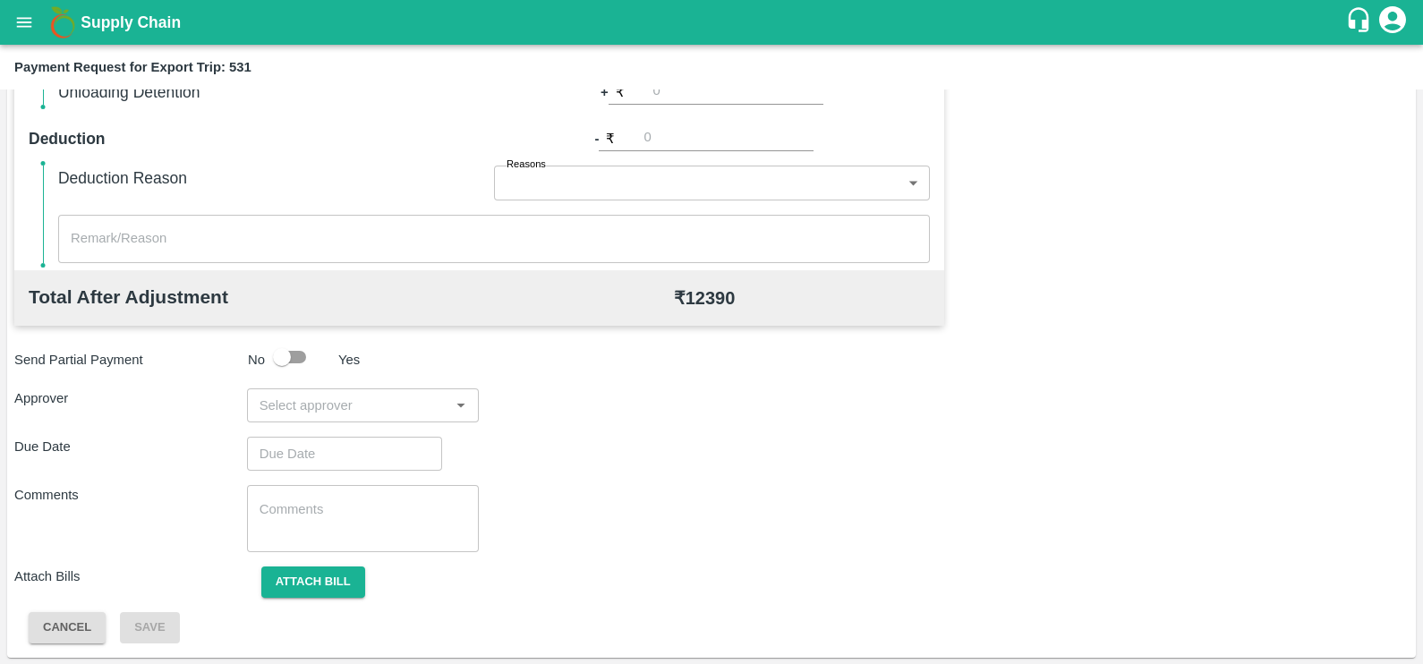
click at [353, 416] on div "​" at bounding box center [363, 405] width 233 height 34
type input "prasad"
click at [356, 452] on div "[PERSON_NAME]" at bounding box center [357, 453] width 109 height 20
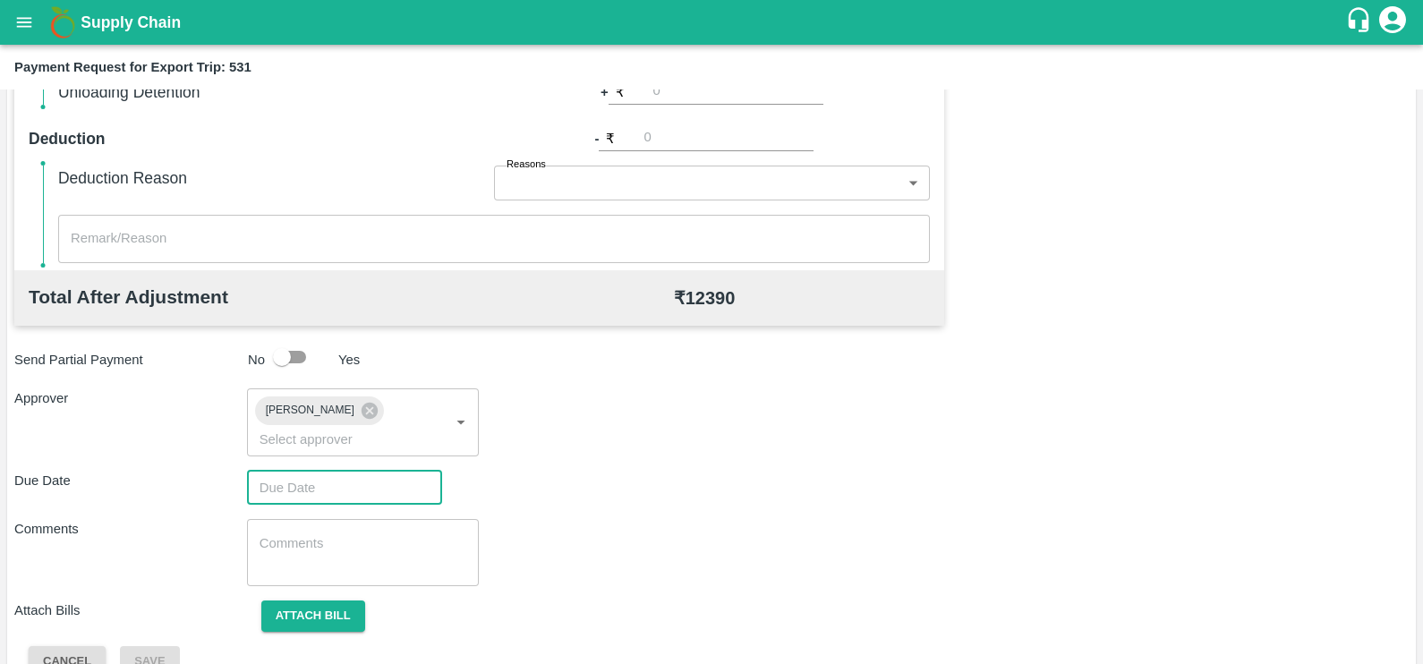
type input "DD/MM/YYYY hh:mm aa"
click at [360, 471] on input "DD/MM/YYYY hh:mm aa" at bounding box center [338, 488] width 183 height 34
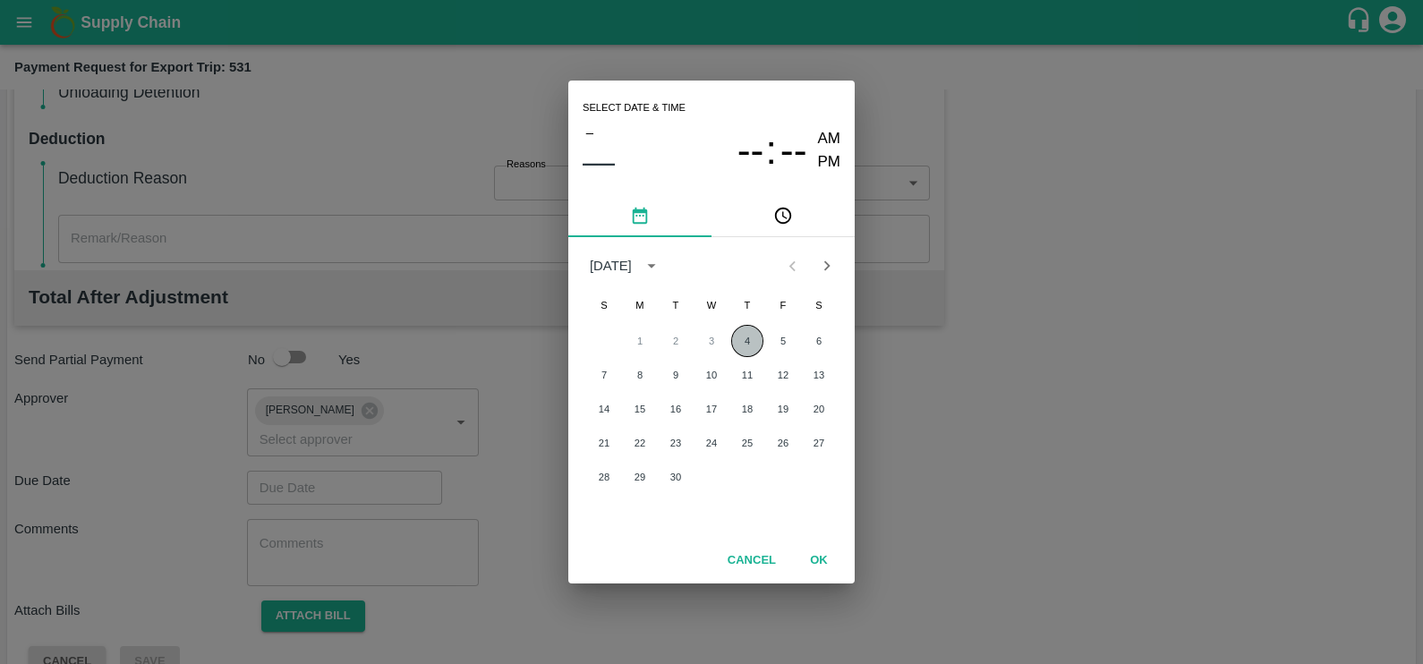
click at [752, 352] on button "4" at bounding box center [747, 341] width 32 height 32
type input "[DATE] 12:00 AM"
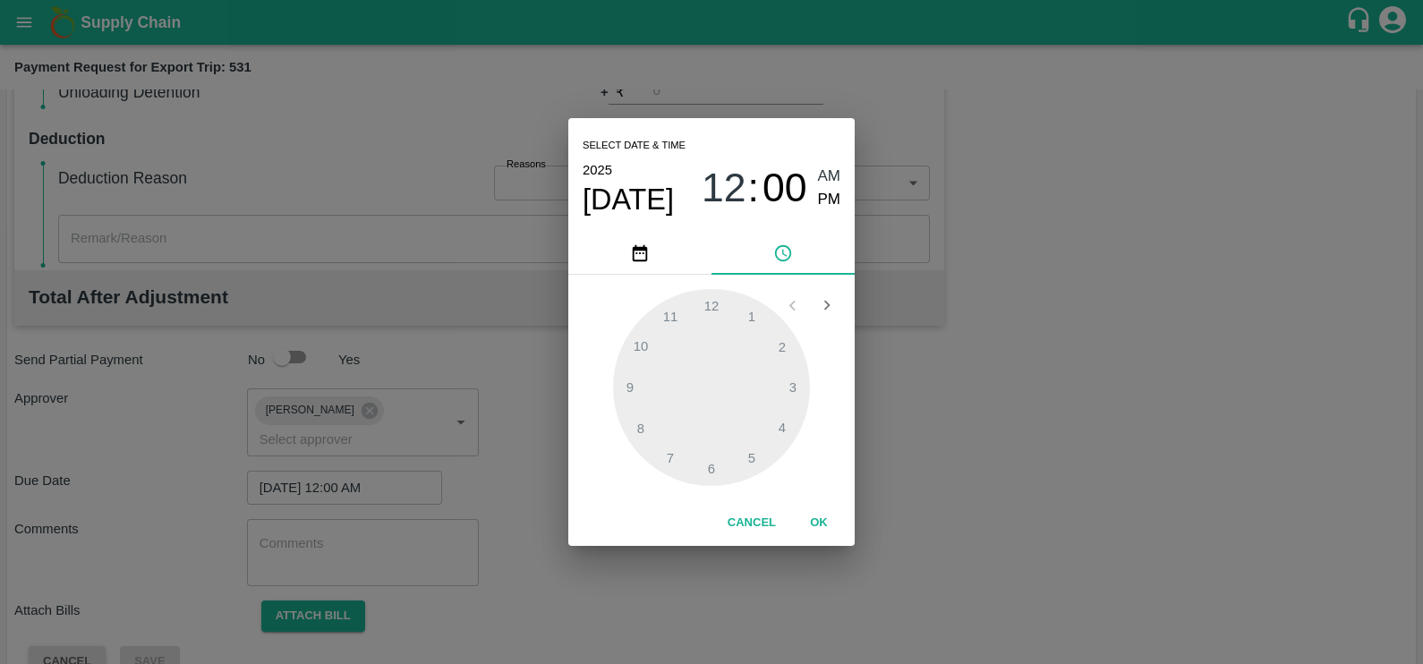
click at [811, 506] on div "Cancel OK" at bounding box center [711, 523] width 286 height 46
click at [814, 514] on button "OK" at bounding box center [818, 522] width 57 height 31
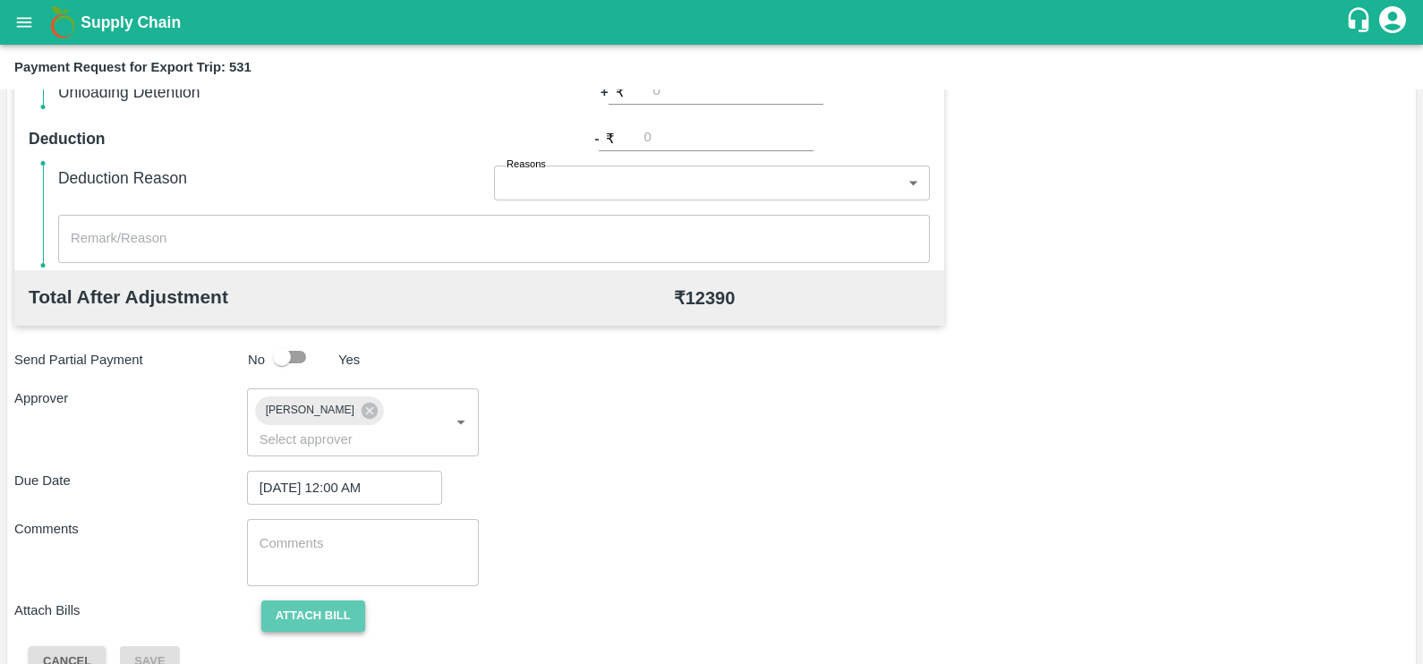
click at [328, 600] on button "Attach bill" at bounding box center [313, 615] width 104 height 31
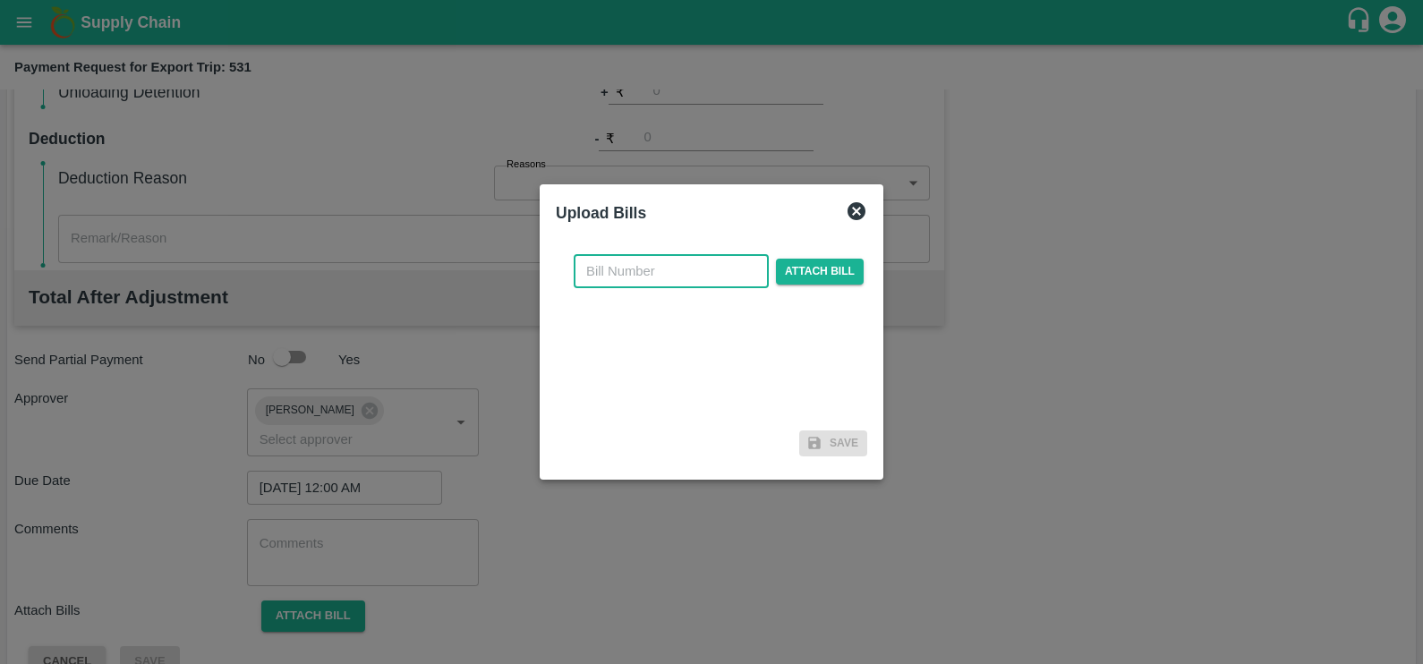
click at [688, 268] on input "text" at bounding box center [671, 271] width 195 height 34
paste input "SF-FOB-EXP-25-26-069"
type input "SF-FOB-EXP-25-26-069"
click at [830, 273] on span "Attach bill" at bounding box center [820, 272] width 88 height 26
click at [0, 0] on input "Attach bill" at bounding box center [0, 0] width 0 height 0
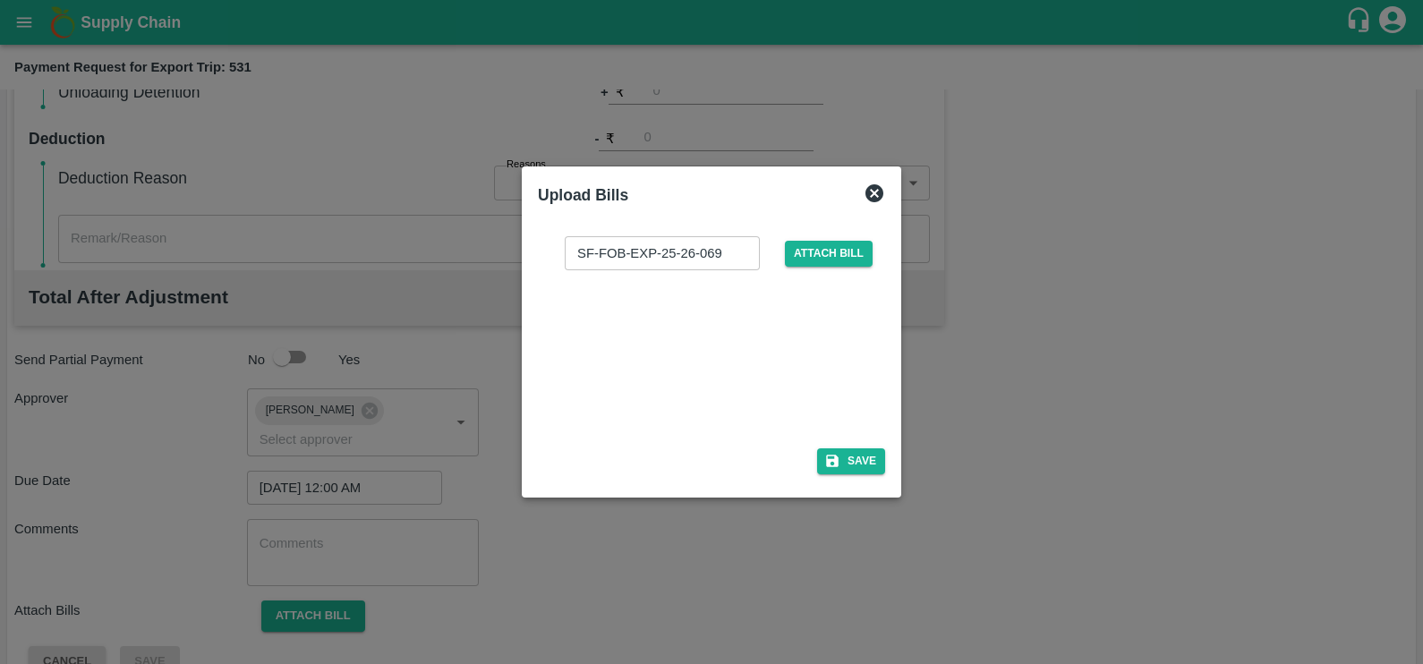
click at [707, 322] on div at bounding box center [708, 353] width 268 height 95
click at [842, 458] on button "Save" at bounding box center [851, 461] width 68 height 26
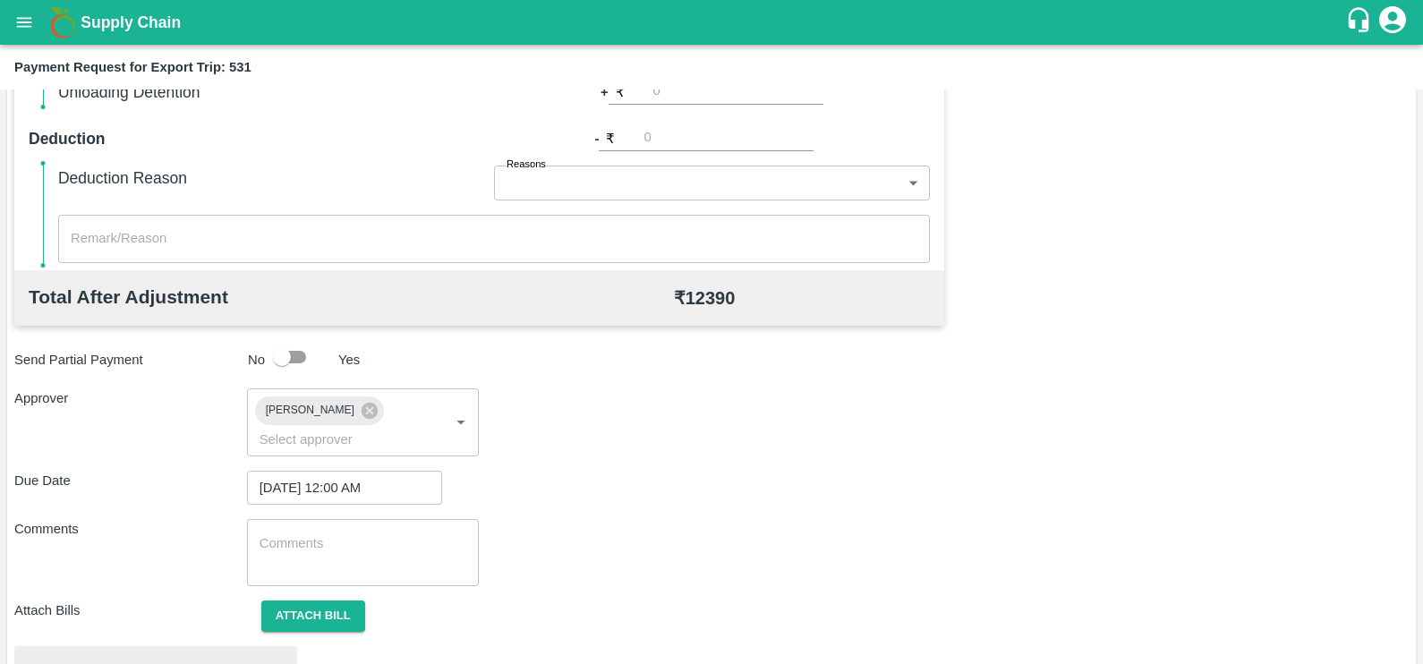
scroll to position [668, 0]
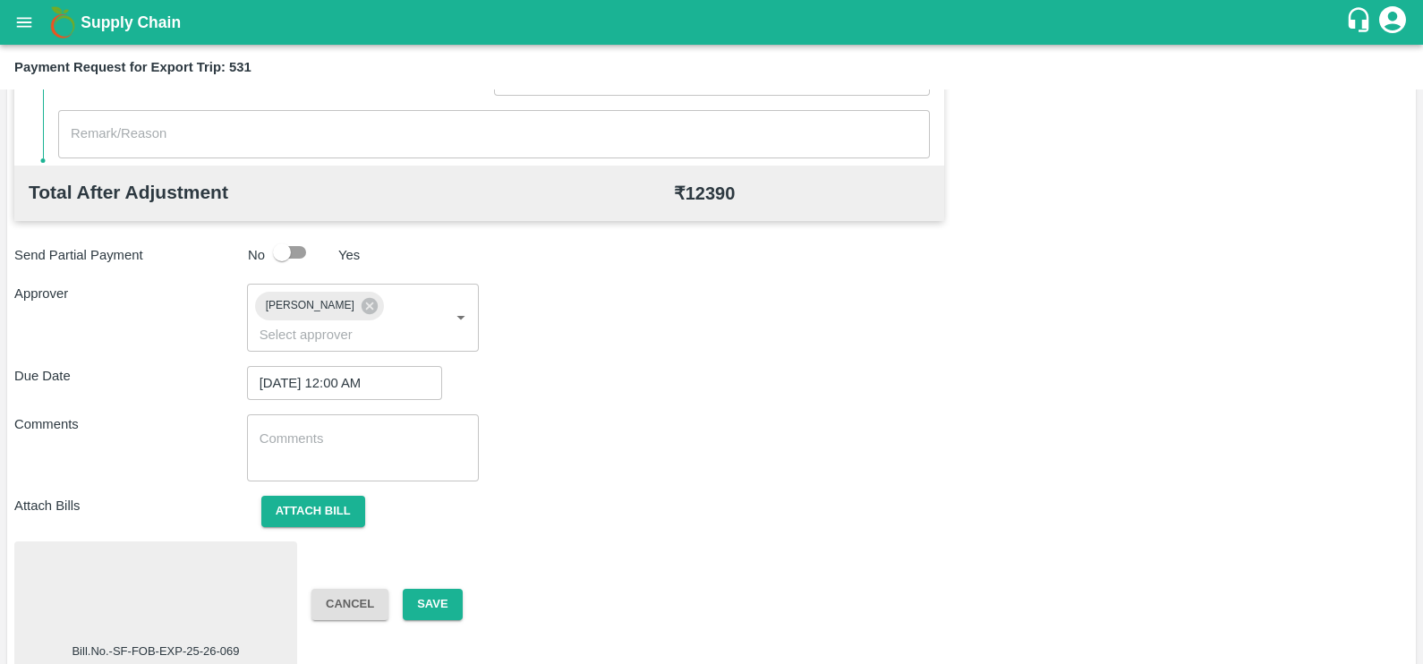
click at [152, 573] on div at bounding box center [155, 595] width 268 height 95
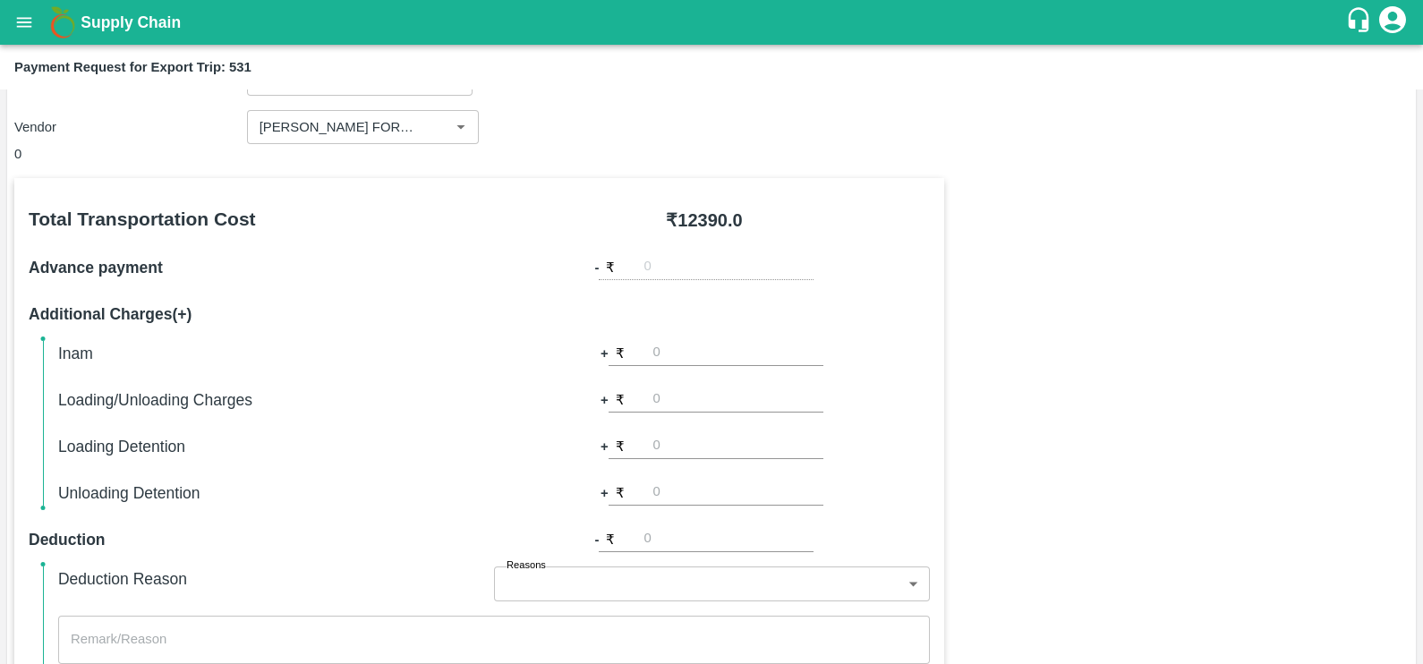
scroll to position [0, 0]
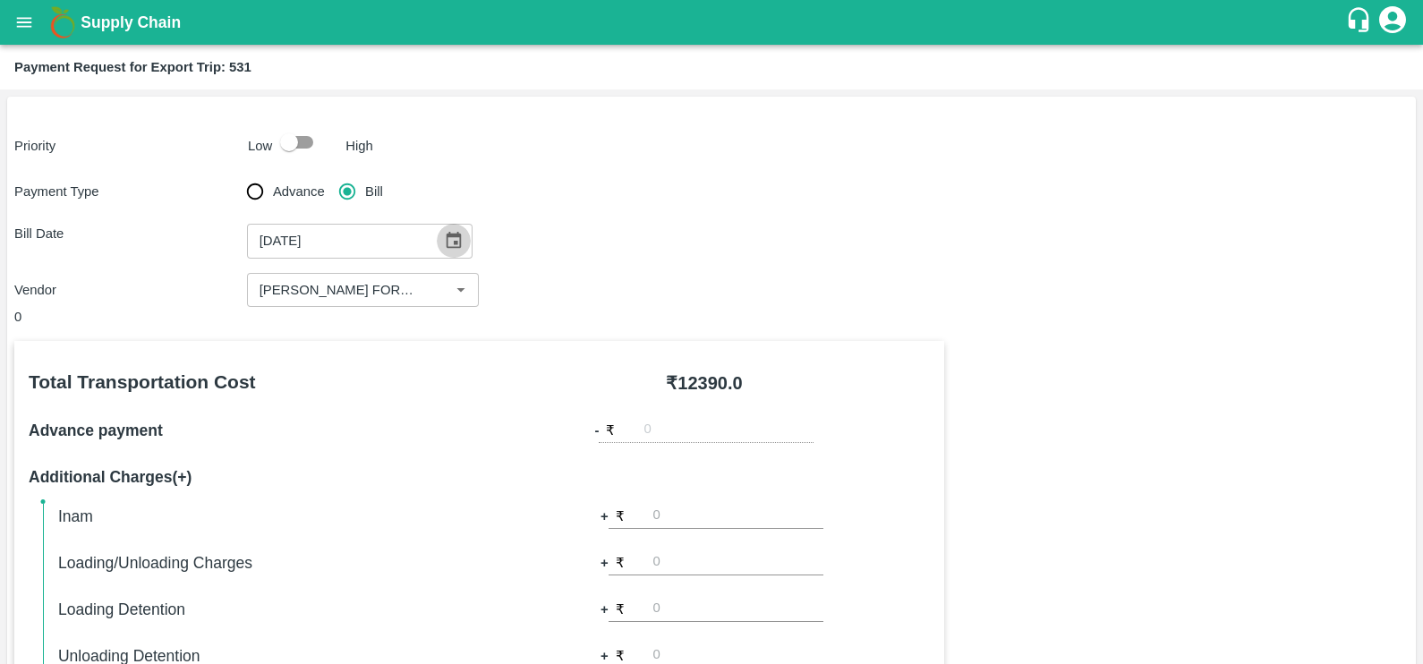
click at [449, 231] on icon "Choose date, selected date is Sep 19, 2025" at bounding box center [454, 241] width 20 height 20
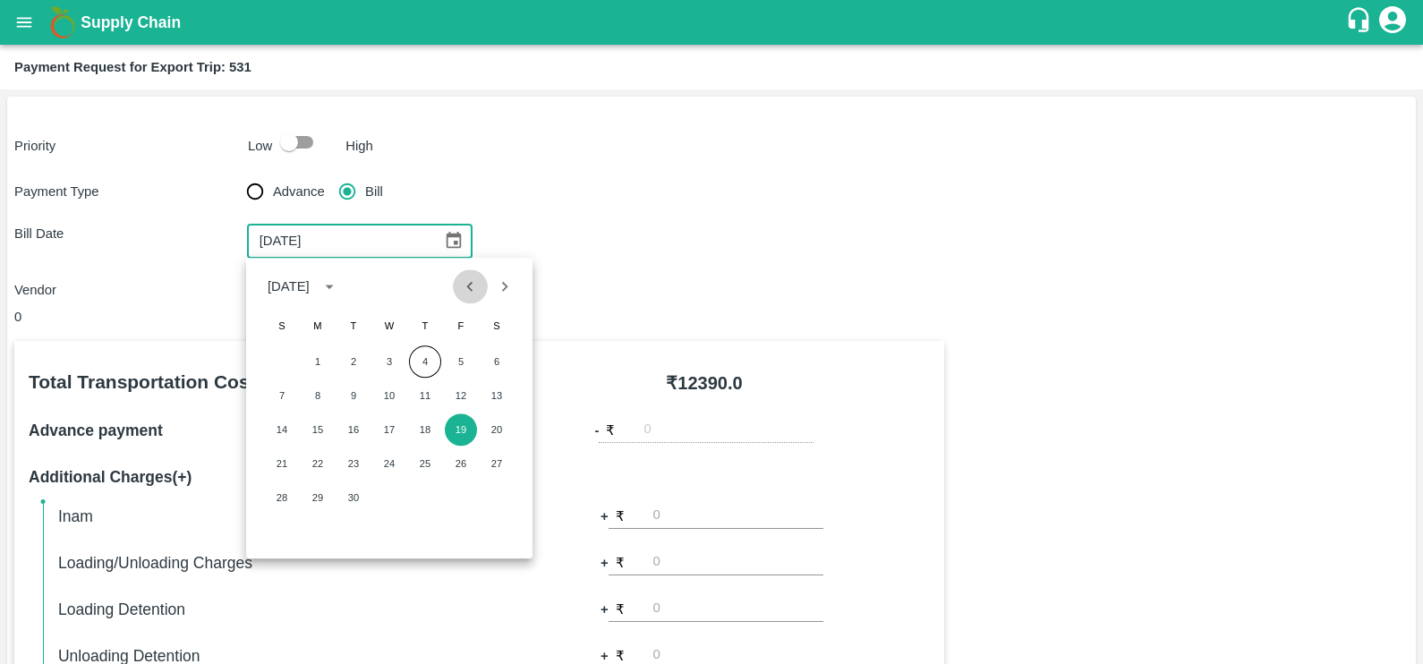
click at [465, 294] on icon "Previous month" at bounding box center [470, 286] width 20 height 20
click at [343, 472] on button "19" at bounding box center [353, 463] width 32 height 32
type input "[DATE]"
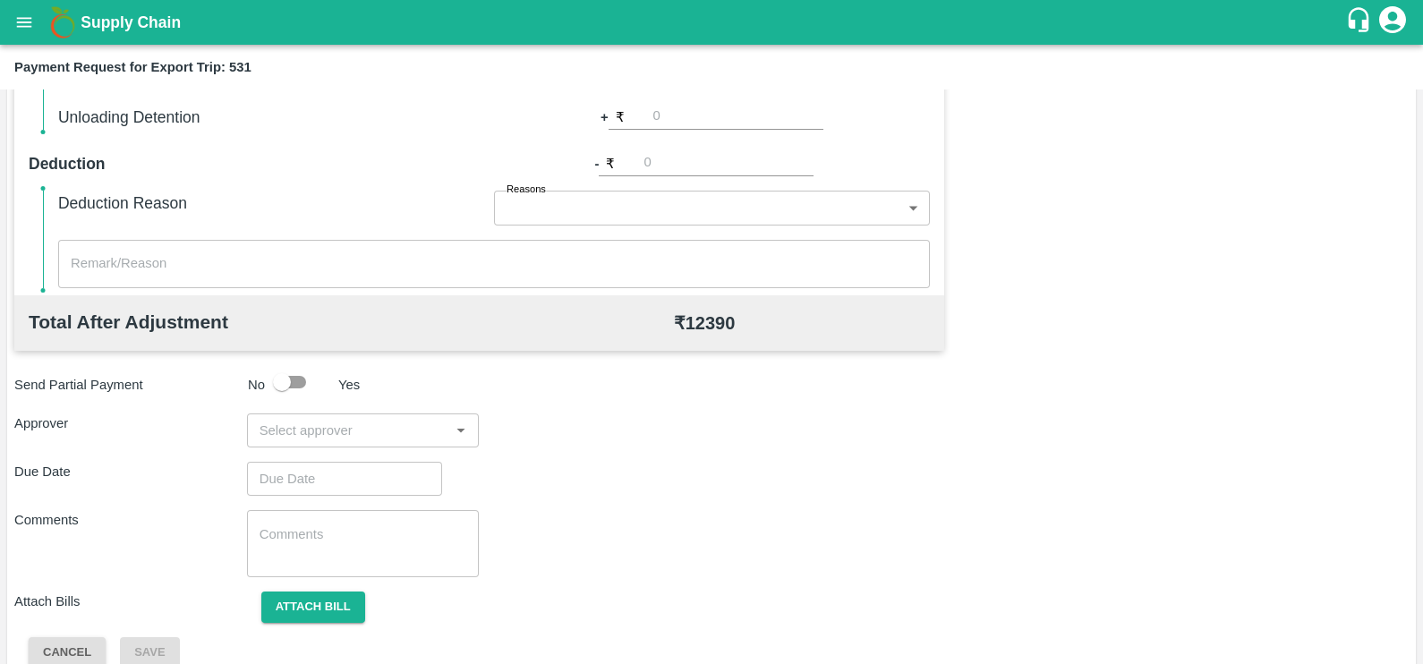
scroll to position [564, 0]
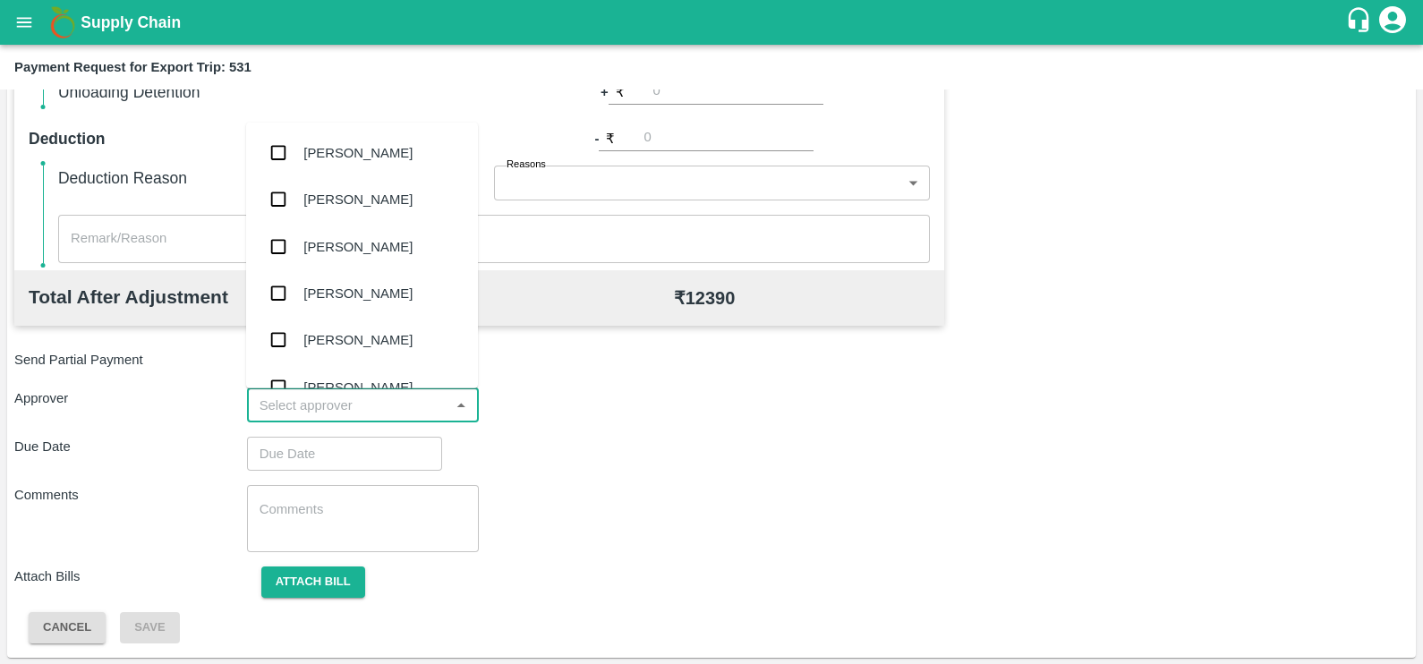
click at [339, 403] on input "input" at bounding box center [348, 405] width 192 height 23
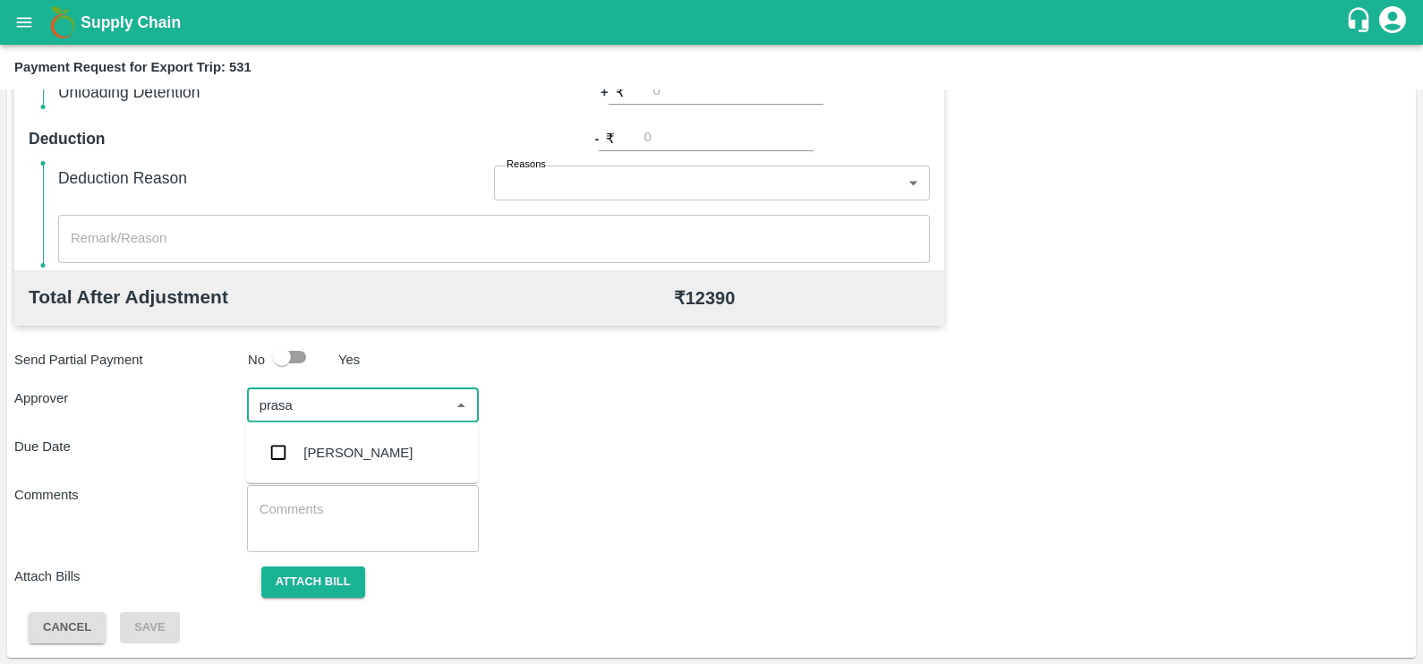
type input "prasad"
click at [349, 438] on div "[PERSON_NAME]" at bounding box center [362, 452] width 232 height 47
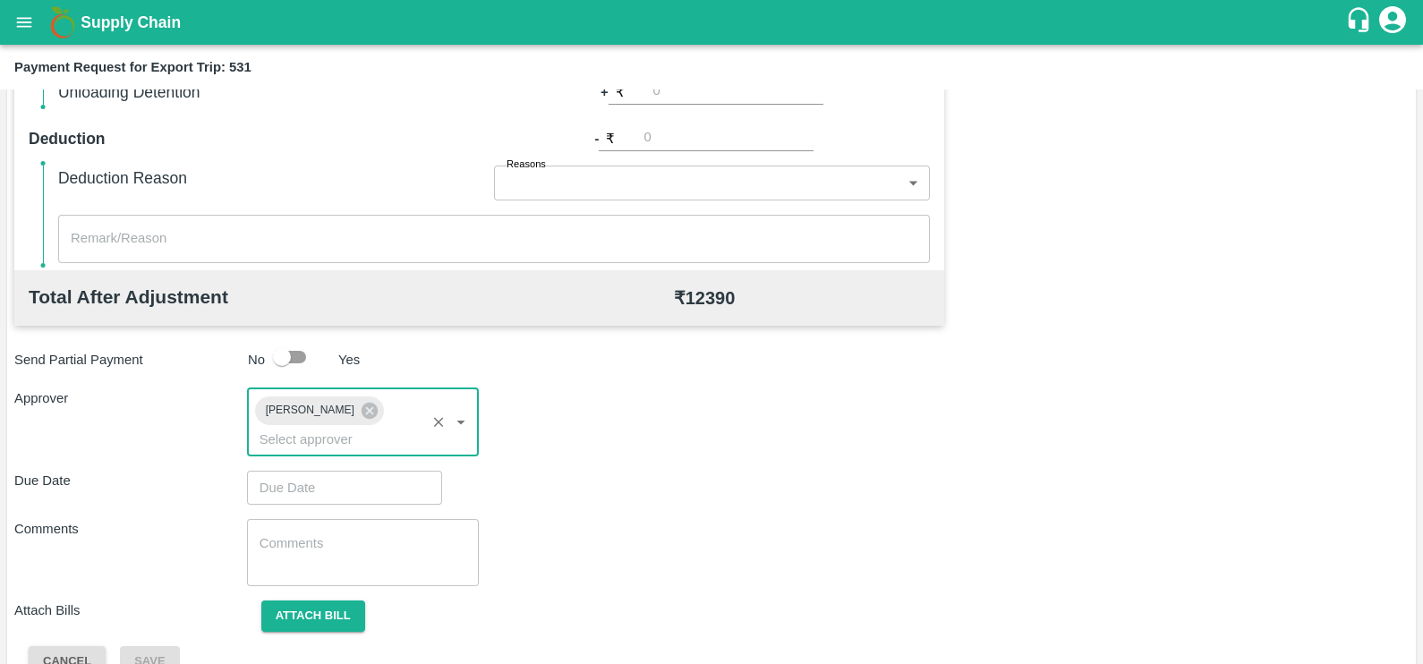
type input "DD/MM/YYYY hh:mm aa"
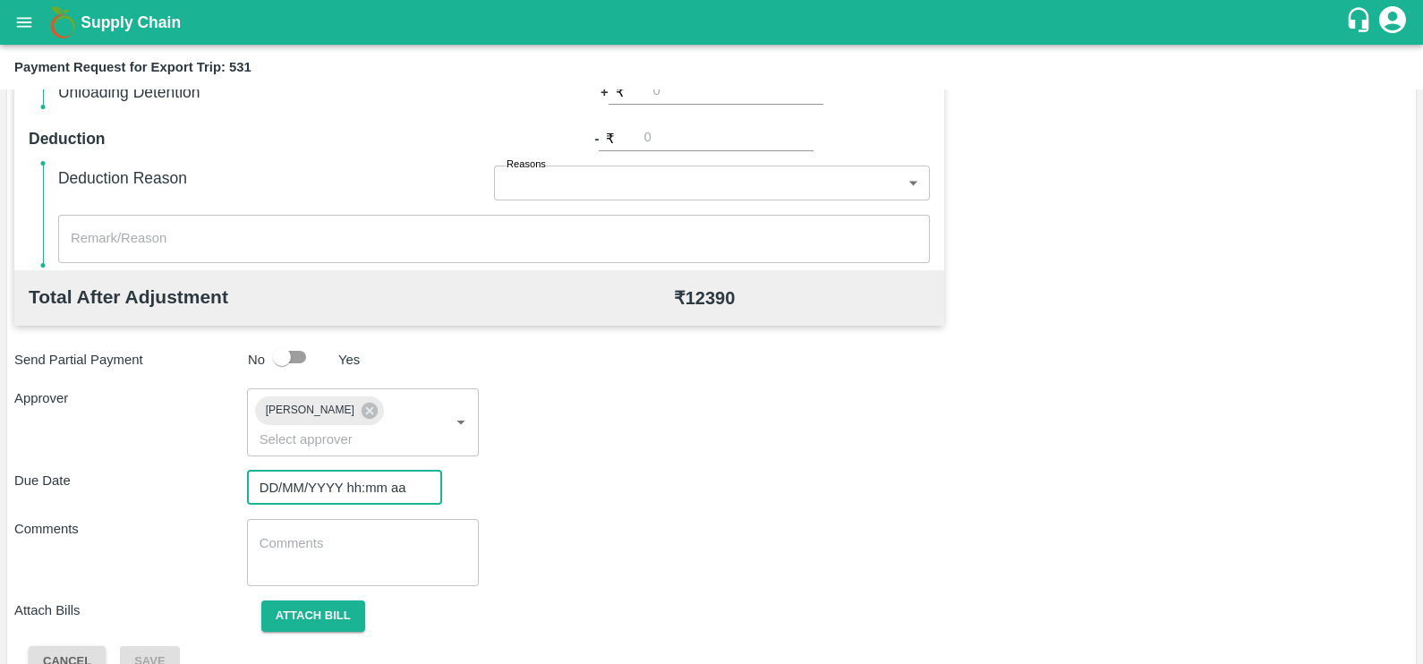
click at [354, 471] on input "DD/MM/YYYY hh:mm aa" at bounding box center [338, 488] width 183 height 34
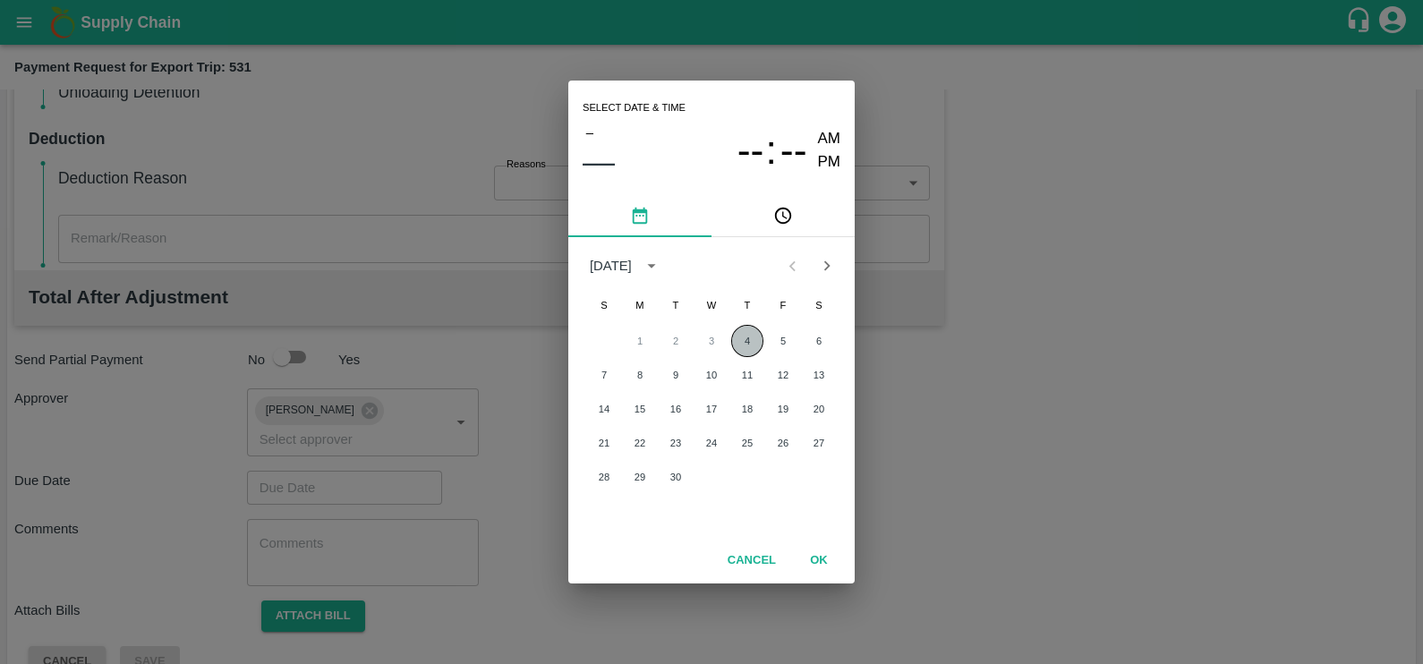
click at [749, 337] on button "4" at bounding box center [747, 341] width 32 height 32
type input "[DATE] 12:00 AM"
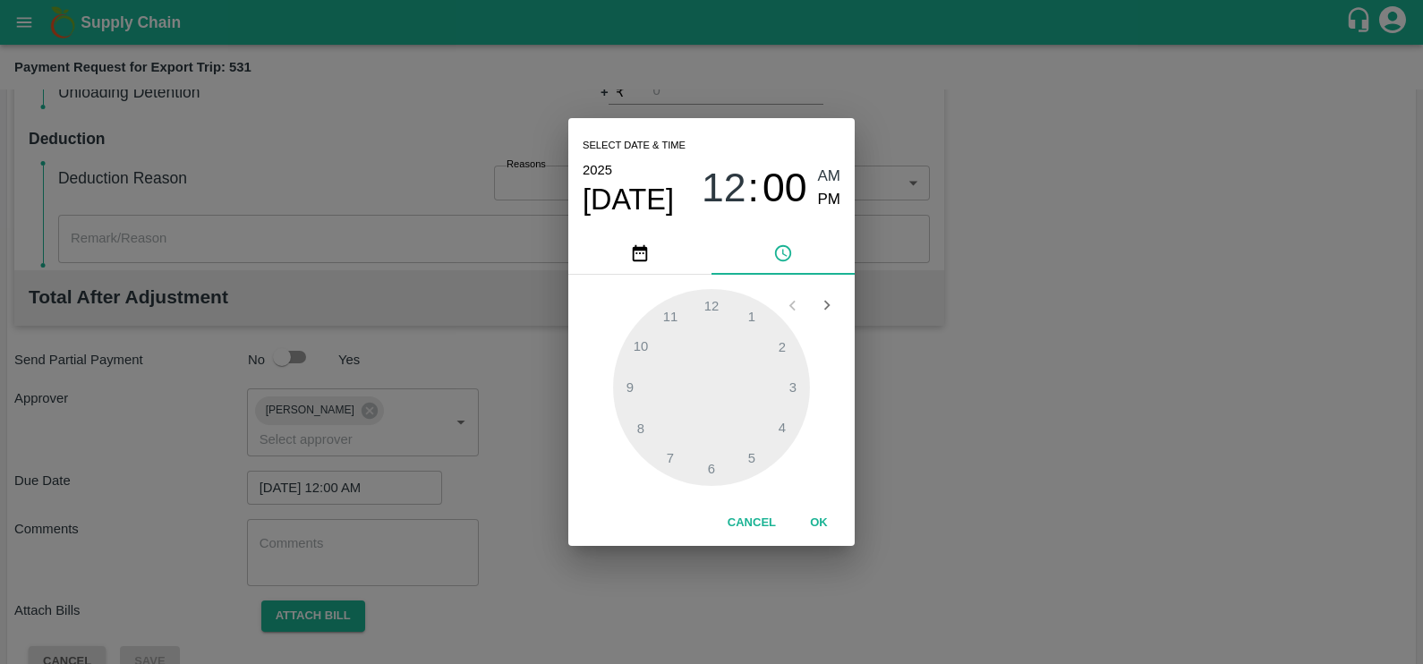
click at [811, 531] on button "OK" at bounding box center [818, 522] width 57 height 31
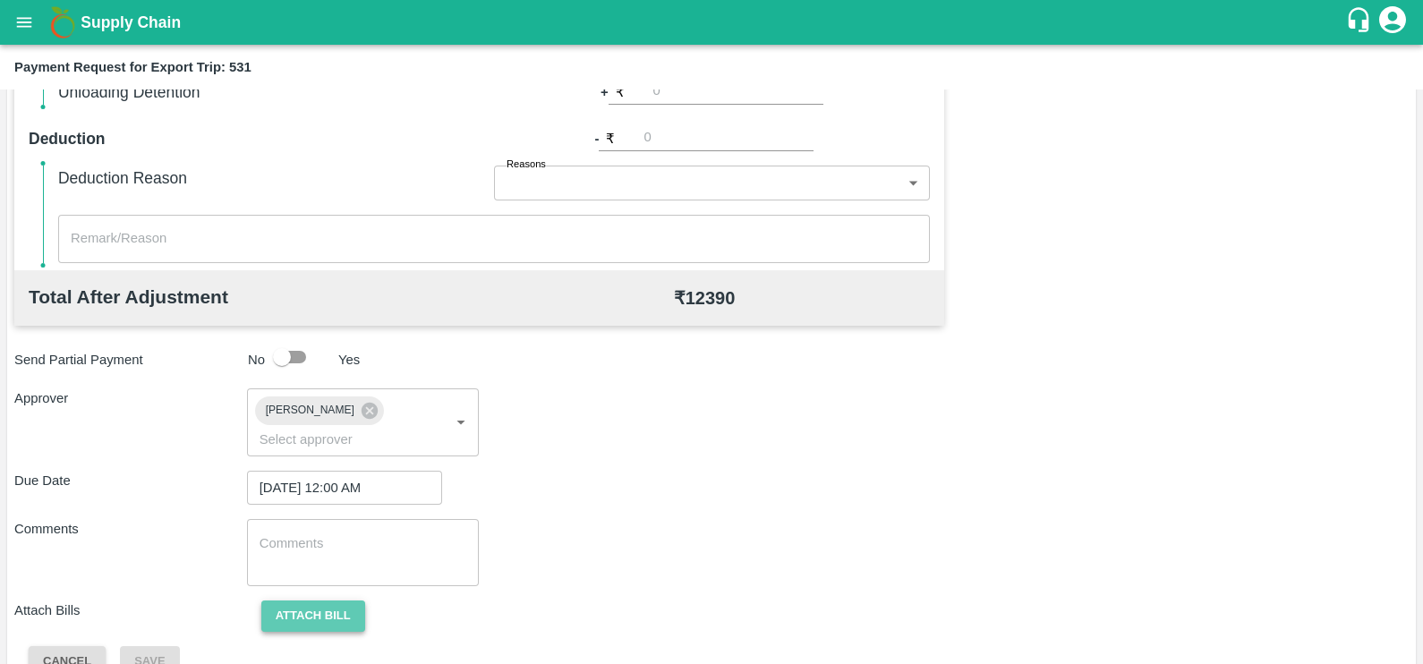
click at [344, 600] on button "Attach bill" at bounding box center [313, 615] width 104 height 31
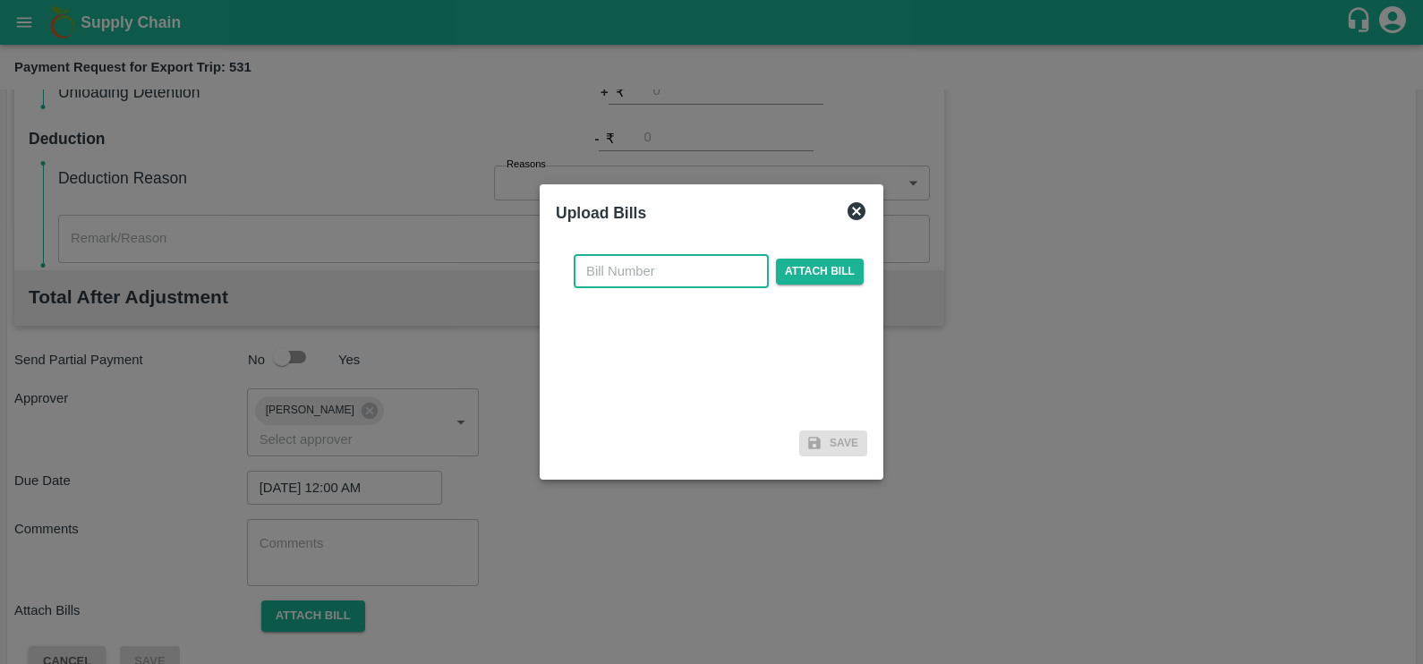
click at [597, 283] on input "text" at bounding box center [671, 271] width 195 height 34
paste input "SF-FOB-EXP-25-26-069"
type input "SF-FOB-EXP-25-26-069"
click at [804, 255] on div "SF-FOB-EXP-25-26-069 ​ Attach bill" at bounding box center [718, 271] width 297 height 34
click at [805, 259] on span "Attach bill" at bounding box center [820, 272] width 88 height 26
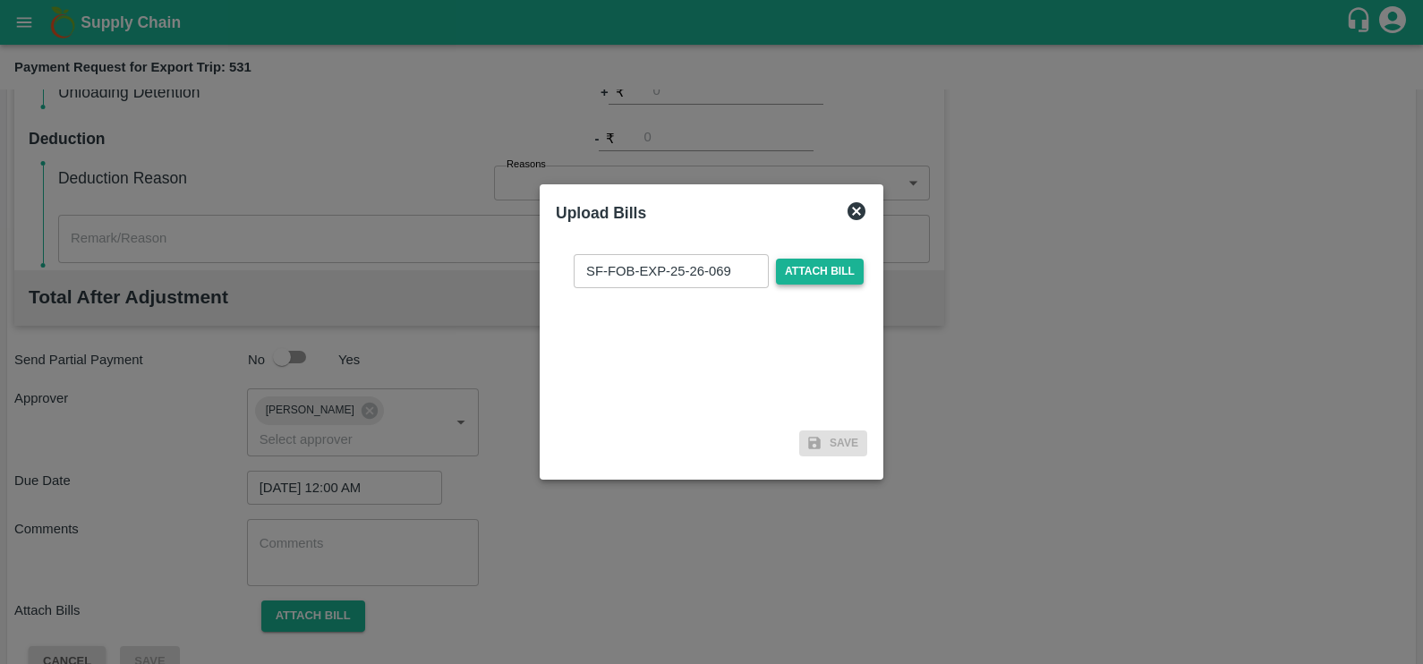
click at [0, 0] on input "Attach bill" at bounding box center [0, 0] width 0 height 0
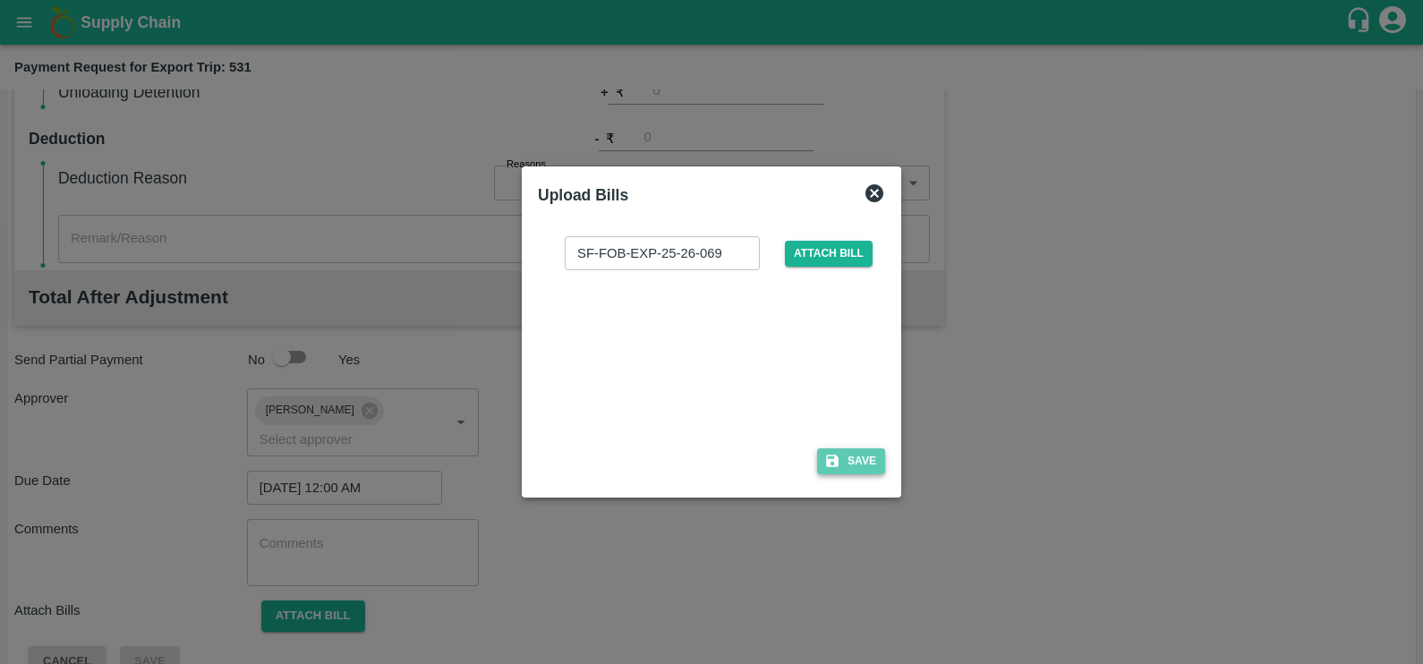
click at [830, 457] on icon "button" at bounding box center [832, 461] width 16 height 16
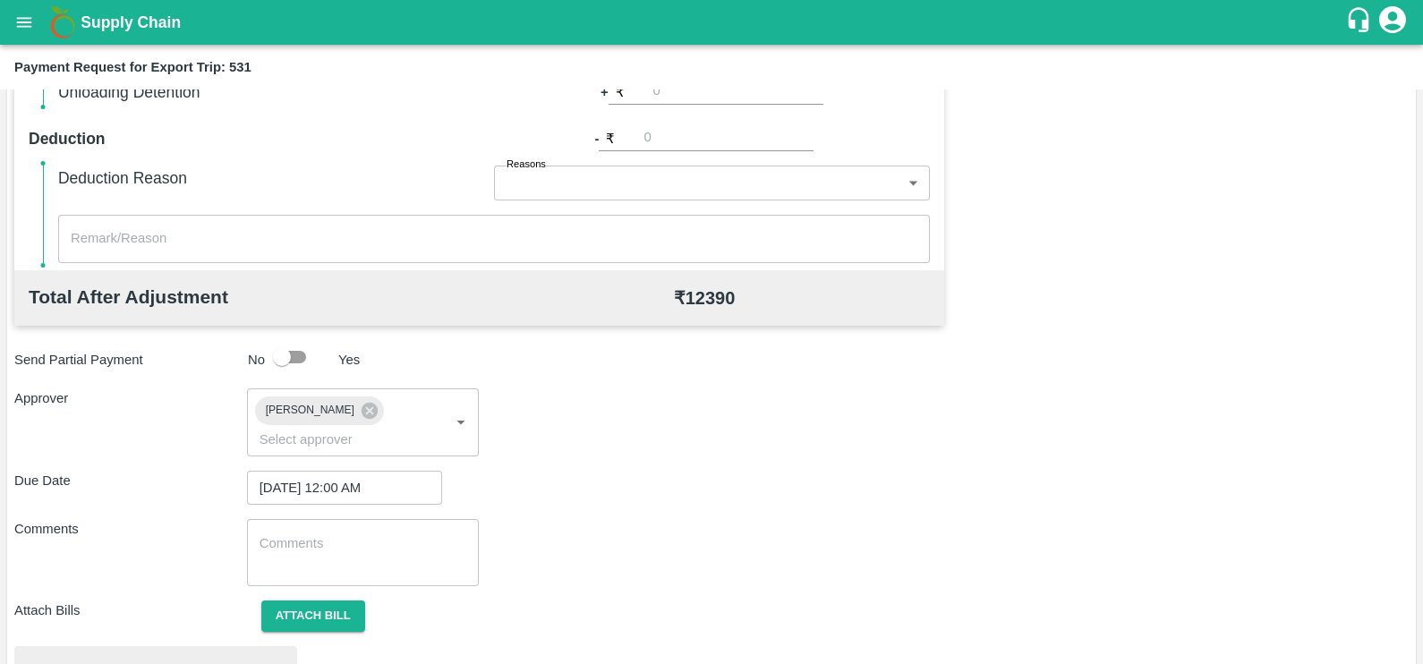
scroll to position [668, 0]
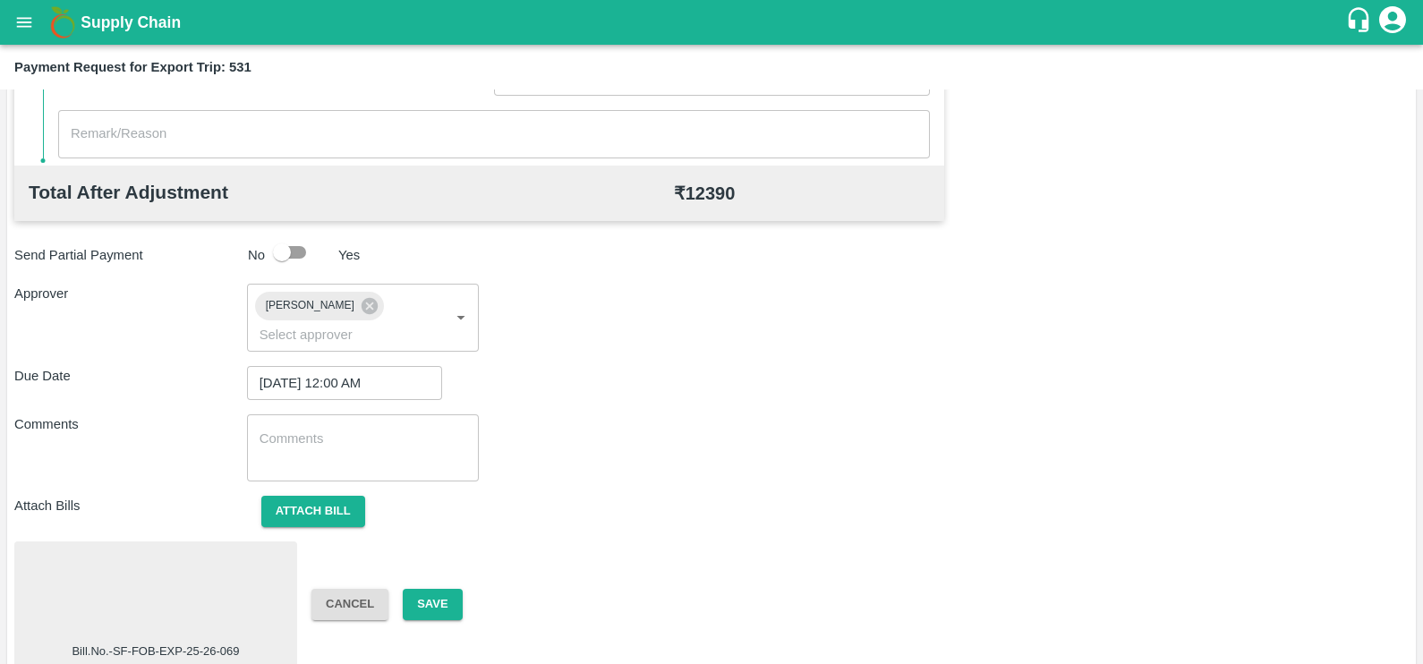
click at [435, 597] on div "Bill.No.-SF-FOB-EXP-25-26-069 Cancel Save" at bounding box center [711, 604] width 1394 height 126
click at [434, 589] on button "Save" at bounding box center [432, 604] width 59 height 31
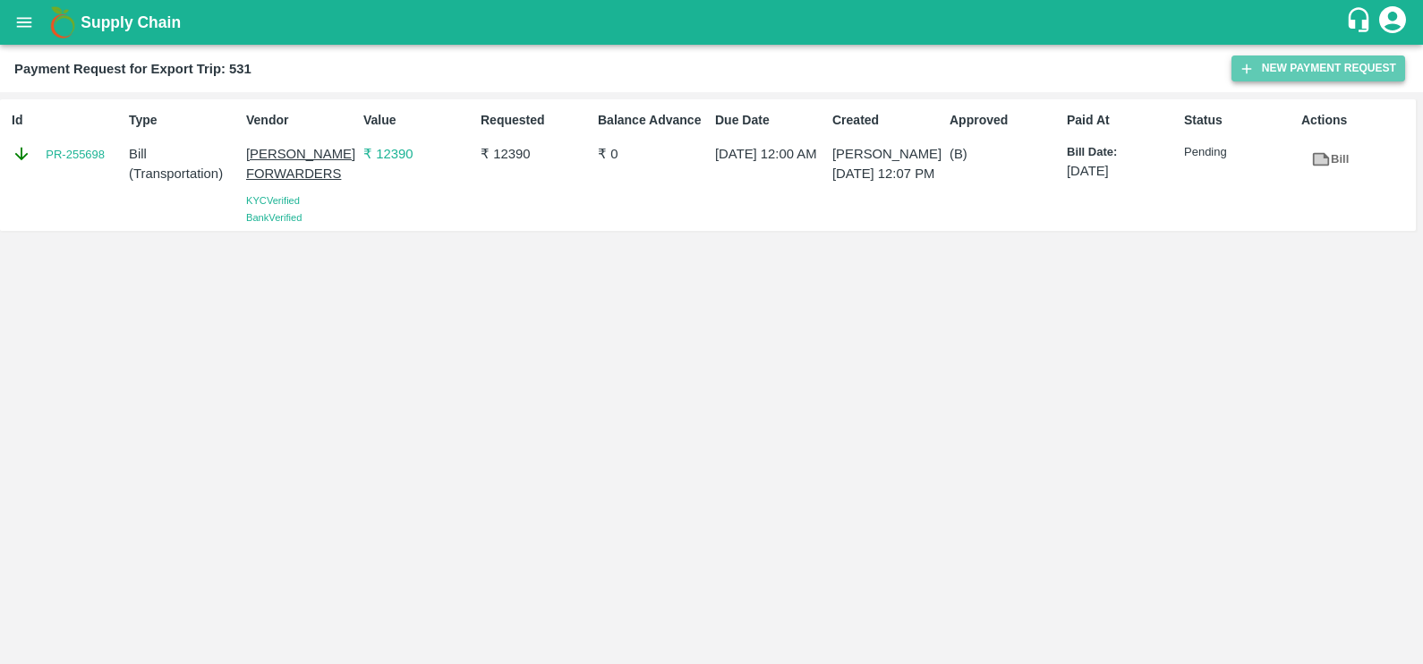
click at [1252, 72] on icon "button" at bounding box center [1246, 69] width 16 height 16
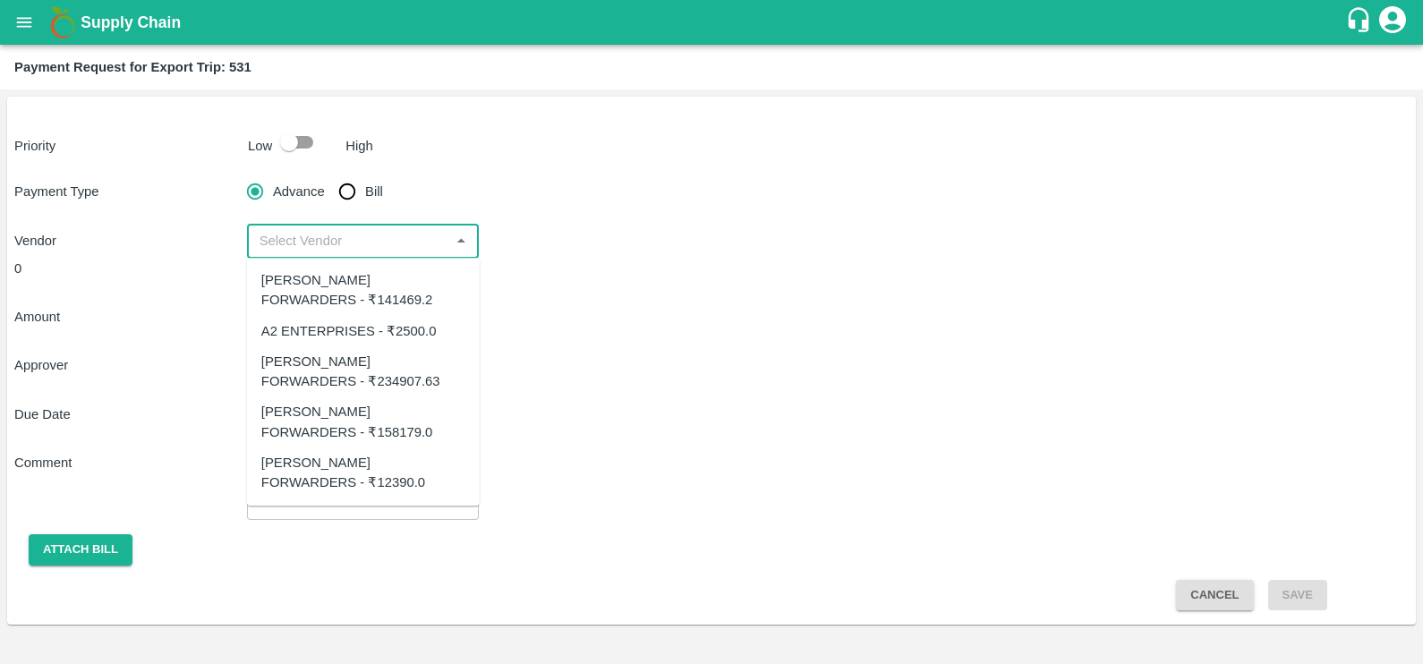
click at [440, 248] on input "input" at bounding box center [348, 240] width 192 height 23
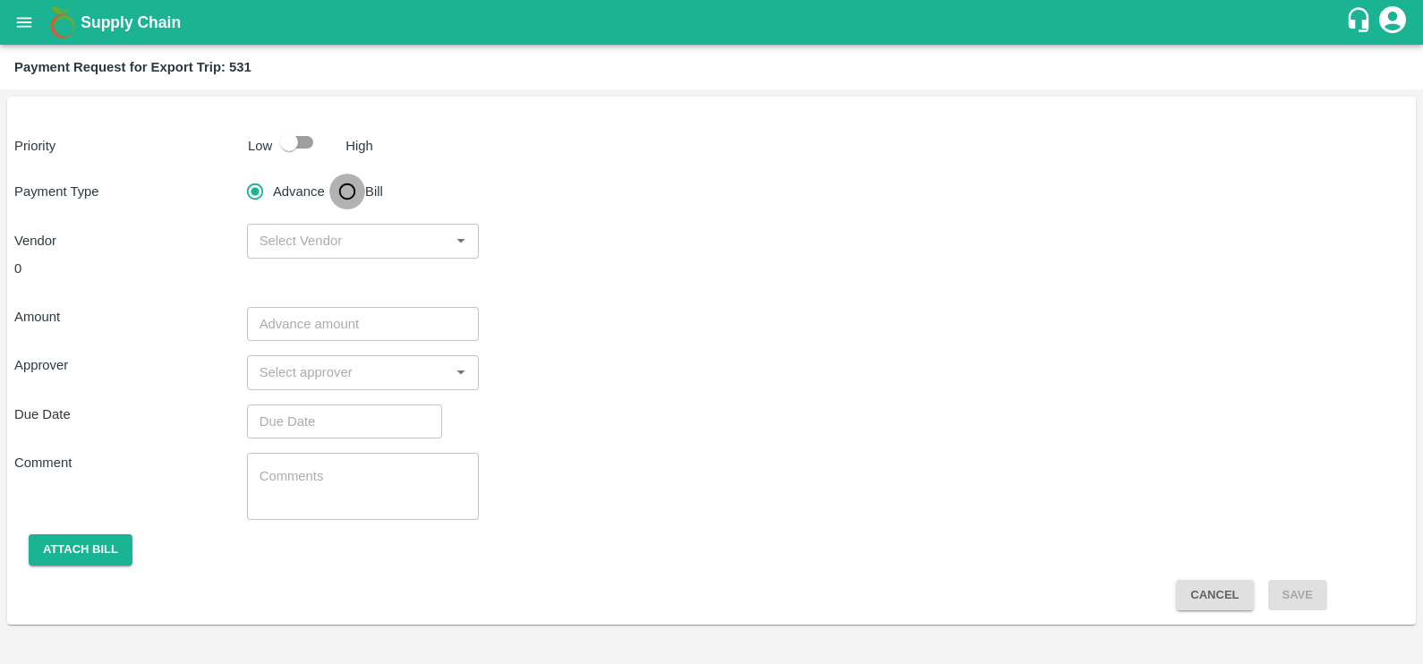
click at [360, 197] on input "Bill" at bounding box center [347, 192] width 36 height 36
radio input "true"
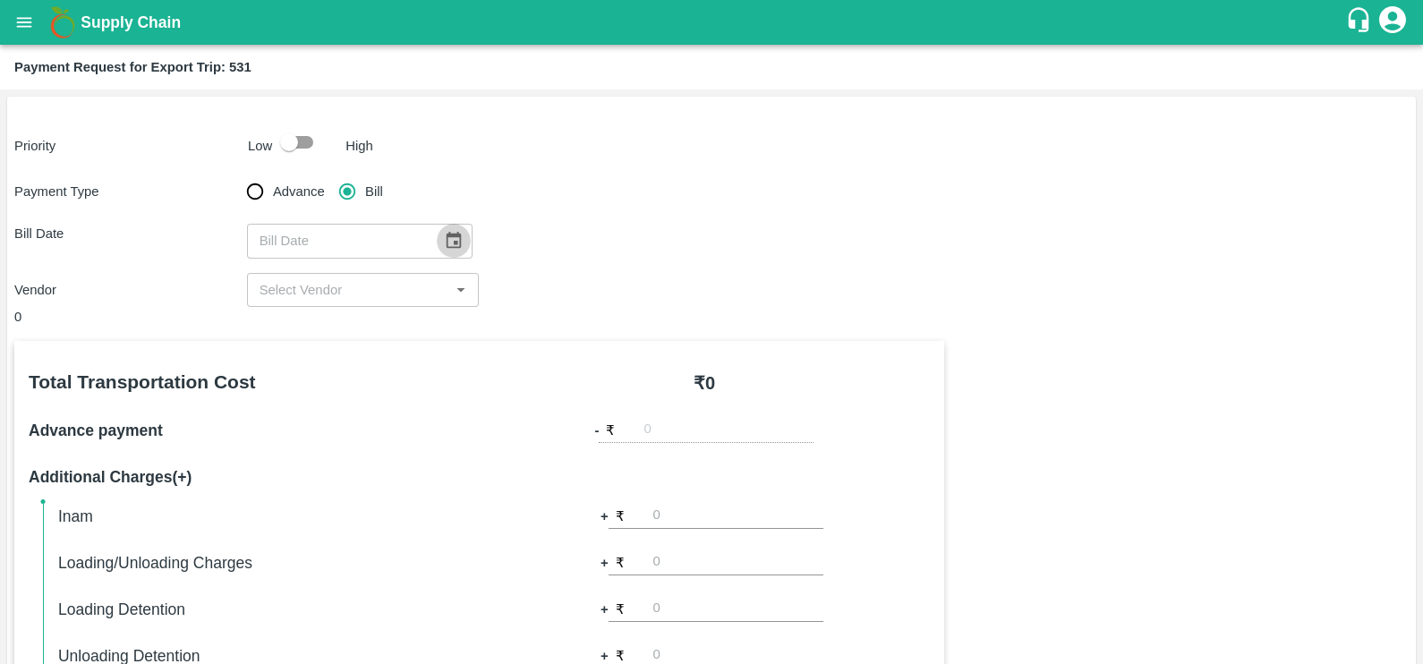
click at [447, 236] on icon "Choose date" at bounding box center [453, 240] width 15 height 17
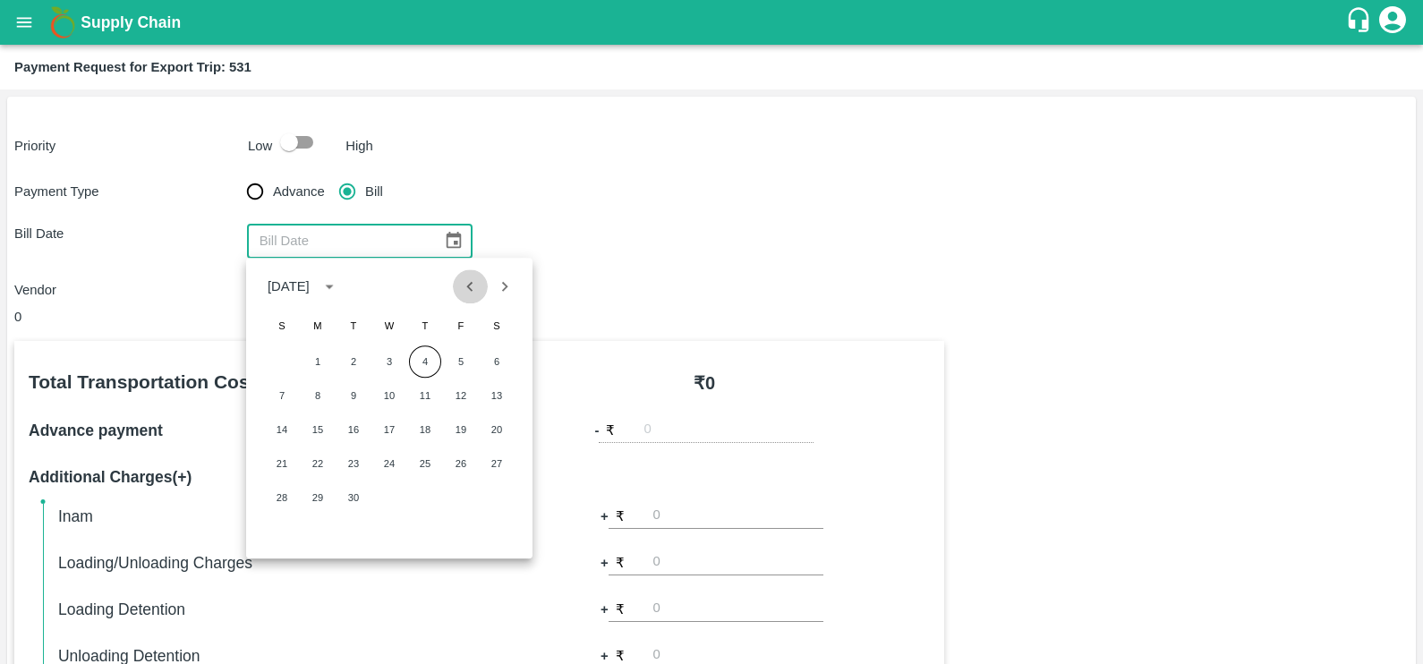
click at [465, 276] on icon "Previous month" at bounding box center [470, 286] width 20 height 20
click at [362, 466] on button "19" at bounding box center [353, 463] width 32 height 32
type input "[DATE]"
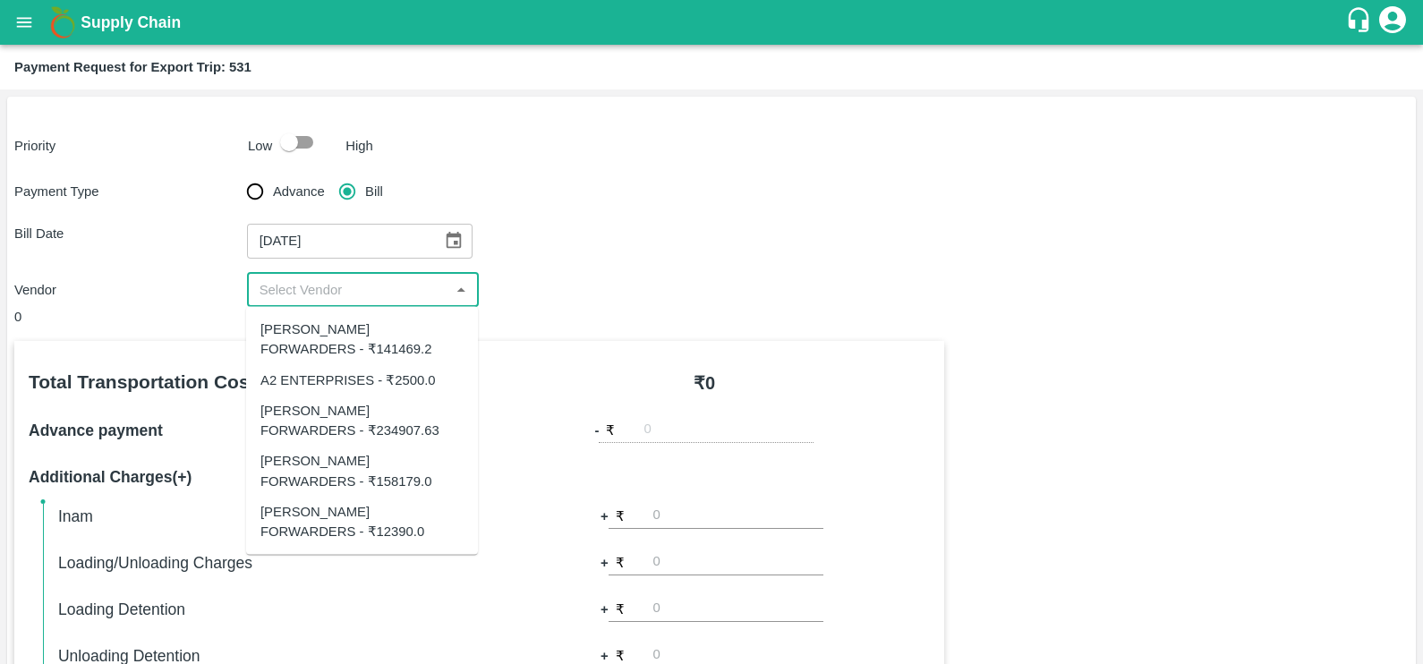
click at [336, 300] on input "input" at bounding box center [348, 289] width 192 height 23
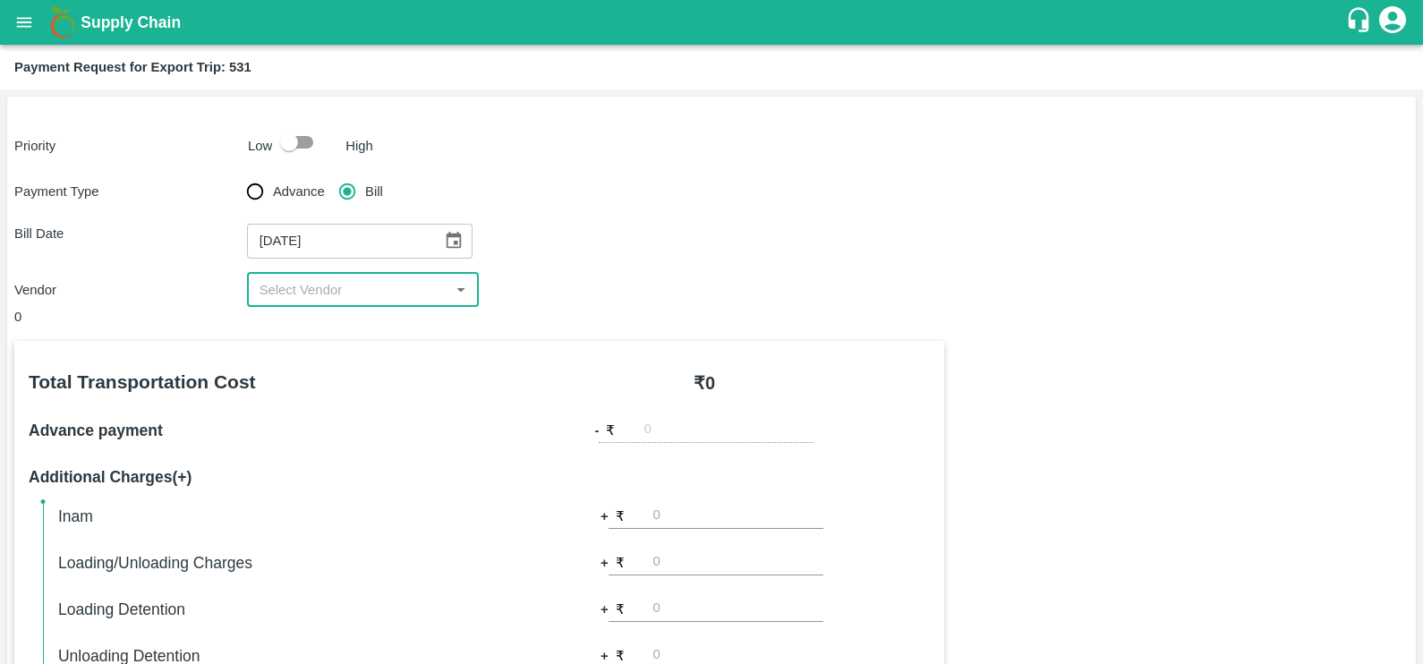
click at [365, 302] on div "​" at bounding box center [363, 290] width 233 height 34
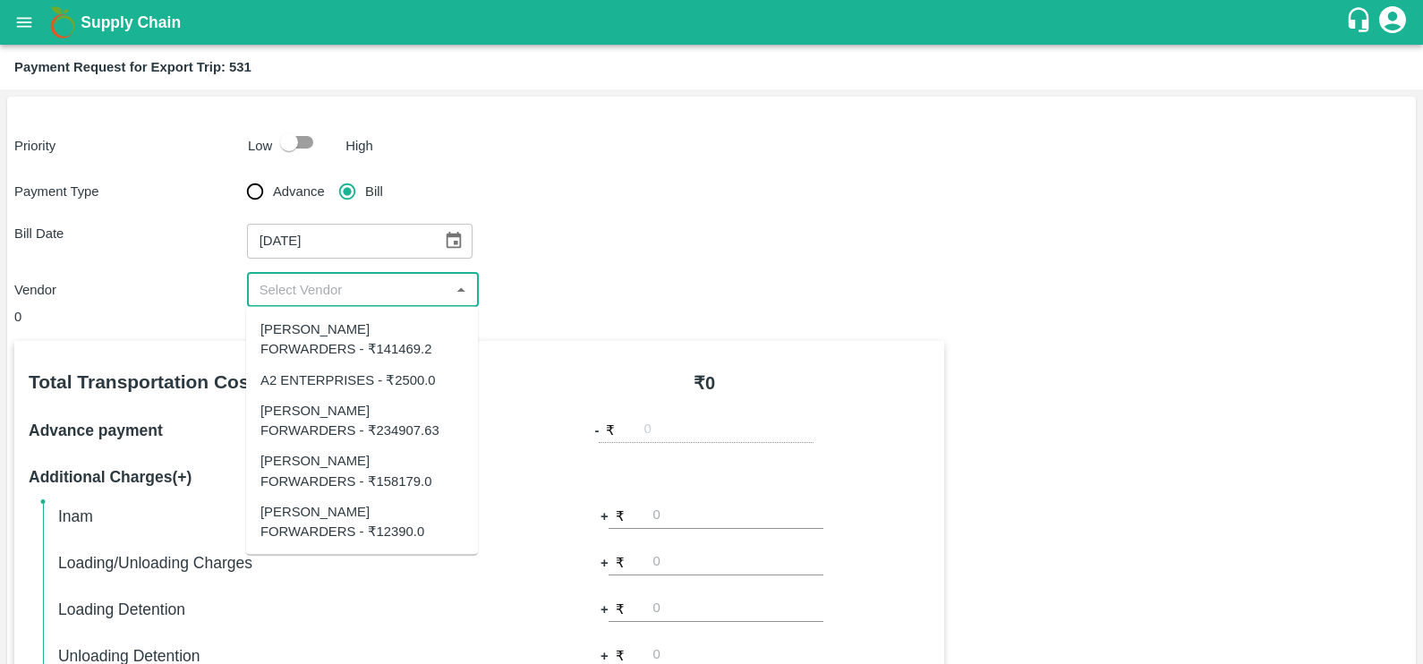
click at [339, 409] on div "SHUBHAM FORWARDERS - ₹234907.63" at bounding box center [361, 420] width 203 height 40
type input "SHUBHAM FORWARDERS - ₹234907.63"
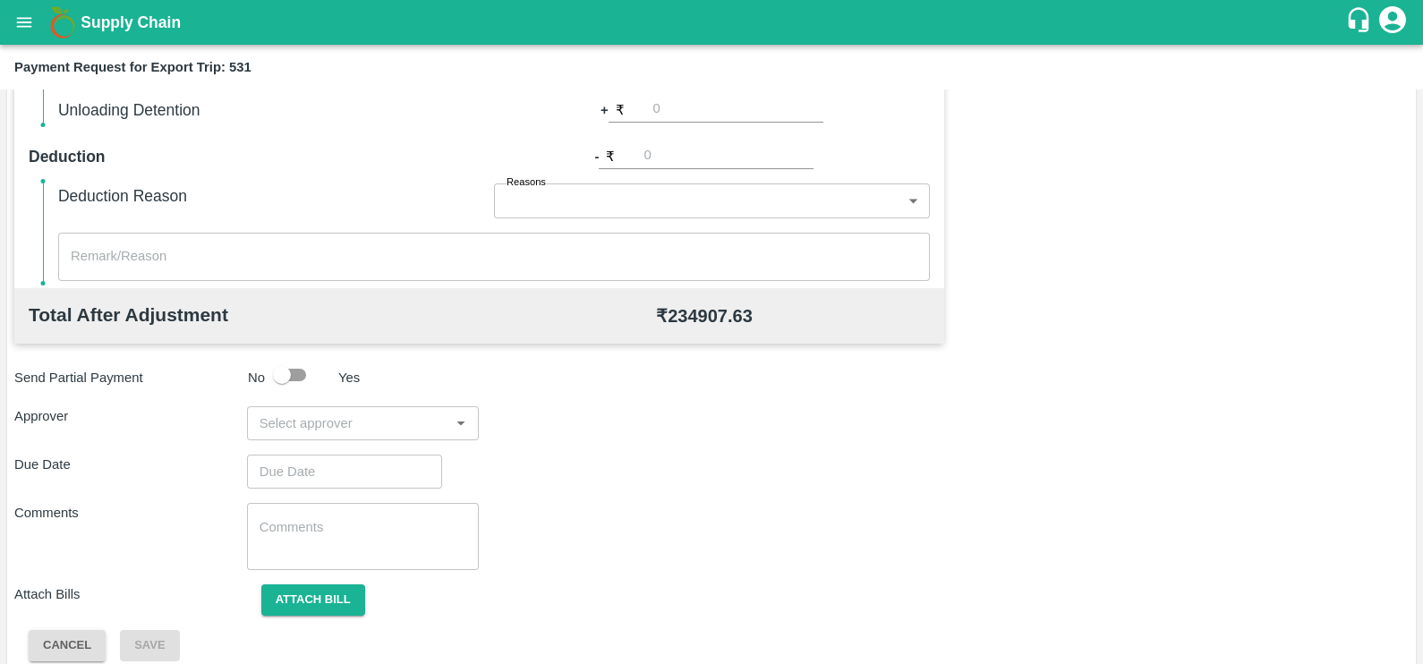
scroll to position [564, 0]
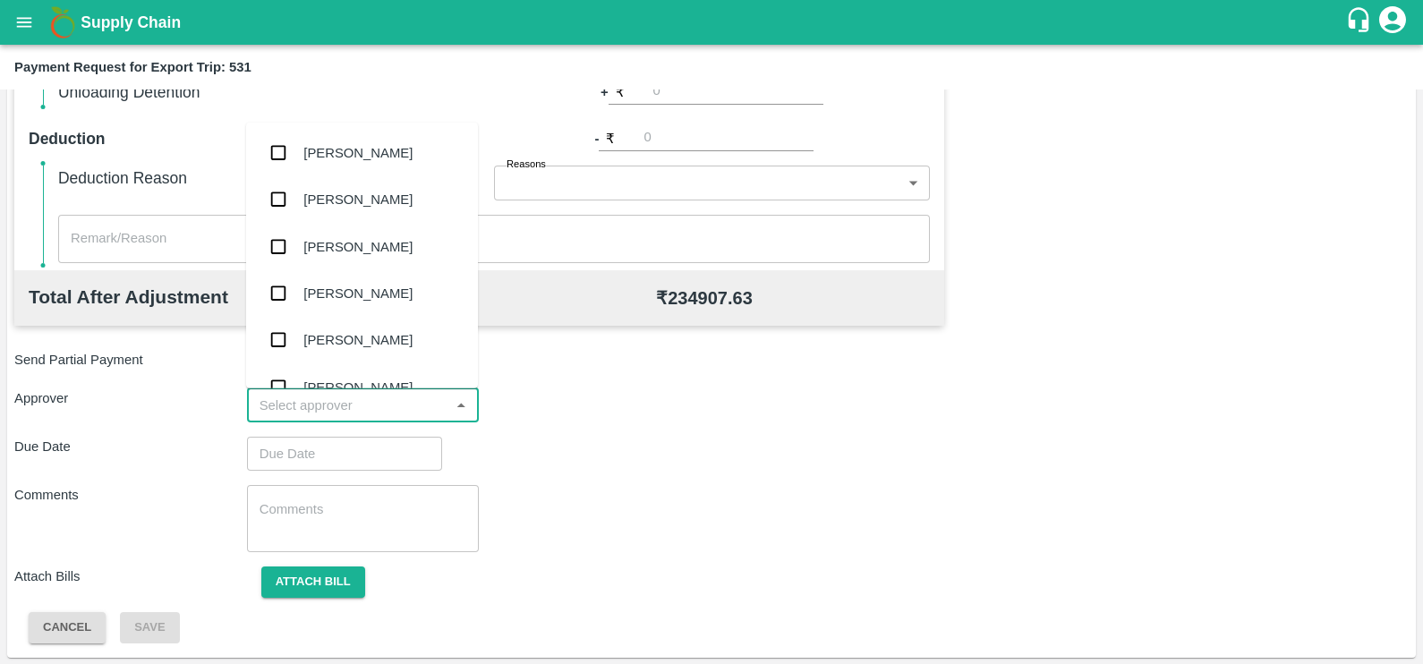
click at [331, 405] on input "input" at bounding box center [348, 405] width 192 height 23
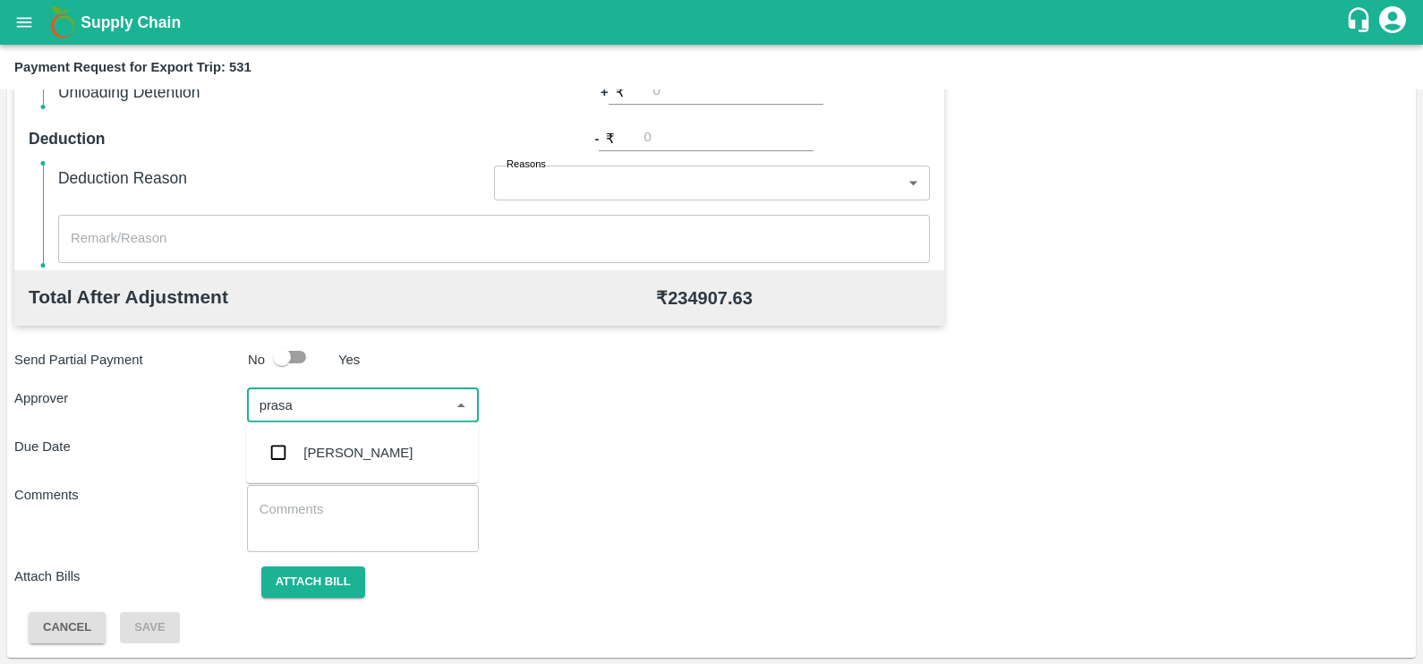
type input "prasad"
click at [347, 447] on div "[PERSON_NAME]" at bounding box center [357, 453] width 109 height 20
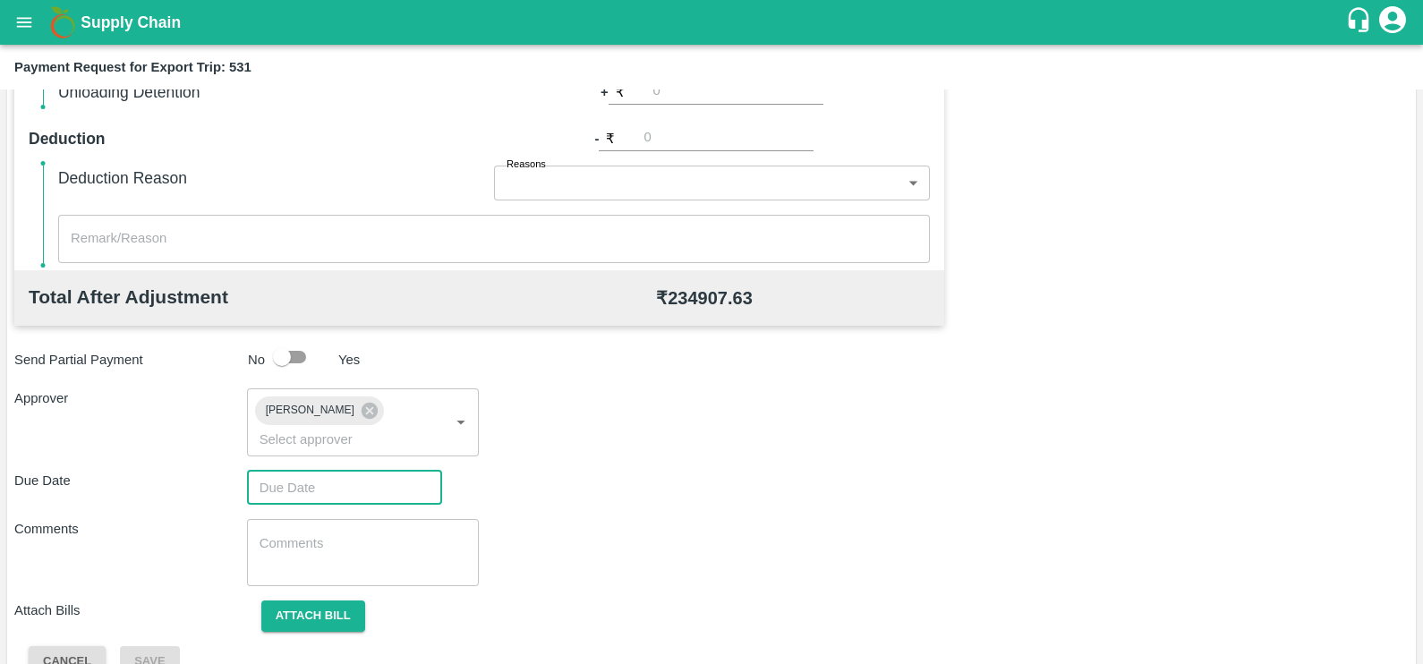
type input "DD/MM/YYYY hh:mm aa"
click at [349, 471] on input "DD/MM/YYYY hh:mm aa" at bounding box center [338, 488] width 183 height 34
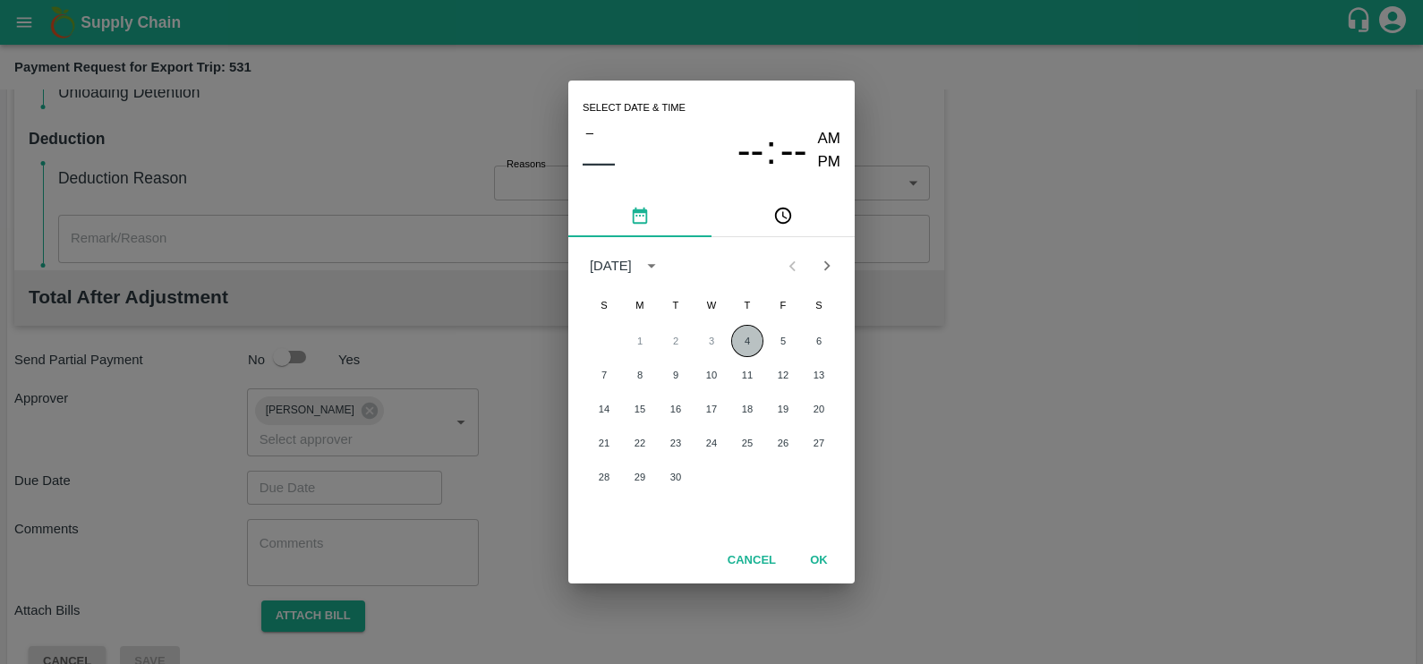
click at [738, 338] on button "4" at bounding box center [747, 341] width 32 height 32
type input "[DATE] 12:00 AM"
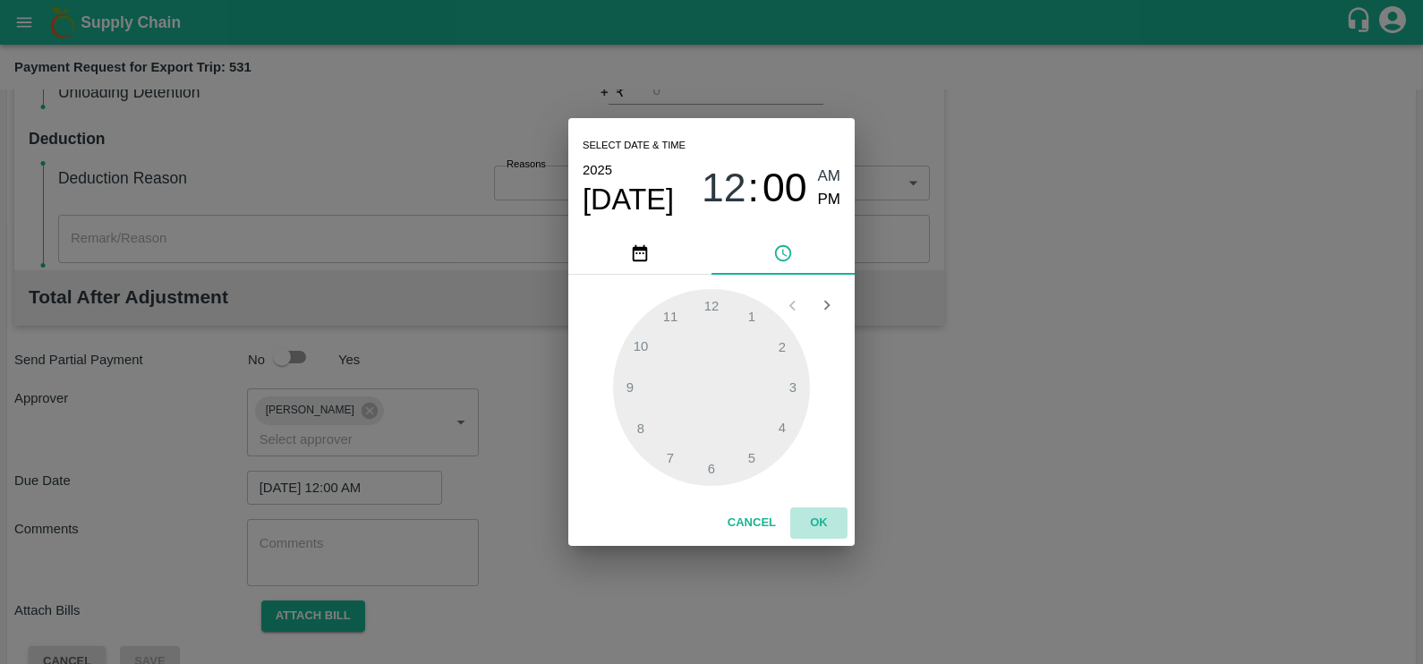
click at [828, 521] on button "OK" at bounding box center [818, 522] width 57 height 31
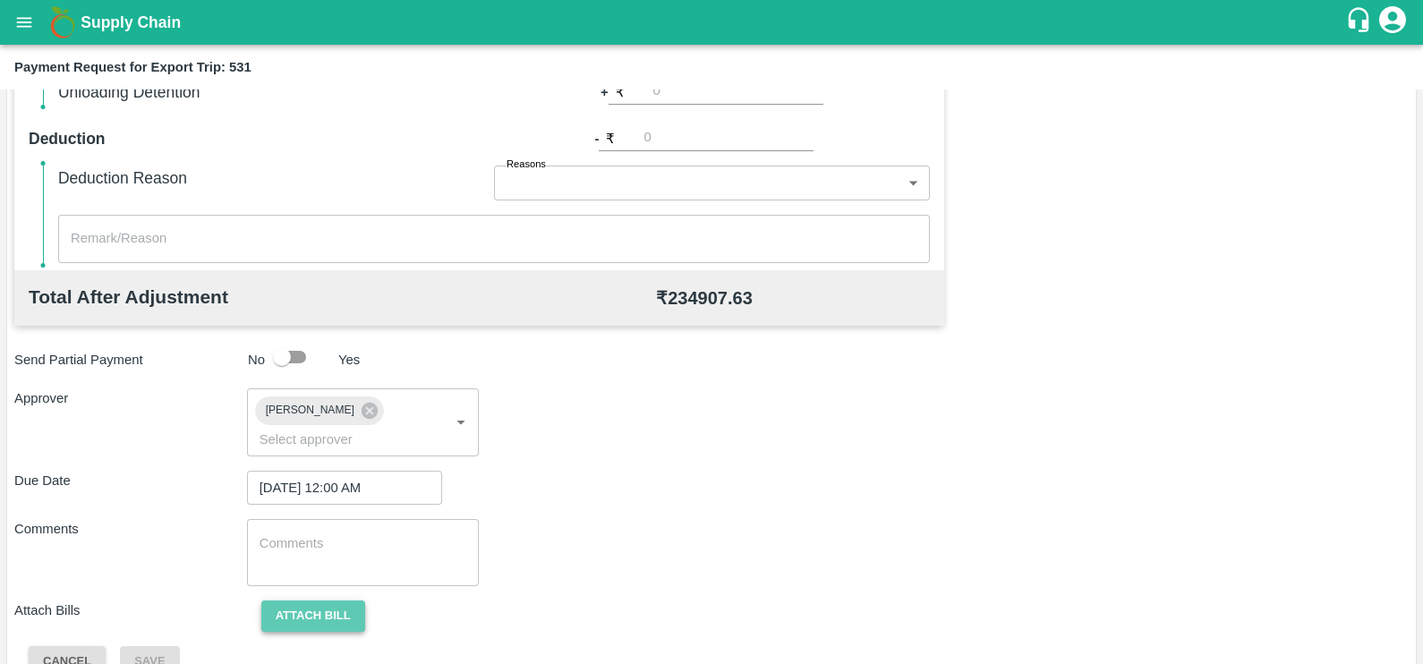
click at [344, 600] on button "Attach bill" at bounding box center [313, 615] width 104 height 31
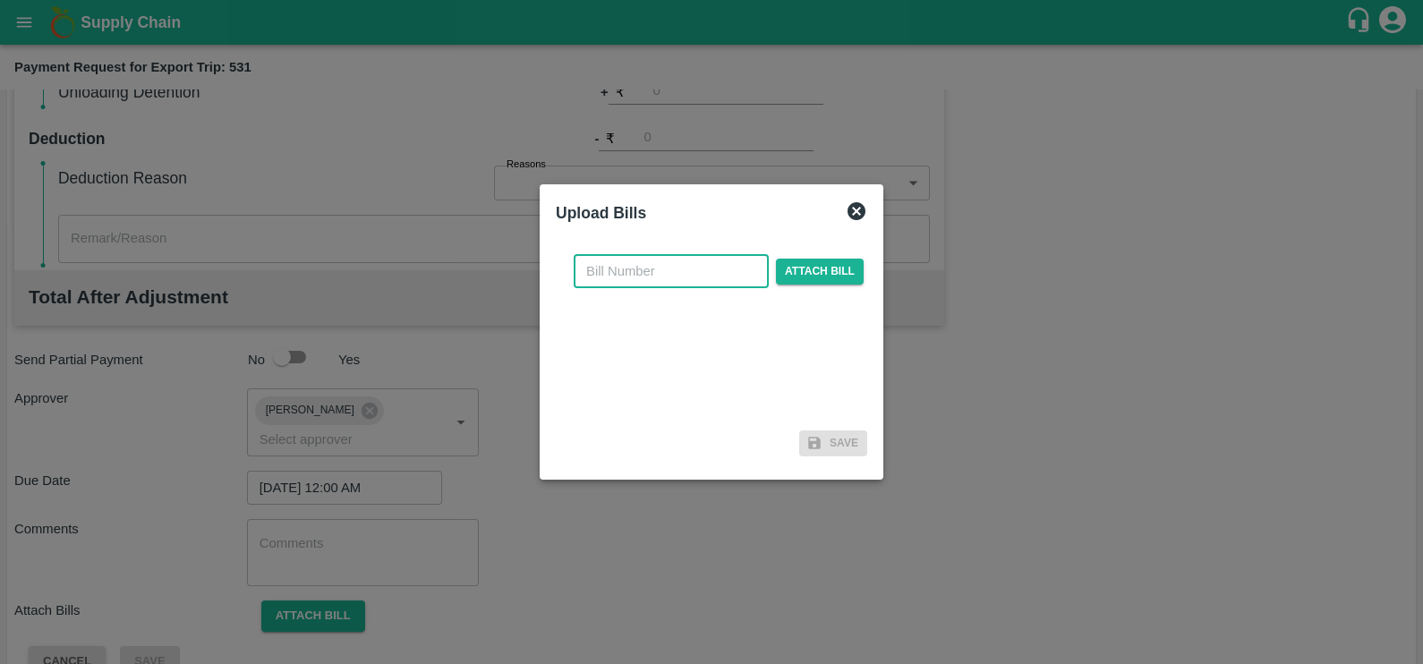
click at [702, 264] on input "text" at bounding box center [671, 271] width 195 height 34
paste input "SF-OF-EXP-25-26-069"
type input "SF-OF-EXP-25-26-069"
click at [816, 266] on span "Attach bill" at bounding box center [820, 272] width 88 height 26
click at [0, 0] on input "Attach bill" at bounding box center [0, 0] width 0 height 0
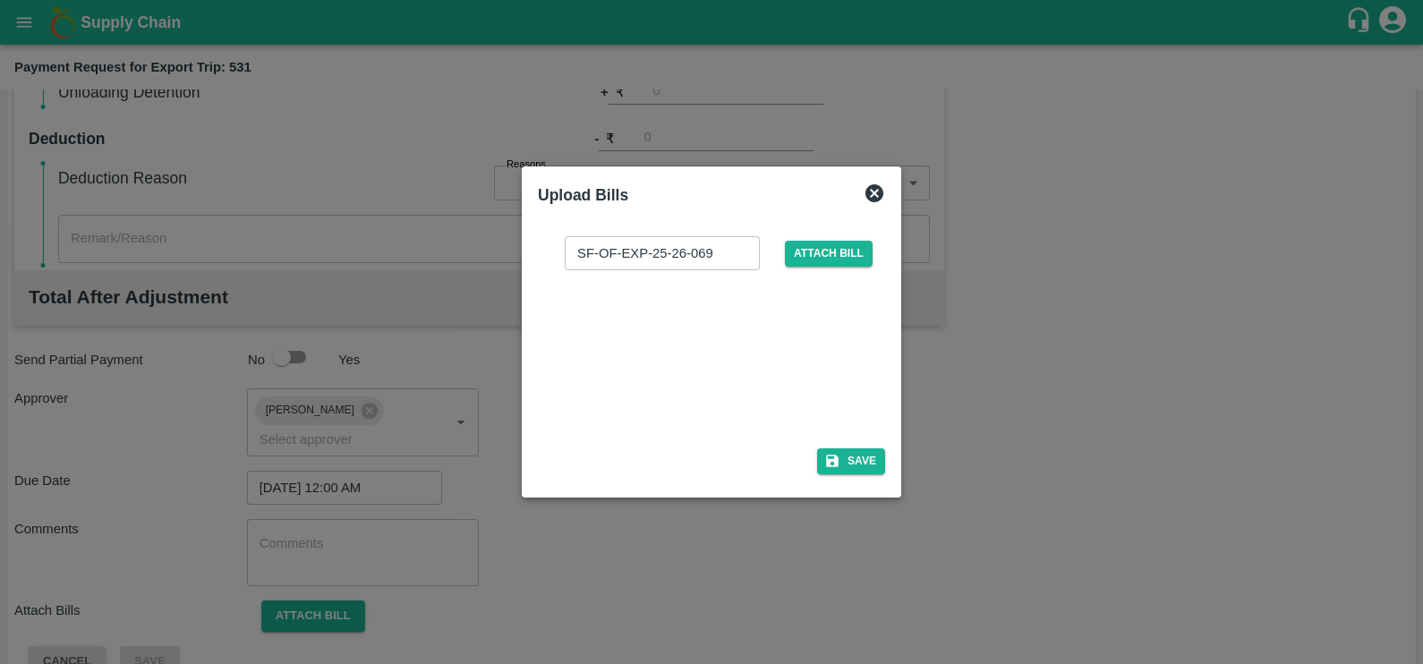
click at [737, 359] on div at bounding box center [708, 353] width 268 height 95
click at [854, 446] on div "SF-OF-EXP-25-26-069 ​ Attach bill Save" at bounding box center [711, 351] width 347 height 259
click at [854, 451] on button "Save" at bounding box center [851, 461] width 68 height 26
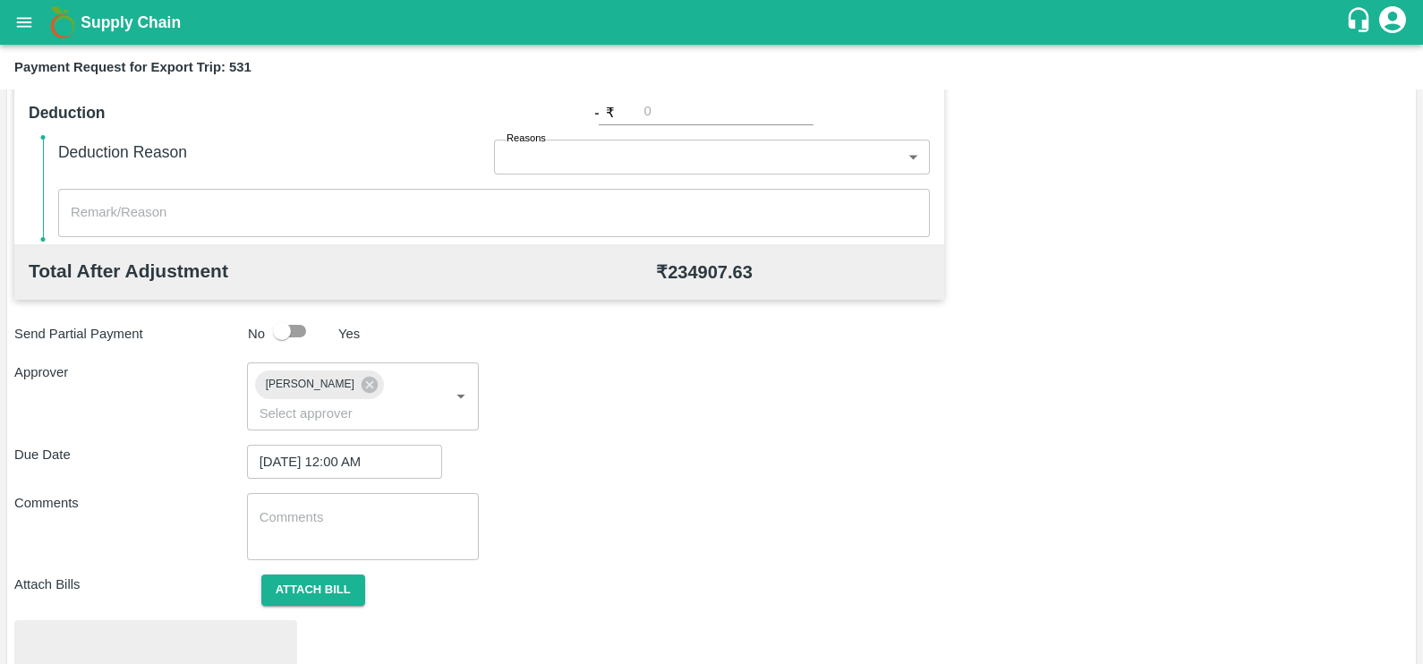
scroll to position [668, 0]
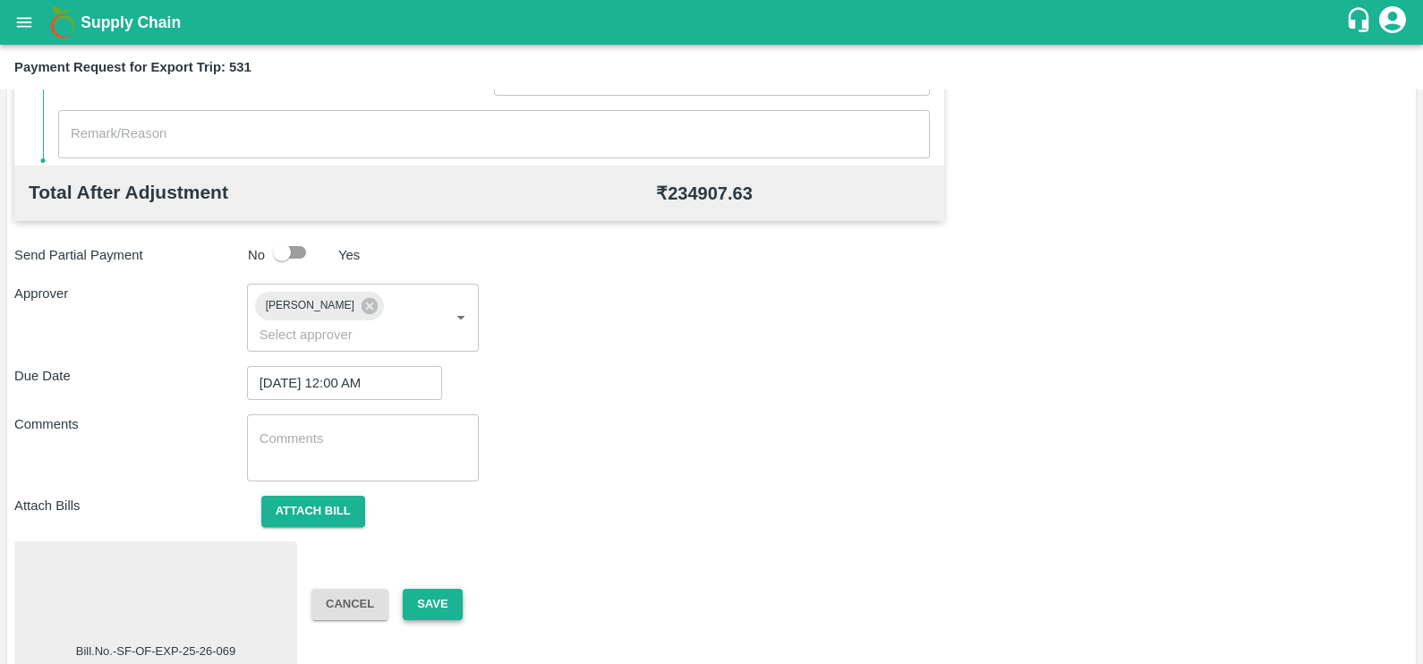
click at [436, 590] on button "Save" at bounding box center [432, 604] width 59 height 31
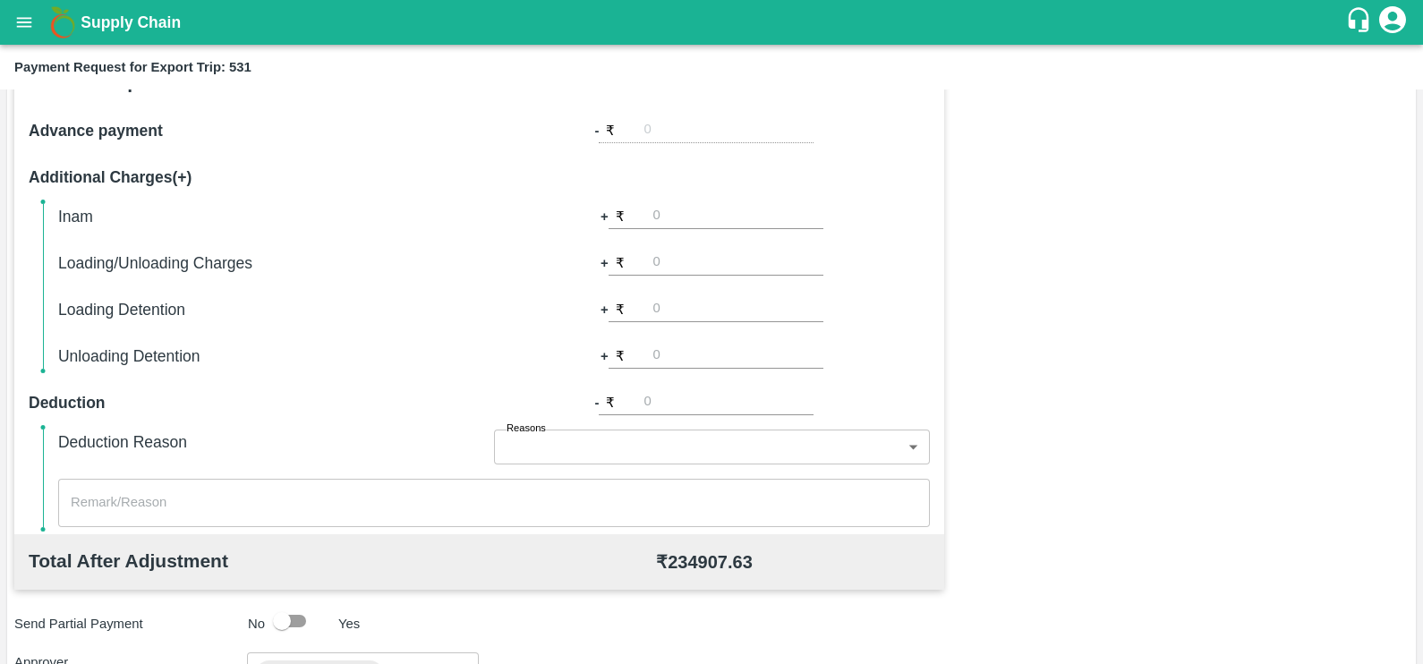
scroll to position [242, 0]
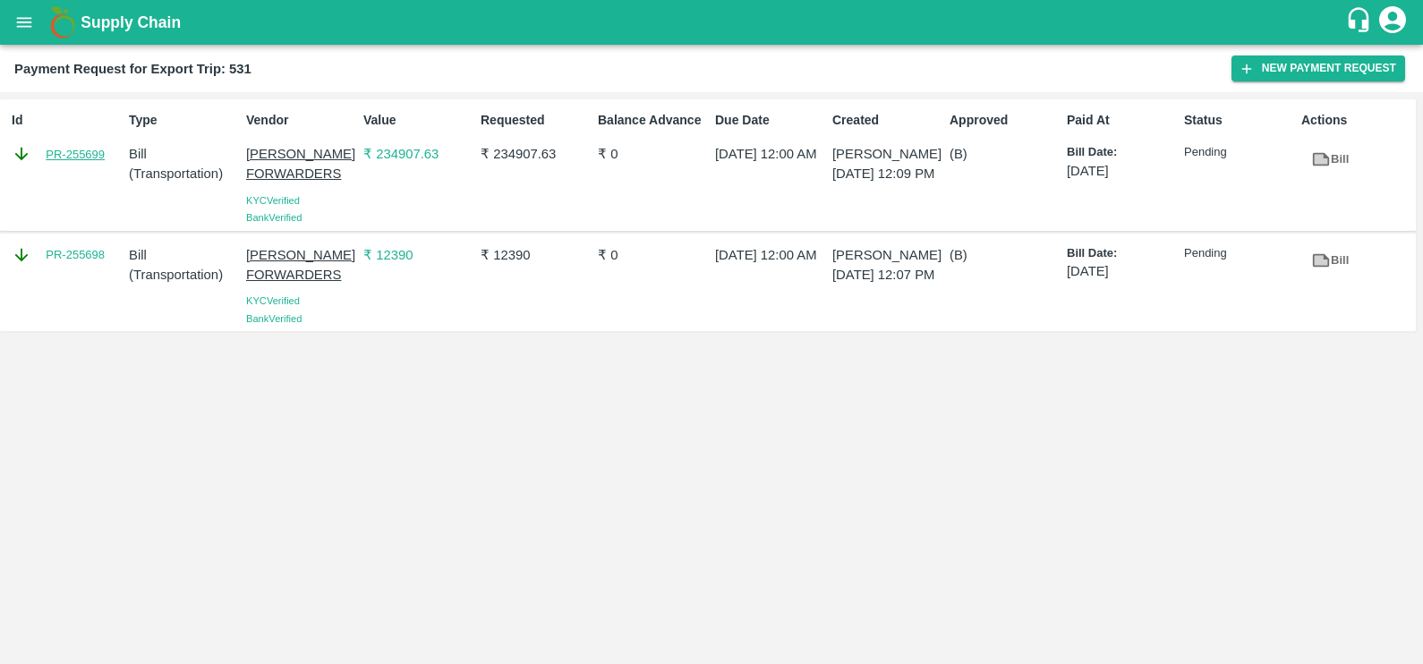
click at [58, 158] on link "PR-255699" at bounding box center [75, 155] width 59 height 18
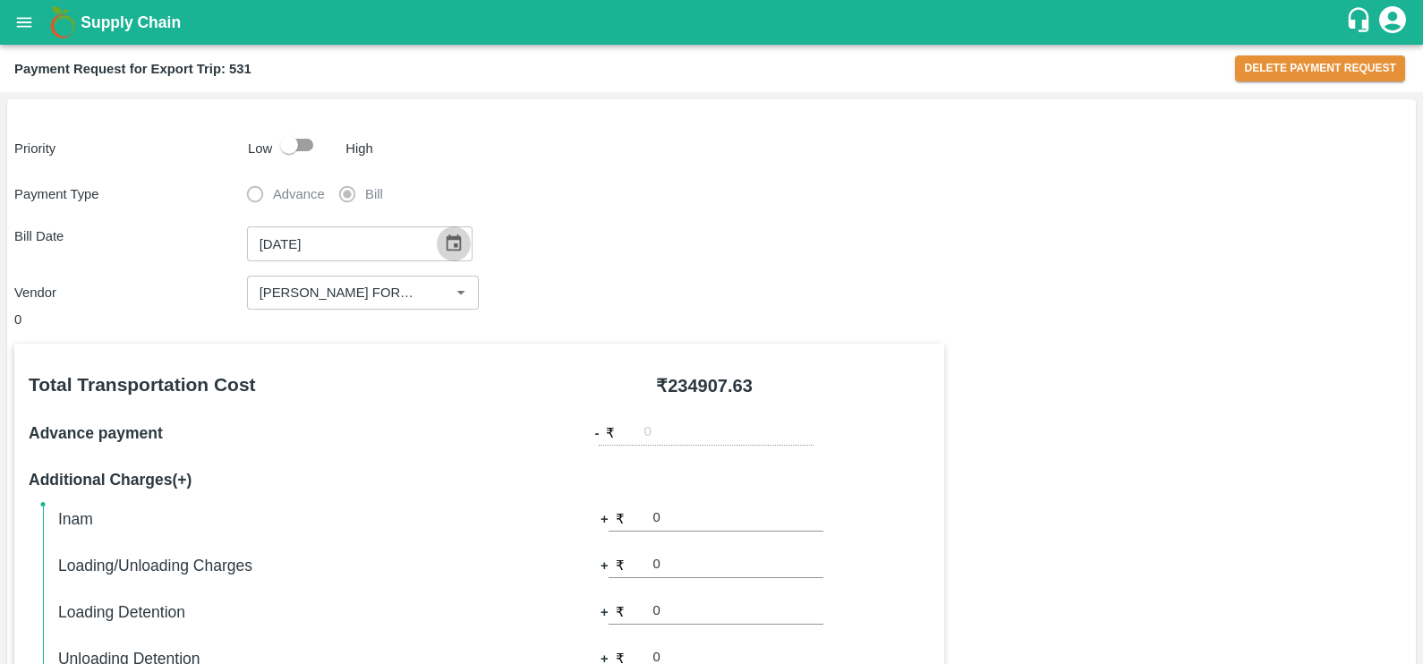
click at [455, 255] on button "Choose date, selected date is Aug 18, 2025" at bounding box center [454, 243] width 34 height 34
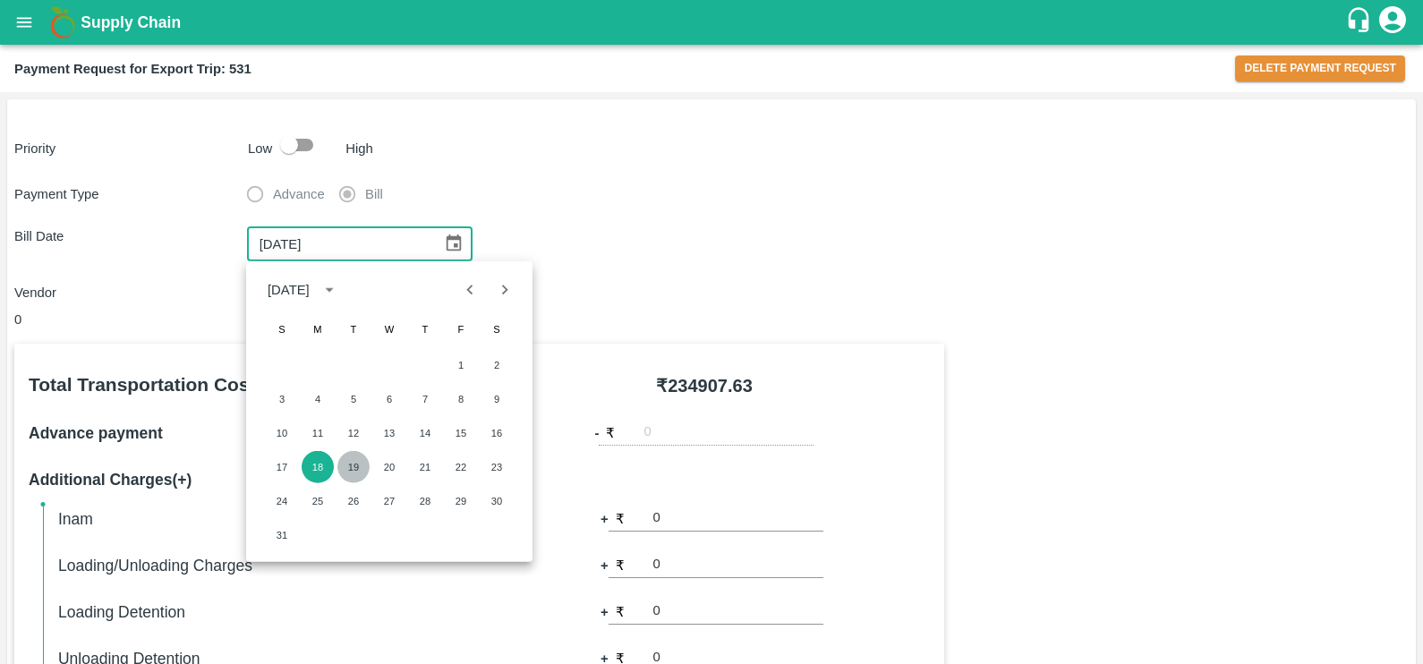
click at [361, 463] on button "19" at bounding box center [353, 467] width 32 height 32
type input "[DATE]"
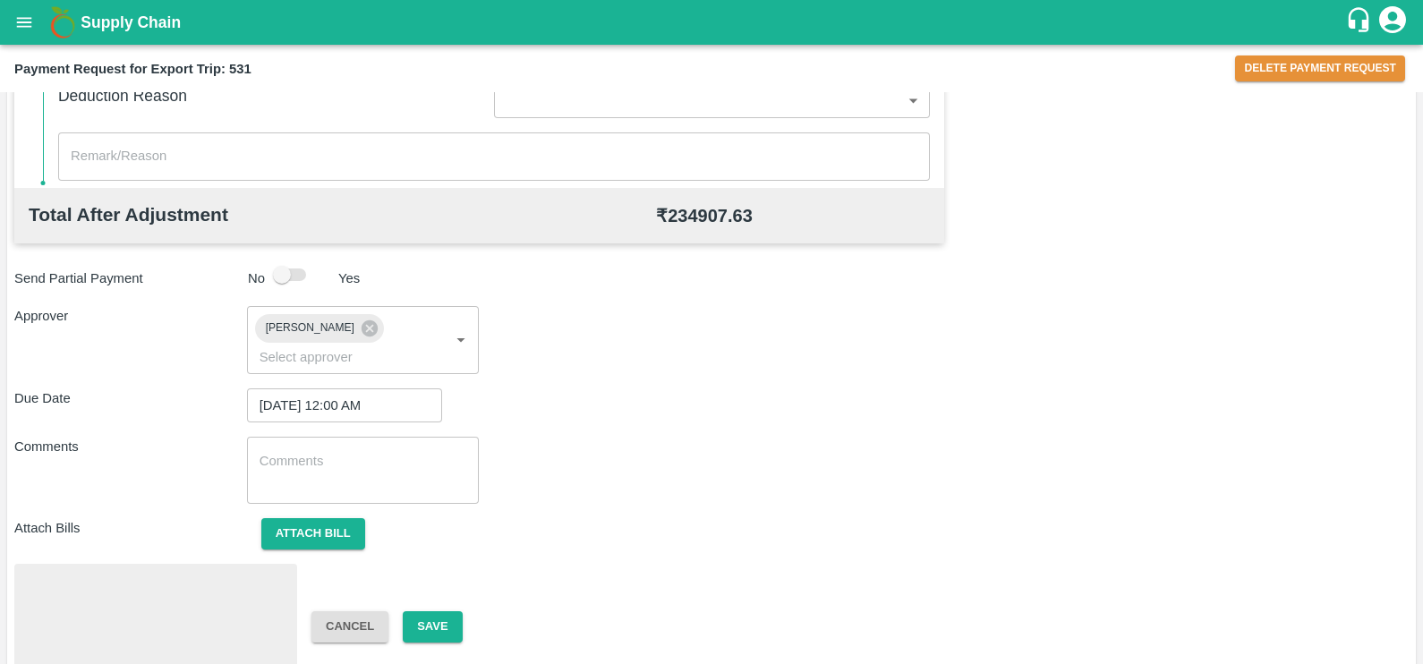
scroll to position [671, 0]
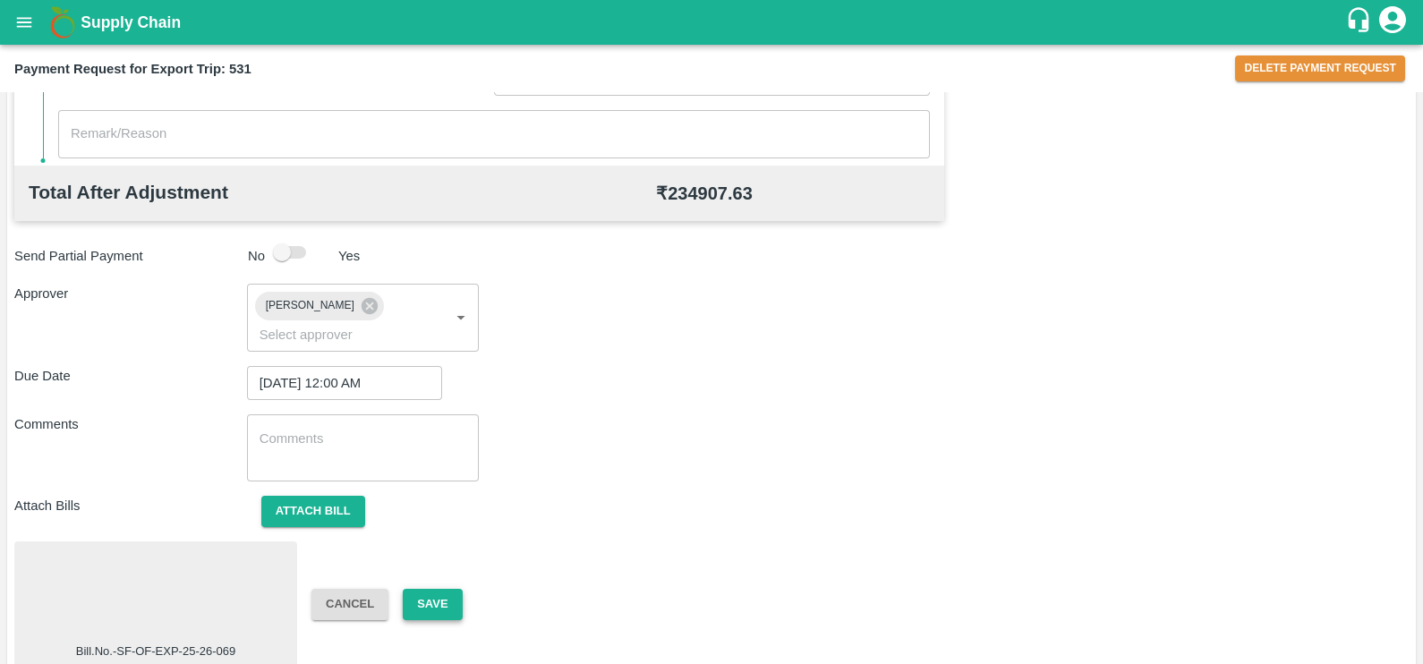
click at [418, 589] on button "Save" at bounding box center [432, 604] width 59 height 31
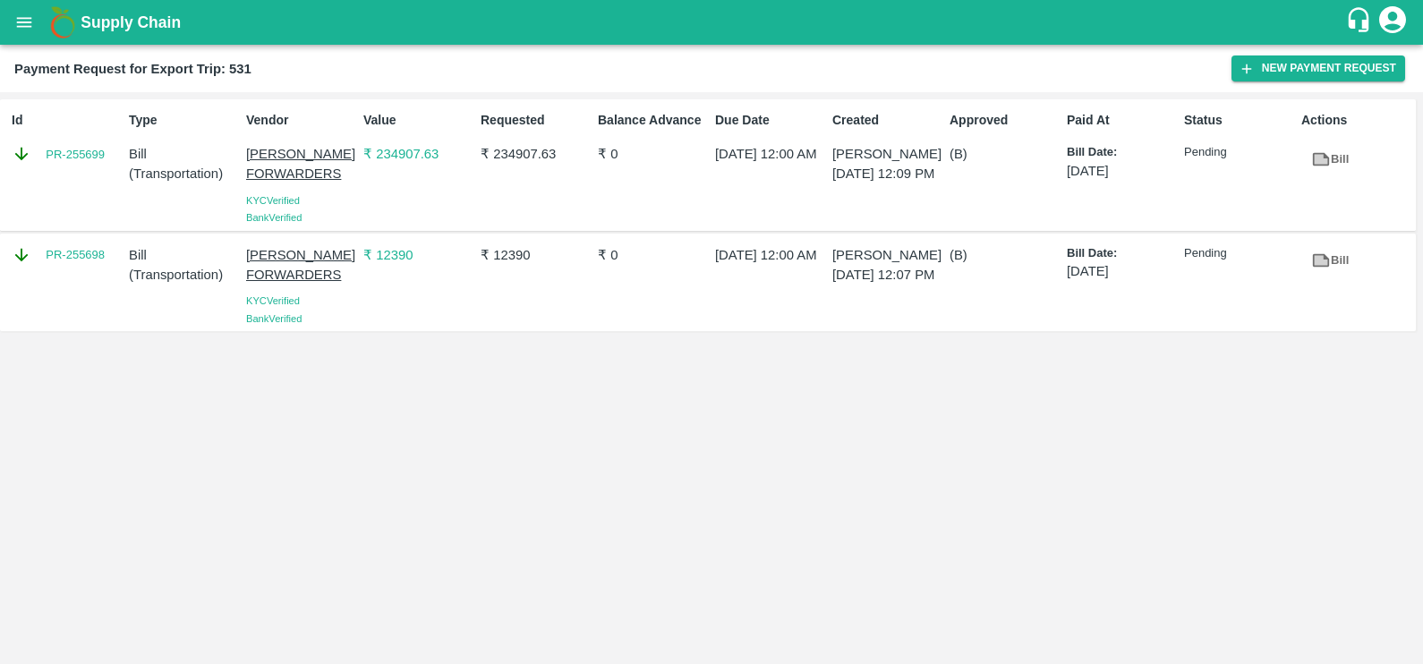
click at [36, 152] on div "PR-255699" at bounding box center [67, 154] width 110 height 20
click at [61, 160] on link "PR-255699" at bounding box center [75, 155] width 59 height 18
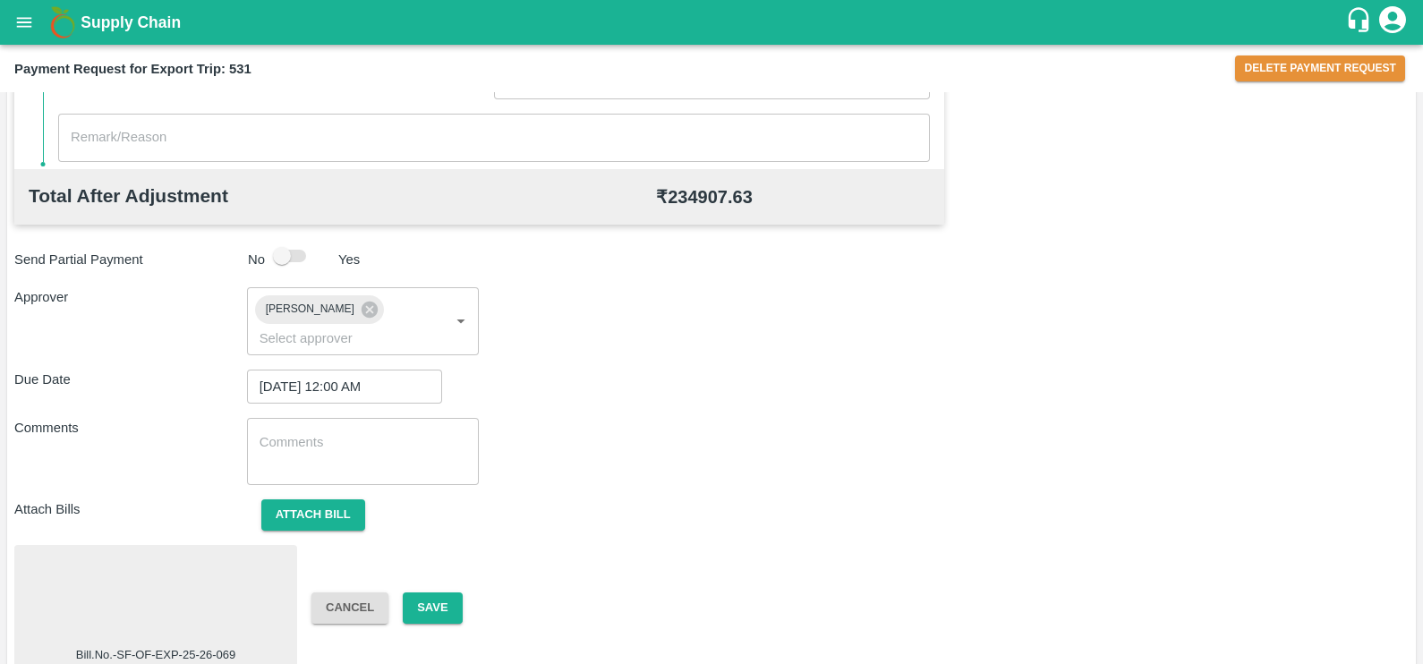
scroll to position [668, 0]
click at [436, 591] on button "Save" at bounding box center [432, 606] width 59 height 31
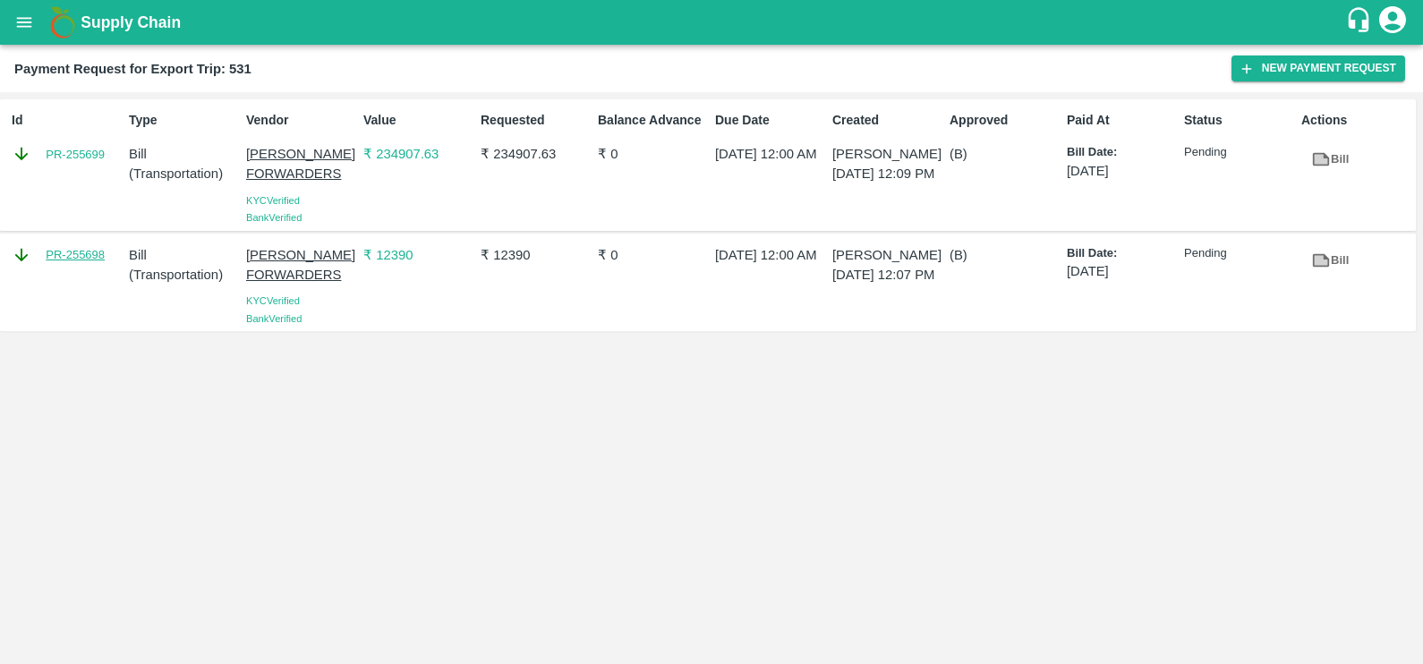
click at [53, 254] on link "PR-255698" at bounding box center [75, 255] width 59 height 18
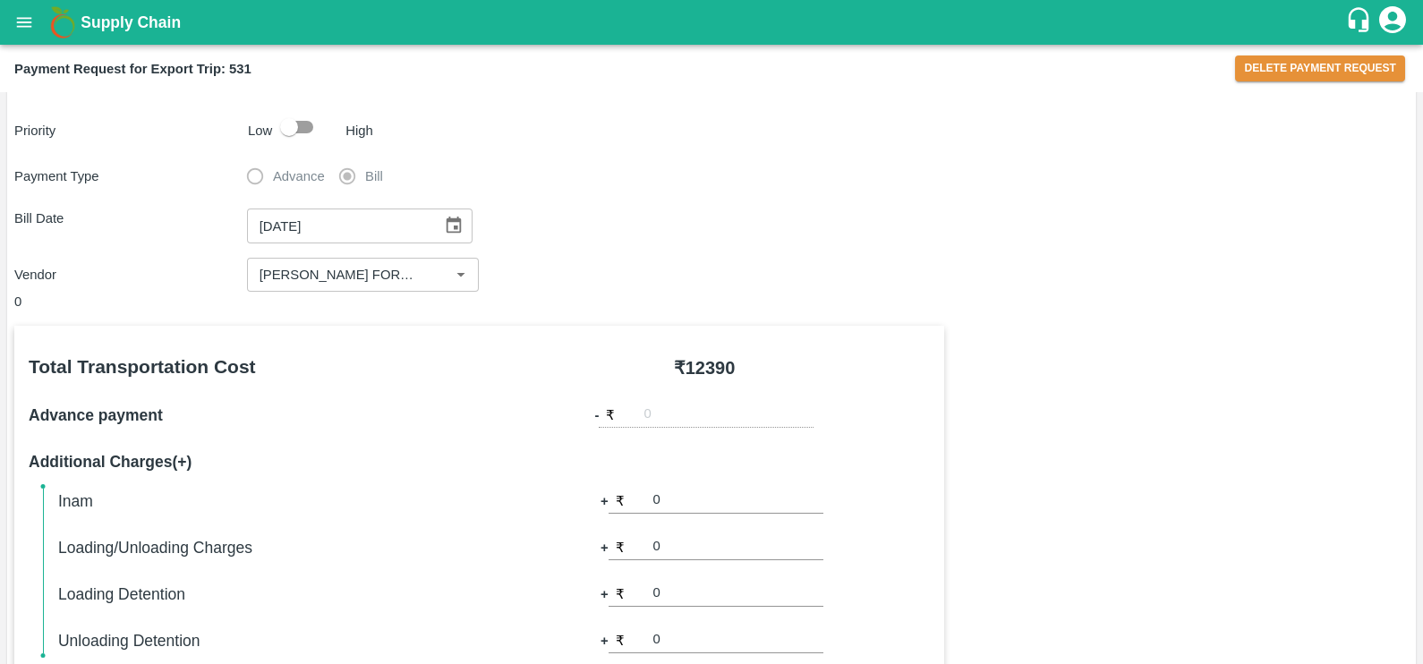
scroll to position [14, 0]
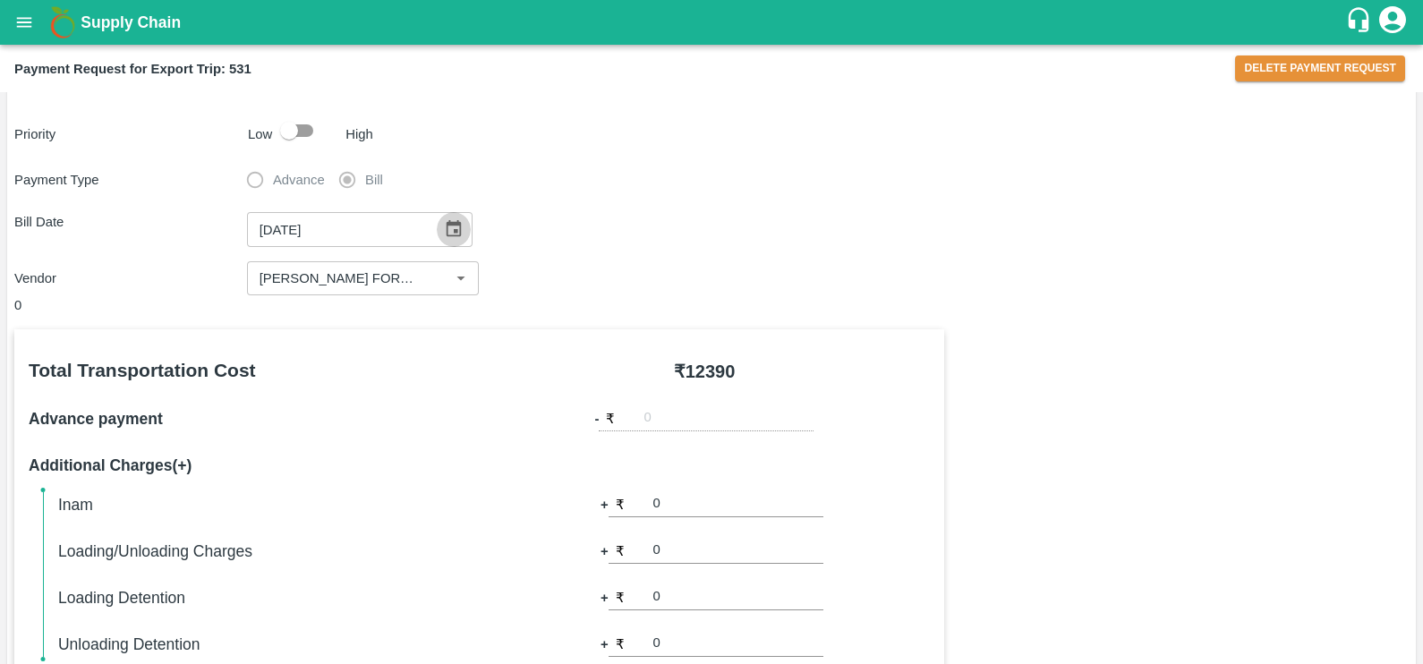
click at [454, 225] on icon "Choose date, selected date is Aug 18, 2025" at bounding box center [454, 229] width 20 height 20
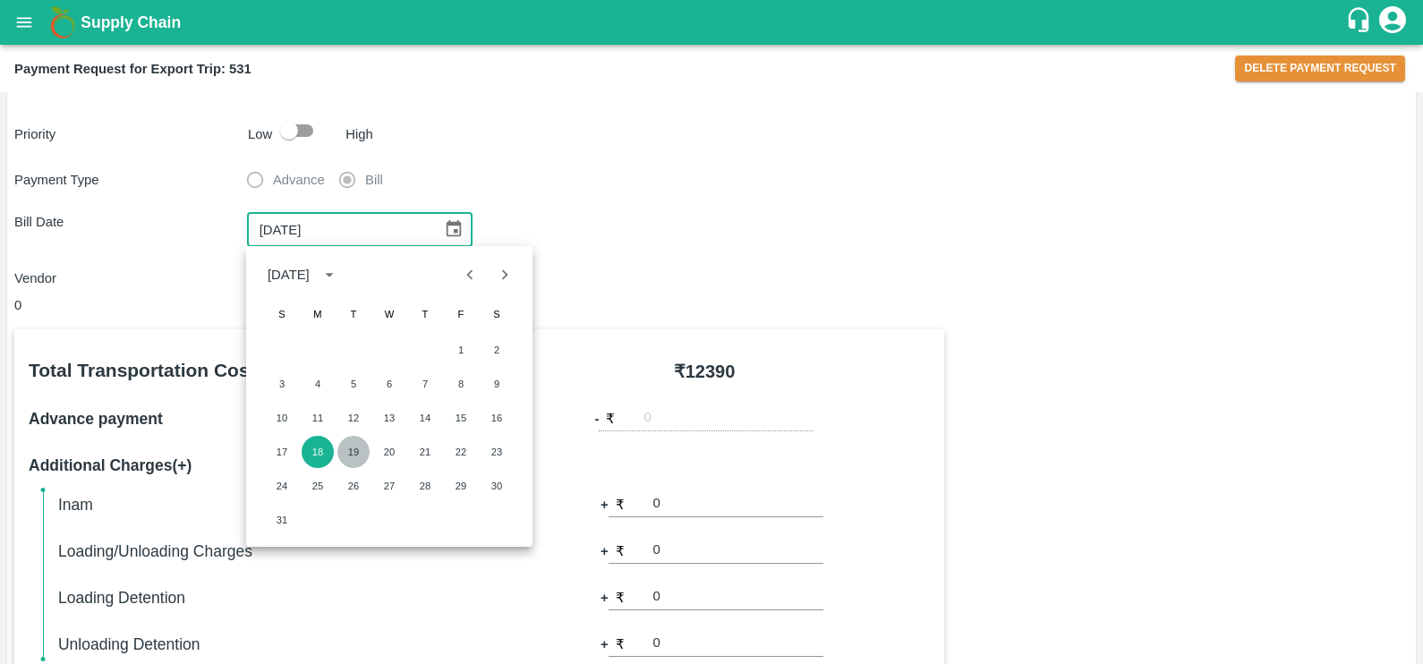
click at [358, 461] on button "19" at bounding box center [353, 452] width 32 height 32
type input "[DATE]"
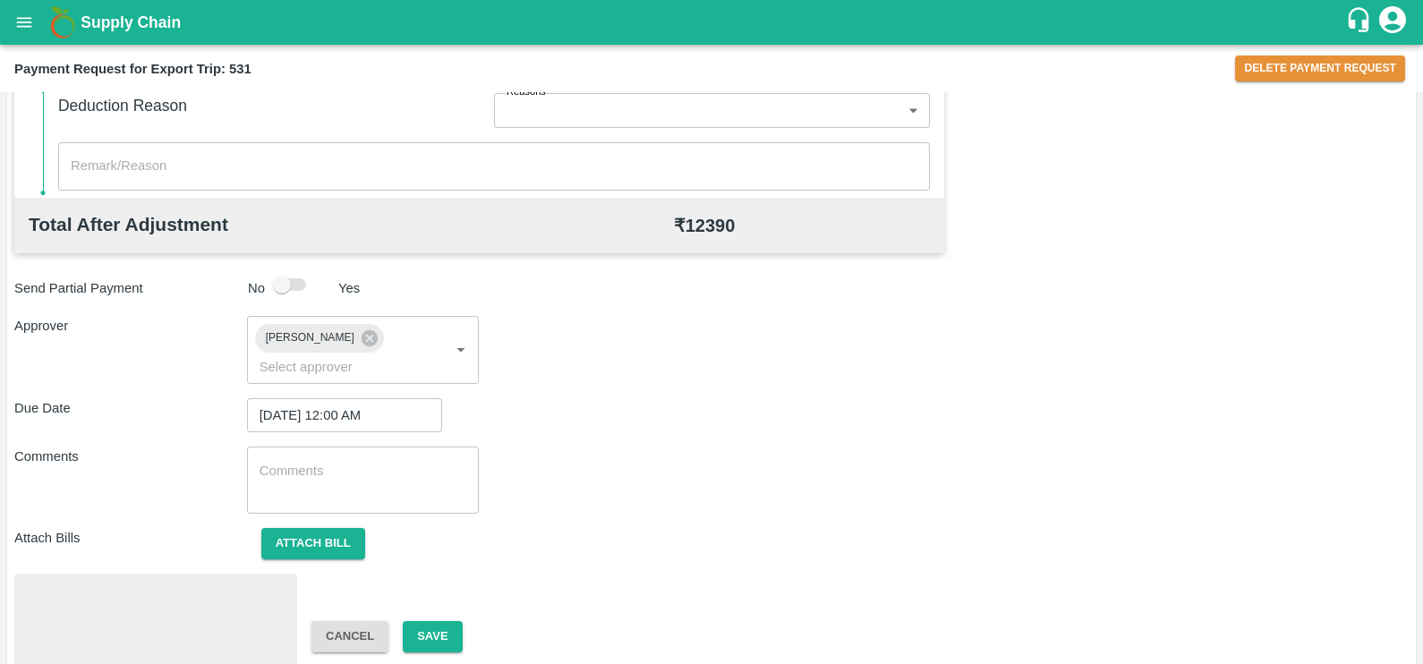
scroll to position [671, 0]
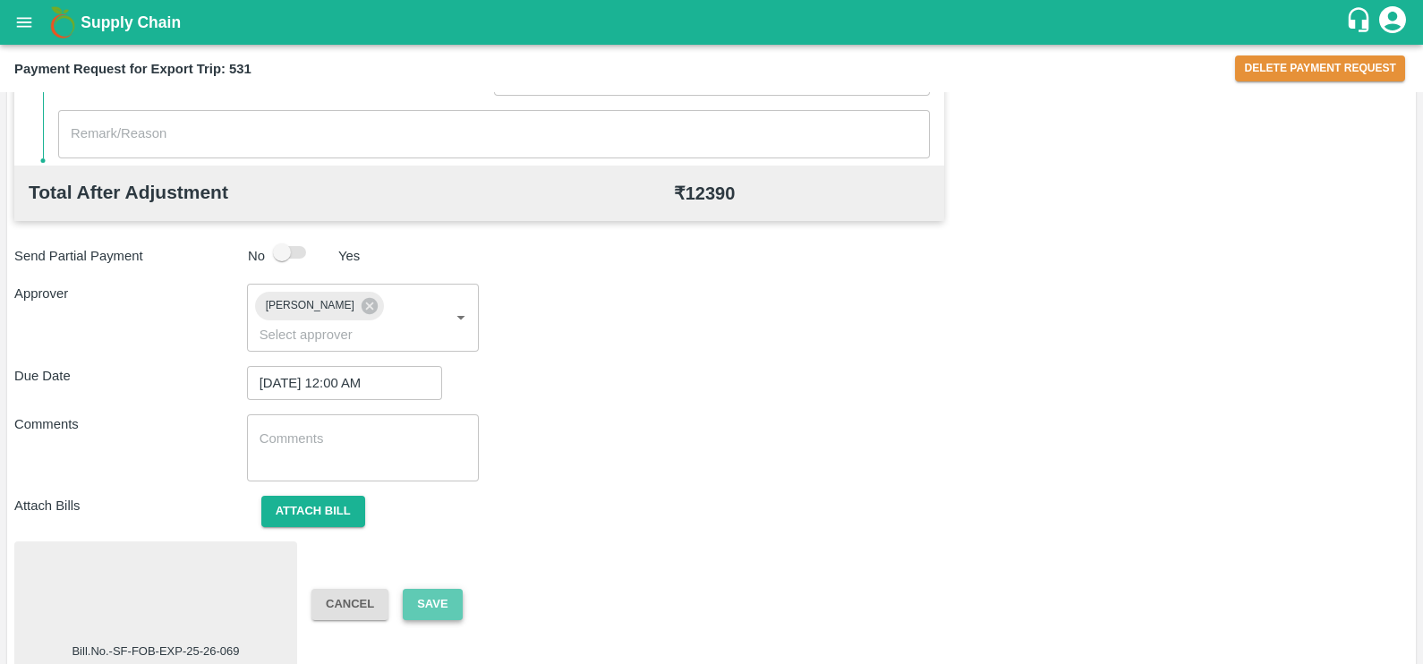
click at [413, 589] on button "Save" at bounding box center [432, 604] width 59 height 31
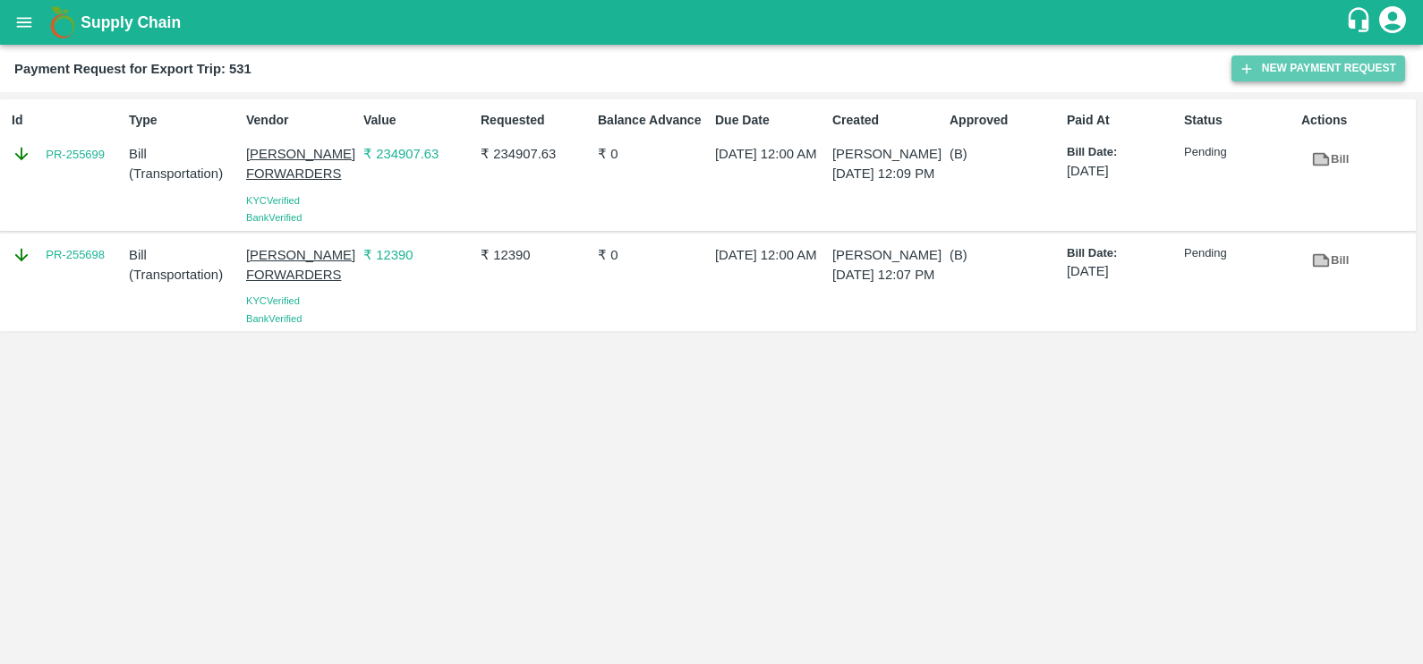
click at [1355, 70] on button "New Payment Request" at bounding box center [1318, 68] width 174 height 26
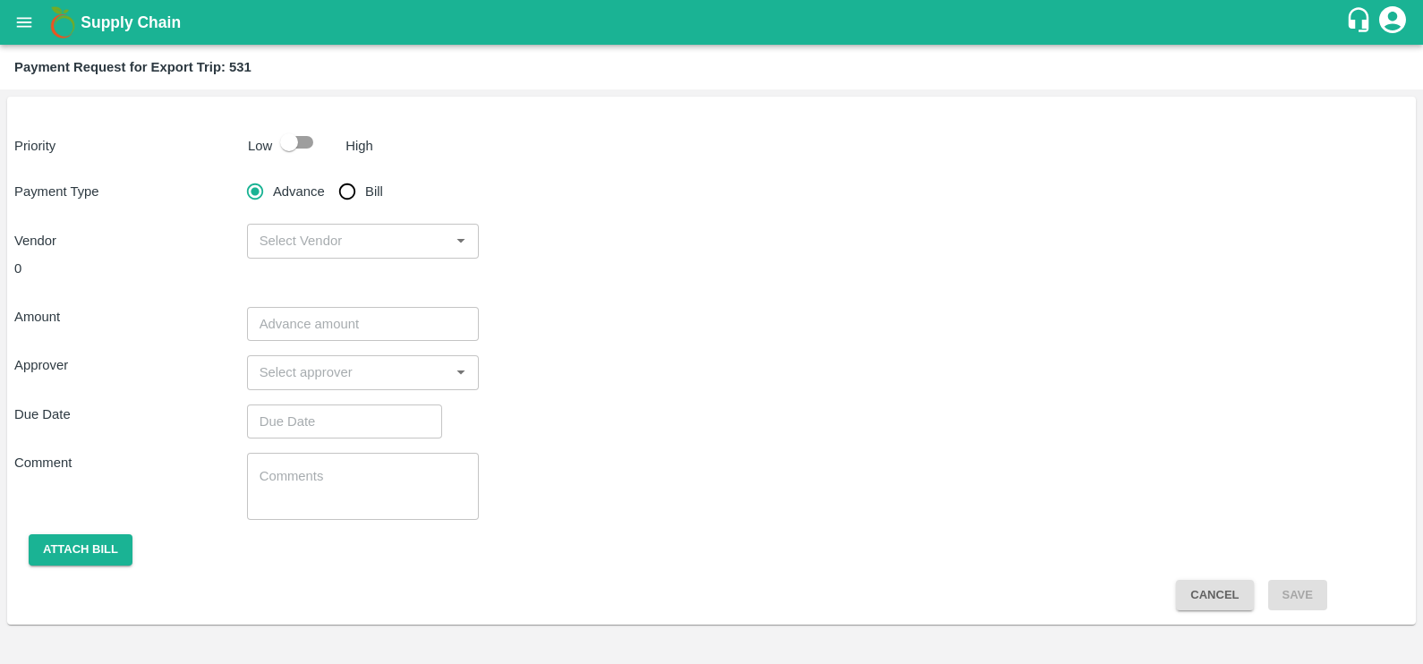
click at [370, 188] on span "Bill" at bounding box center [374, 192] width 18 height 20
click at [365, 188] on input "Bill" at bounding box center [347, 192] width 36 height 36
radio input "true"
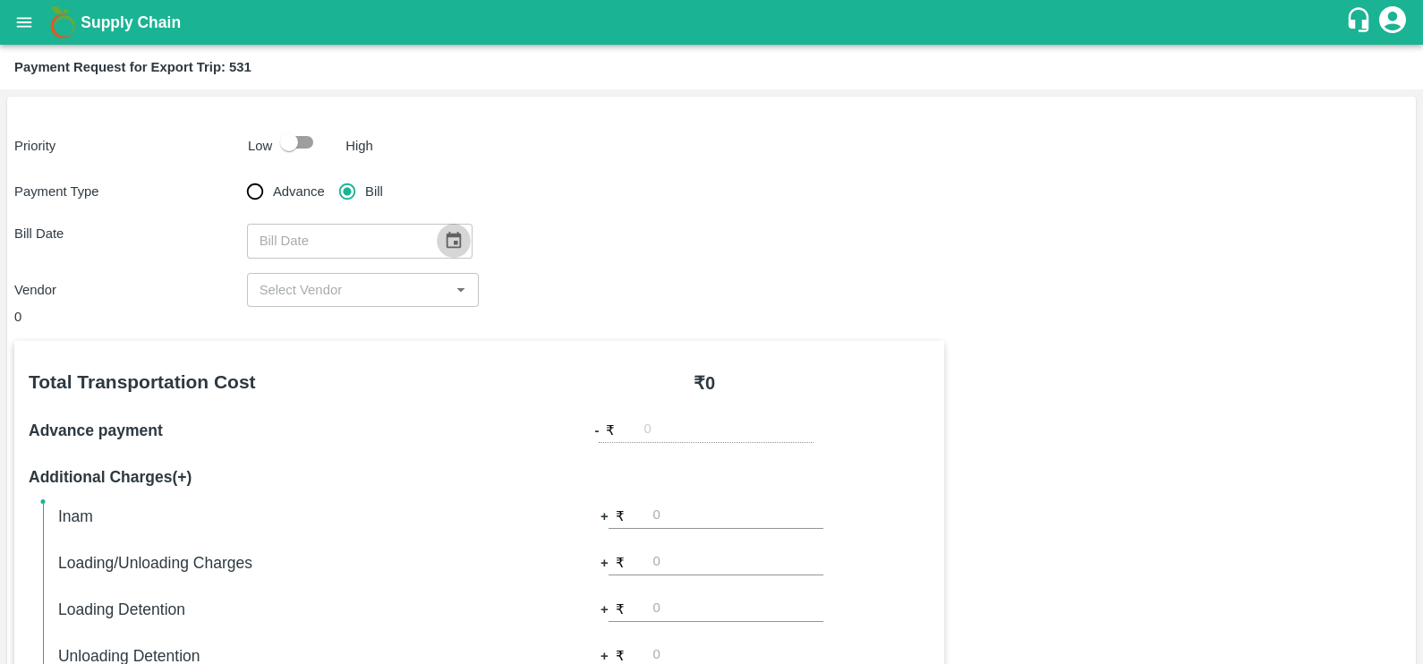
click at [444, 237] on icon "Choose date" at bounding box center [454, 241] width 20 height 20
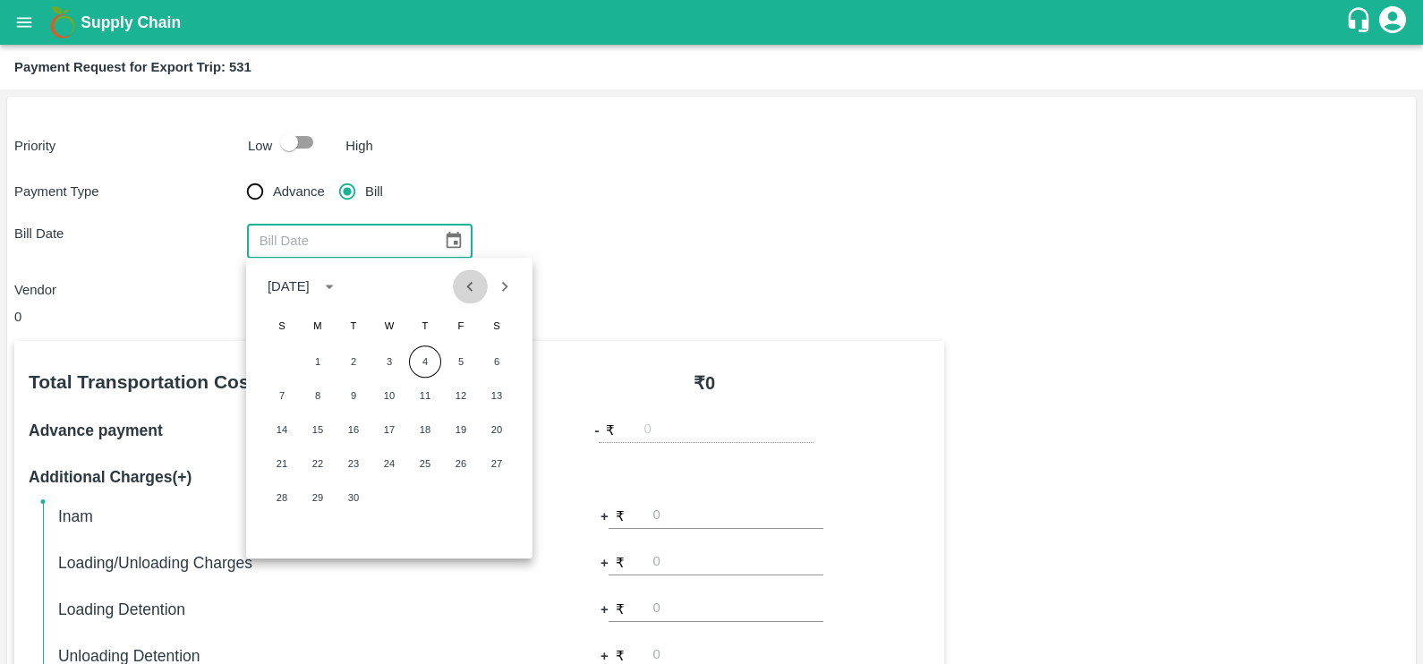
click at [470, 276] on icon "Previous month" at bounding box center [470, 286] width 20 height 20
click at [362, 458] on button "19" at bounding box center [353, 463] width 32 height 32
type input "[DATE]"
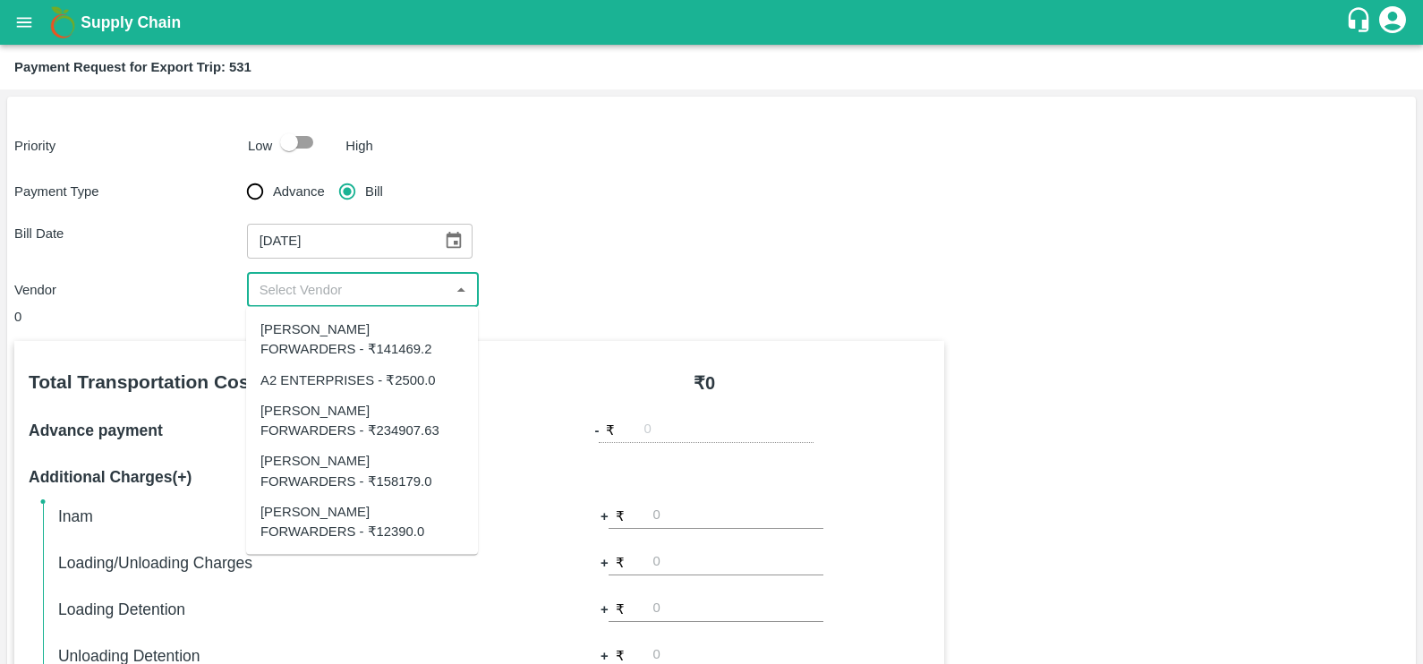
click at [379, 285] on input "input" at bounding box center [348, 289] width 192 height 23
click at [416, 297] on input "input" at bounding box center [348, 289] width 192 height 23
click at [310, 488] on div "[PERSON_NAME] FORWARDERS - ₹158179.0" at bounding box center [361, 471] width 203 height 40
type input "[PERSON_NAME] FORWARDERS - ₹158179.0"
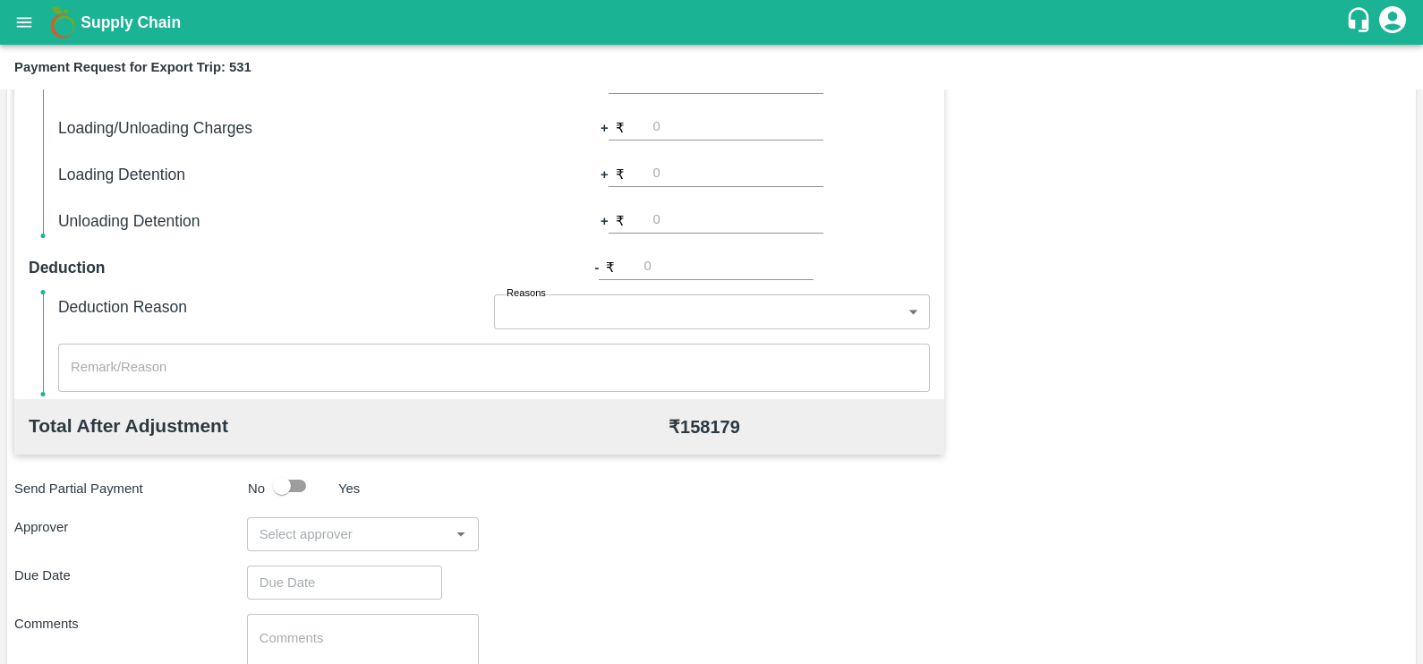
scroll to position [564, 0]
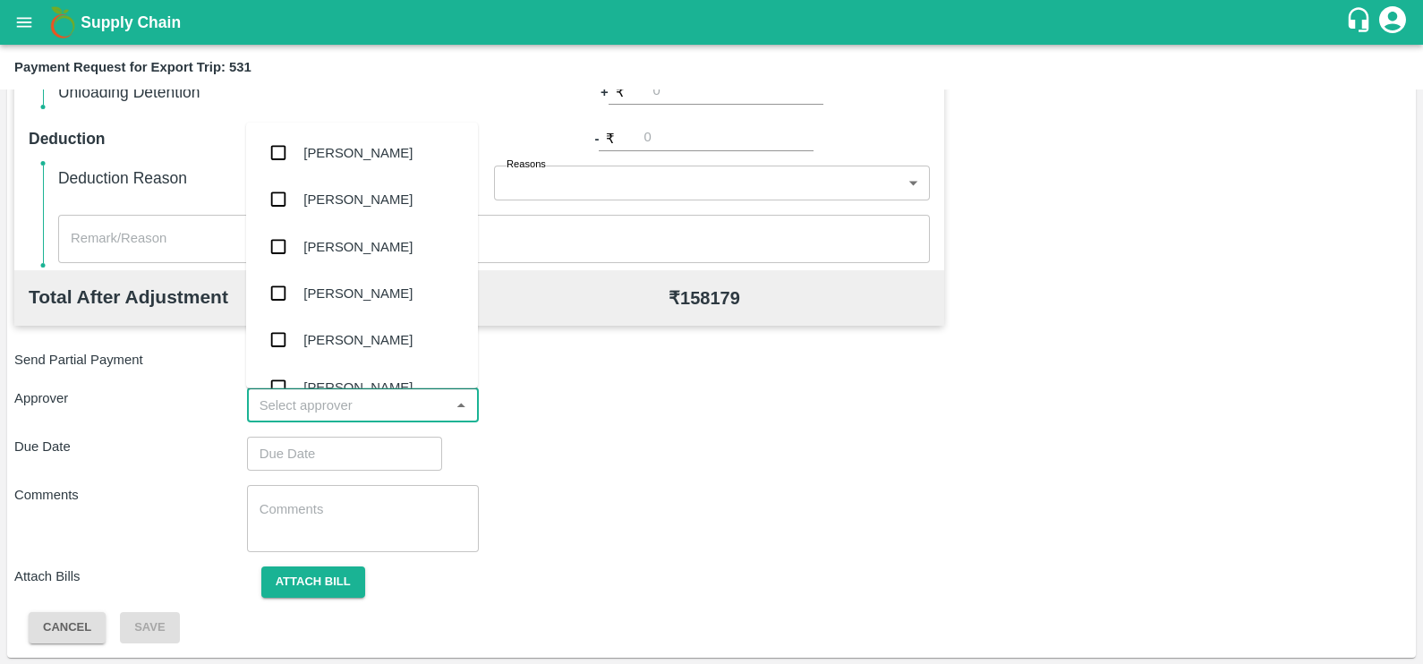
click at [360, 399] on input "input" at bounding box center [348, 405] width 192 height 23
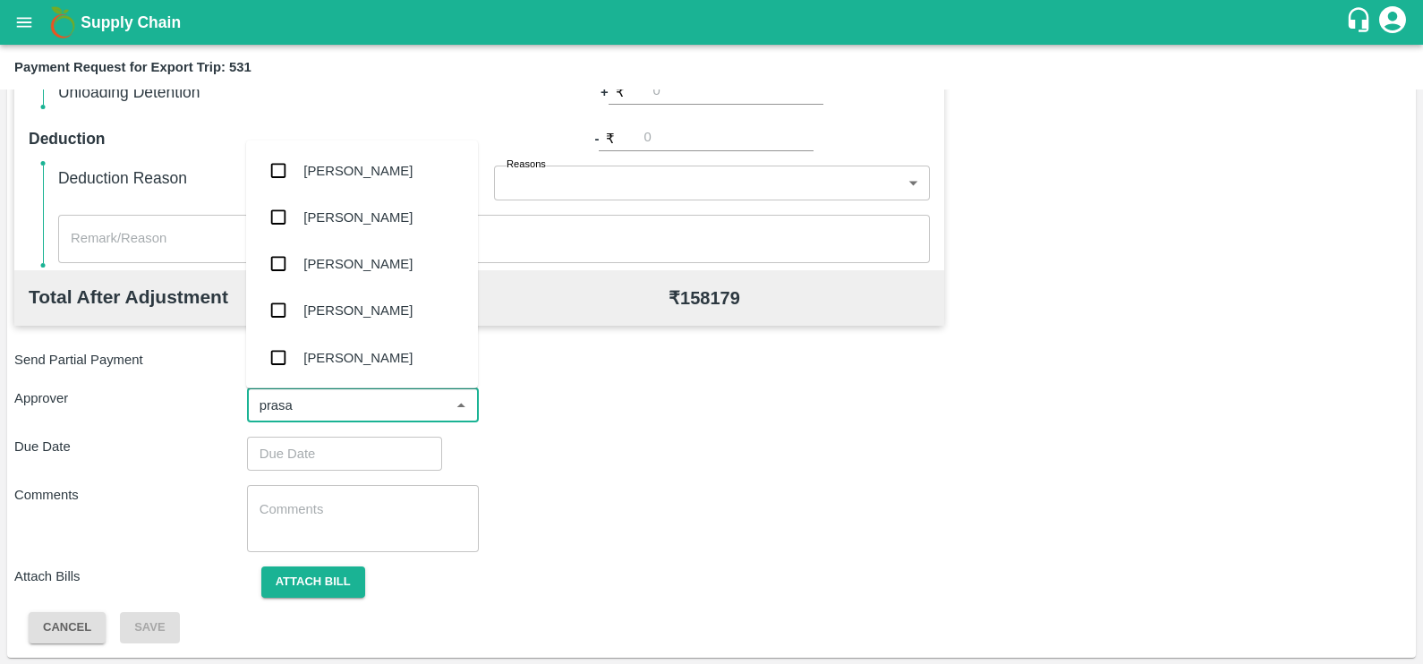
type input "prasad"
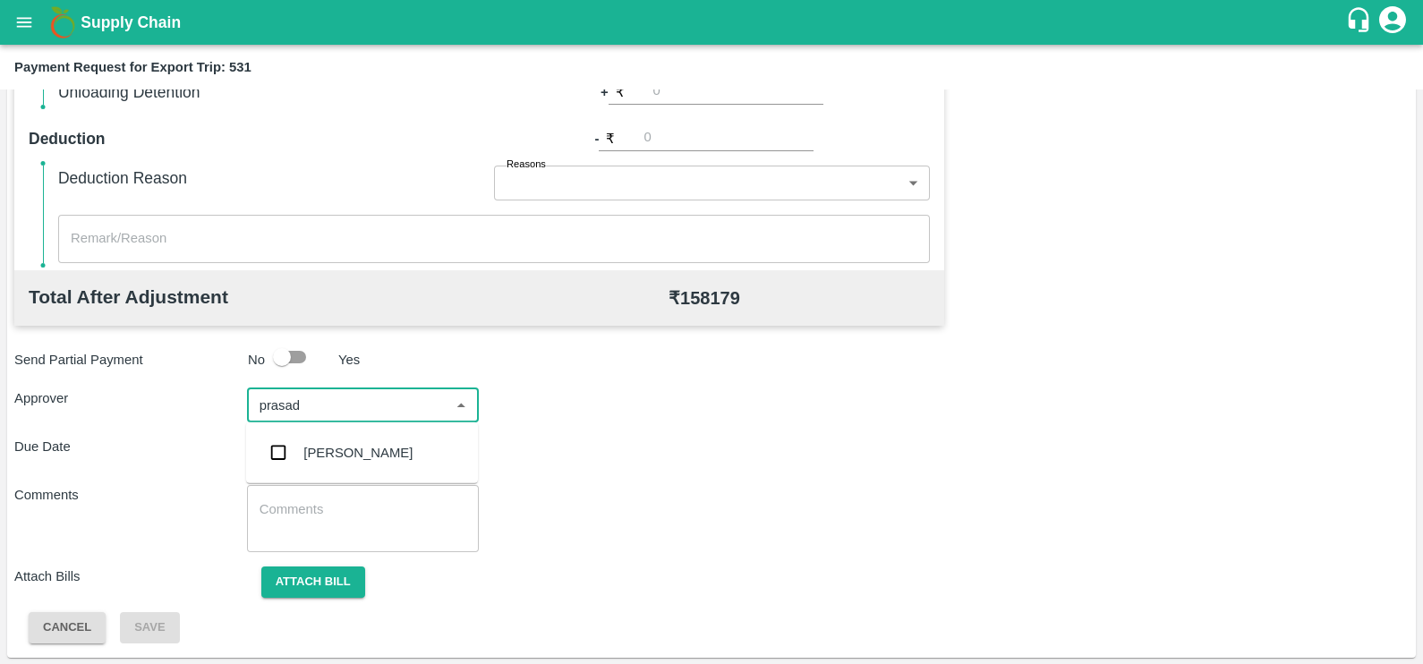
click at [367, 452] on div "[PERSON_NAME]" at bounding box center [357, 453] width 109 height 20
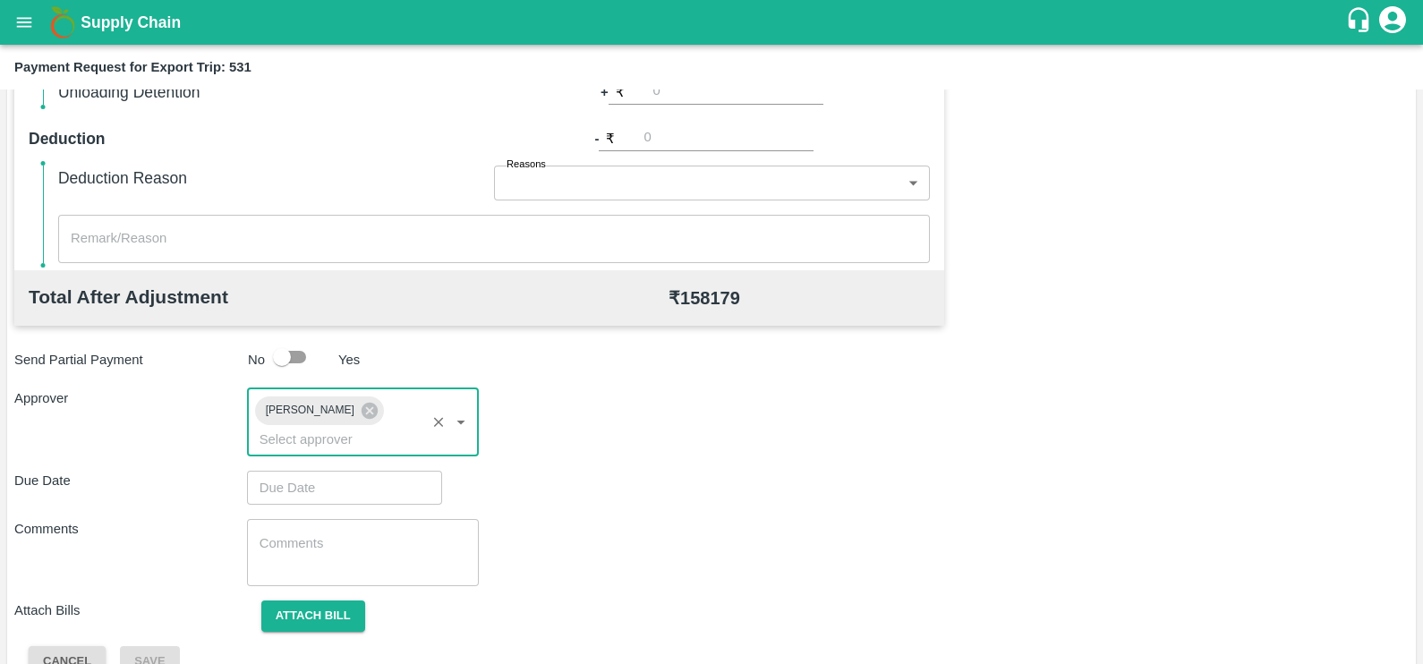
type input "DD/MM/YYYY hh:mm aa"
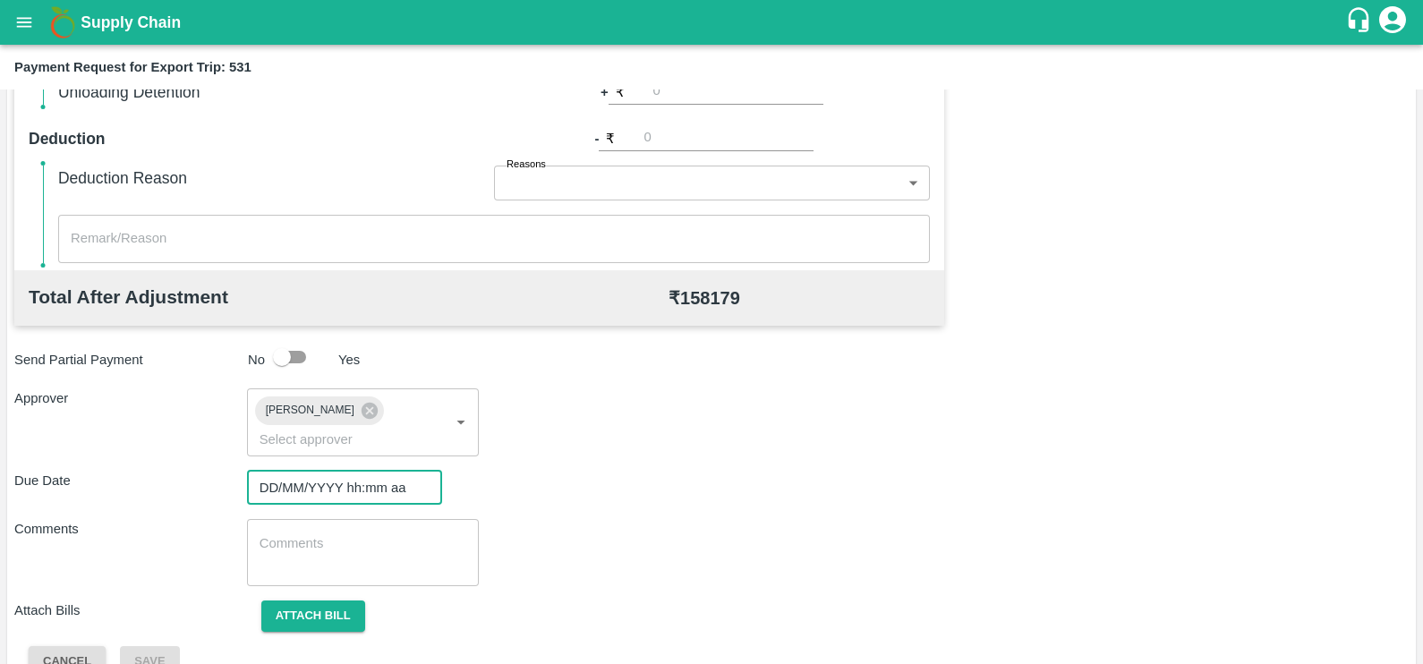
click at [367, 471] on input "DD/MM/YYYY hh:mm aa" at bounding box center [338, 488] width 183 height 34
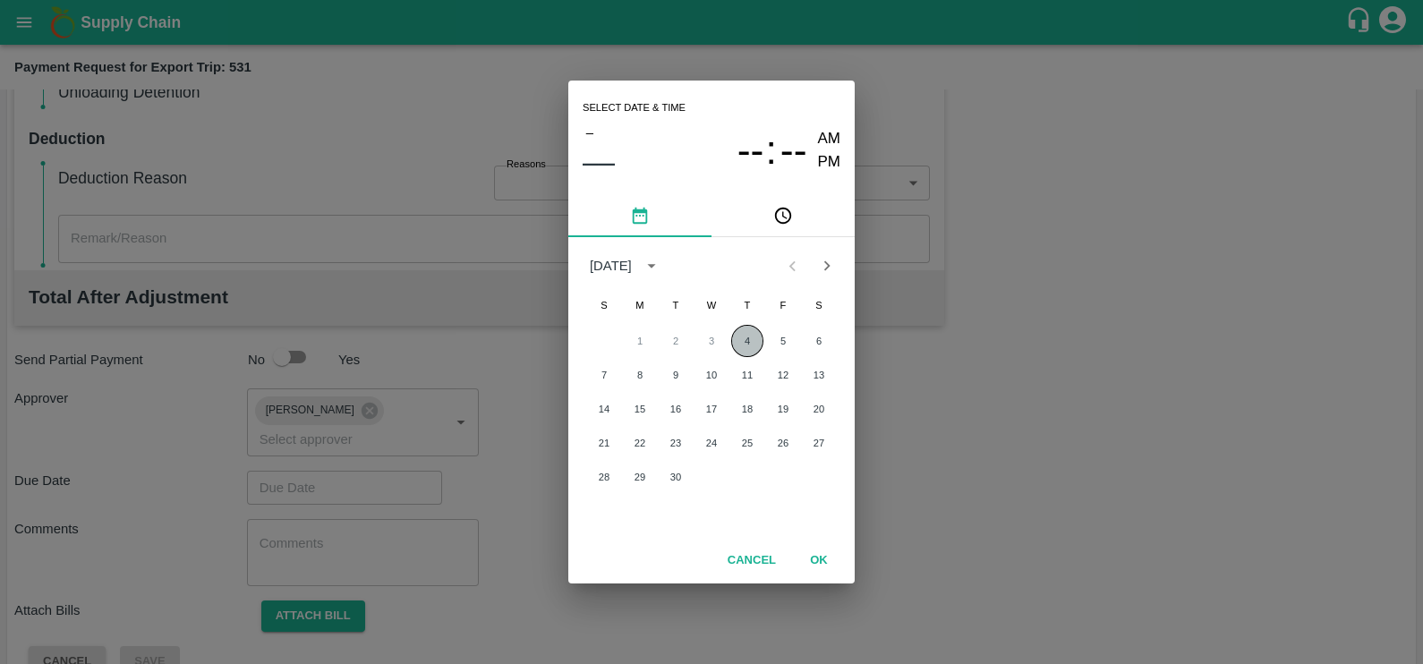
click at [741, 343] on button "4" at bounding box center [747, 341] width 32 height 32
type input "[DATE] 12:00 AM"
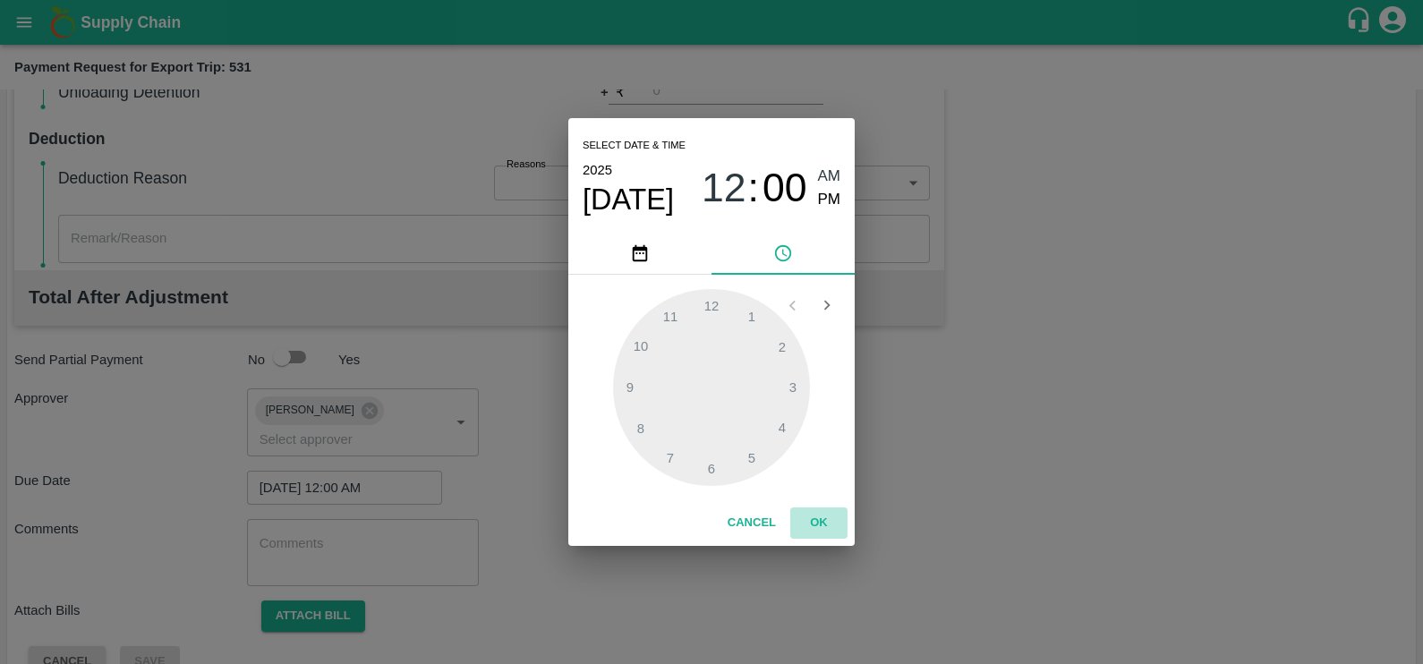
click at [816, 533] on button "OK" at bounding box center [818, 522] width 57 height 31
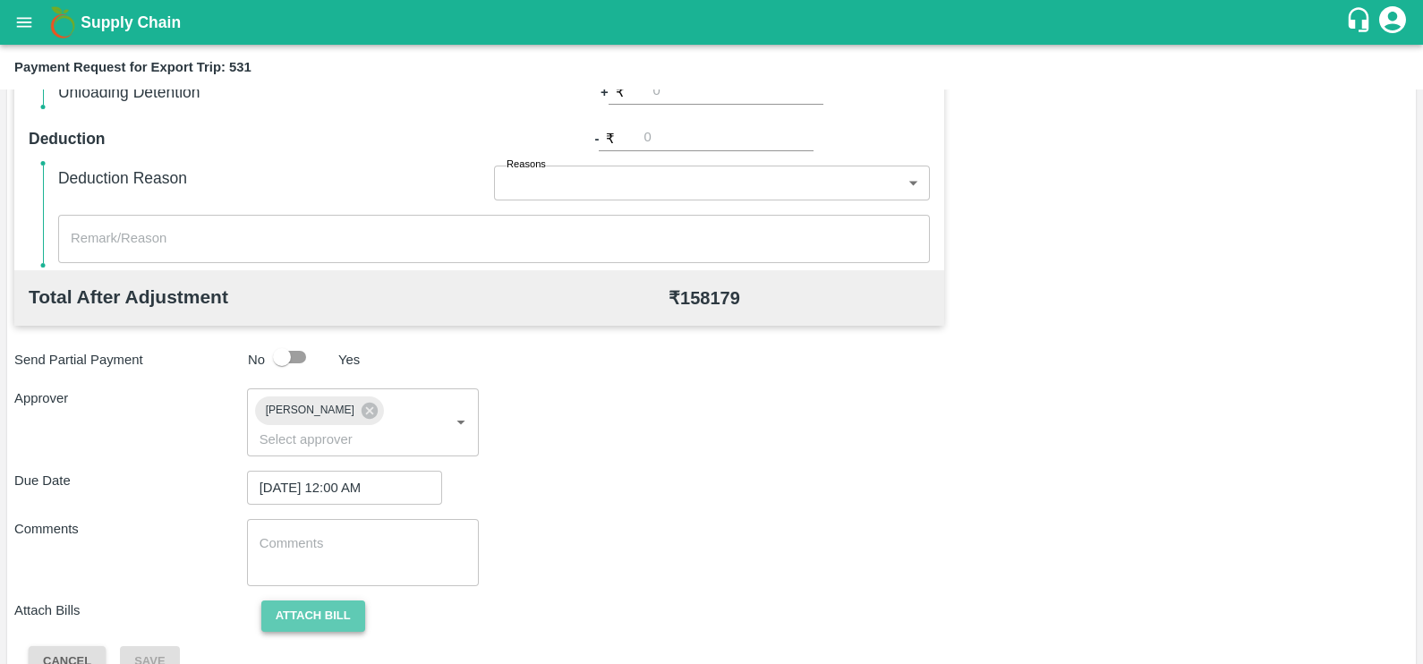
click at [295, 600] on button "Attach bill" at bounding box center [313, 615] width 104 height 31
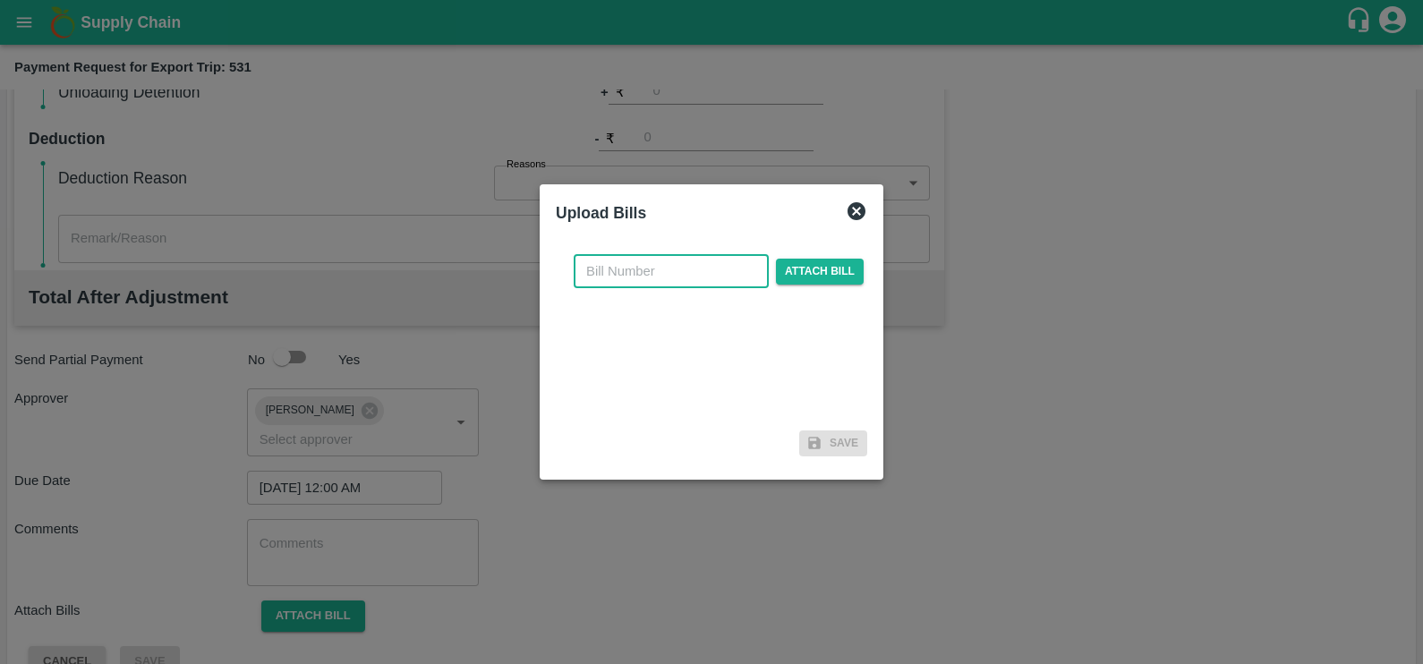
click at [679, 268] on input "text" at bounding box center [671, 271] width 195 height 34
paste input "SF-FOB-EXP-25-26-069"
type input "SF-FOB-EXP-25-26-069"
click at [806, 270] on span "Attach bill" at bounding box center [820, 272] width 88 height 26
click at [0, 0] on input "Attach bill" at bounding box center [0, 0] width 0 height 0
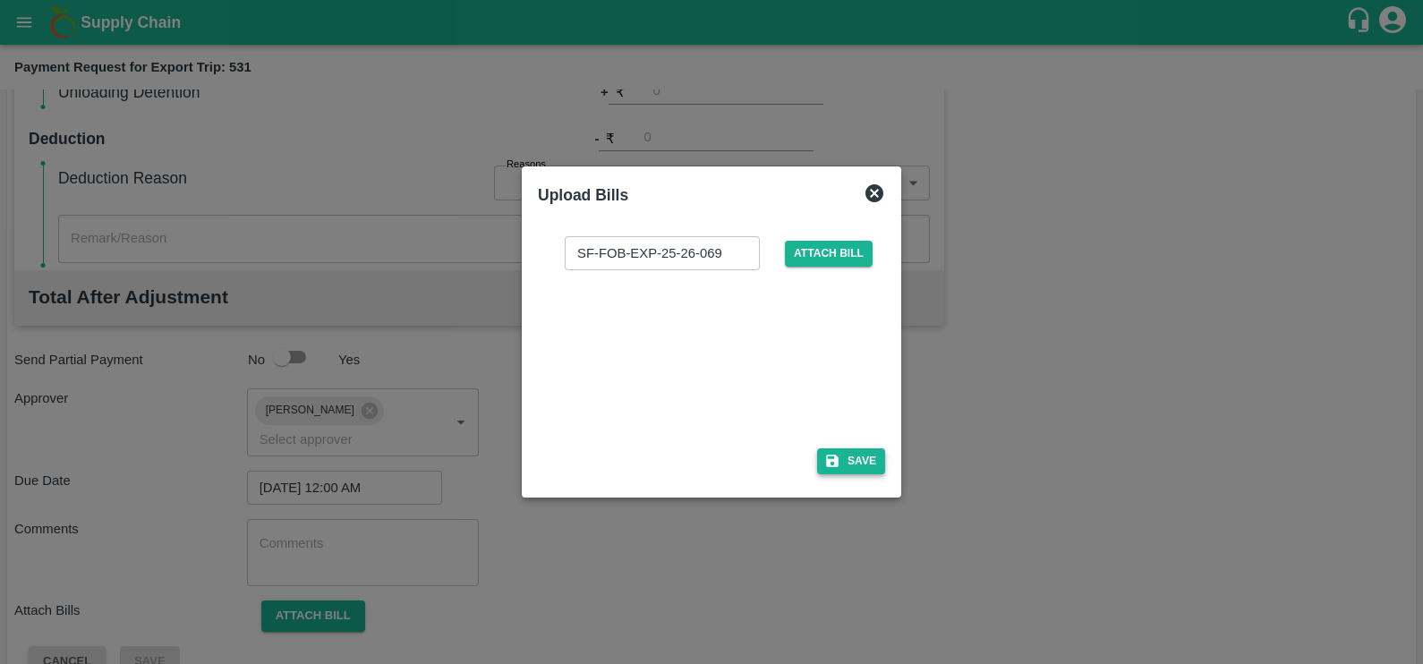
click at [828, 449] on button "Save" at bounding box center [851, 461] width 68 height 26
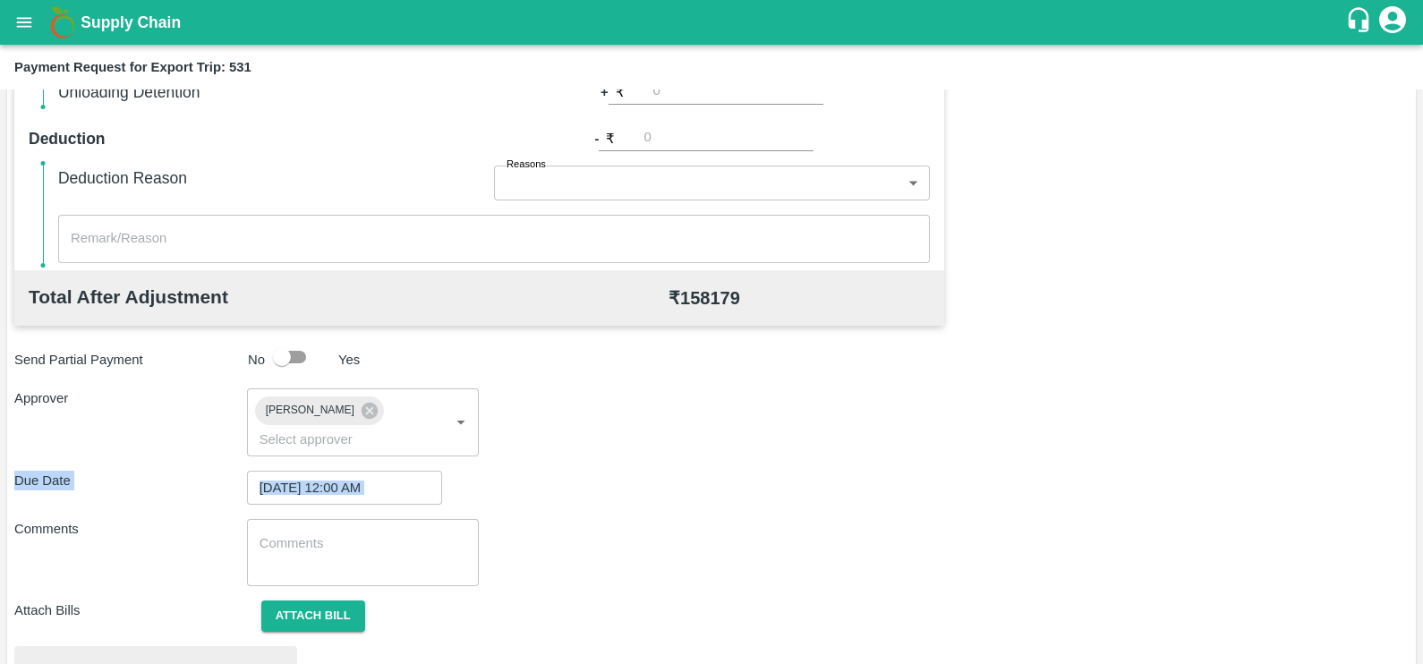
drag, startPoint x: 828, startPoint y: 449, endPoint x: 674, endPoint y: 416, distance: 157.4
click at [674, 416] on div "Total Transportation Cost ₹ 158179.0 Advance payment - ₹ Additional Charges(+) …" at bounding box center [711, 274] width 1394 height 995
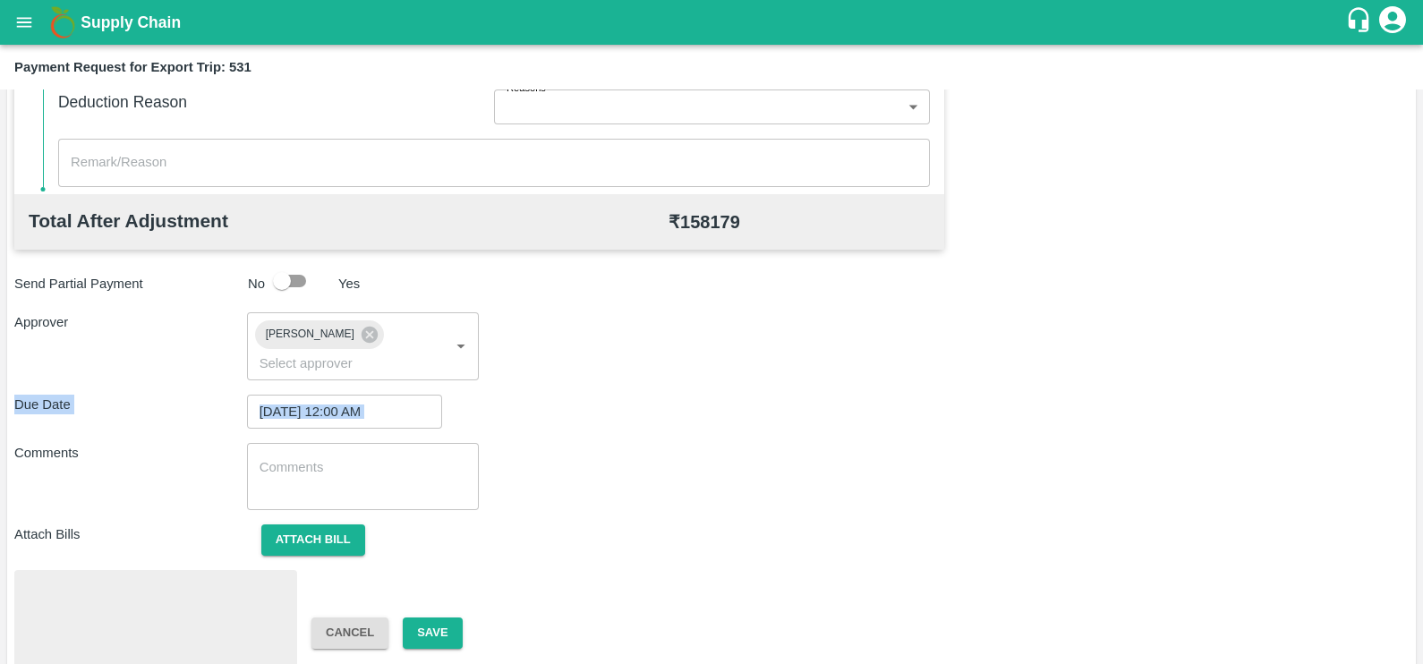
scroll to position [668, 0]
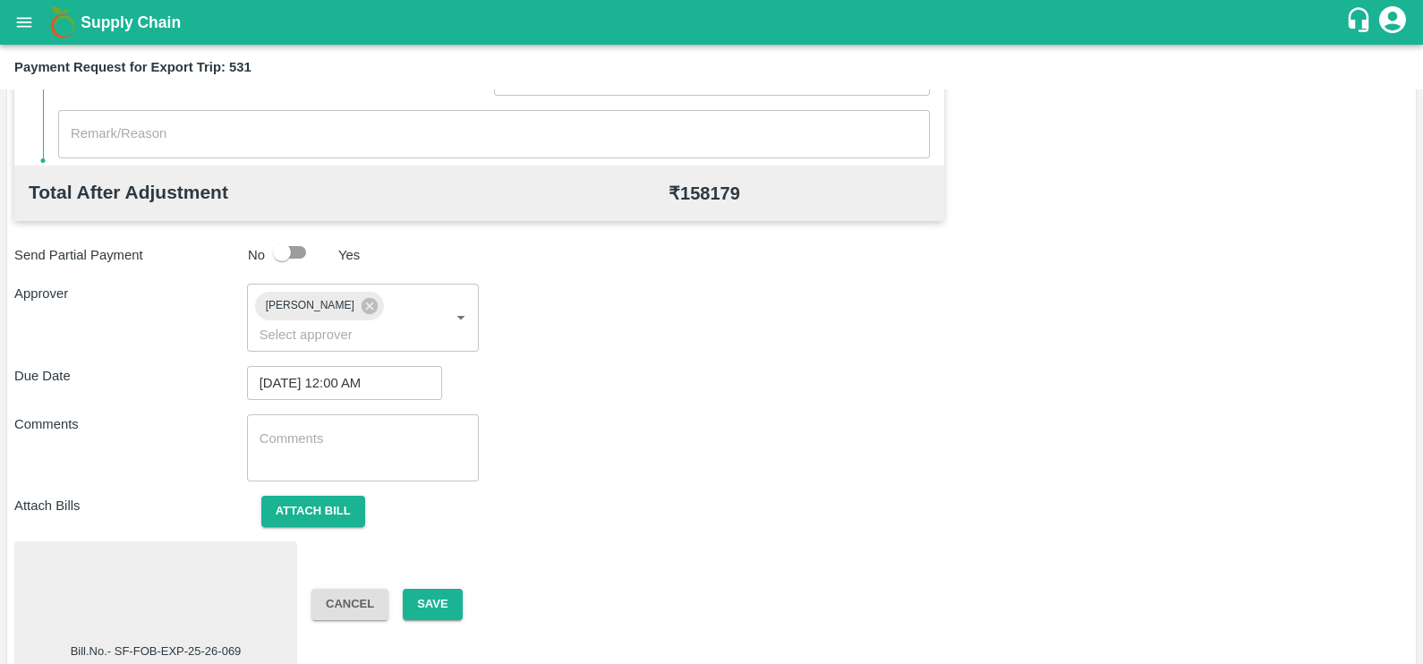
click at [564, 339] on div "Total Transportation Cost ₹ 158179.0 Advance payment - ₹ Additional Charges(+) …" at bounding box center [711, 170] width 1394 height 995
click at [182, 569] on div at bounding box center [155, 595] width 268 height 95
drag, startPoint x: 394, startPoint y: 591, endPoint x: 420, endPoint y: 586, distance: 26.3
click at [420, 589] on div "Cancel Save" at bounding box center [413, 604] width 233 height 31
click at [420, 589] on button "Save" at bounding box center [432, 604] width 59 height 31
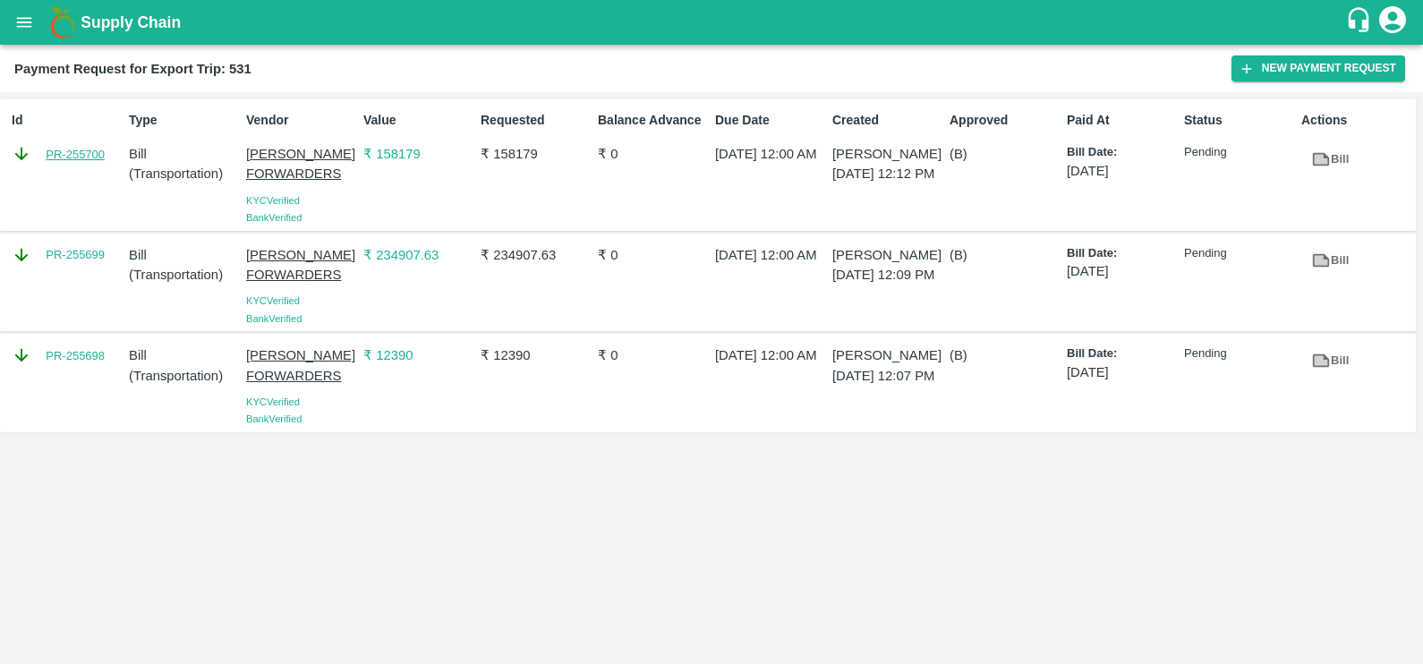
click at [84, 157] on link "PR-255700" at bounding box center [75, 155] width 59 height 18
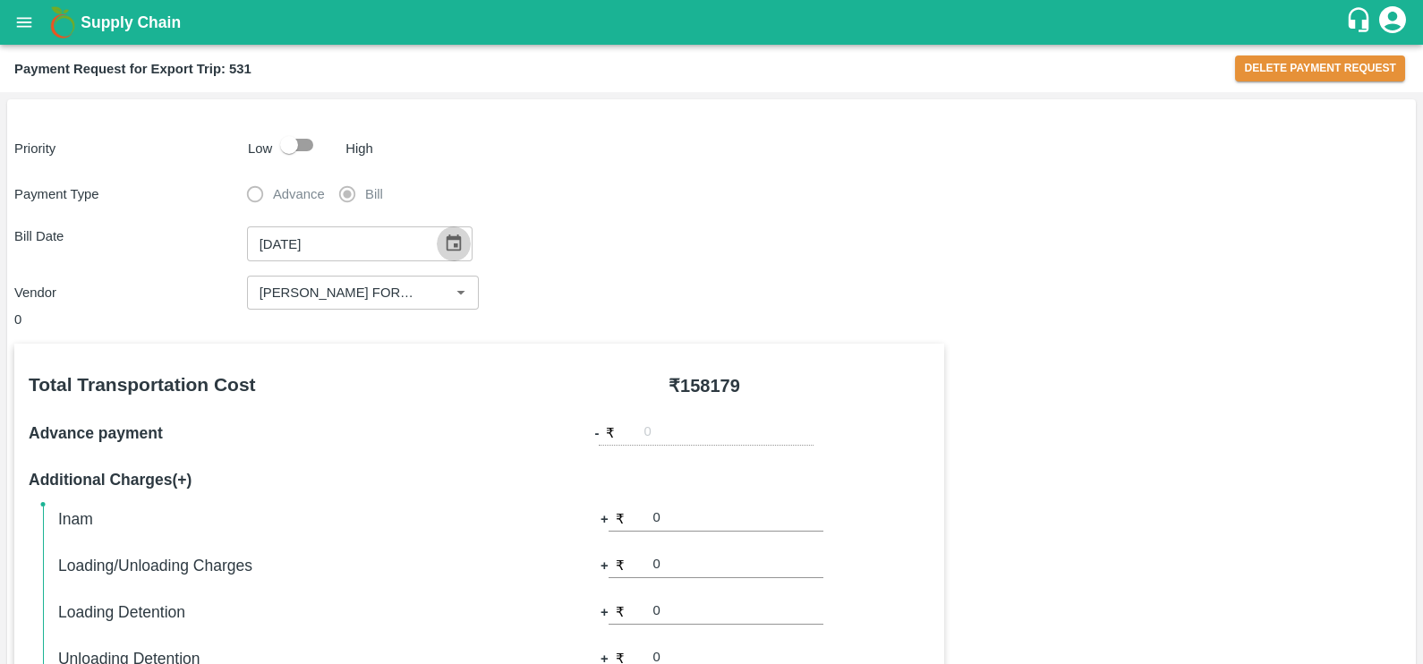
click at [444, 241] on icon "Choose date, selected date is Aug 18, 2025" at bounding box center [454, 244] width 20 height 20
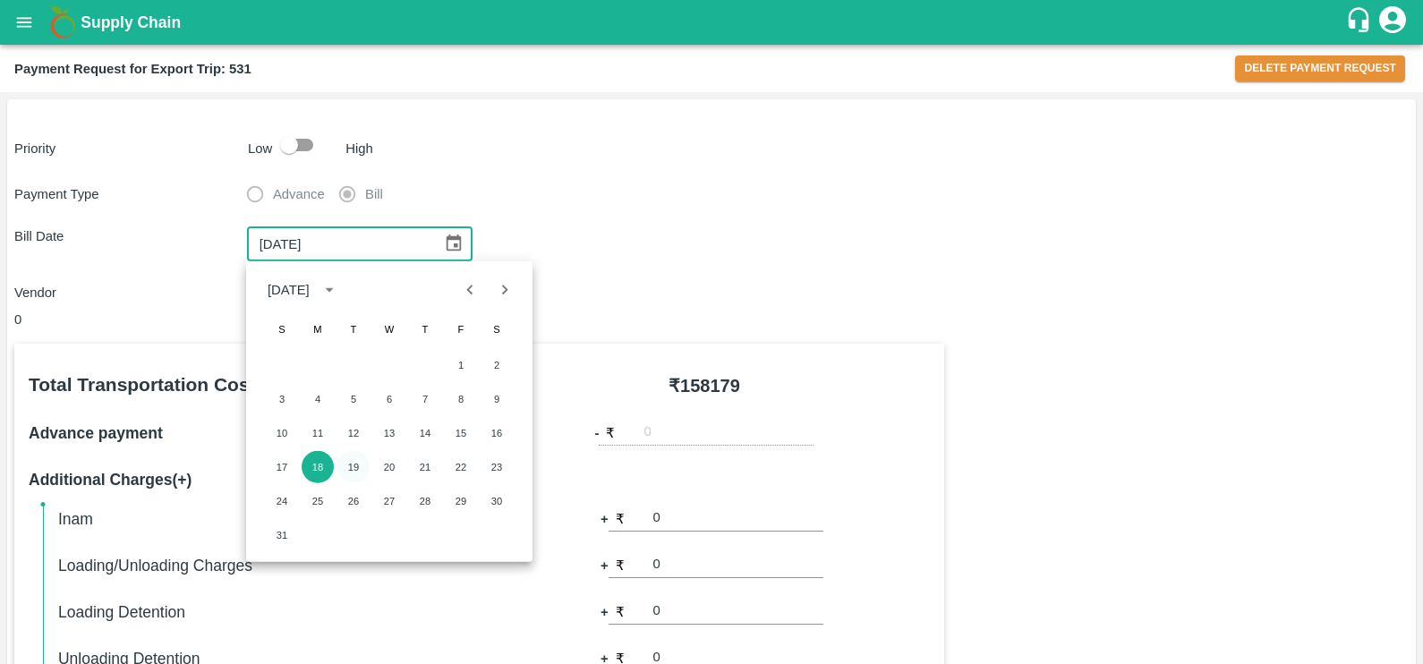
click at [362, 469] on button "19" at bounding box center [353, 467] width 32 height 32
type input "[DATE]"
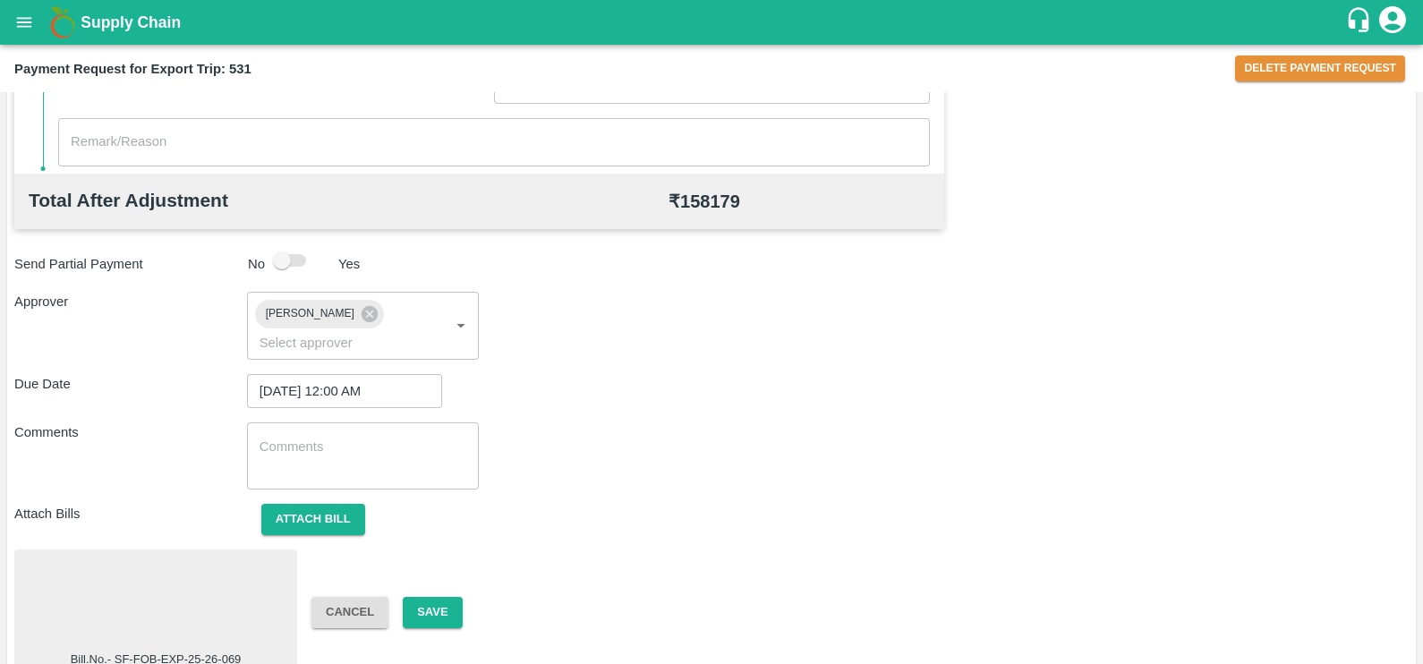
scroll to position [671, 0]
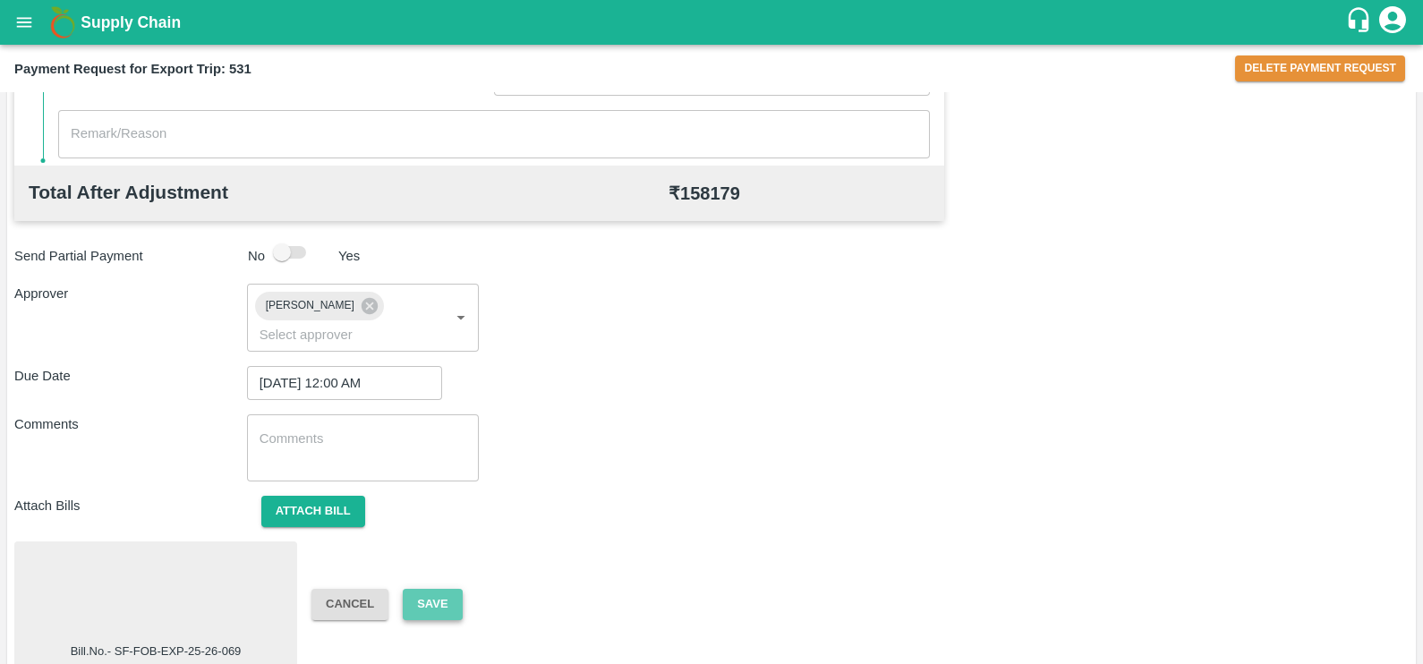
click at [431, 589] on button "Save" at bounding box center [432, 604] width 59 height 31
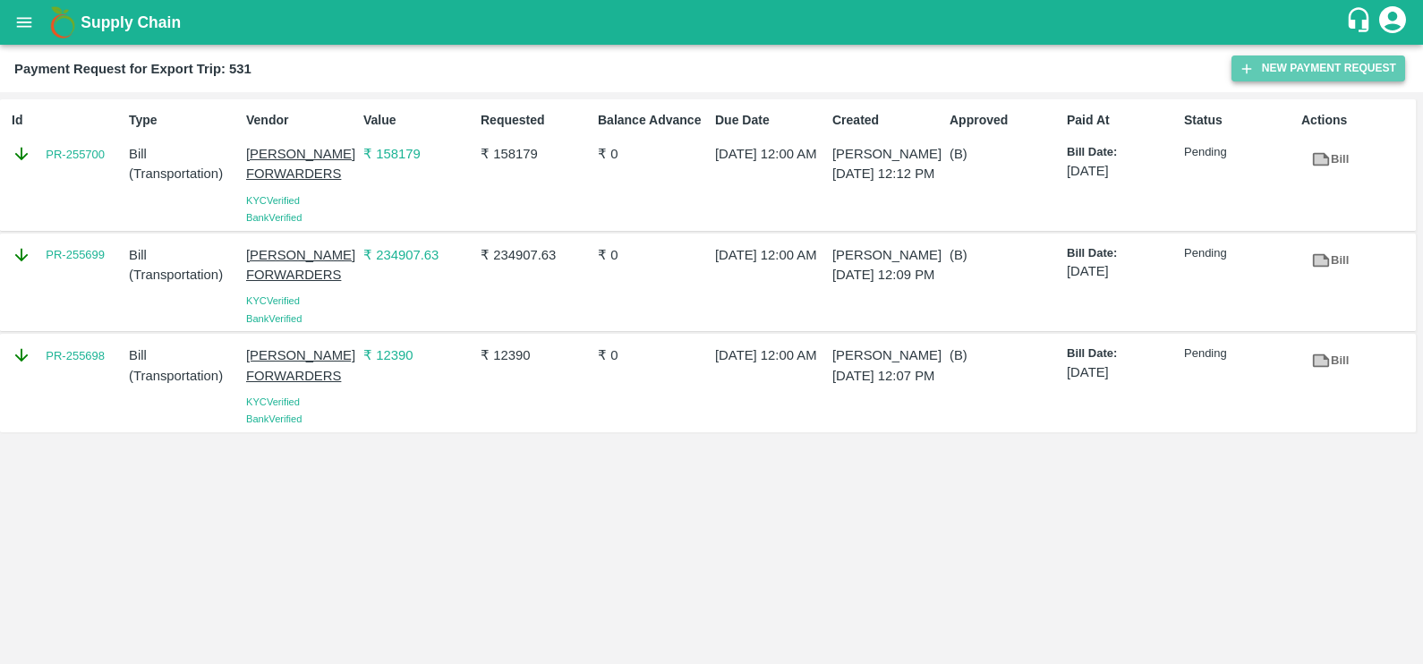
click at [1242, 76] on icon "button" at bounding box center [1246, 69] width 16 height 16
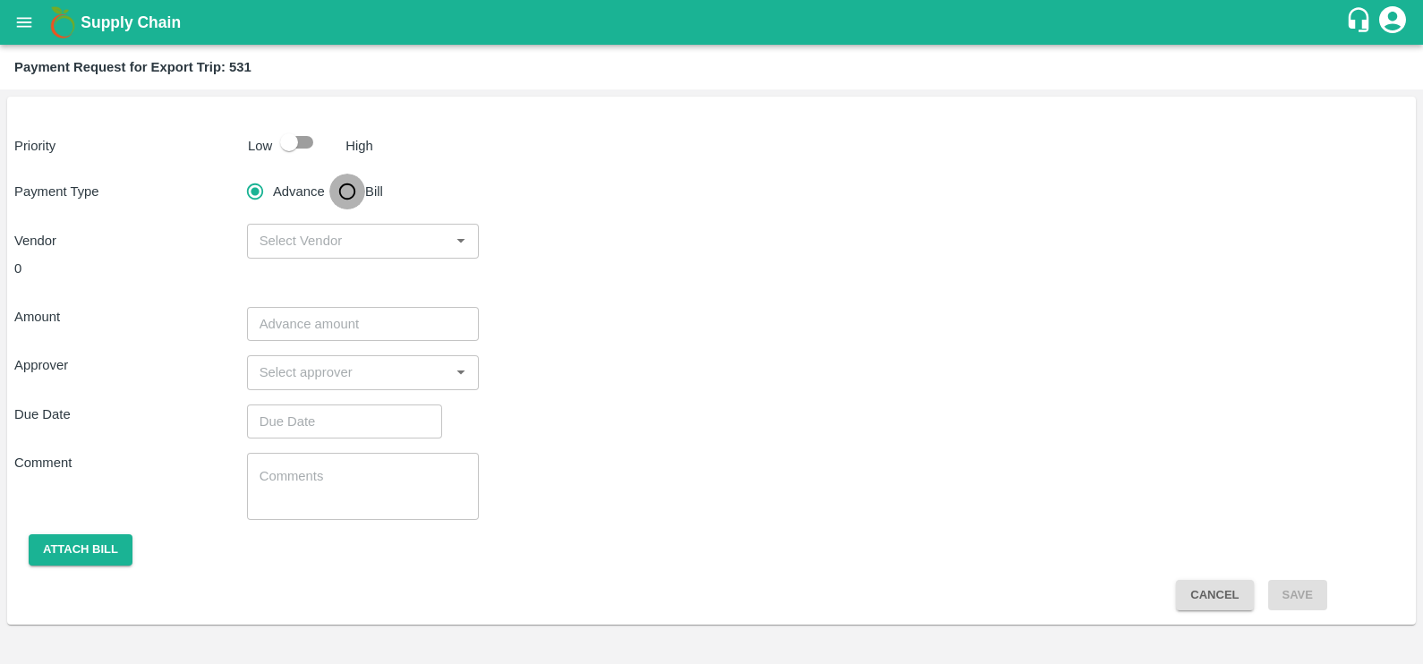
click at [354, 188] on input "Bill" at bounding box center [347, 192] width 36 height 36
radio input "true"
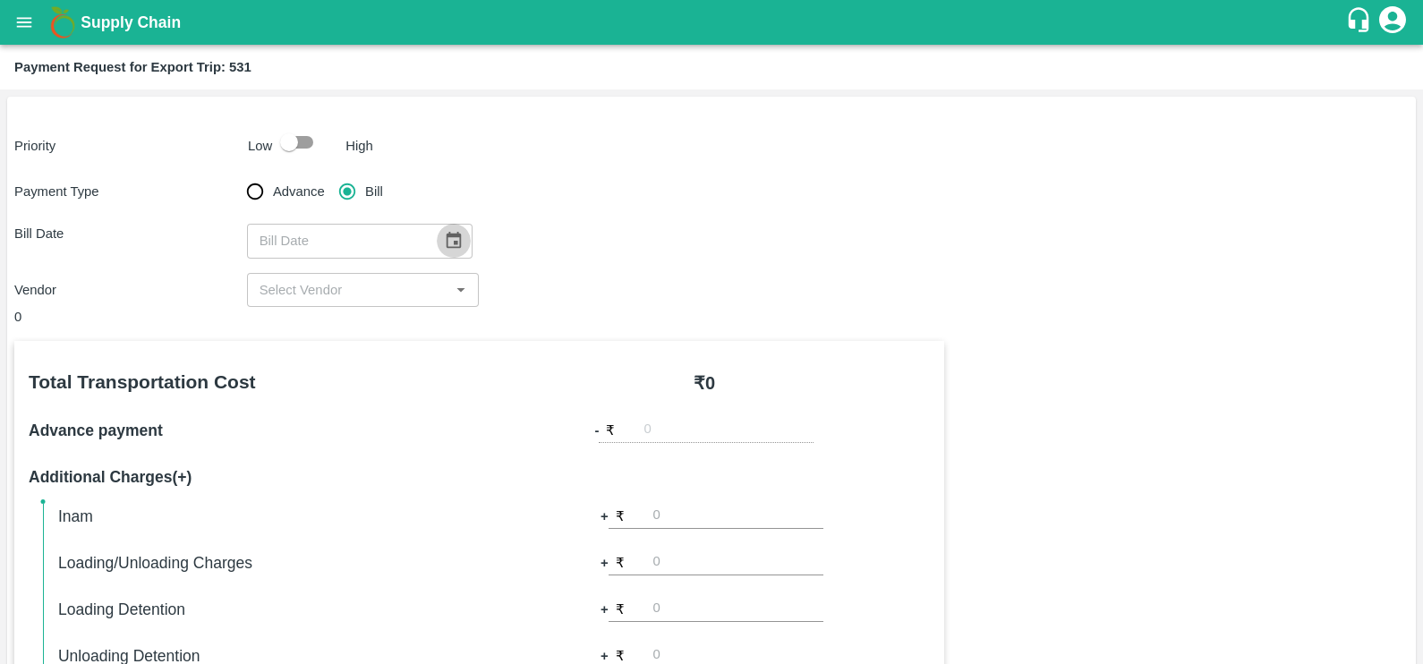
click at [446, 236] on icon "Choose date" at bounding box center [453, 240] width 15 height 17
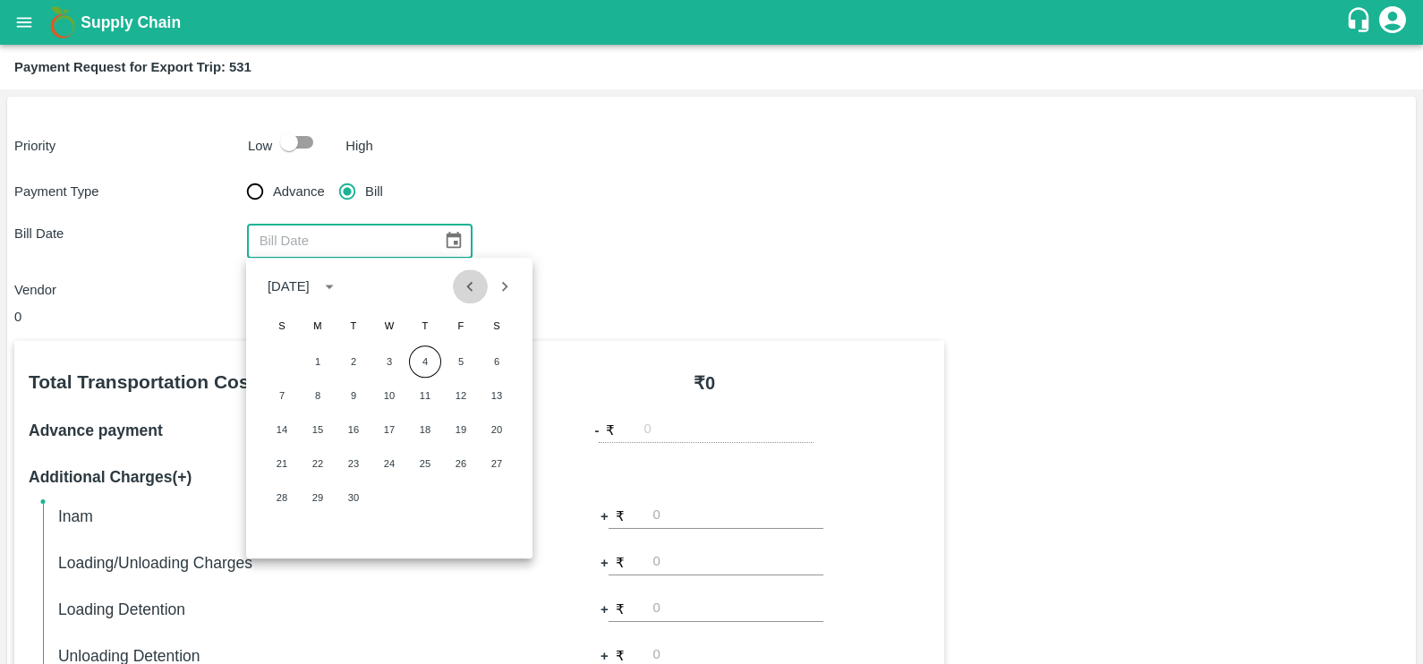
click at [468, 272] on button "Previous month" at bounding box center [470, 286] width 34 height 34
click at [363, 465] on button "19" at bounding box center [353, 463] width 32 height 32
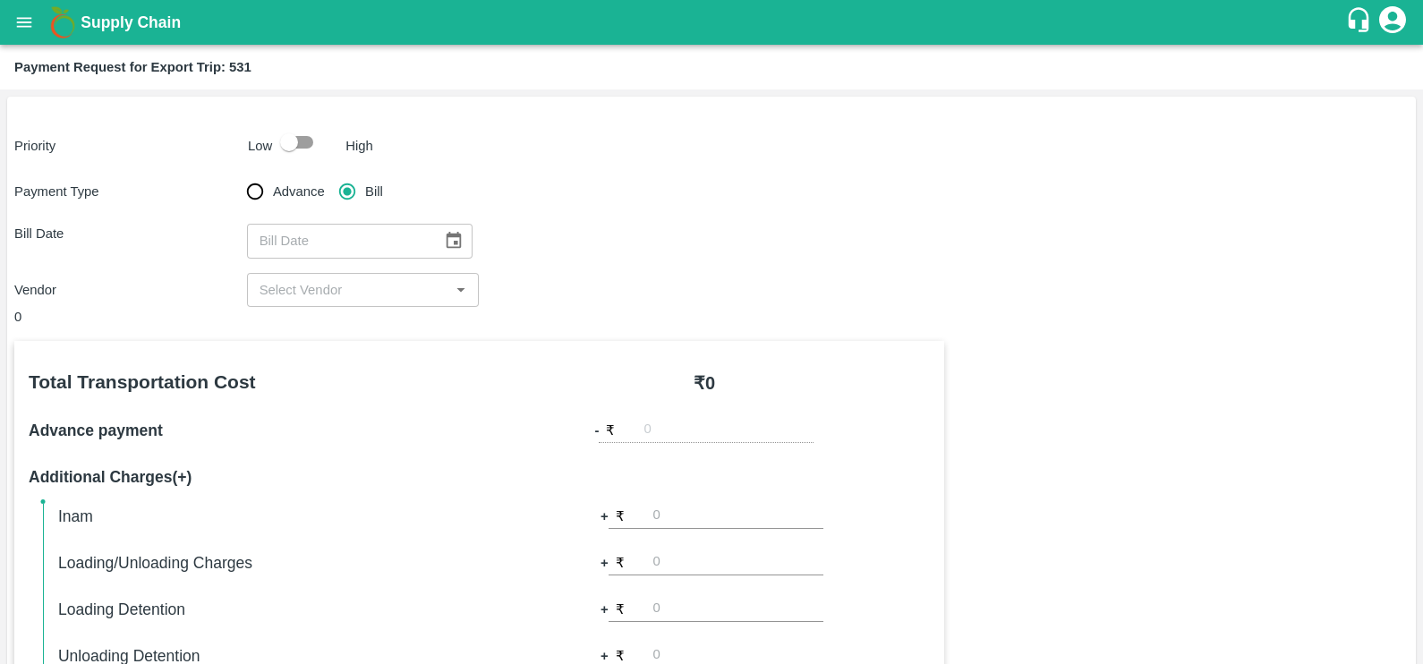
type input "[DATE]"
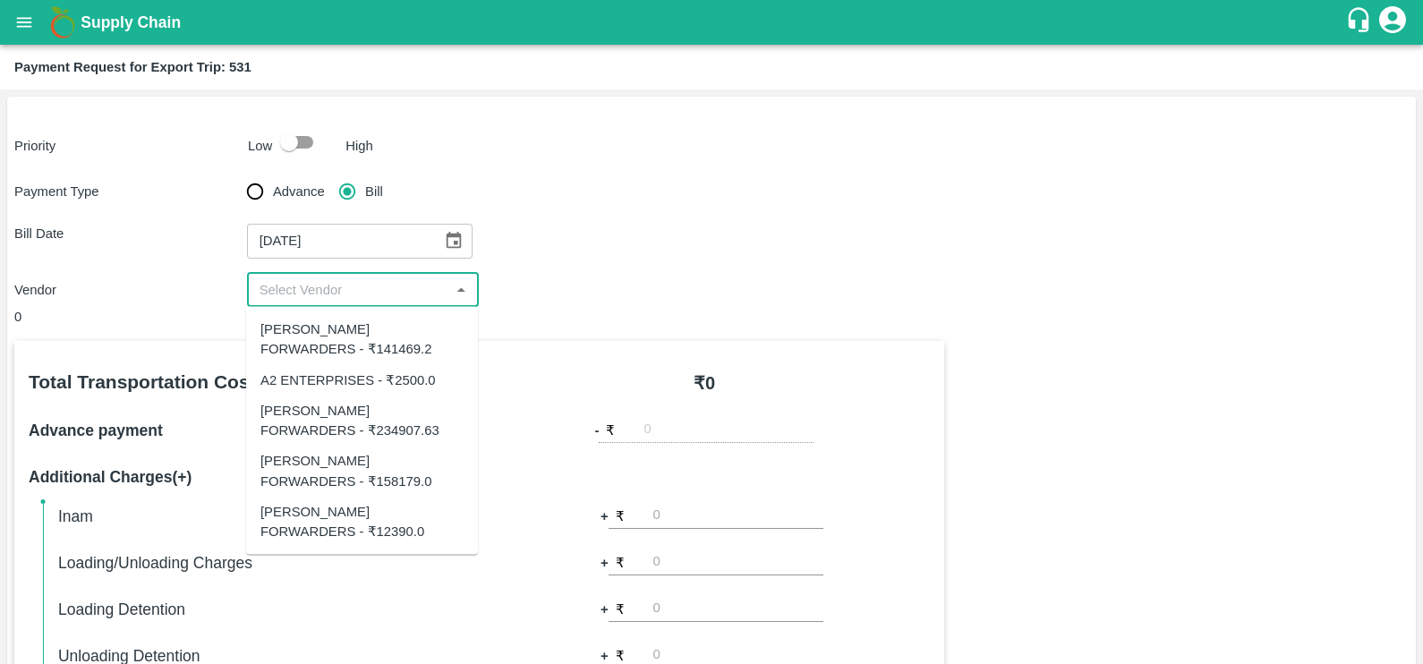
click at [369, 291] on input "input" at bounding box center [348, 289] width 192 height 23
click at [336, 350] on div "SHUBHAM FORWARDERS - ₹141469.2" at bounding box center [361, 339] width 203 height 40
type input "SHUBHAM FORWARDERS - ₹141469.2"
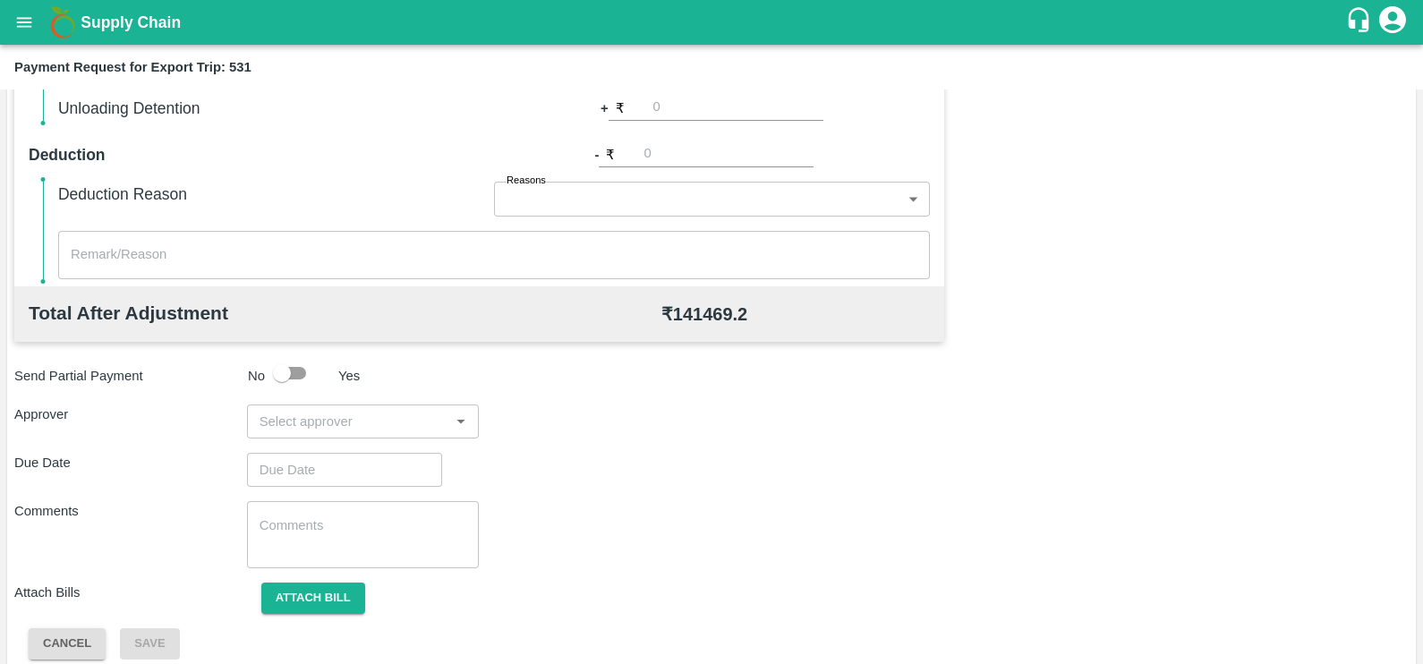
scroll to position [564, 0]
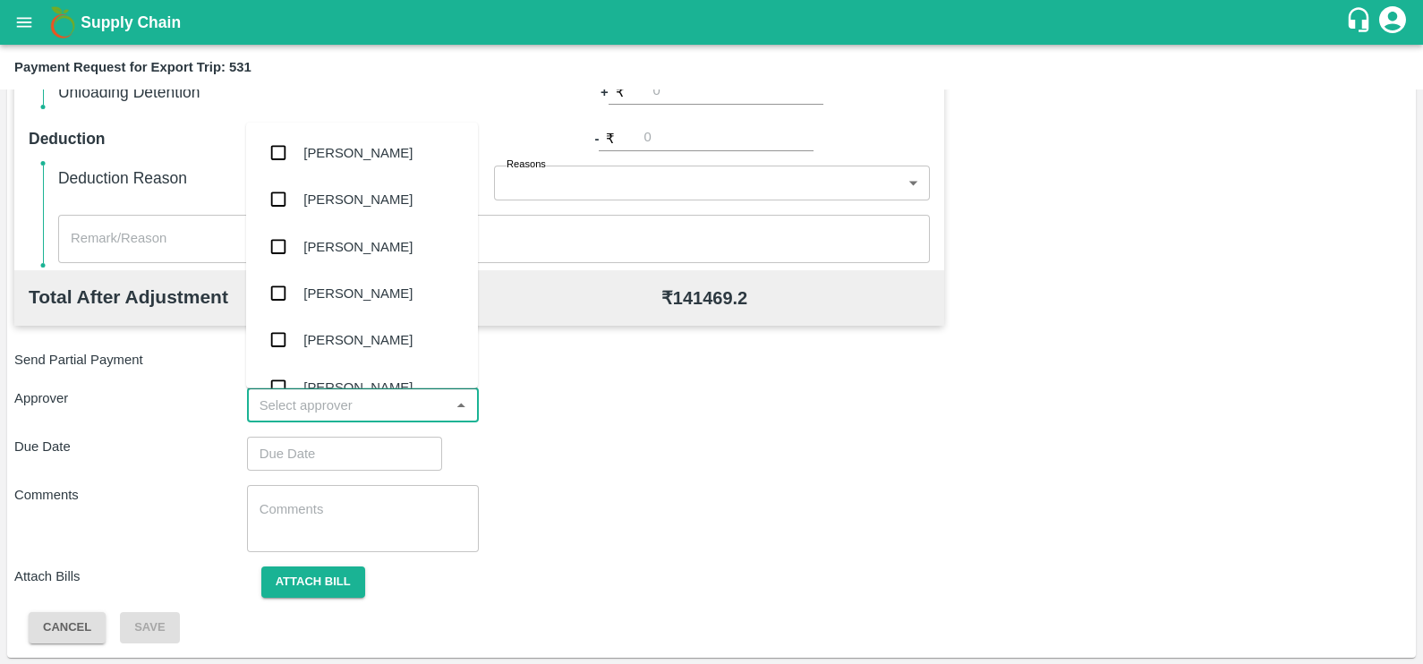
click at [353, 416] on input "input" at bounding box center [348, 405] width 192 height 23
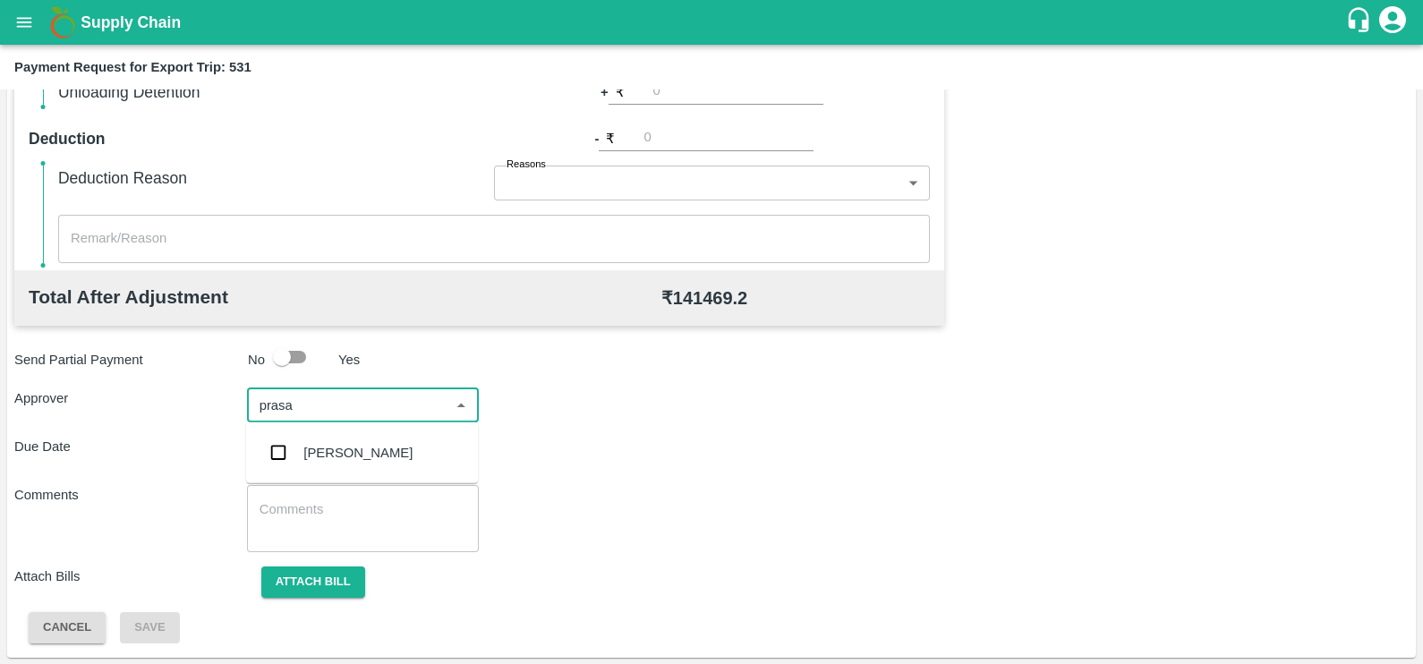
type input "prasad"
click at [363, 456] on div "[PERSON_NAME]" at bounding box center [357, 453] width 109 height 20
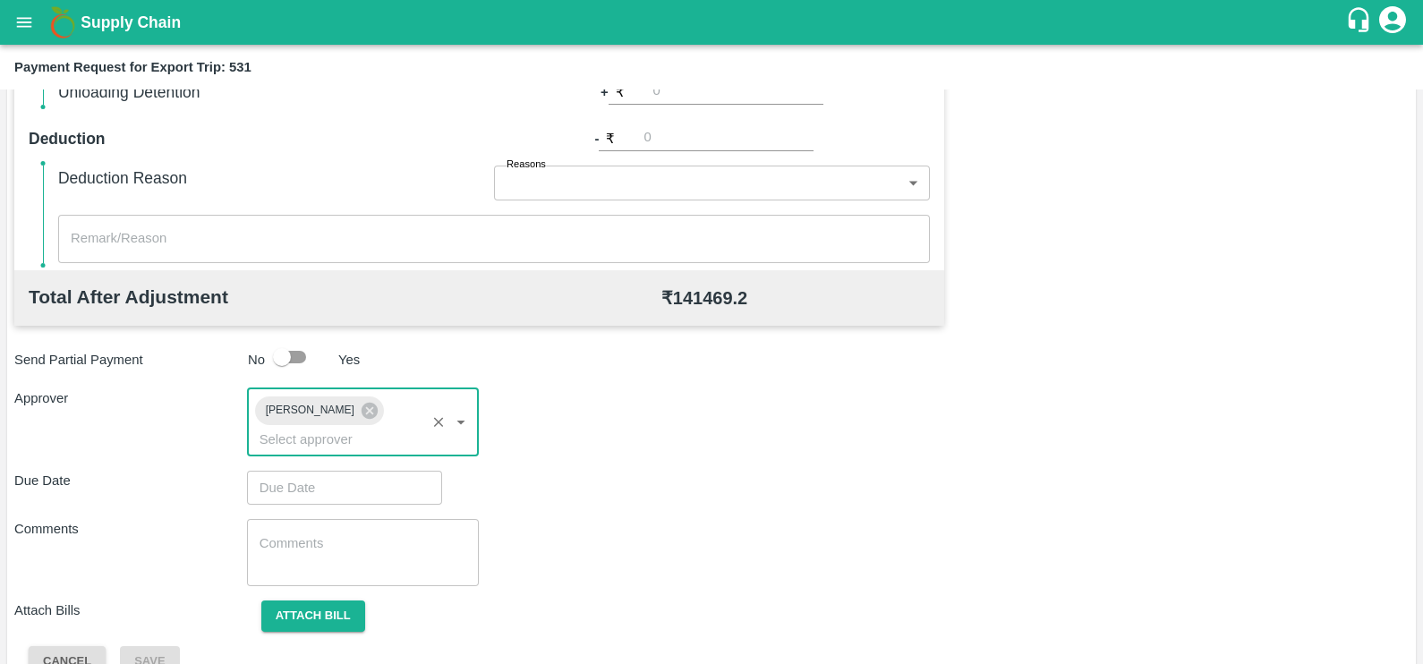
type input "DD/MM/YYYY hh:mm aa"
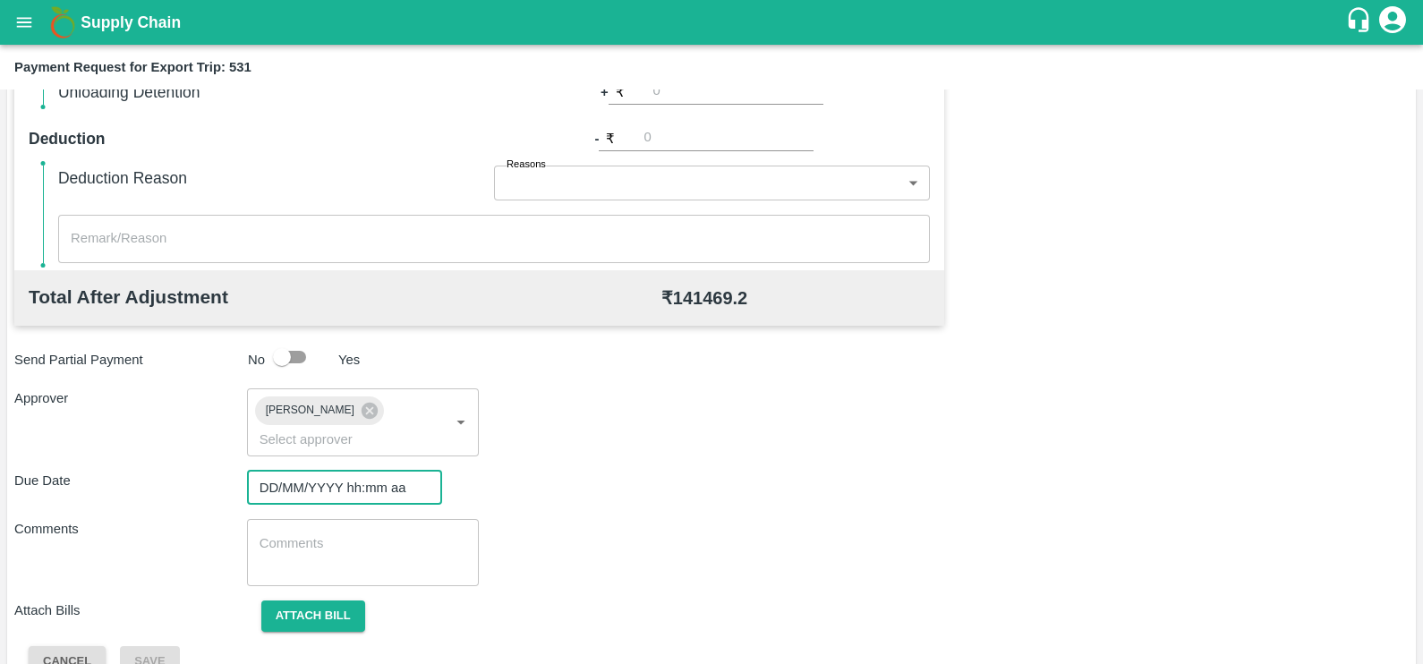
click at [363, 471] on input "DD/MM/YYYY hh:mm aa" at bounding box center [338, 488] width 183 height 34
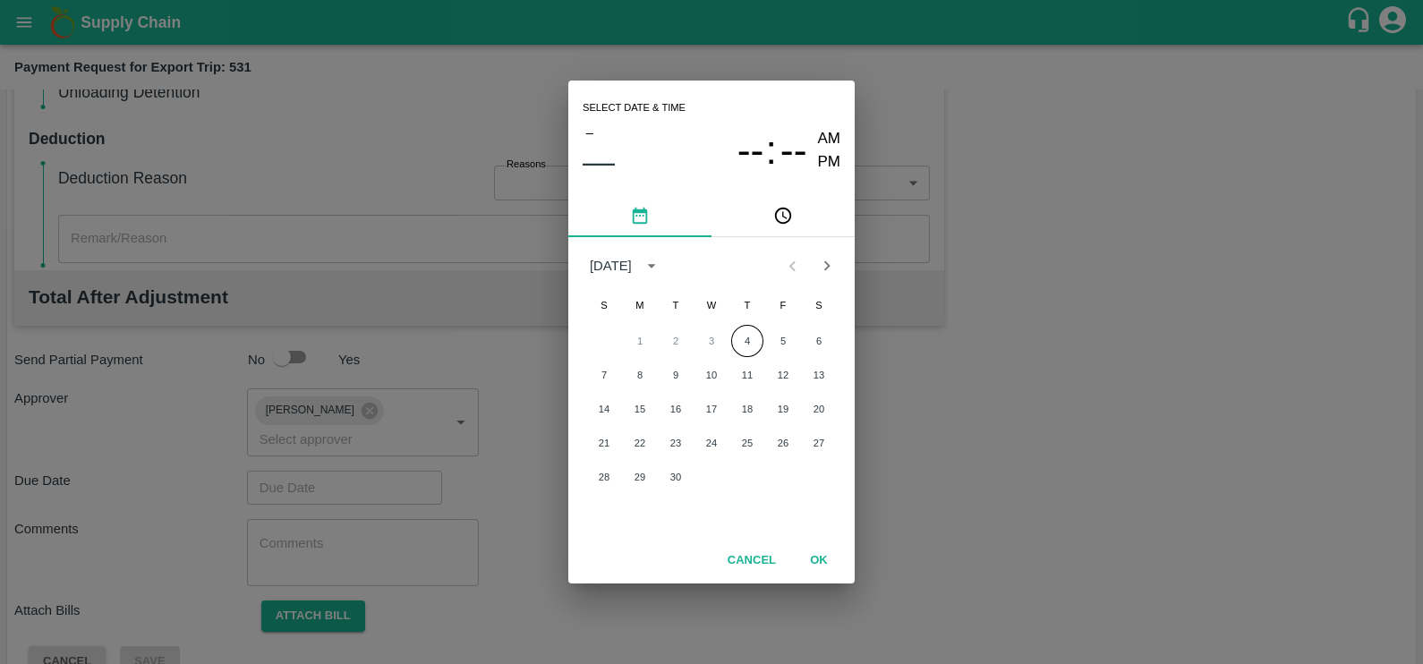
click at [727, 351] on div "1 2 3 4 5 6" at bounding box center [711, 341] width 286 height 32
click at [744, 342] on button "4" at bounding box center [747, 341] width 32 height 32
type input "[DATE] 12:00 AM"
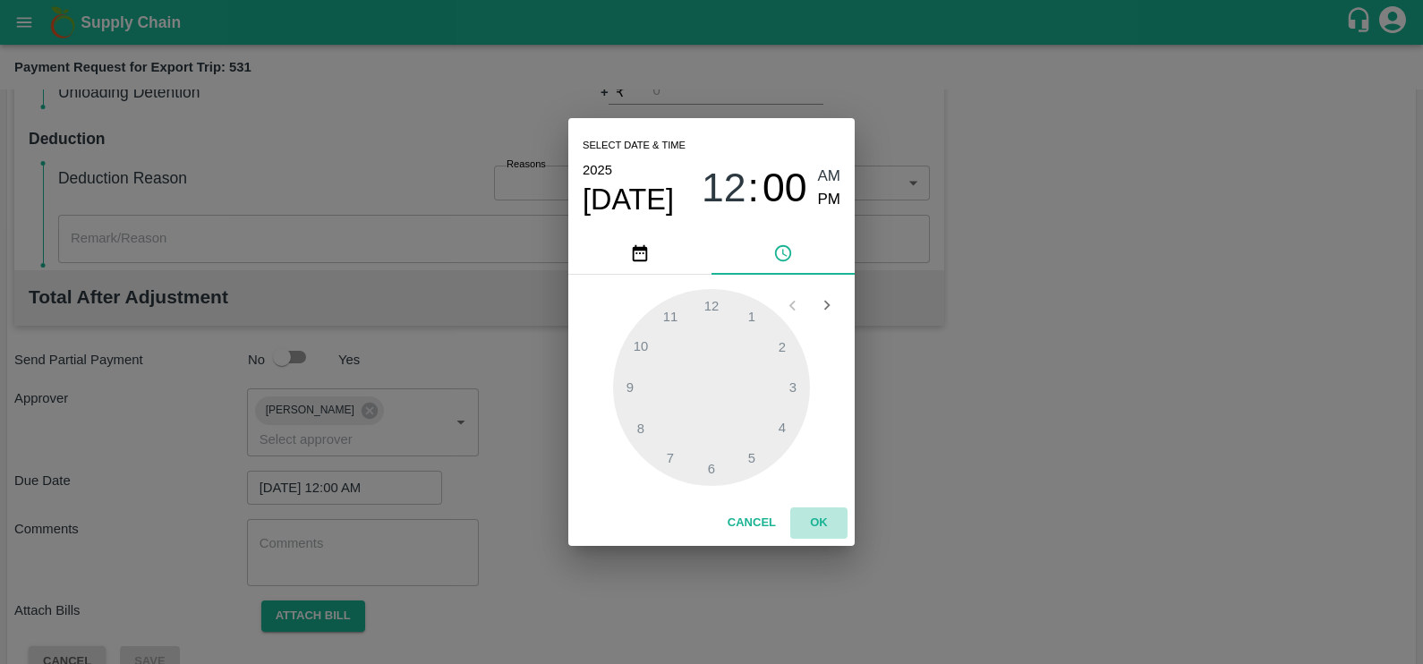
click at [813, 508] on button "OK" at bounding box center [818, 522] width 57 height 31
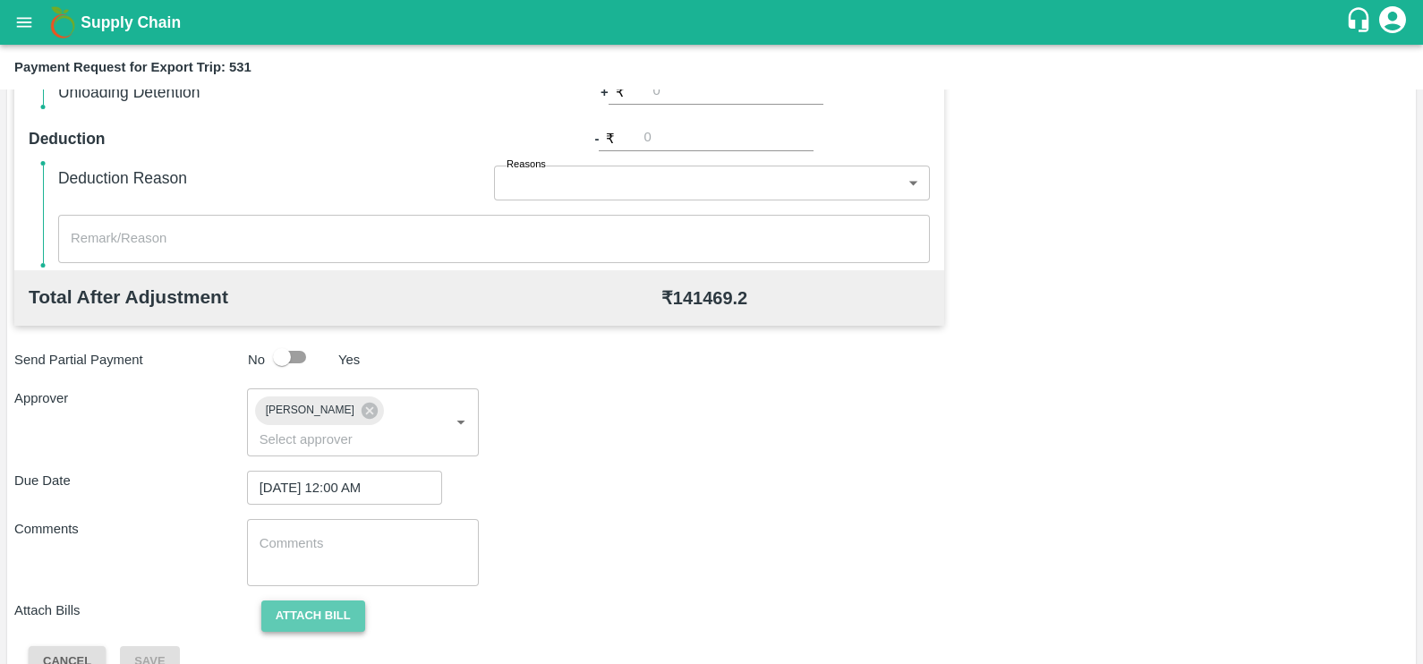
click at [326, 600] on button "Attach bill" at bounding box center [313, 615] width 104 height 31
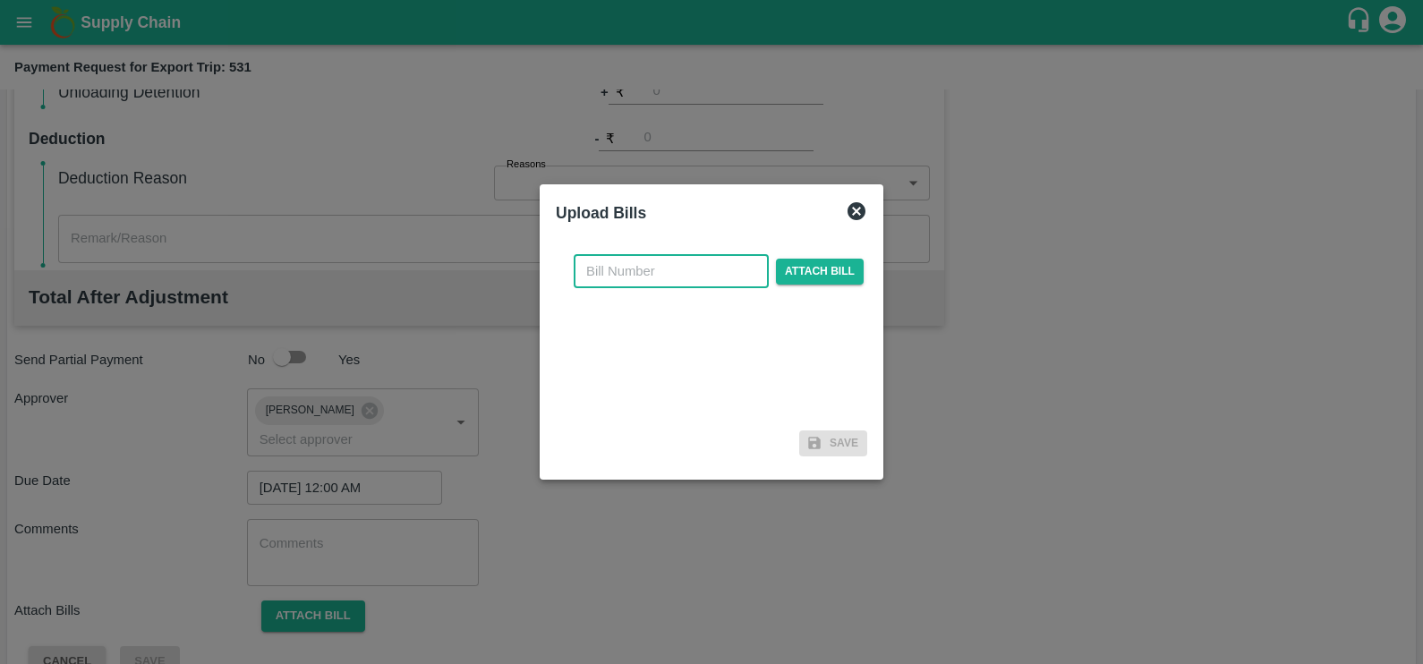
click at [617, 257] on input "text" at bounding box center [671, 271] width 195 height 34
paste input "SF-TRANS-EXP-25-26-069"
type input "SF-TRANS-EXP-25-26-069"
click at [792, 268] on span "Attach bill" at bounding box center [820, 272] width 88 height 26
click at [0, 0] on input "Attach bill" at bounding box center [0, 0] width 0 height 0
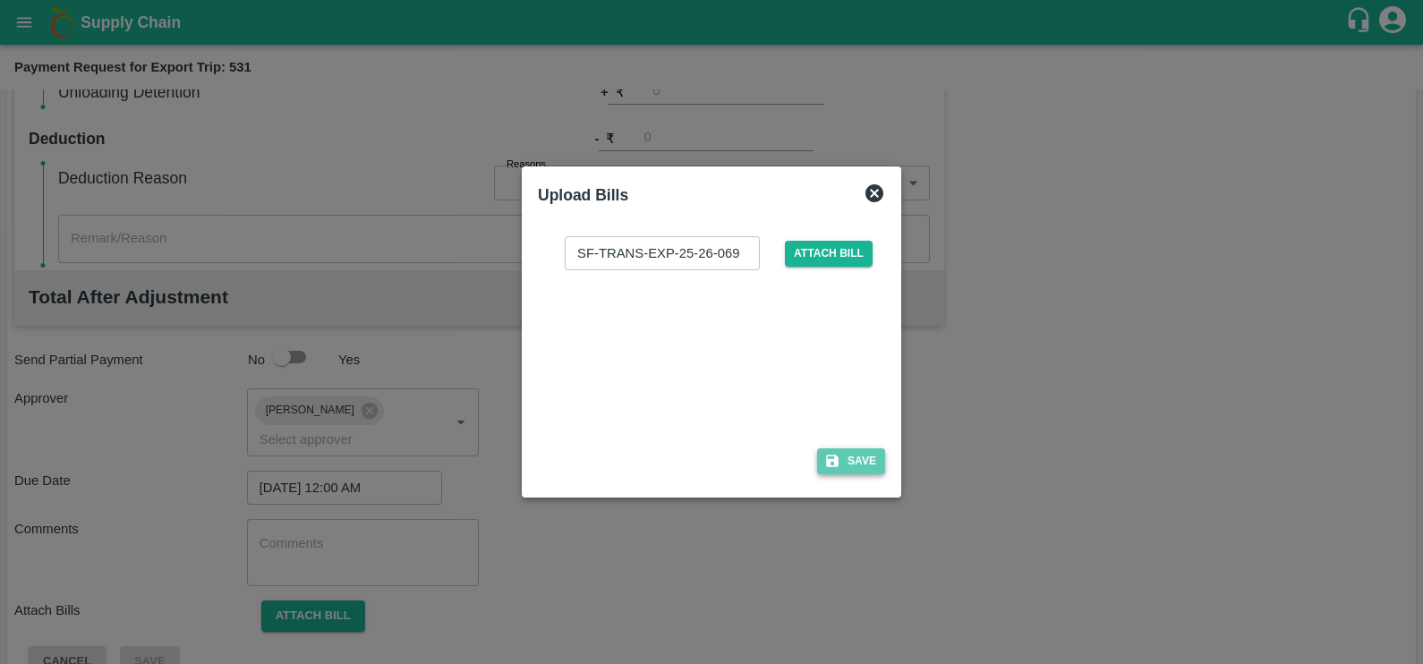
click at [864, 465] on button "Save" at bounding box center [851, 461] width 68 height 26
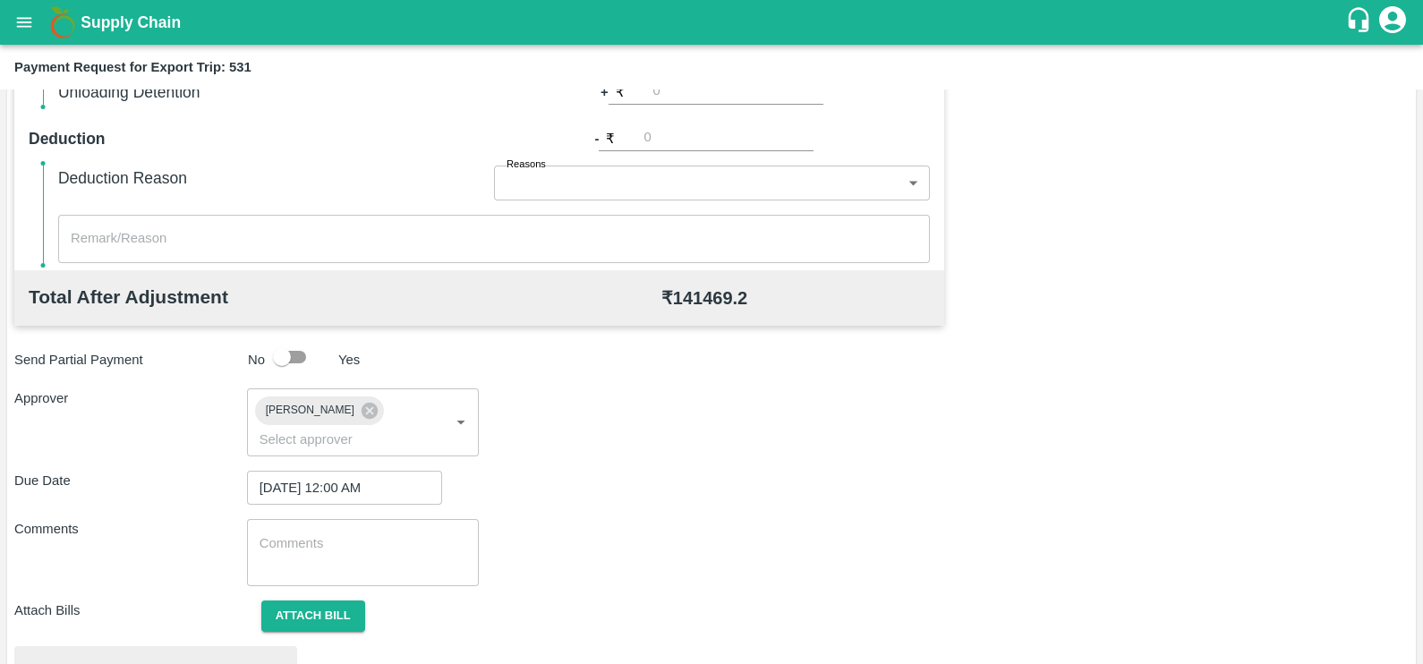
scroll to position [668, 0]
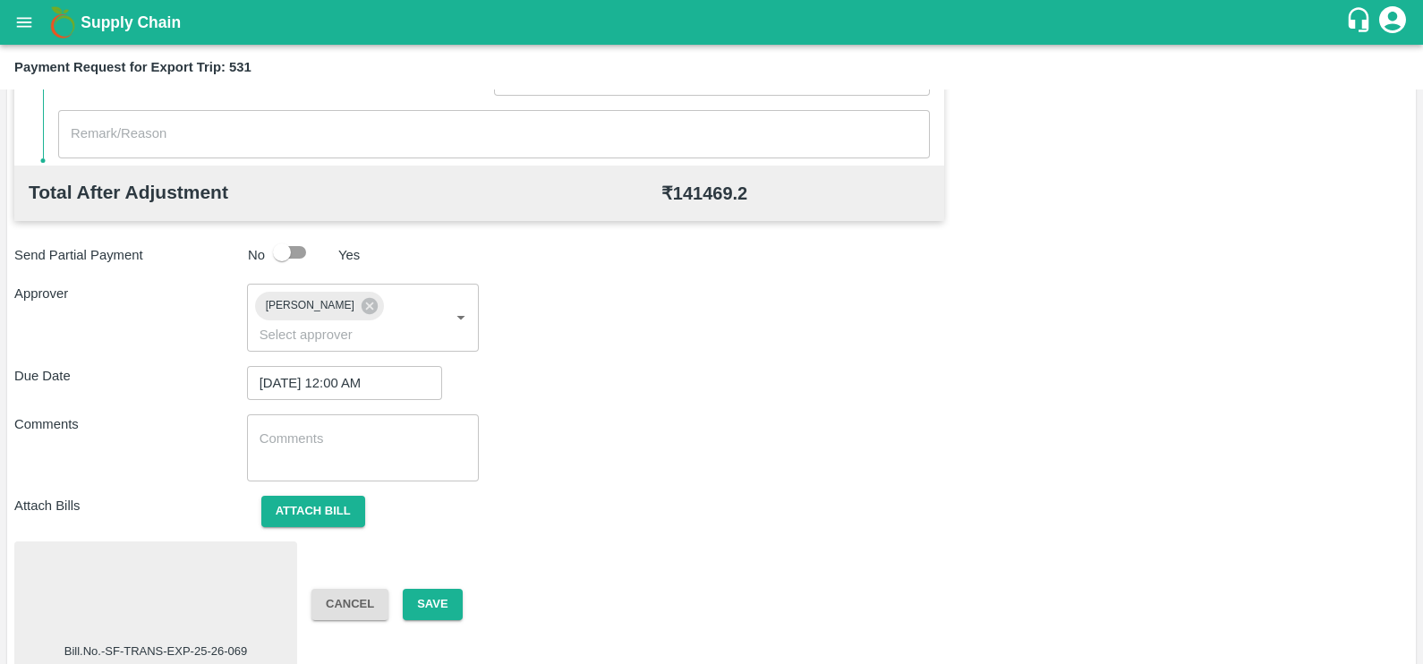
click at [219, 563] on div at bounding box center [155, 595] width 268 height 95
click at [173, 560] on div at bounding box center [155, 595] width 268 height 95
click at [431, 557] on div "Bill.No.-SF-TRANS-EXP-25-26-069 Cancel Save" at bounding box center [711, 604] width 1394 height 126
click at [434, 589] on button "Save" at bounding box center [432, 604] width 59 height 31
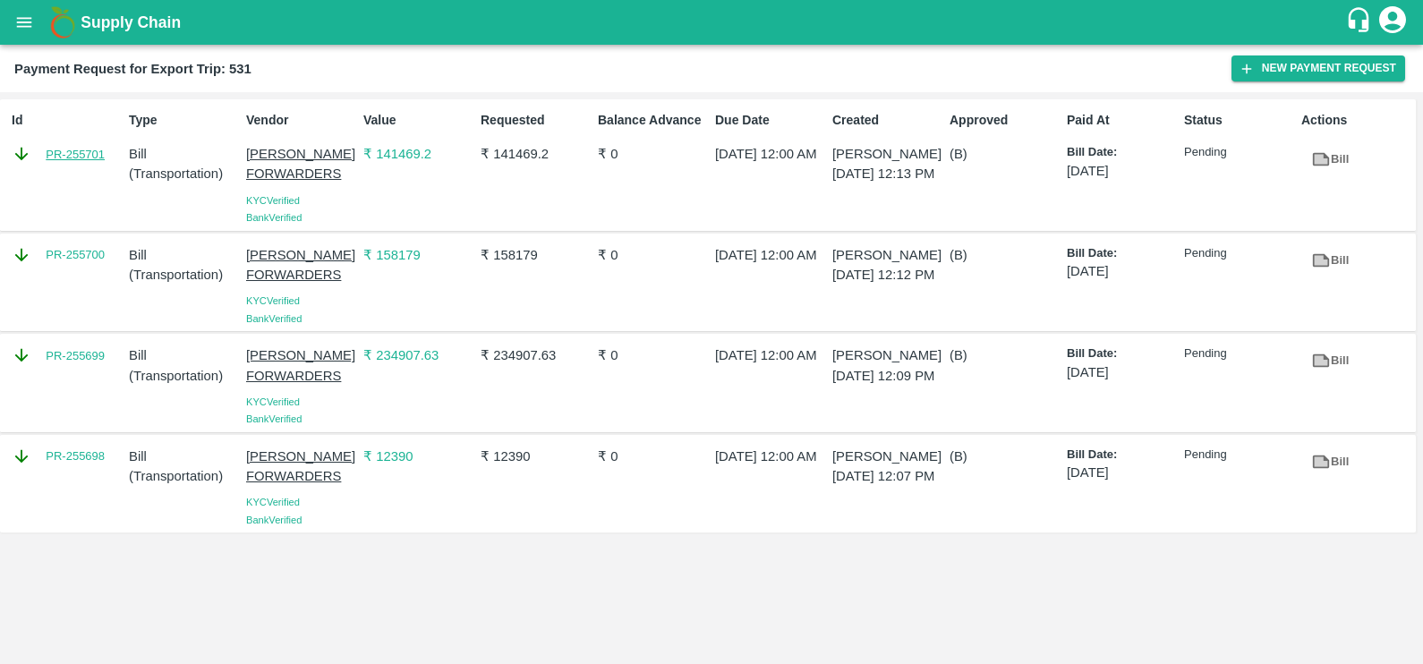
click at [85, 157] on link "PR-255701" at bounding box center [75, 155] width 59 height 18
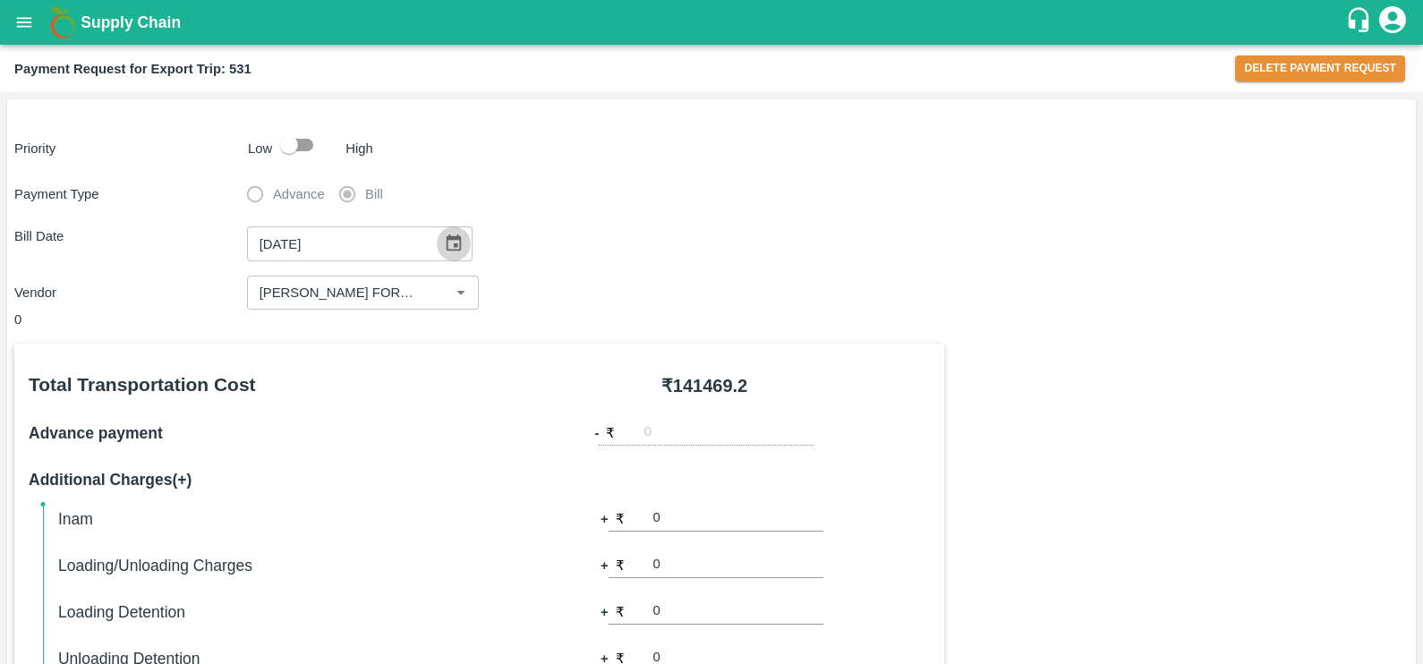
click at [445, 242] on icon "Choose date, selected date is Aug 18, 2025" at bounding box center [454, 244] width 20 height 20
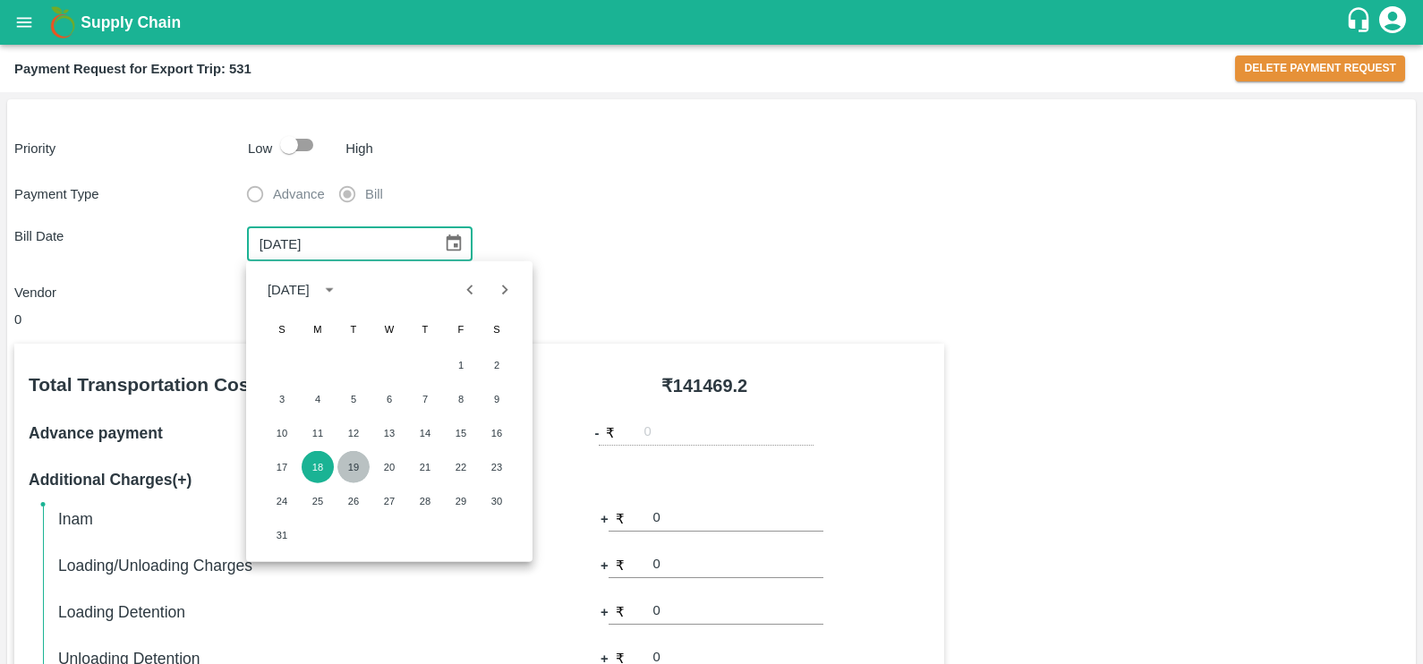
click at [351, 466] on button "19" at bounding box center [353, 467] width 32 height 32
type input "[DATE]"
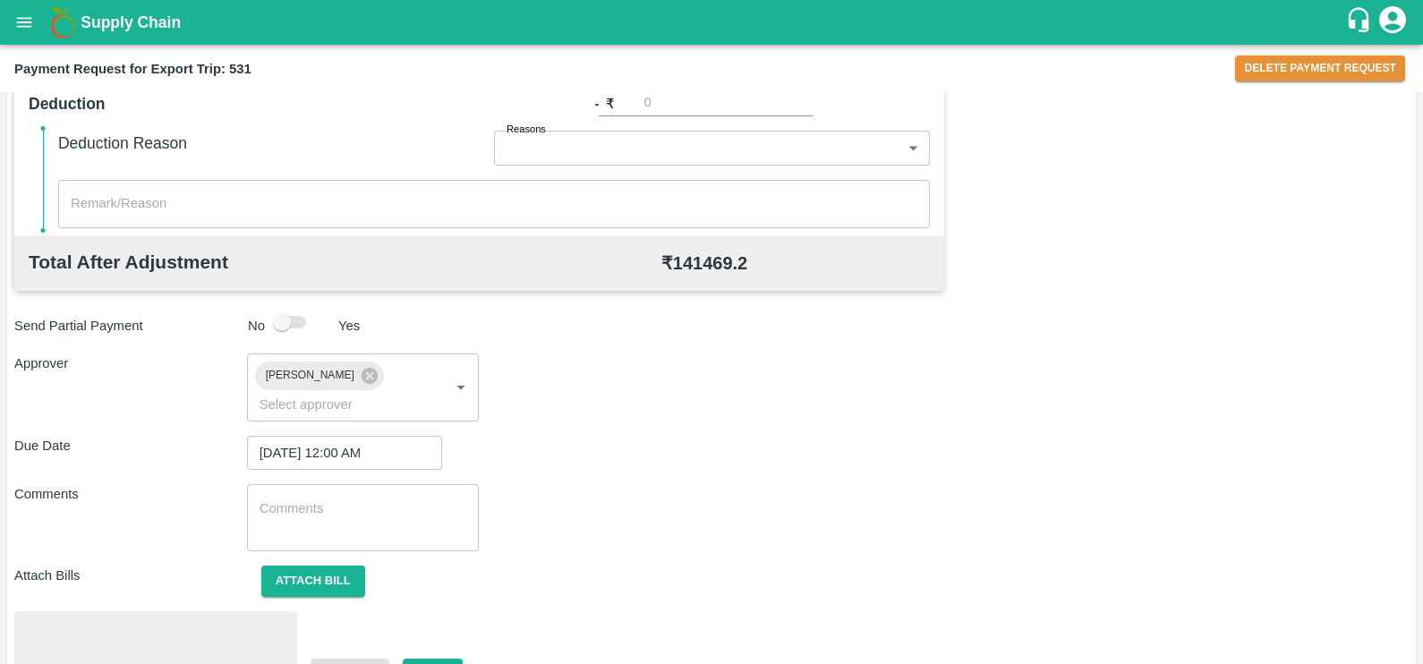
scroll to position [671, 0]
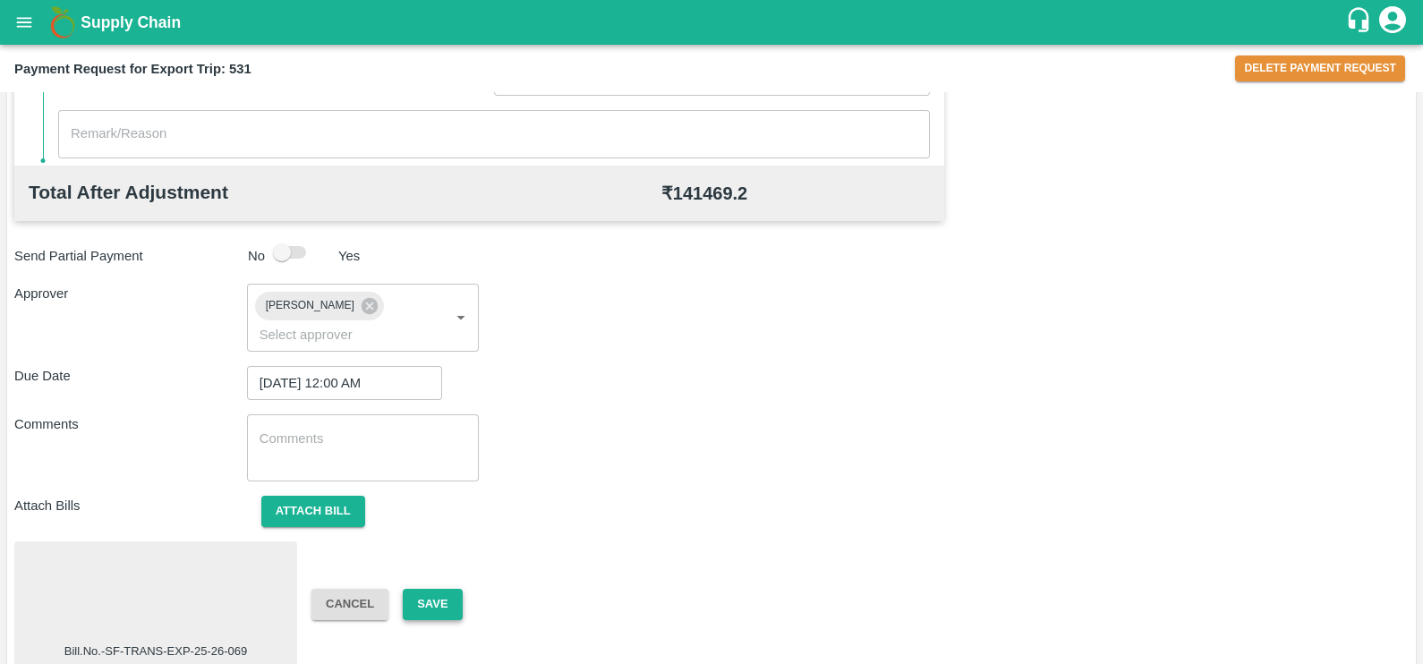
click at [429, 589] on button "Save" at bounding box center [432, 604] width 59 height 31
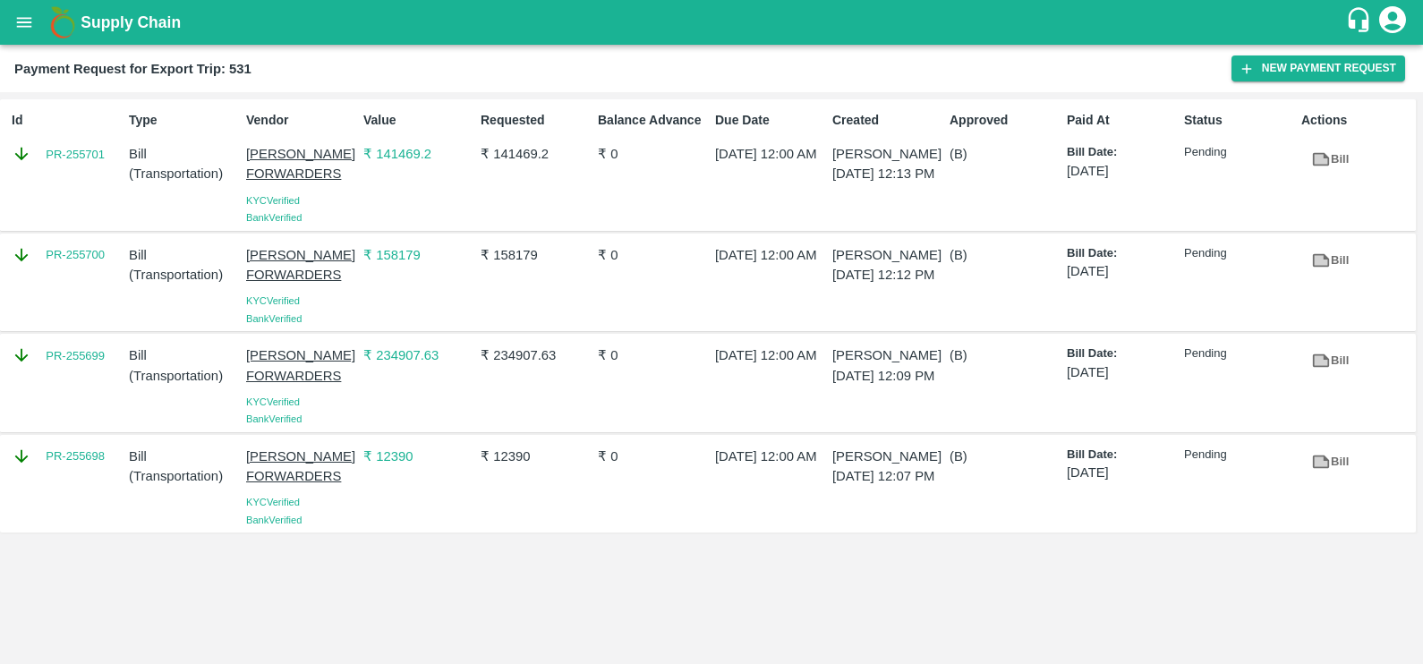
click at [61, 170] on div "Id PR-255701" at bounding box center [62, 165] width 117 height 123
copy link "PR-255701"
click at [85, 275] on div "PR-255700" at bounding box center [62, 282] width 117 height 89
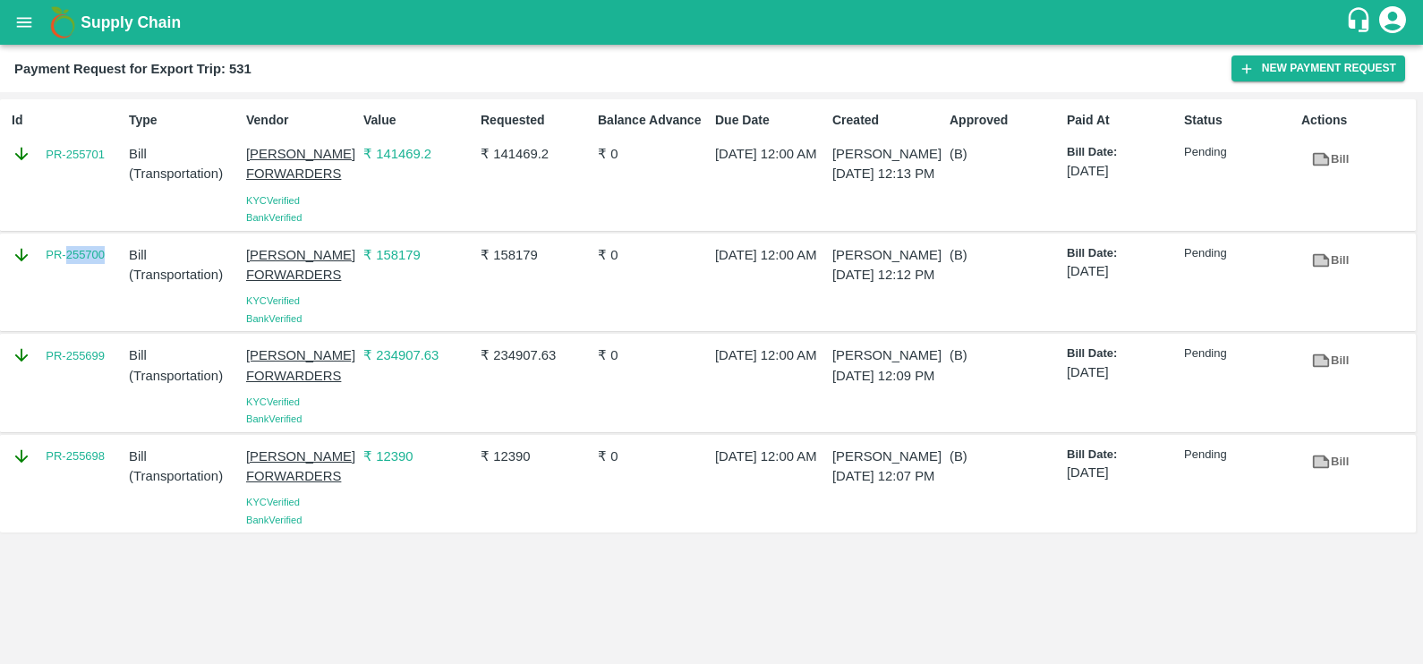
click at [85, 275] on div "PR-255700" at bounding box center [62, 282] width 117 height 89
copy link "PR-255700"
click at [76, 380] on div "PR-255699" at bounding box center [62, 382] width 117 height 89
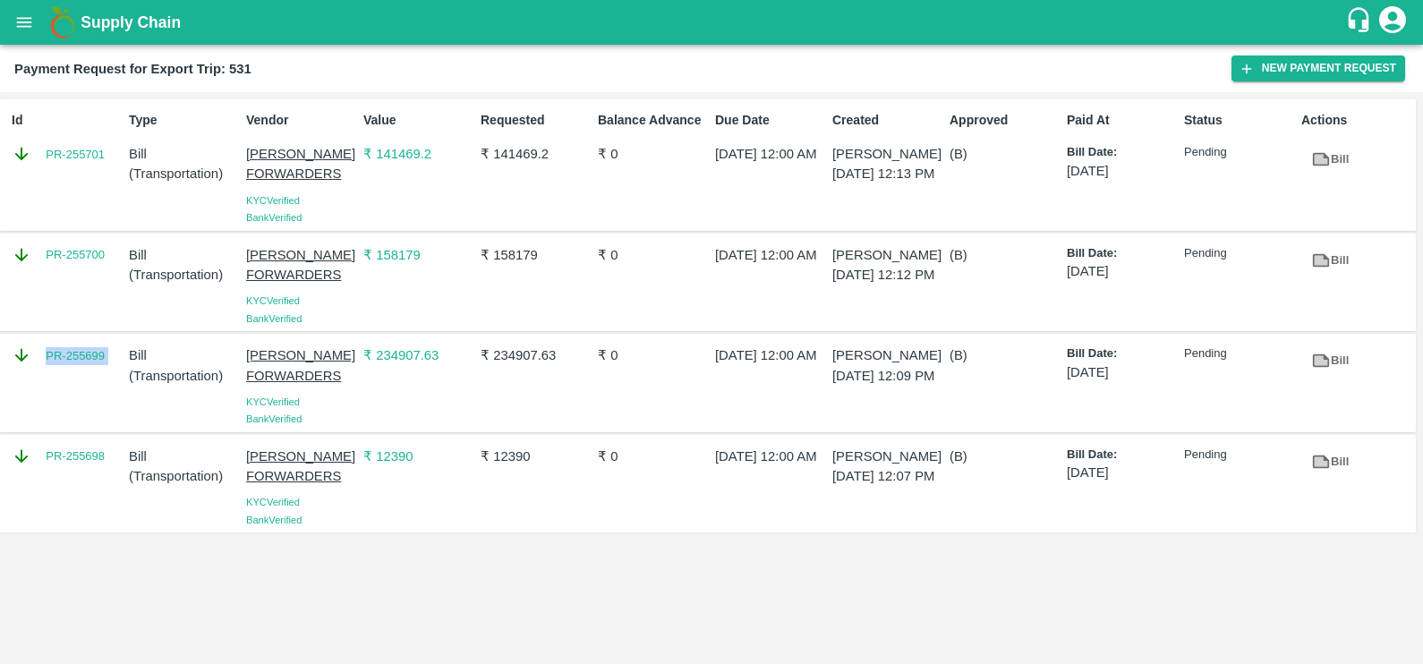
click at [76, 380] on div "PR-255699" at bounding box center [62, 382] width 117 height 89
copy link "PR-255699"
click at [63, 477] on div "PR-255698" at bounding box center [62, 483] width 117 height 89
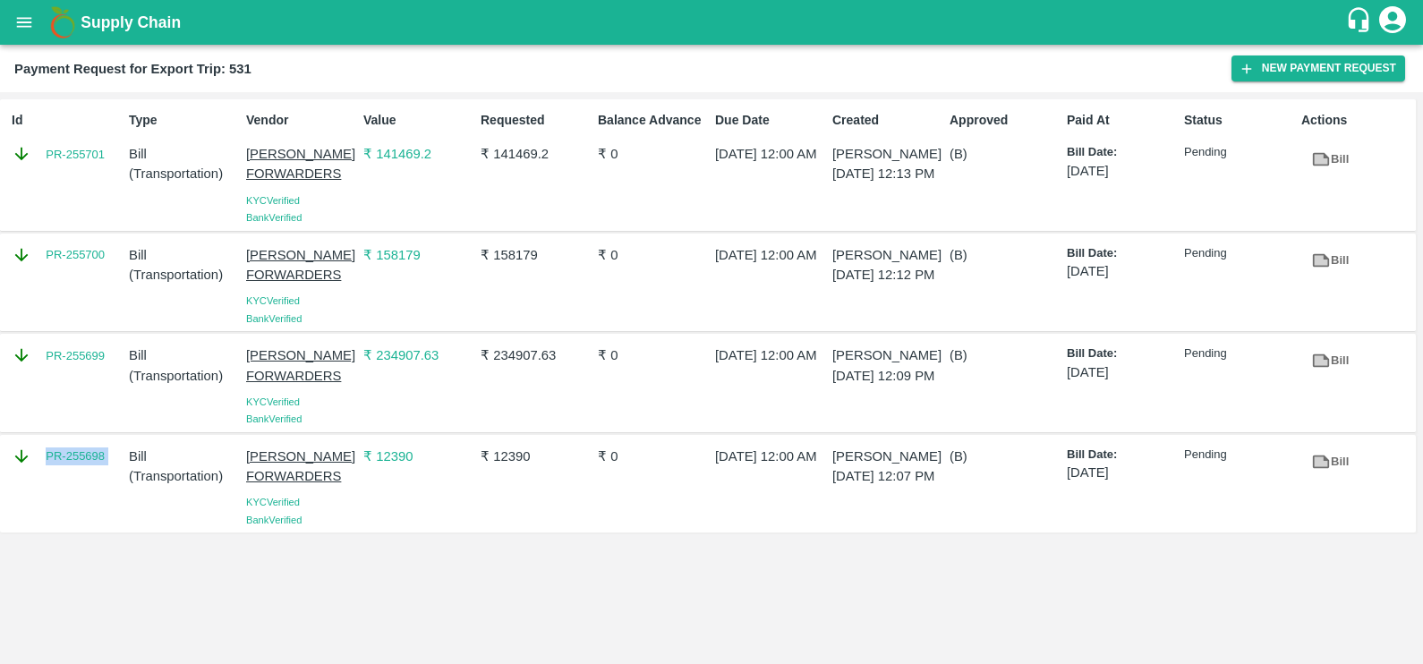
copy link "PR-255698"
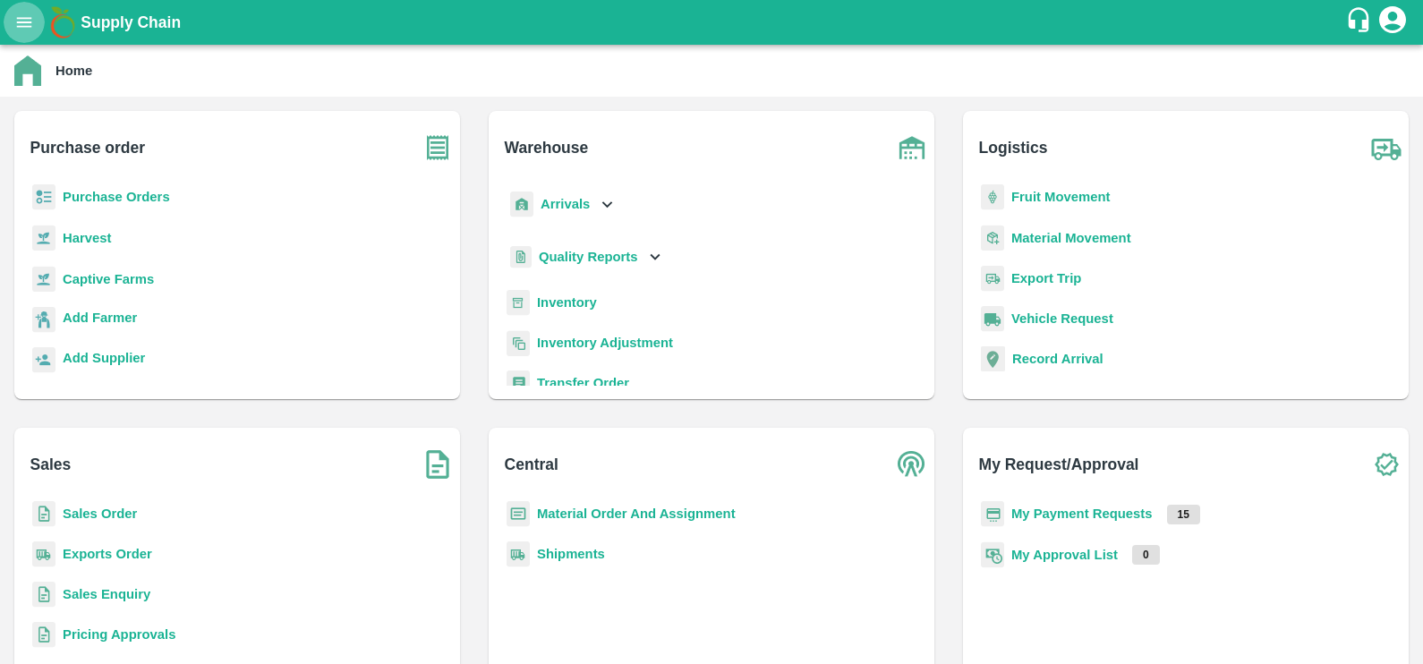
click at [31, 30] on icon "open drawer" at bounding box center [24, 23] width 20 height 20
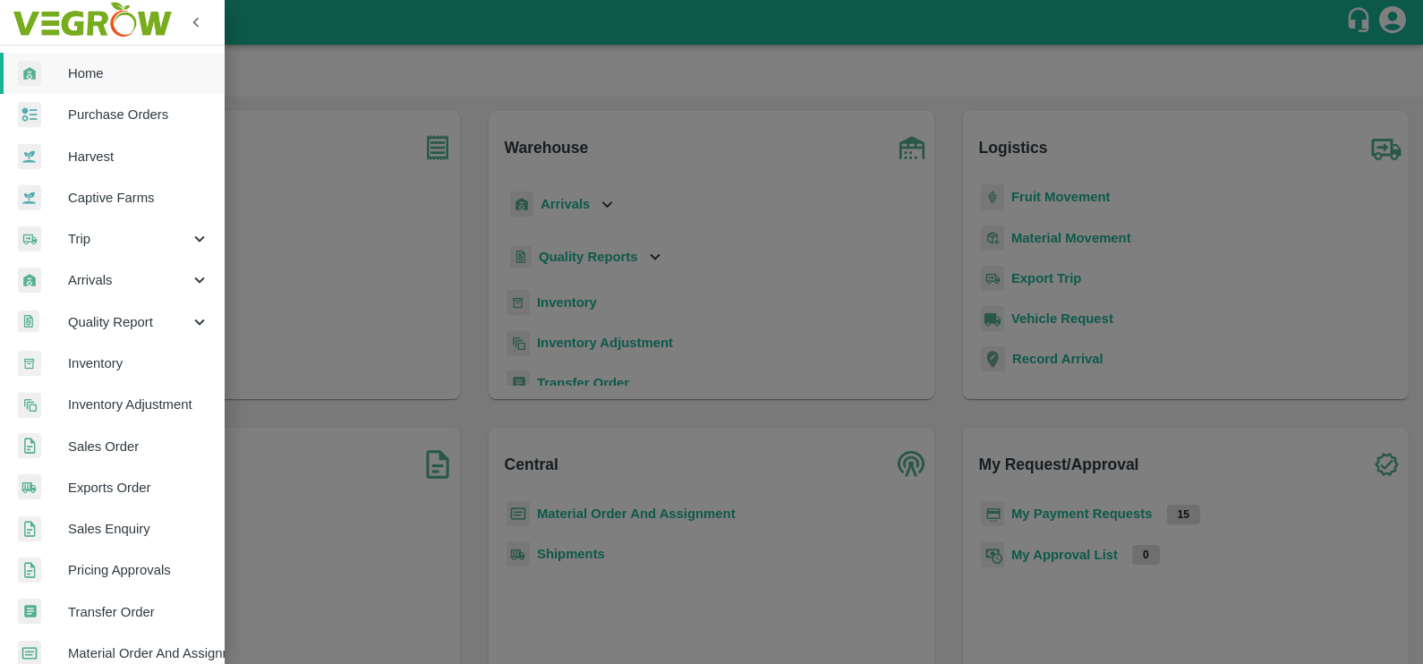
scroll to position [353, 0]
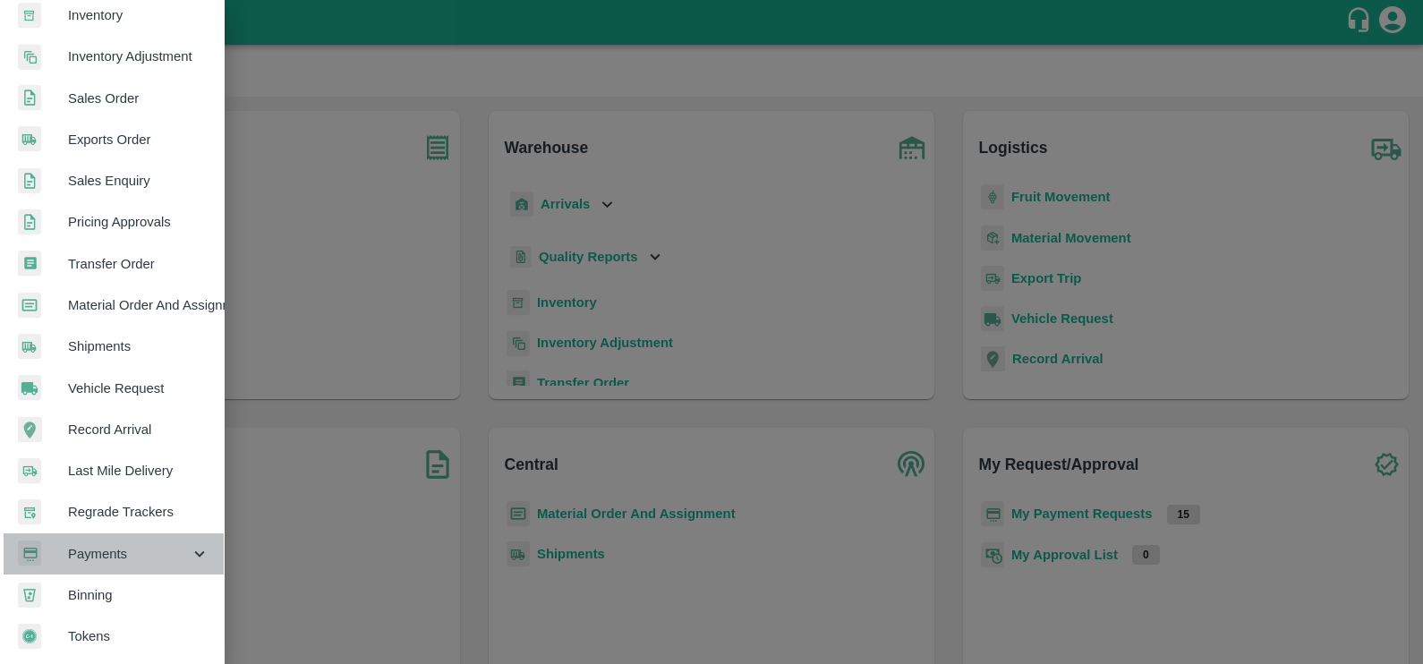
click at [123, 548] on span "Payments" at bounding box center [129, 554] width 122 height 20
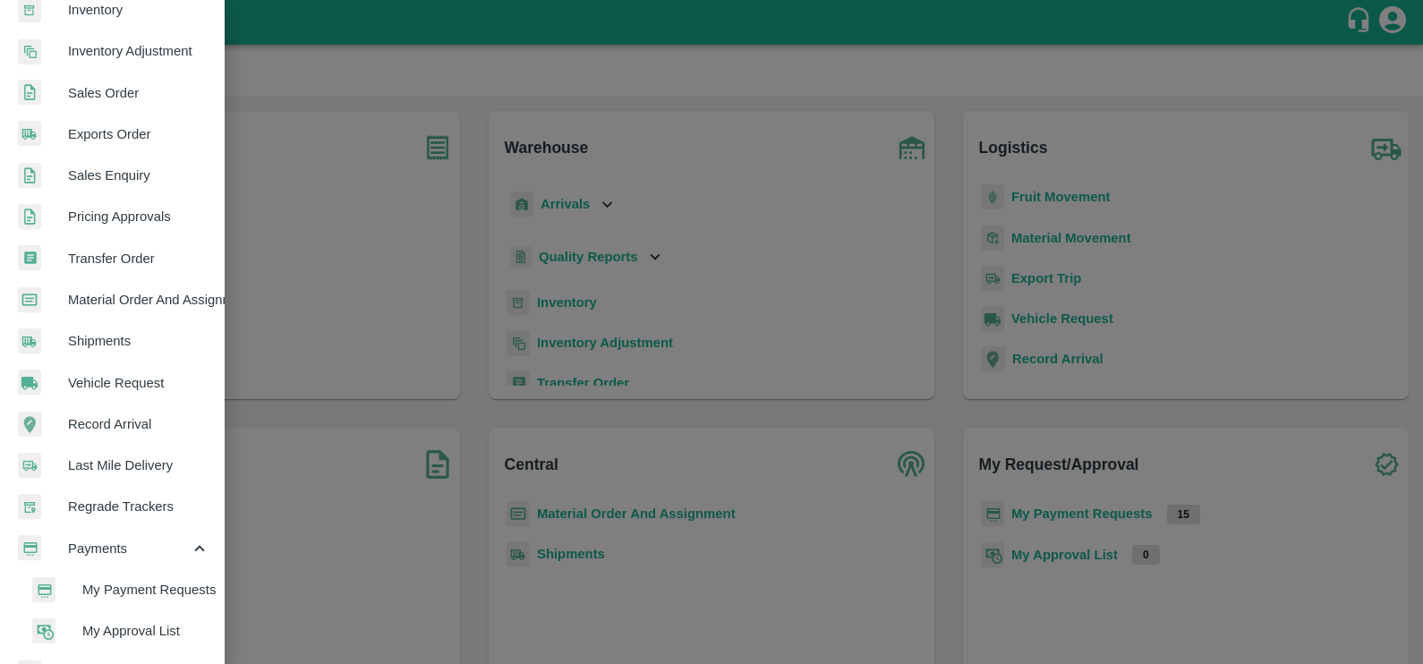
click at [142, 576] on li "My Payment Requests" at bounding box center [118, 589] width 209 height 41
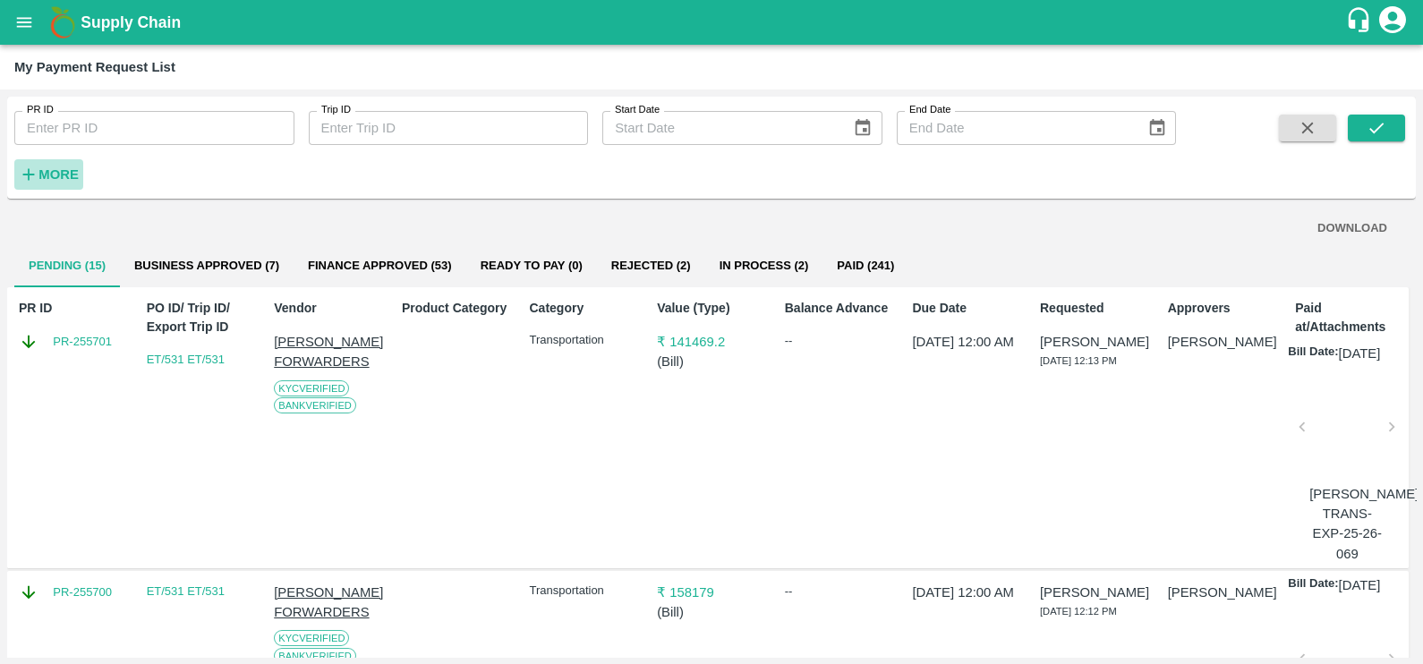
click at [54, 167] on strong "More" at bounding box center [58, 174] width 40 height 14
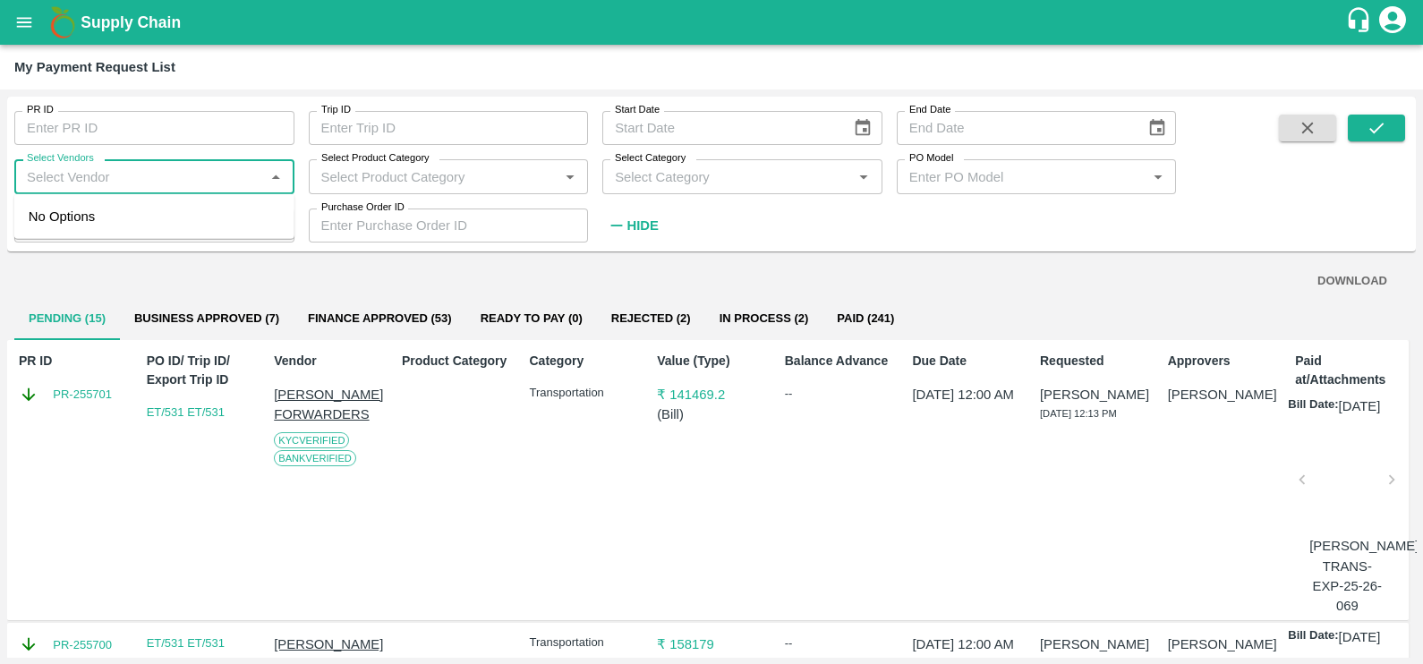
click at [136, 185] on input "Select Vendors" at bounding box center [140, 176] width 240 height 23
drag, startPoint x: 31, startPoint y: 210, endPoint x: 188, endPoint y: 248, distance: 161.0
click at [188, 248] on div "GULFTIC TESTING AND INSPECTION SERVICES PRIVATE LIMITED-Transporter" at bounding box center [154, 236] width 280 height 71
type input "GULFTIC TESTING AND INSPECTION SERVICES PRIVATE LIMITED-Transporter"
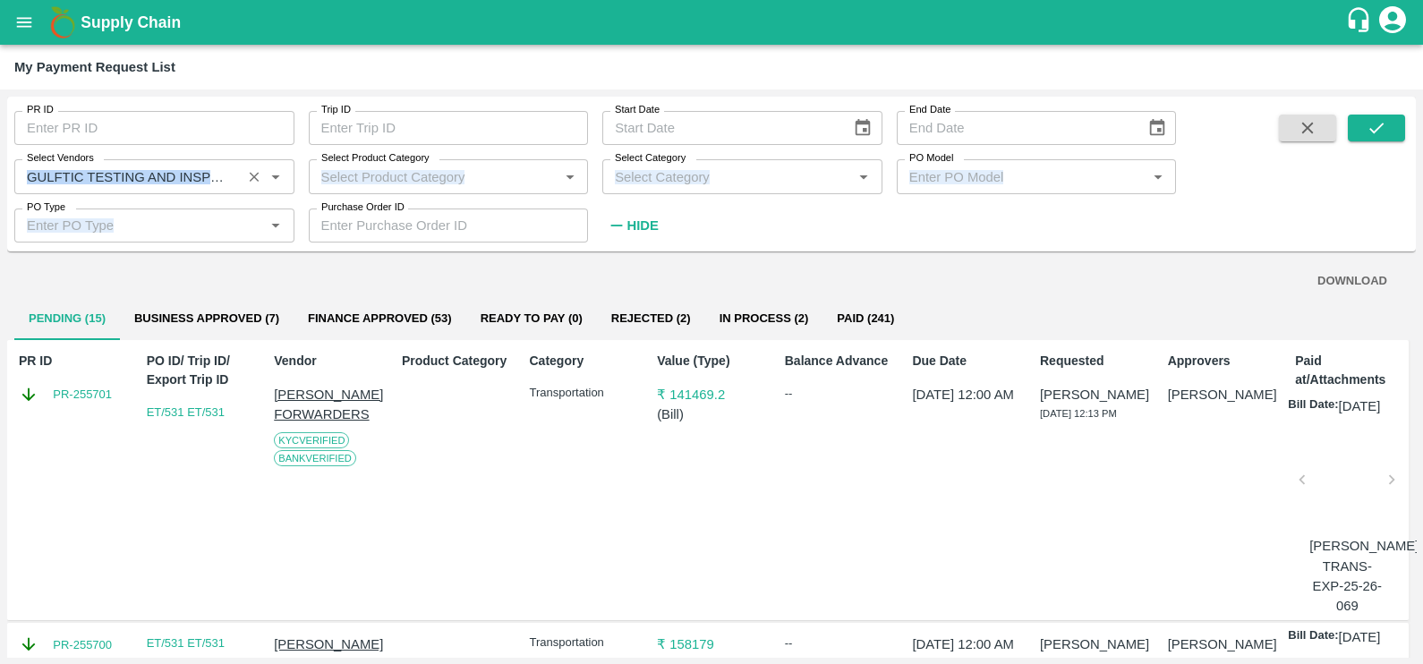
drag, startPoint x: 188, startPoint y: 248, endPoint x: 232, endPoint y: 186, distance: 75.7
click at [232, 186] on div "PR ID PR ID Trip ID Trip ID Start Date Start Date End Date End Date Select Vend…" at bounding box center [711, 174] width 1408 height 155
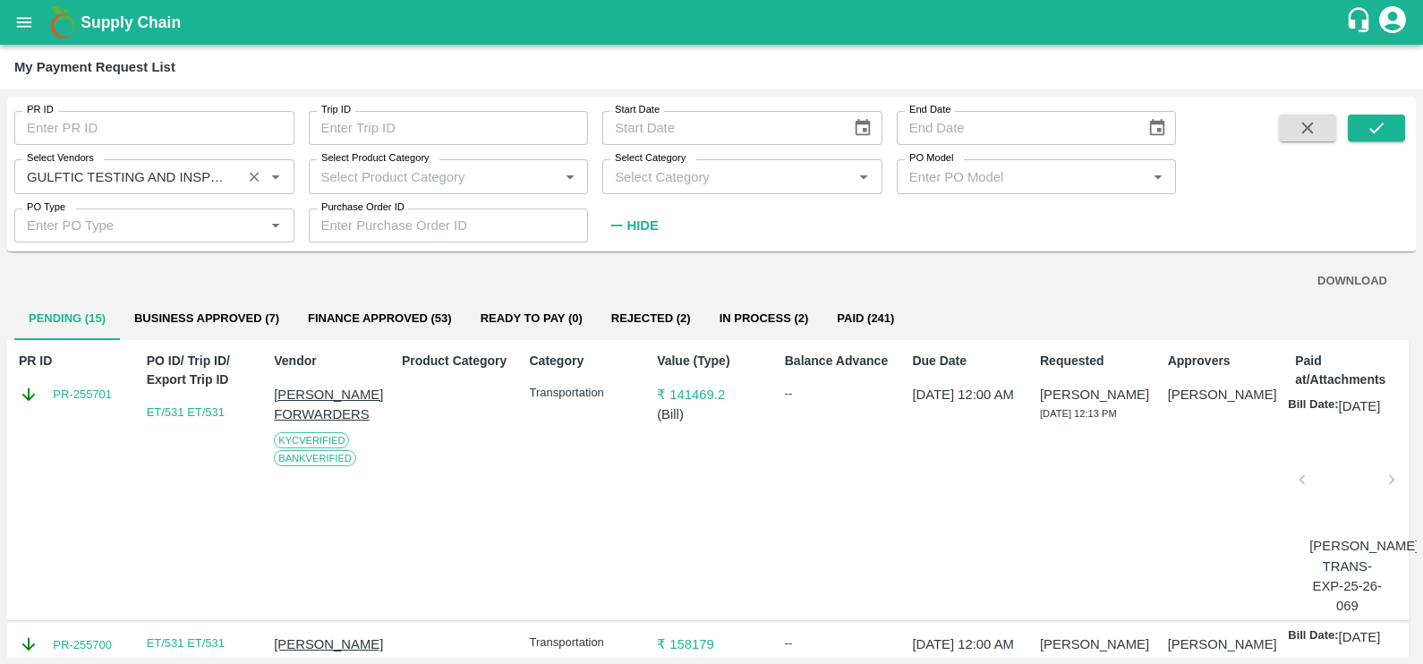
click at [232, 186] on input "Select Vendors" at bounding box center [128, 176] width 217 height 23
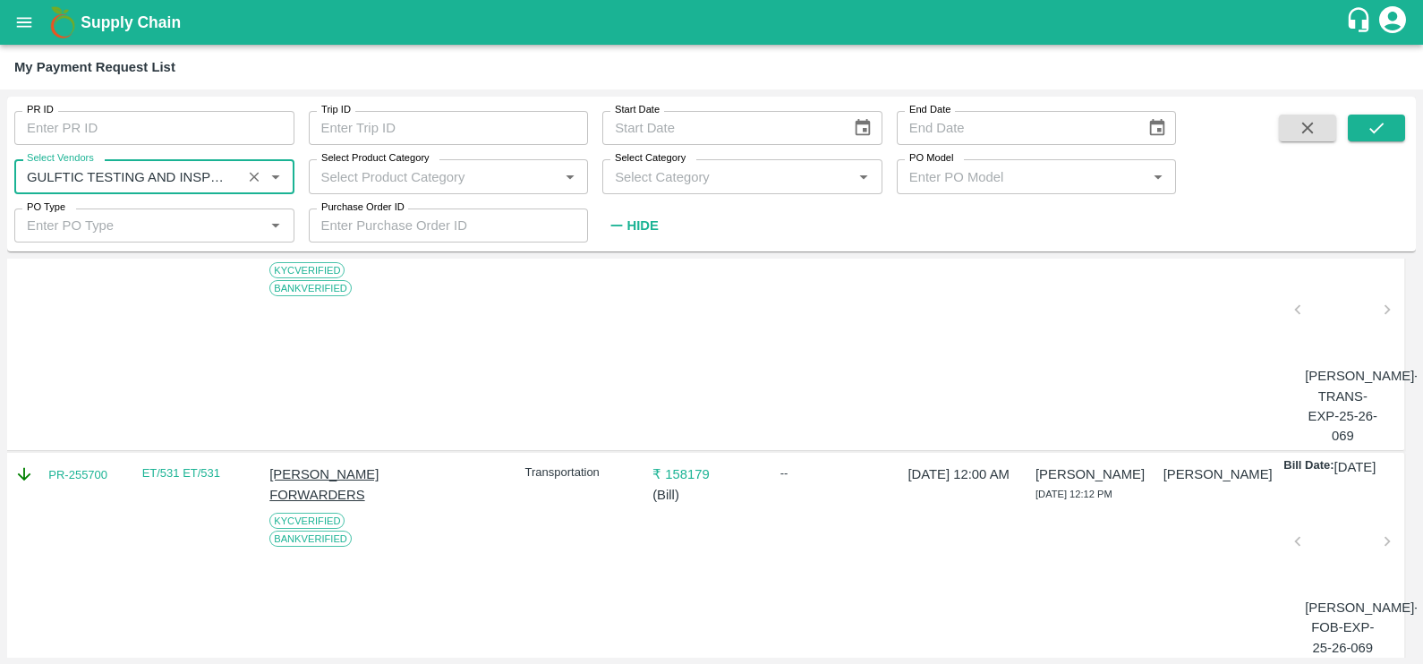
scroll to position [169, 4]
click at [254, 174] on icon "Clear" at bounding box center [254, 176] width 17 height 17
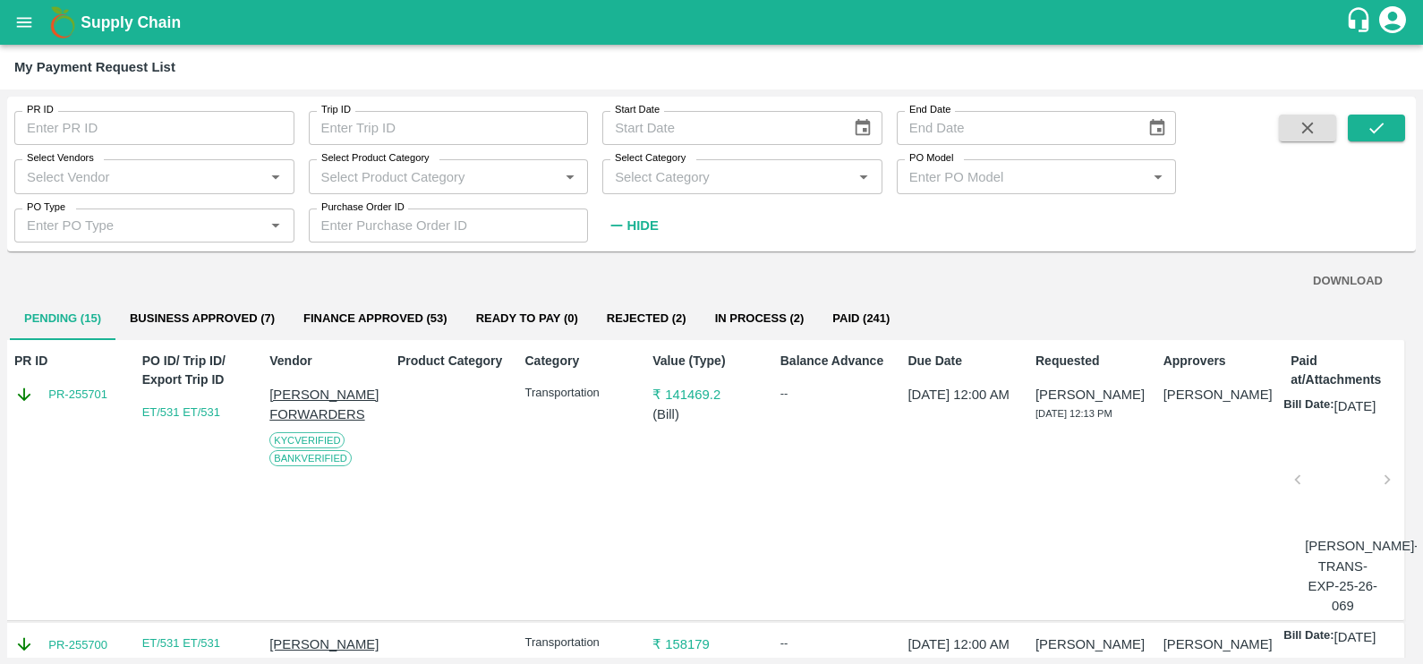
click at [953, 311] on div "Pending (15) Business Approved (7) Finance Approved (53) Ready To Pay (0) Rejec…" at bounding box center [707, 318] width 1394 height 43
click at [729, 330] on button "In Process (2)" at bounding box center [760, 318] width 118 height 43
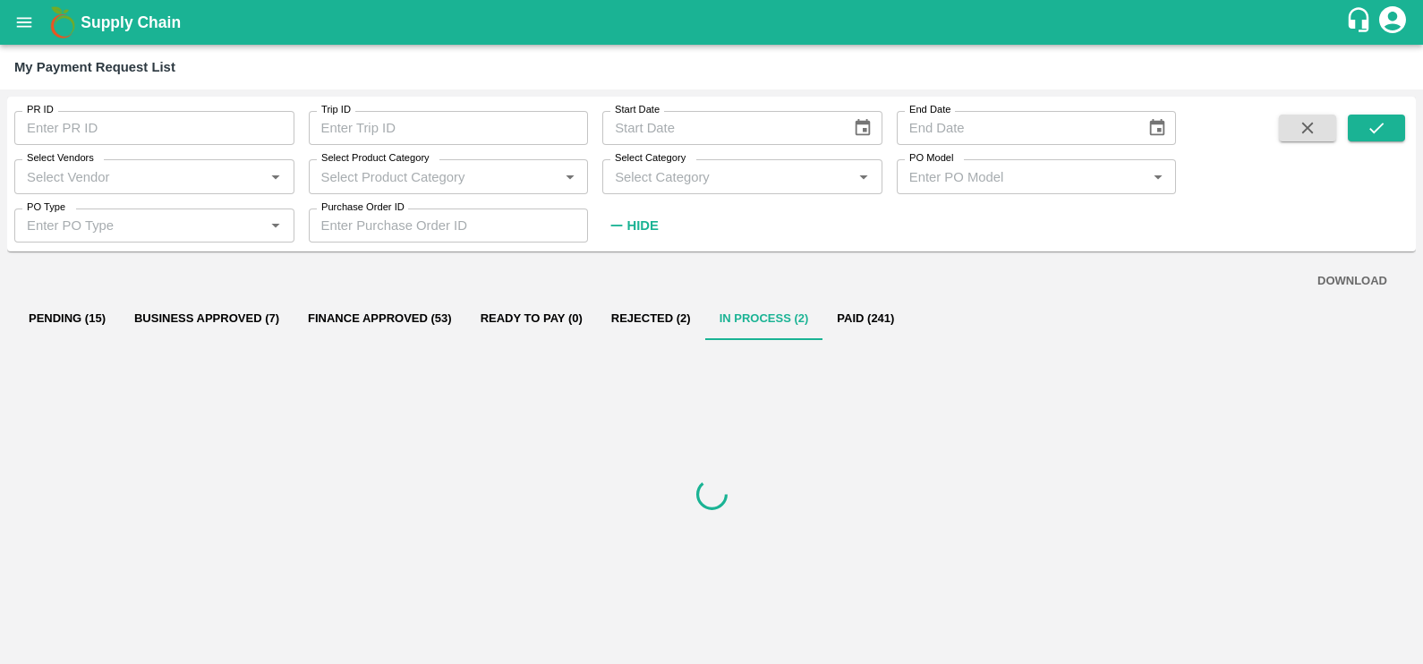
scroll to position [0, 0]
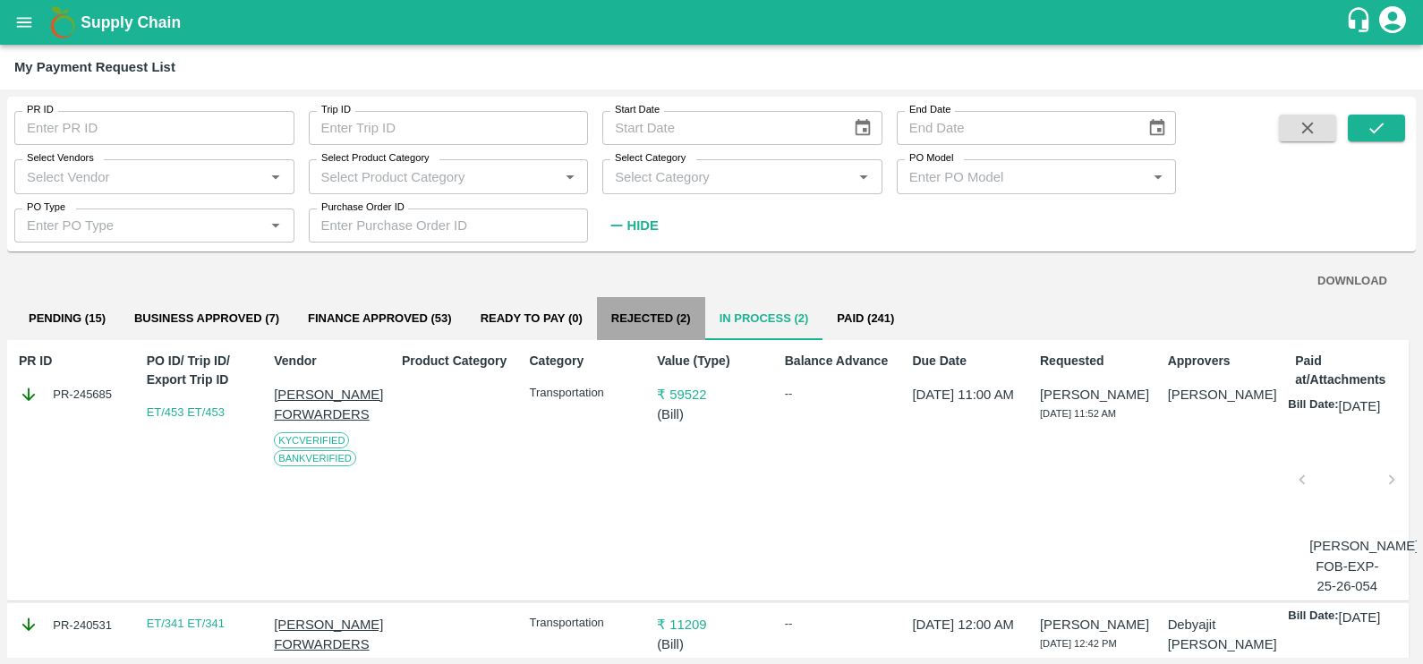
click at [646, 309] on button "Rejected (2)" at bounding box center [651, 318] width 108 height 43
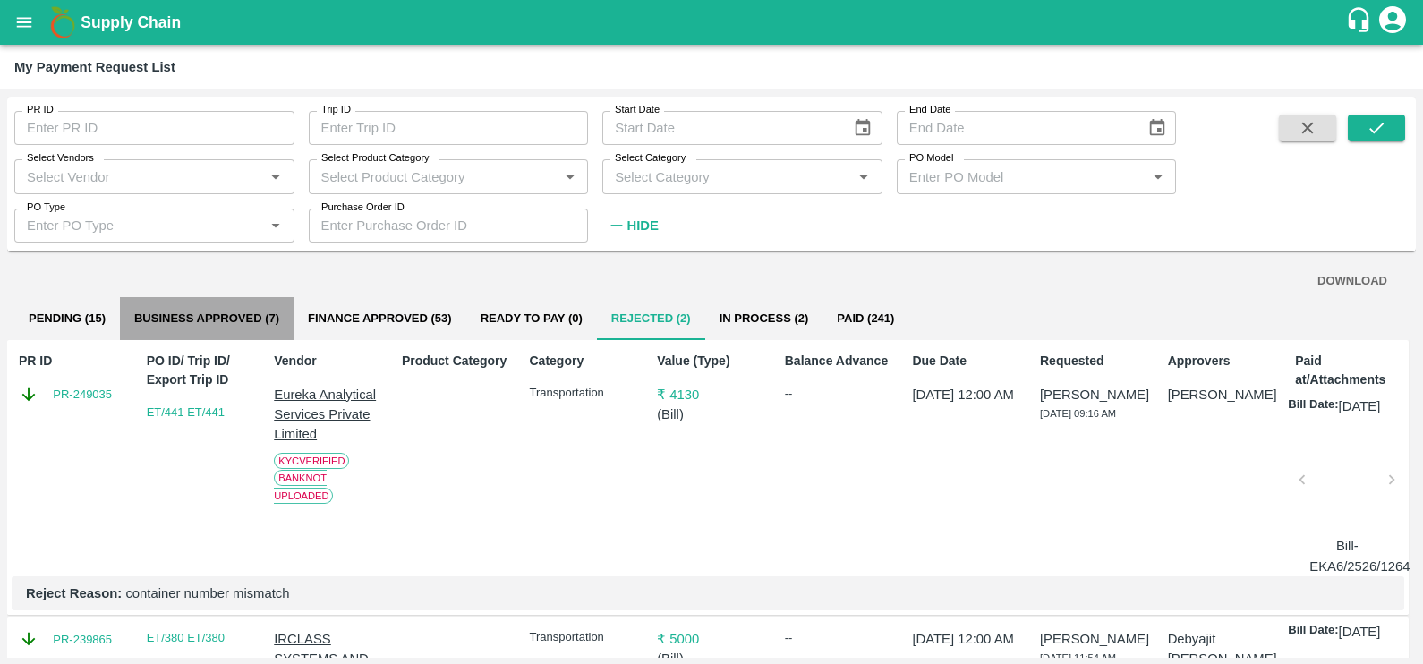
click at [161, 310] on button "Business Approved (7)" at bounding box center [207, 318] width 174 height 43
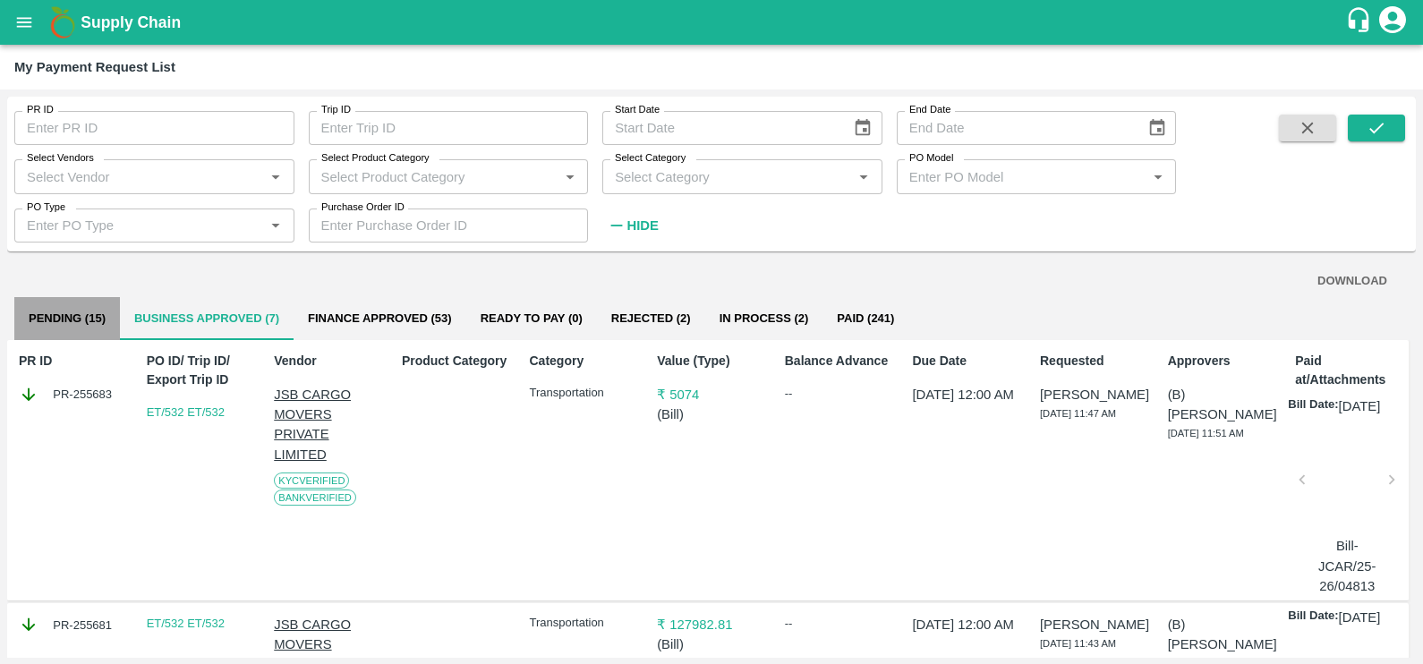
click at [60, 331] on button "Pending (15)" at bounding box center [67, 318] width 106 height 43
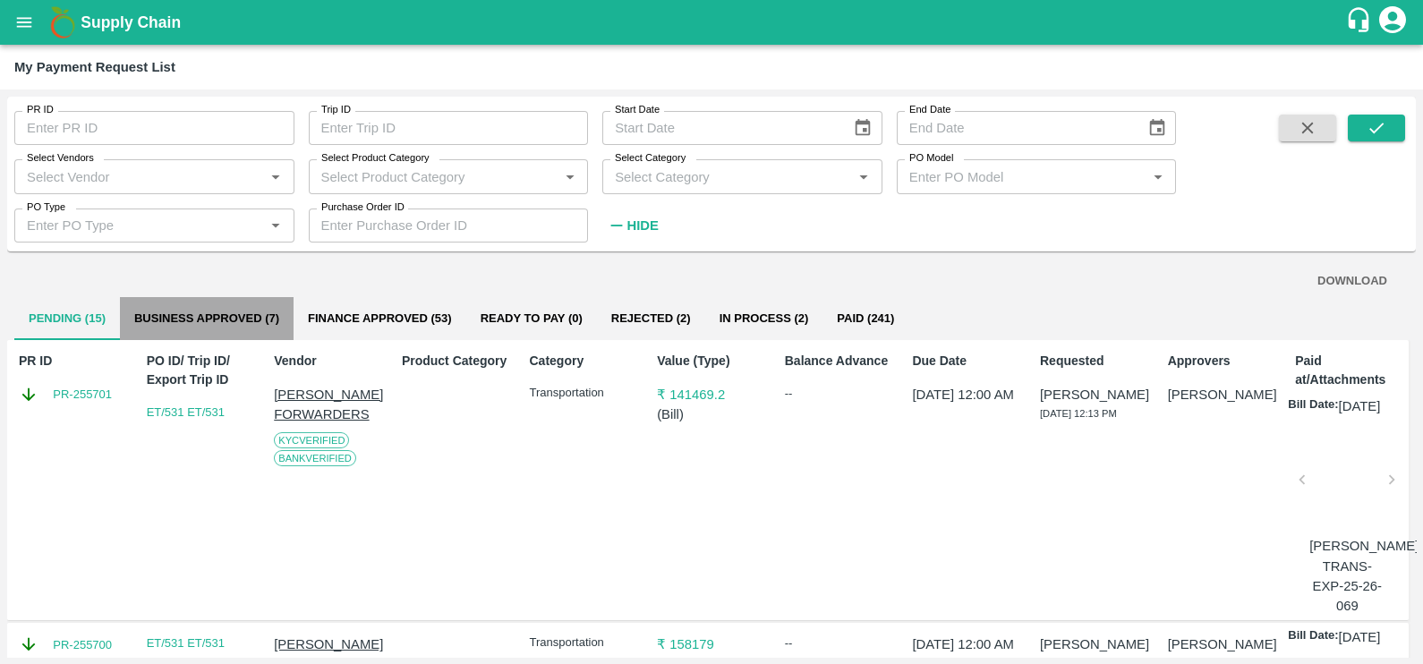
click at [212, 309] on button "Business Approved (7)" at bounding box center [207, 318] width 174 height 43
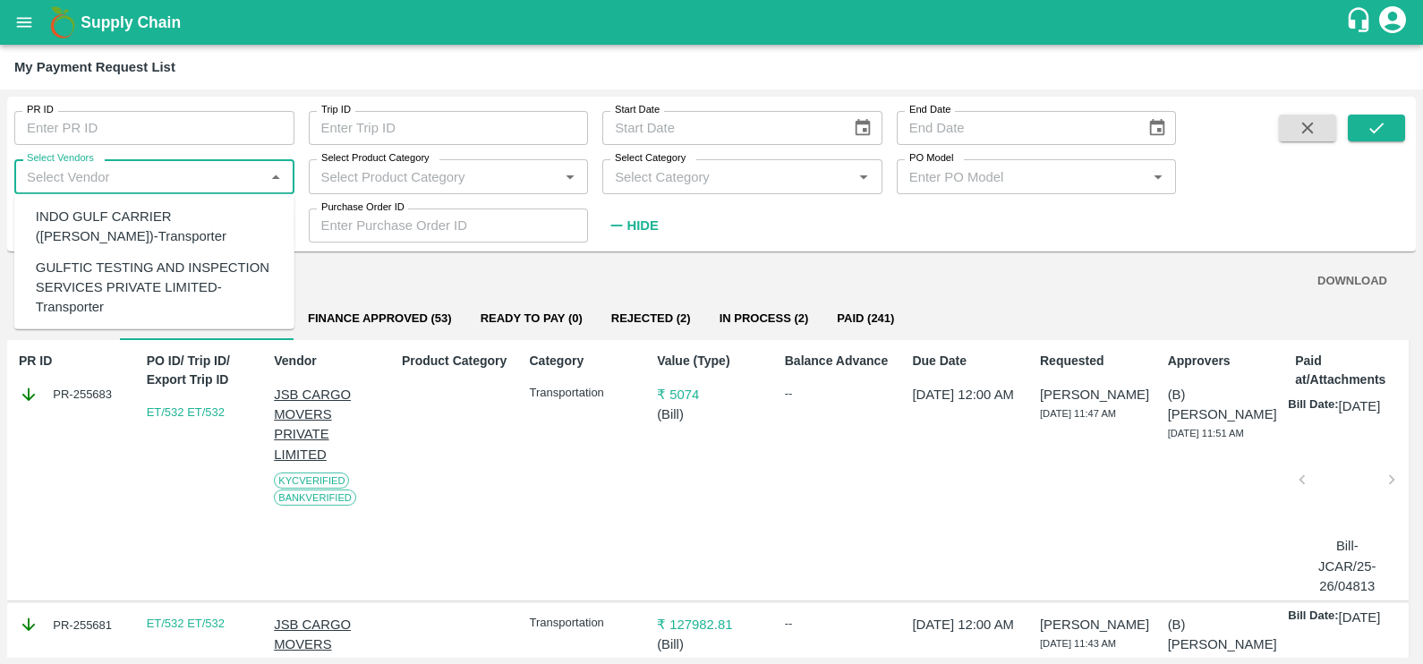
click at [166, 184] on input "Select Vendors" at bounding box center [140, 176] width 240 height 23
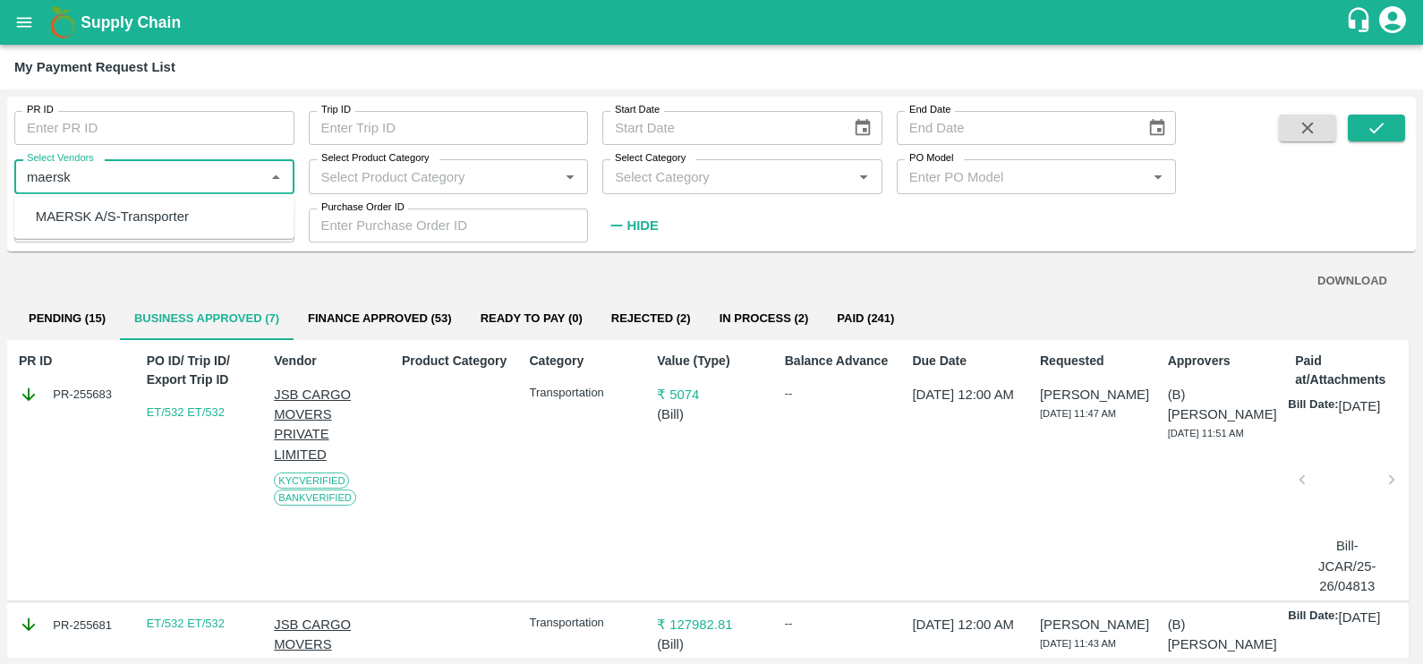
click at [174, 207] on div "MAERSK A/S-Transporter" at bounding box center [112, 217] width 153 height 20
type input "MAERSK A/S-Transporter"
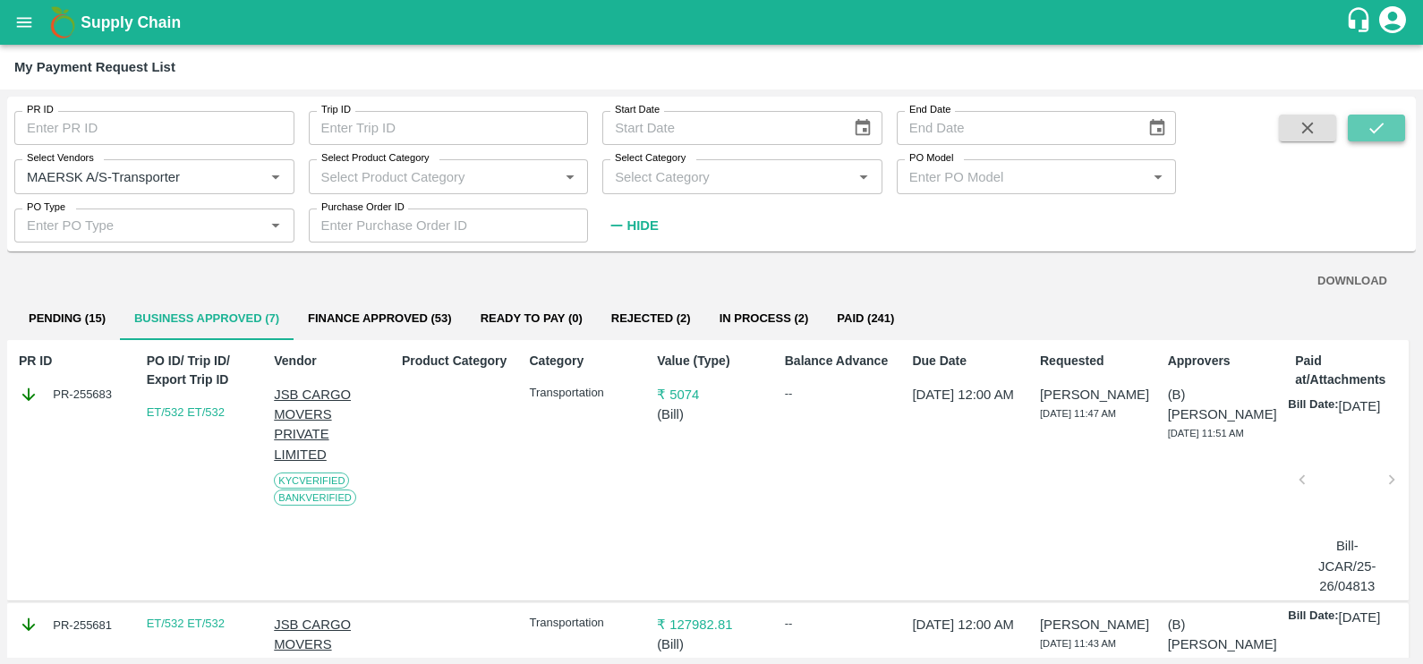
click at [1367, 140] on button "submit" at bounding box center [1375, 128] width 57 height 27
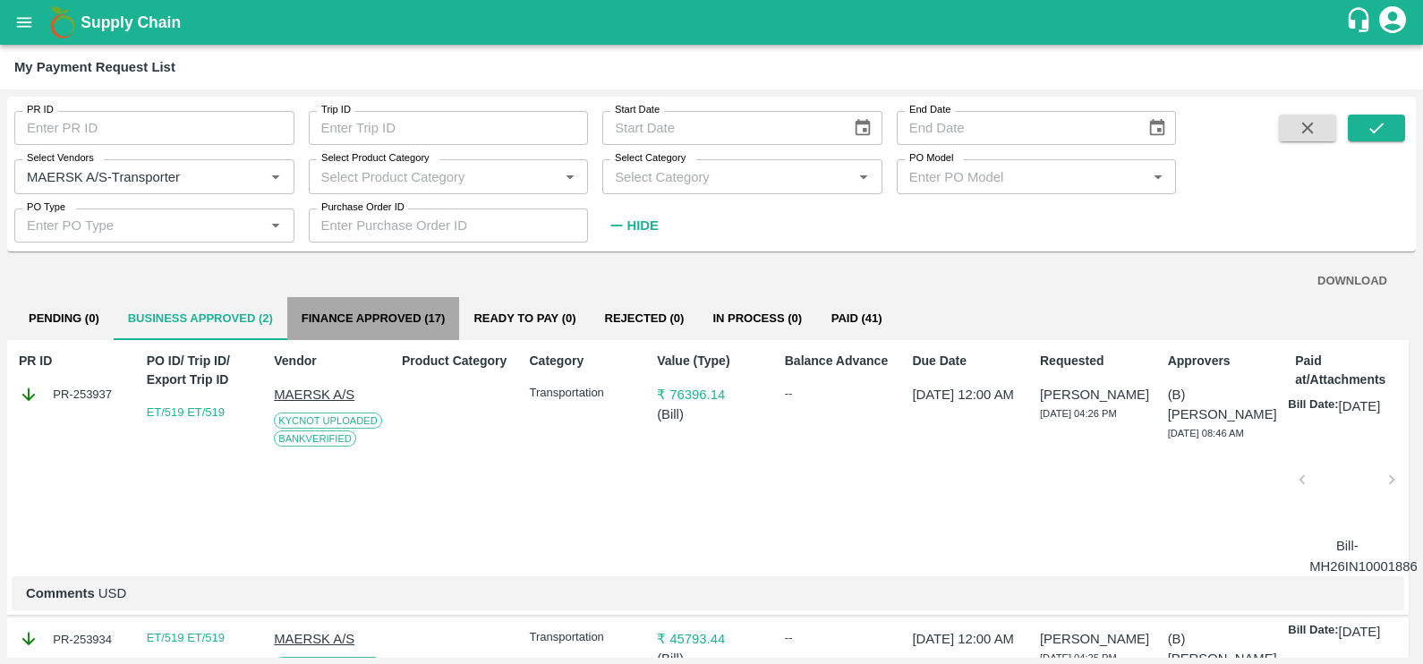
click at [387, 304] on button "Finance Approved (17)" at bounding box center [373, 318] width 173 height 43
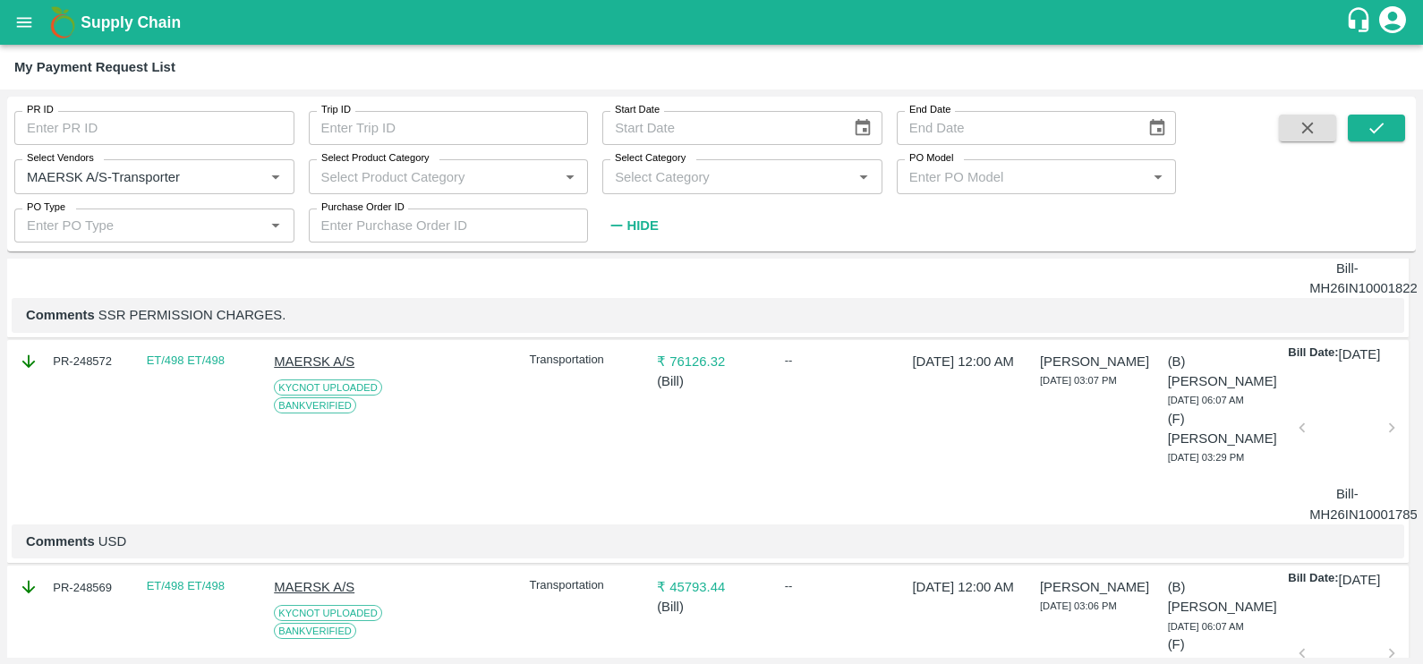
scroll to position [666, 0]
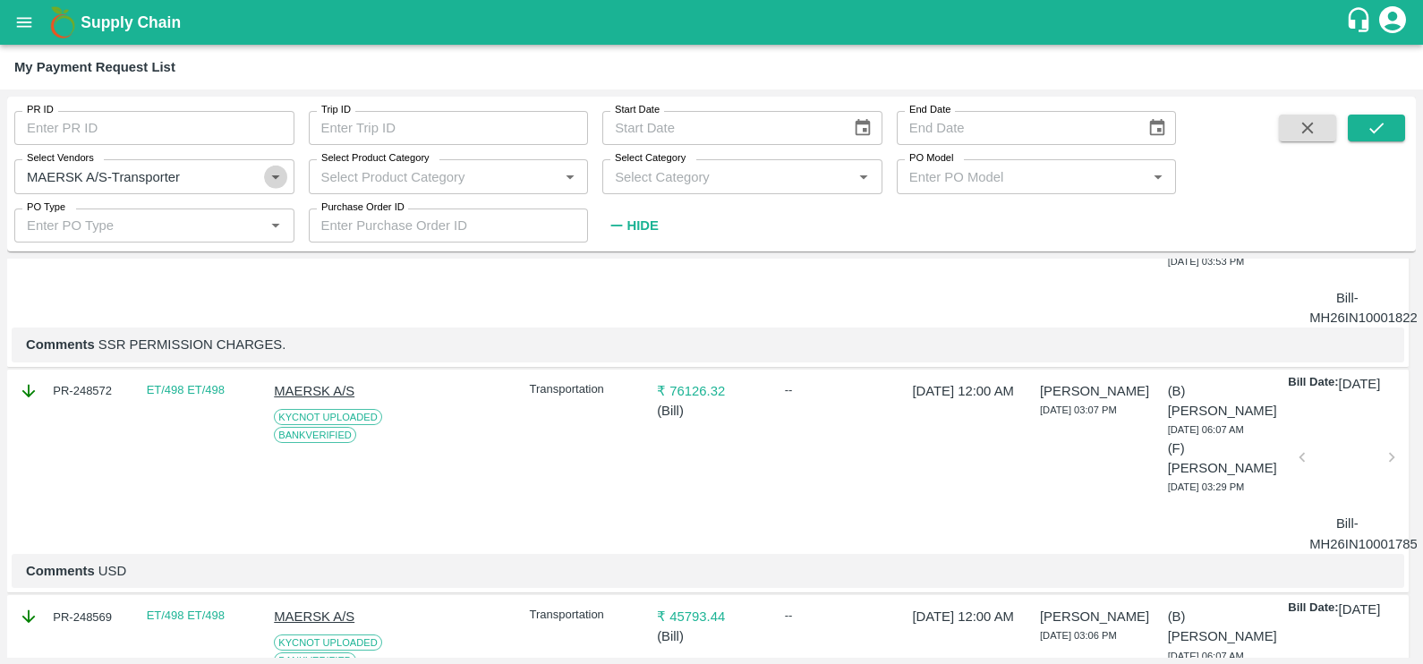
click at [278, 180] on icon "Open" at bounding box center [276, 176] width 20 height 20
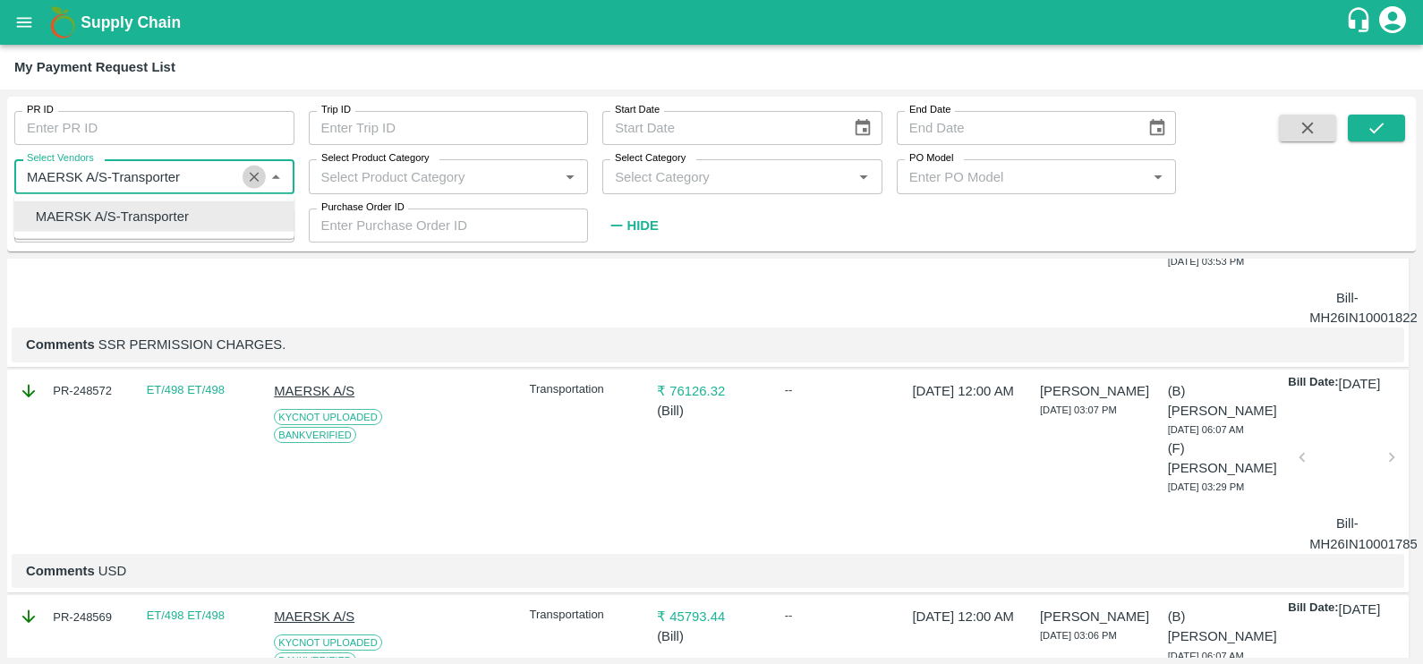
click at [254, 179] on icon "Clear" at bounding box center [254, 176] width 17 height 17
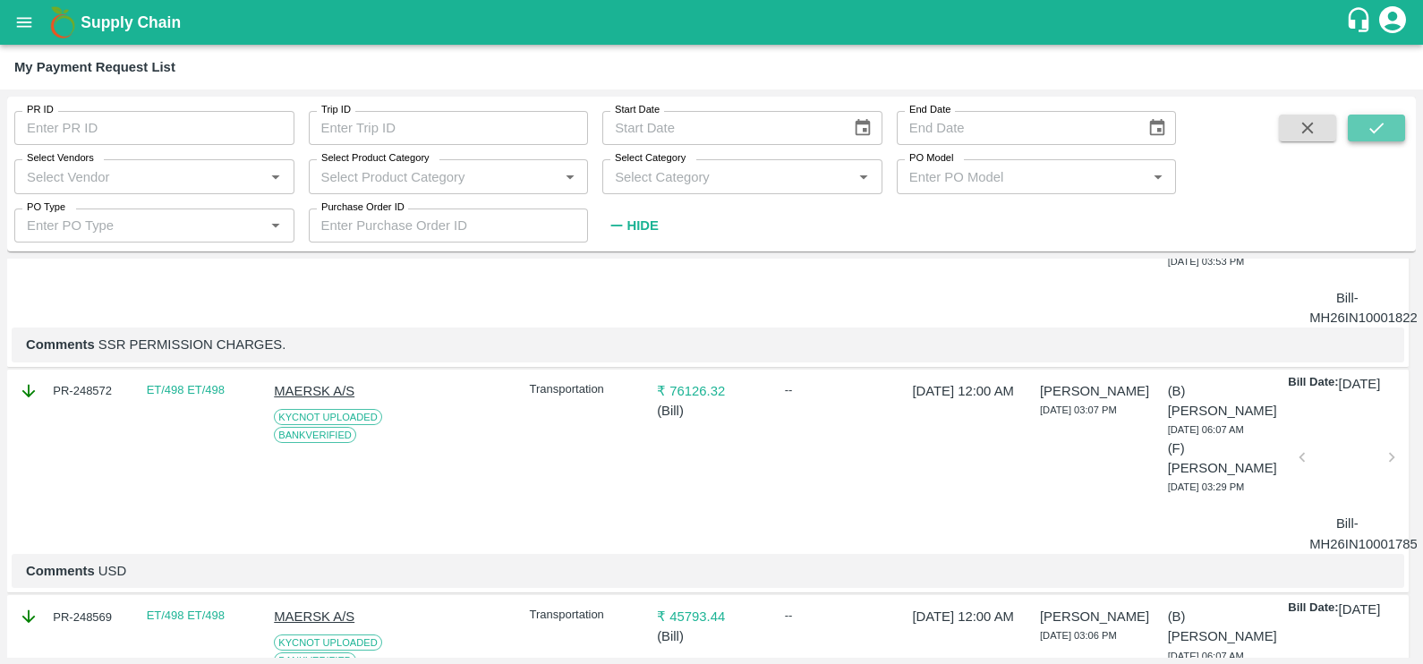
click at [1359, 130] on button "submit" at bounding box center [1375, 128] width 57 height 27
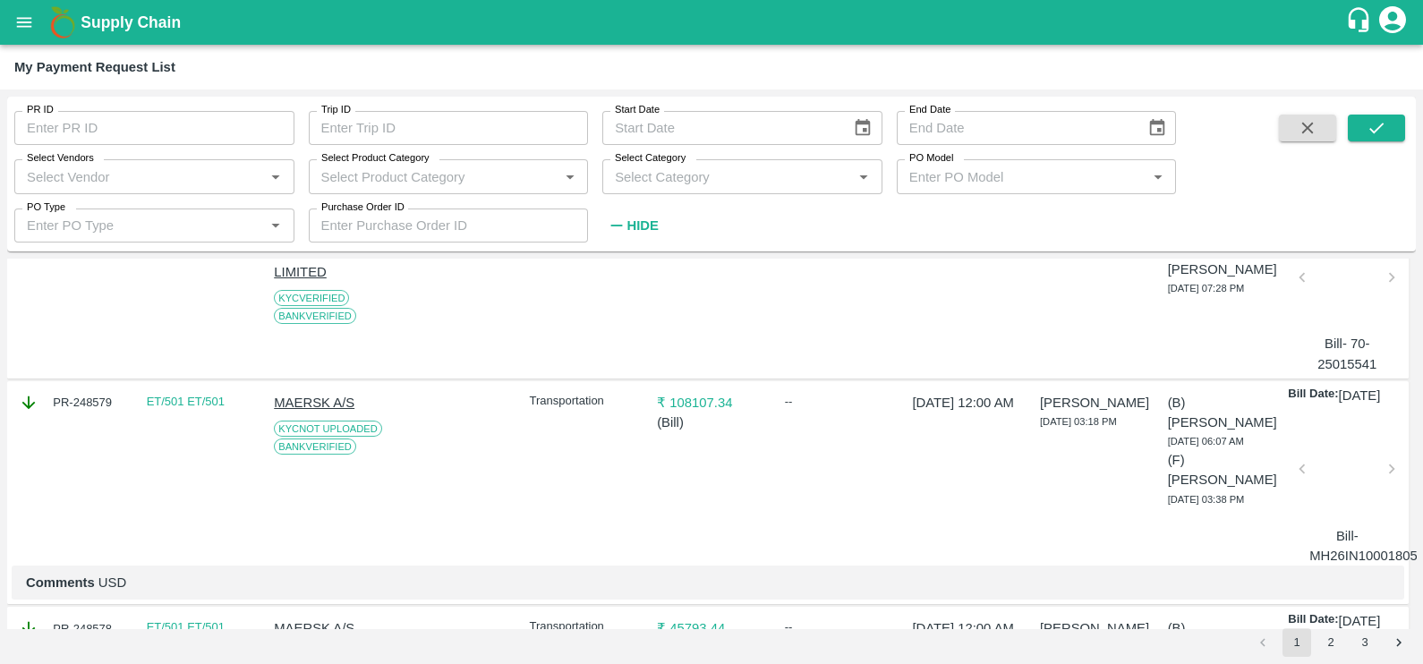
scroll to position [0, 0]
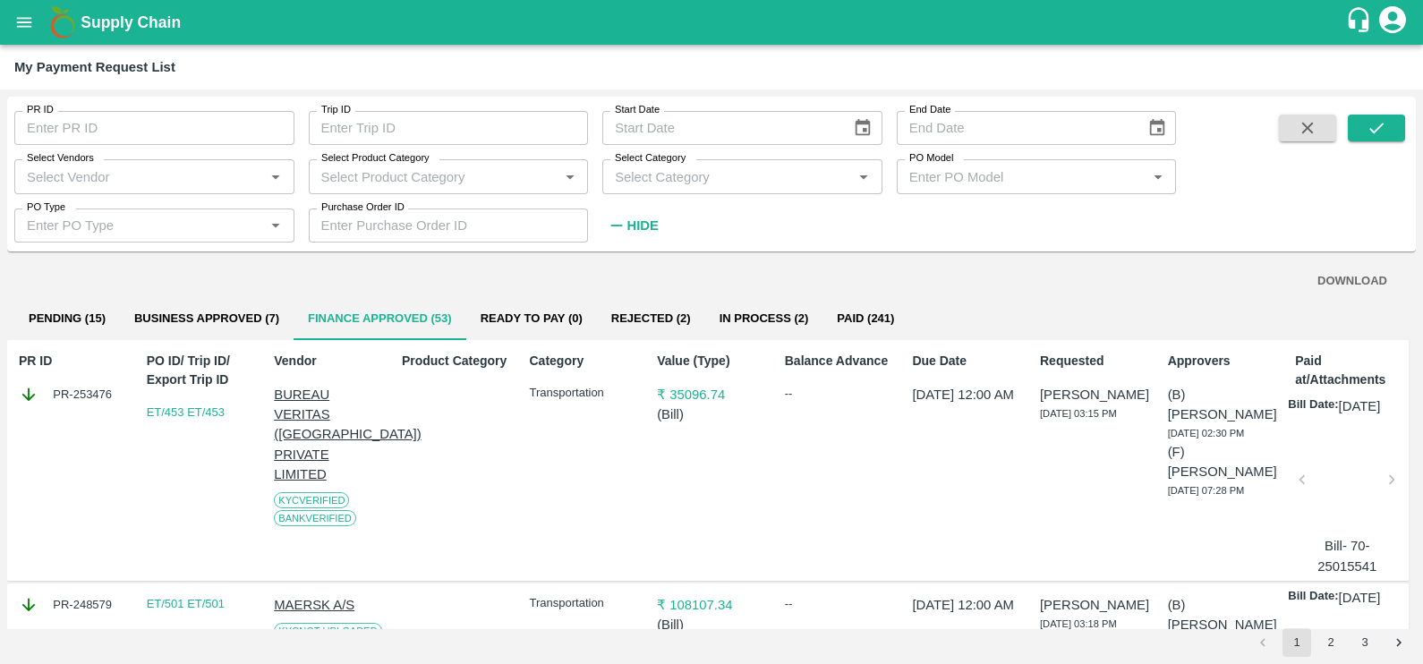
click at [757, 313] on button "In Process (2)" at bounding box center [764, 318] width 118 height 43
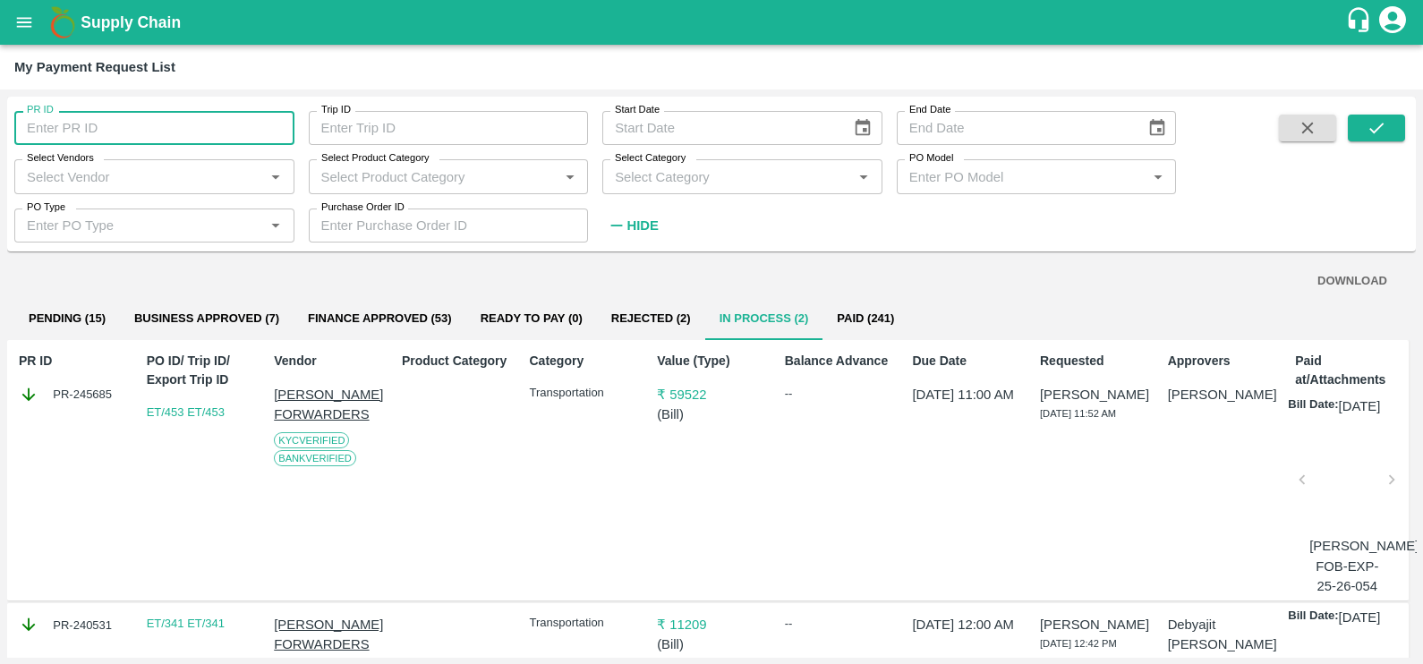
click at [211, 118] on input "PR ID" at bounding box center [154, 128] width 280 height 34
type input "255646"
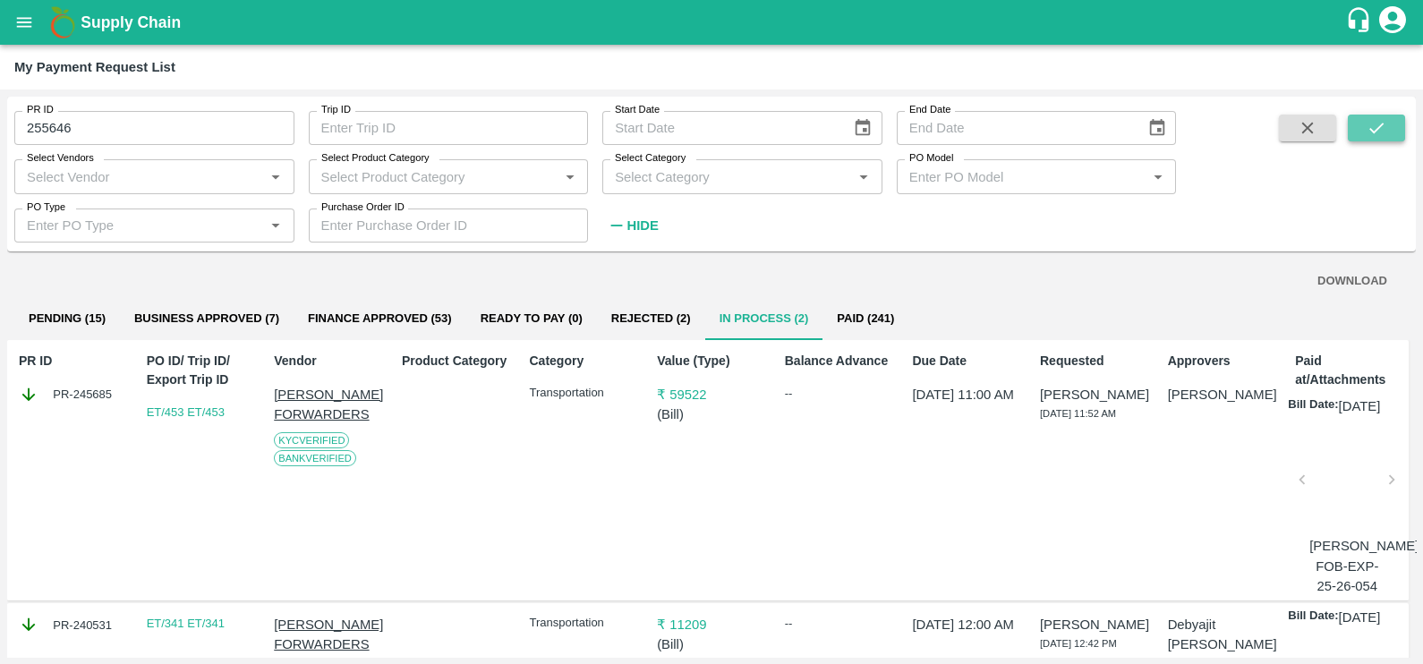
click at [1384, 127] on icon "submit" at bounding box center [1376, 128] width 20 height 20
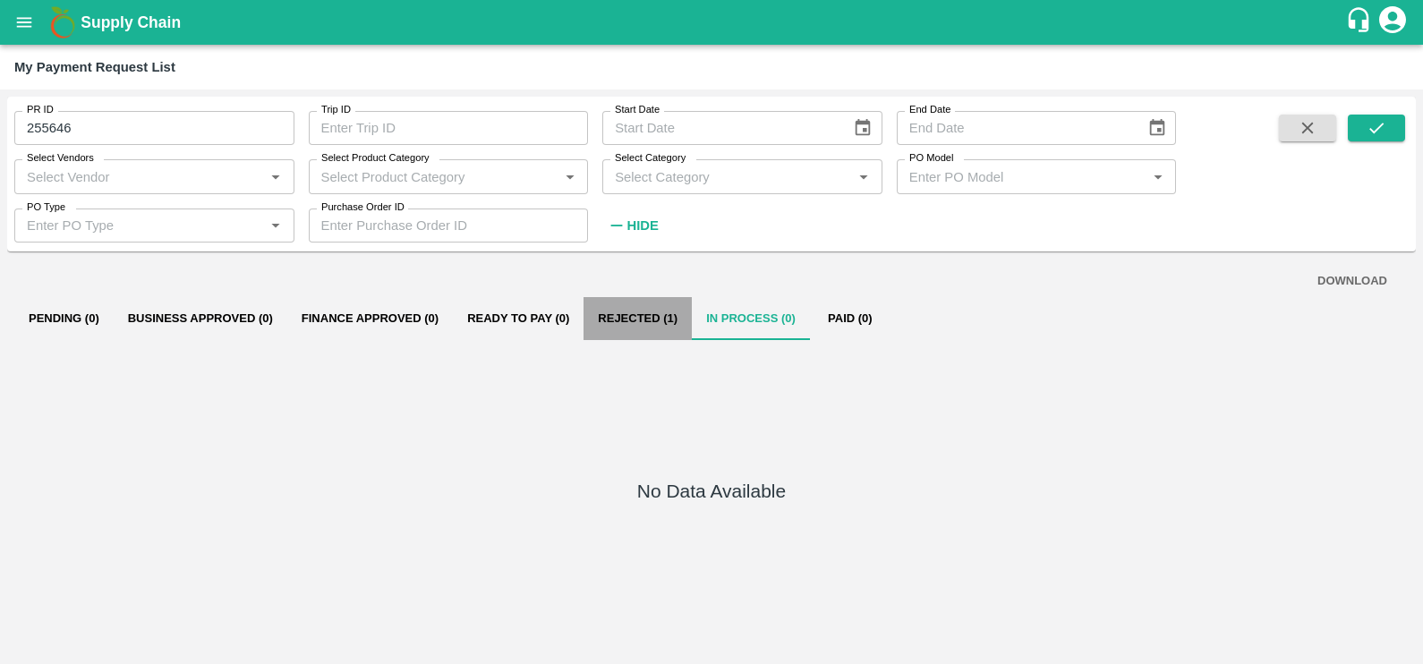
click at [637, 319] on button "Rejected (1)" at bounding box center [637, 318] width 108 height 43
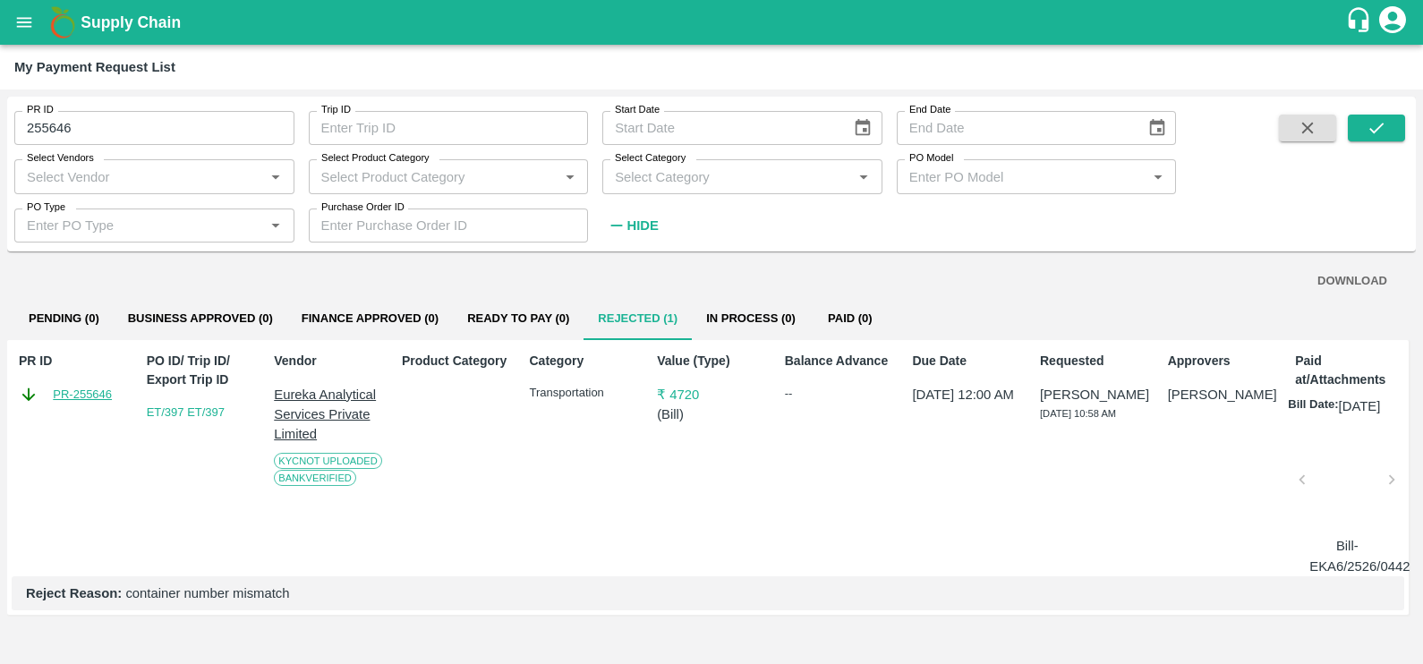
click at [72, 400] on link "PR-255646" at bounding box center [82, 395] width 59 height 18
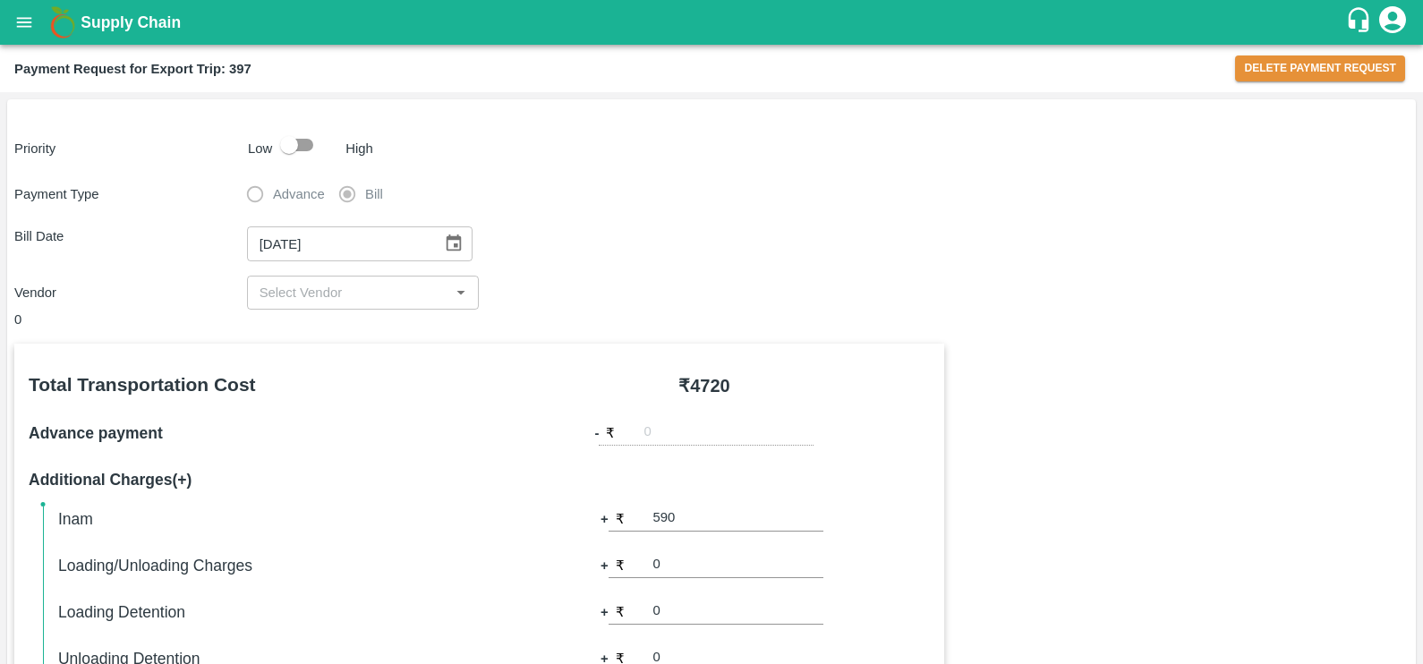
type input "Eureka Analytical Services Private Limited"
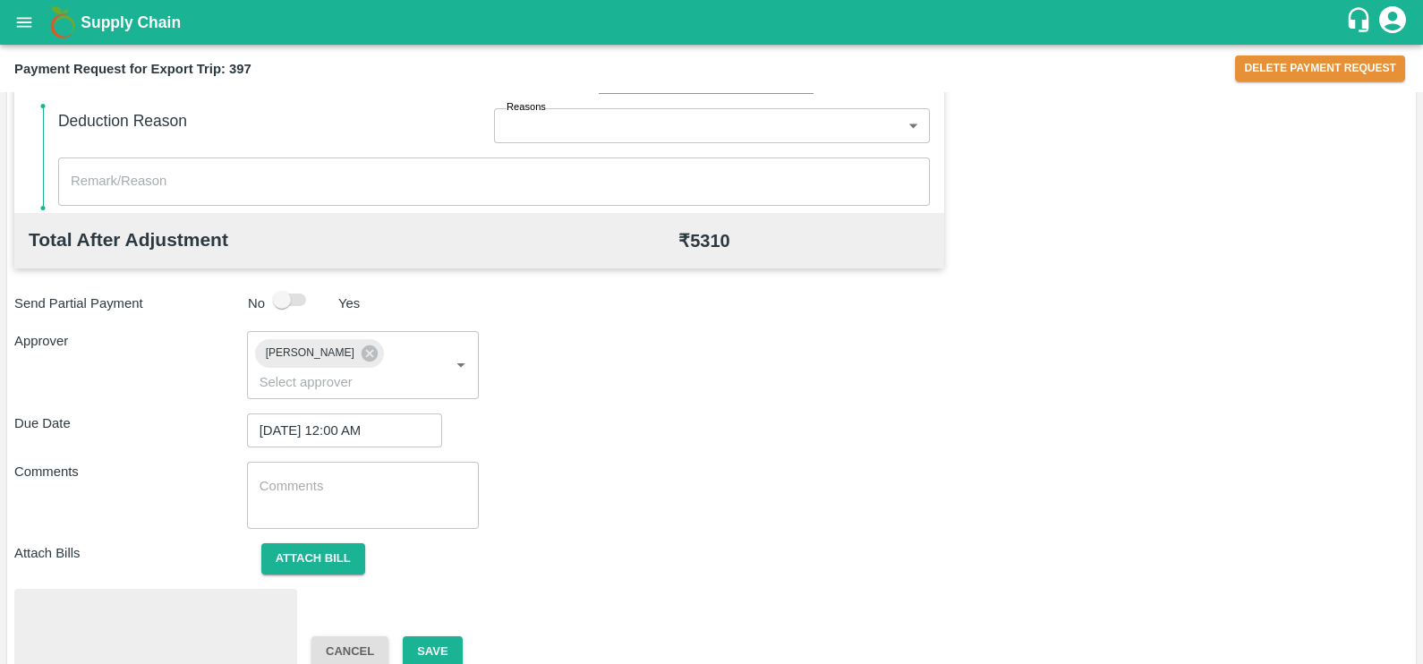
scroll to position [671, 0]
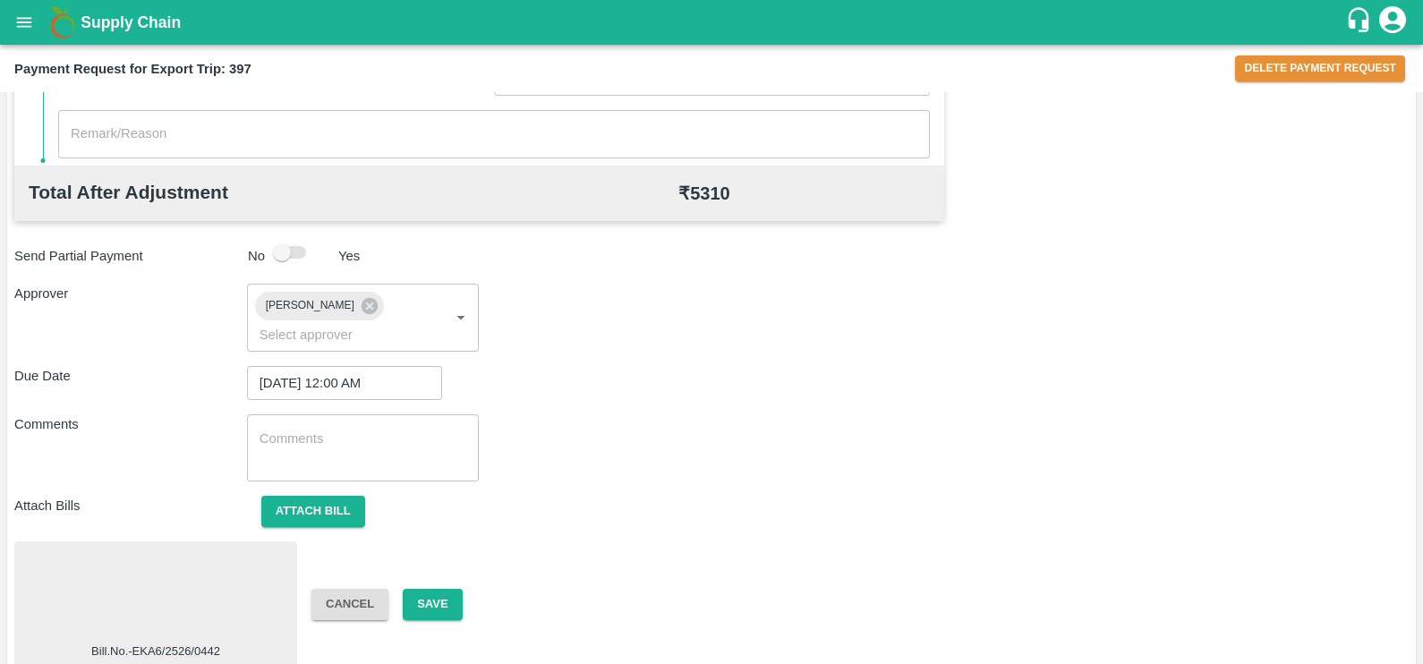
click at [183, 585] on div at bounding box center [155, 595] width 268 height 95
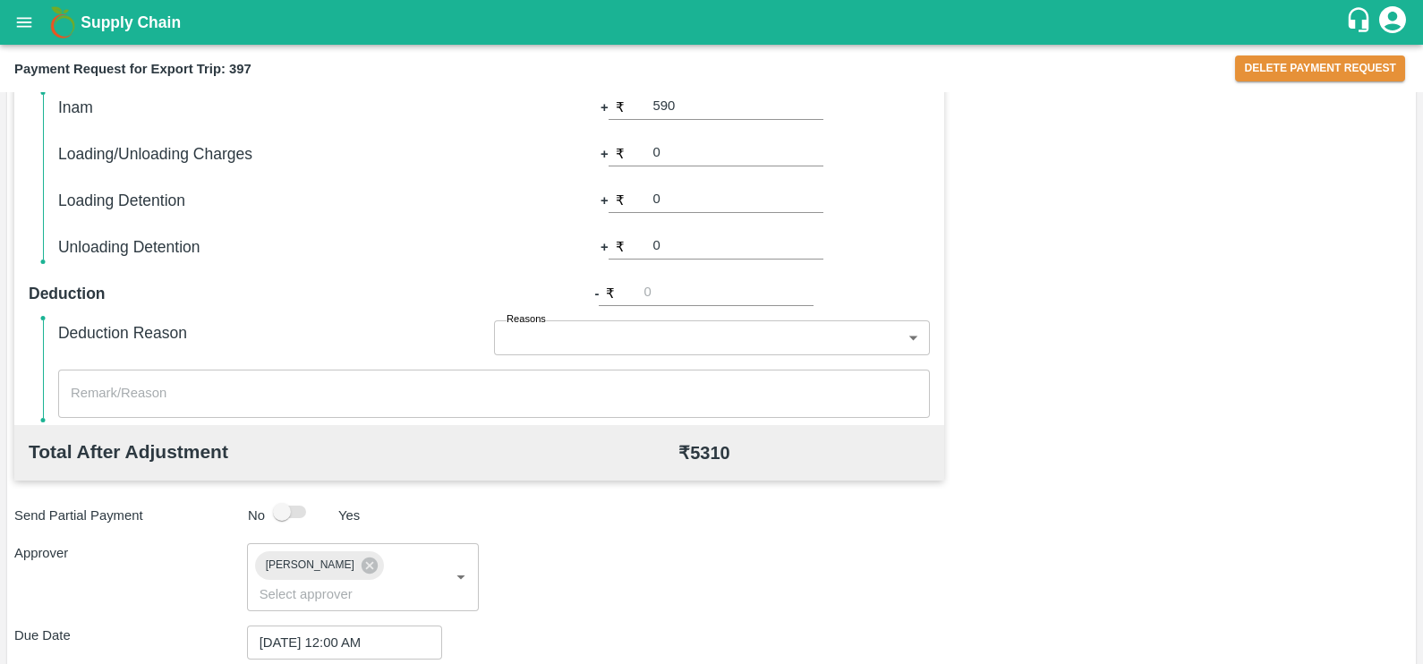
scroll to position [0, 0]
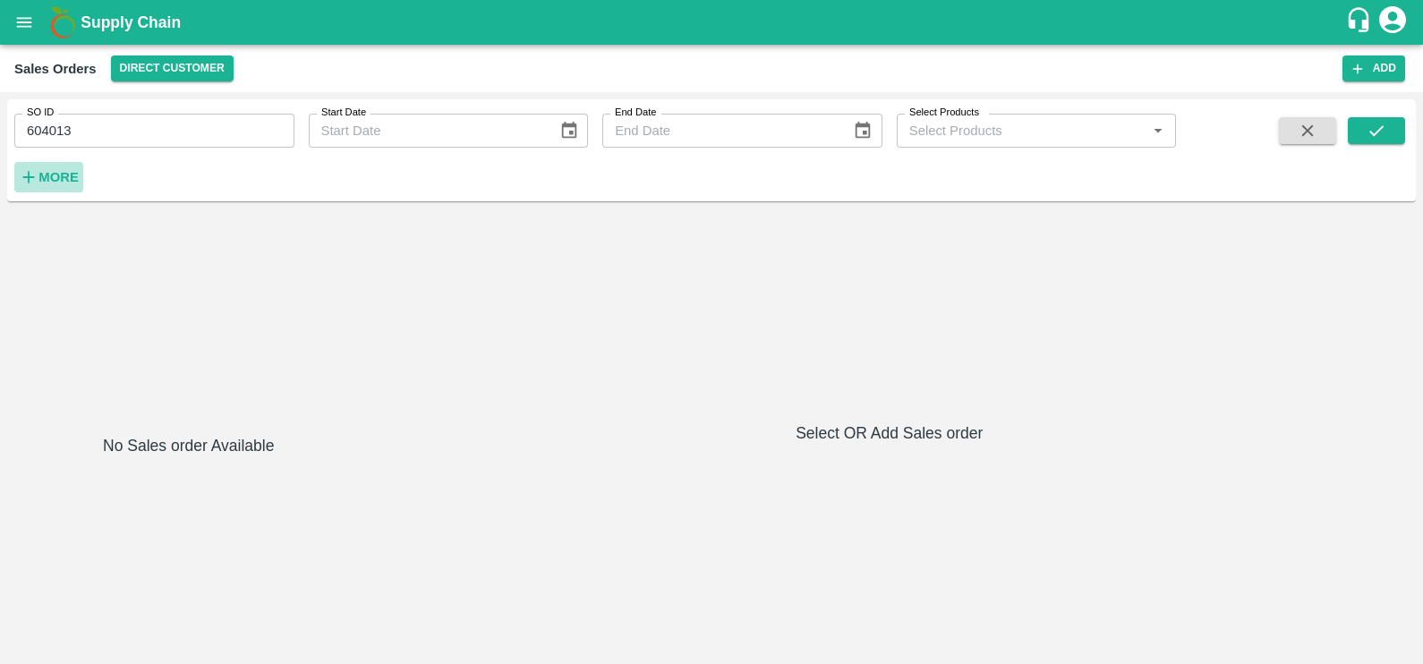
click at [67, 188] on h6 "More" at bounding box center [58, 177] width 40 height 23
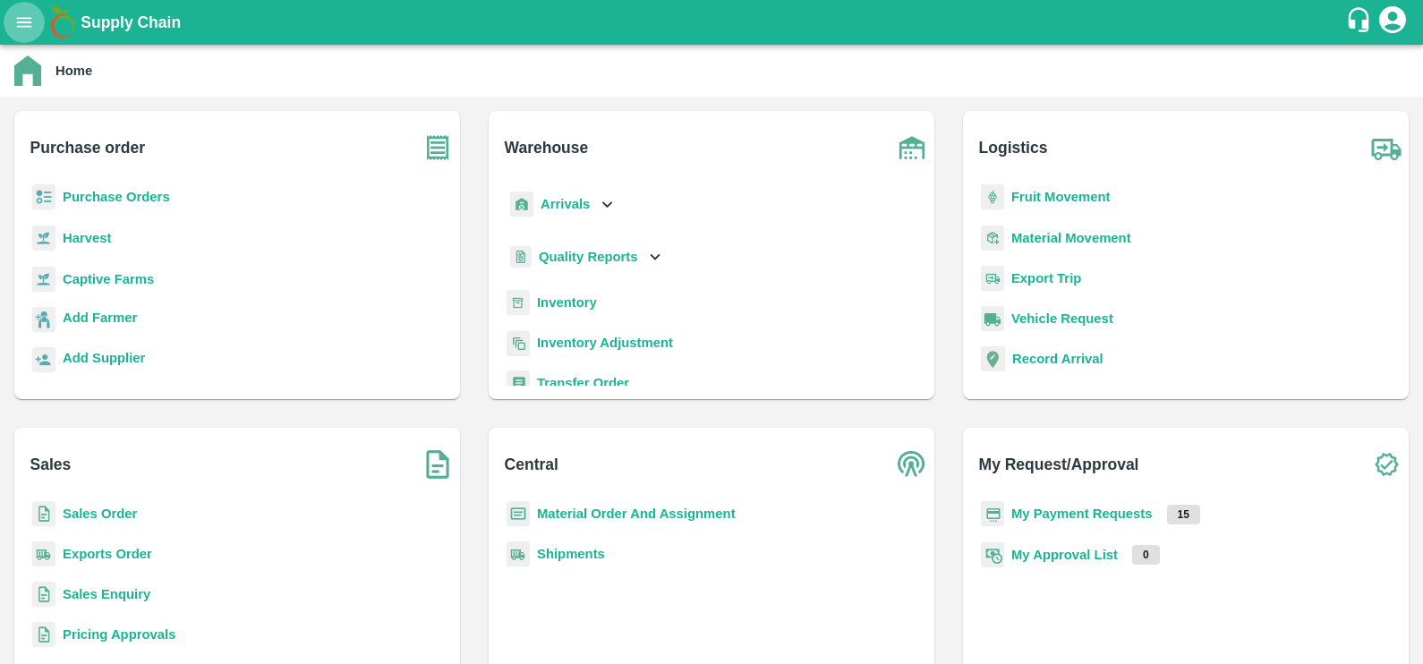
click at [20, 18] on icon "open drawer" at bounding box center [24, 22] width 15 height 10
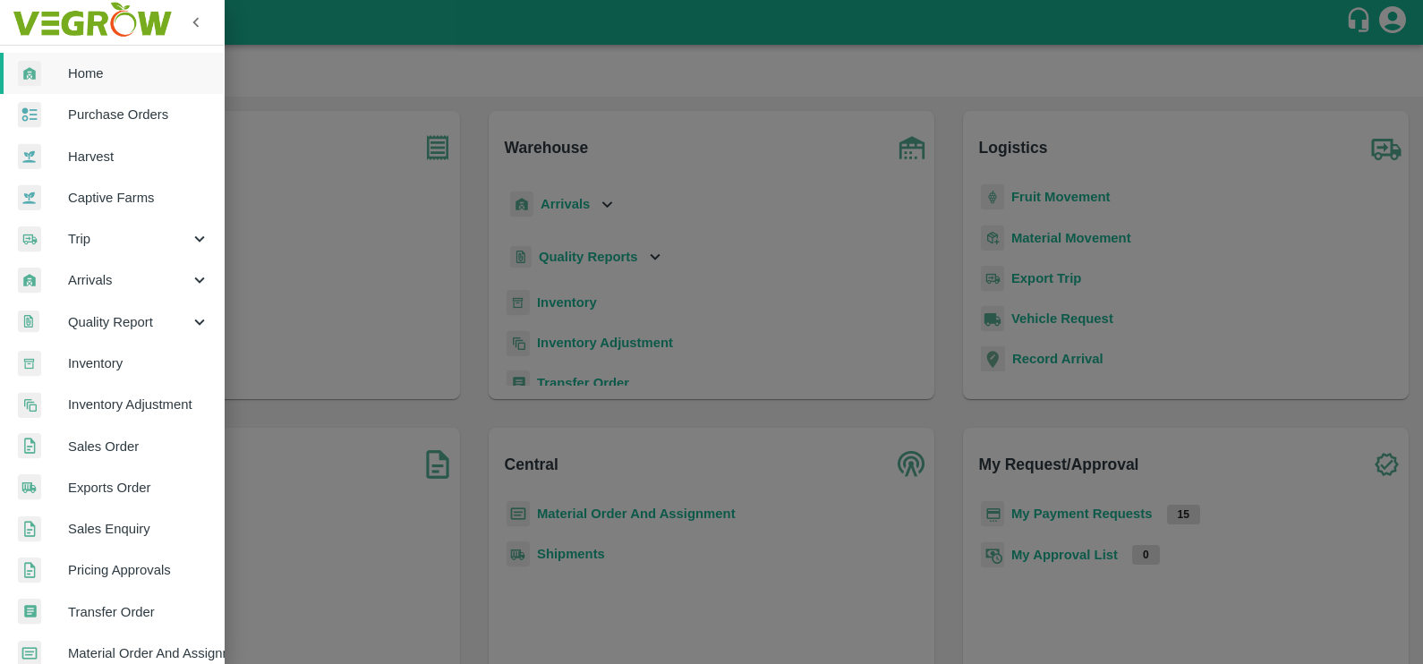
scroll to position [4, 0]
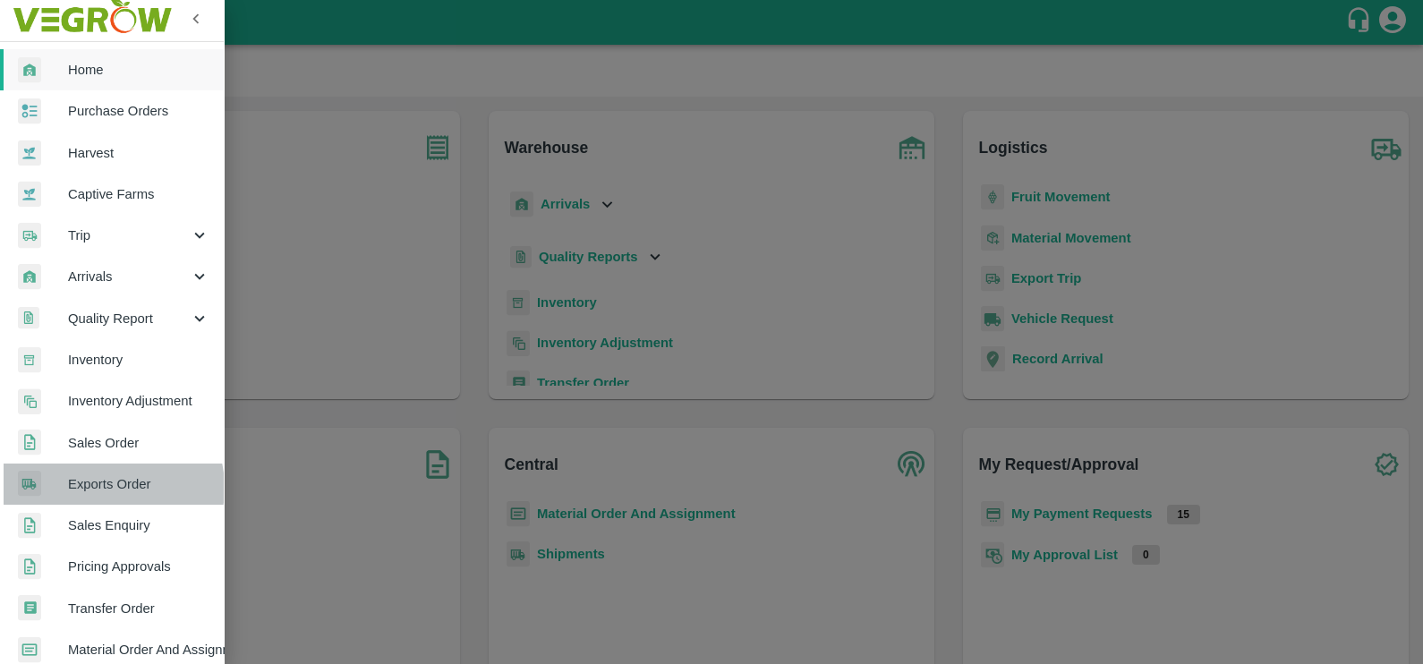
click at [102, 487] on span "Exports Order" at bounding box center [138, 484] width 141 height 20
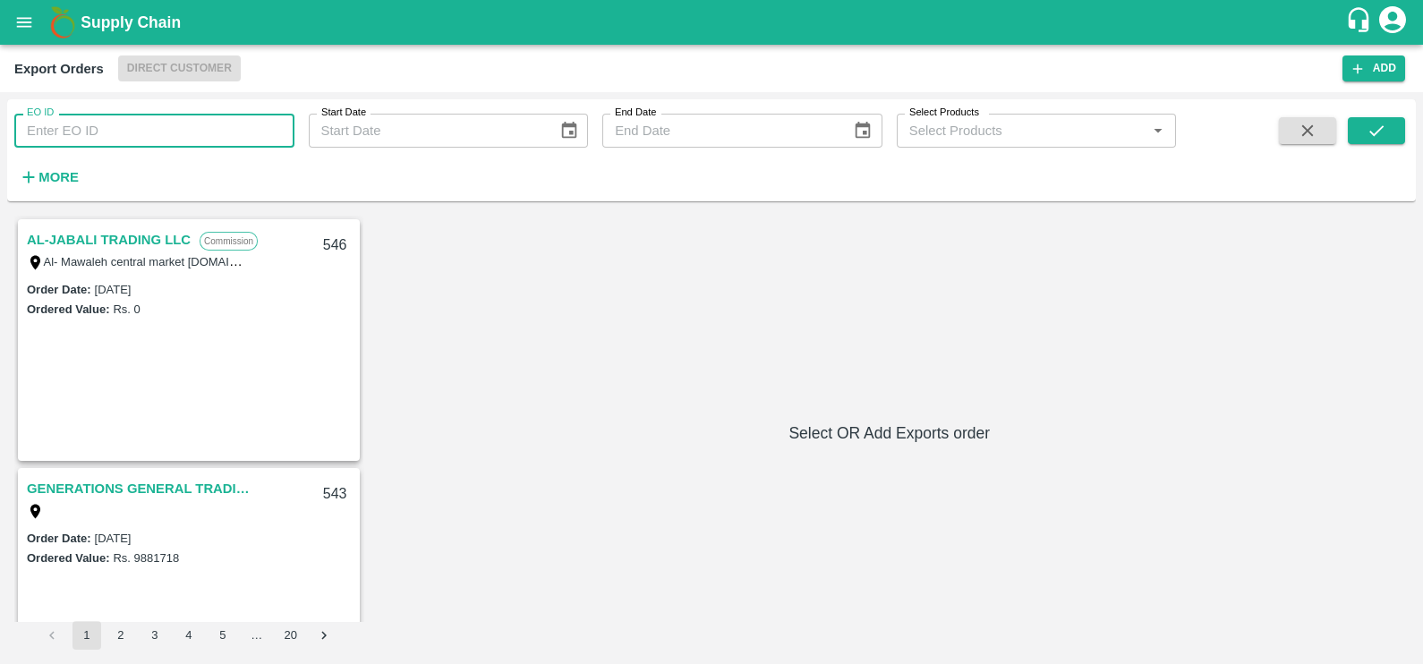
click at [118, 132] on input "EO ID" at bounding box center [154, 131] width 280 height 34
paste input "311"
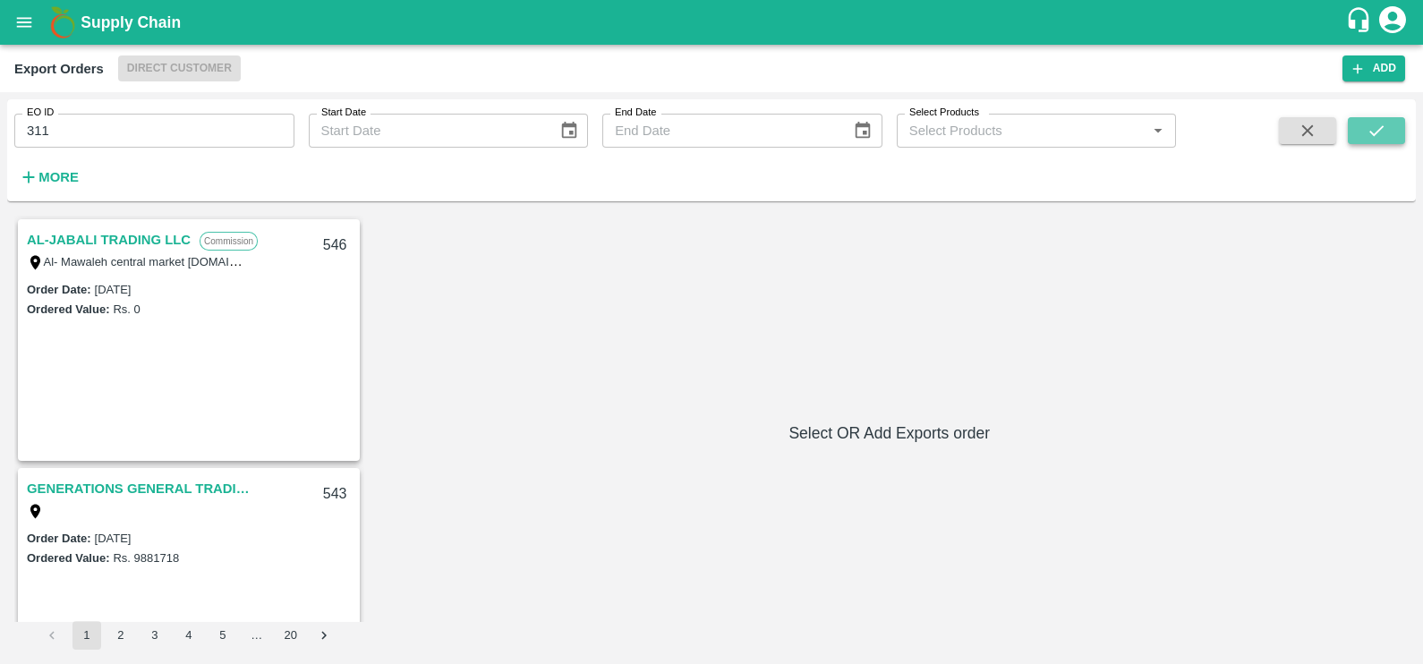
click at [1355, 127] on button "submit" at bounding box center [1375, 130] width 57 height 27
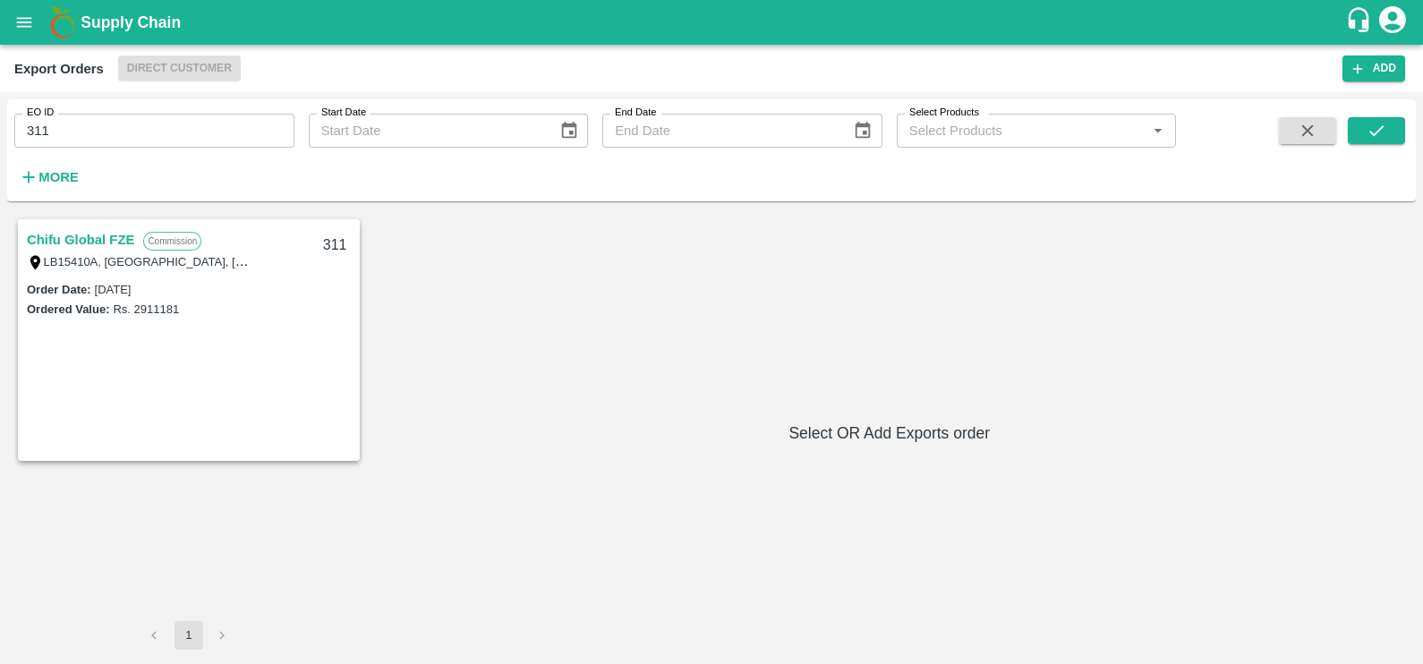
click at [132, 238] on link "Chifu Global FZE" at bounding box center [80, 239] width 107 height 23
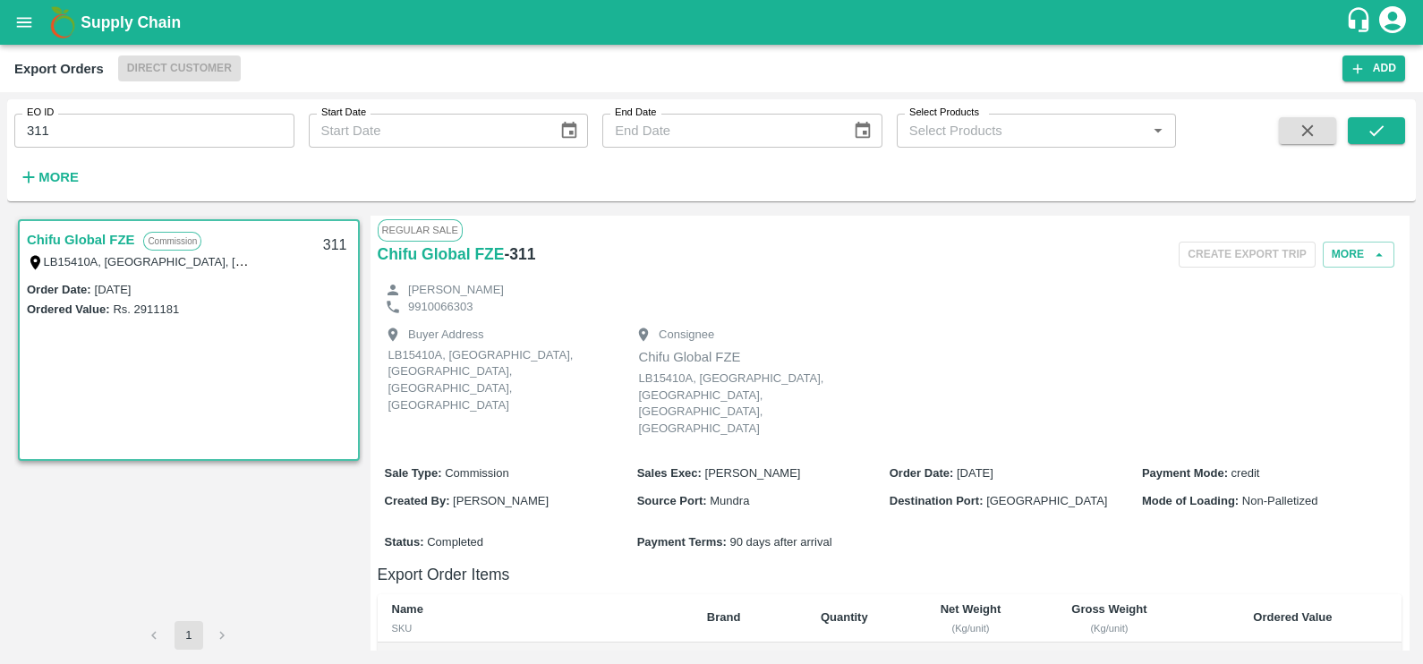
scroll to position [442, 0]
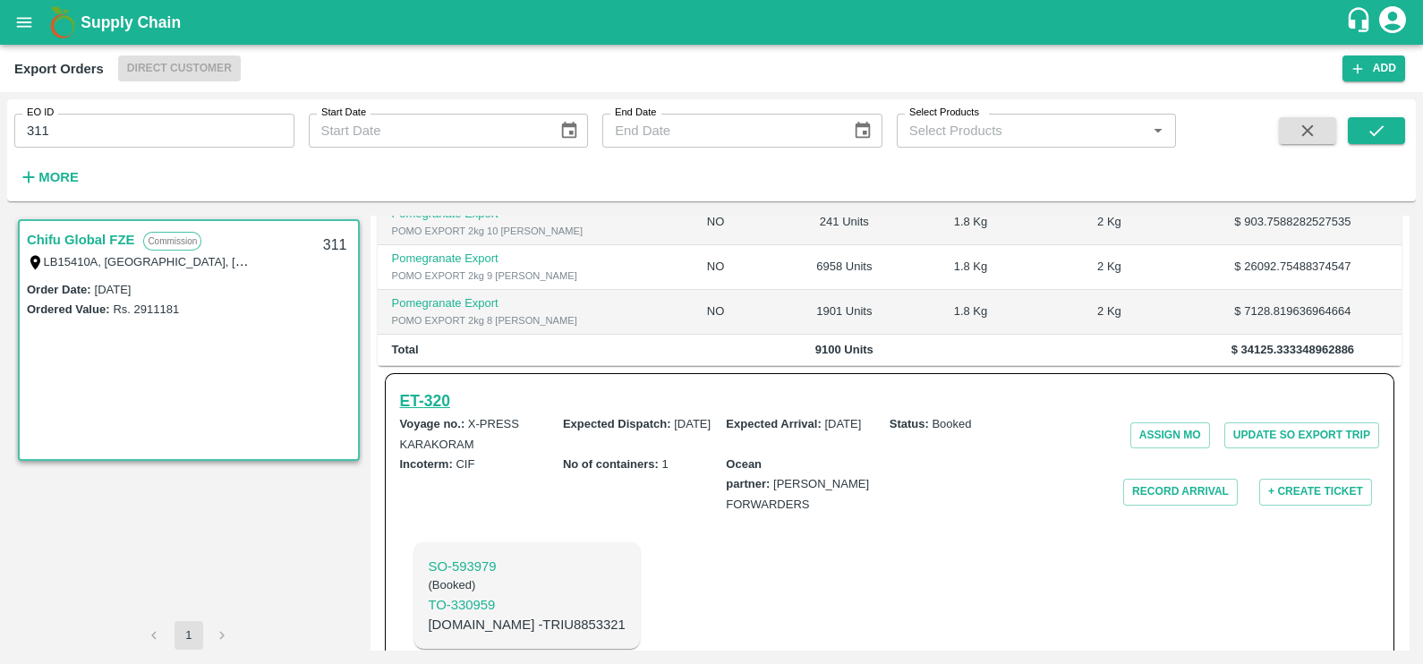
click at [434, 388] on h6 "ET- 320" at bounding box center [425, 400] width 50 height 25
click at [159, 139] on input "311" at bounding box center [154, 131] width 280 height 34
paste input "text"
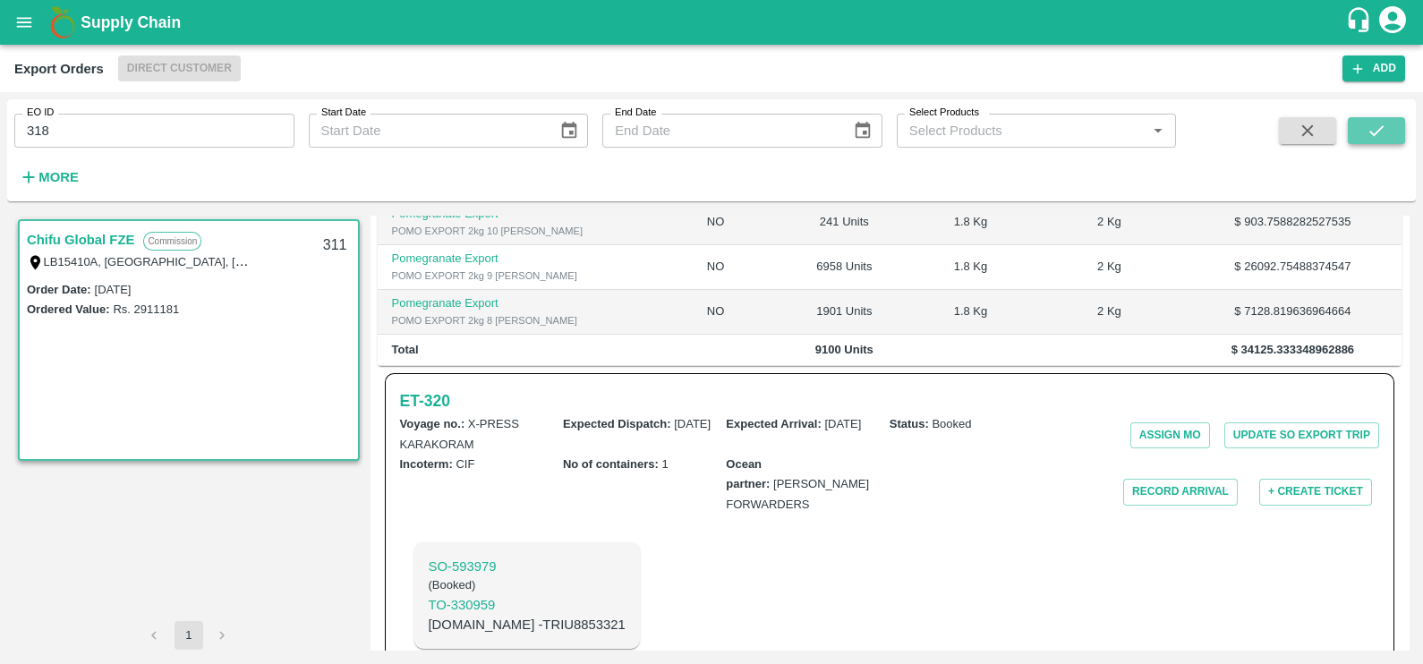
click at [1388, 141] on button "submit" at bounding box center [1375, 130] width 57 height 27
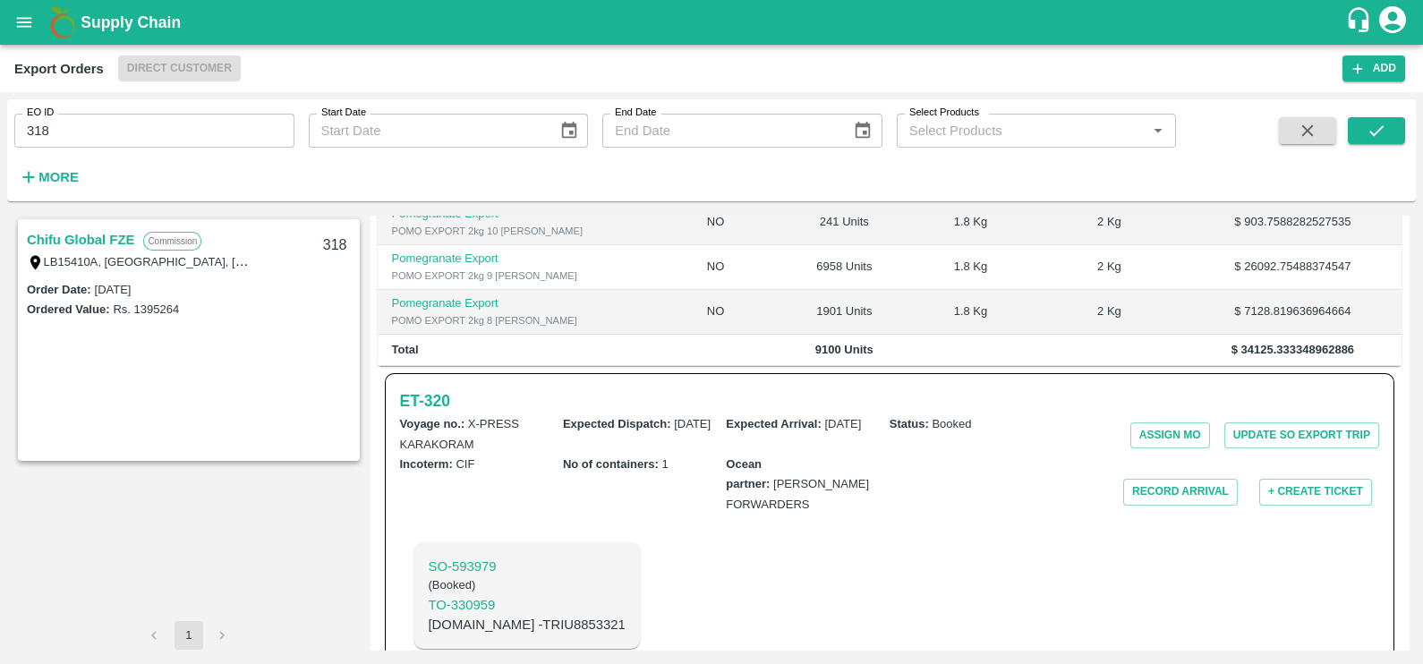
click at [115, 237] on link "Chifu Global FZE" at bounding box center [80, 239] width 107 height 23
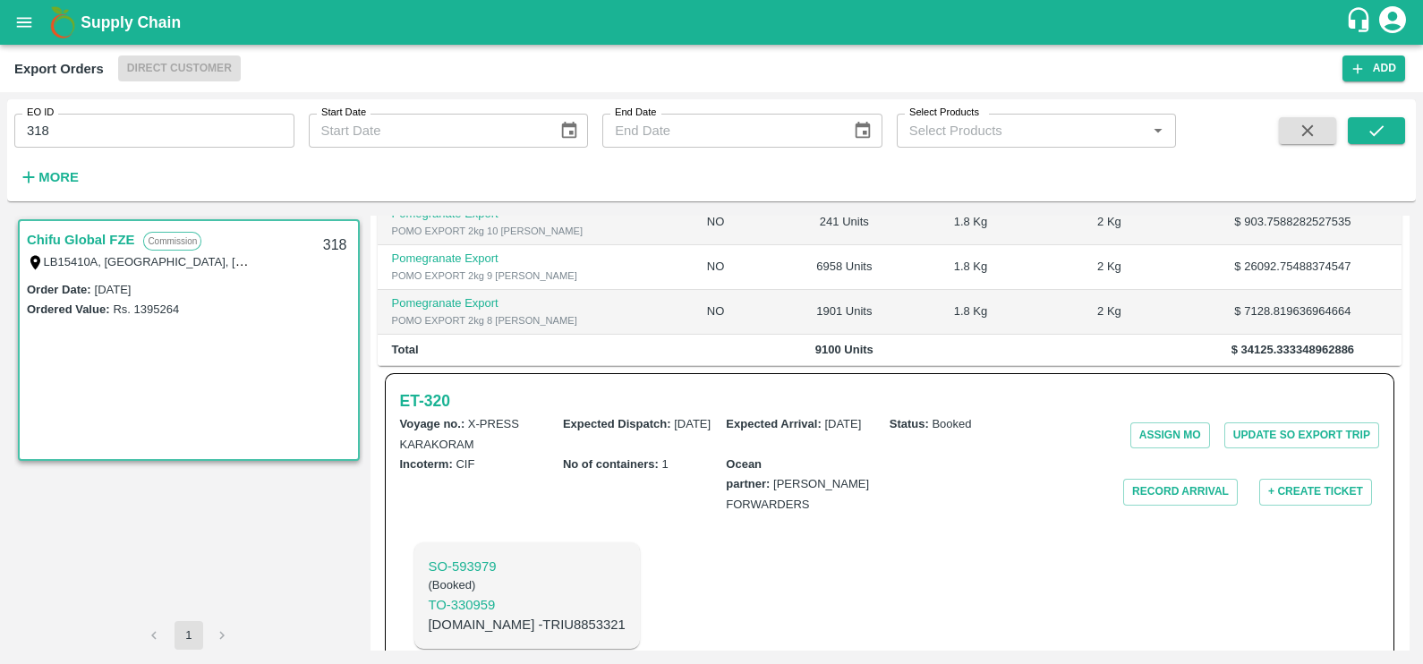
scroll to position [373, 0]
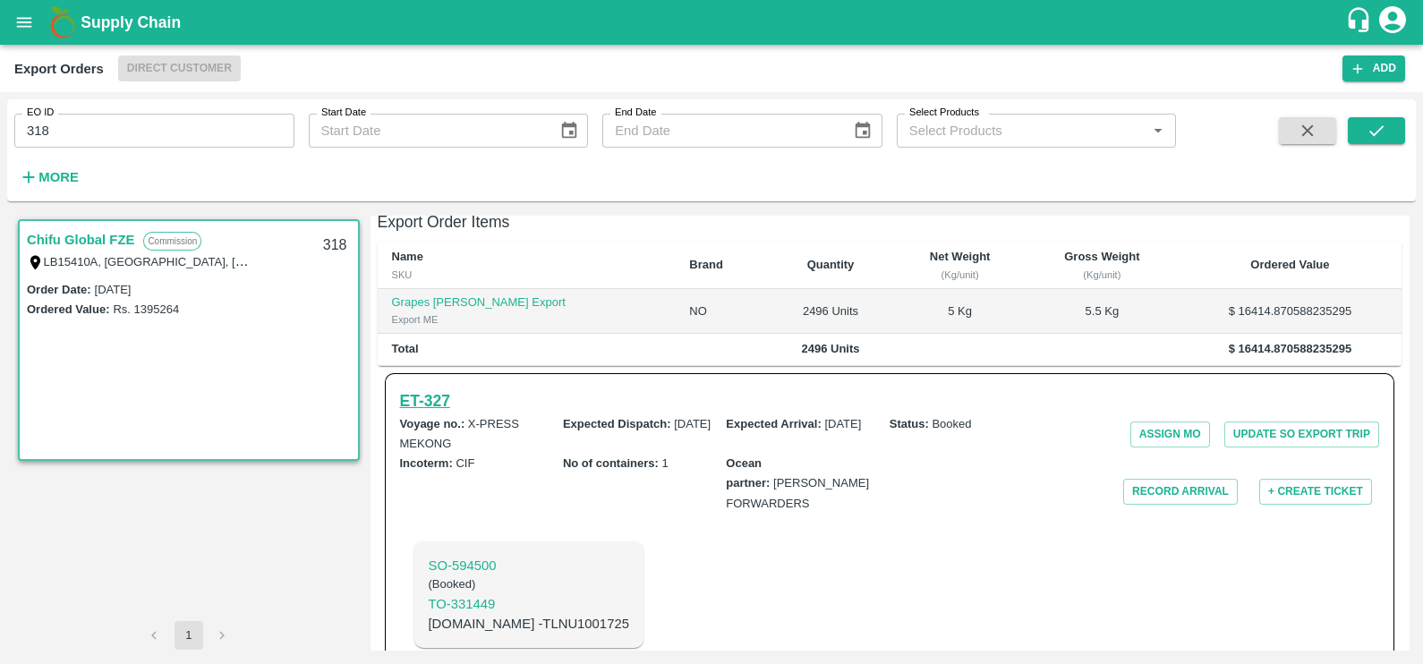
click at [429, 388] on h6 "ET- 327" at bounding box center [425, 400] width 50 height 25
click at [98, 118] on input "318" at bounding box center [154, 131] width 280 height 34
paste input "text"
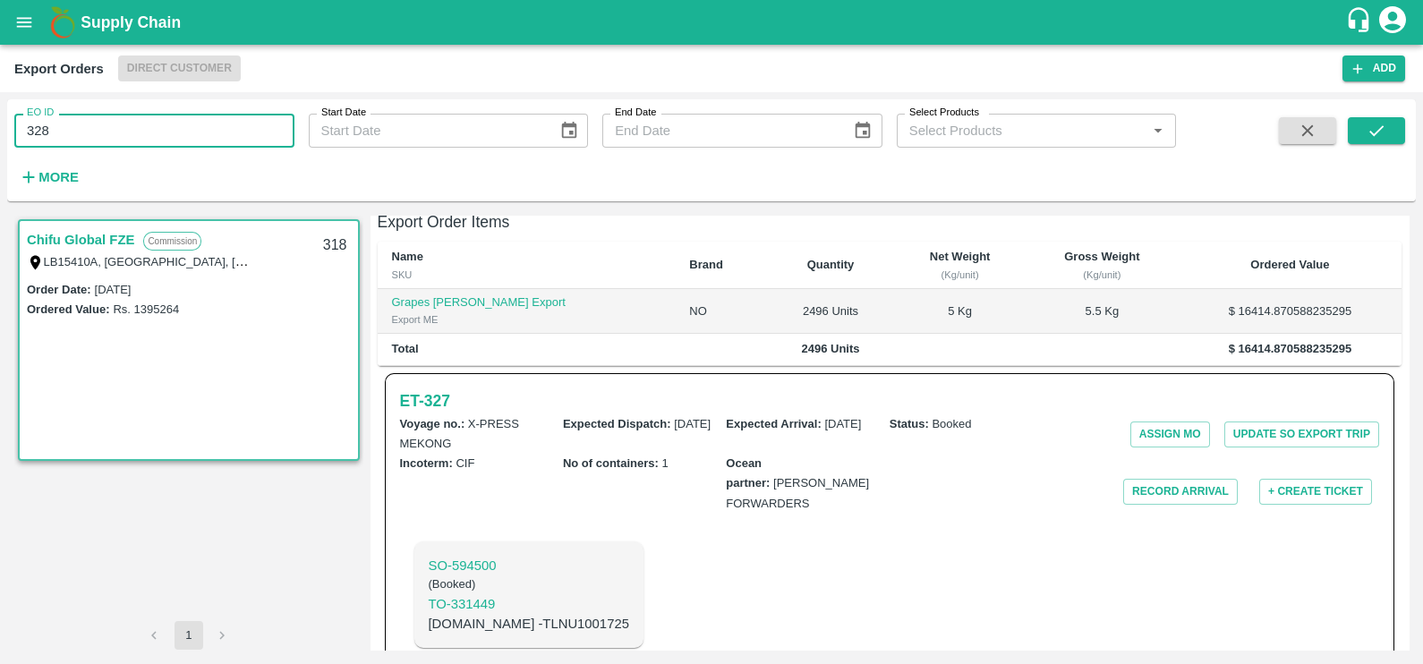
click at [98, 118] on input "328" at bounding box center [154, 131] width 280 height 34
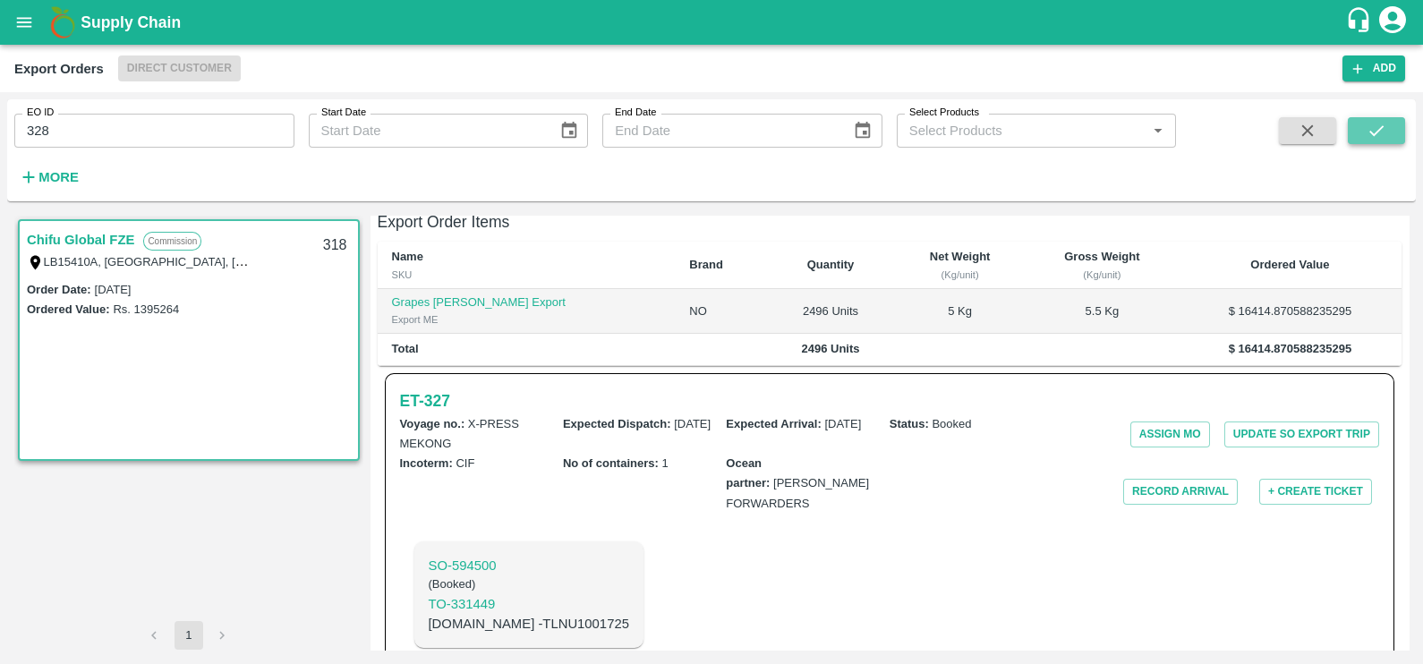
click at [1367, 138] on icon "submit" at bounding box center [1376, 131] width 20 height 20
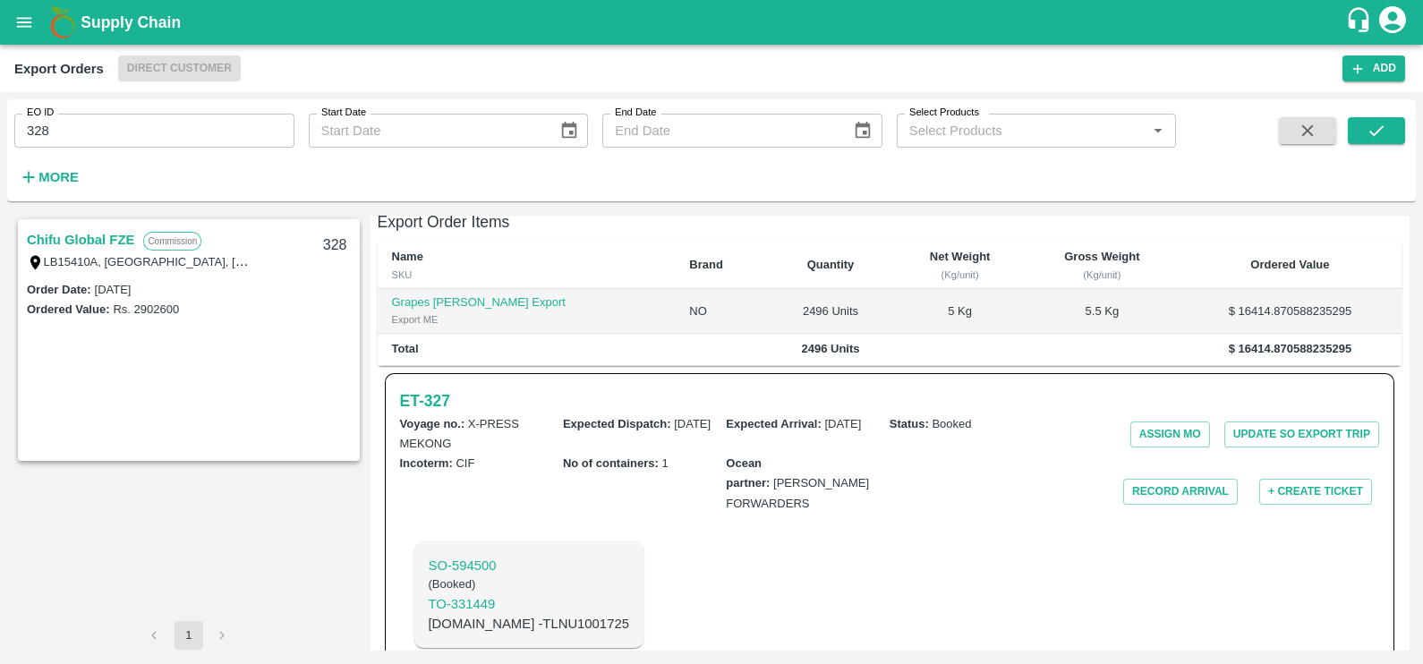
click at [103, 238] on link "Chifu Global FZE" at bounding box center [80, 239] width 107 height 23
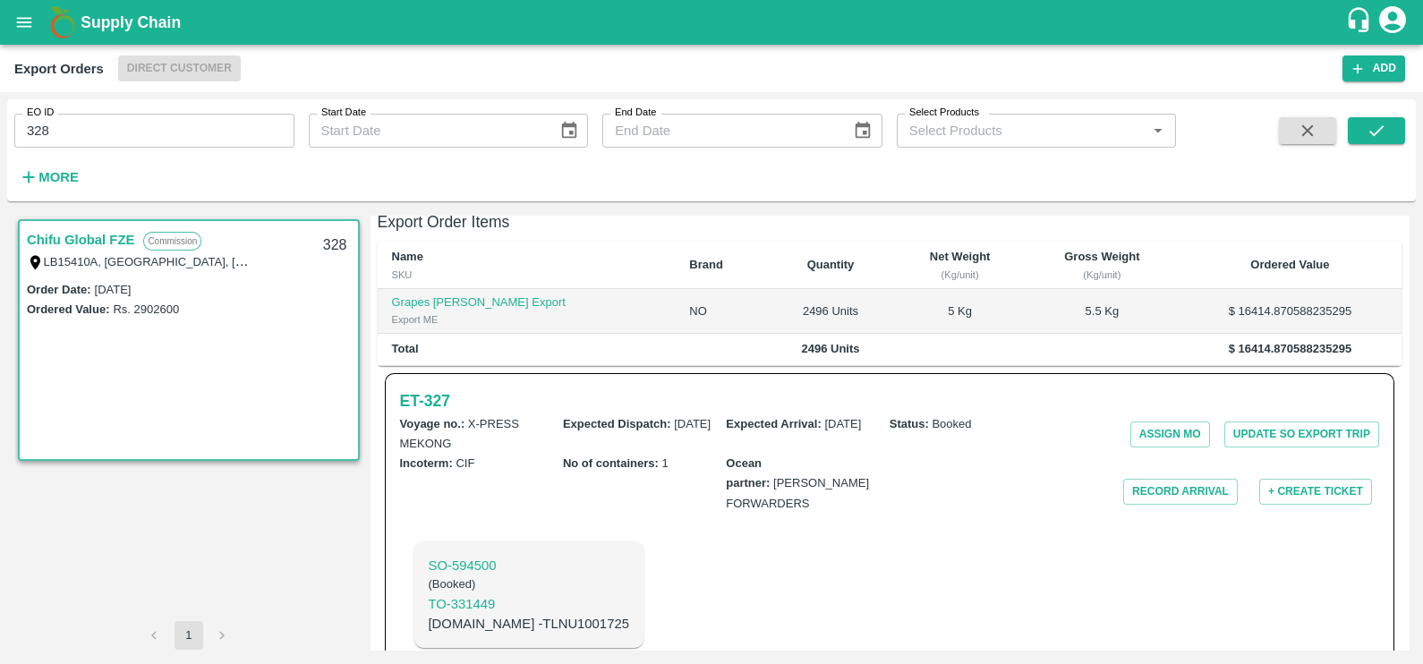
scroll to position [353, 0]
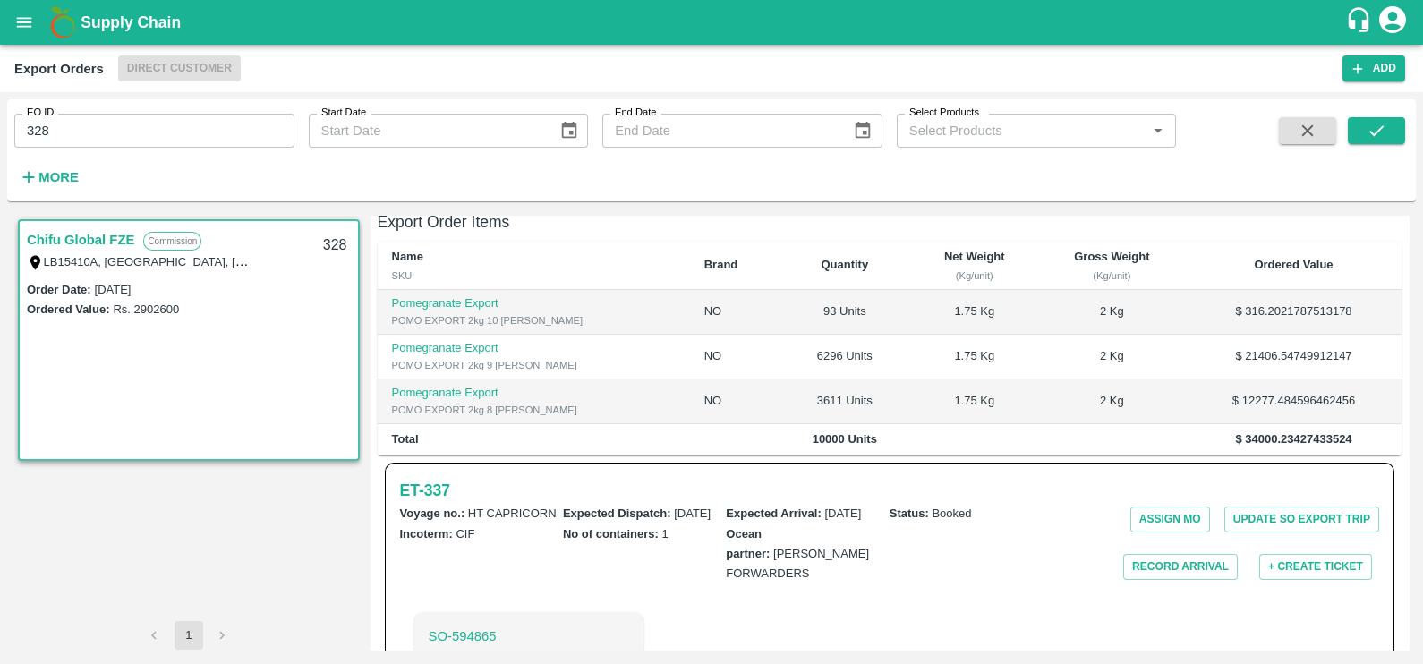
click at [418, 506] on b "Voyage no. :" at bounding box center [432, 512] width 65 height 13
click at [415, 503] on div "Voyage no. : HT CAPRICORN" at bounding box center [481, 513] width 163 height 20
click at [412, 481] on h6 "ET- 337" at bounding box center [425, 490] width 50 height 25
click at [264, 132] on input "328" at bounding box center [154, 131] width 280 height 34
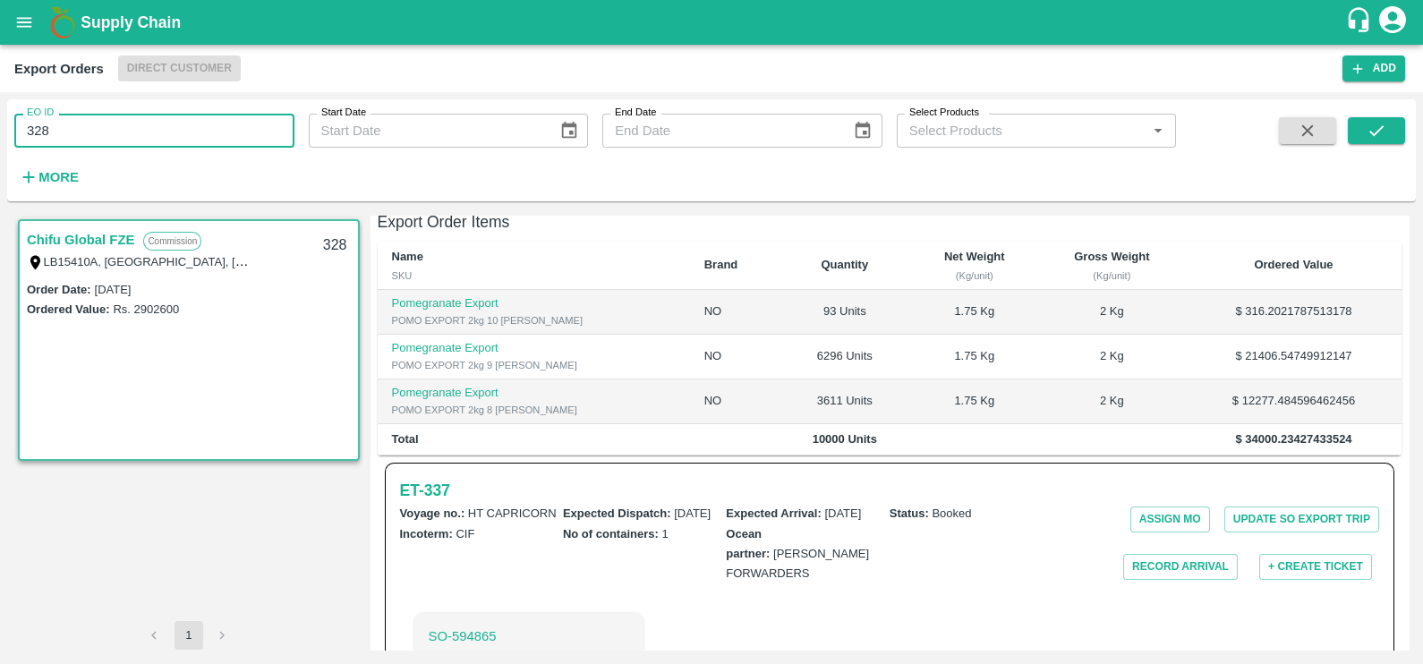
paste input "text"
type input "365"
click at [1369, 134] on icon "submit" at bounding box center [1376, 131] width 20 height 20
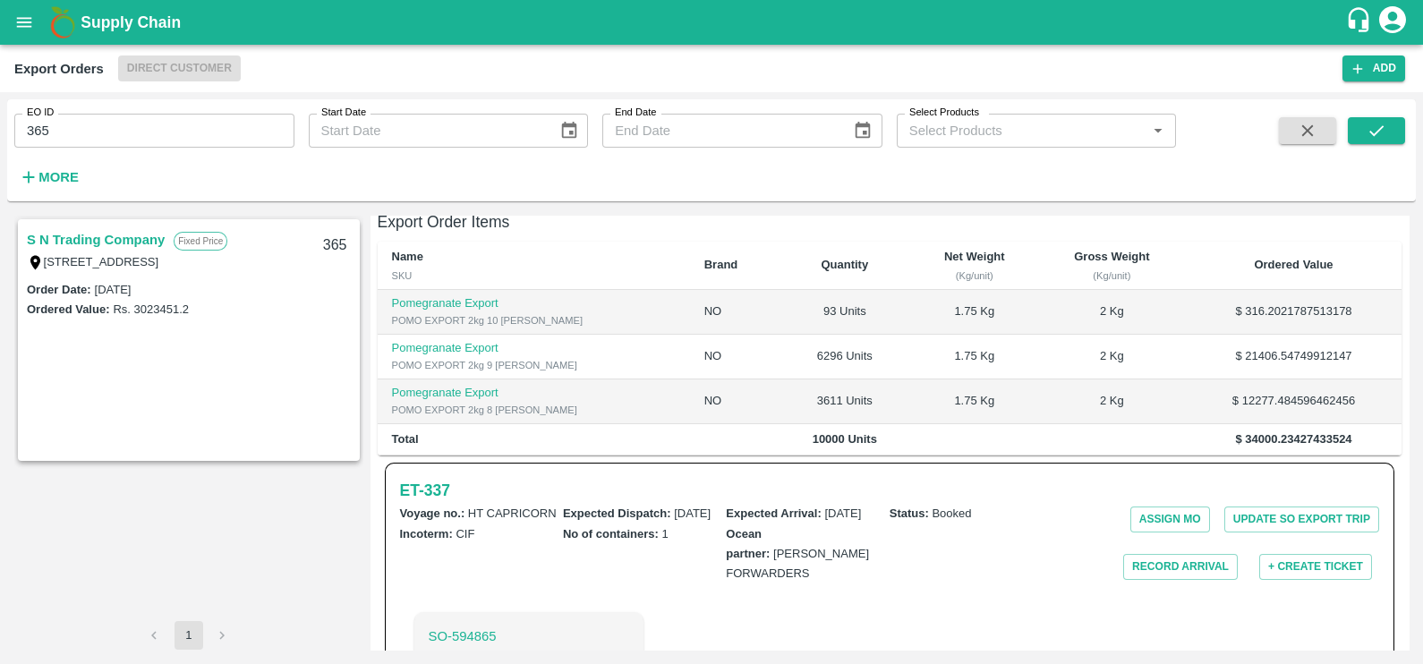
click at [77, 242] on link "S N Trading Company" at bounding box center [96, 239] width 138 height 23
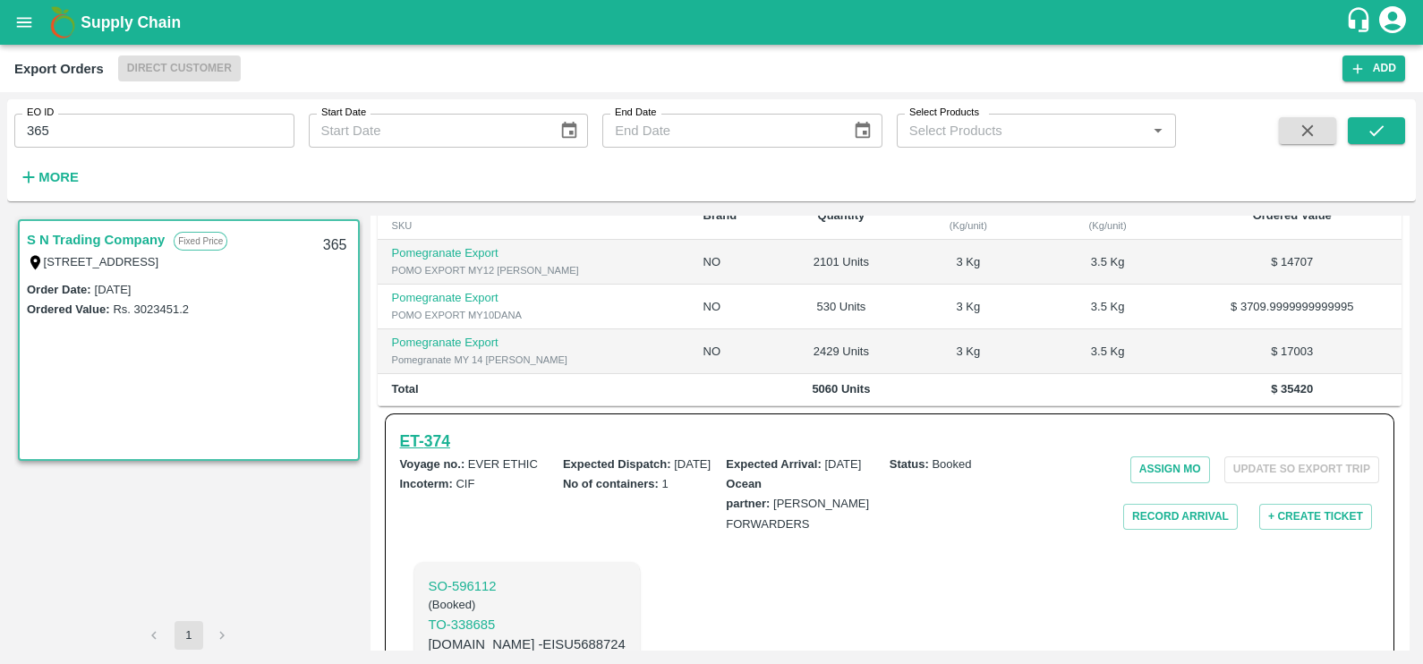
click at [446, 454] on h6 "ET- 374" at bounding box center [425, 441] width 50 height 25
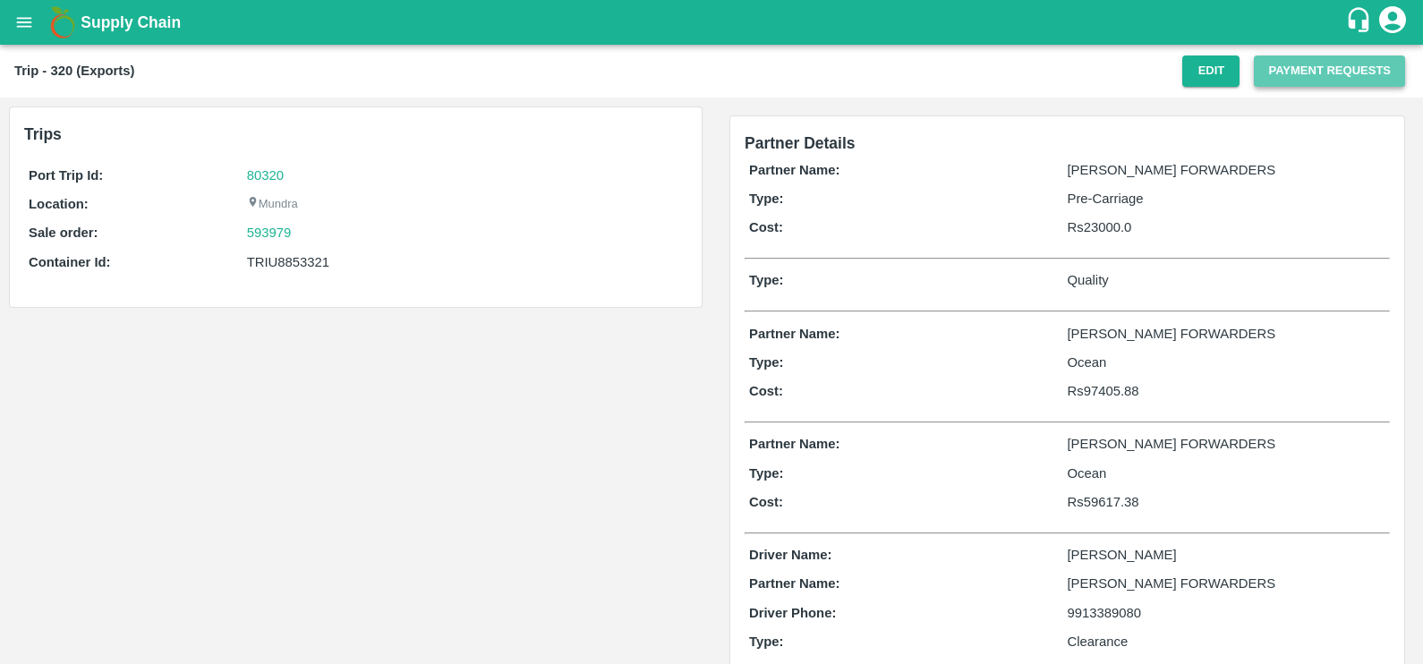
click at [1262, 77] on button "Payment Requests" at bounding box center [1328, 70] width 151 height 31
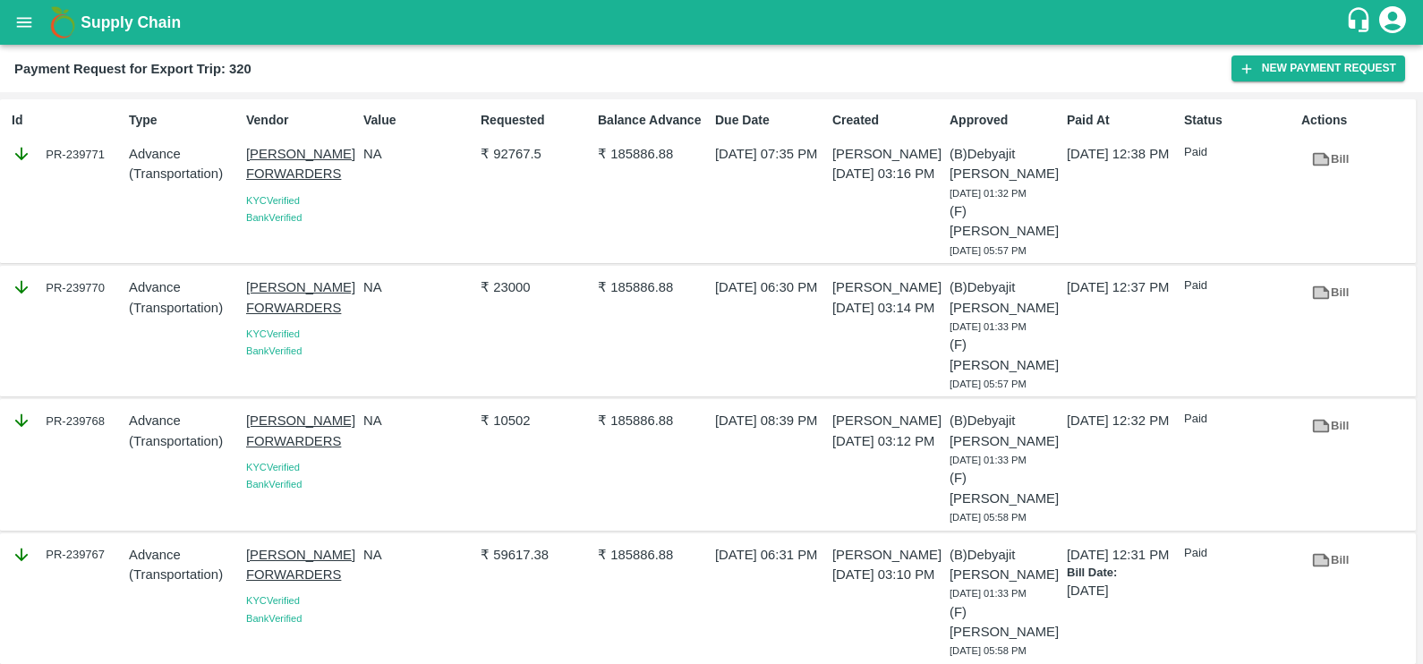
click at [80, 170] on div "Id PR-239771" at bounding box center [62, 181] width 117 height 155
copy div "PR-239771"
click at [89, 296] on div "PR-239770" at bounding box center [62, 331] width 117 height 122
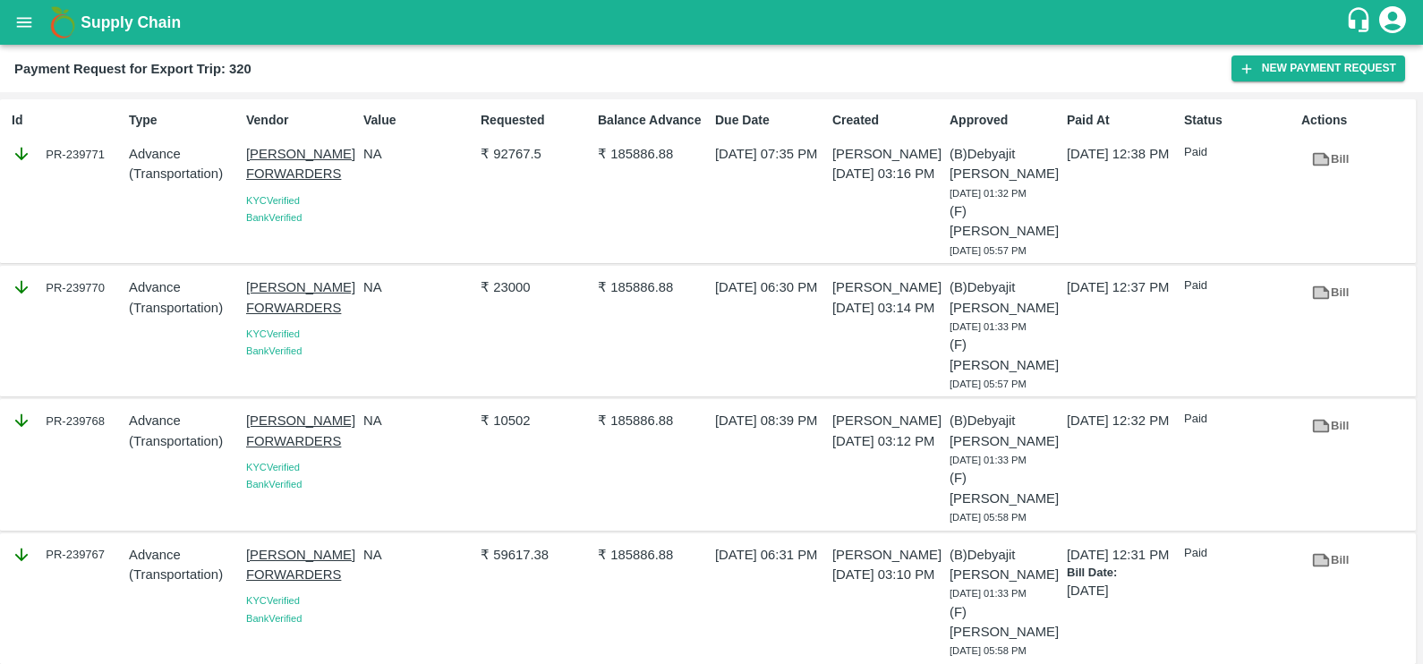
click at [77, 289] on div "PR-239770" at bounding box center [62, 331] width 117 height 122
copy div "PR-239770"
click at [55, 411] on div "PR-239768" at bounding box center [67, 421] width 110 height 20
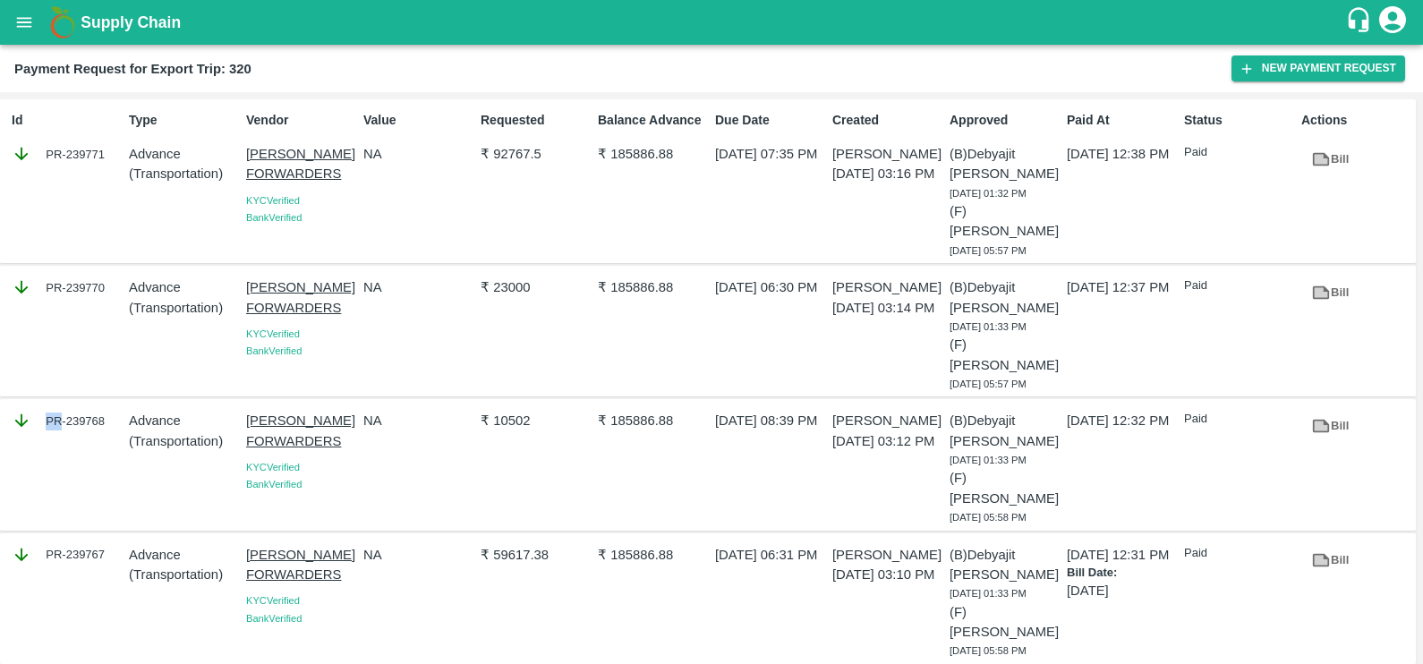
click at [55, 411] on div "PR-239768" at bounding box center [67, 421] width 110 height 20
copy div "PR-239768"
click at [47, 538] on div "PR-239767" at bounding box center [62, 599] width 117 height 122
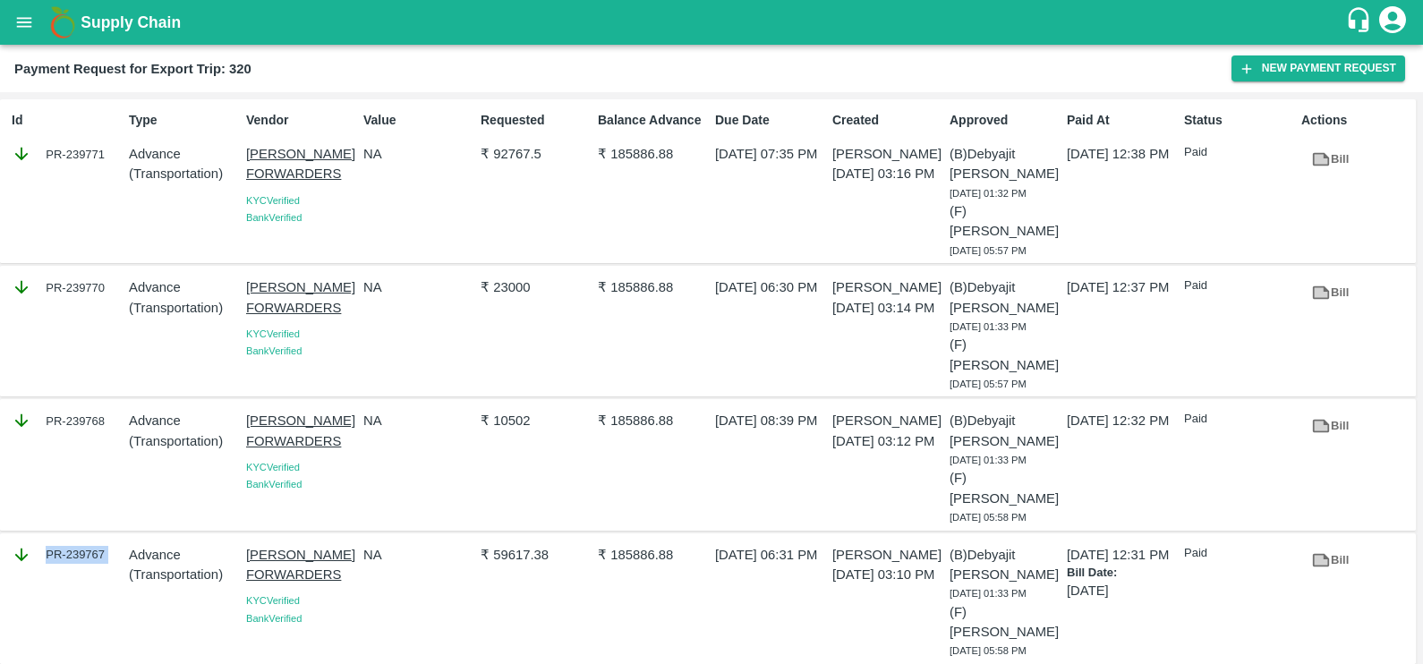
click at [47, 538] on div "PR-239767" at bounding box center [62, 599] width 117 height 122
copy div "PR-239767"
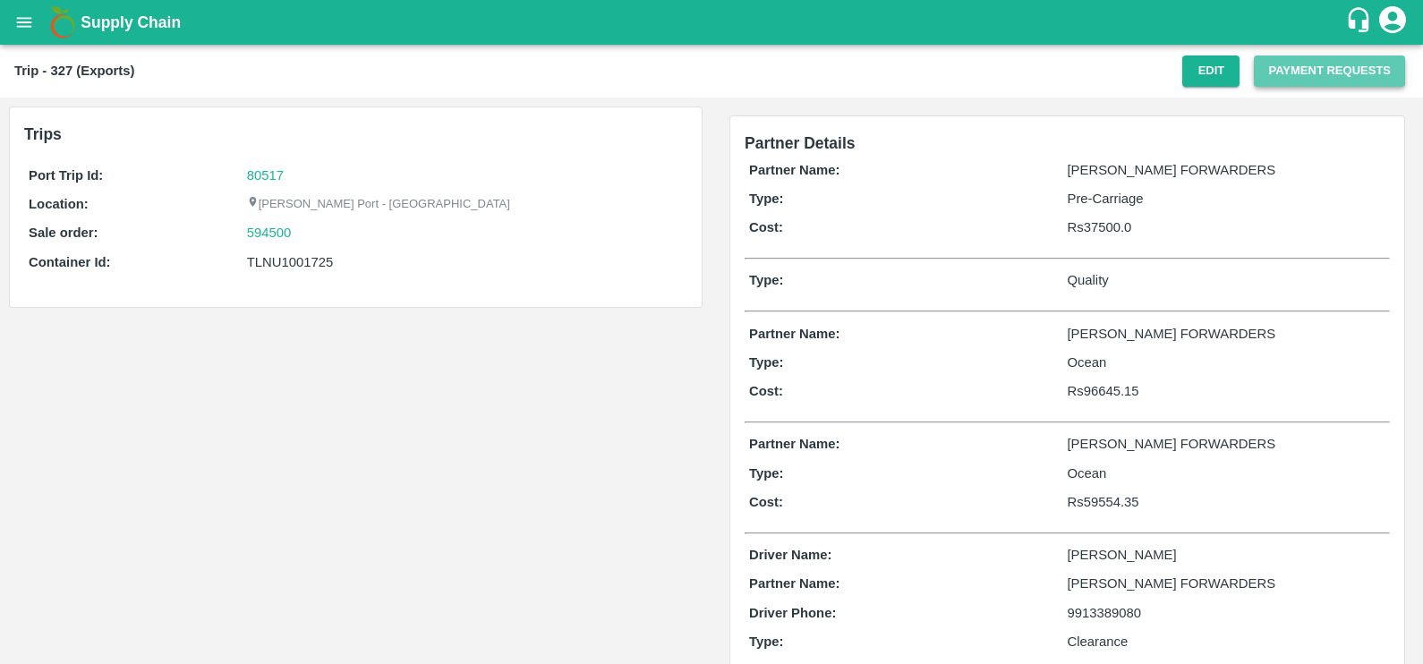
click at [1256, 86] on button "Payment Requests" at bounding box center [1328, 70] width 151 height 31
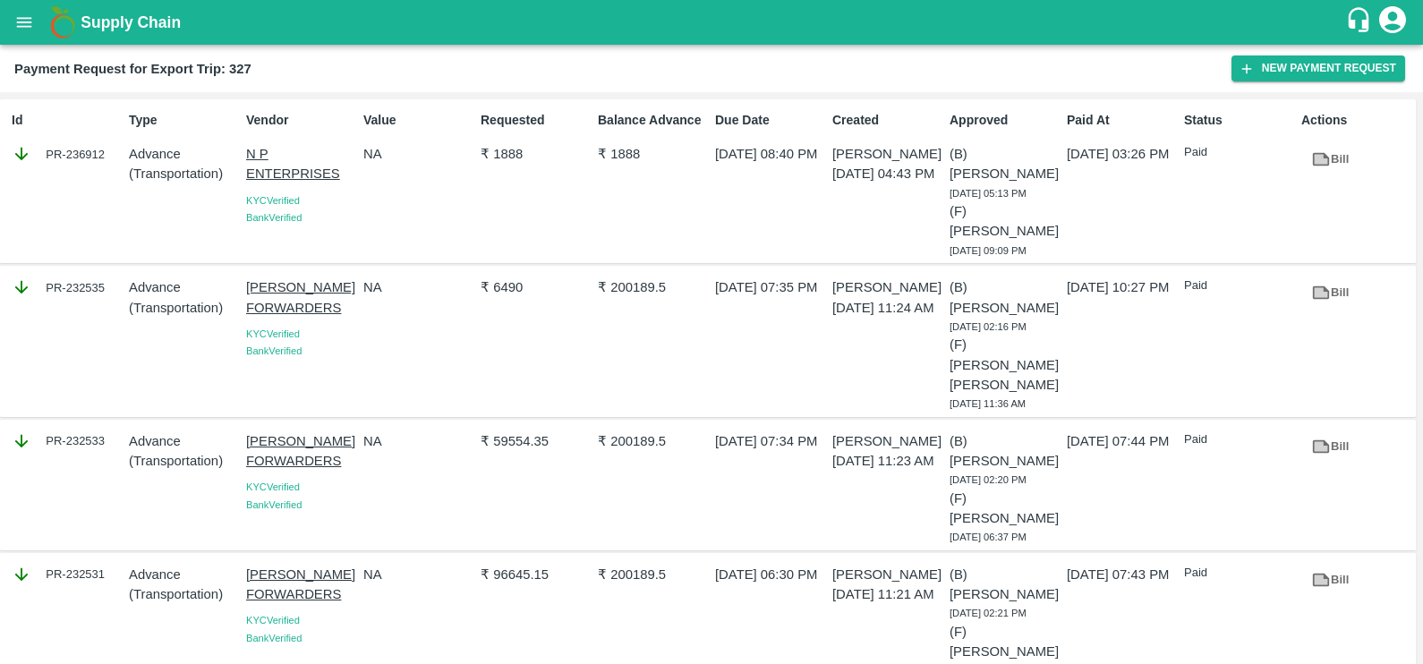
click at [53, 310] on div "PR-232535" at bounding box center [62, 340] width 117 height 141
copy div "PR-232535"
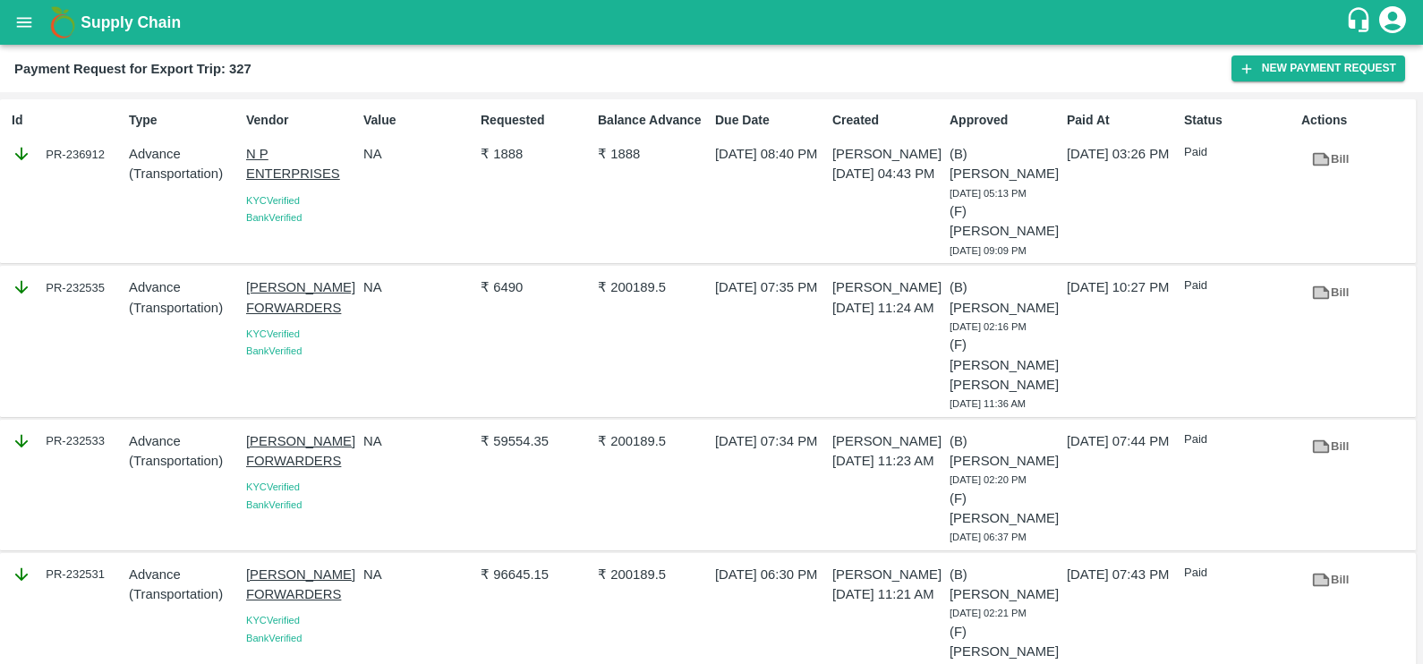
click at [59, 441] on div "PR-232533" at bounding box center [62, 485] width 117 height 122
copy div "PR-232533"
click at [64, 568] on div "PR-232531" at bounding box center [62, 618] width 117 height 122
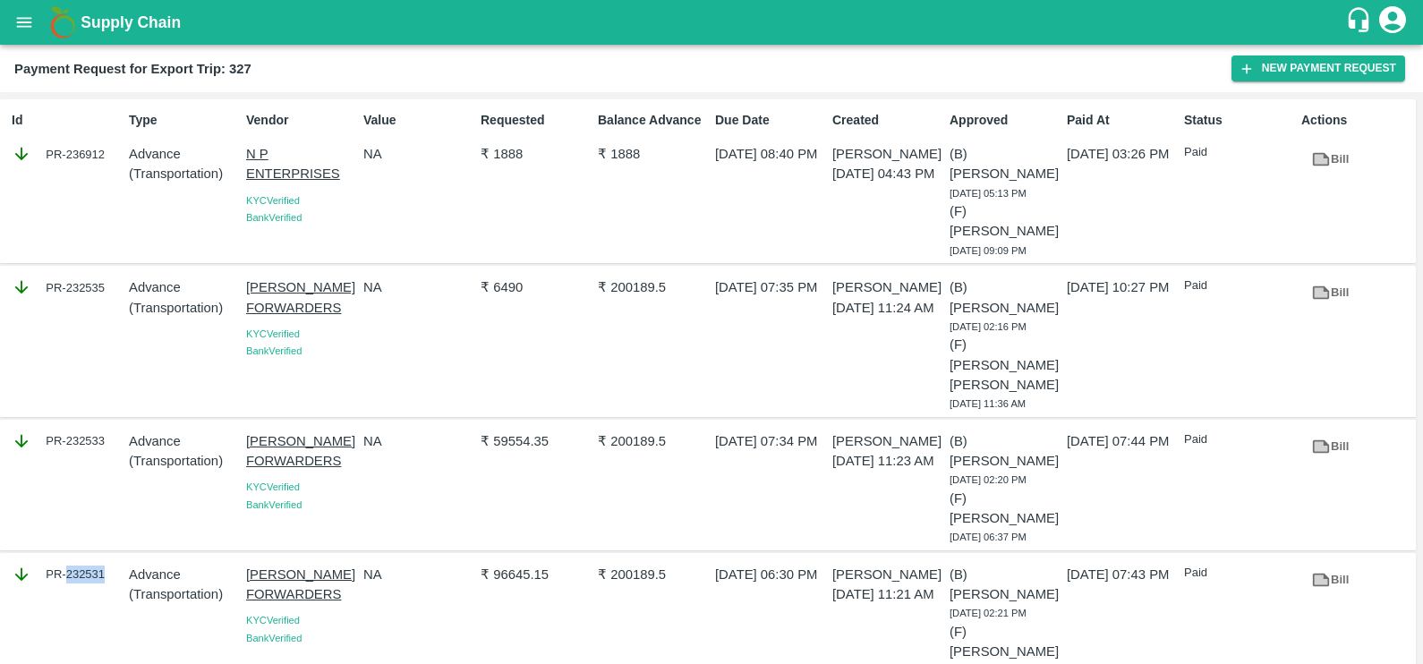
click at [64, 568] on div "PR-232531" at bounding box center [62, 618] width 117 height 122
copy div "PR-232531"
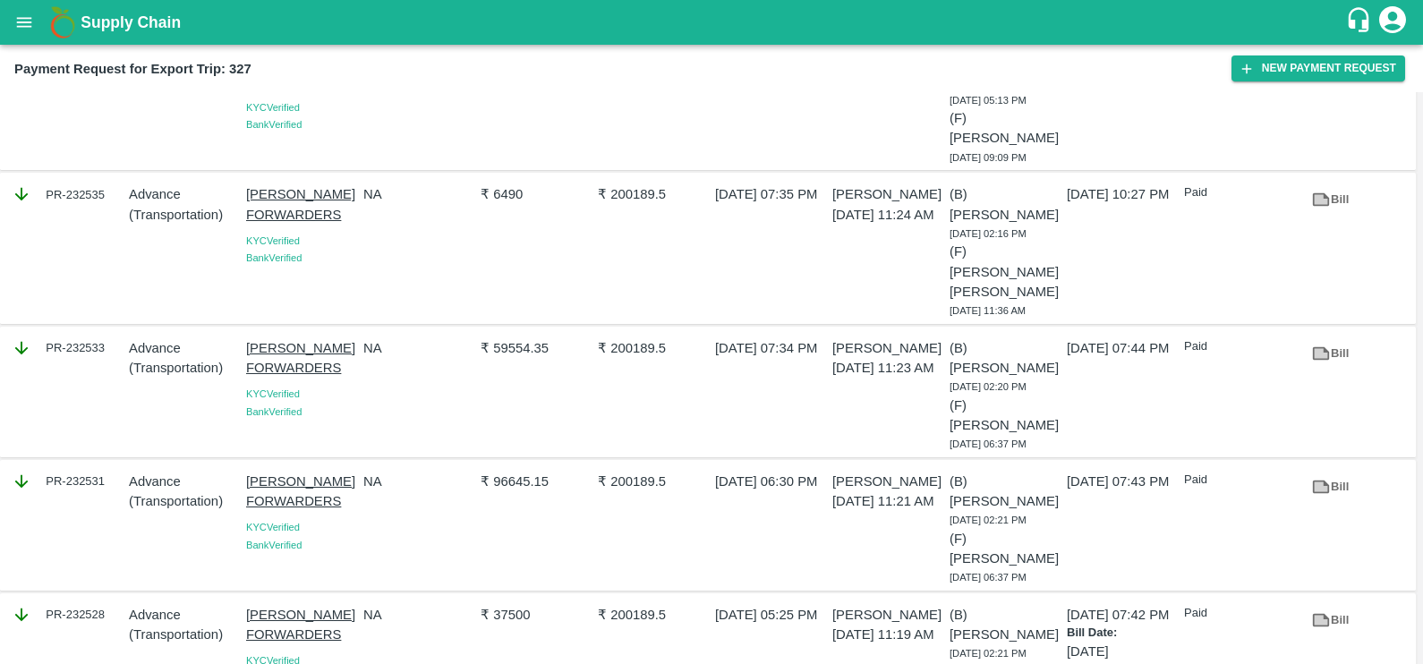
click at [47, 598] on div "PR-232528" at bounding box center [62, 659] width 117 height 122
copy div "PR-232528"
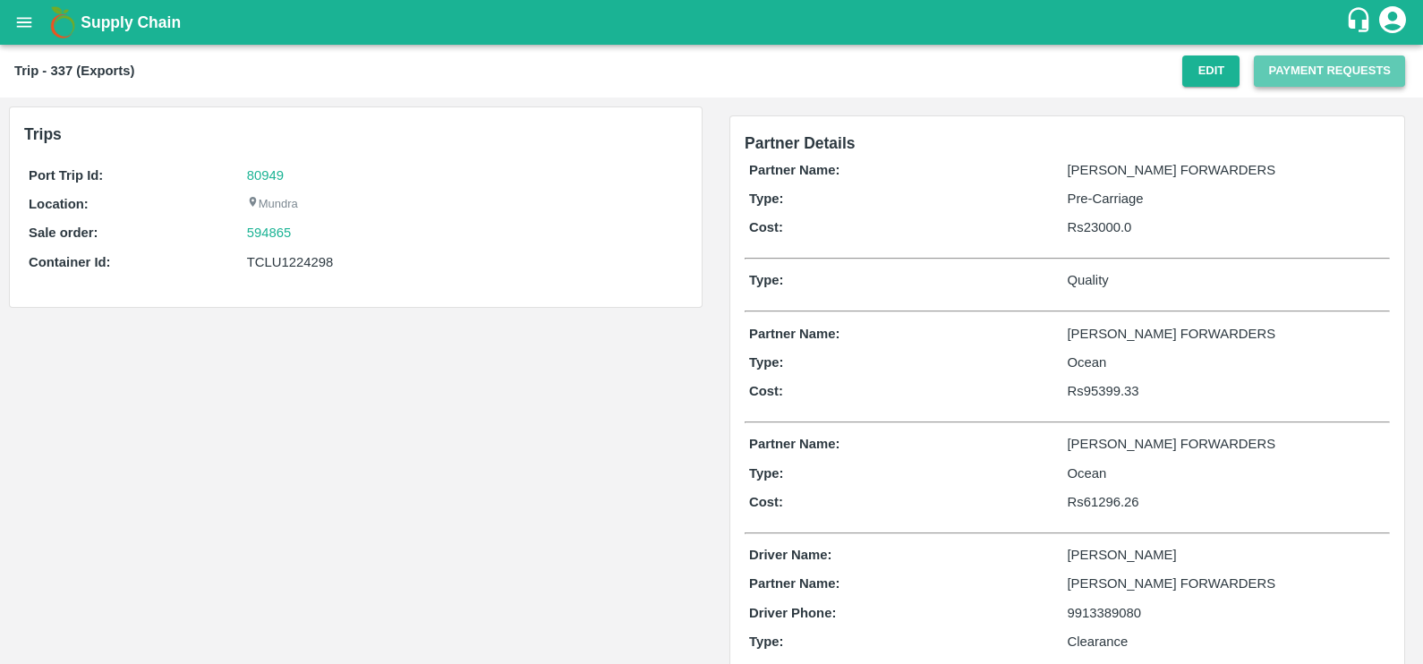
click at [1278, 85] on button "Payment Requests" at bounding box center [1328, 70] width 151 height 31
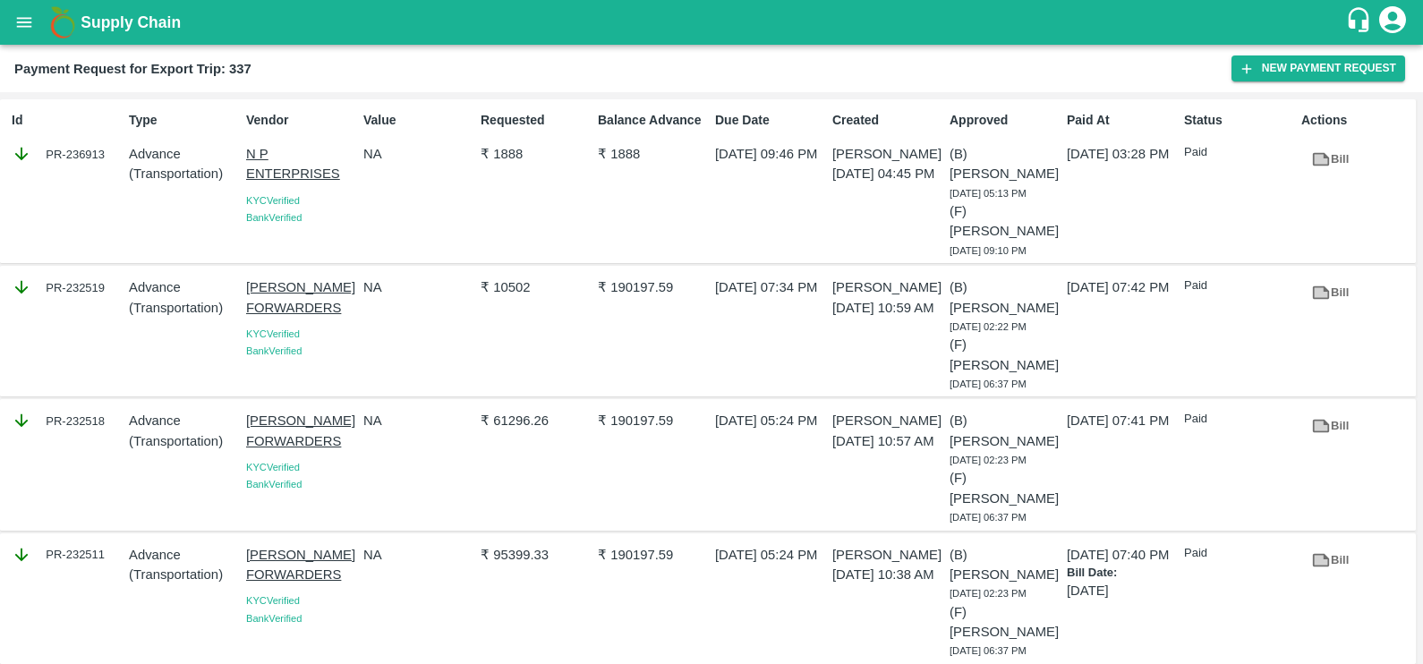
click at [50, 309] on div "PR-232519" at bounding box center [62, 331] width 117 height 122
copy div "PR-232519"
click at [69, 427] on div "PR-232518" at bounding box center [62, 465] width 117 height 122
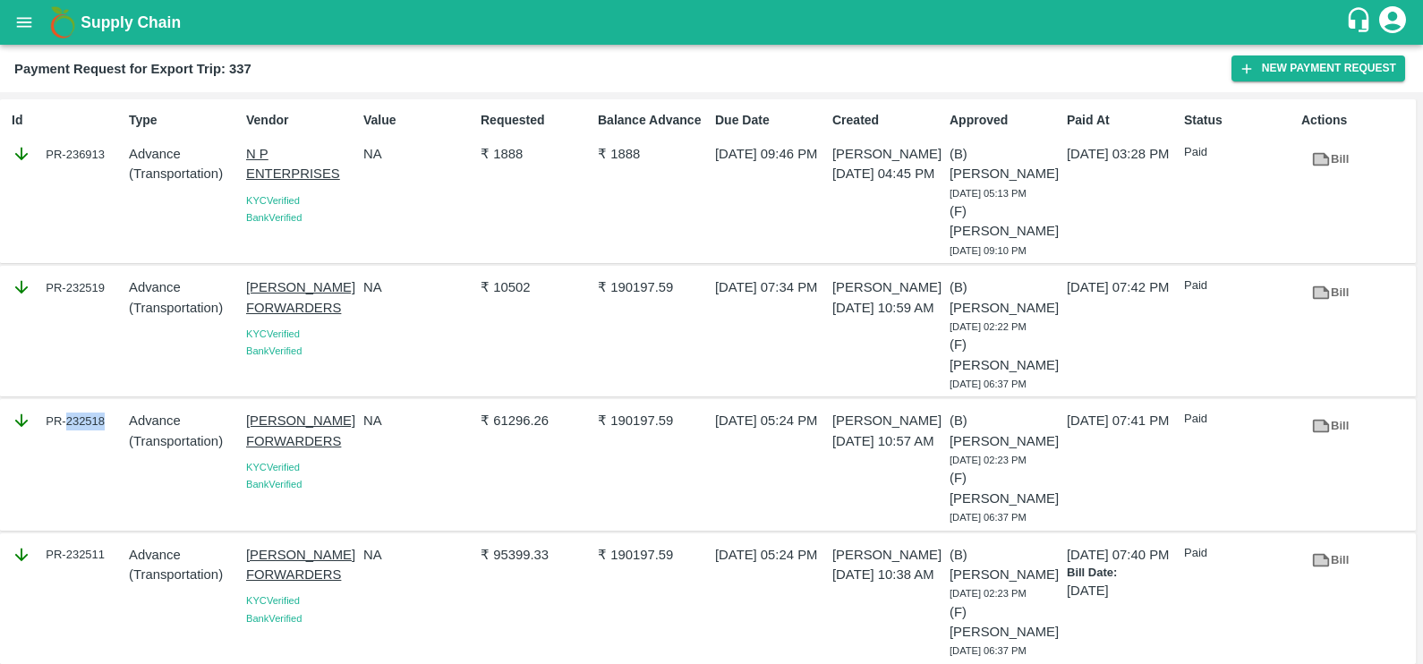
click at [69, 427] on div "PR-232518" at bounding box center [62, 465] width 117 height 122
copy div "PR-232518"
click at [74, 543] on div "PR-232511" at bounding box center [62, 599] width 117 height 122
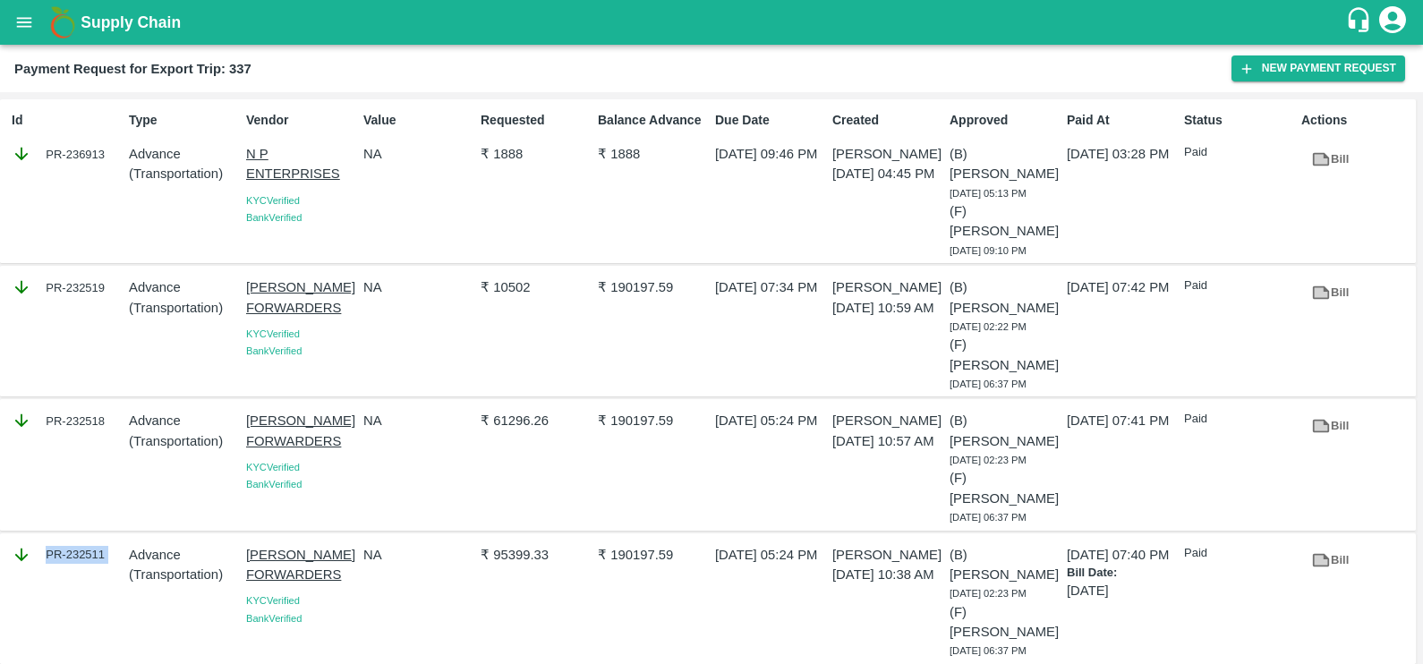
click at [74, 543] on div "PR-232511" at bounding box center [62, 599] width 117 height 122
copy div "PR-232511"
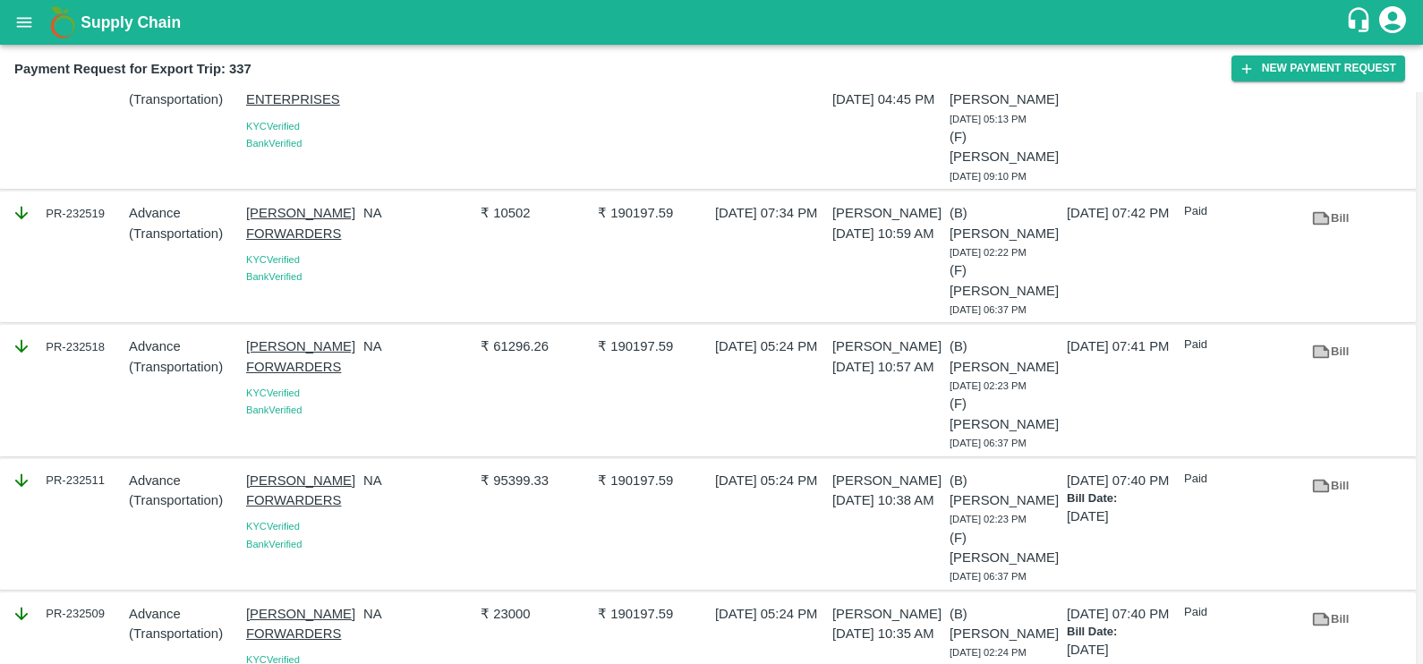
click at [76, 599] on div "PR-232509" at bounding box center [62, 658] width 117 height 122
drag, startPoint x: 76, startPoint y: 599, endPoint x: 54, endPoint y: 570, distance: 36.3
click at [54, 597] on div "PR-232509" at bounding box center [62, 658] width 117 height 122
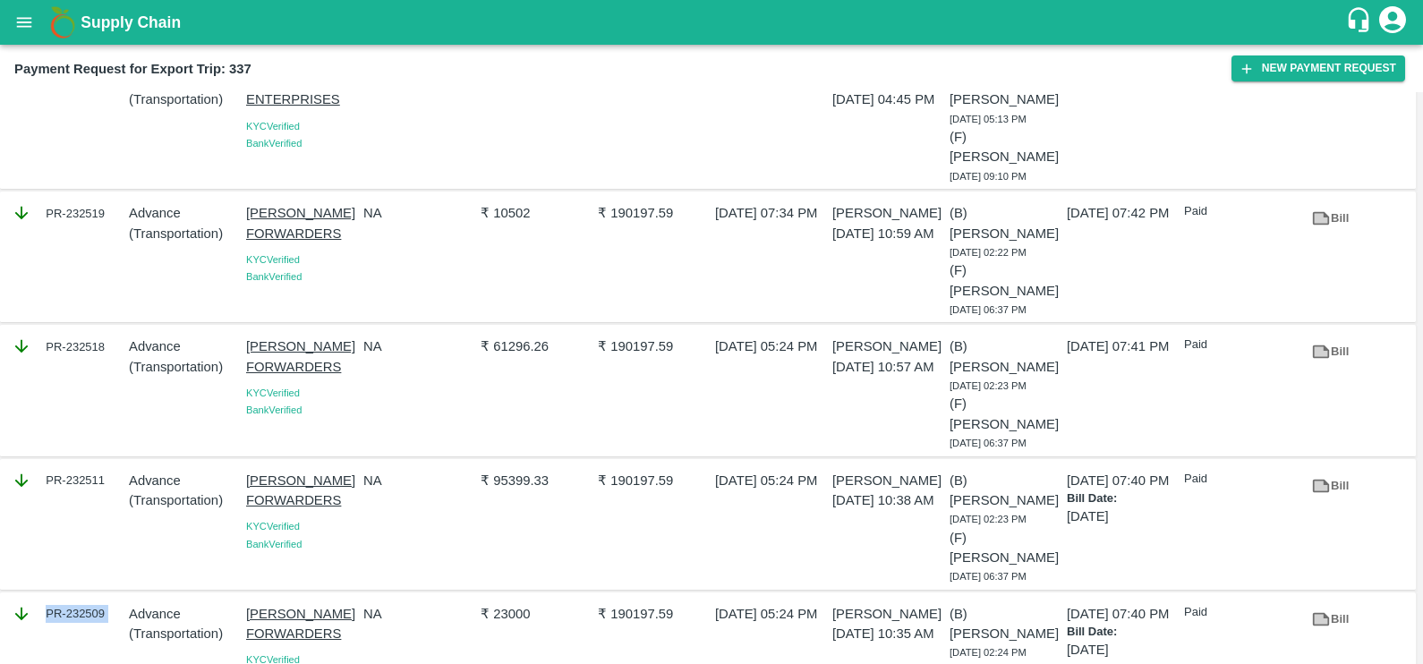
click at [54, 597] on div "PR-232509" at bounding box center [62, 658] width 117 height 122
copy div "PR-232509"
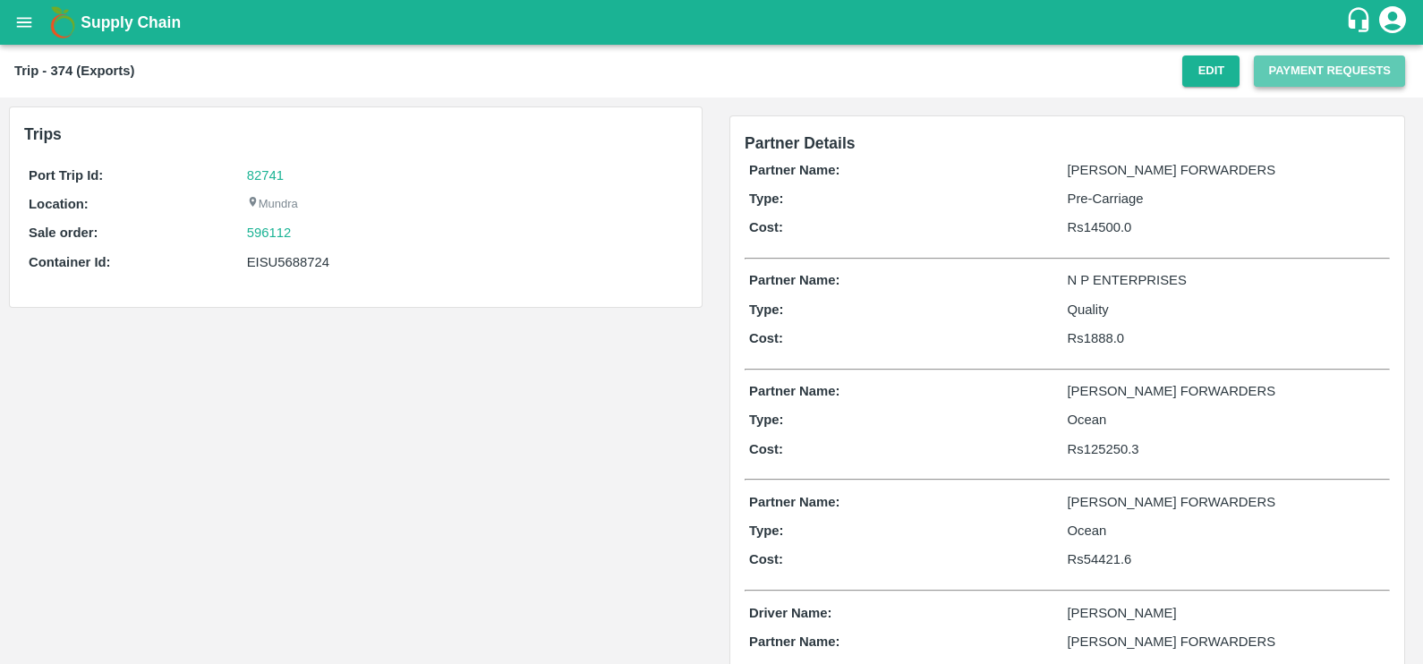
click at [1319, 83] on button "Payment Requests" at bounding box center [1328, 70] width 151 height 31
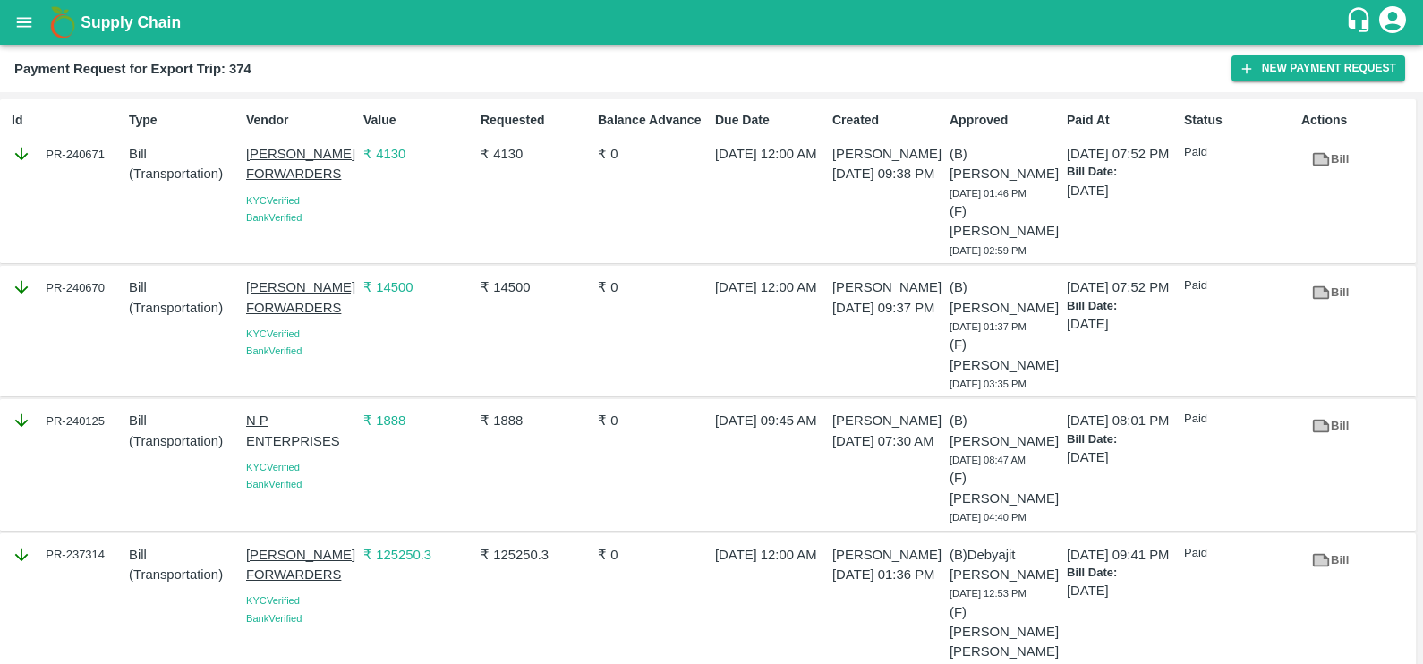
click at [91, 183] on div "Id PR-240671" at bounding box center [62, 181] width 117 height 155
copy div "PR-240671"
